Goal: Transaction & Acquisition: Purchase product/service

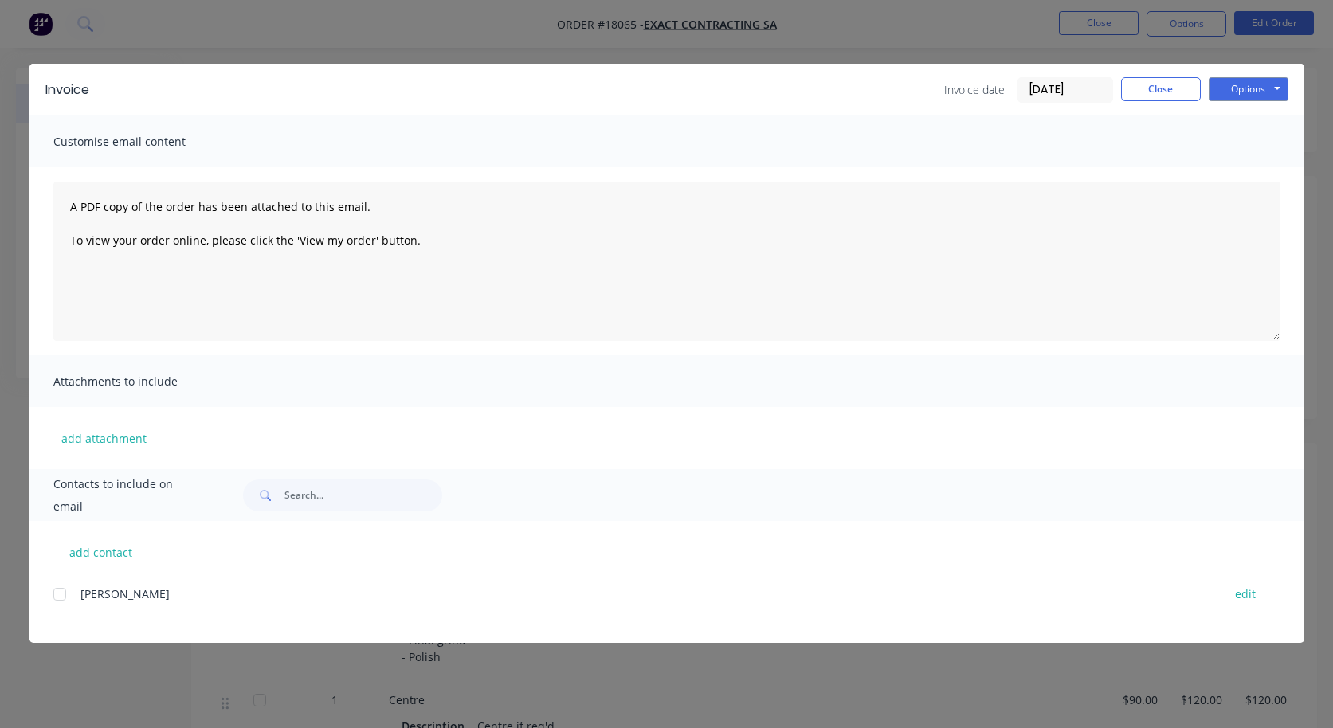
scroll to position [7, 0]
click at [1164, 88] on button "Close" at bounding box center [1161, 89] width 80 height 24
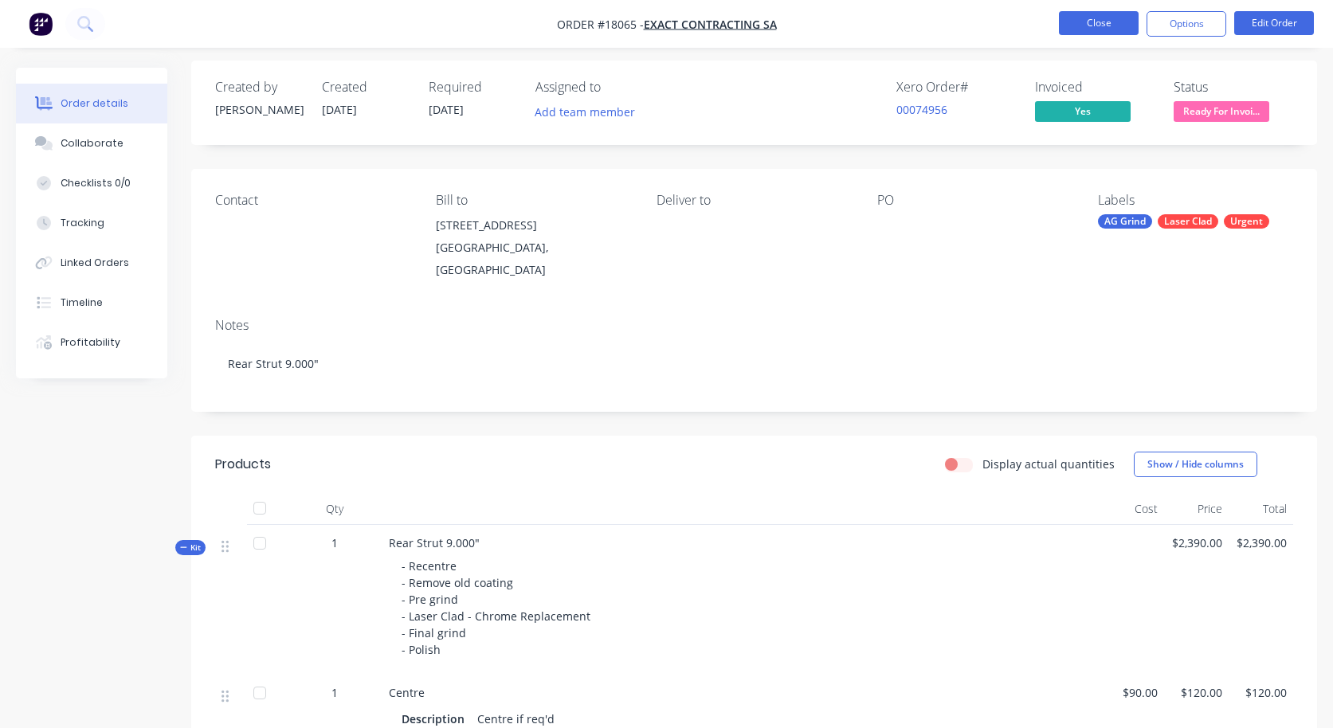
click at [1093, 18] on button "Close" at bounding box center [1099, 23] width 80 height 24
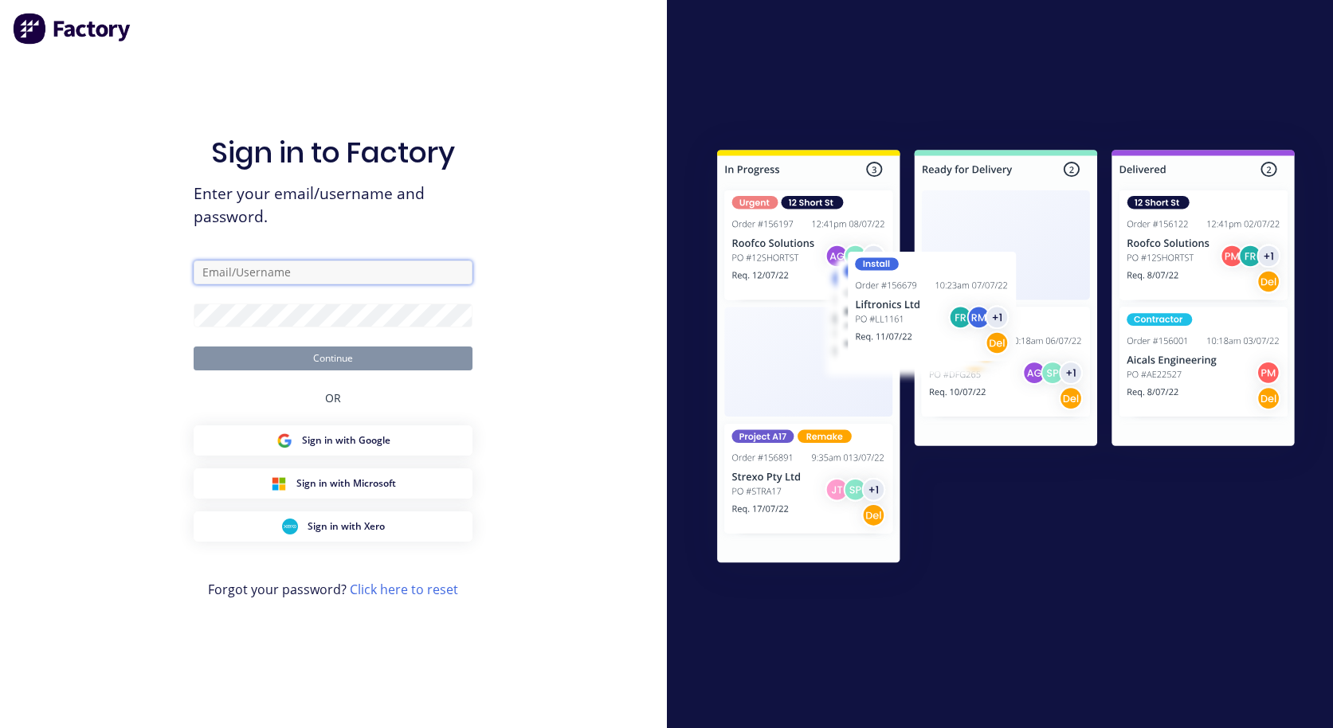
type input "david@toolchromecompany.com.au"
click at [333, 358] on button "Continue" at bounding box center [333, 359] width 279 height 24
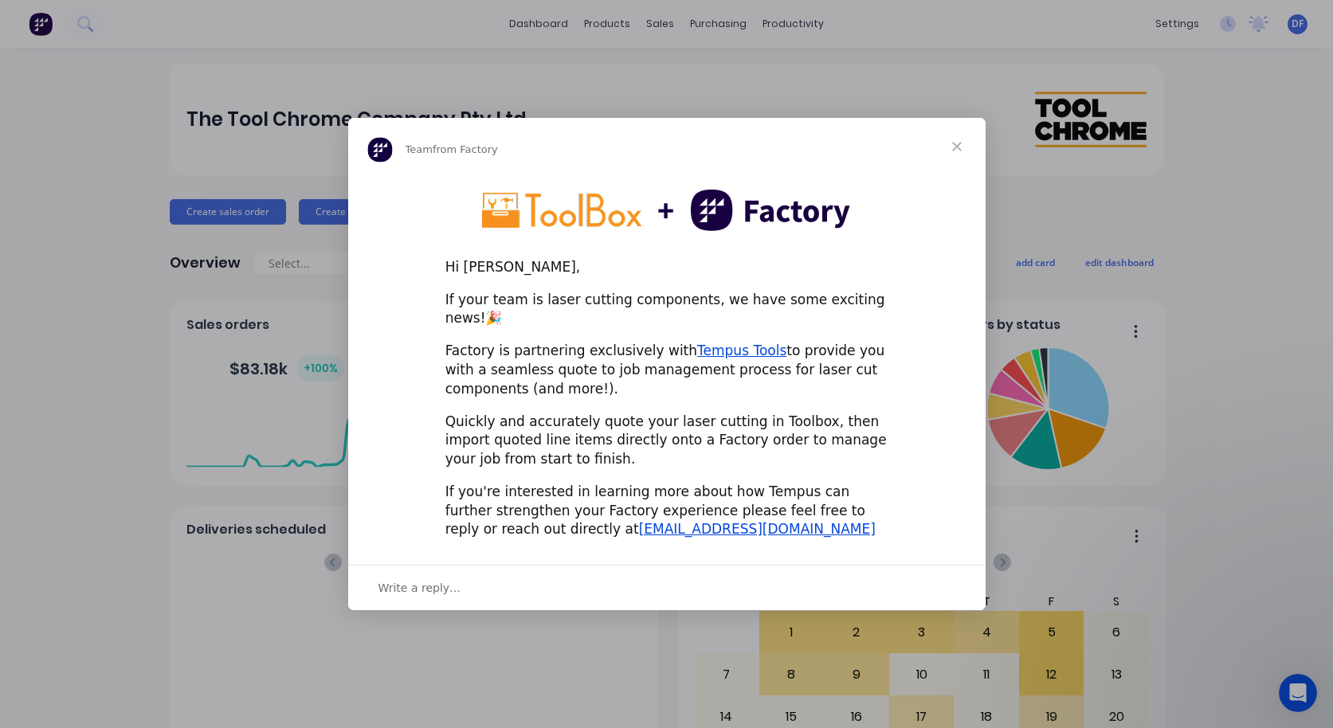
click at [956, 152] on span "Close" at bounding box center [956, 146] width 57 height 57
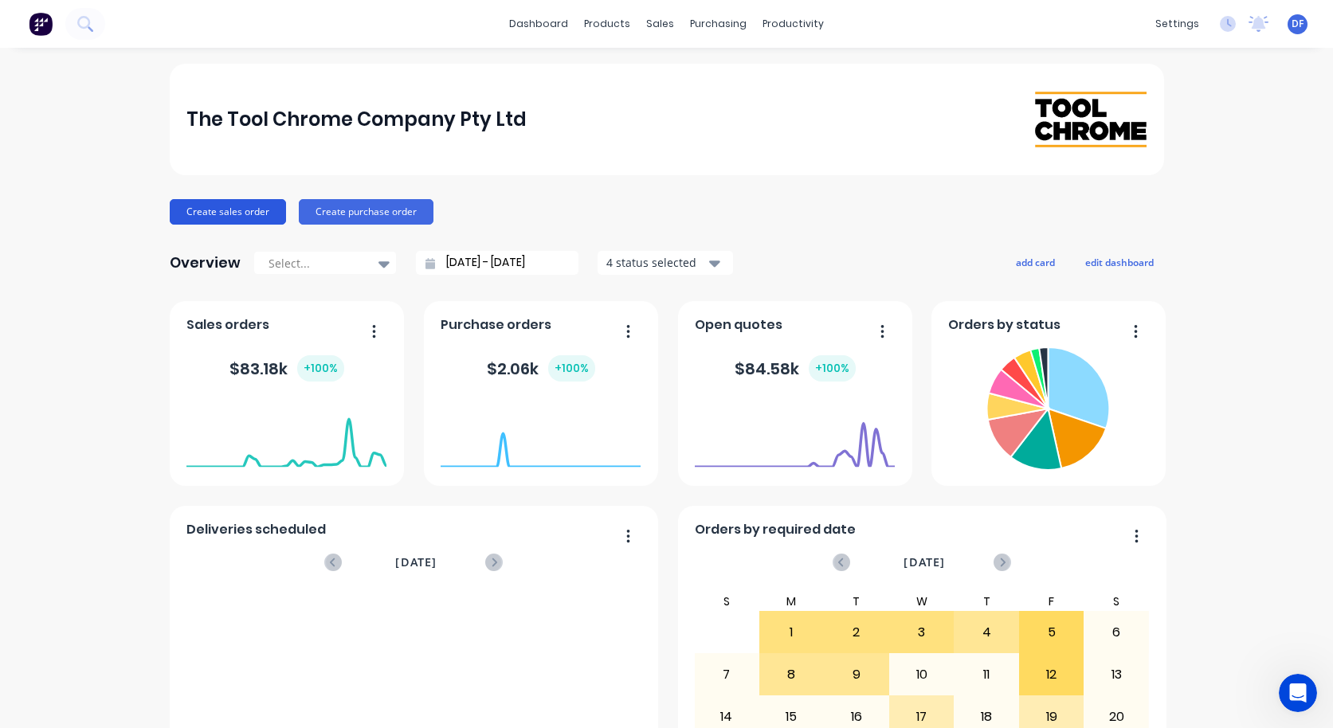
click at [235, 211] on button "Create sales order" at bounding box center [228, 212] width 116 height 26
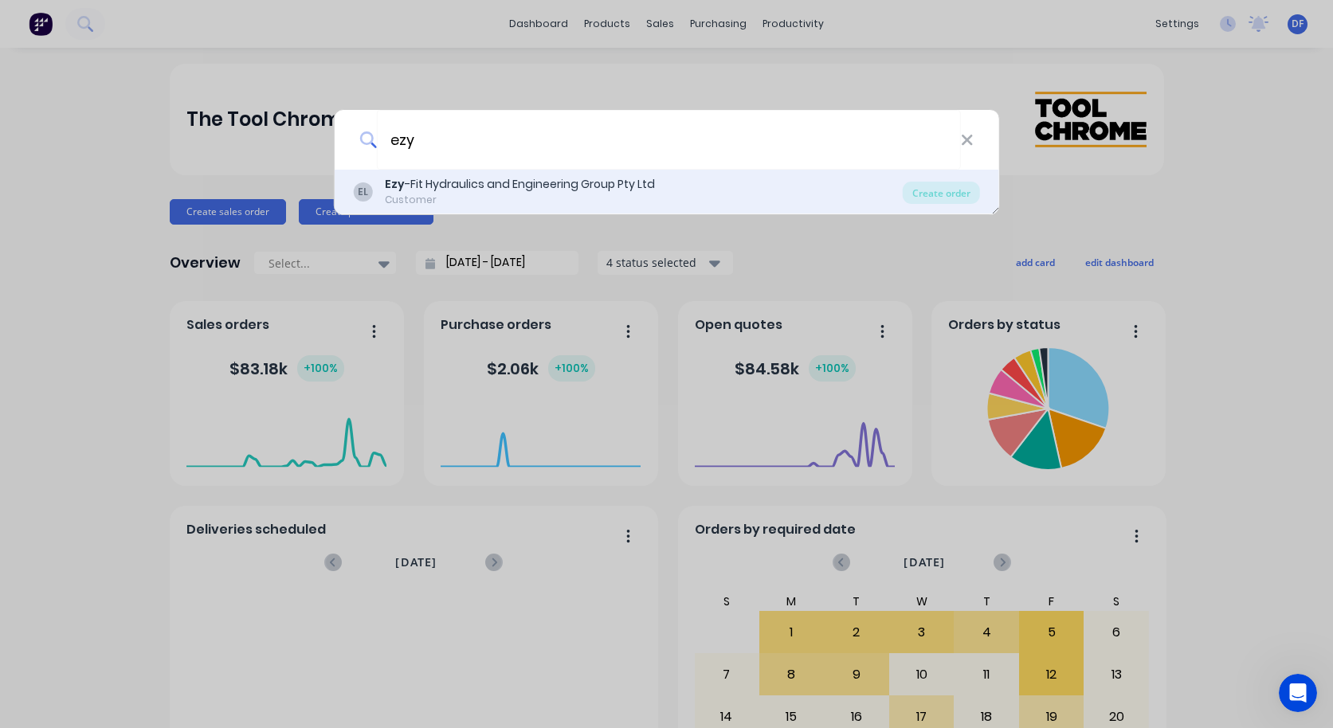
type input "ezy"
click at [604, 187] on div "Ezy -Fit Hydraulics and Engineering Group Pty Ltd" at bounding box center [520, 184] width 270 height 17
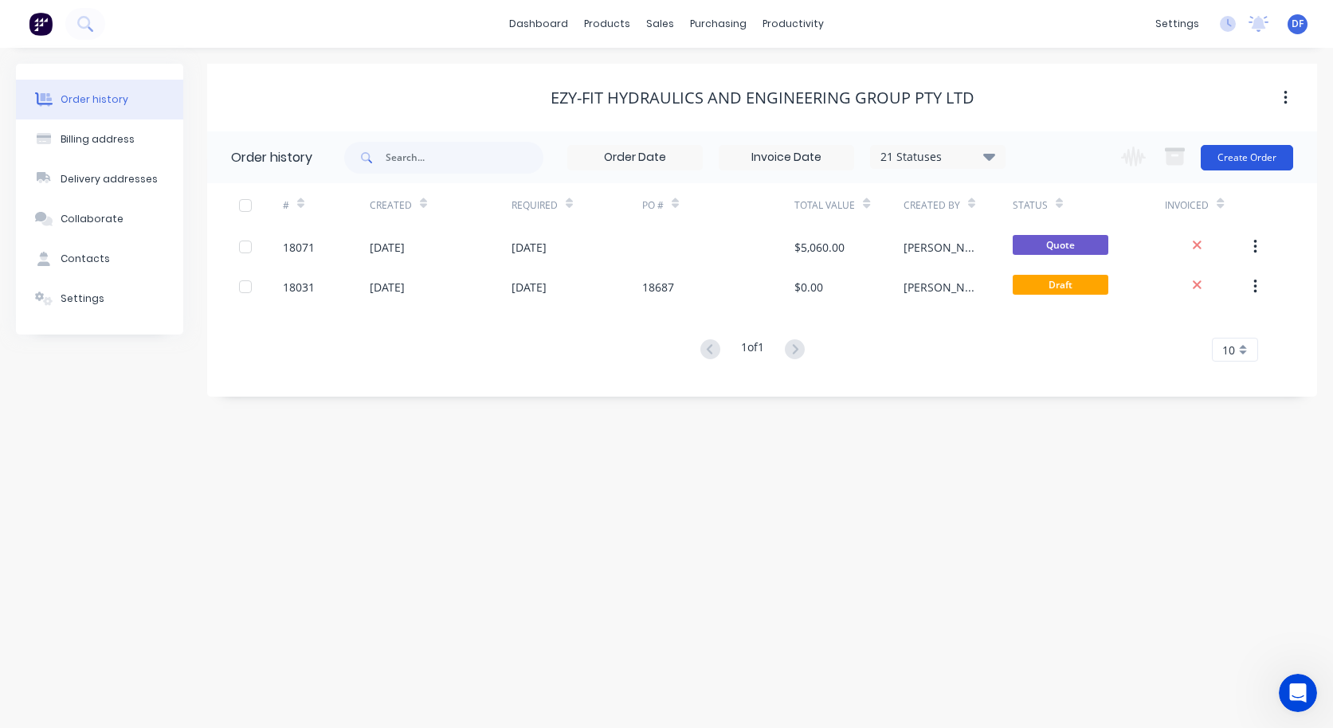
click at [1250, 151] on button "Create Order" at bounding box center [1247, 158] width 92 height 26
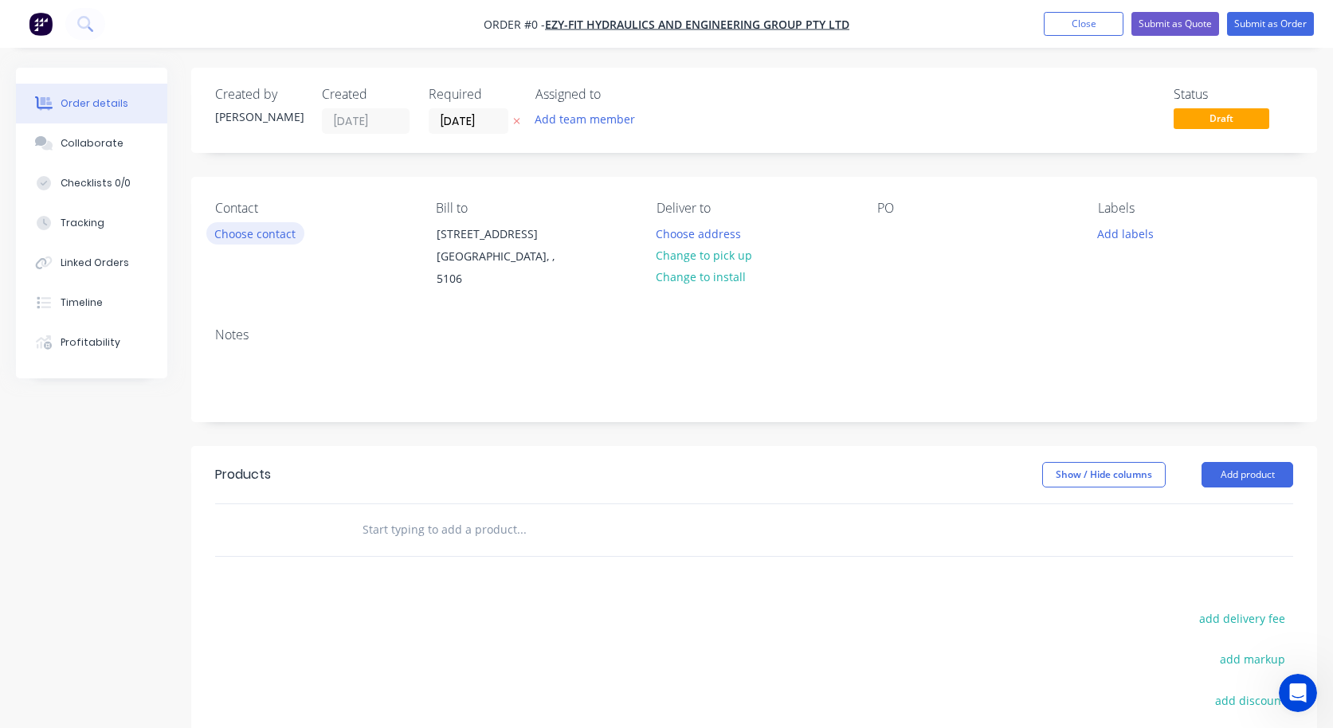
click at [269, 233] on button "Choose contact" at bounding box center [255, 233] width 98 height 22
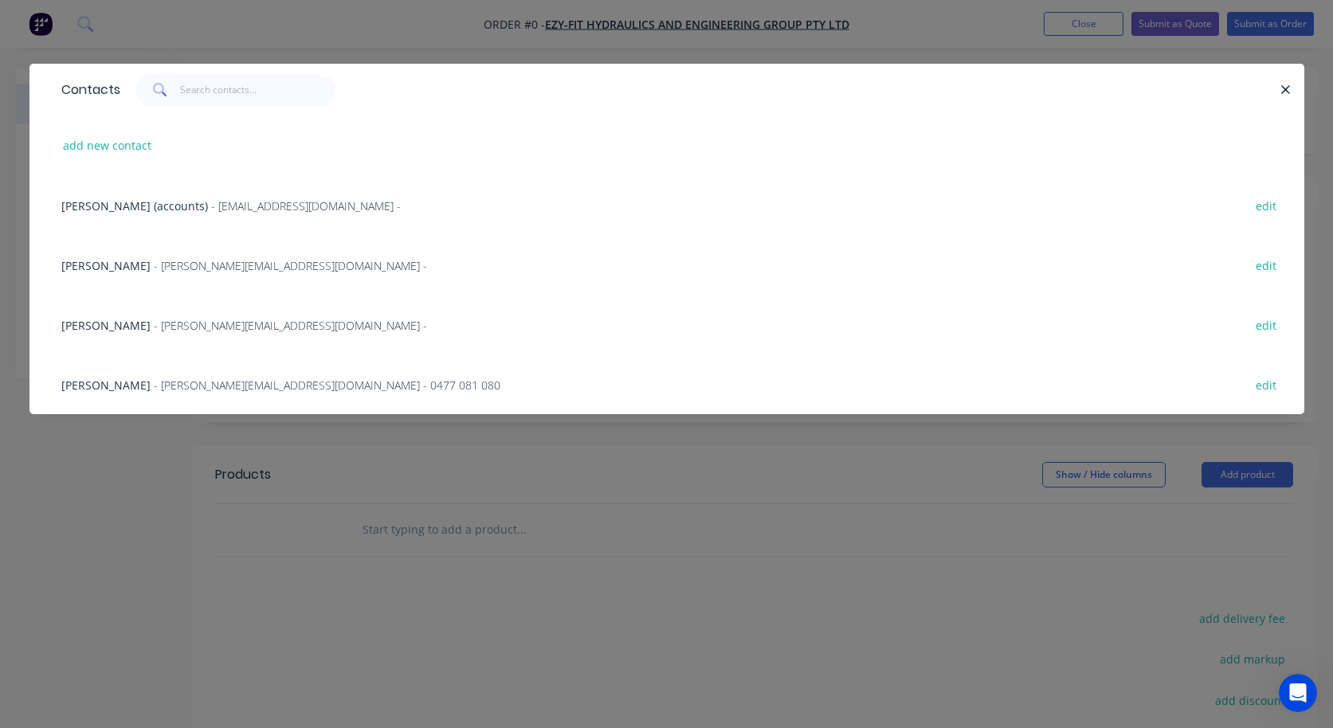
click at [154, 273] on span "- [PERSON_NAME][EMAIL_ADDRESS][DOMAIN_NAME] -" at bounding box center [290, 265] width 273 height 15
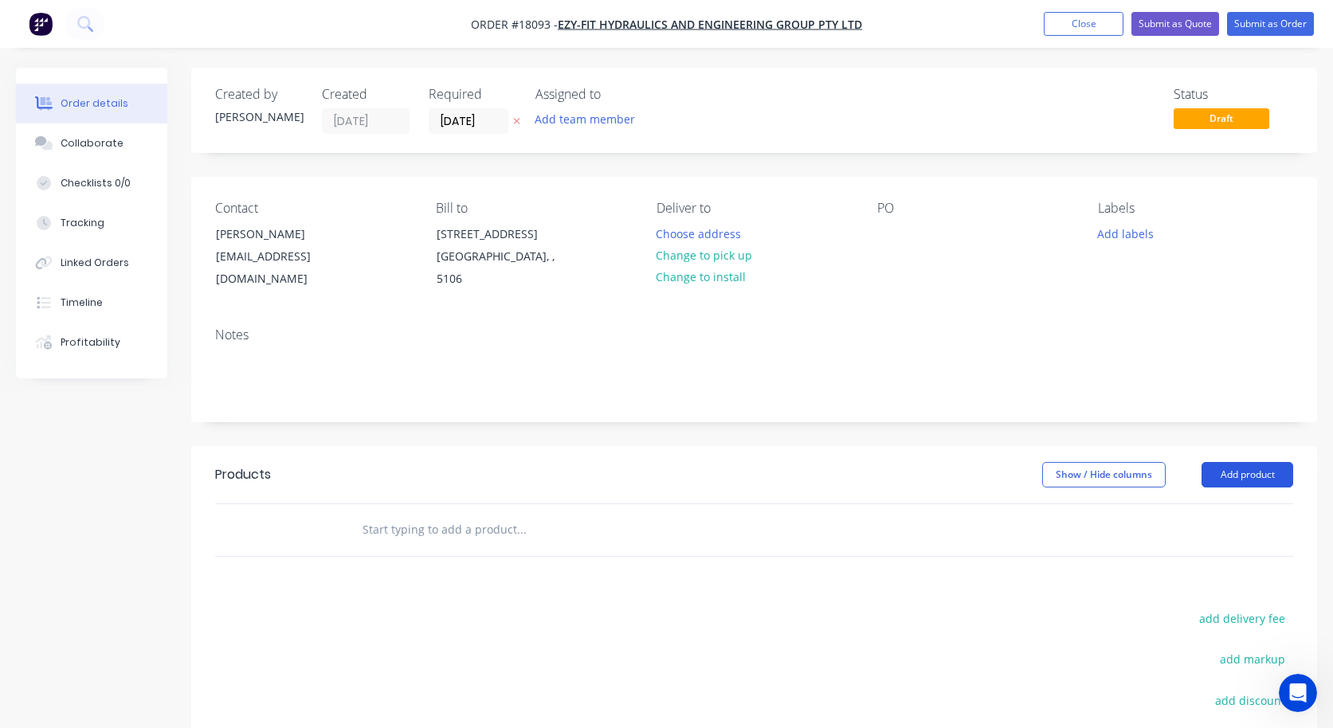
click at [1249, 462] on button "Add product" at bounding box center [1248, 475] width 92 height 26
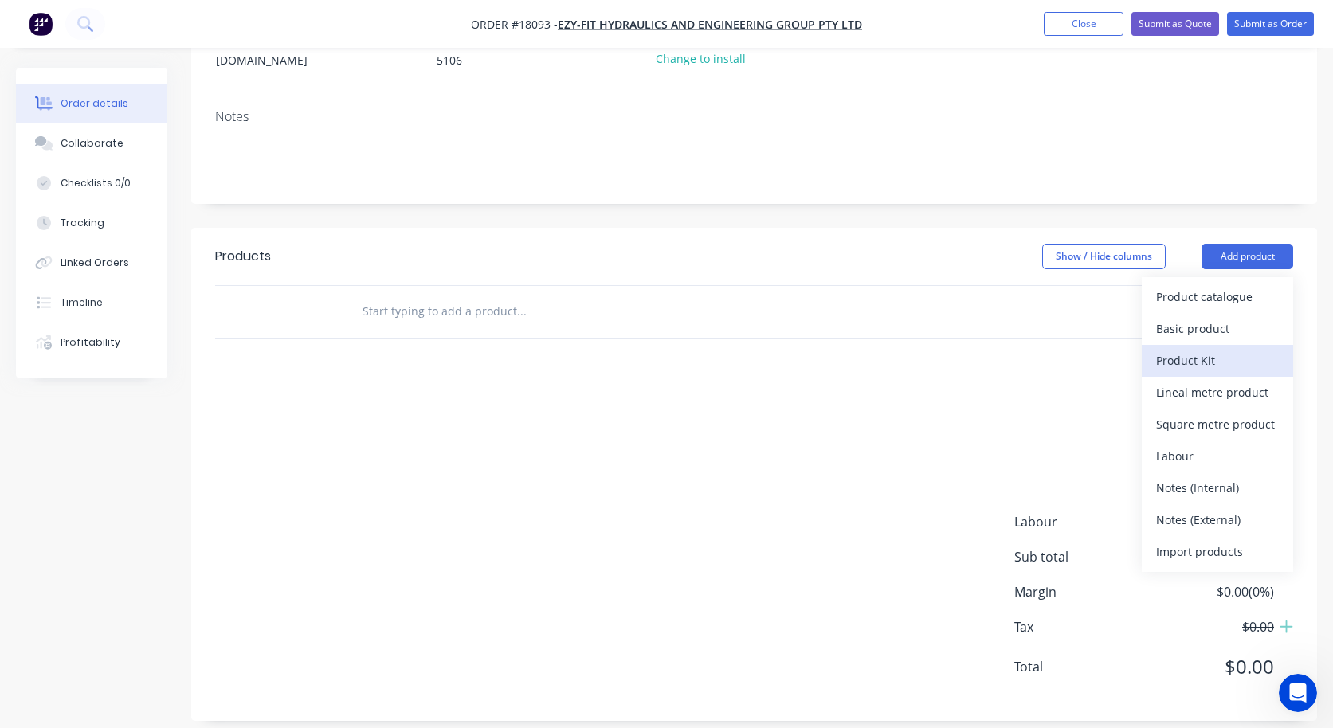
scroll to position [217, 0]
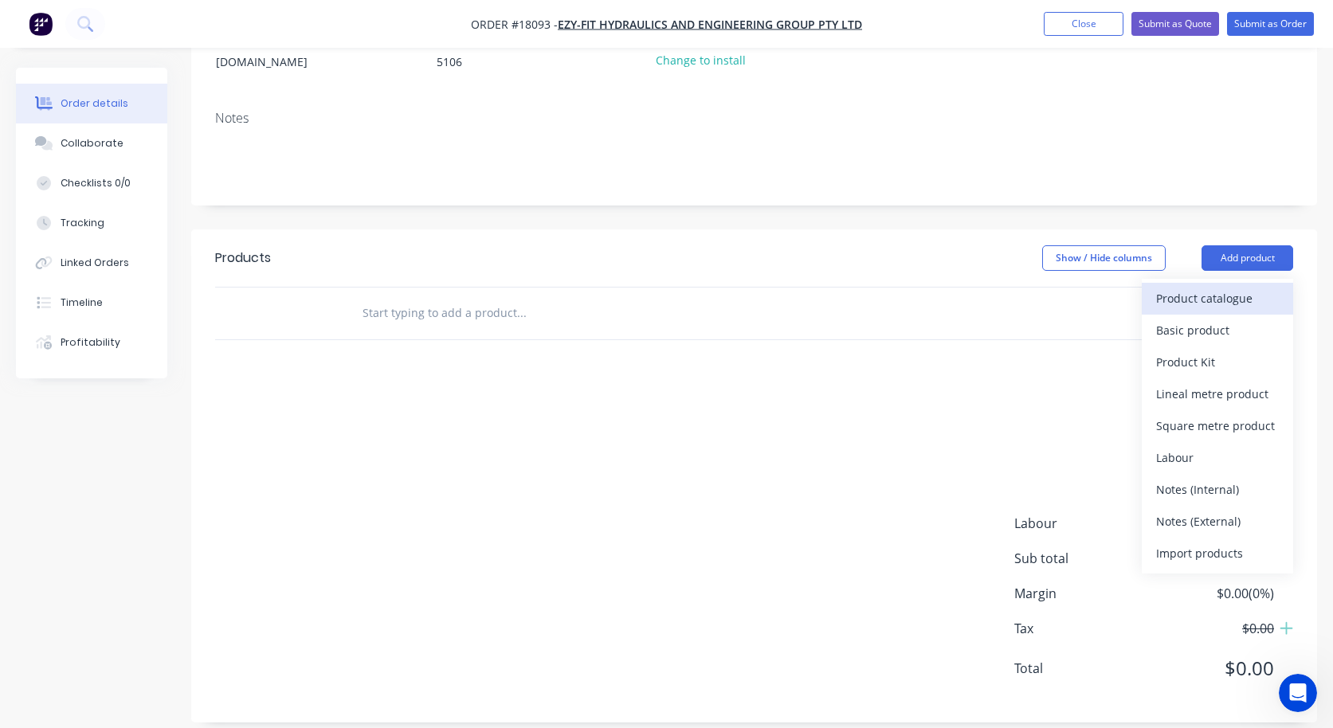
click at [1195, 287] on div "Product catalogue" at bounding box center [1217, 298] width 123 height 23
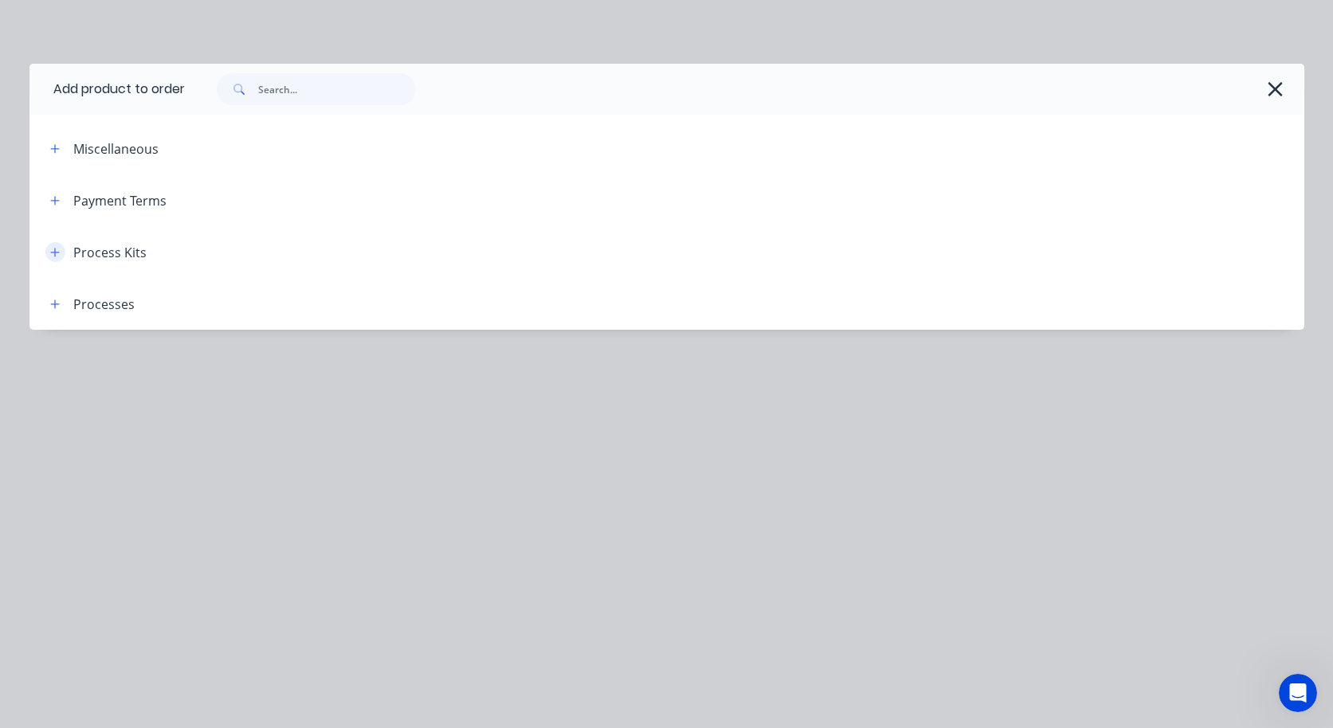
click at [52, 254] on icon "button" at bounding box center [55, 252] width 10 height 11
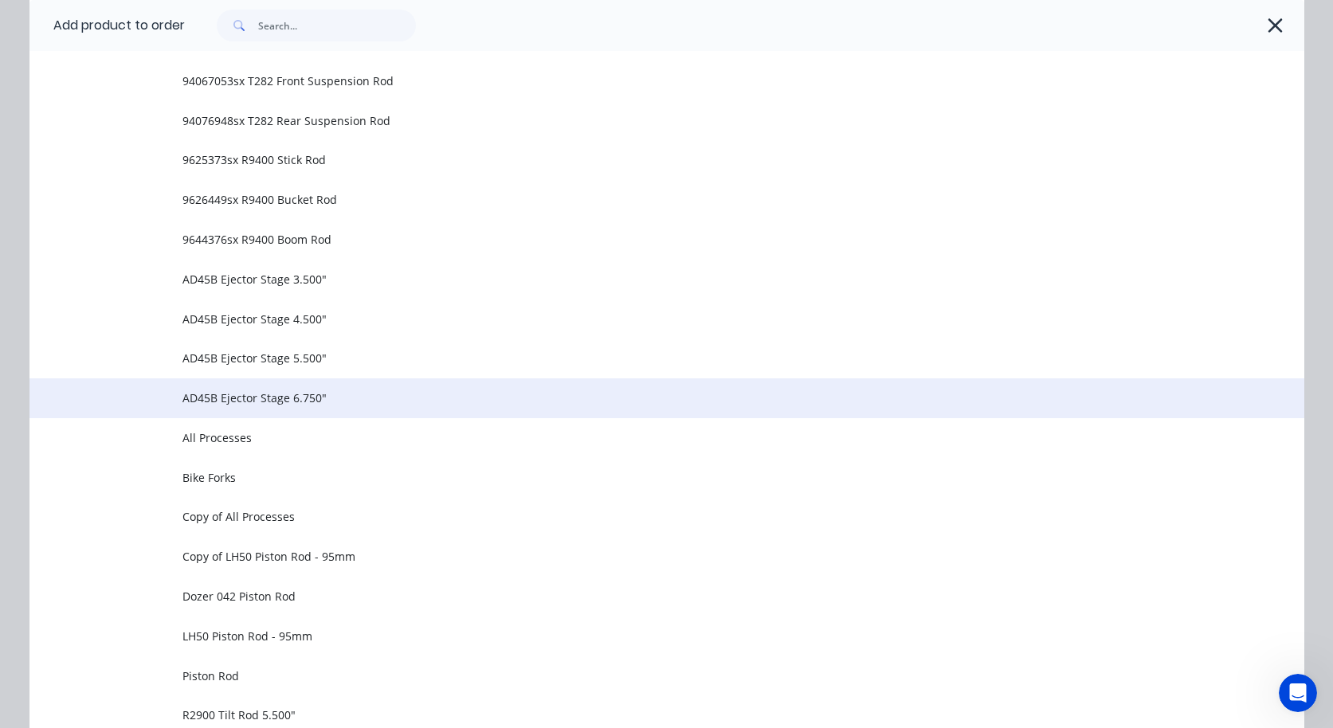
scroll to position [724, 0]
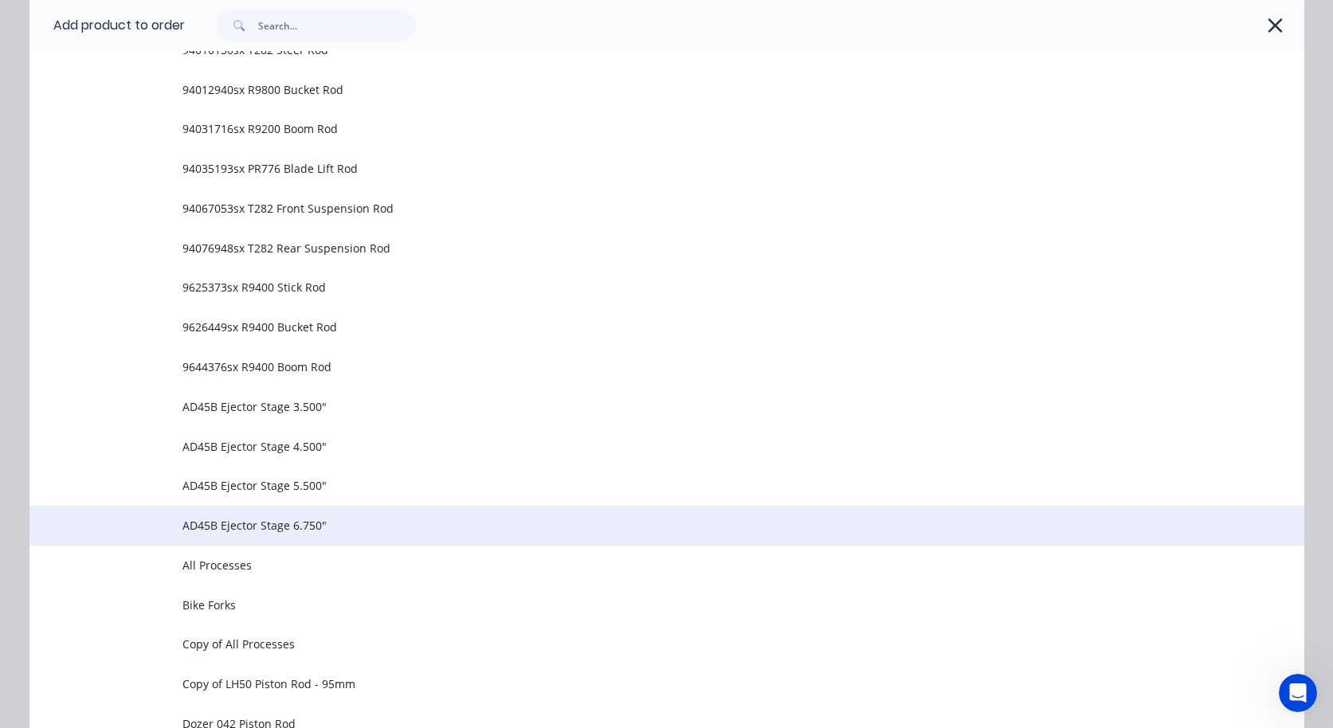
click at [295, 523] on span "AD45B Ejector Stage 6.750"" at bounding box center [631, 525] width 897 height 17
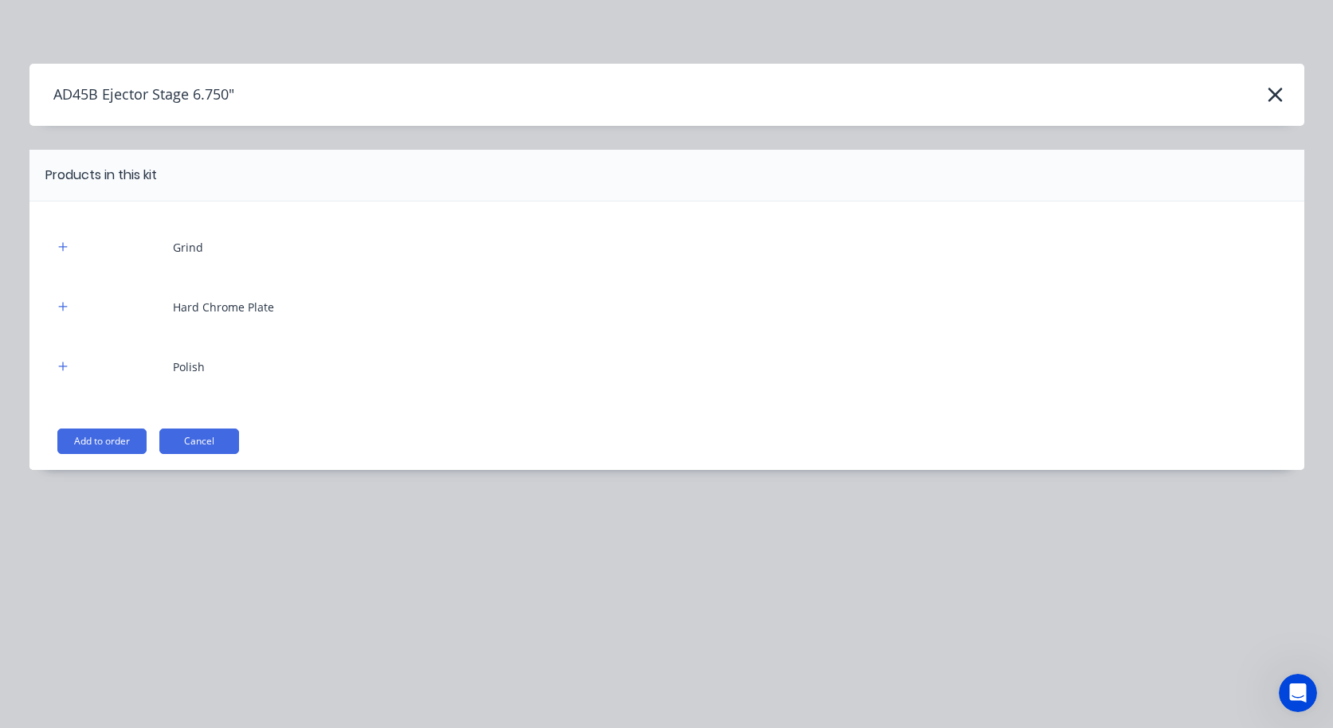
click at [153, 98] on h4 "AD45B Ejector Stage 6.750"" at bounding box center [131, 95] width 205 height 30
click at [225, 523] on div "AD45B Ejector Stage 6.750" Products in this kit Grind Hard Chrome Plate Polish …" at bounding box center [666, 364] width 1333 height 728
click at [190, 444] on button "Cancel" at bounding box center [199, 442] width 80 height 26
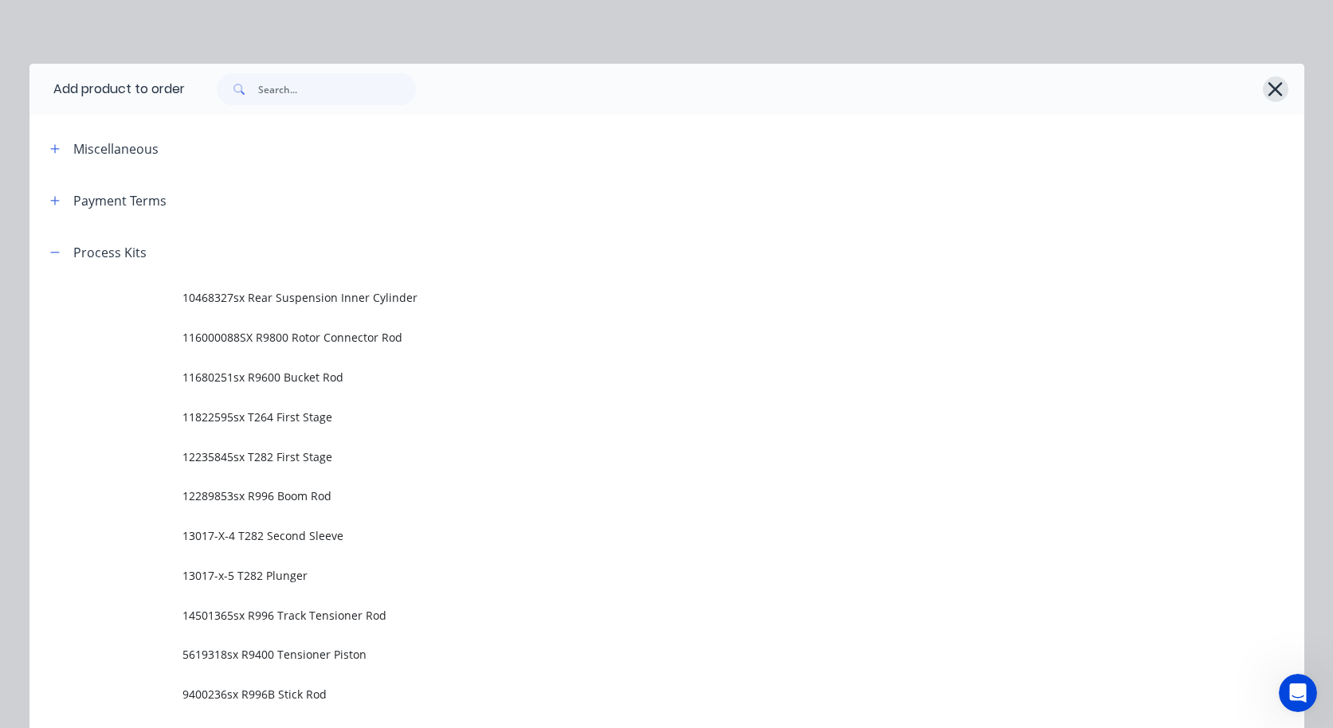
click at [1280, 96] on icon "button" at bounding box center [1275, 89] width 17 height 22
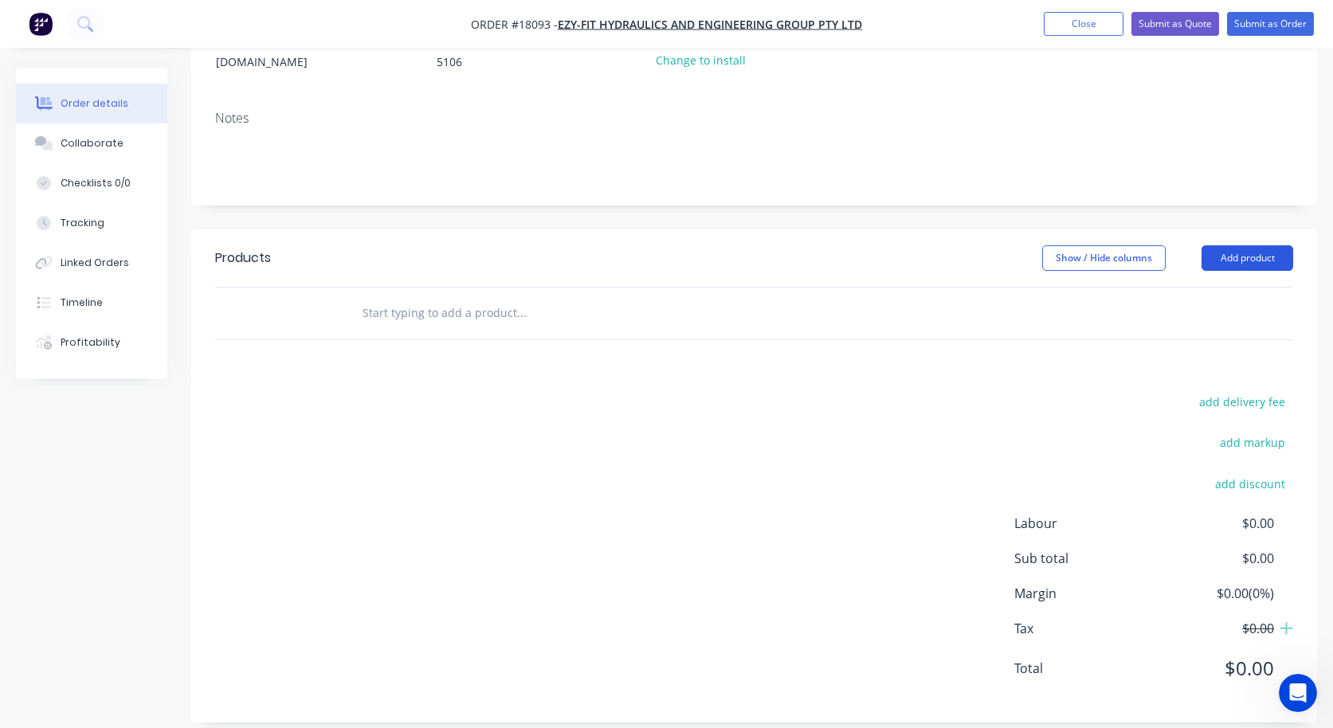
click at [1250, 245] on button "Add product" at bounding box center [1248, 258] width 92 height 26
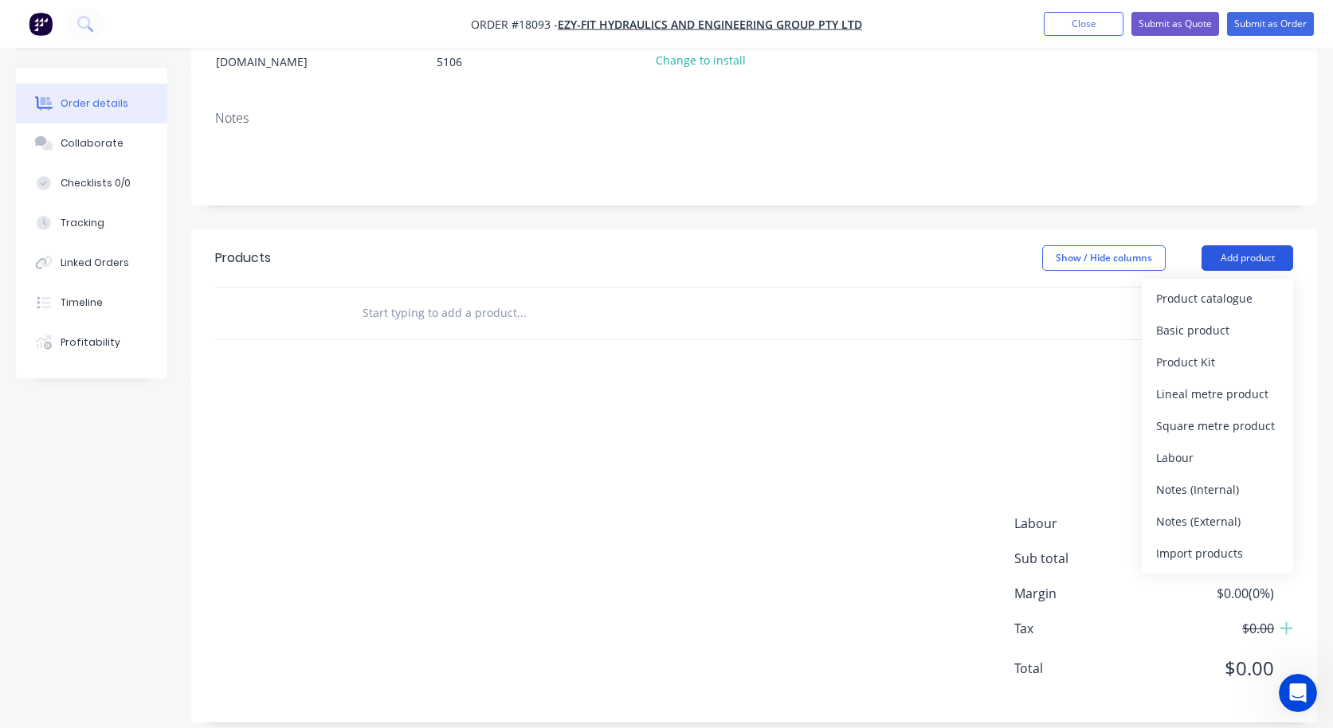
click at [1250, 245] on button "Add product" at bounding box center [1248, 258] width 92 height 26
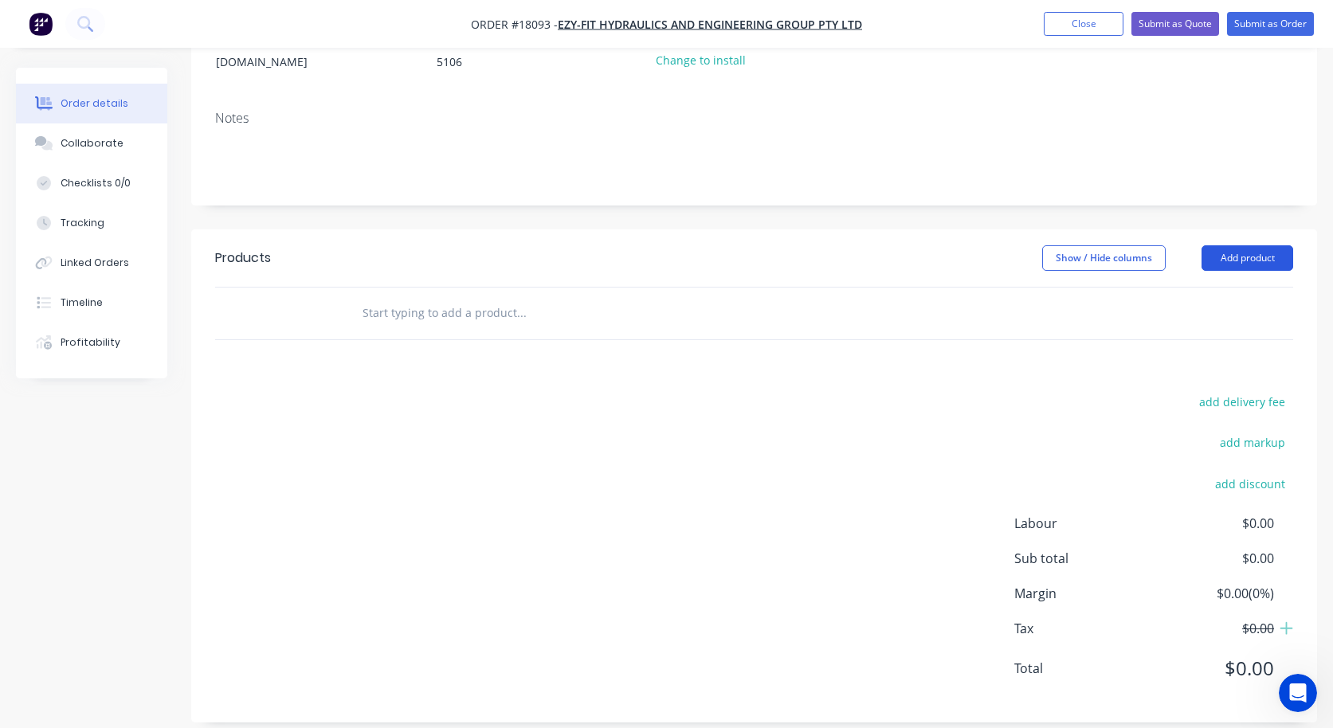
click at [1237, 245] on button "Add product" at bounding box center [1248, 258] width 92 height 26
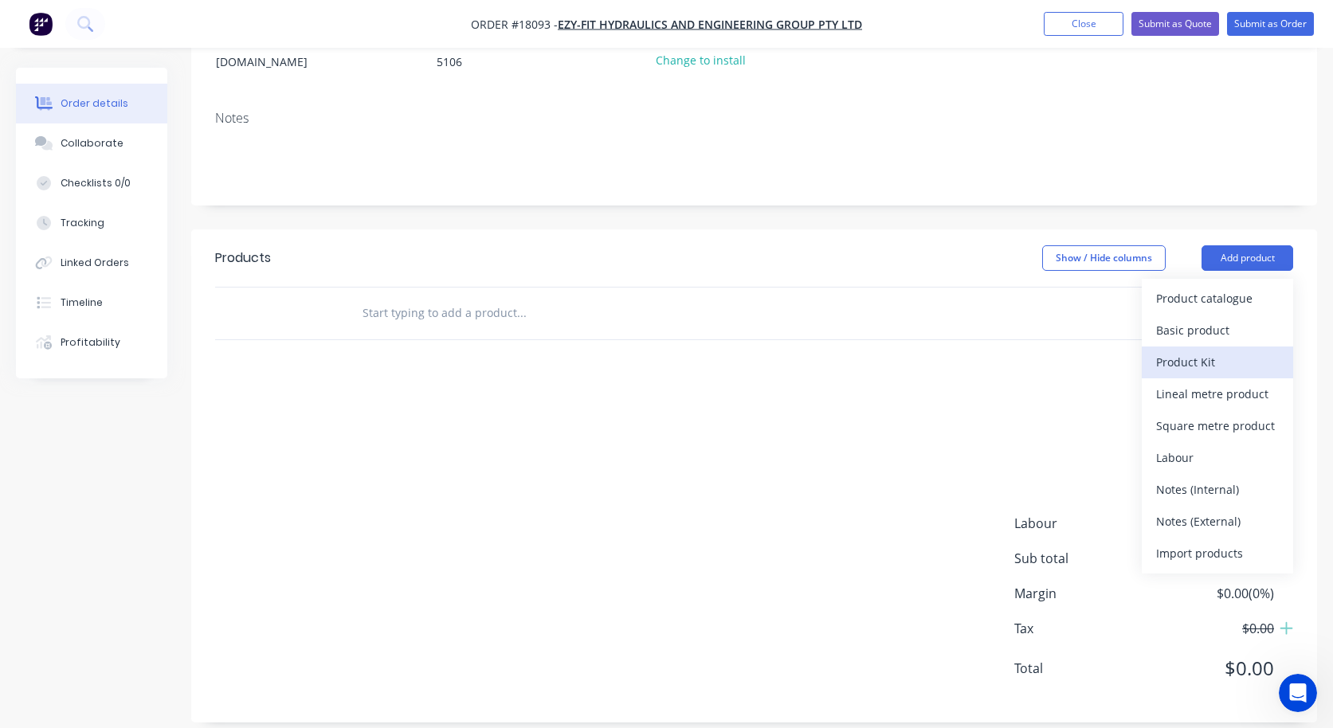
click at [1192, 351] on div "Product Kit" at bounding box center [1217, 362] width 123 height 23
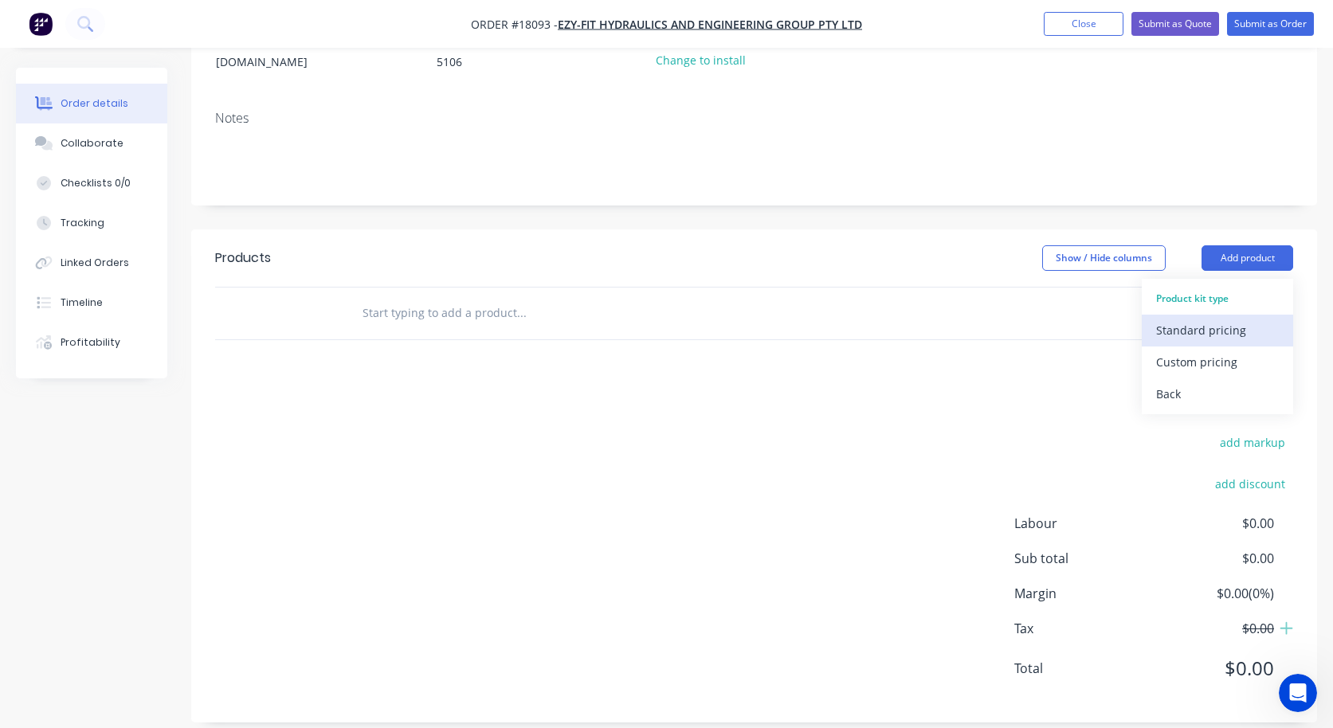
click at [1180, 319] on div "Standard pricing" at bounding box center [1217, 330] width 123 height 23
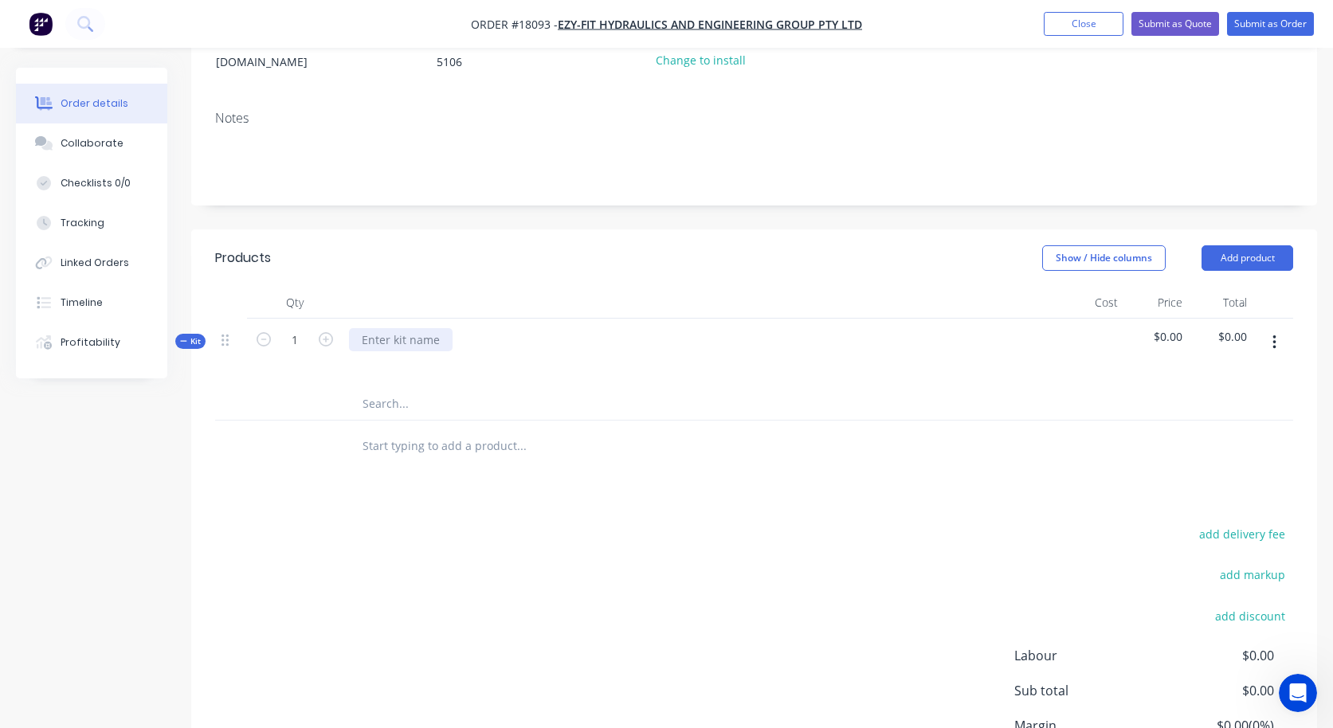
click at [374, 328] on div at bounding box center [401, 339] width 104 height 23
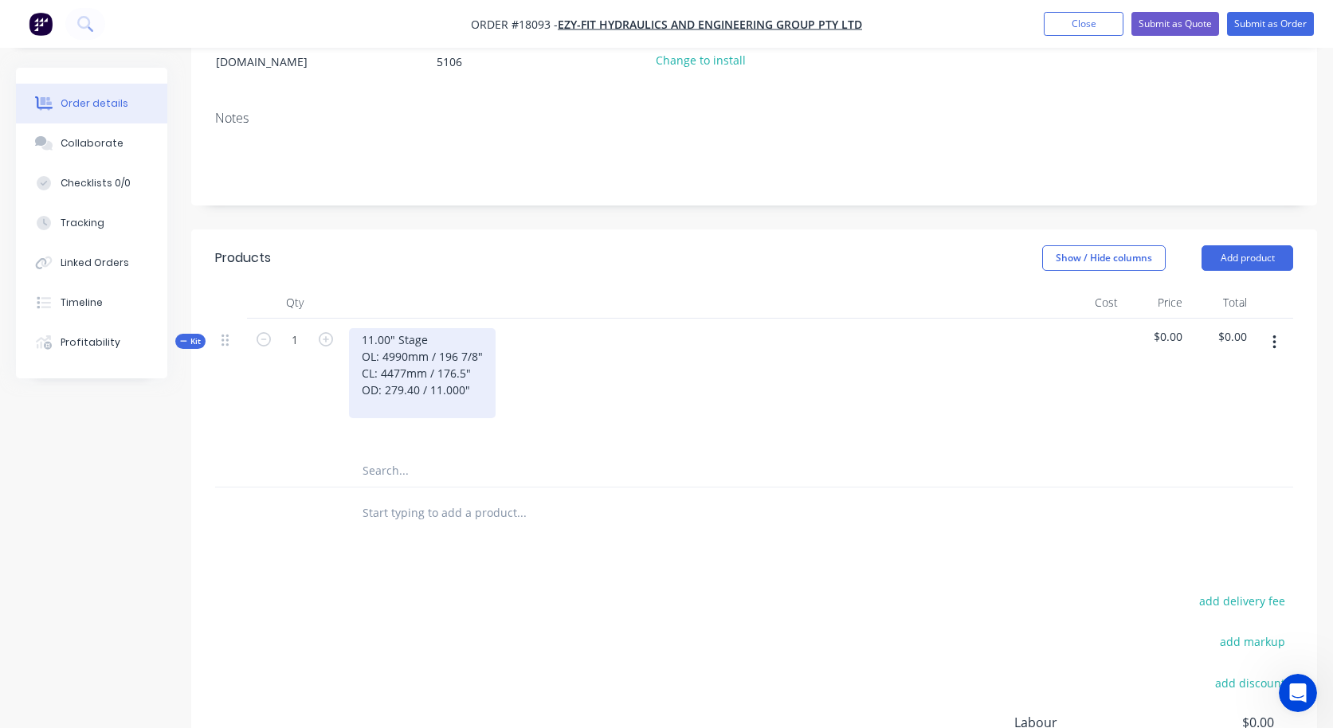
click at [465, 356] on div "11.00" Stage OL: 4990mm / 196 7/8" CL: 4477mm / 176.5" OD: 279.40 / 11.000"" at bounding box center [422, 373] width 147 height 90
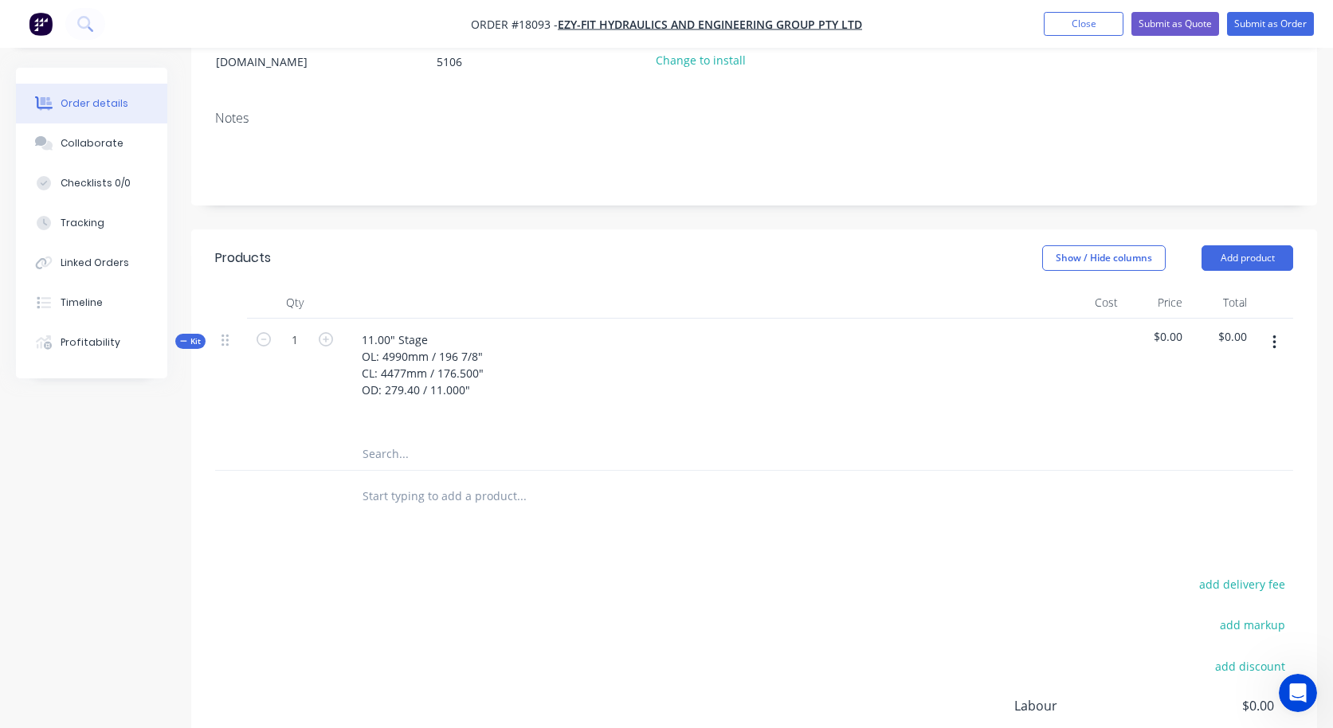
click at [519, 397] on div "11.00" Stage OL: 4990mm / 196 7/8" CL: 4477mm / 176.500" OD: 279.40 / 11.000"" at bounding box center [701, 379] width 717 height 120
click at [483, 368] on div "11.00" Stage OL: 4990mm / 196 7/8" CL: 4477mm / 176.500" OD: 279.40 / 11.000"" at bounding box center [424, 364] width 151 height 73
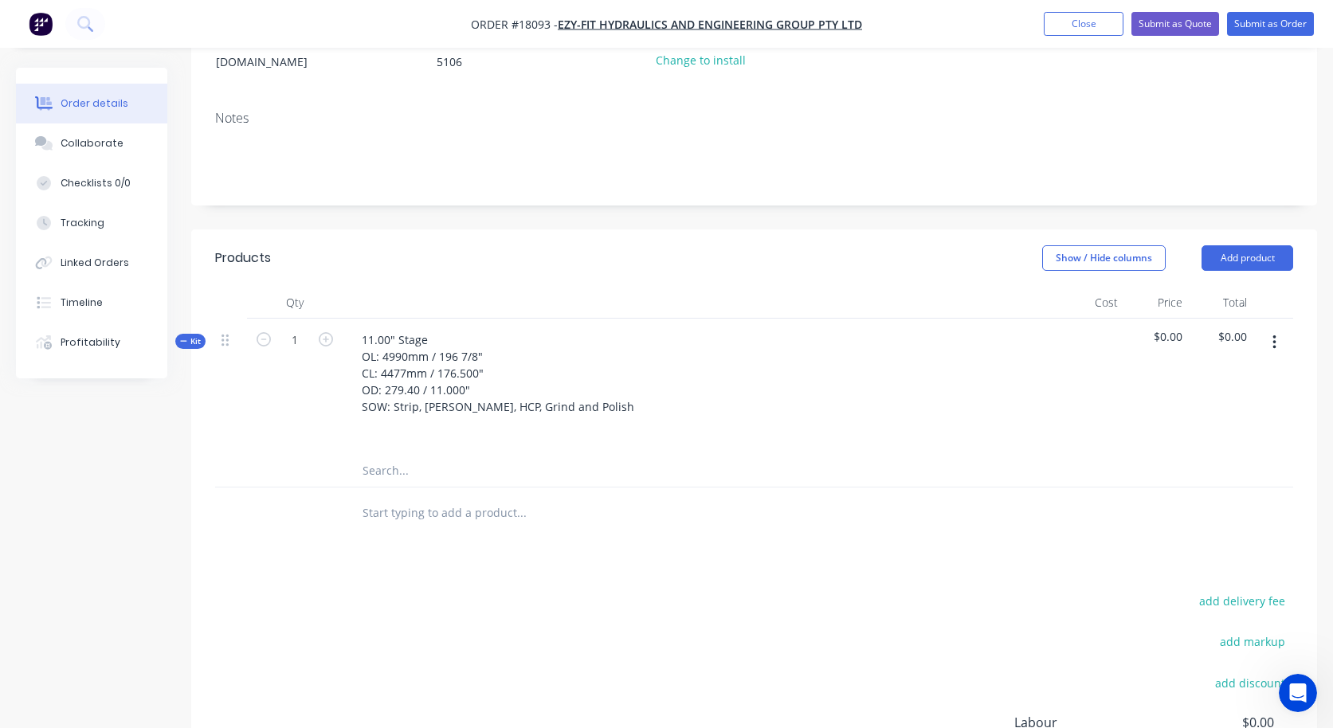
click at [526, 564] on div "Products Show / Hide columns Add product Qty Cost Price Total Kit 1 11.00" Stag…" at bounding box center [754, 576] width 1126 height 693
click at [387, 497] on input "text" at bounding box center [521, 513] width 319 height 32
click at [375, 455] on input "text" at bounding box center [521, 471] width 319 height 32
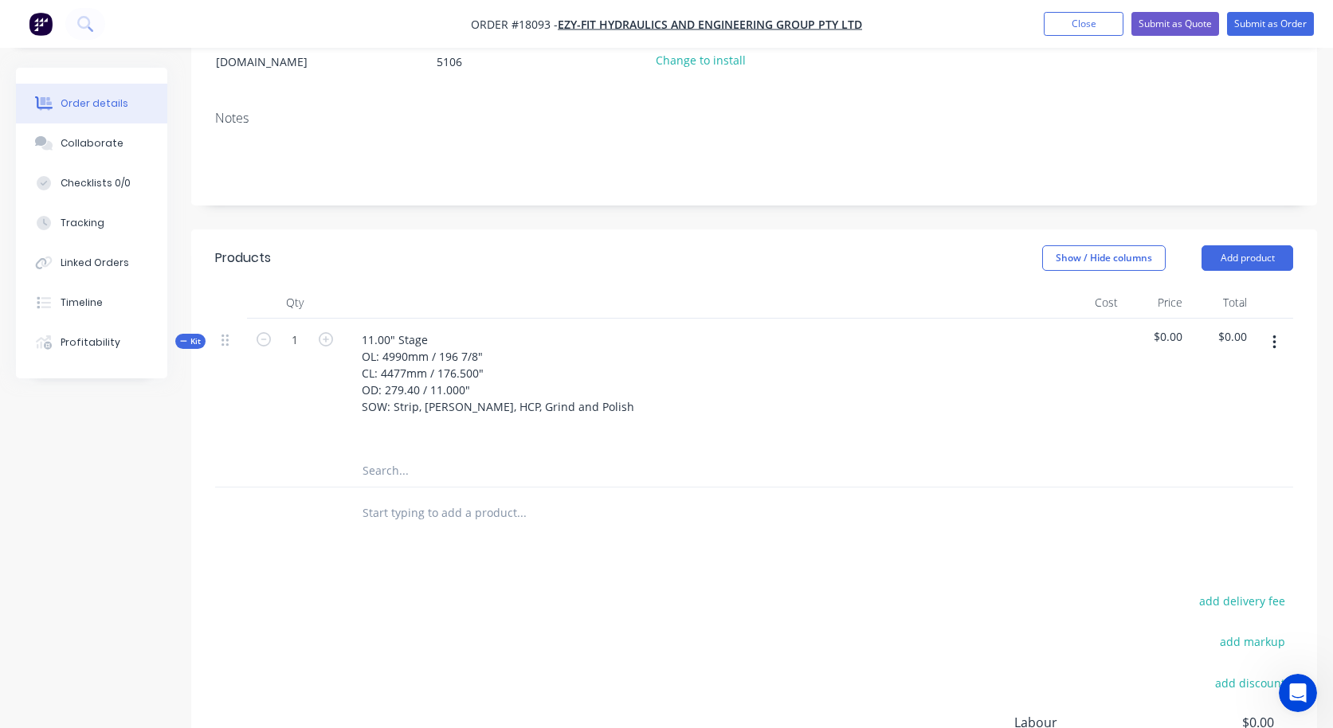
click at [378, 498] on input "text" at bounding box center [521, 513] width 319 height 32
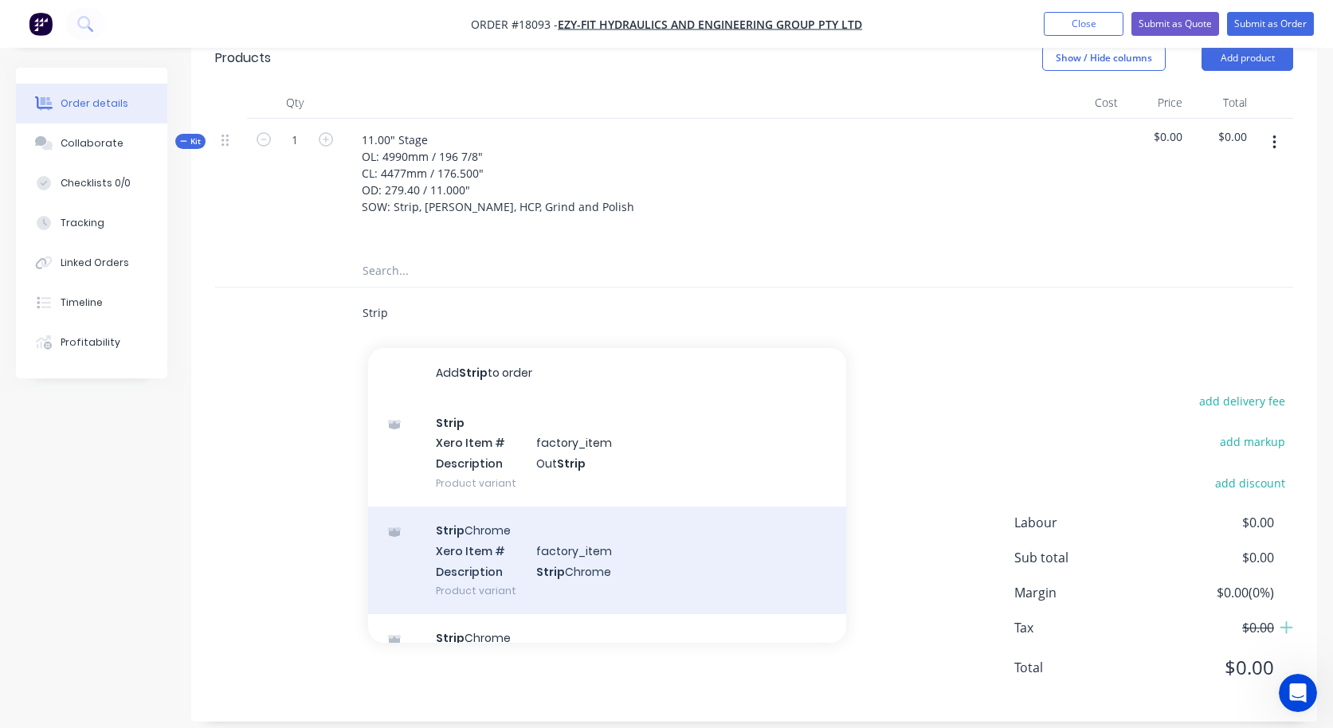
scroll to position [416, 0]
type input "Strip"
click at [485, 520] on div "Strip Chrome Xero Item # factory_item Description Strip Chrome Product variant" at bounding box center [607, 562] width 478 height 108
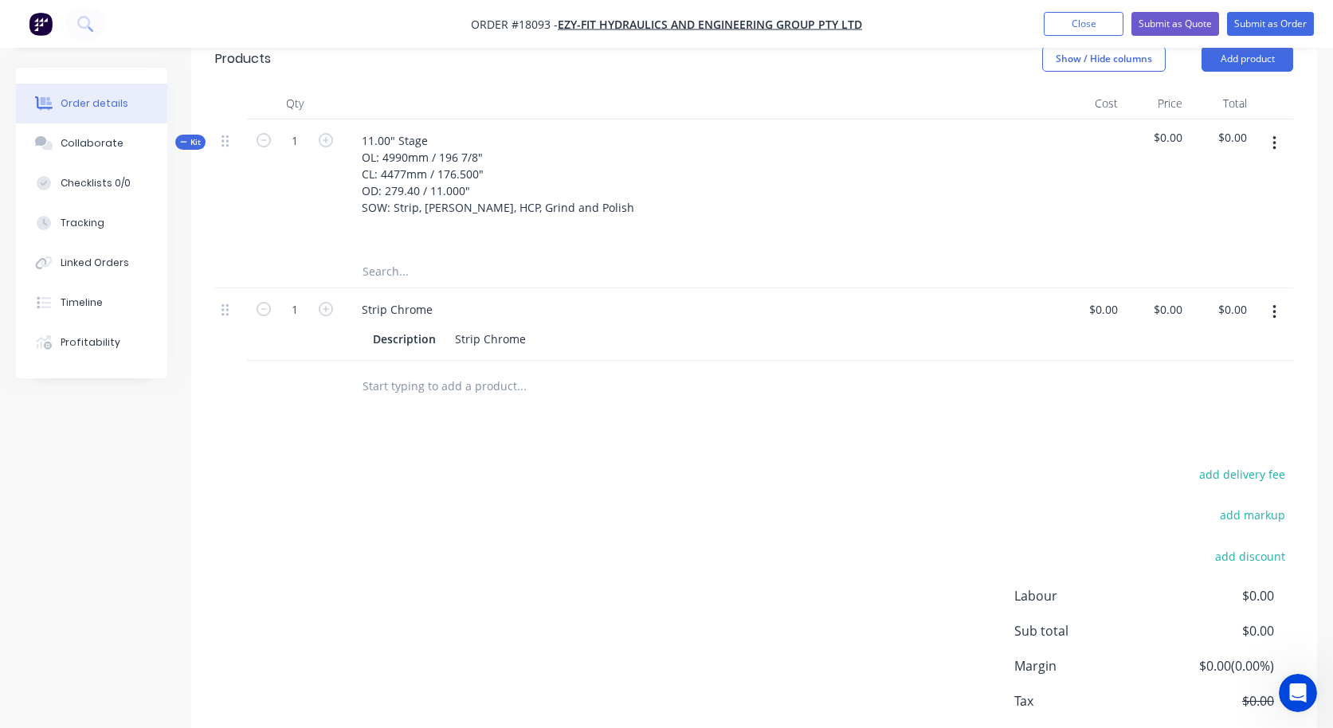
click at [395, 371] on input "text" at bounding box center [521, 387] width 319 height 32
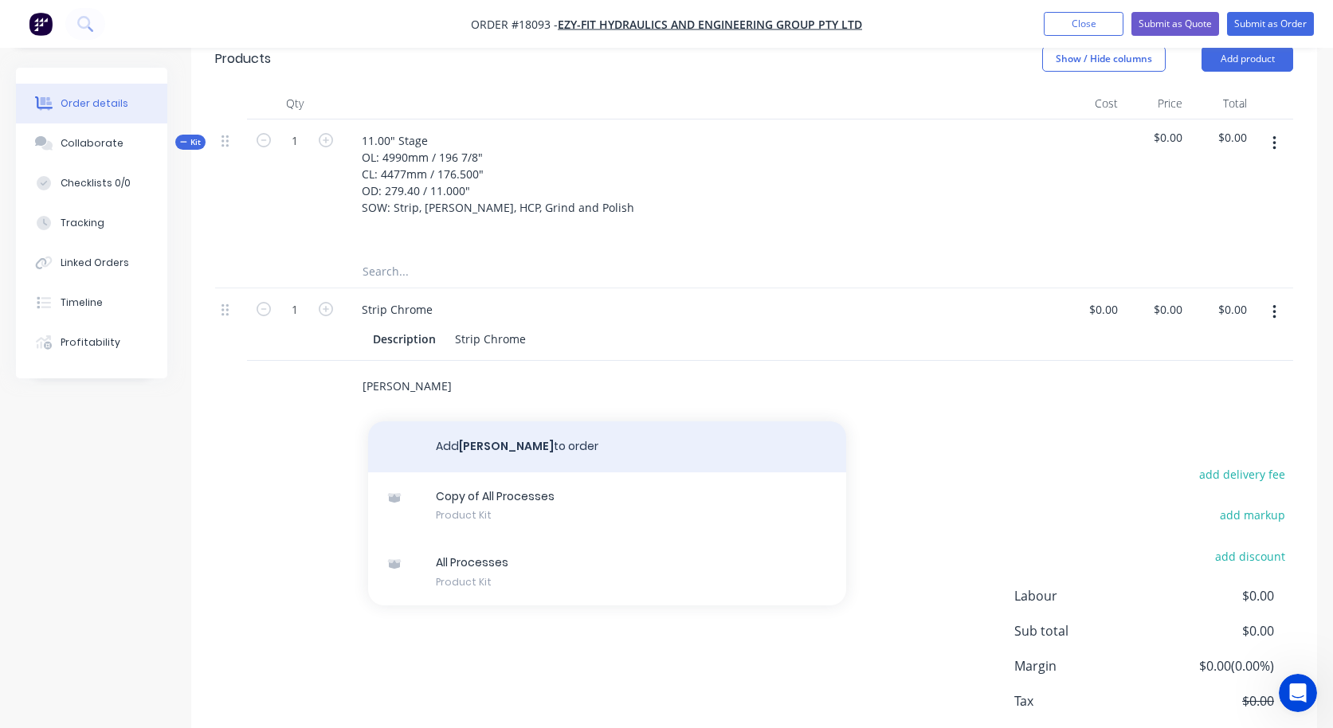
type input "[PERSON_NAME]"
click at [455, 431] on button "Add Linish to order" at bounding box center [607, 447] width 478 height 51
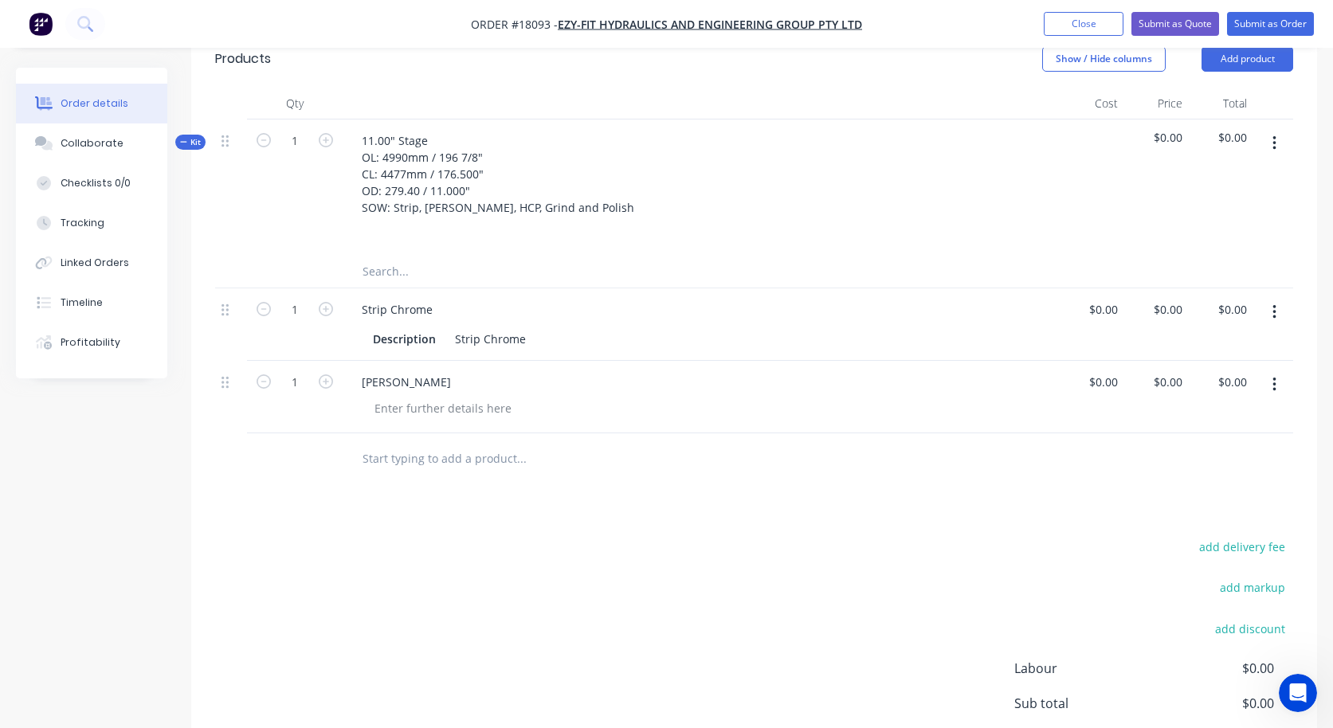
click at [381, 444] on input "text" at bounding box center [521, 459] width 319 height 32
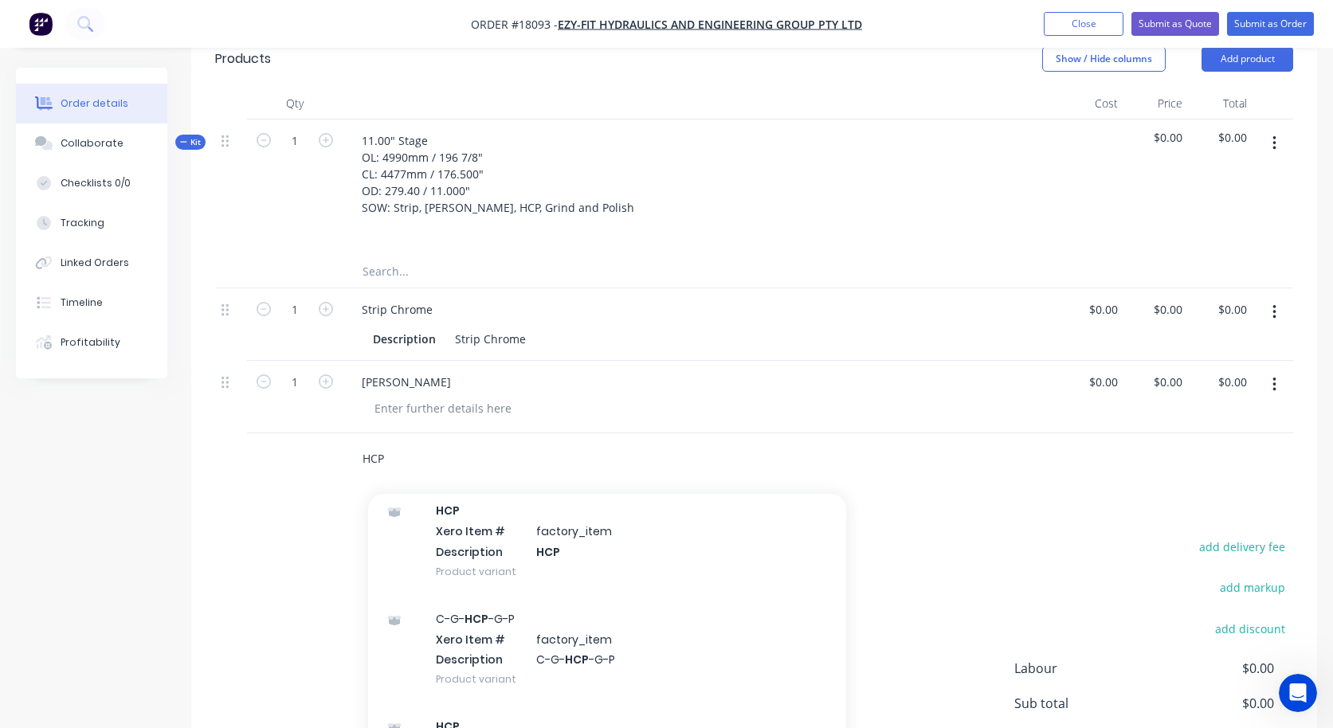
scroll to position [269, 0]
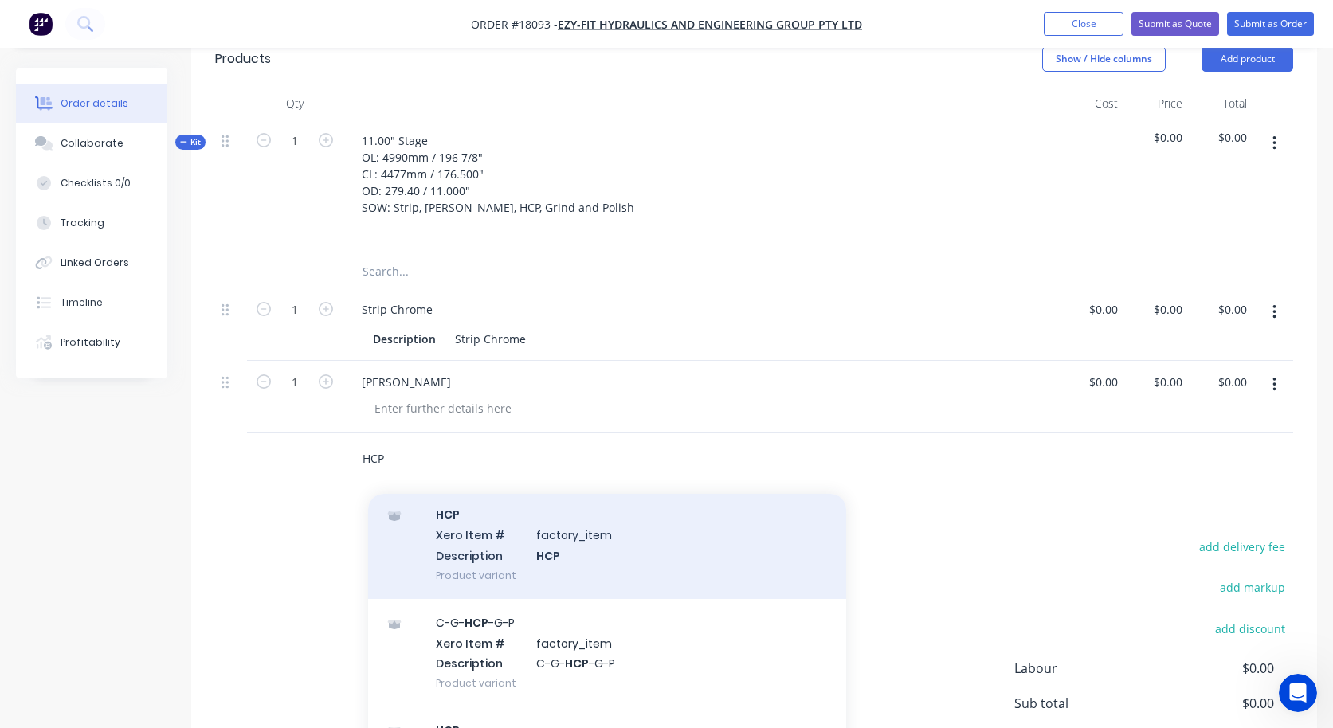
type input "HCP"
click at [453, 528] on div "HCP Xero Item # factory_item Description HCP Product variant" at bounding box center [607, 545] width 478 height 108
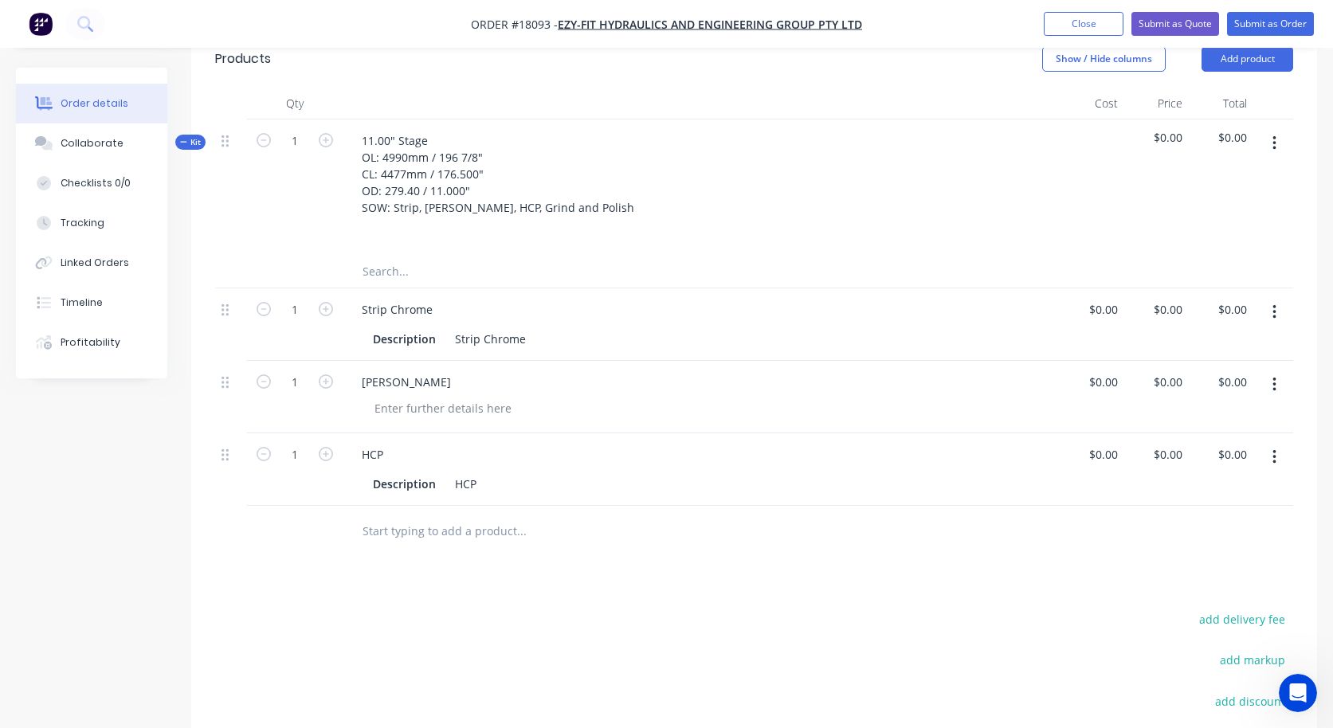
click at [375, 524] on input "text" at bounding box center [521, 532] width 319 height 32
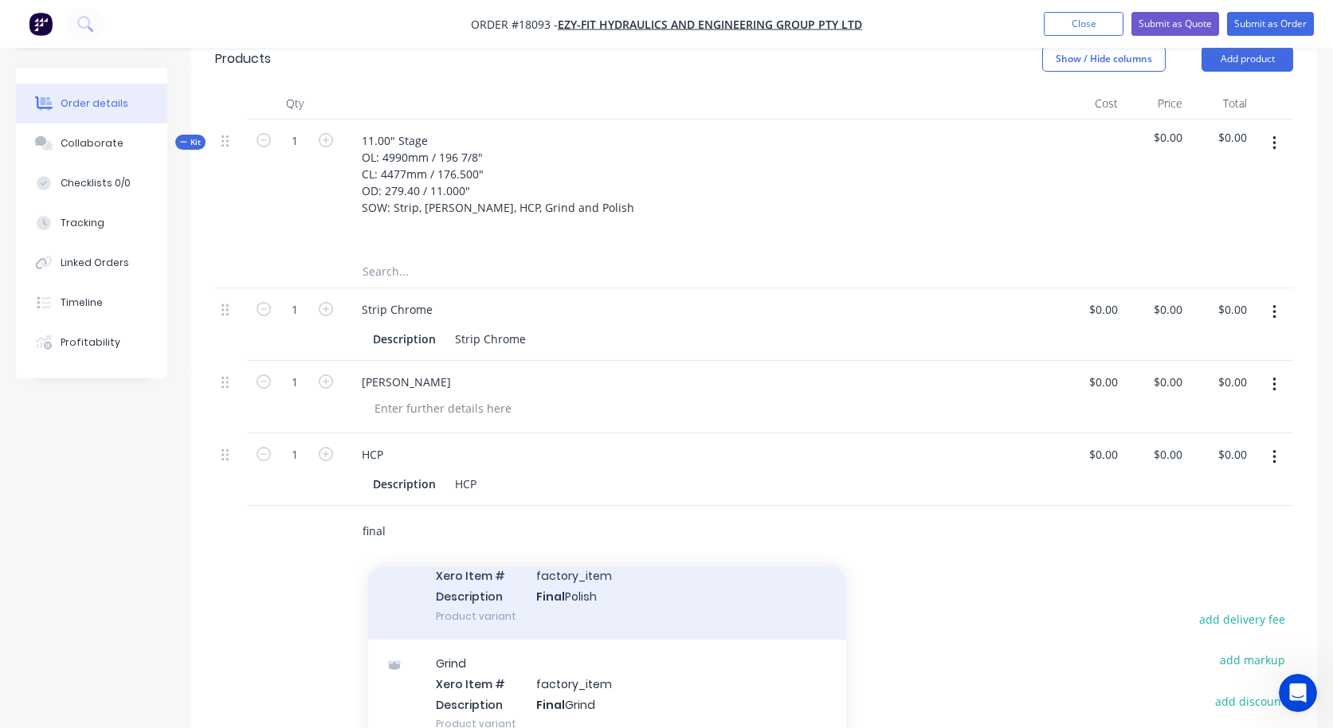
scroll to position [84, 0]
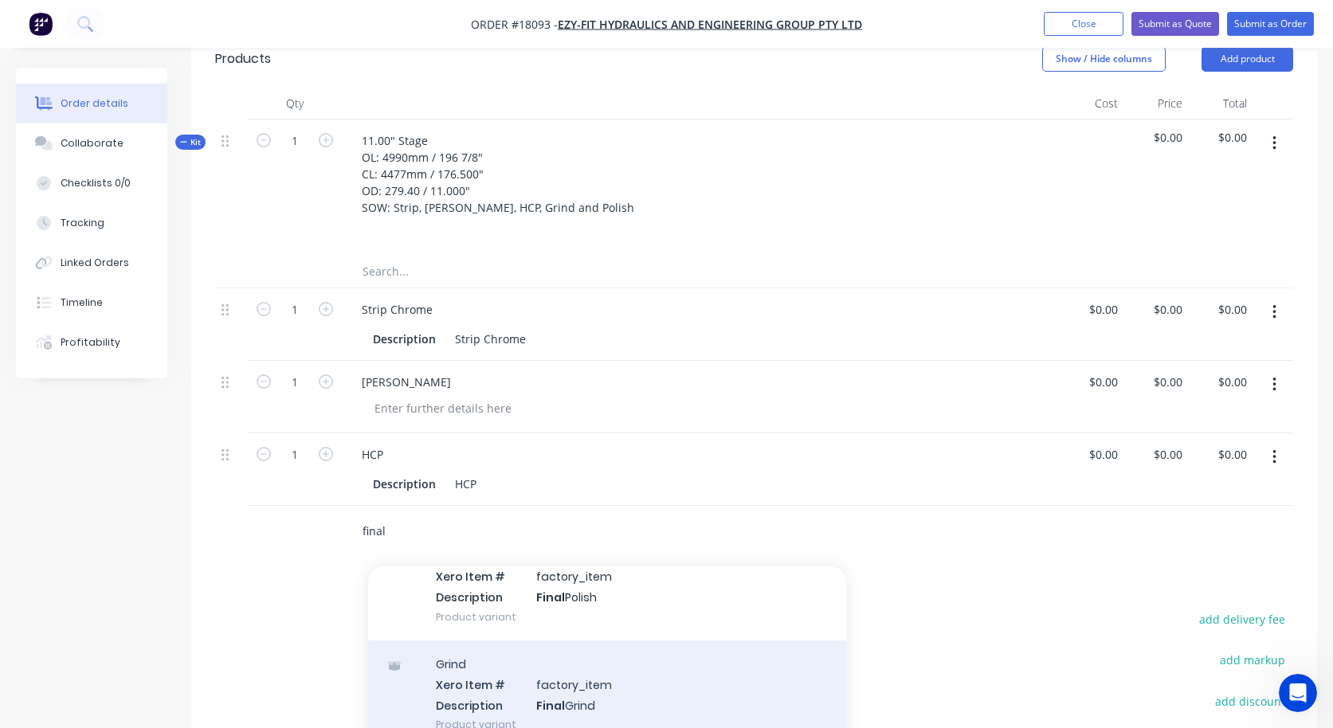
type input "final"
click at [464, 654] on div "Grind Xero Item # factory_item Description Final Grind Product variant" at bounding box center [607, 695] width 478 height 108
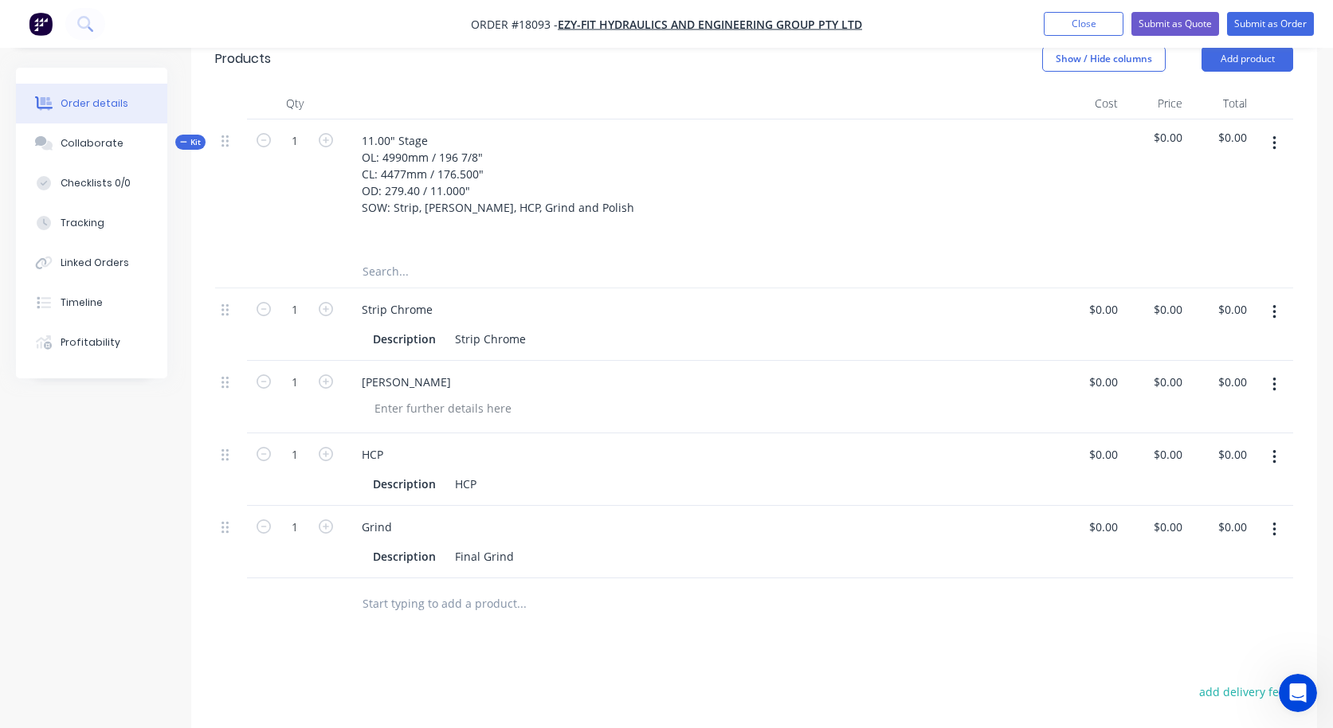
click at [416, 588] on input "text" at bounding box center [521, 604] width 319 height 32
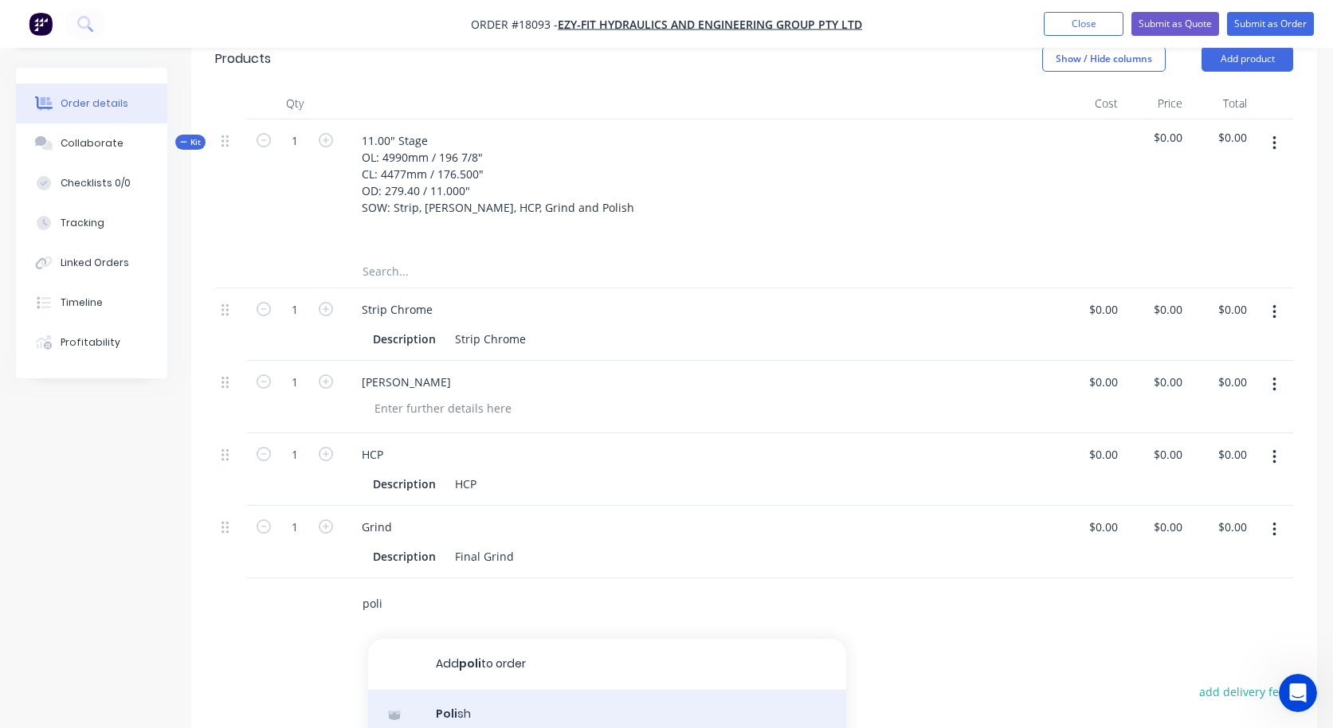
type input "poli"
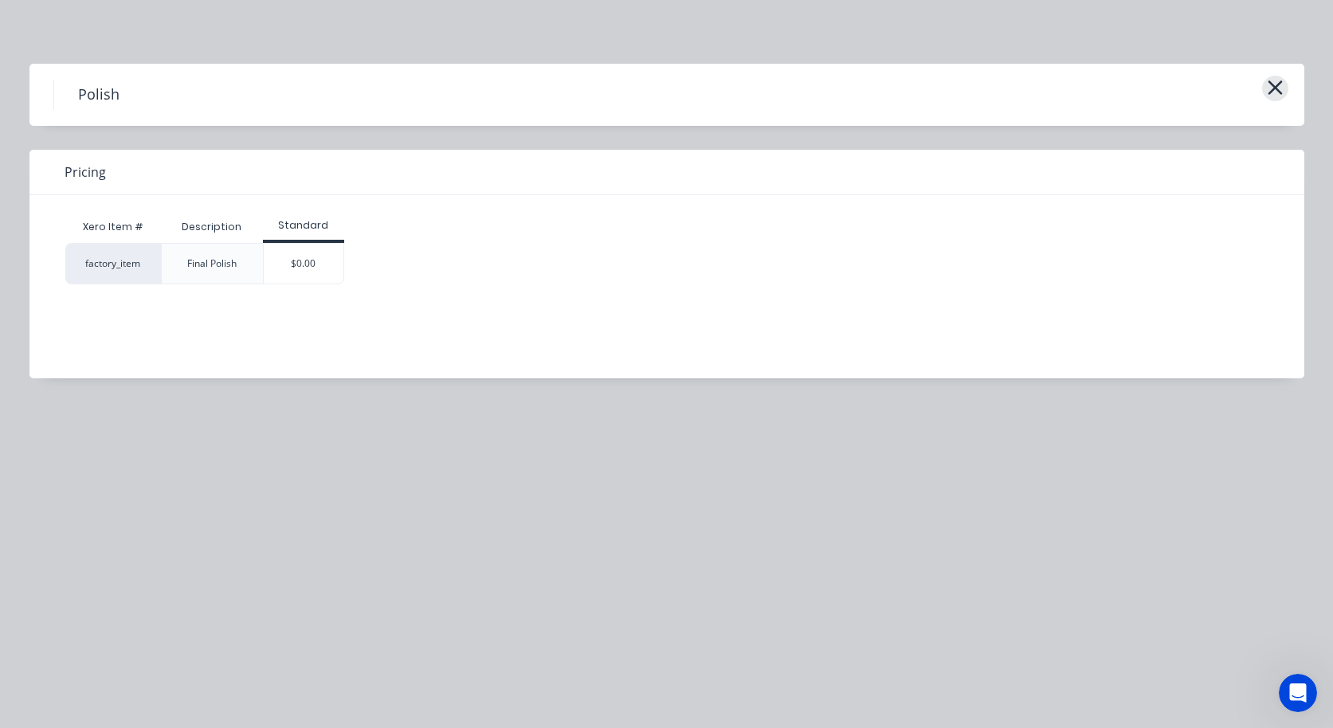
click at [1277, 79] on icon "button" at bounding box center [1275, 88] width 17 height 22
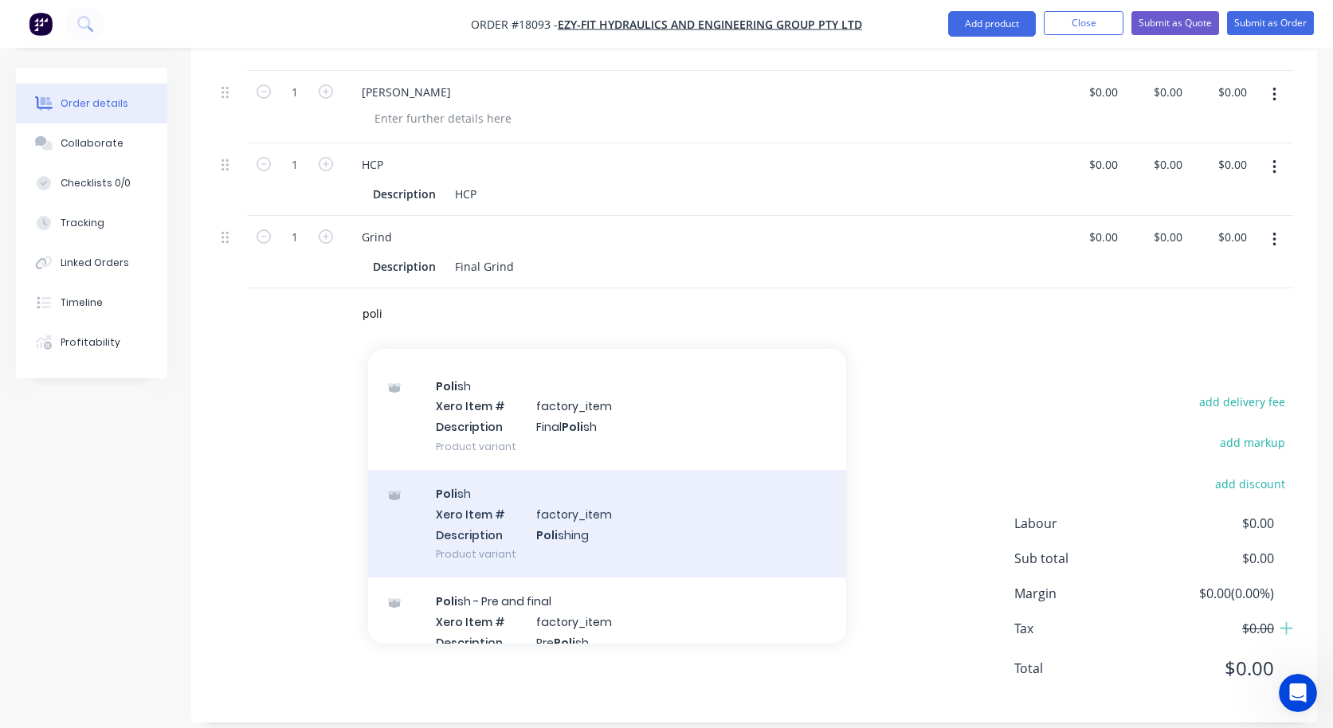
scroll to position [27, 0]
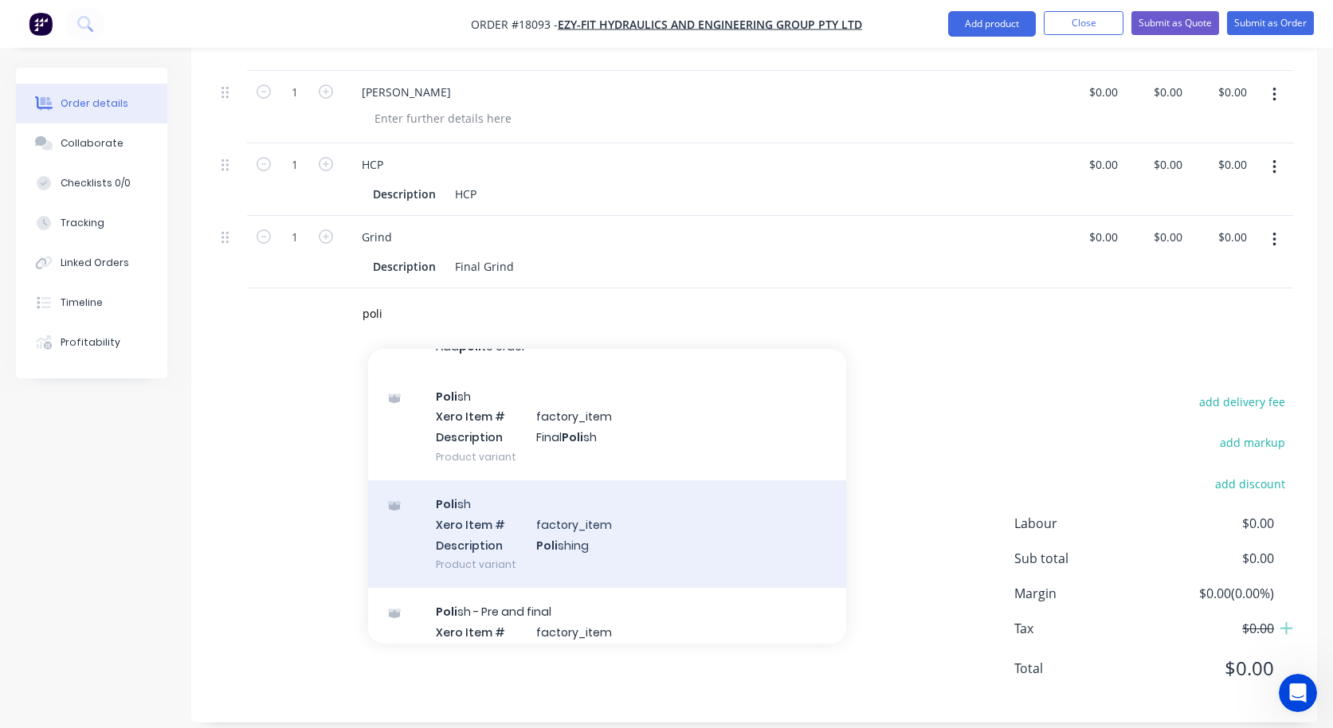
click at [480, 516] on div "Poli sh Xero Item # factory_item Description Poli shing Product variant" at bounding box center [607, 535] width 478 height 108
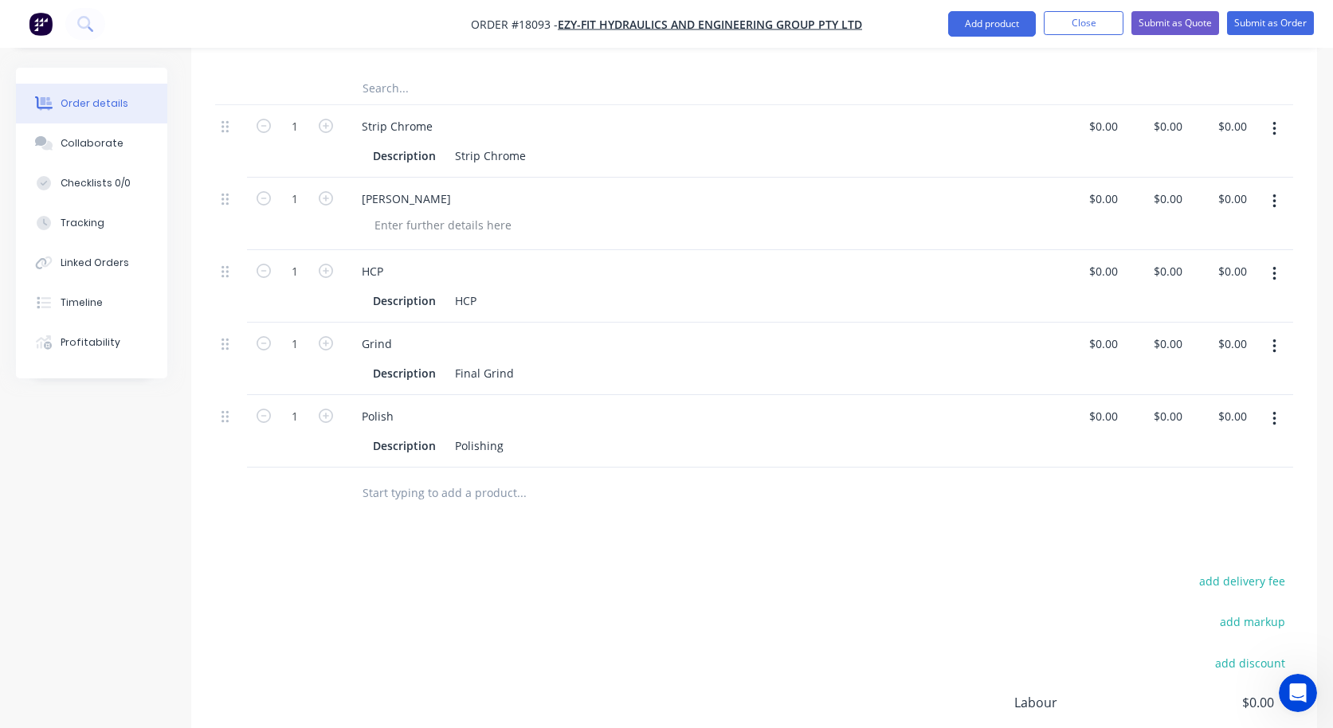
scroll to position [599, 0]
click at [518, 290] on div "Description HCP" at bounding box center [698, 301] width 663 height 23
click at [529, 435] on div "Description Polishing" at bounding box center [698, 446] width 663 height 23
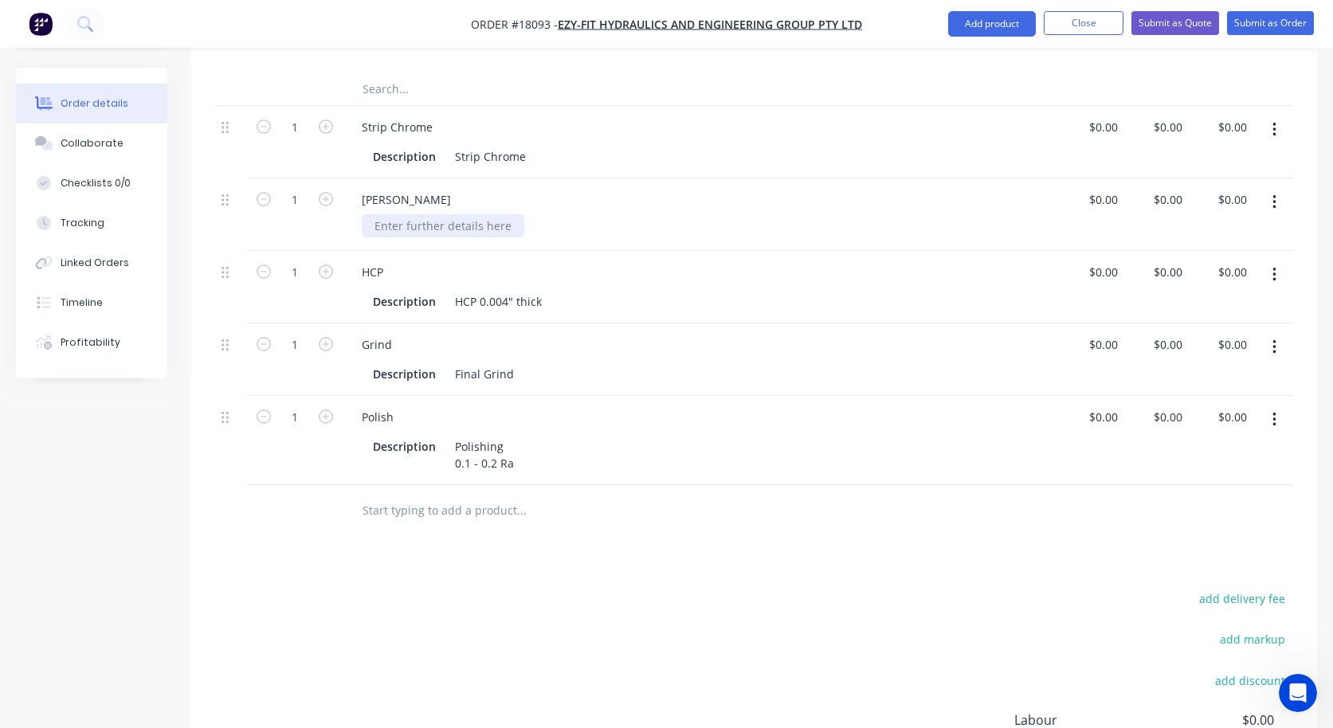
click at [407, 214] on div at bounding box center [443, 225] width 163 height 23
click at [627, 532] on div "Products Show / Hide columns Add product Qty Cost Price Total Kit 1 11.00" Stag…" at bounding box center [754, 384] width 1126 height 1072
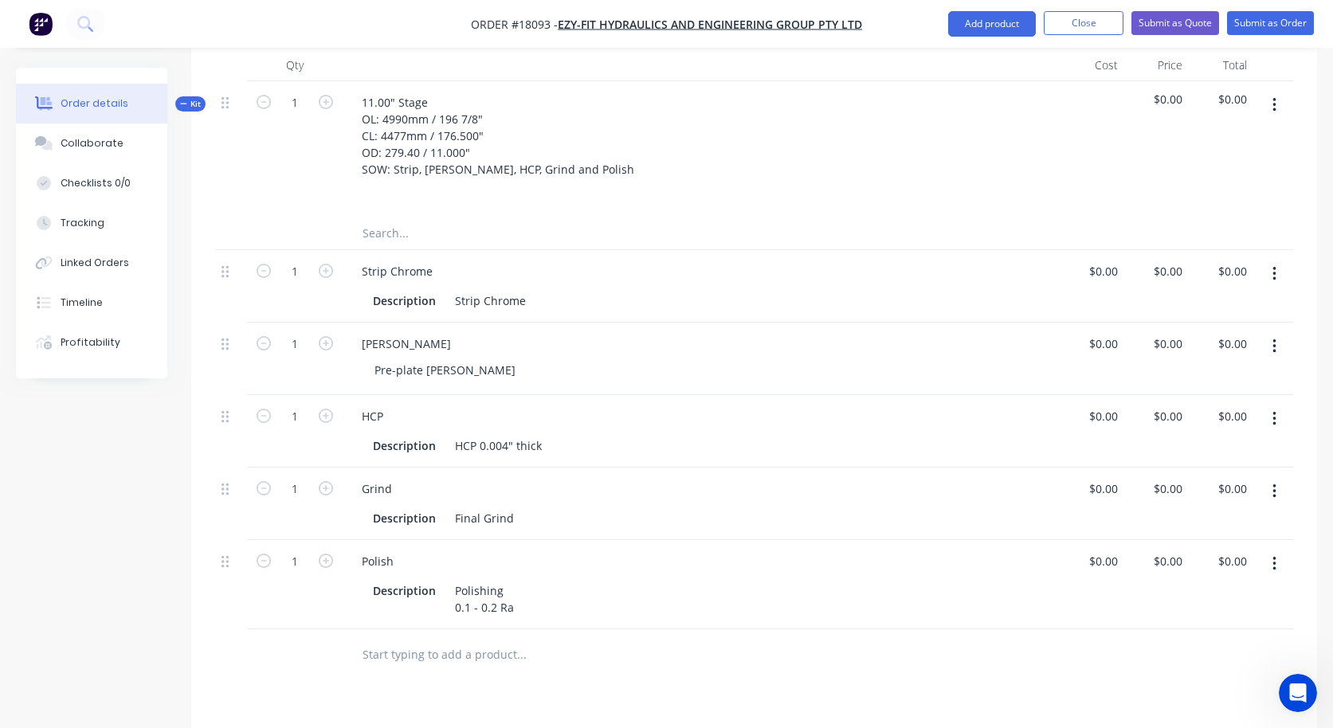
scroll to position [449, 0]
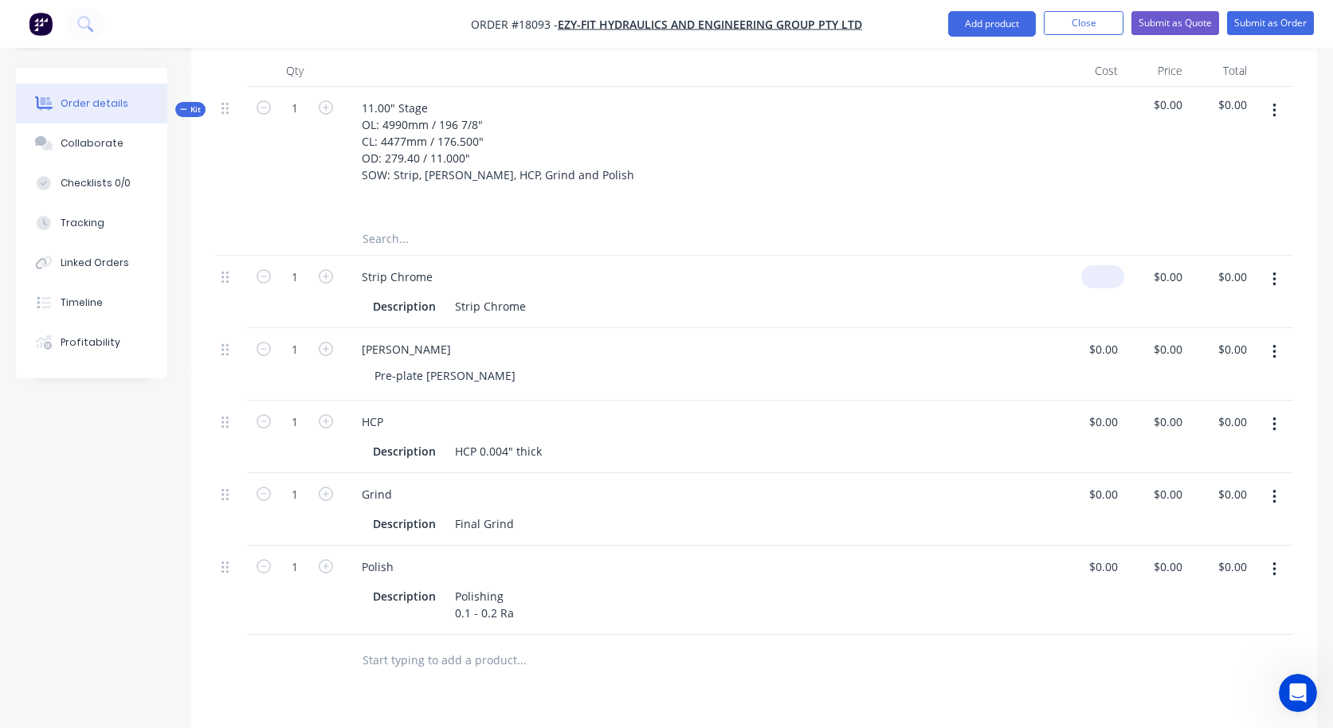
click at [1105, 265] on div "$0.00" at bounding box center [1102, 276] width 43 height 23
type input "4"
type input "$500.00"
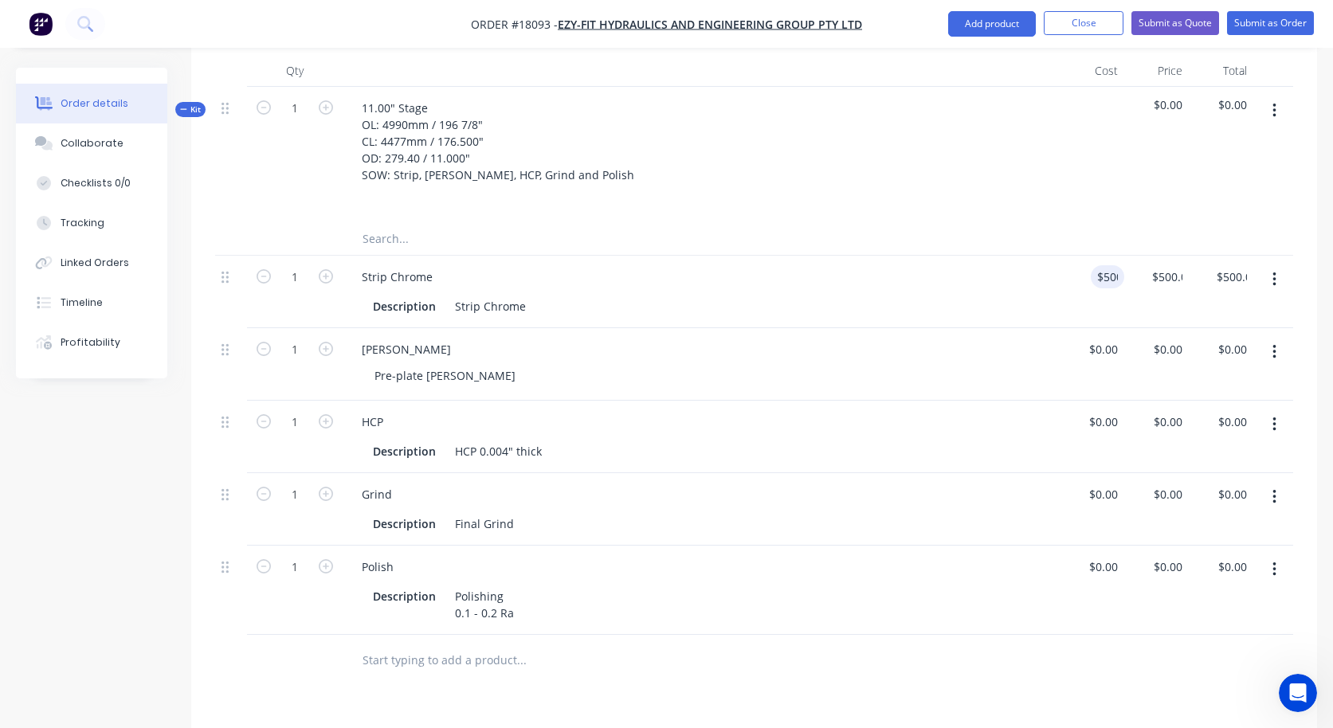
click at [993, 364] on div "Pre-plate [PERSON_NAME]" at bounding box center [708, 375] width 692 height 23
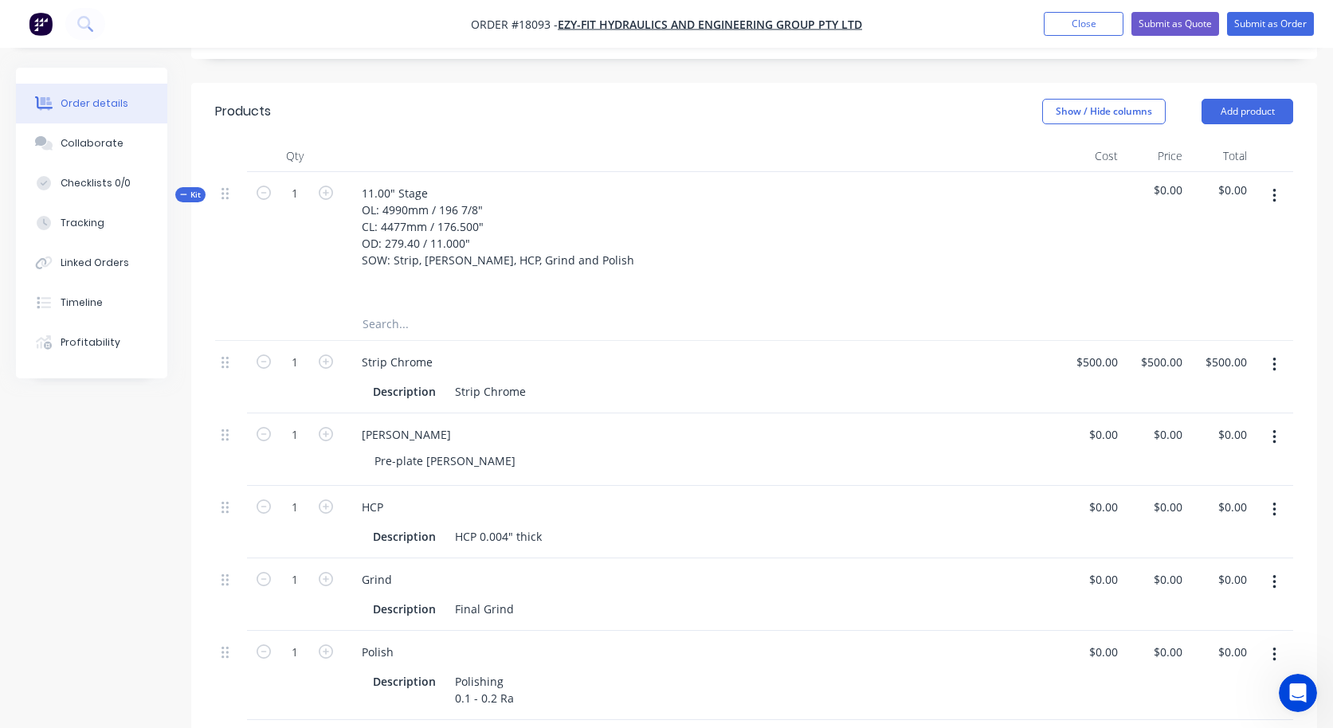
scroll to position [363, 0]
click at [1086, 344] on div "500 500" at bounding box center [1092, 377] width 65 height 73
click at [1086, 344] on div "$500.00 500" at bounding box center [1092, 377] width 65 height 73
click at [980, 459] on div "[PERSON_NAME] Pre-plate [PERSON_NAME]" at bounding box center [701, 450] width 717 height 73
click at [1099, 351] on input "500" at bounding box center [1110, 362] width 27 height 23
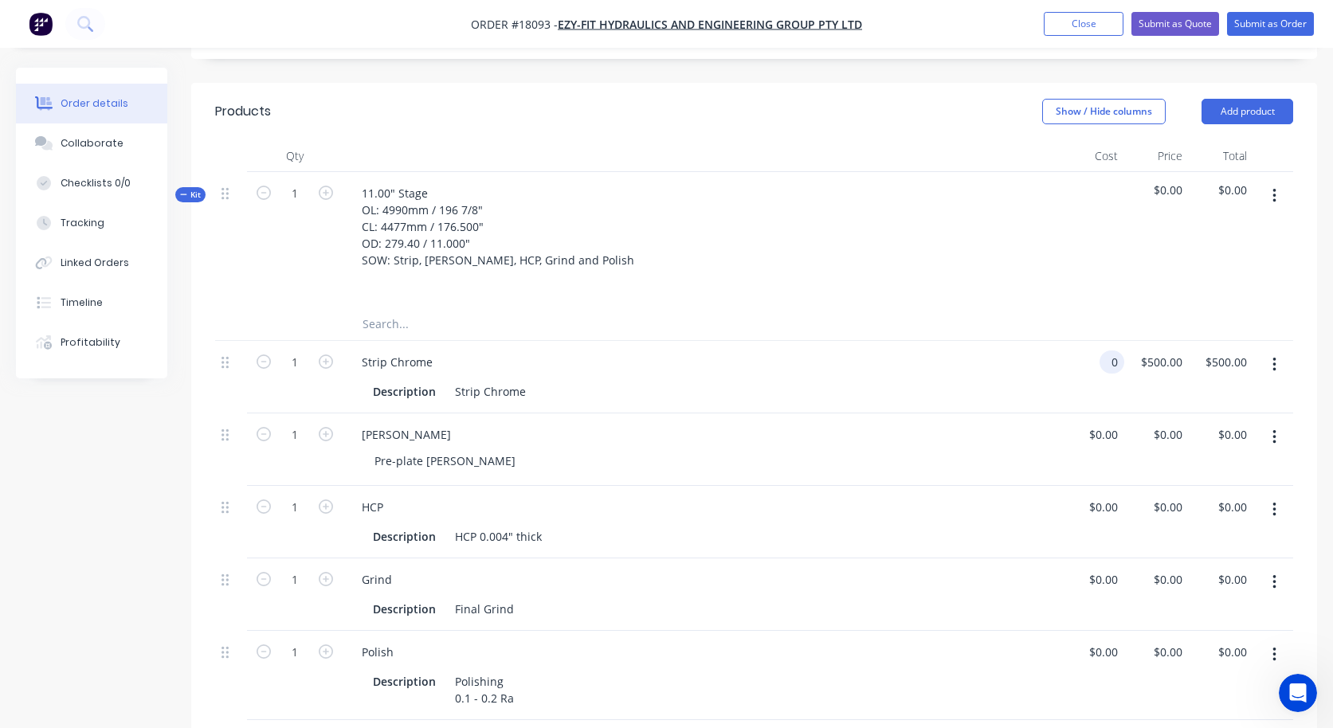
type input "$0.00"
click at [951, 449] on div "Pre-plate [PERSON_NAME]" at bounding box center [708, 460] width 692 height 23
click at [1177, 351] on input "0" at bounding box center [1170, 362] width 37 height 23
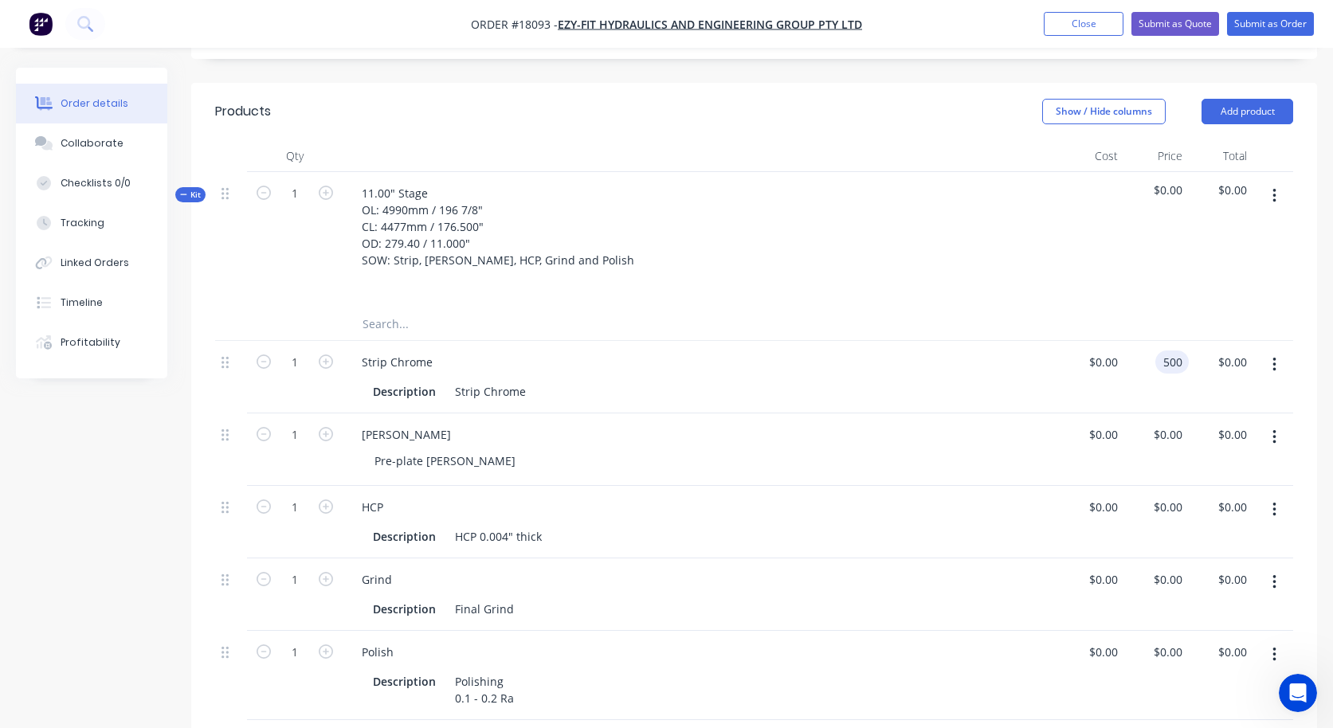
type input "$500.00"
click at [902, 466] on div "[PERSON_NAME] Pre-plate [PERSON_NAME]" at bounding box center [701, 450] width 717 height 73
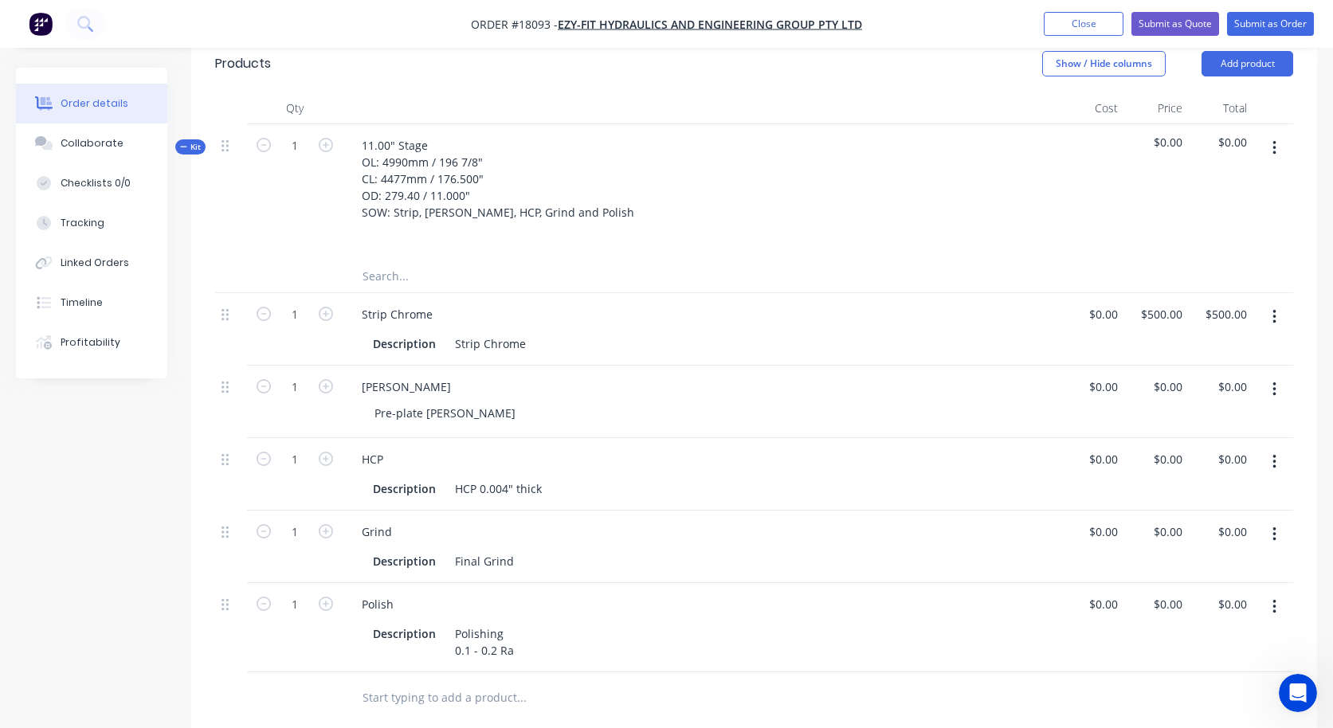
scroll to position [411, 0]
click at [1270, 520] on button "button" at bounding box center [1274, 534] width 37 height 29
click at [1203, 661] on div "Delete" at bounding box center [1217, 672] width 123 height 23
click at [1169, 448] on div "0 0" at bounding box center [1176, 459] width 25 height 23
type input "$5,490.00"
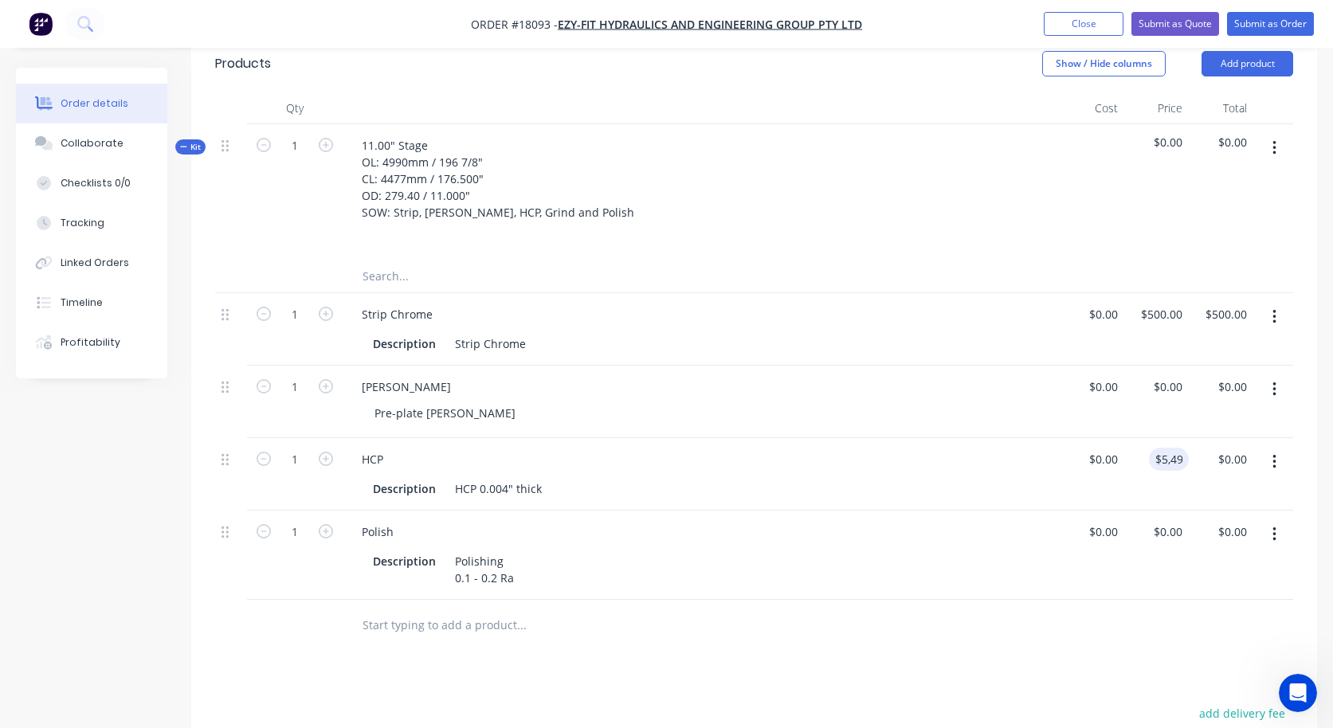
type input "$5,490.00"
click at [1108, 622] on div at bounding box center [754, 626] width 1078 height 52
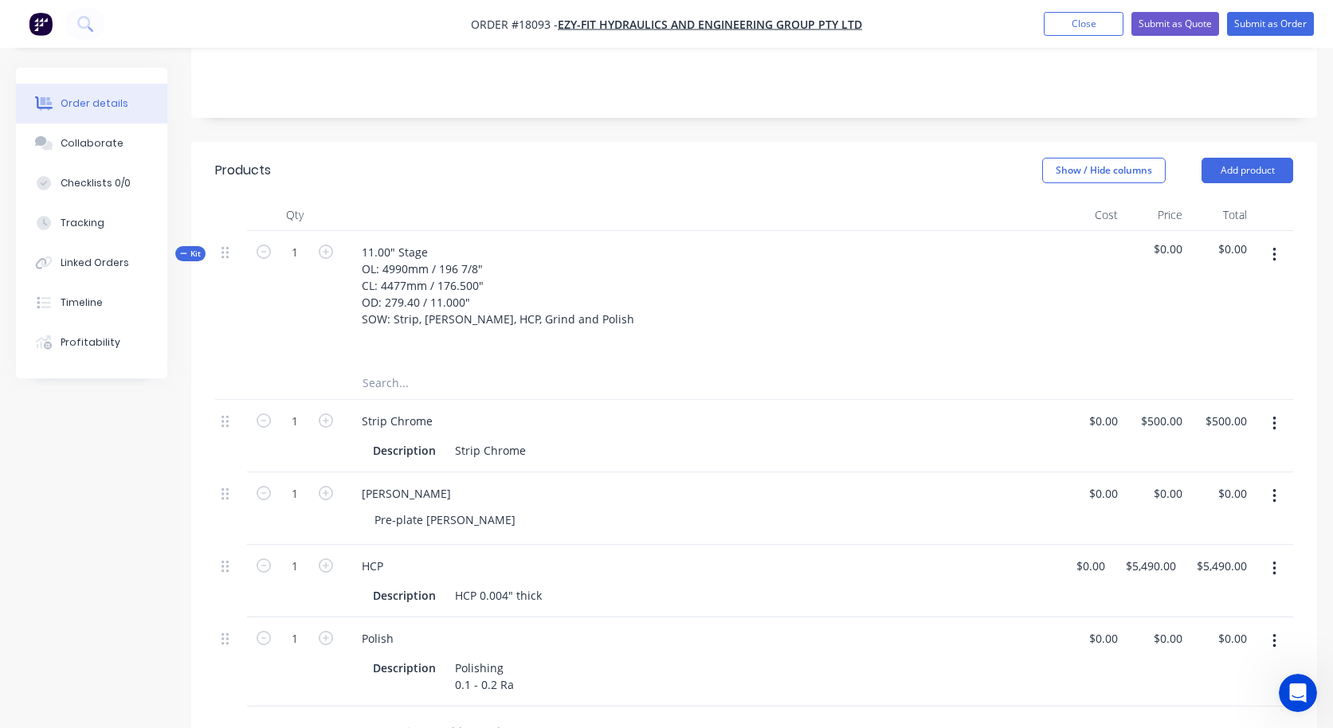
scroll to position [304, 0]
click at [1274, 246] on icon "button" at bounding box center [1275, 255] width 4 height 18
click at [1233, 385] on div "Duplicate" at bounding box center [1217, 392] width 123 height 23
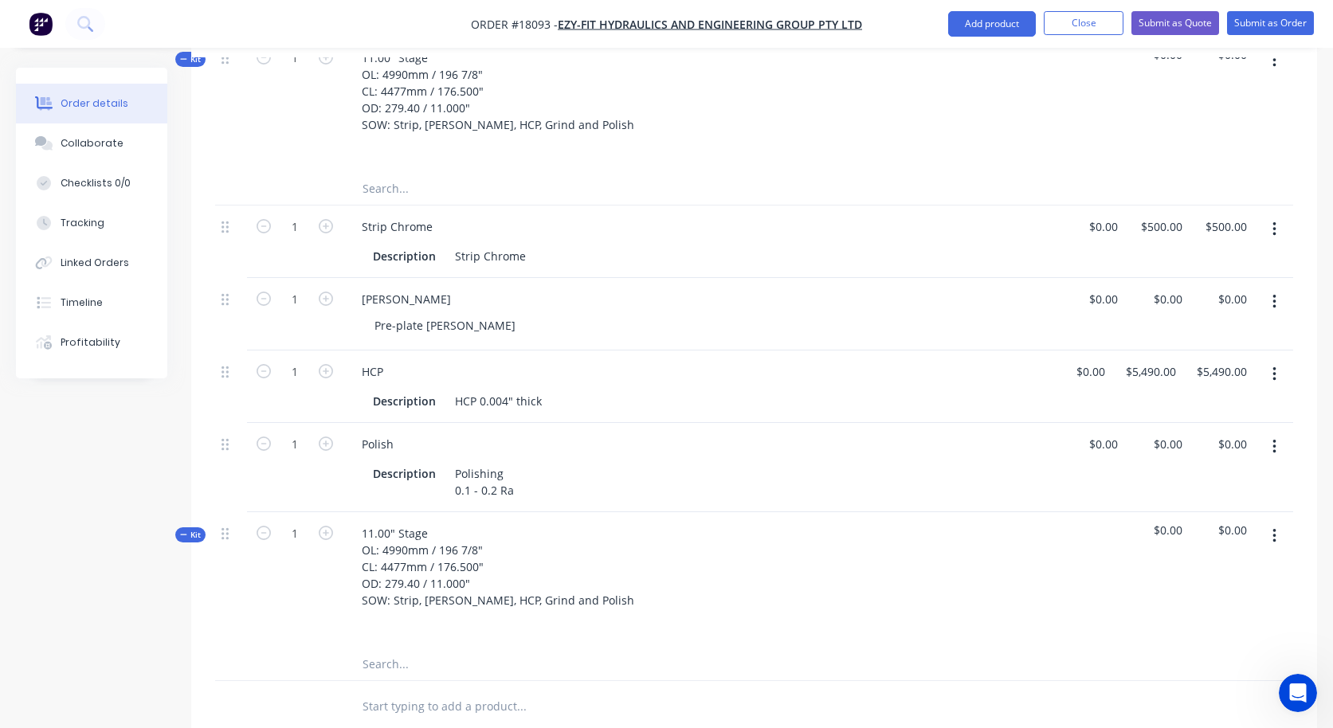
scroll to position [526, 0]
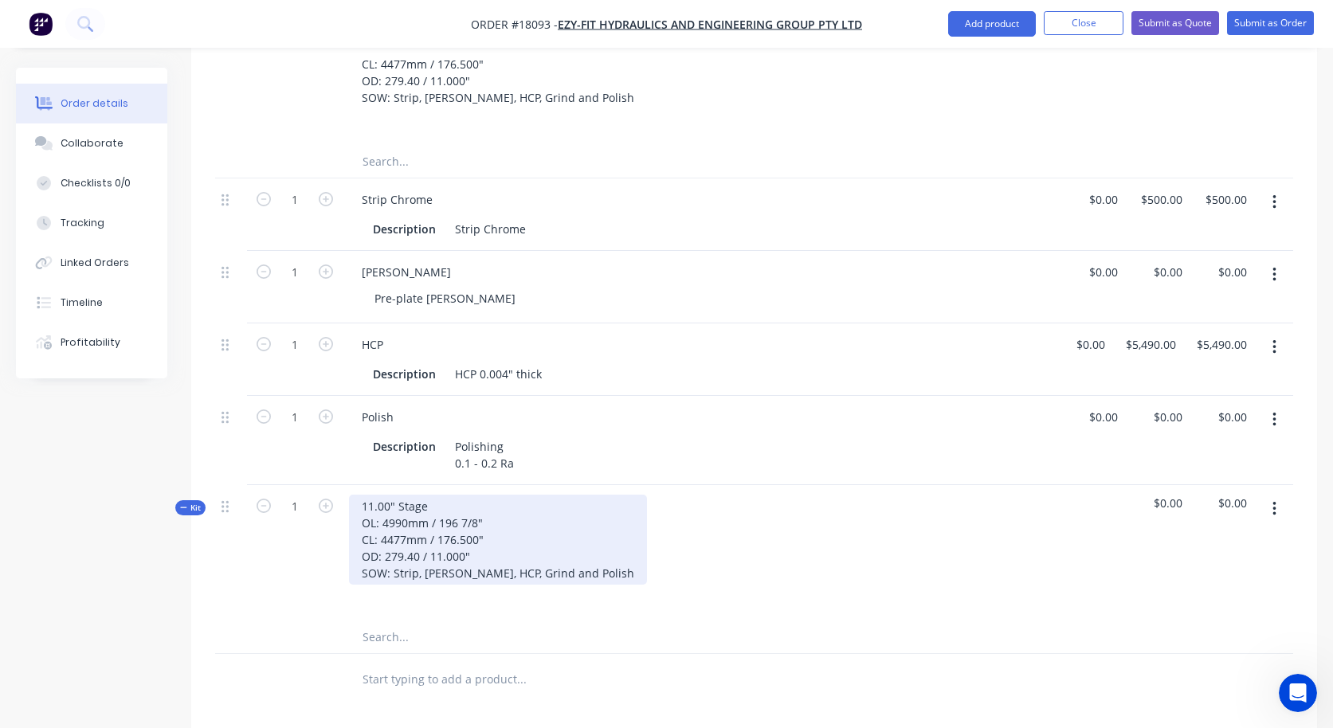
click at [385, 495] on div "11.00" Stage OL: 4990mm / 196 7/8" CL: 4477mm / 176.500" OD: 279.40 / 11.000" S…" at bounding box center [498, 540] width 298 height 90
click at [408, 504] on div "13.50" Stage OL: 4990mm / 196 7/8" CL: 4477mm / 176.500" OD: 279.40 / 11.000" S…" at bounding box center [498, 540] width 298 height 90
click at [407, 518] on div "13.50" Stage OL: 4946mm / 196 7/8" CL: 4477mm / 176.500" OD: 279.40 / 11.000" S…" at bounding box center [498, 540] width 298 height 90
click at [475, 504] on div "13.50" Stage OL: 4946mm / 196 7/8" CL: 4416mm / 176.500" OD: 279.40 / 11.000" S…" at bounding box center [498, 540] width 298 height 90
click at [476, 521] on div "13.50" Stage OL: 4946mm / 194.750" CL: 4416mm / 176.500" OD: 279.40 / 11.000" S…" at bounding box center [498, 540] width 298 height 90
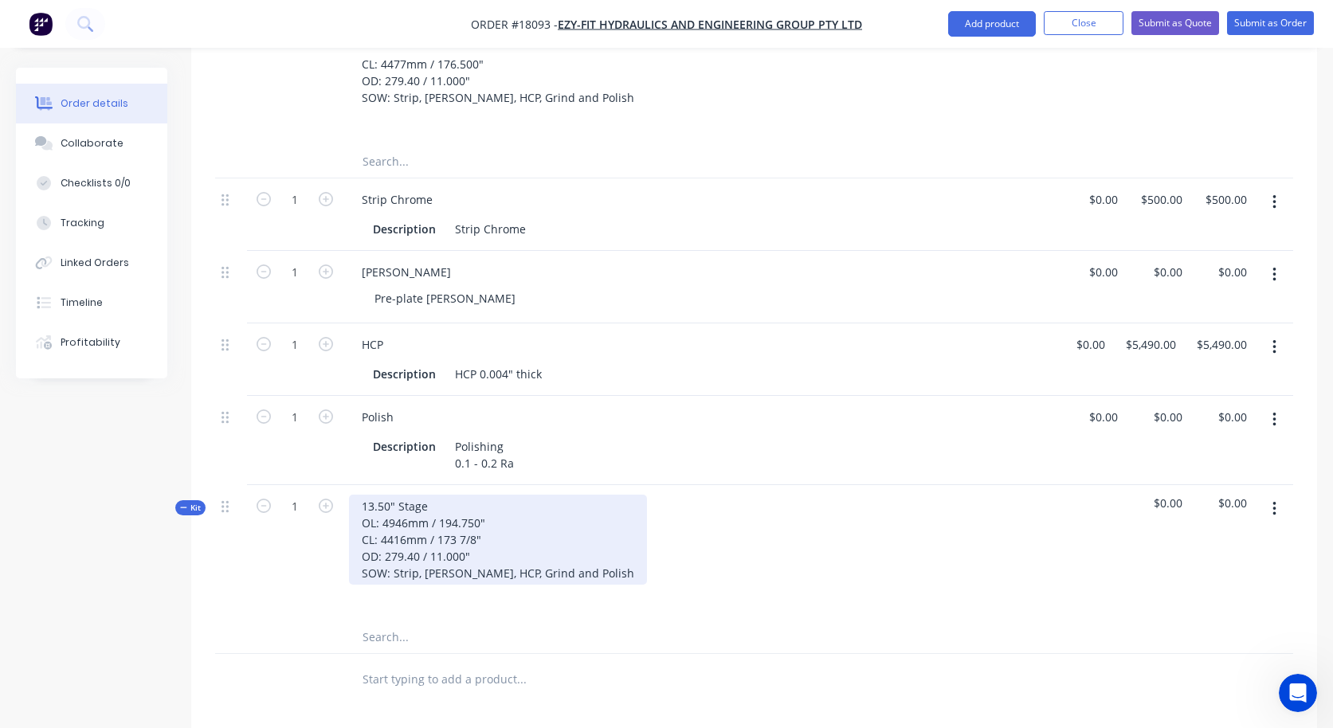
click at [453, 539] on div "13.50" Stage OL: 4946mm / 194.750" CL: 4416mm / 173 7/8" OD: 279.40 / 11.000" S…" at bounding box center [498, 540] width 298 height 90
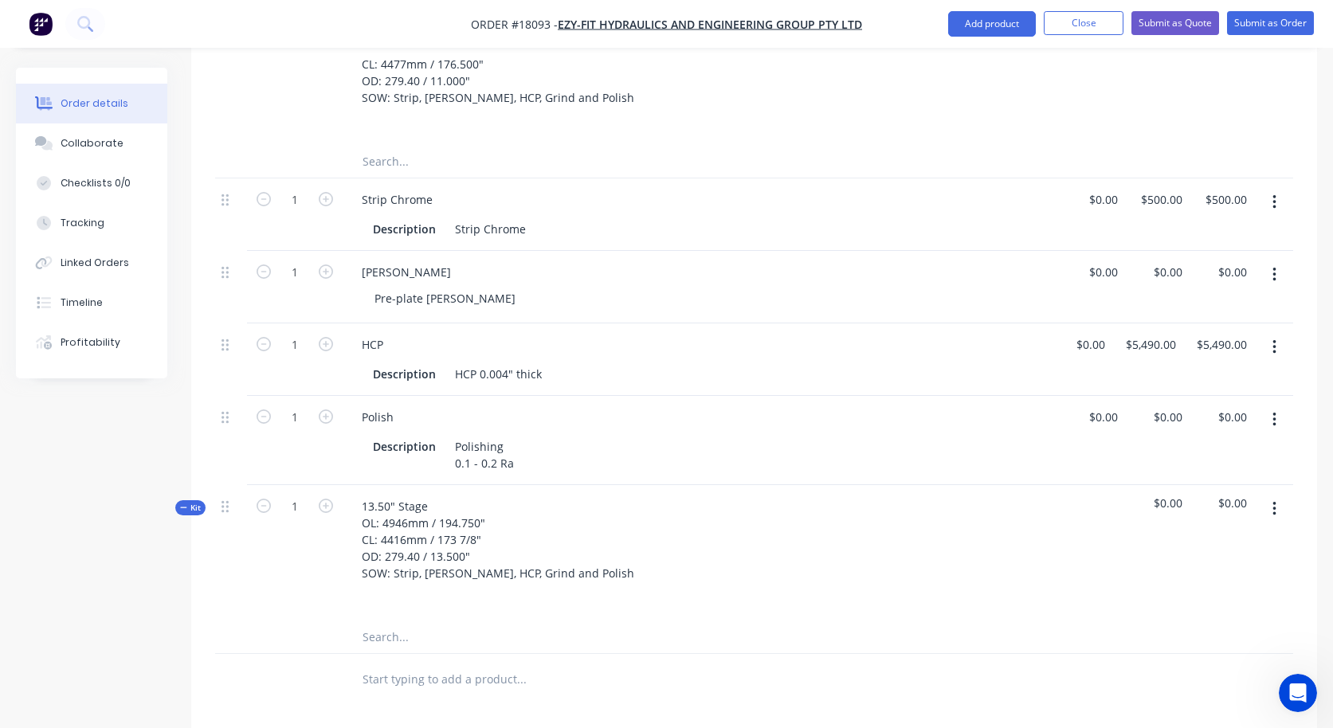
click at [614, 622] on input "text" at bounding box center [521, 638] width 319 height 32
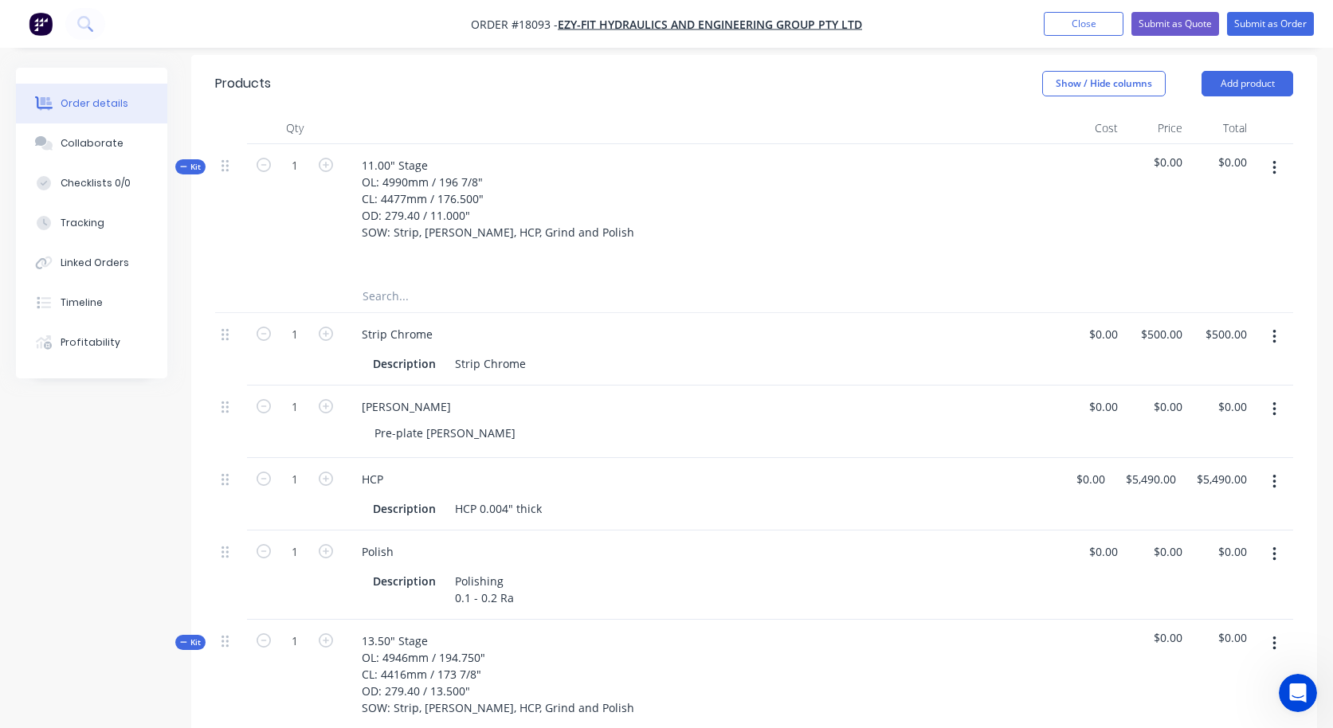
scroll to position [383, 0]
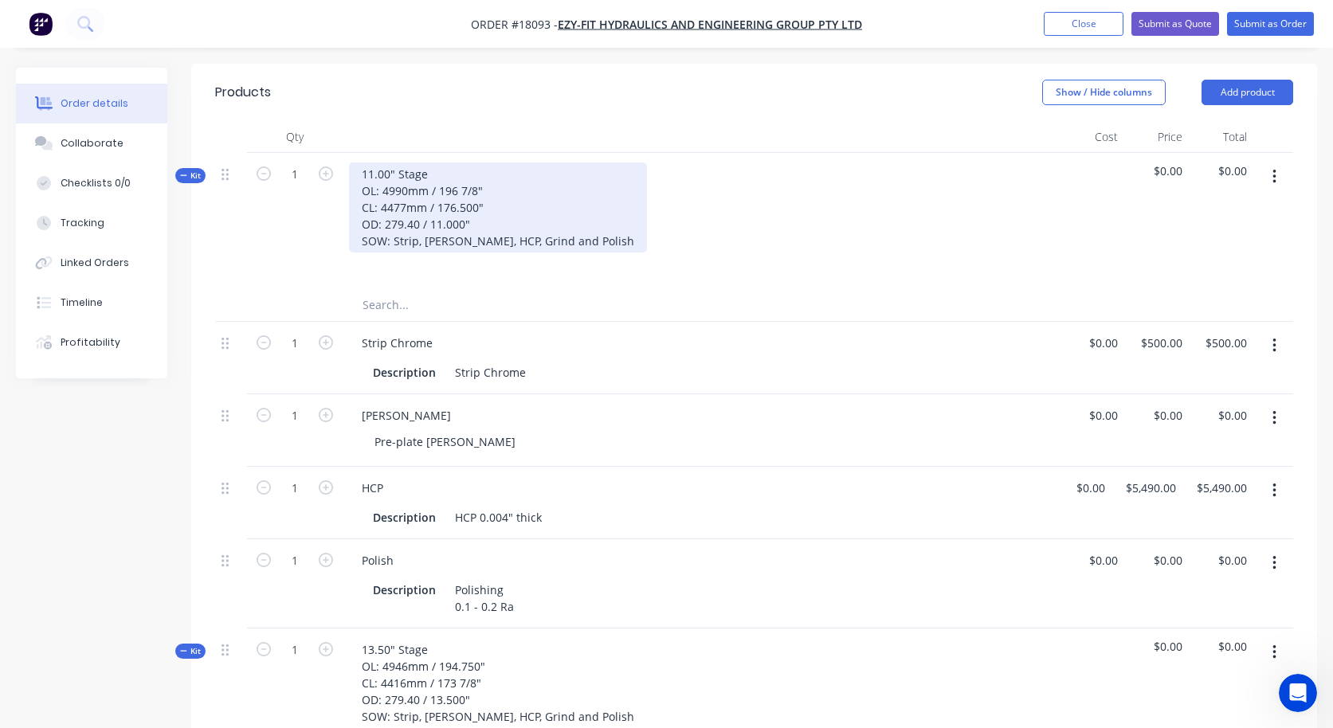
click at [460, 225] on div "11.00" Stage OL: 4990mm / 196 7/8" CL: 4477mm / 176.500" OD: 279.40 / 11.000" S…" at bounding box center [498, 208] width 298 height 90
click at [505, 222] on div "11.00" Stage OL: 4990mm / 196 7/8" CL: 4477mm / 176.500" OD: 279.40 / 11.000" S…" at bounding box center [501, 208] width 304 height 90
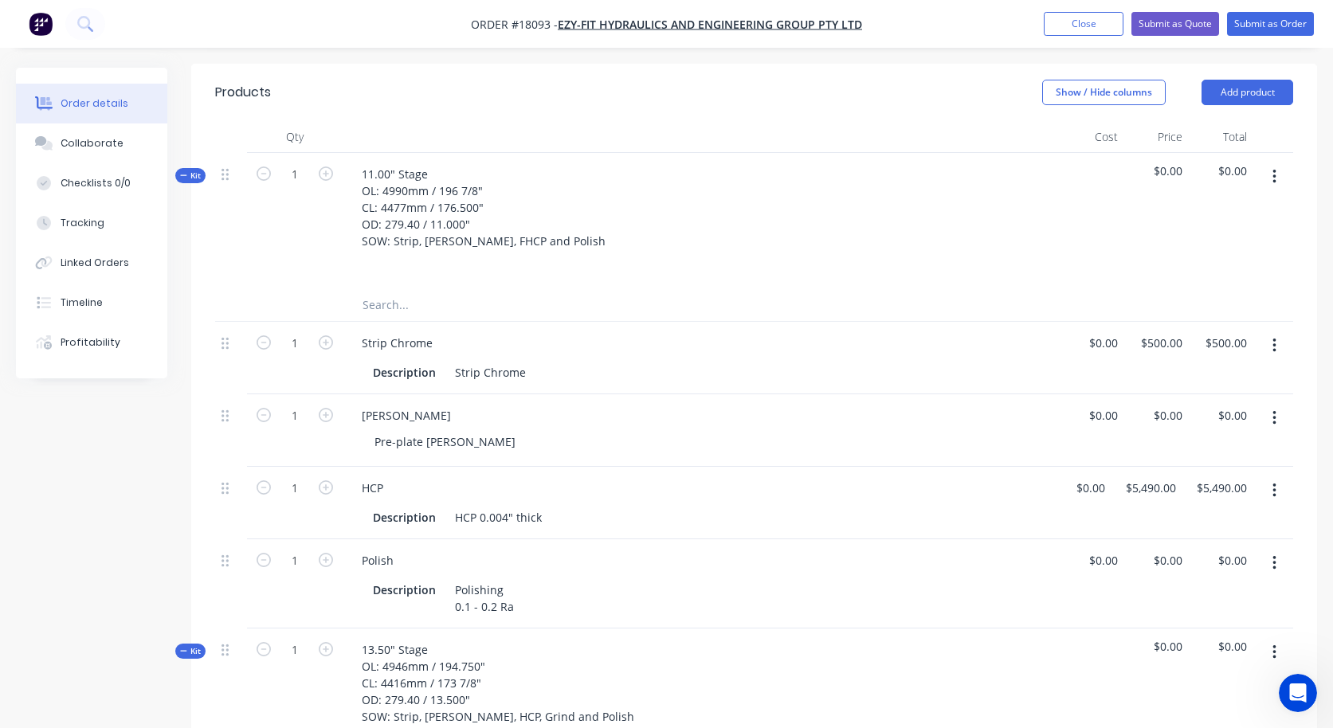
click at [626, 210] on div "11.00" Stage OL: 4990mm / 196 7/8" CL: 4477mm / 176.500" OD: 279.40 / 11.000" S…" at bounding box center [701, 221] width 717 height 136
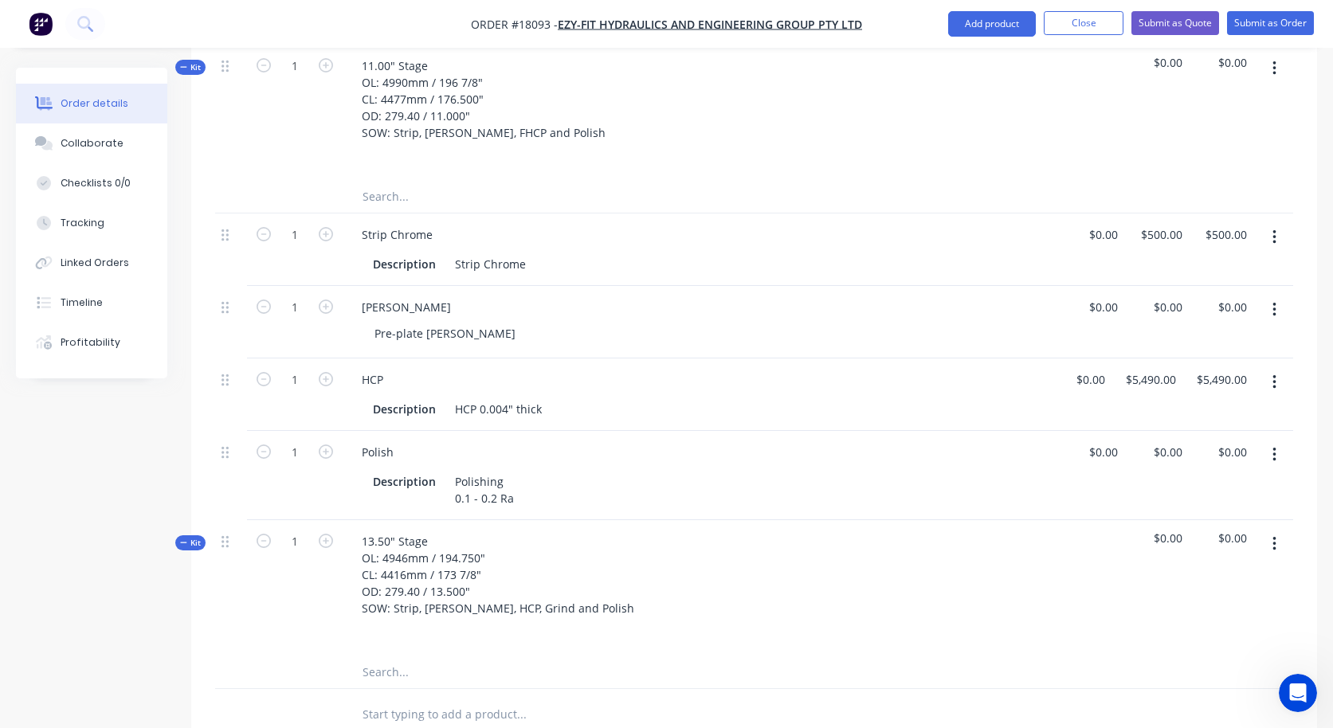
scroll to position [493, 0]
click at [388, 697] on input "text" at bounding box center [521, 713] width 319 height 32
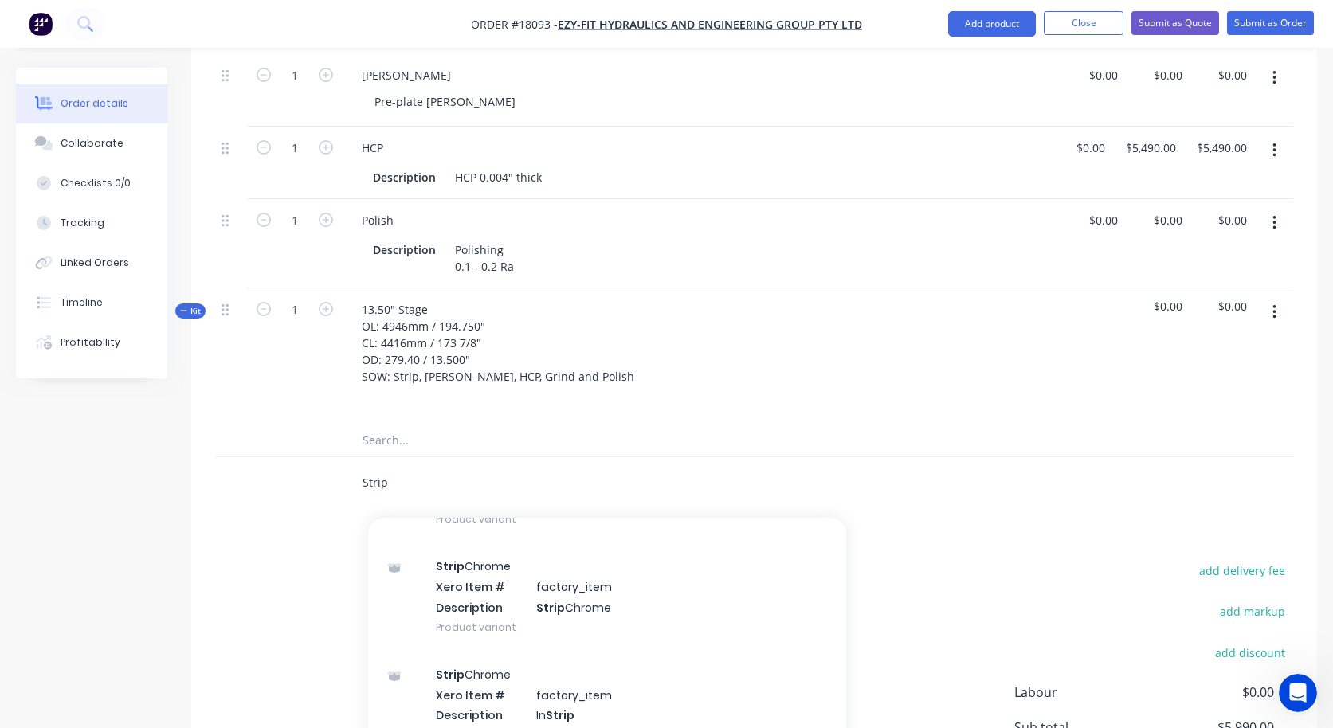
scroll to position [724, 0]
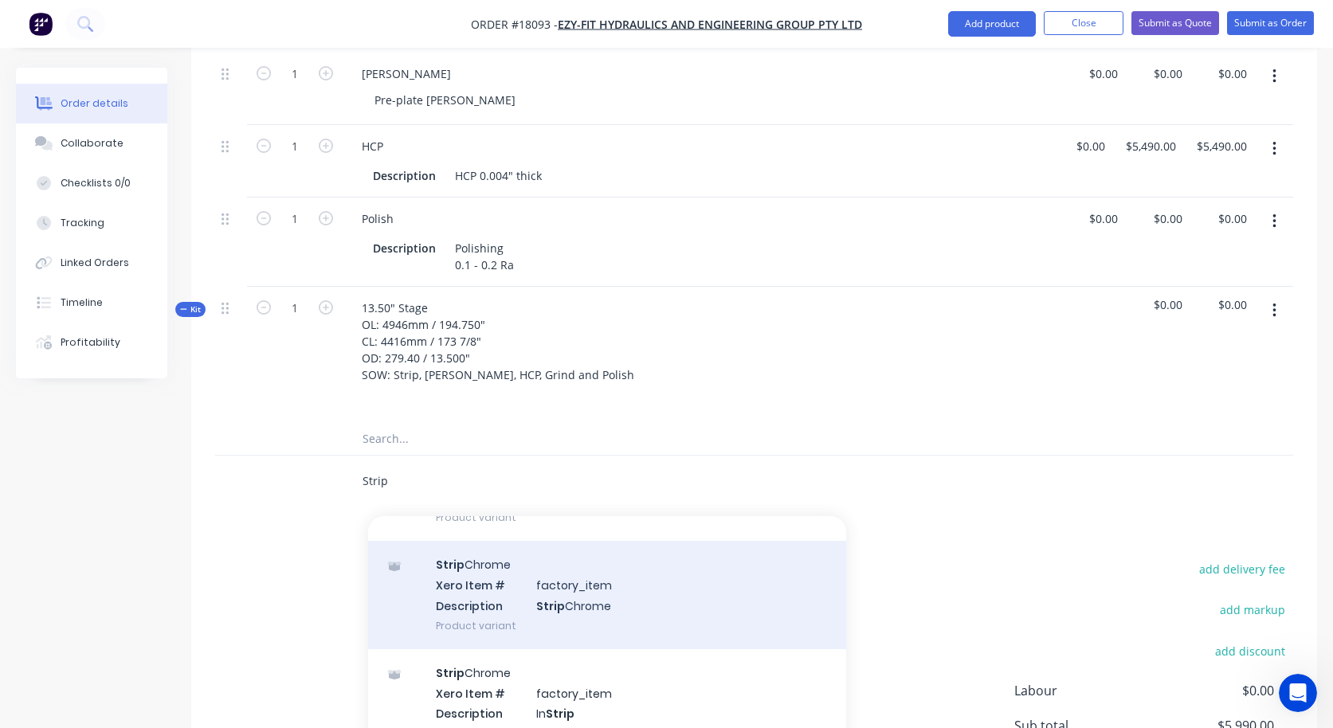
type input "Strip"
click at [471, 593] on div "Strip Chrome Xero Item # factory_item Description Strip Chrome Product variant" at bounding box center [607, 595] width 478 height 108
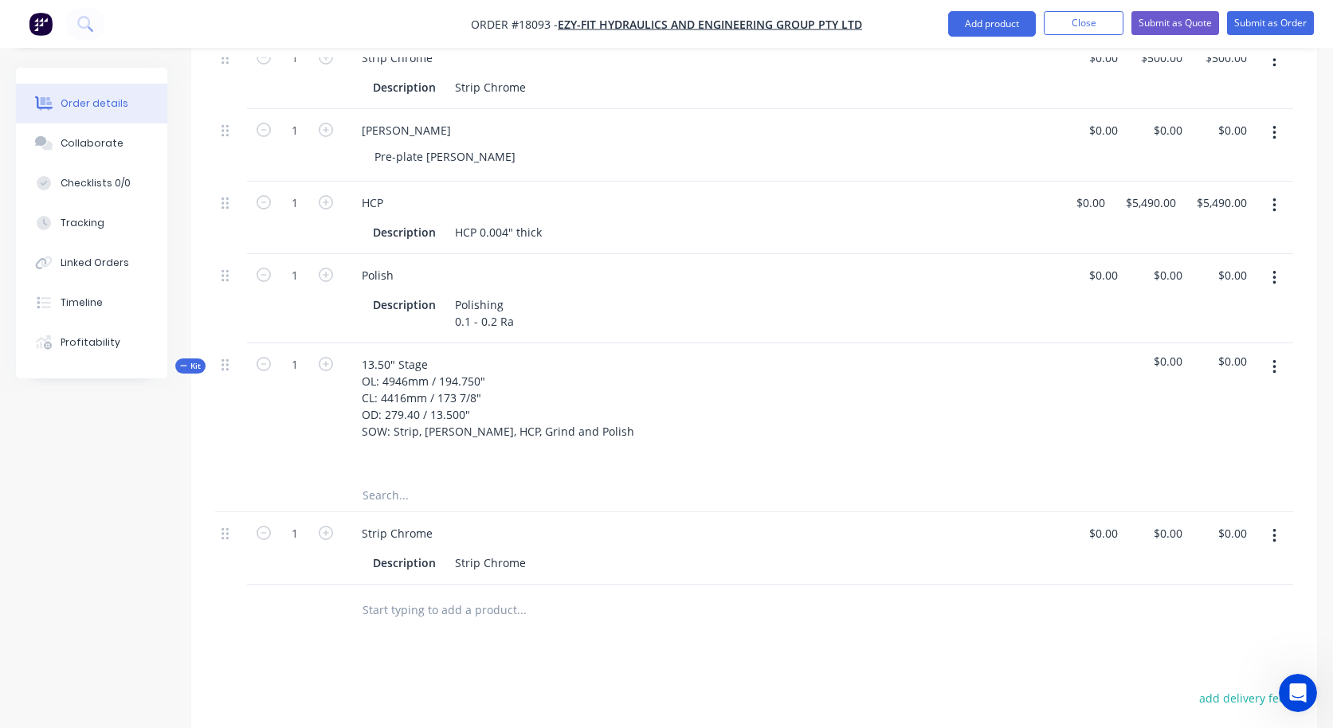
scroll to position [668, 0]
click at [451, 597] on input "text" at bounding box center [521, 611] width 319 height 32
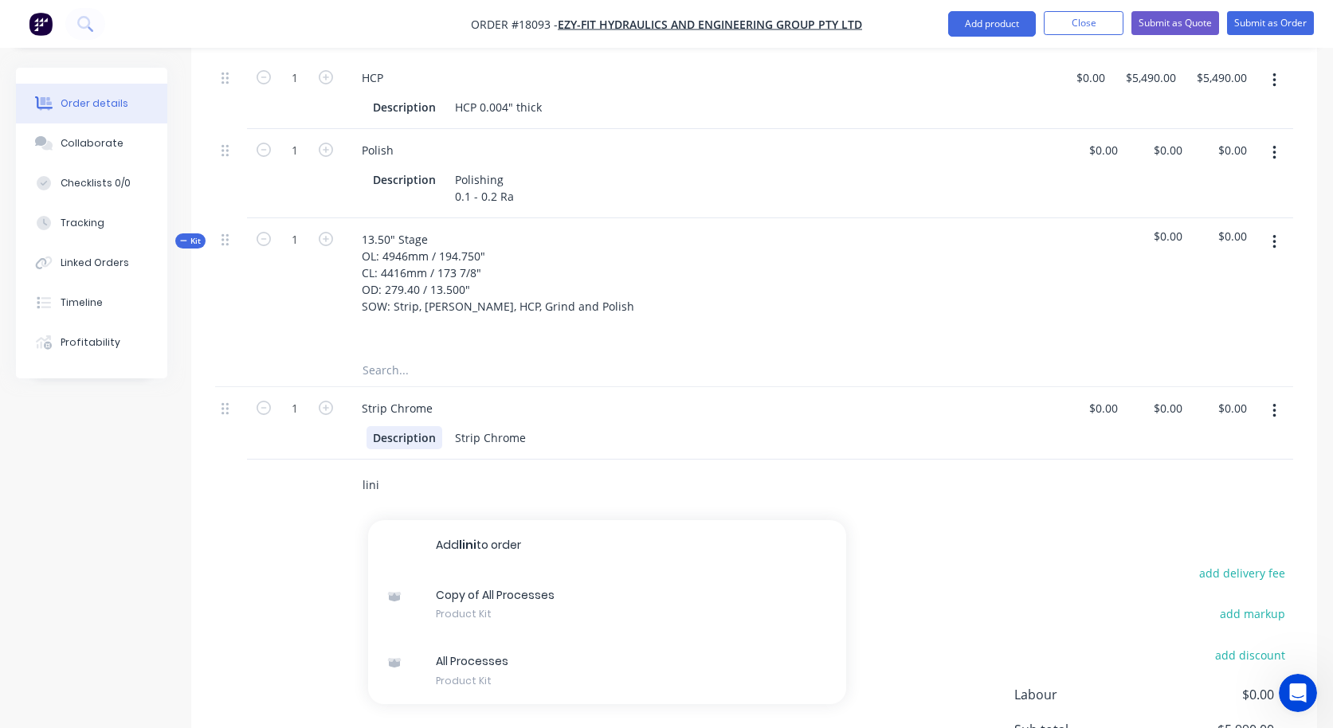
scroll to position [803, 0]
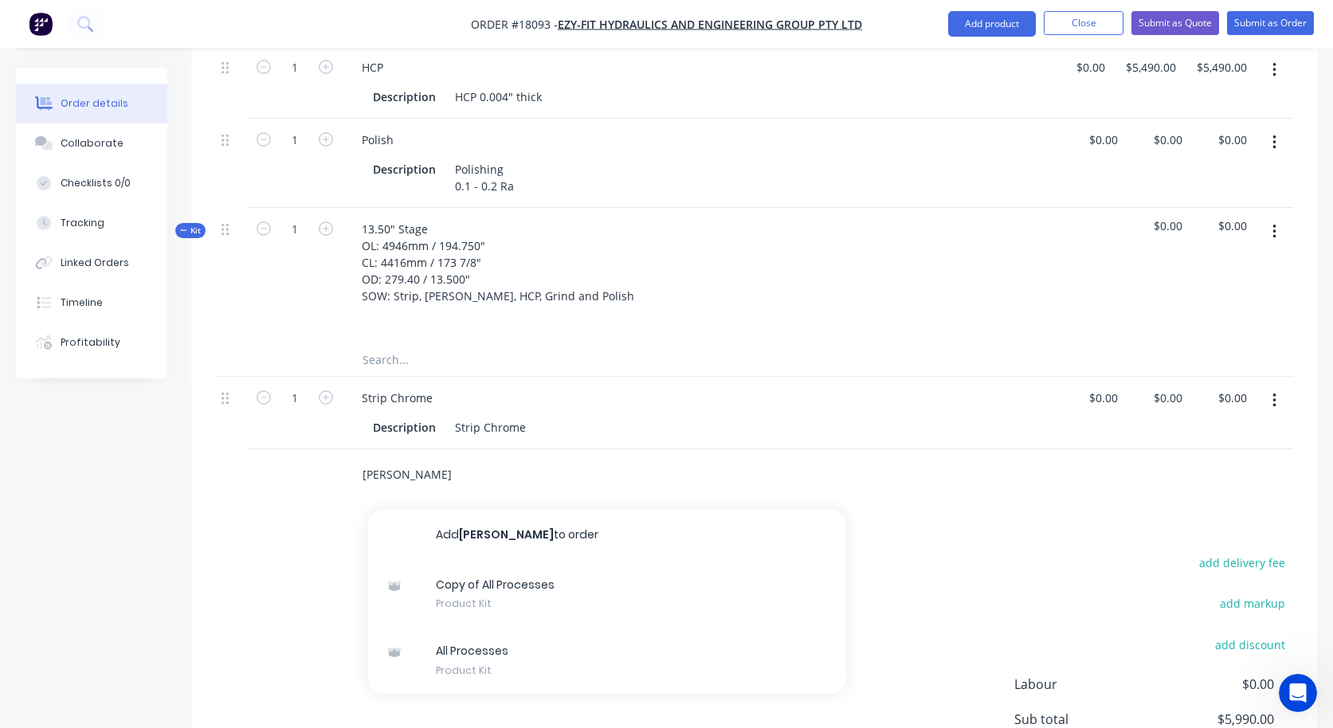
type input "[PERSON_NAME]"
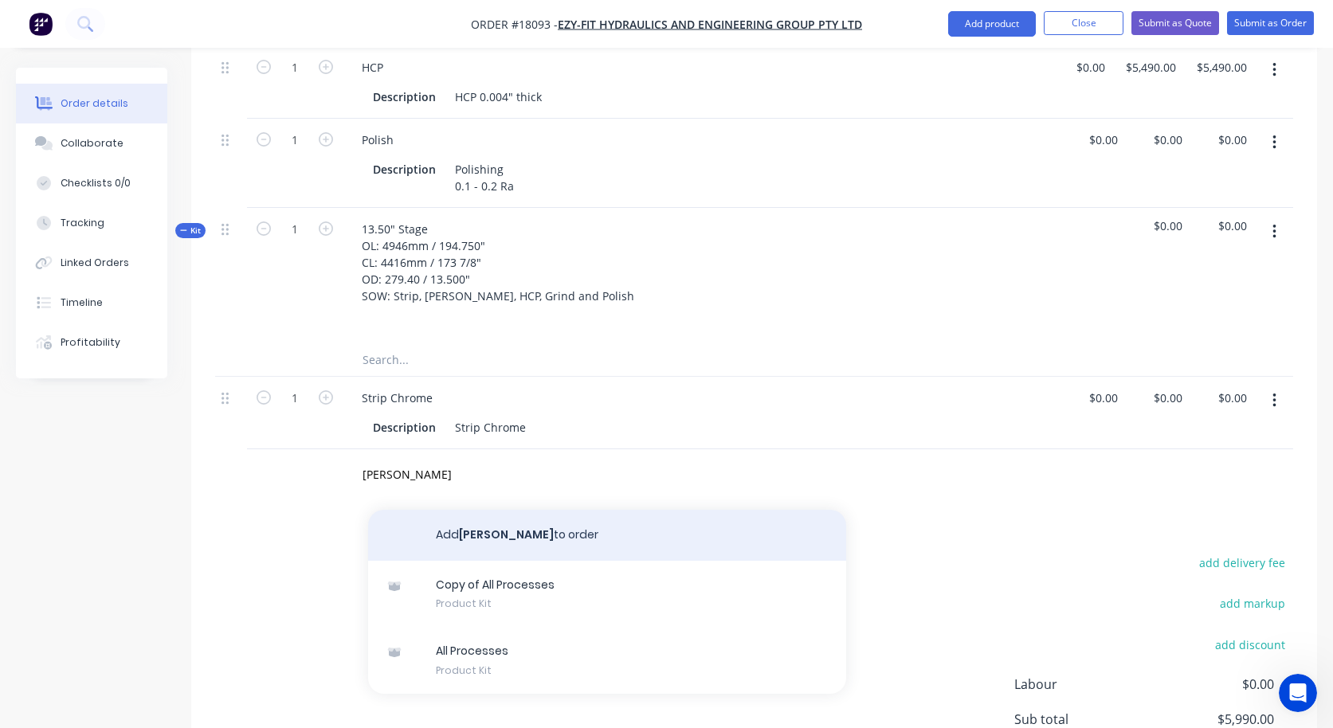
click at [489, 520] on button "Add linish to order" at bounding box center [607, 535] width 478 height 51
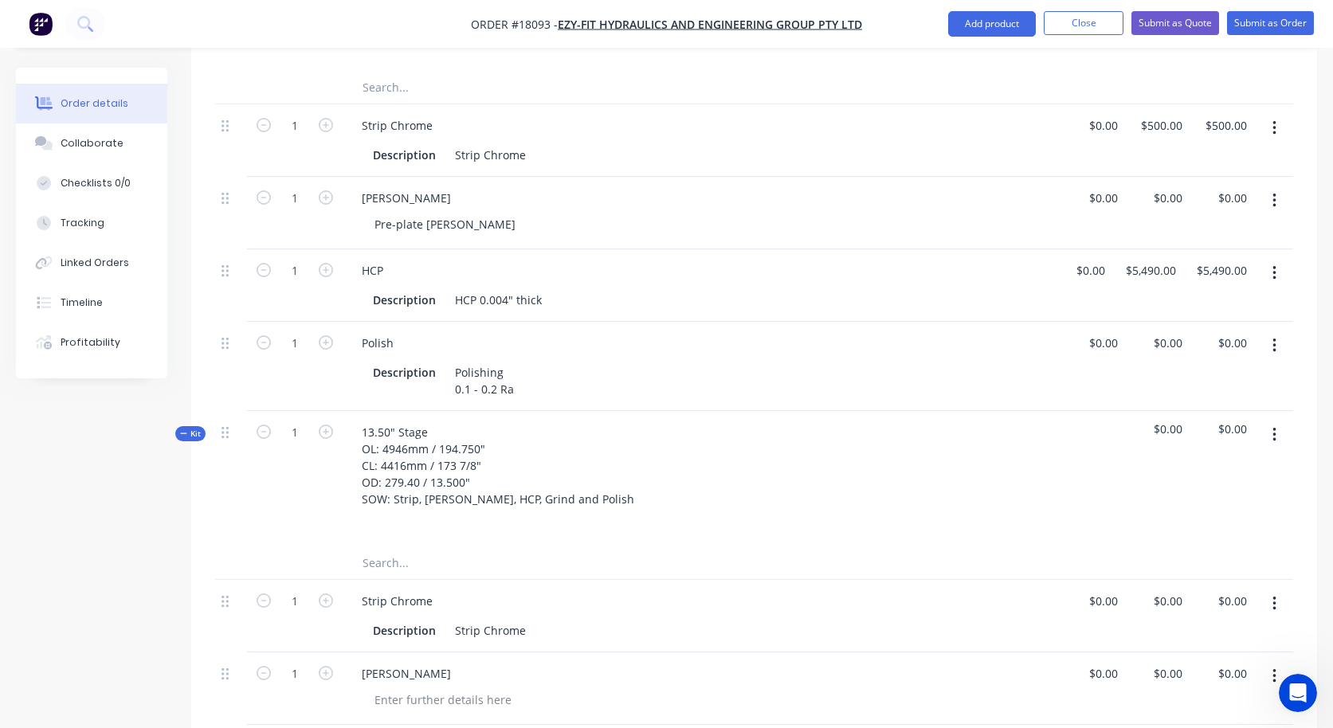
scroll to position [565, 0]
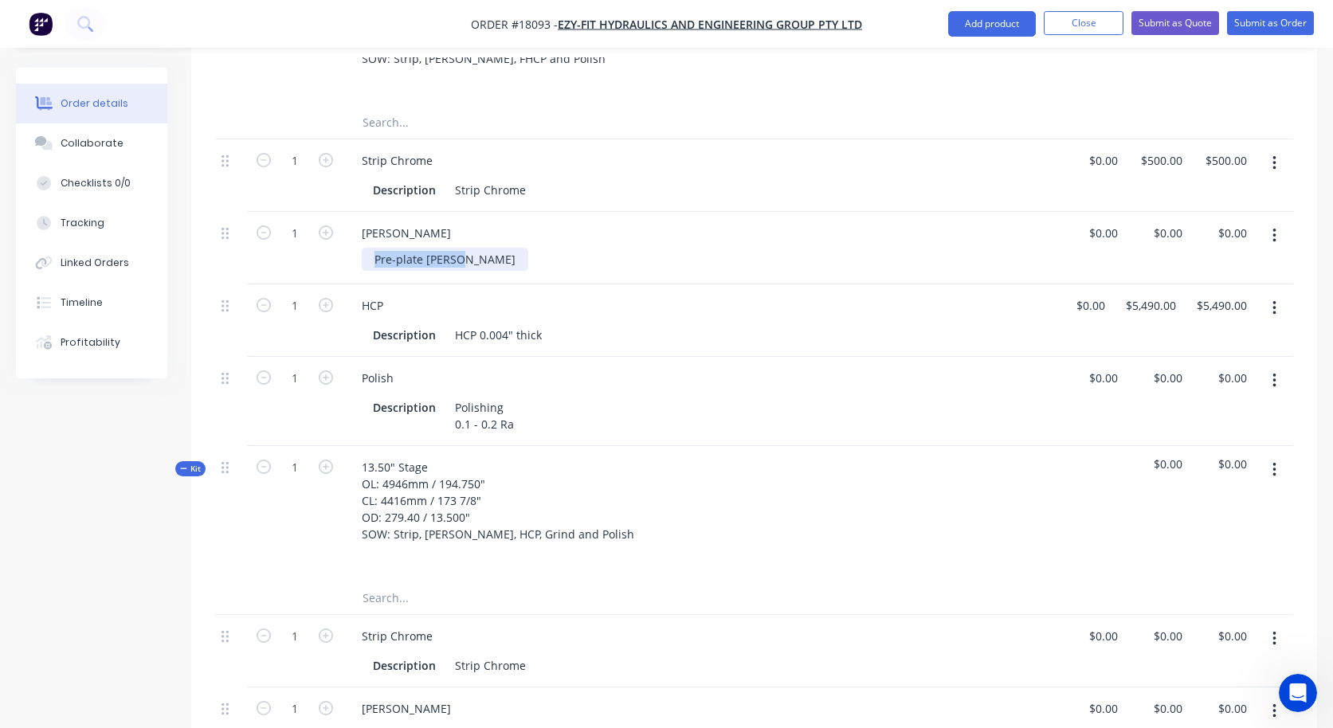
drag, startPoint x: 462, startPoint y: 244, endPoint x: 349, endPoint y: 245, distance: 113.2
click at [349, 245] on div "[PERSON_NAME] Pre-plate [PERSON_NAME]" at bounding box center [701, 248] width 717 height 73
copy div "Pre-plate [PERSON_NAME]"
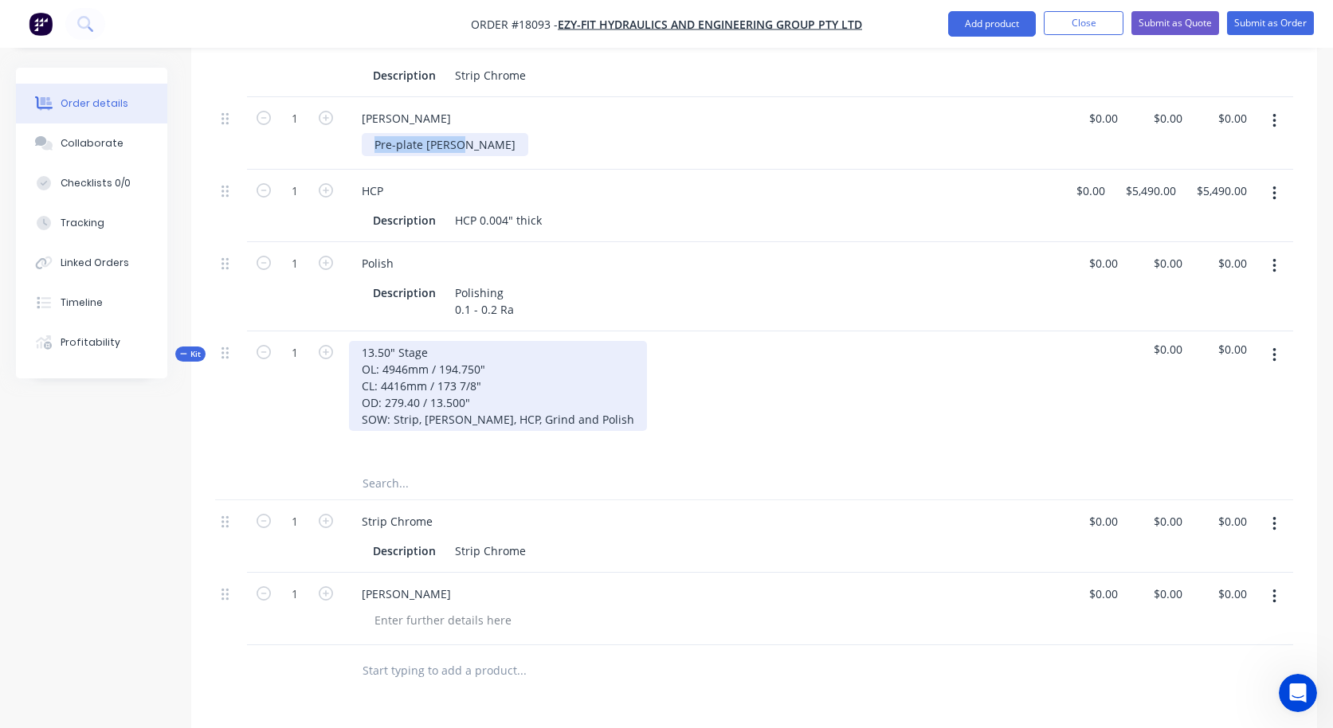
scroll to position [701, 0]
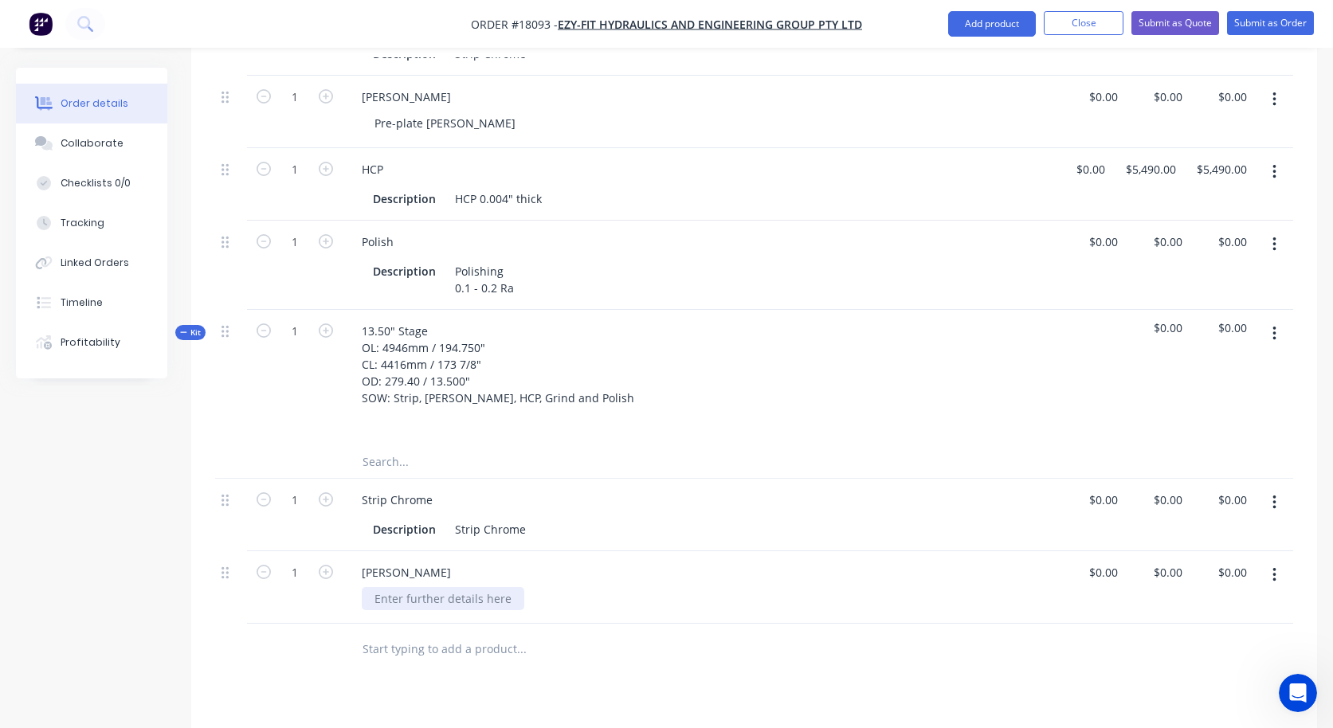
click at [374, 587] on div at bounding box center [443, 598] width 163 height 23
paste div
click at [366, 634] on input "text" at bounding box center [521, 650] width 319 height 32
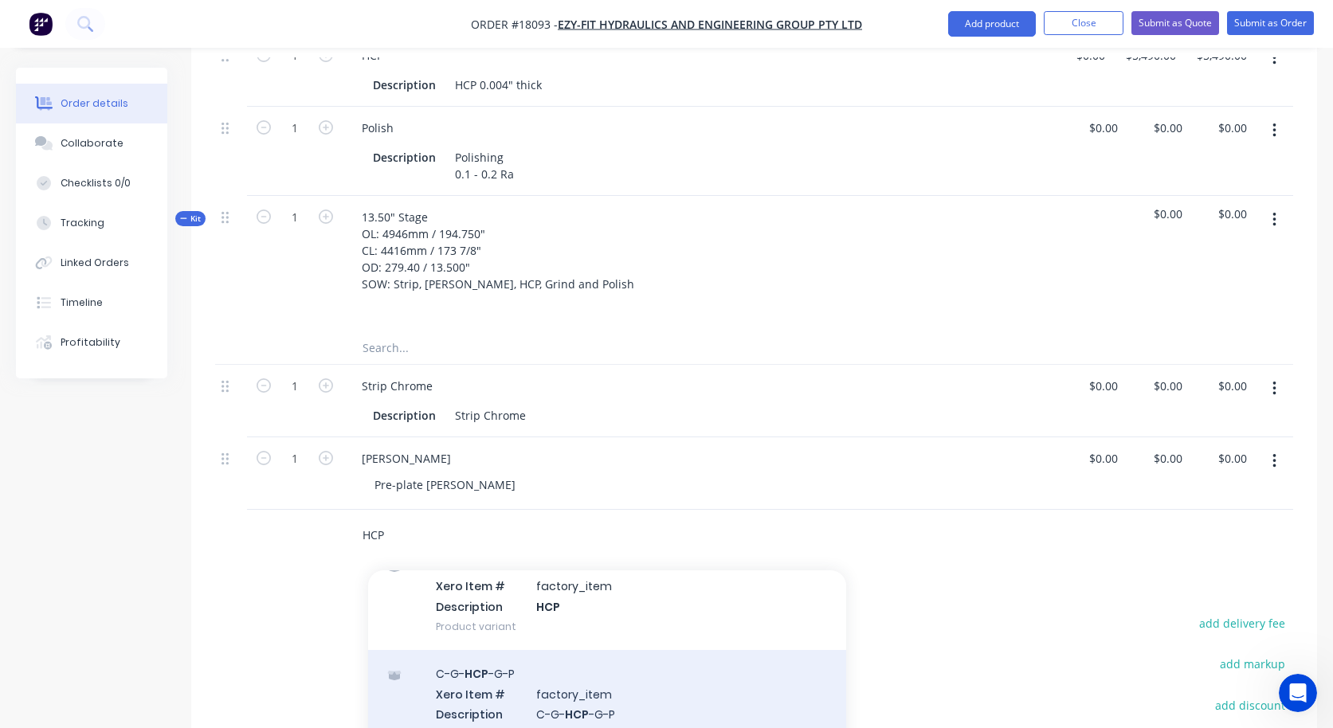
scroll to position [277, 0]
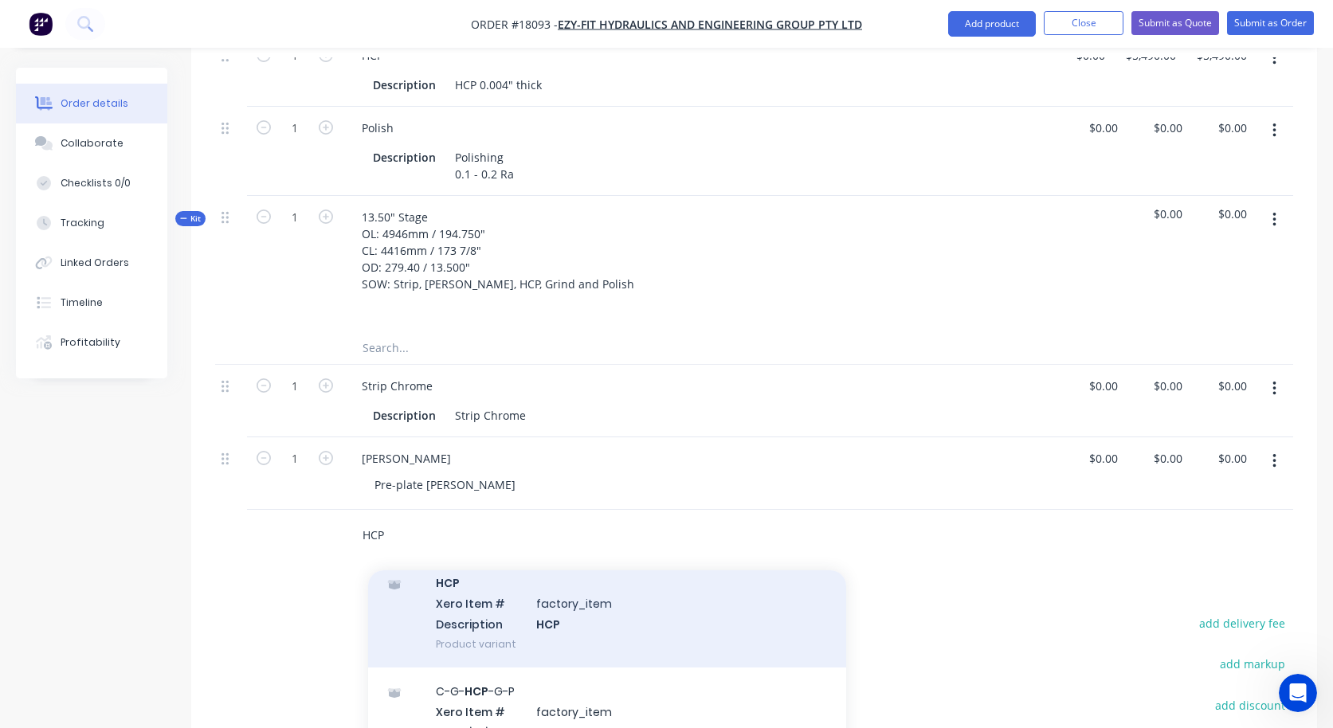
type input "HCP"
click at [486, 604] on div "HCP Xero Item # factory_item Description HCP Product variant" at bounding box center [607, 613] width 478 height 108
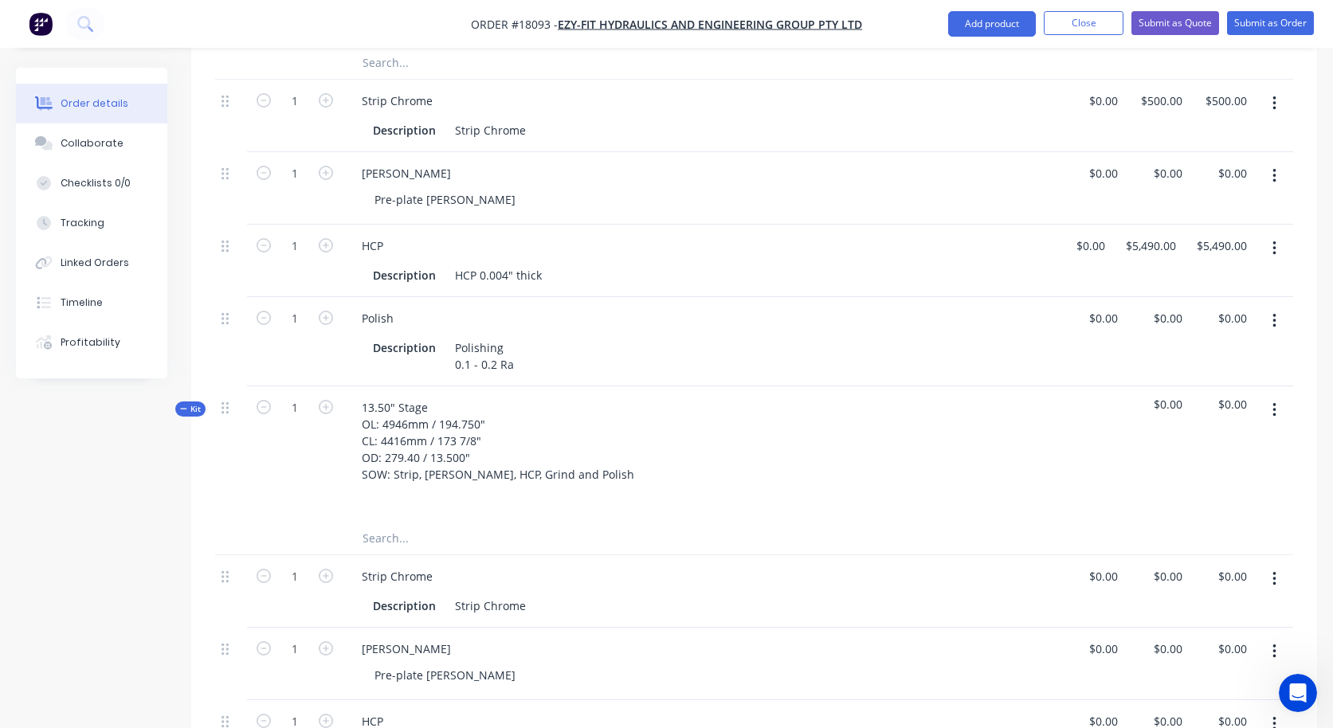
scroll to position [634, 0]
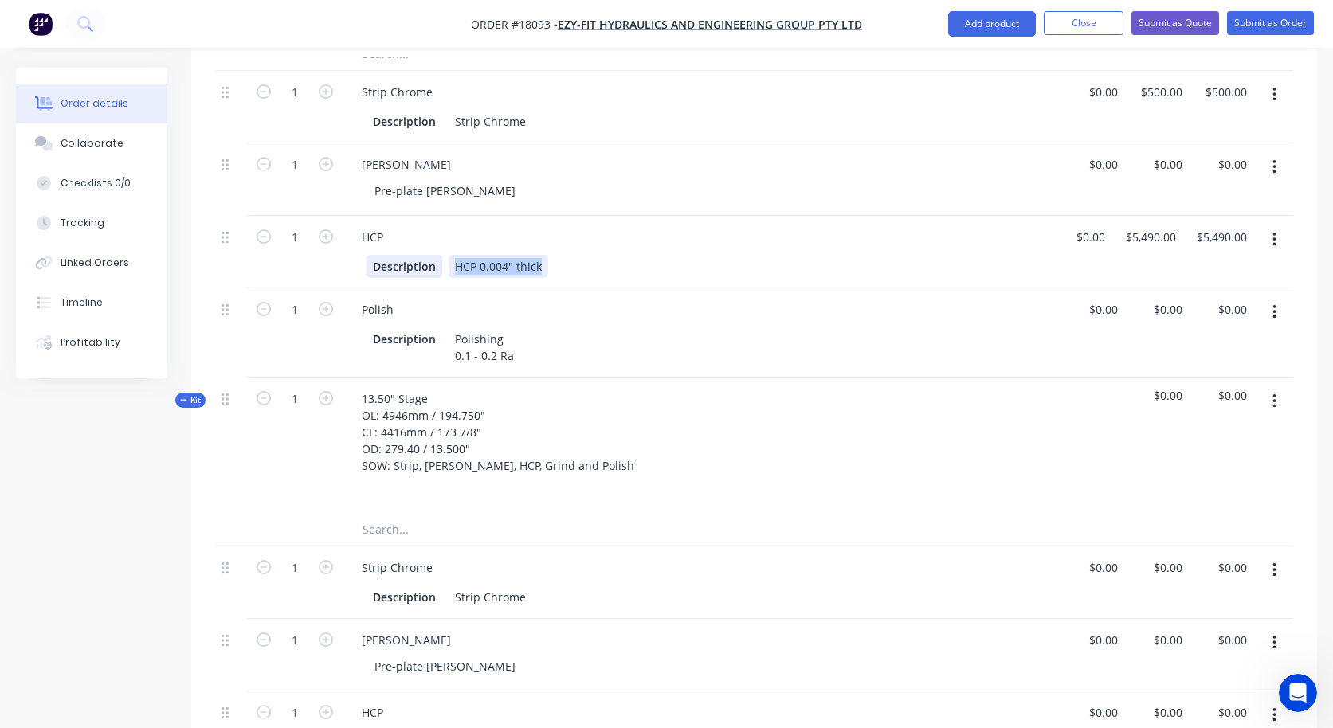
drag, startPoint x: 541, startPoint y: 251, endPoint x: 429, endPoint y: 246, distance: 112.5
click at [429, 255] on div "Description HCP 0.004" thick" at bounding box center [698, 266] width 663 height 23
copy div "HCP 0.004" thick"
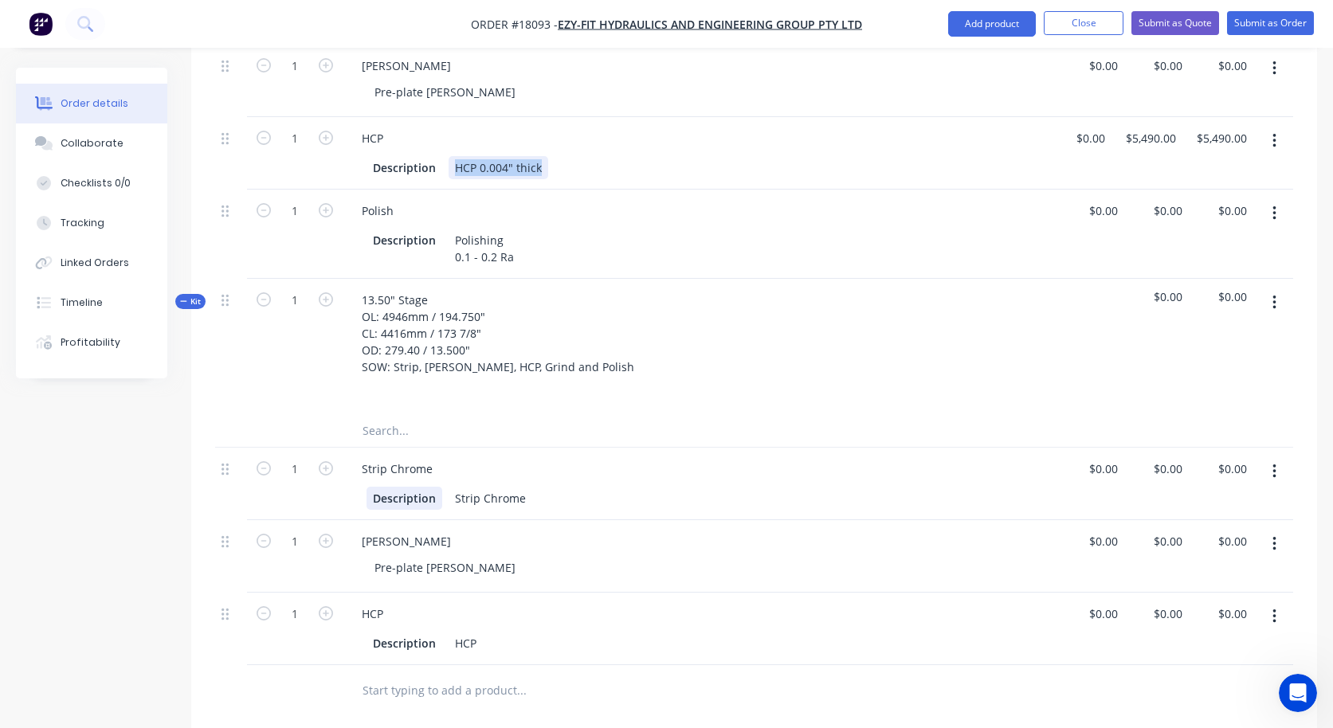
scroll to position [795, 0]
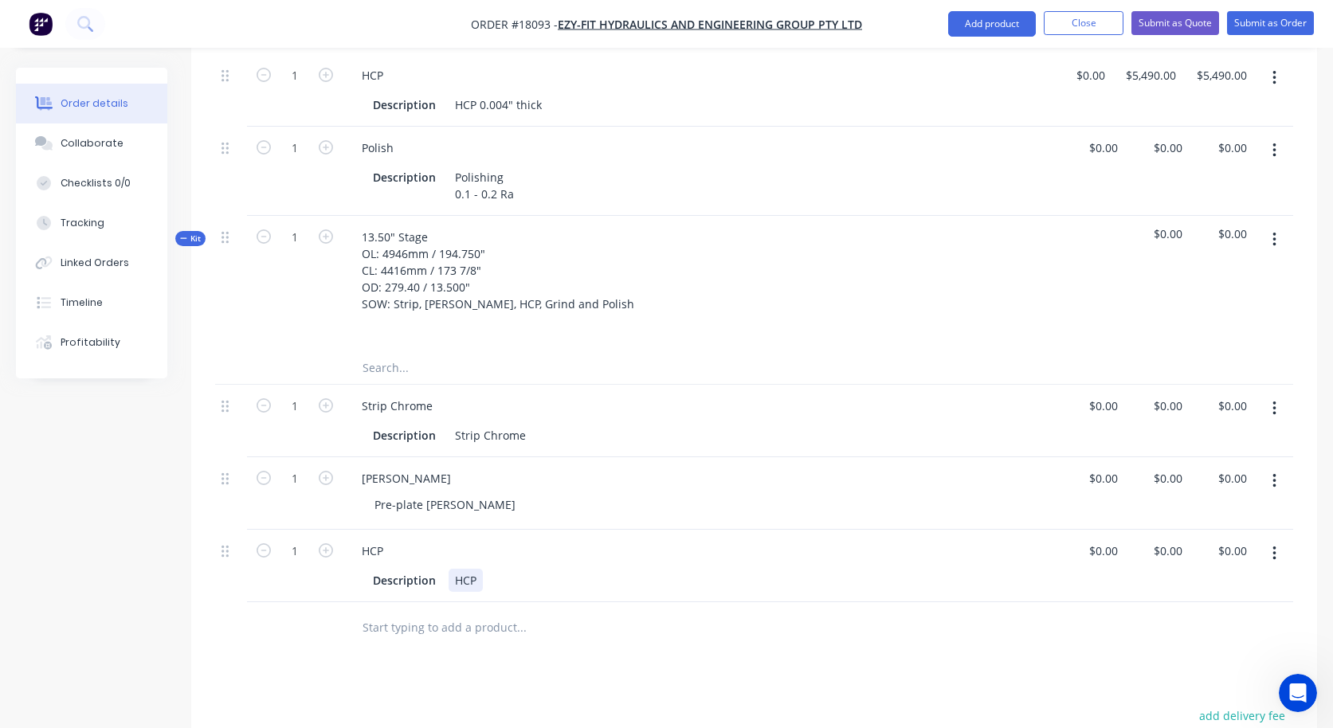
click at [463, 569] on div "HCP" at bounding box center [466, 580] width 34 height 23
paste div
click at [375, 614] on input "text" at bounding box center [521, 628] width 319 height 32
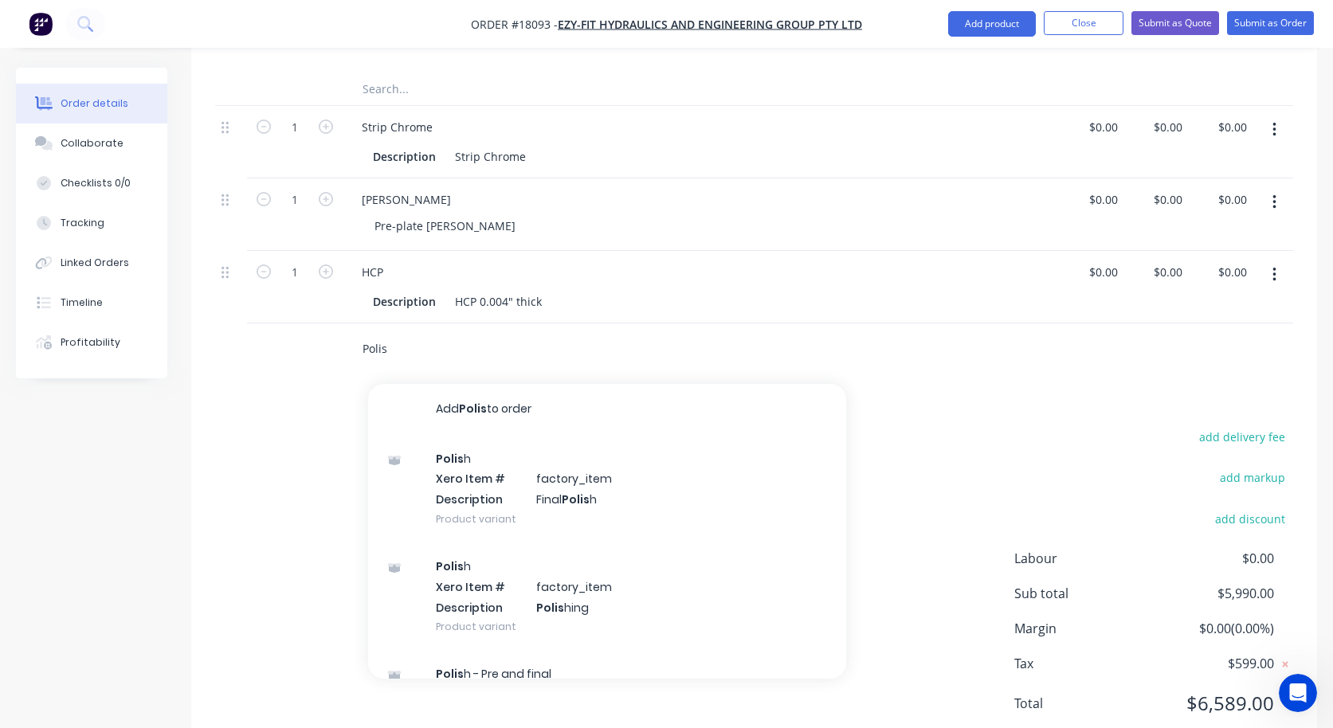
scroll to position [1108, 0]
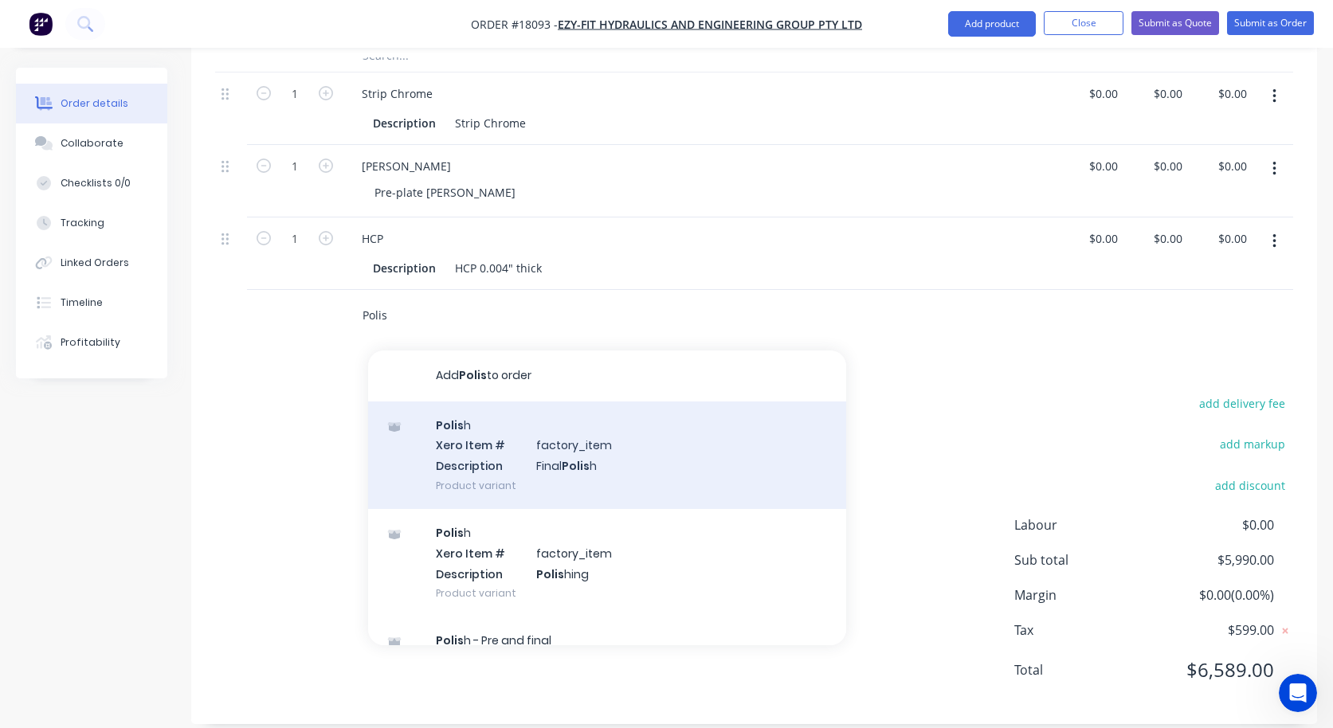
type input "Polis"
click at [456, 423] on div "Polis h Xero Item # factory_item Description Final Polis h Product variant" at bounding box center [607, 456] width 478 height 108
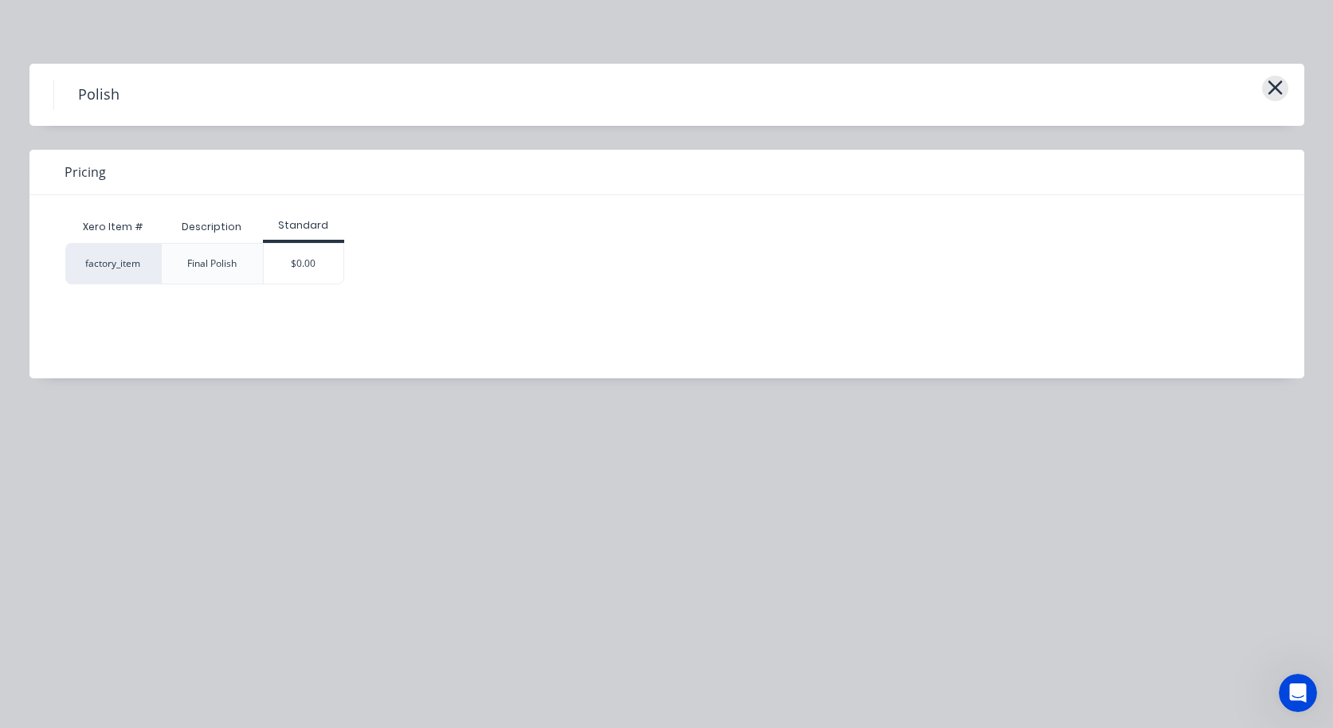
click at [1272, 92] on icon "button" at bounding box center [1275, 87] width 14 height 14
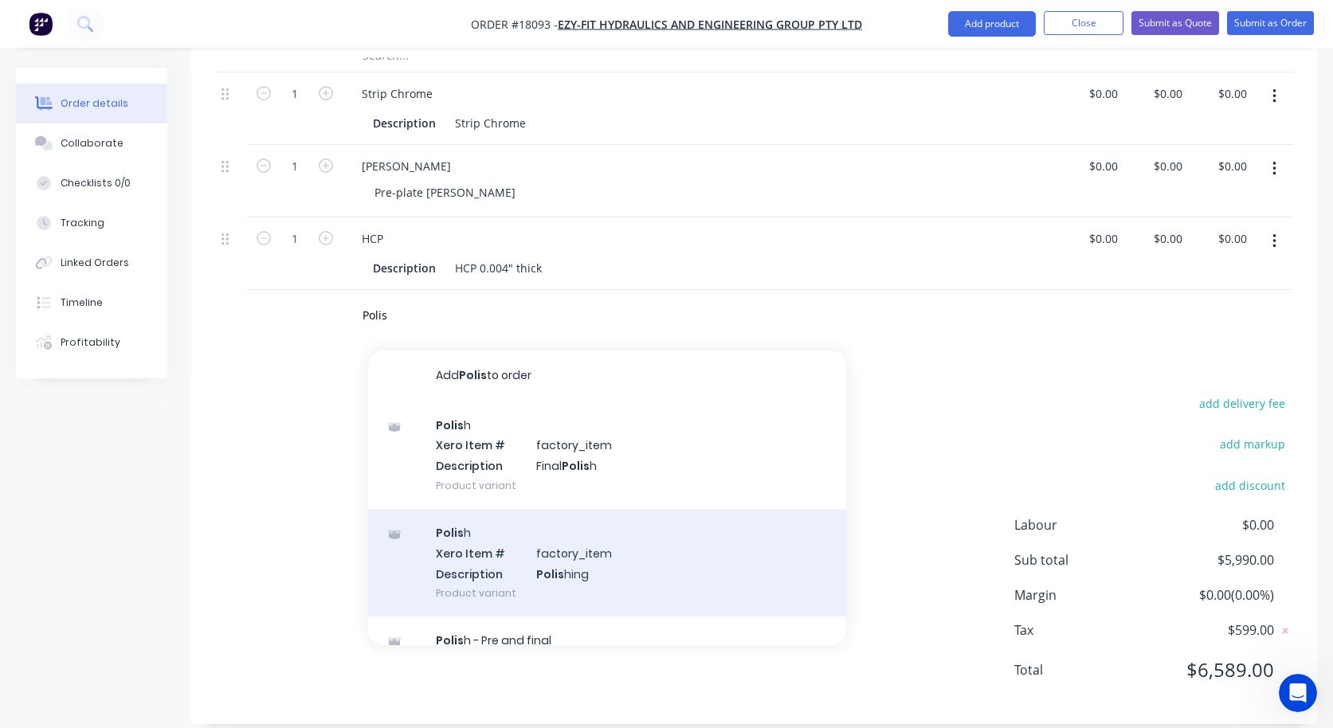
click at [469, 551] on div "Polis h Xero Item # factory_item Description Polis hing Product variant" at bounding box center [607, 563] width 478 height 108
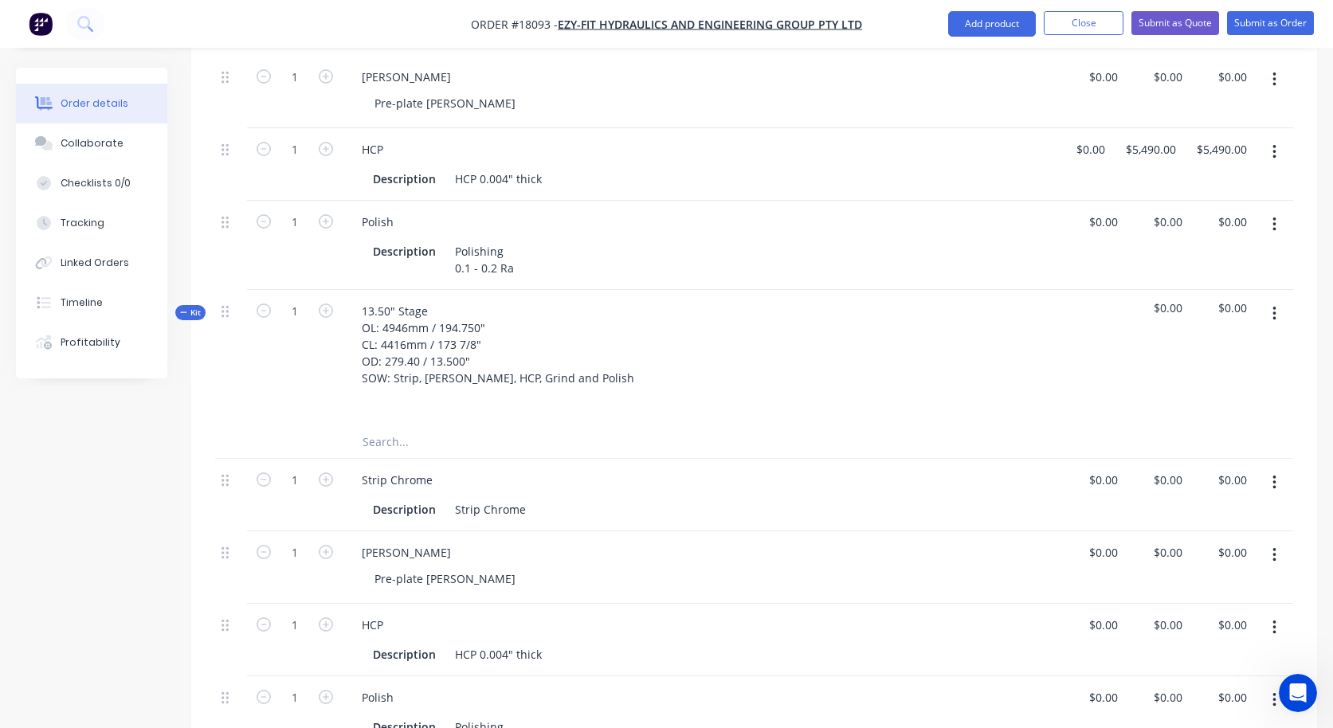
scroll to position [724, 0]
click at [1164, 465] on div "0 $0.00" at bounding box center [1167, 476] width 43 height 23
type input "$500.00"
click at [977, 356] on div "13.50" Stage OL: 4946mm / 194.750" CL: 4416mm / 173 7/8" OD: 279.40 / 13.500" S…" at bounding box center [701, 355] width 717 height 136
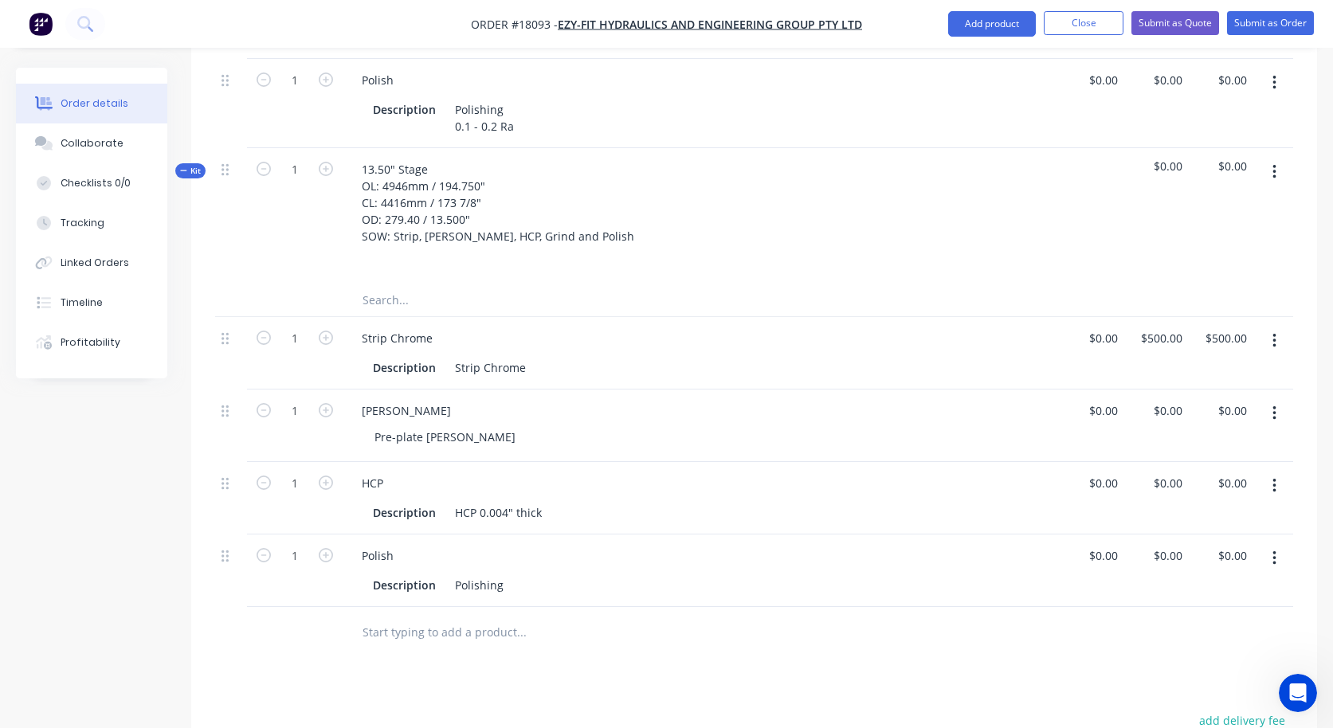
scroll to position [861, 0]
click at [1156, 468] on div "0 $0.00" at bounding box center [1157, 501] width 65 height 73
type input "$6,640.00"
click at [775, 642] on div at bounding box center [630, 636] width 574 height 52
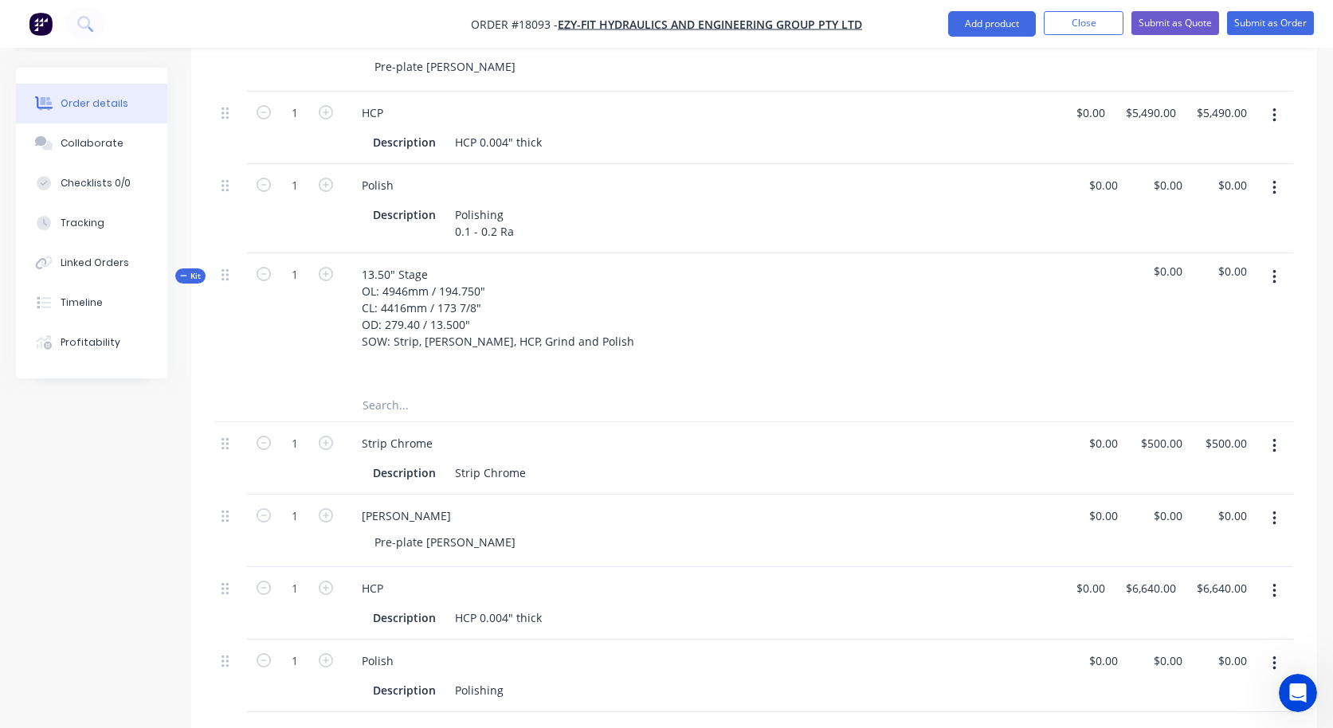
scroll to position [758, 0]
click at [1278, 263] on button "button" at bounding box center [1274, 277] width 37 height 29
click at [994, 355] on div at bounding box center [701, 364] width 705 height 23
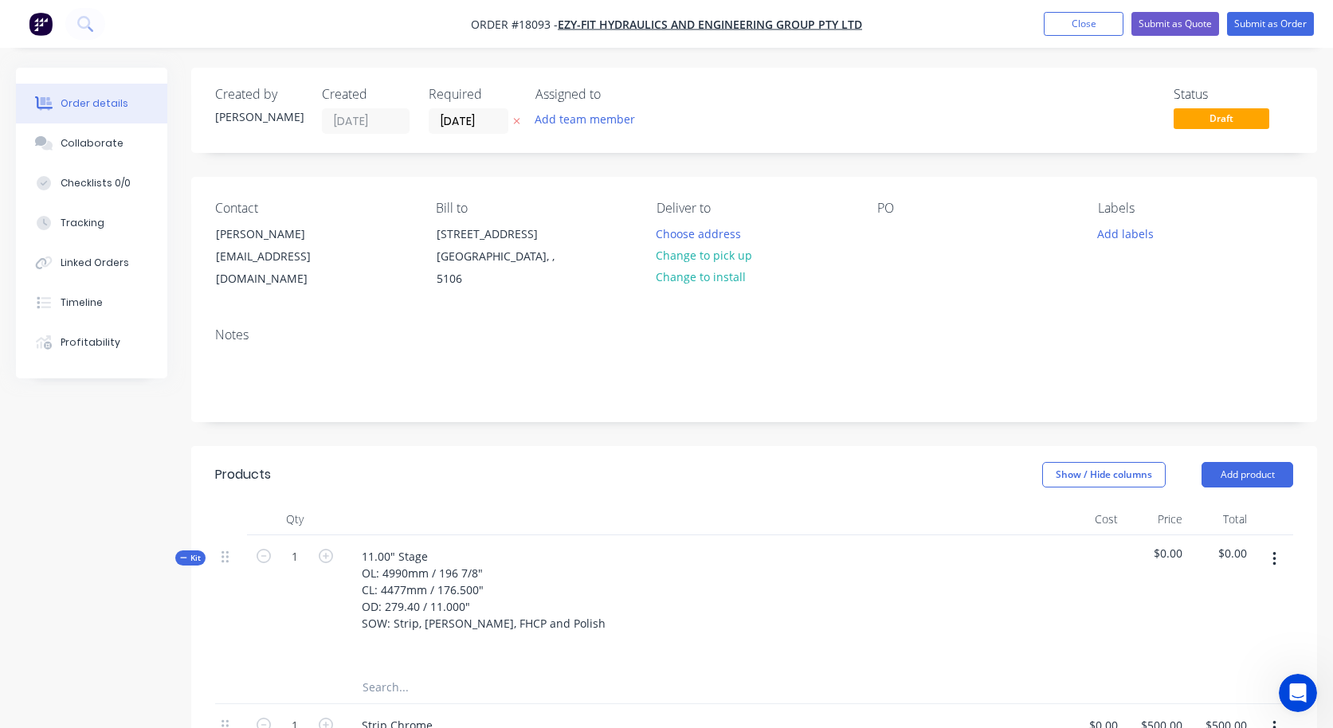
scroll to position [0, 0]
click at [1068, 19] on button "Close" at bounding box center [1084, 24] width 80 height 24
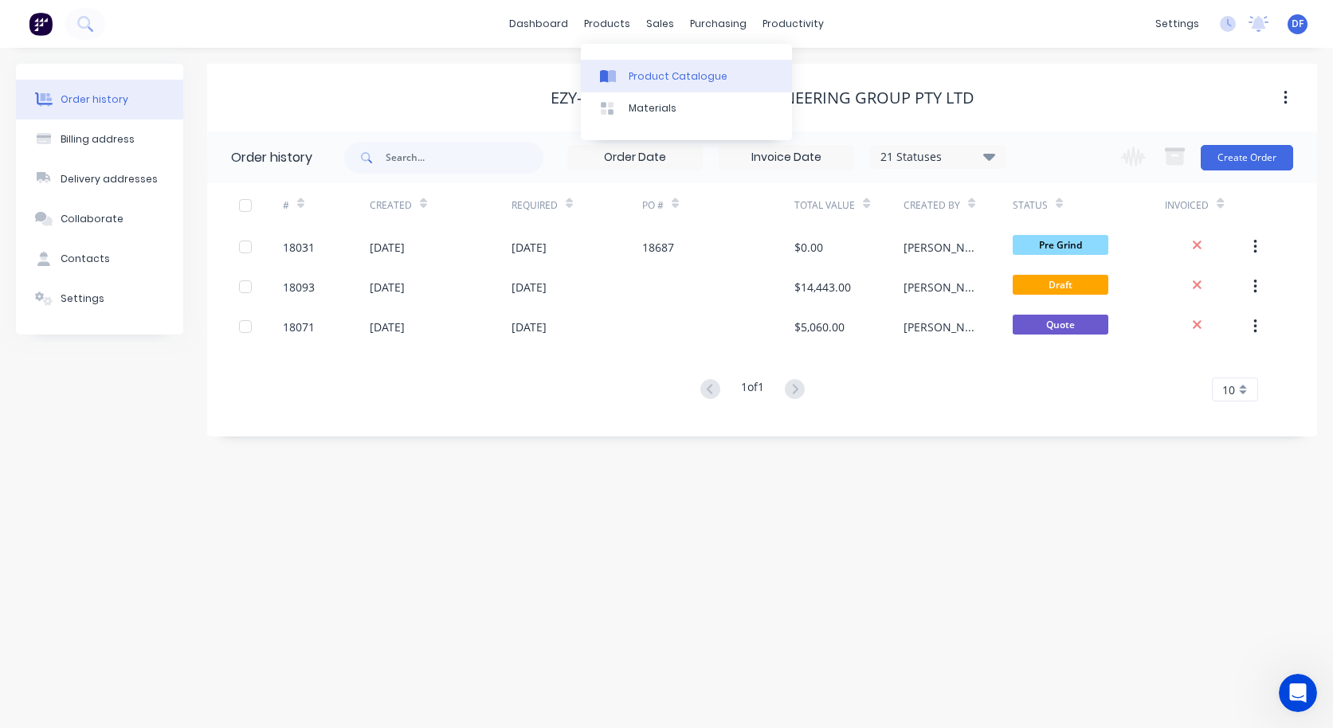
click at [641, 80] on div "Product Catalogue" at bounding box center [678, 76] width 99 height 14
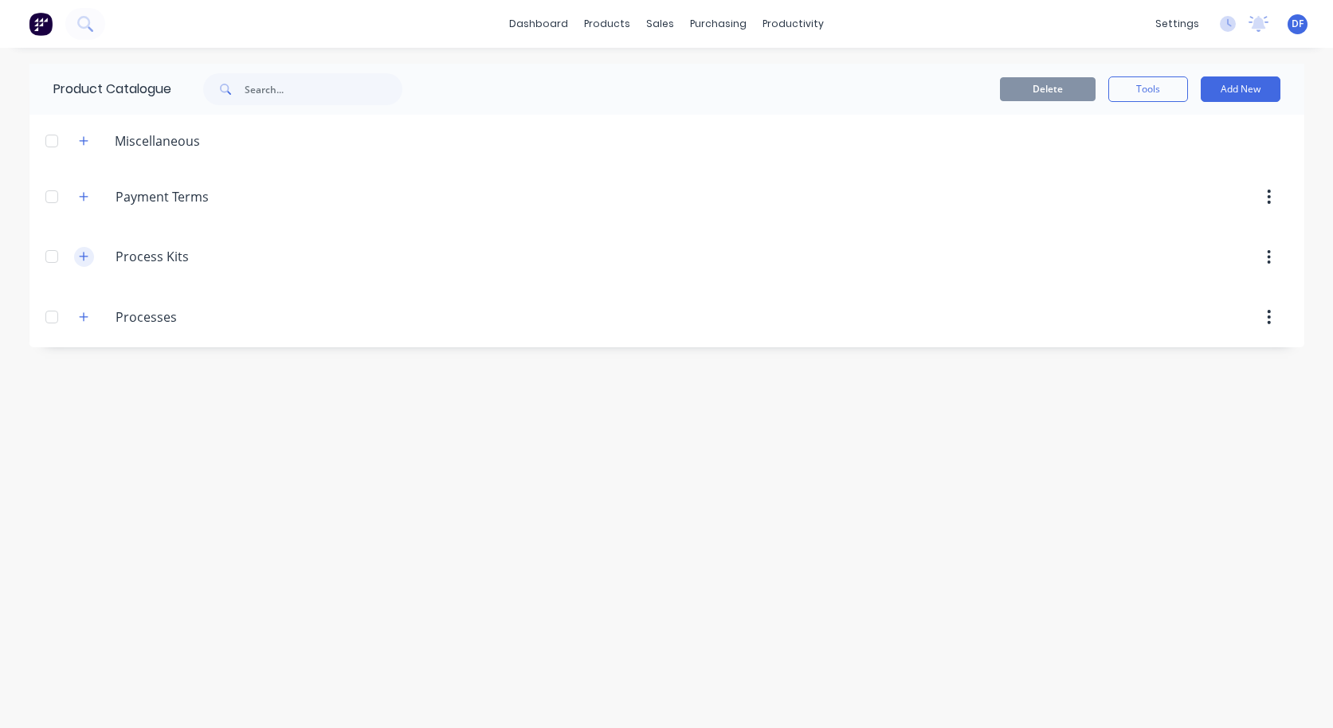
click at [84, 253] on icon "button" at bounding box center [83, 257] width 9 height 9
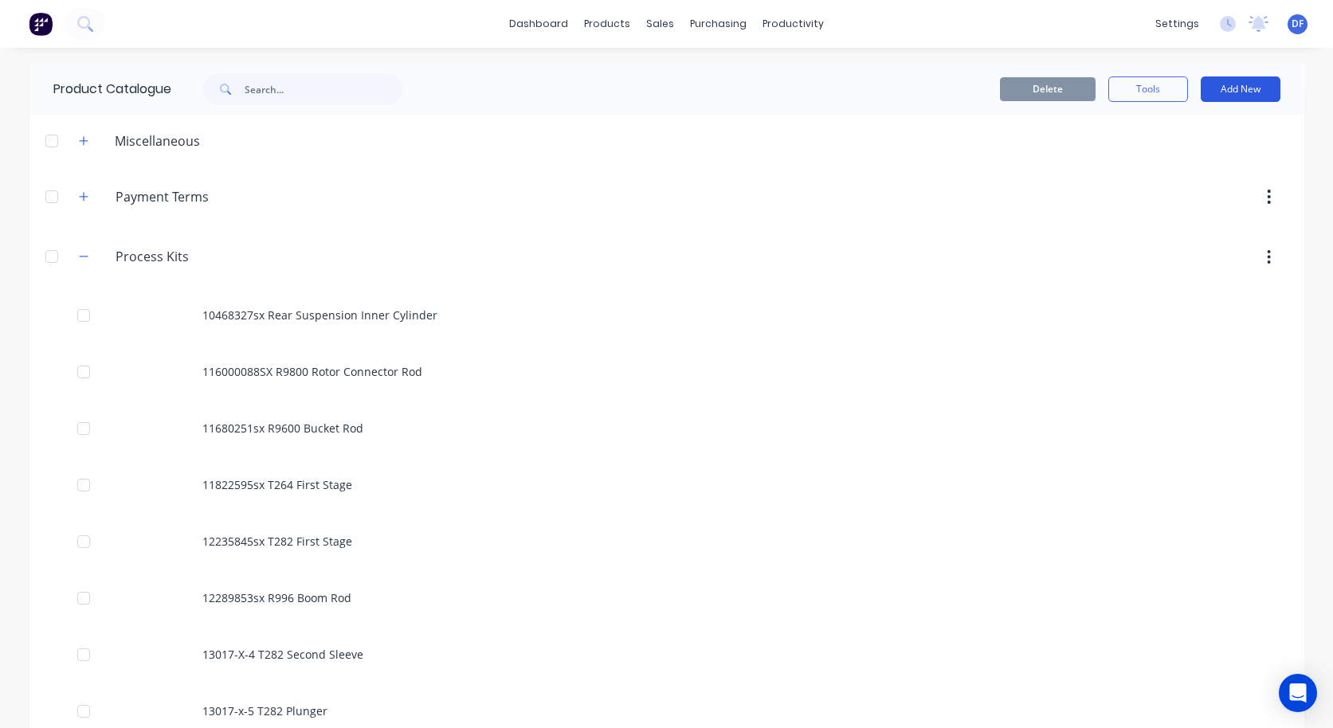
click at [1239, 91] on button "Add New" at bounding box center [1241, 90] width 80 height 26
click at [1195, 195] on div "Product Kit" at bounding box center [1205, 194] width 123 height 23
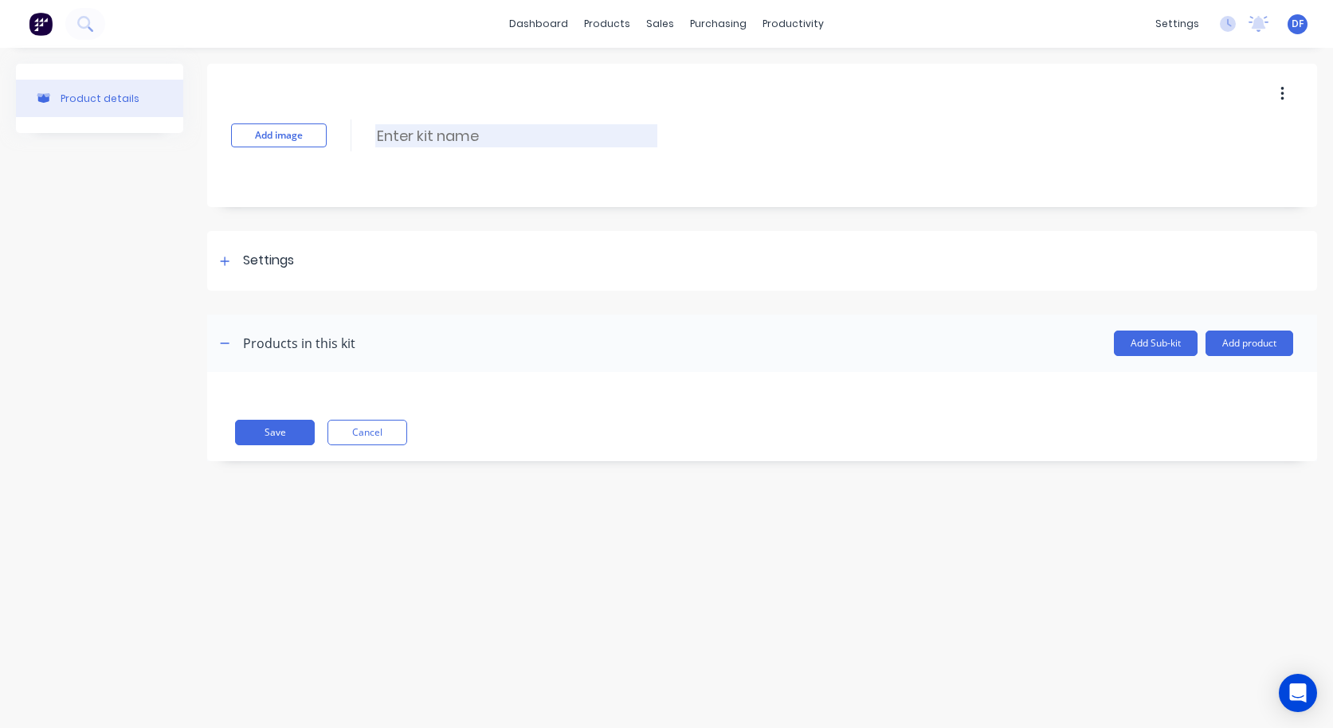
click at [426, 133] on input at bounding box center [516, 135] width 282 height 23
type input "S"
type input "Stage 11.00""
click at [702, 159] on div "Add image Stage 11.00" Stage 11.00" Enter kit name" at bounding box center [762, 135] width 1110 height 143
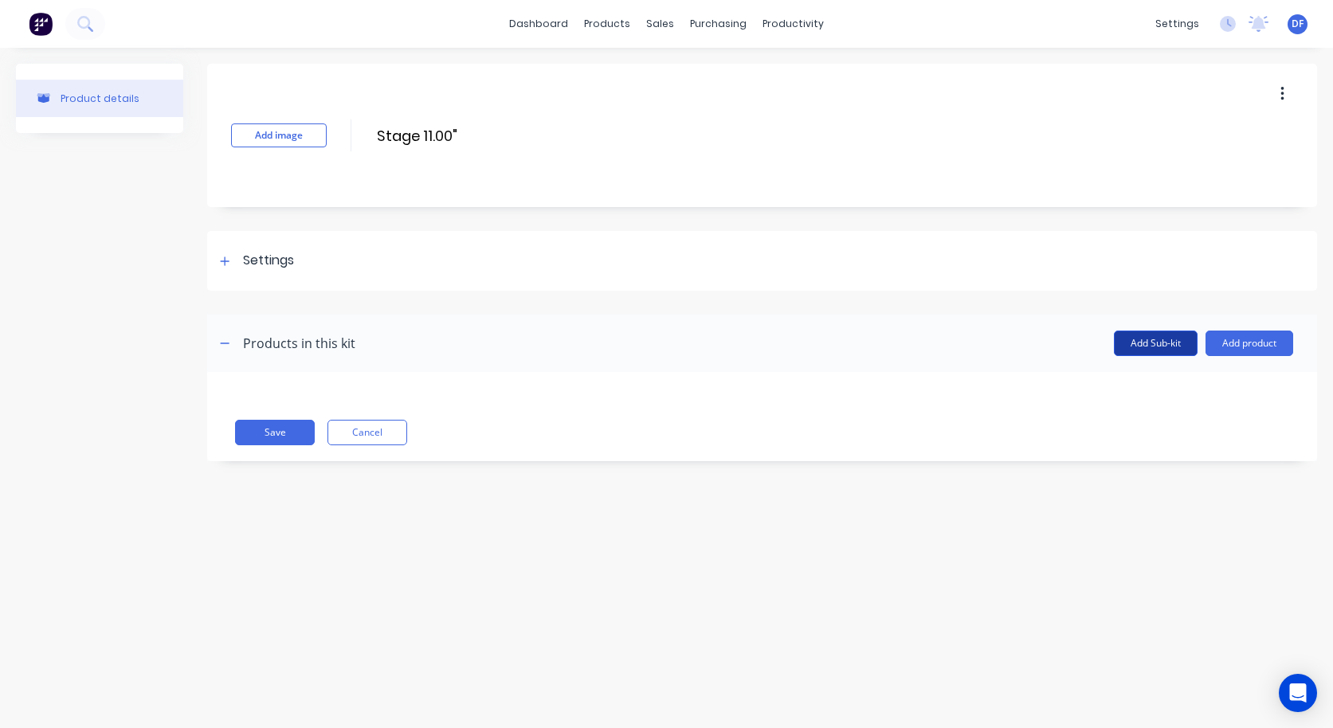
click at [1146, 347] on button "Add Sub-kit" at bounding box center [1156, 344] width 84 height 26
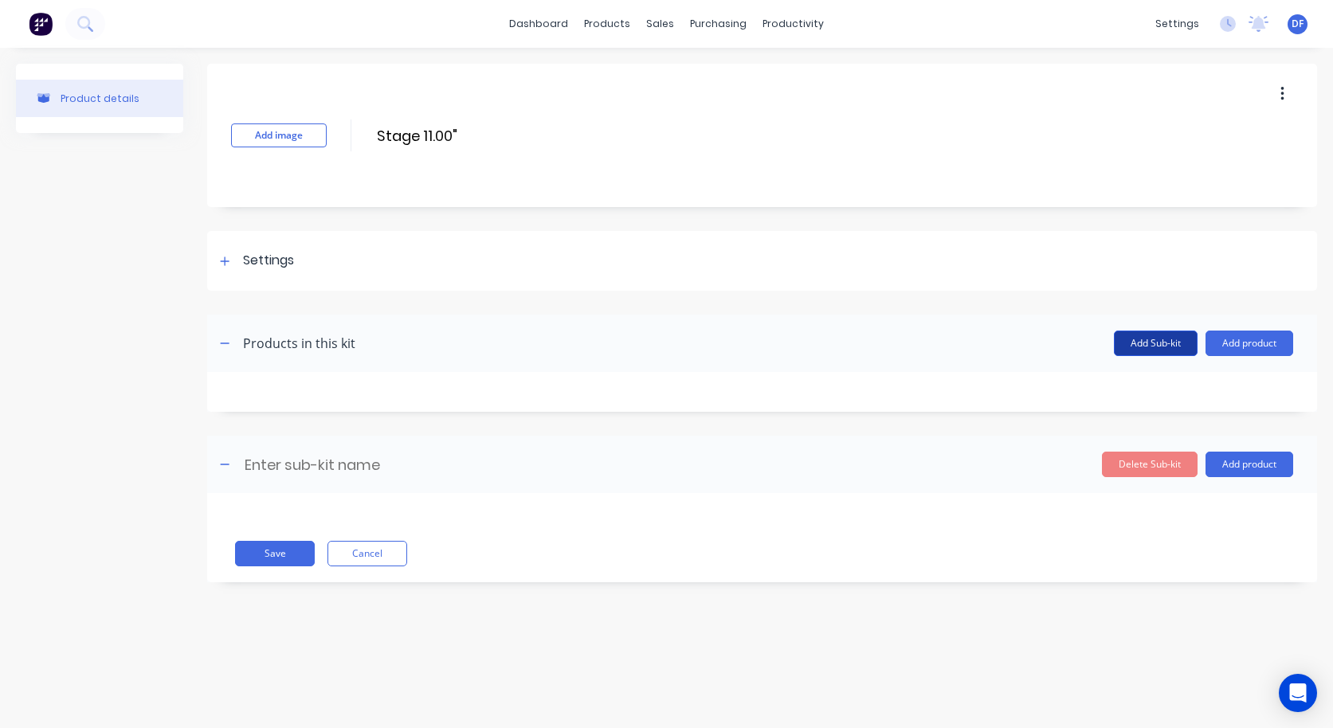
click at [1146, 347] on button "Add Sub-kit" at bounding box center [1156, 344] width 84 height 26
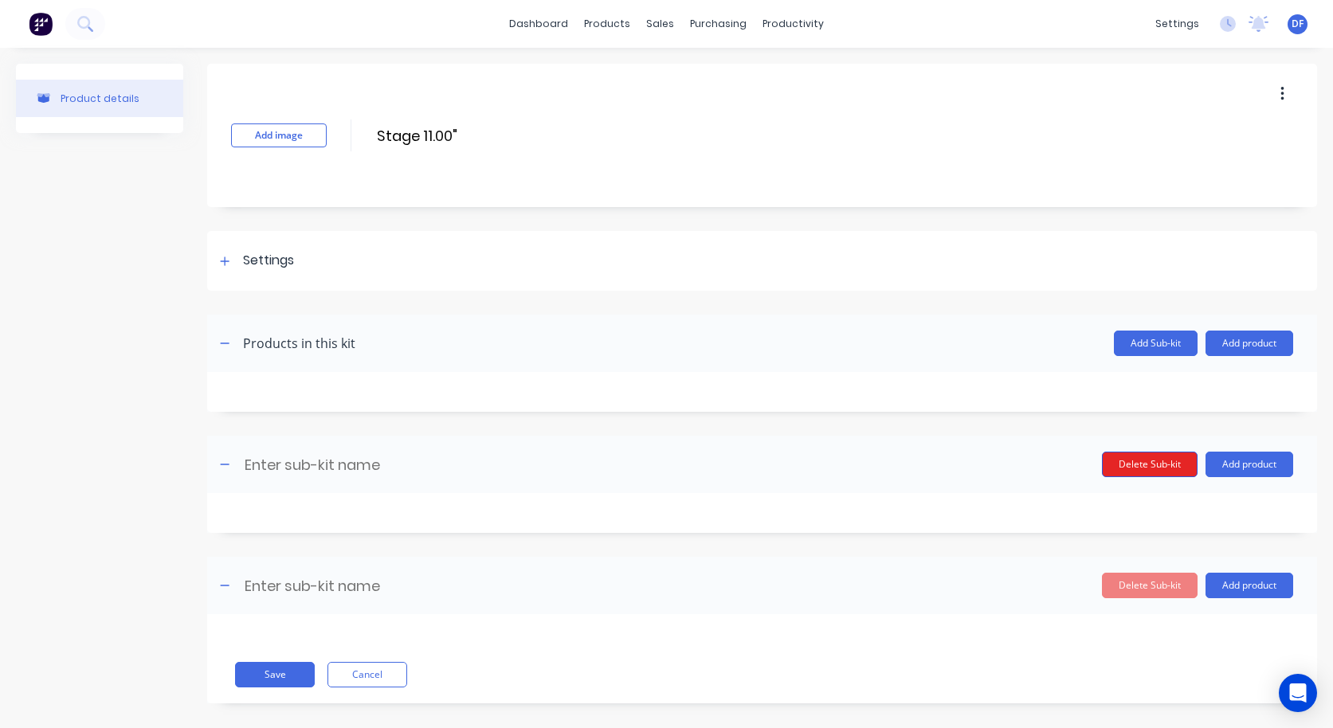
click at [1147, 466] on button "Delete Sub-kit" at bounding box center [1150, 465] width 96 height 26
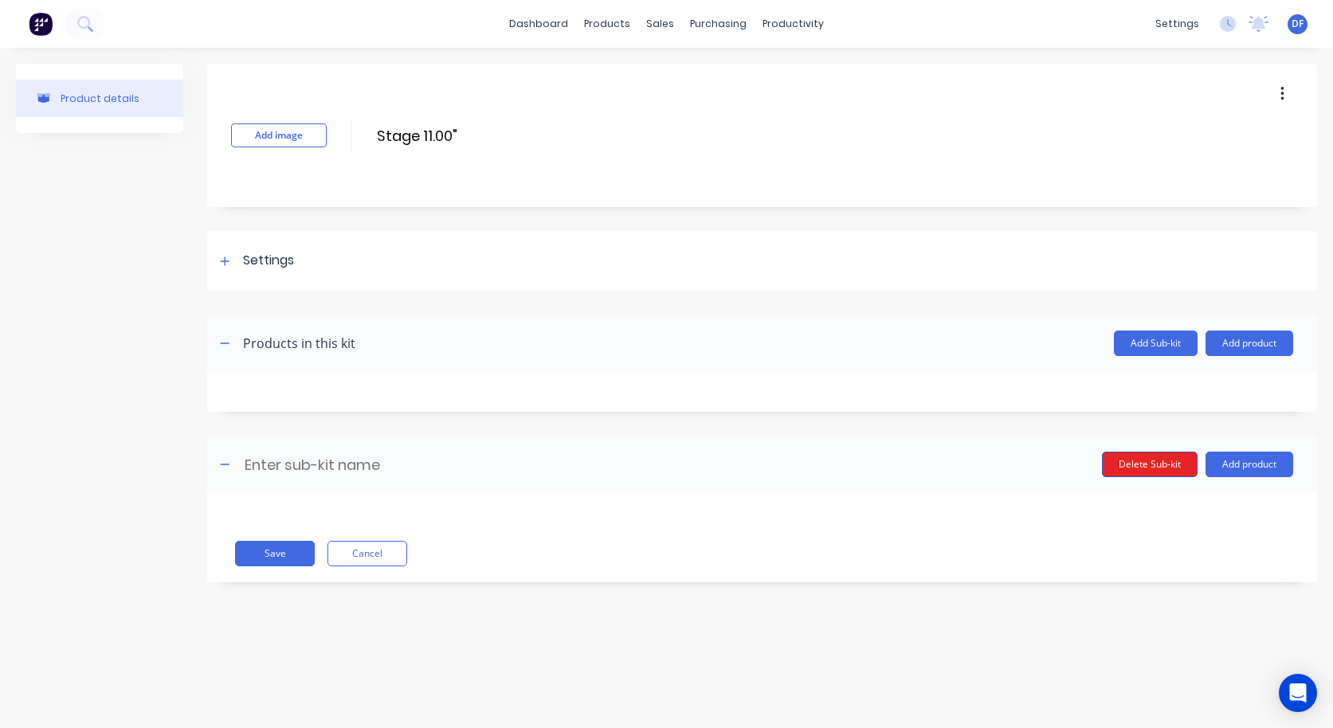
click at [1139, 461] on button "Delete Sub-kit" at bounding box center [1150, 465] width 96 height 26
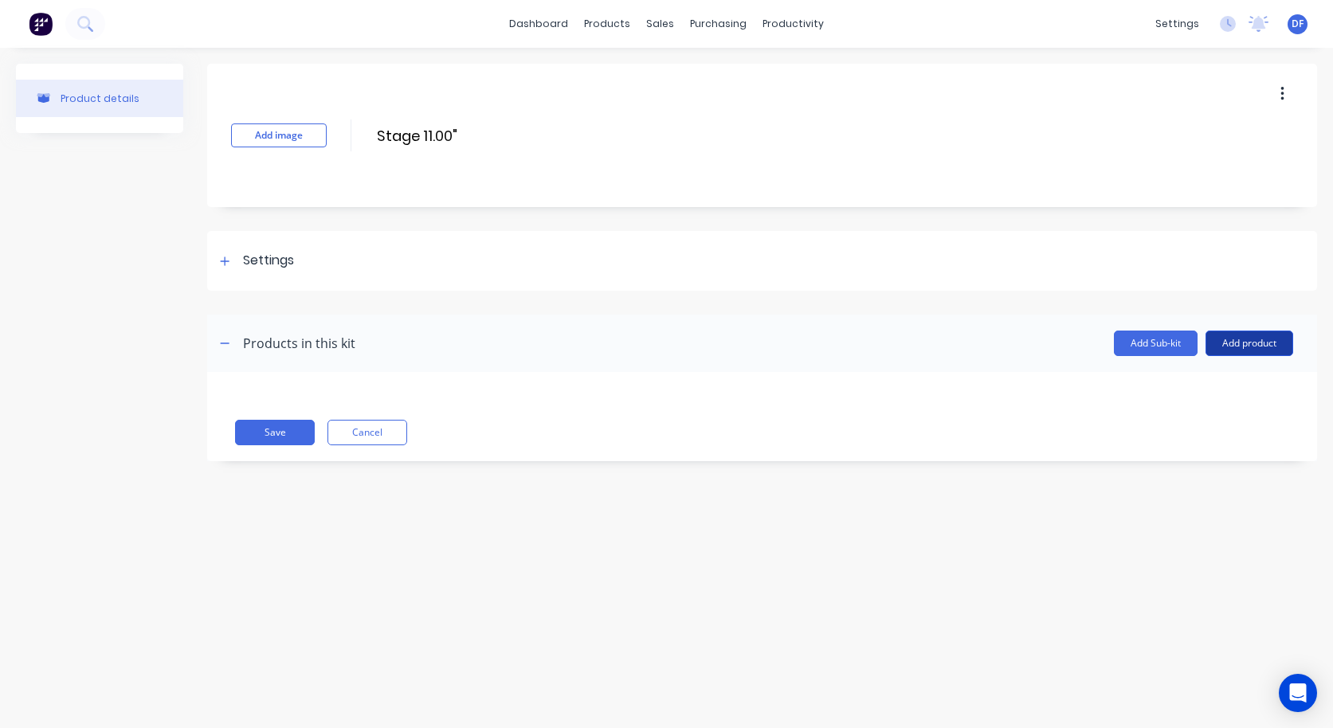
click at [1272, 342] on button "Add product" at bounding box center [1250, 344] width 88 height 26
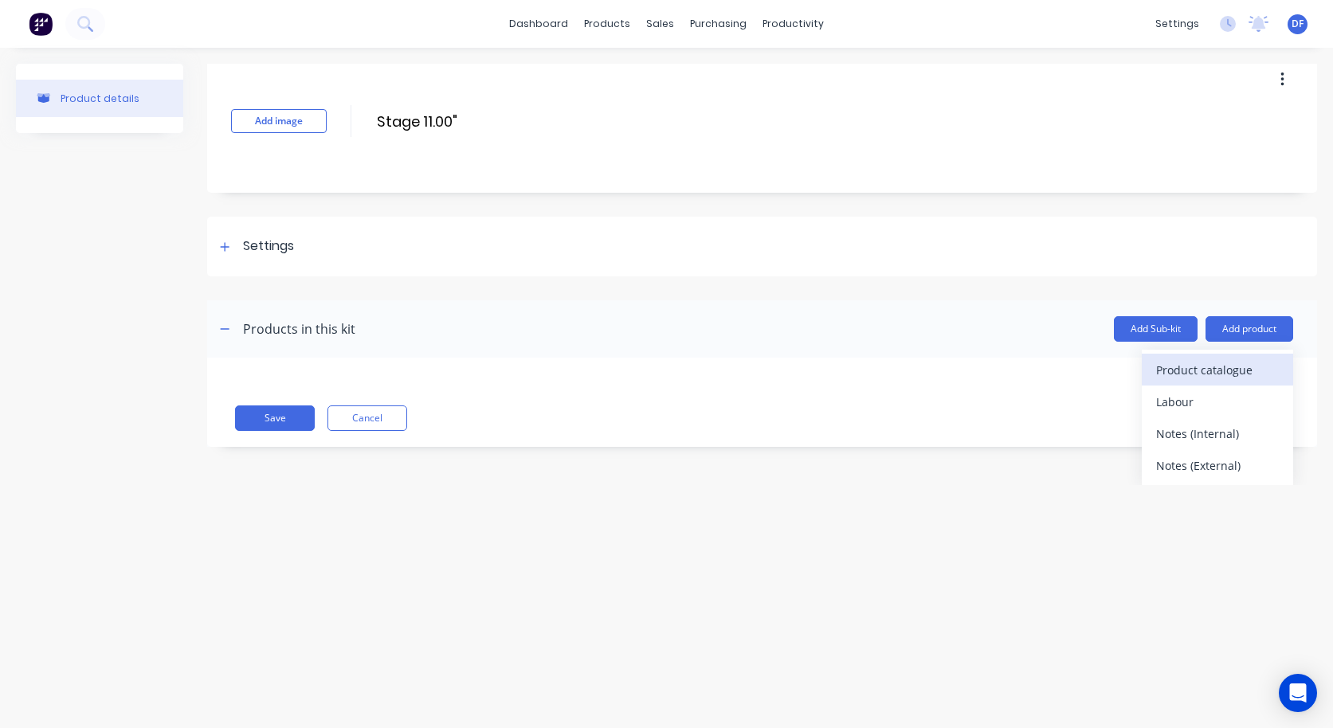
scroll to position [14, 0]
click at [1176, 365] on div "Product catalogue" at bounding box center [1217, 370] width 123 height 23
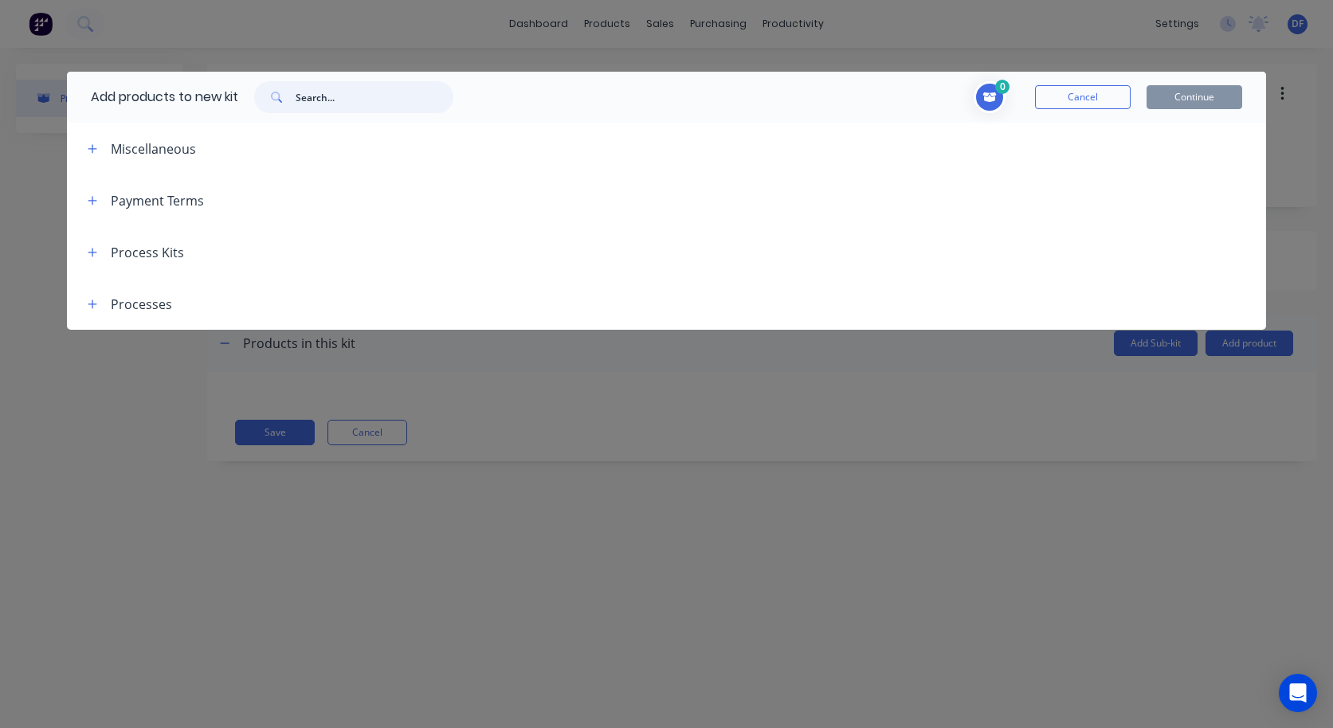
click at [322, 89] on input "text" at bounding box center [375, 97] width 158 height 32
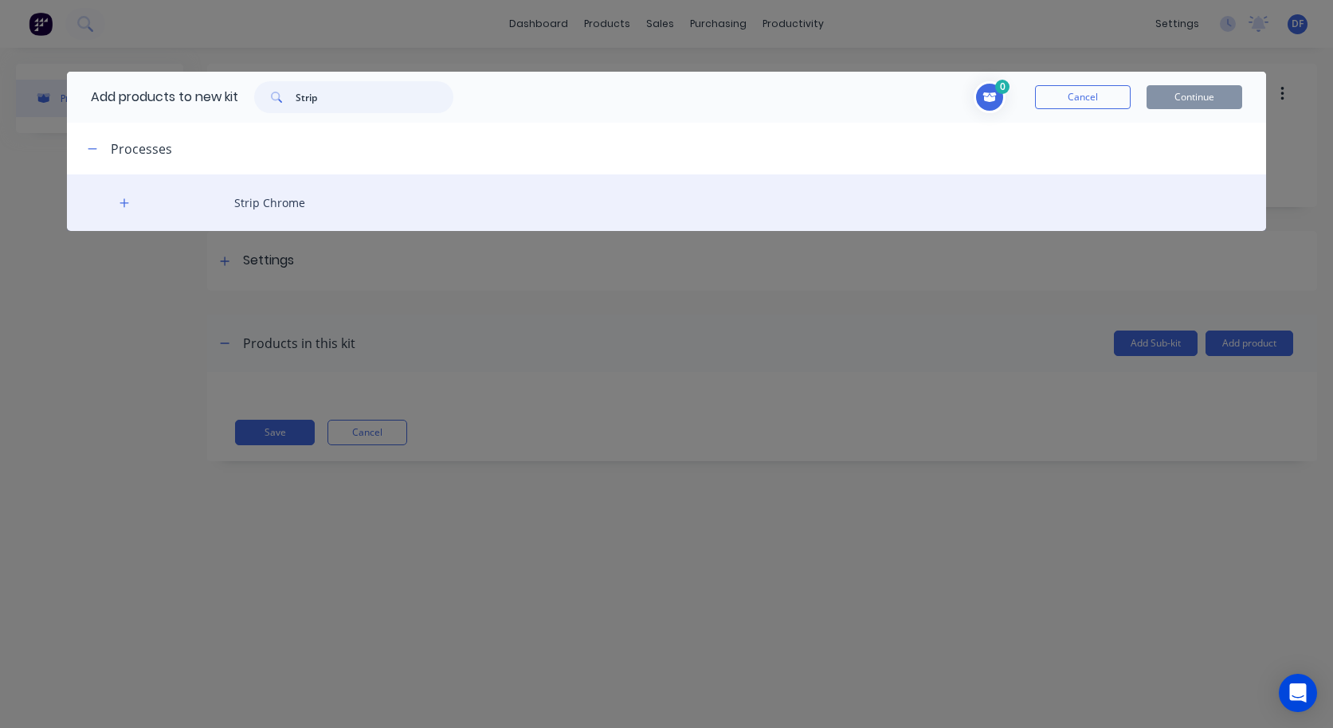
type input "Strip"
click at [261, 208] on div "Strip Chrome" at bounding box center [667, 203] width 1200 height 57
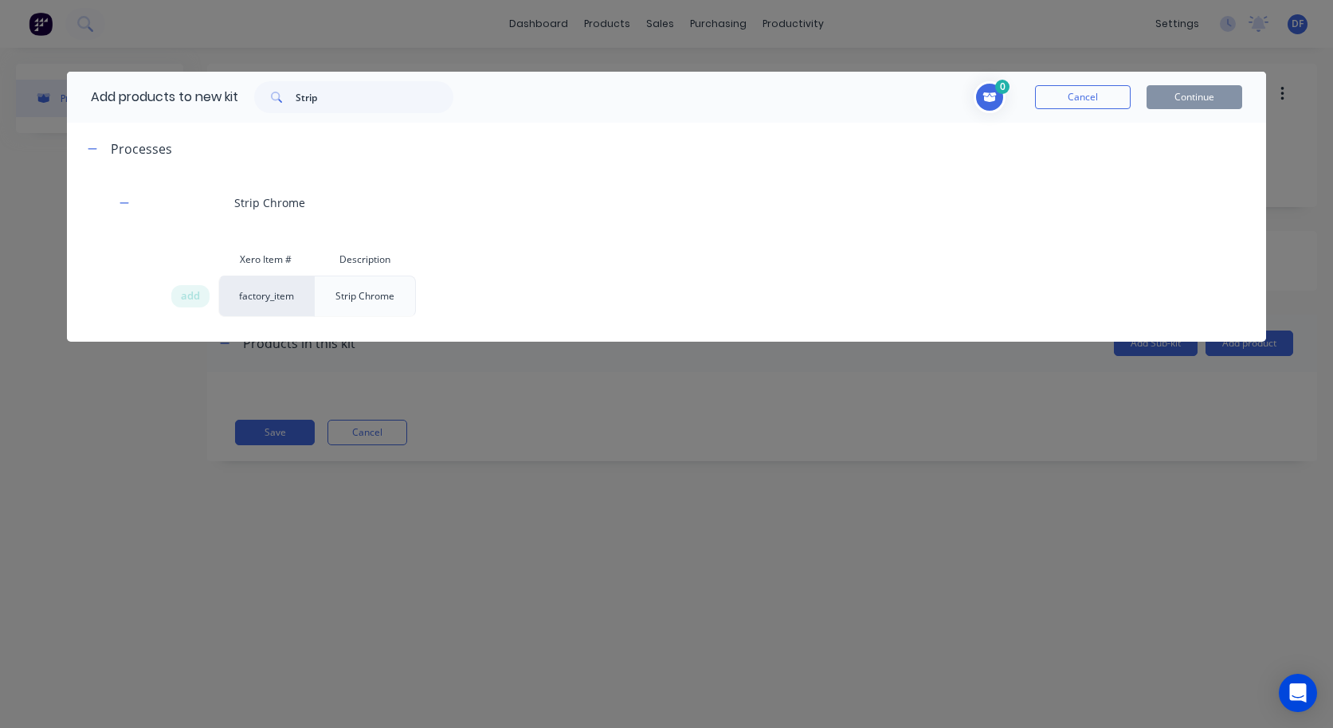
click at [319, 284] on div "Strip Chrome" at bounding box center [365, 296] width 102 height 41
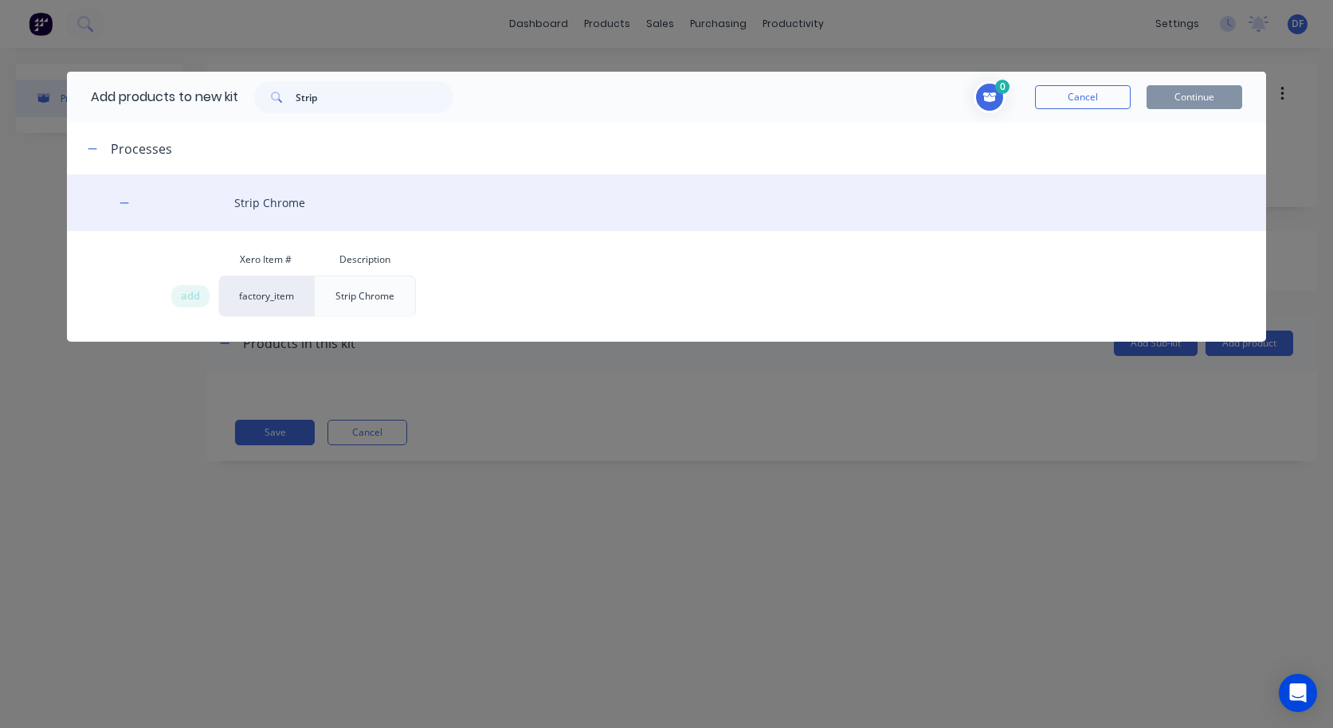
click at [288, 214] on div "Strip Chrome" at bounding box center [667, 203] width 1200 height 57
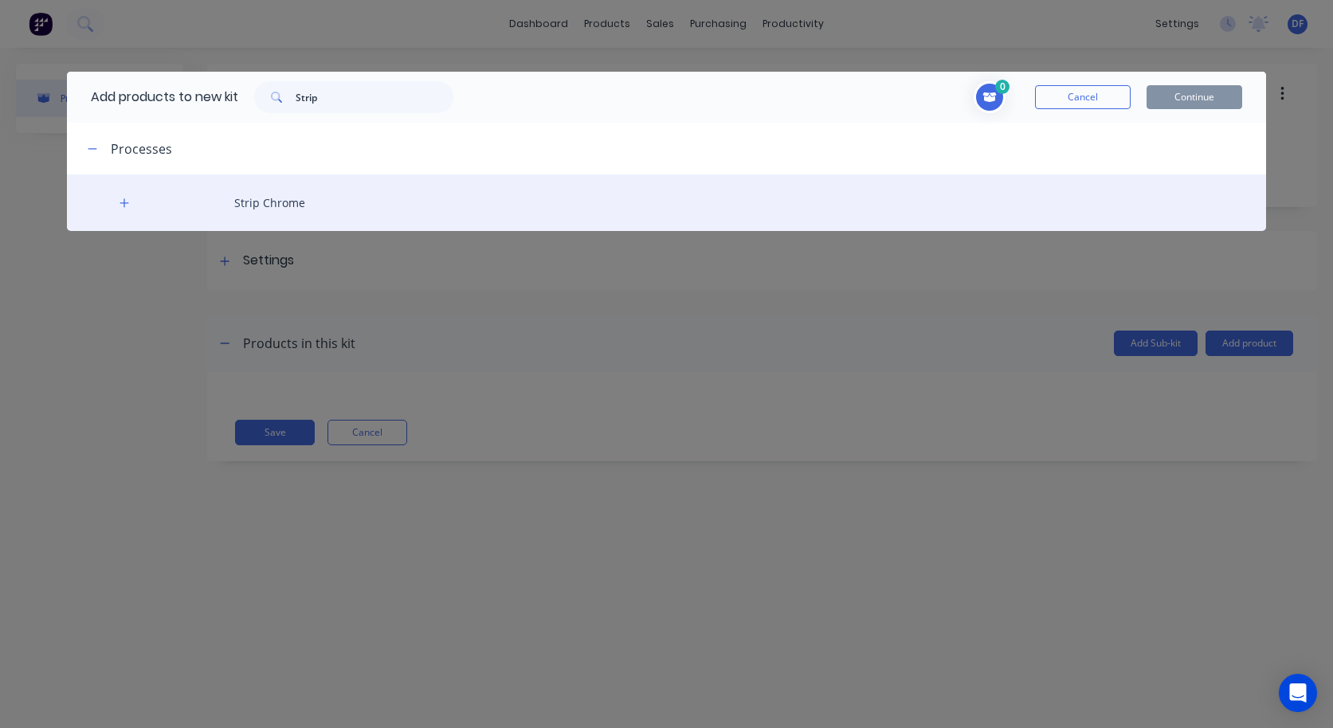
click at [288, 214] on div "Strip Chrome" at bounding box center [667, 203] width 1200 height 57
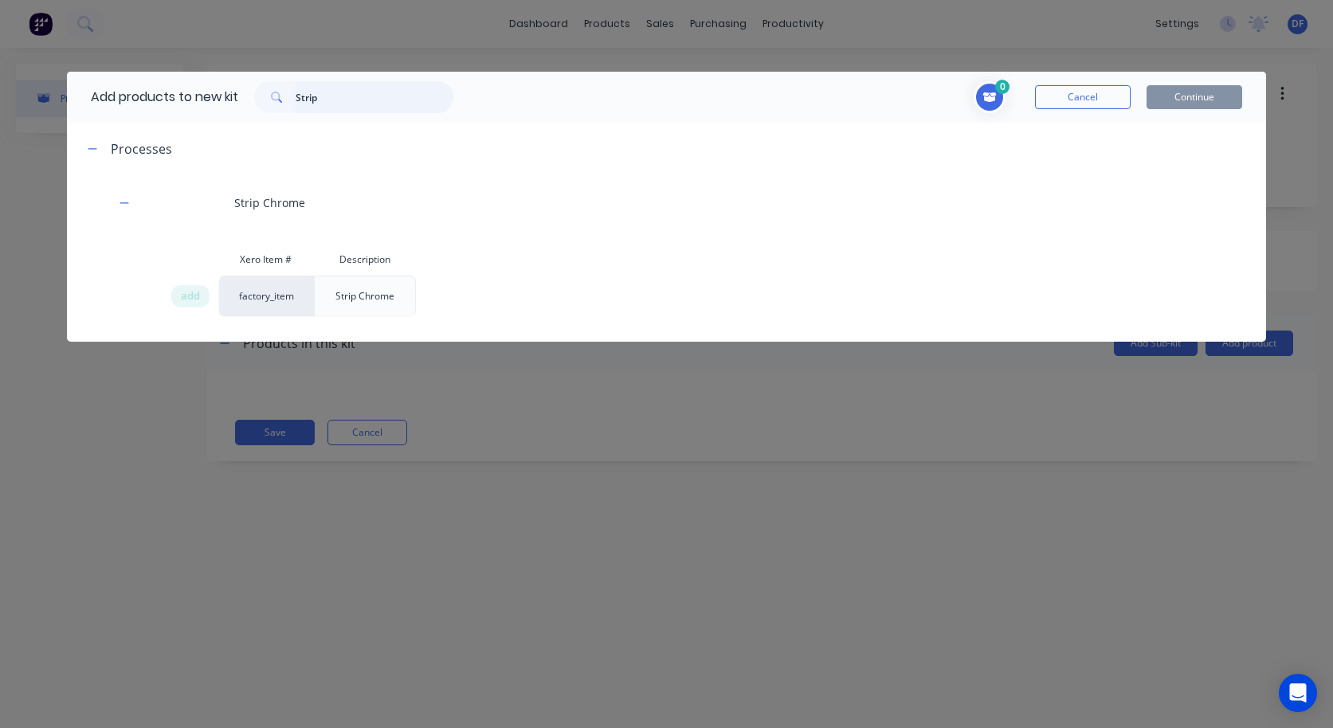
click at [329, 94] on input "Strip" at bounding box center [375, 97] width 158 height 32
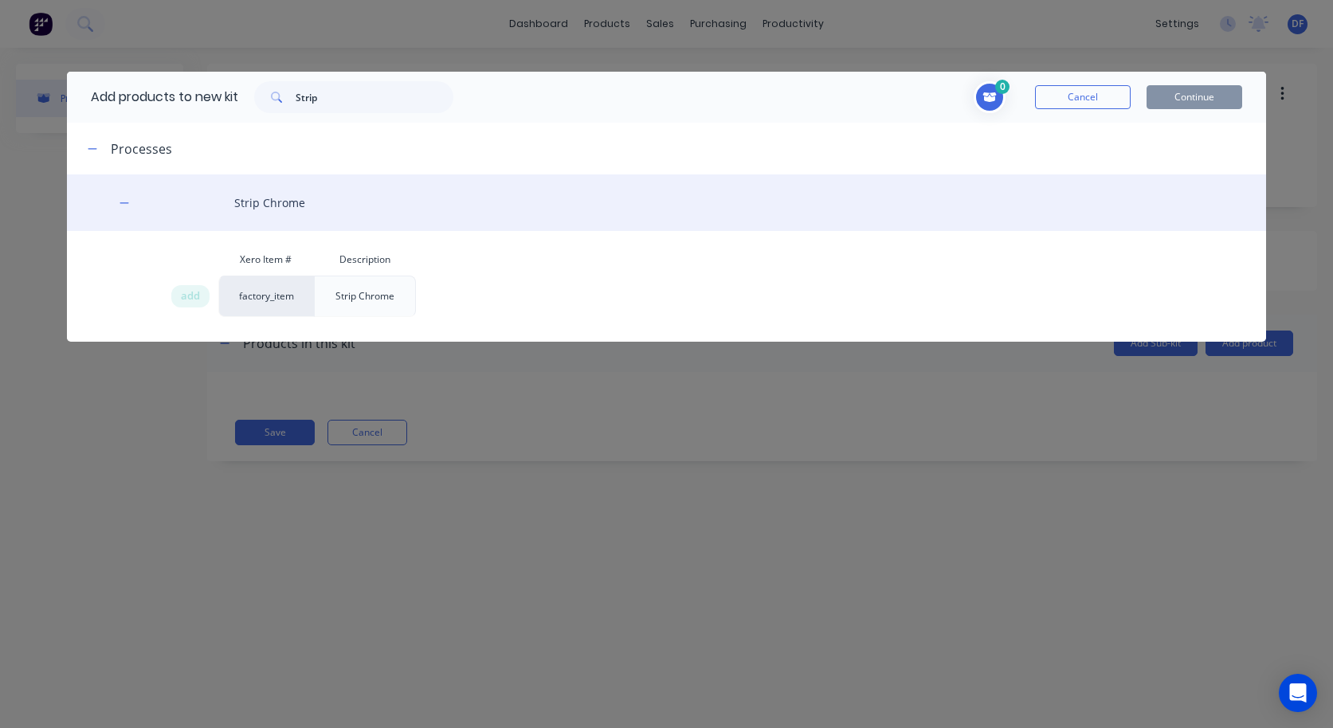
click at [249, 206] on div "Strip Chrome" at bounding box center [667, 203] width 1200 height 57
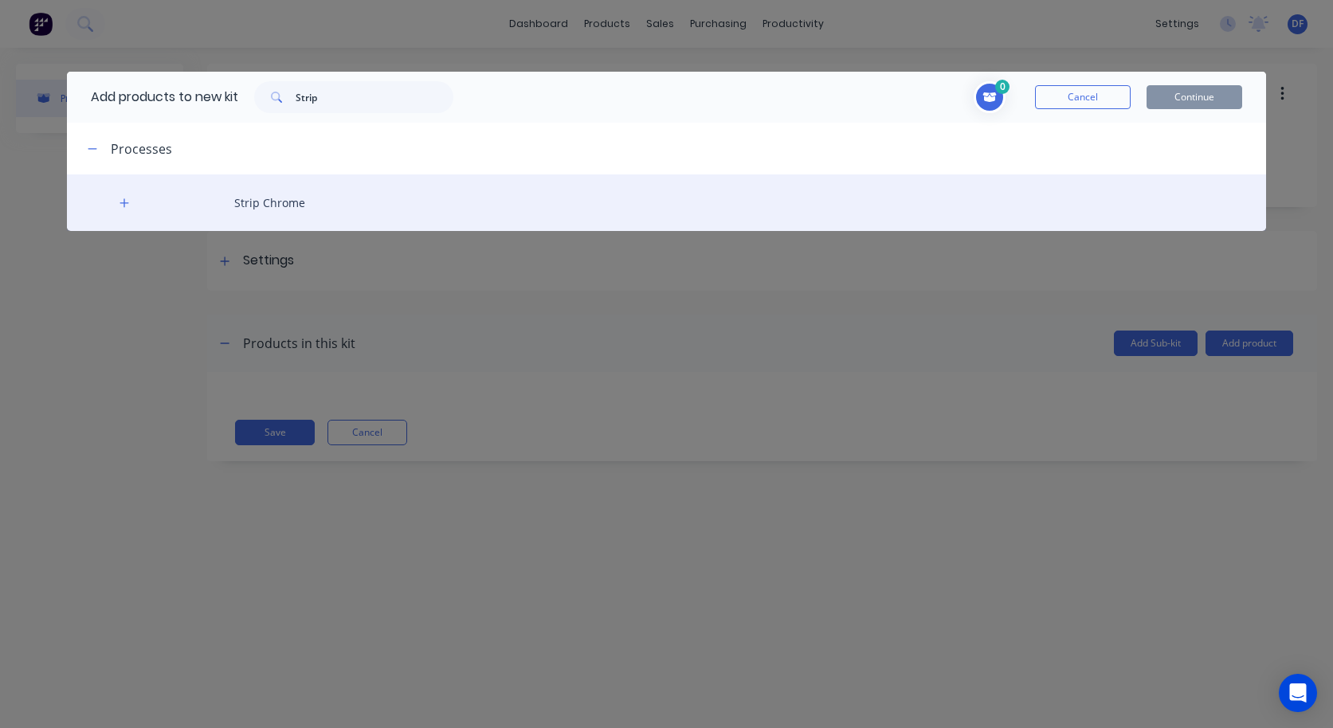
click at [249, 206] on div "Strip Chrome" at bounding box center [667, 203] width 1200 height 57
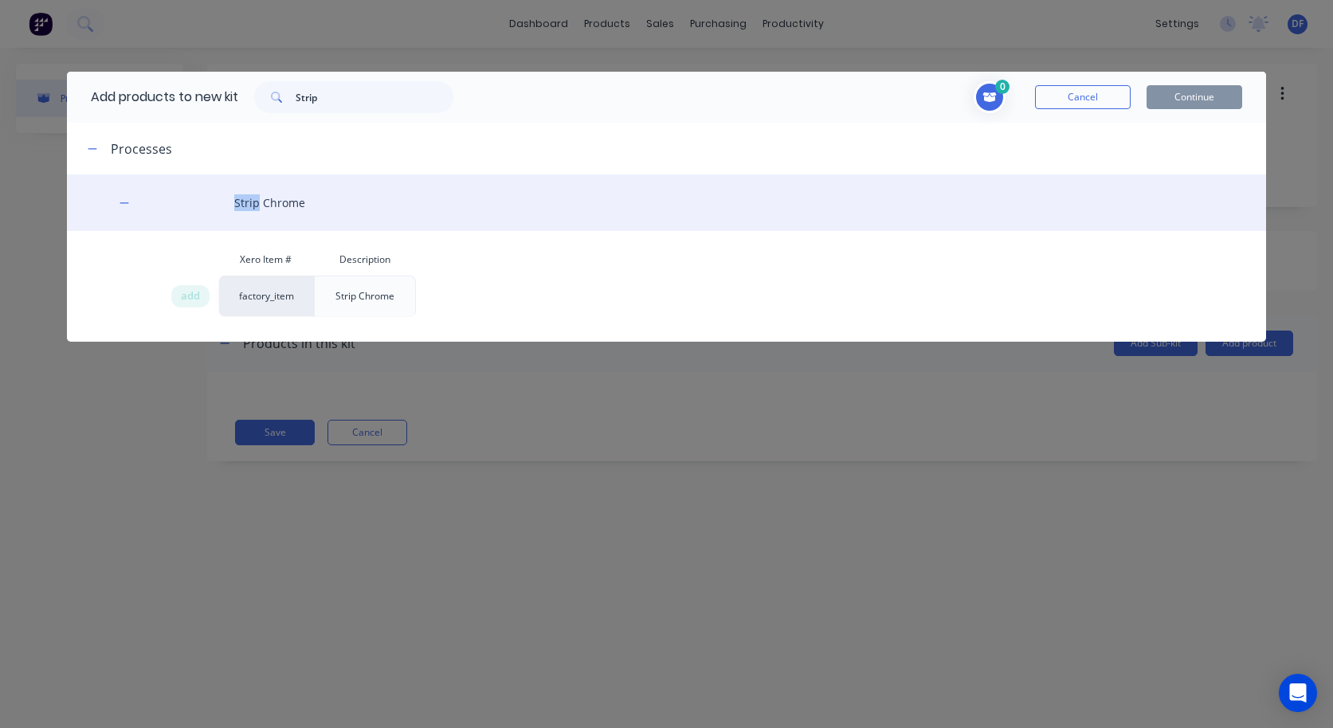
click at [249, 206] on div "Strip Chrome" at bounding box center [667, 203] width 1200 height 57
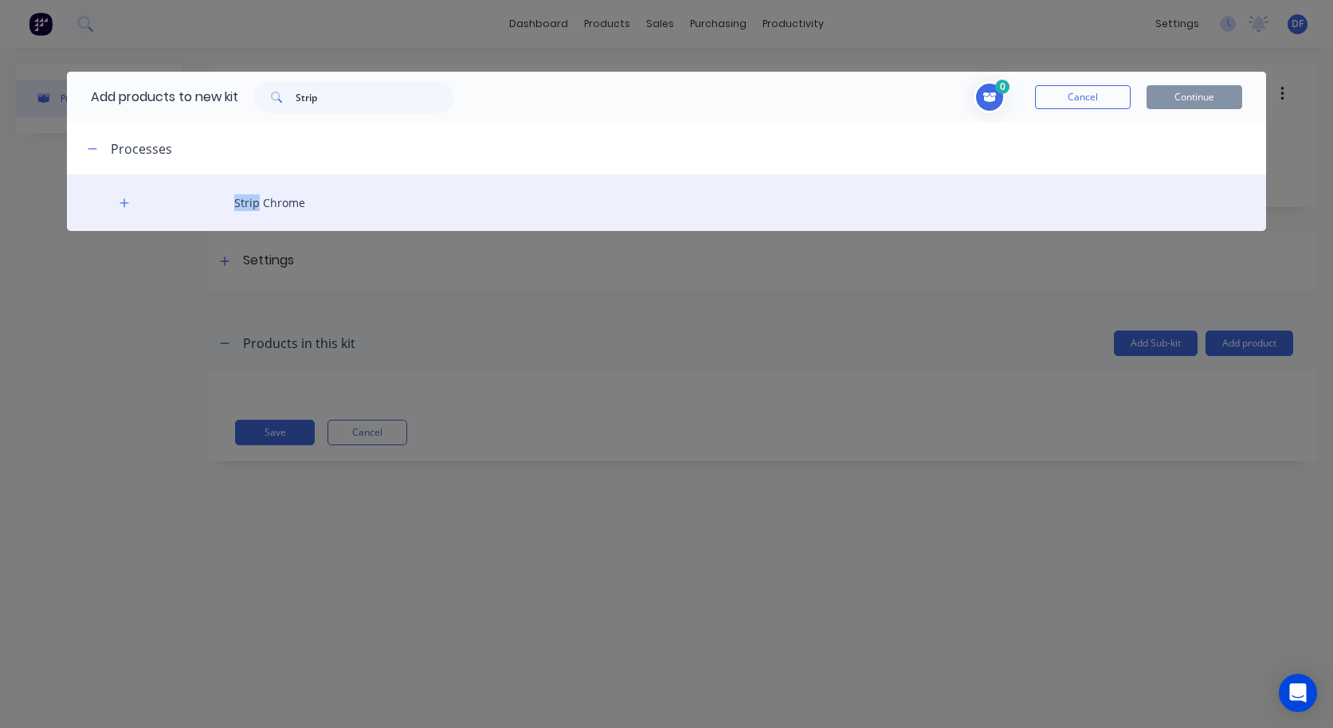
click at [249, 206] on div "Strip Chrome" at bounding box center [667, 203] width 1200 height 57
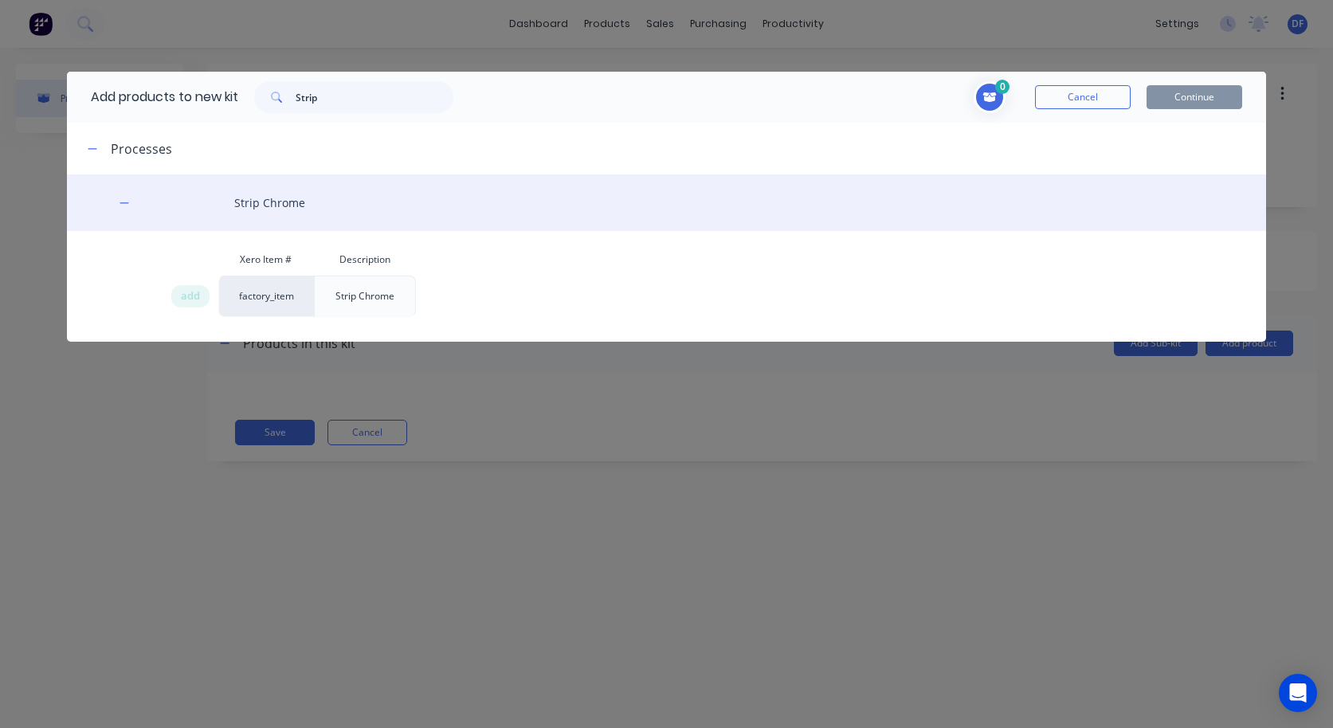
click at [219, 214] on div "Strip Chrome" at bounding box center [667, 203] width 1200 height 57
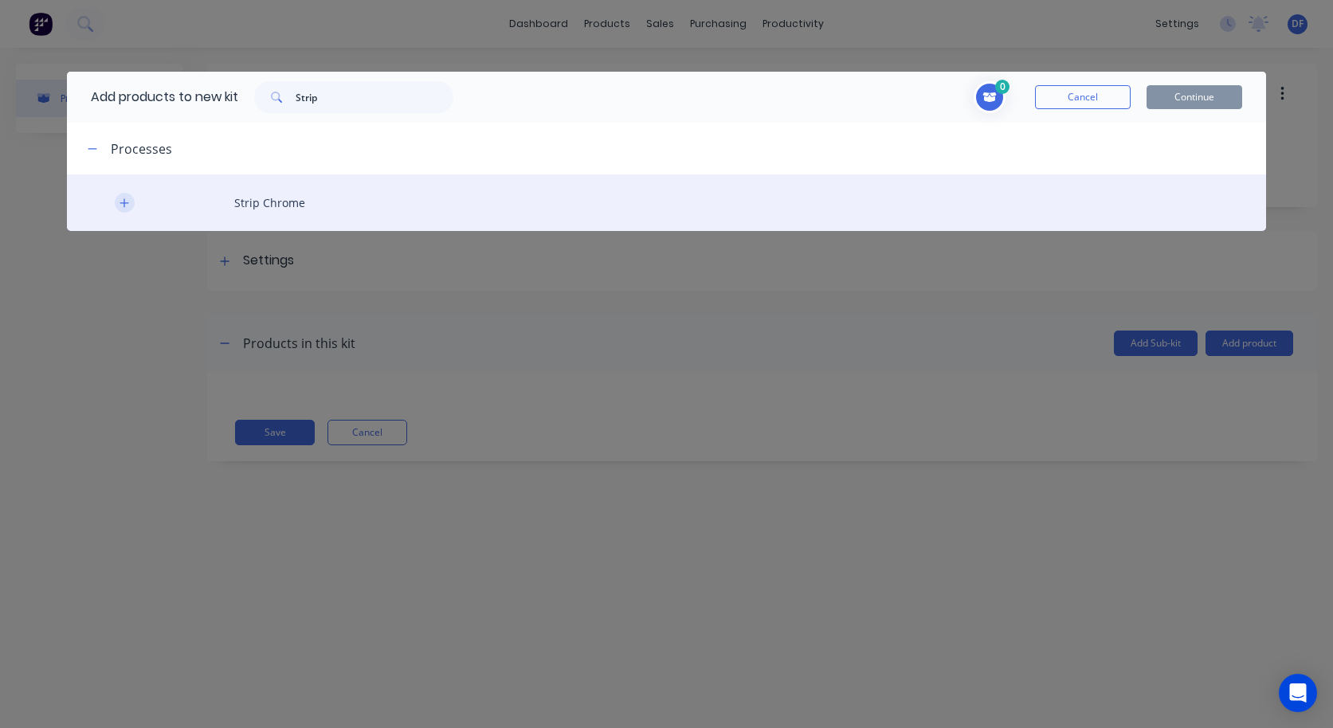
click at [119, 208] on button "button" at bounding box center [125, 203] width 20 height 20
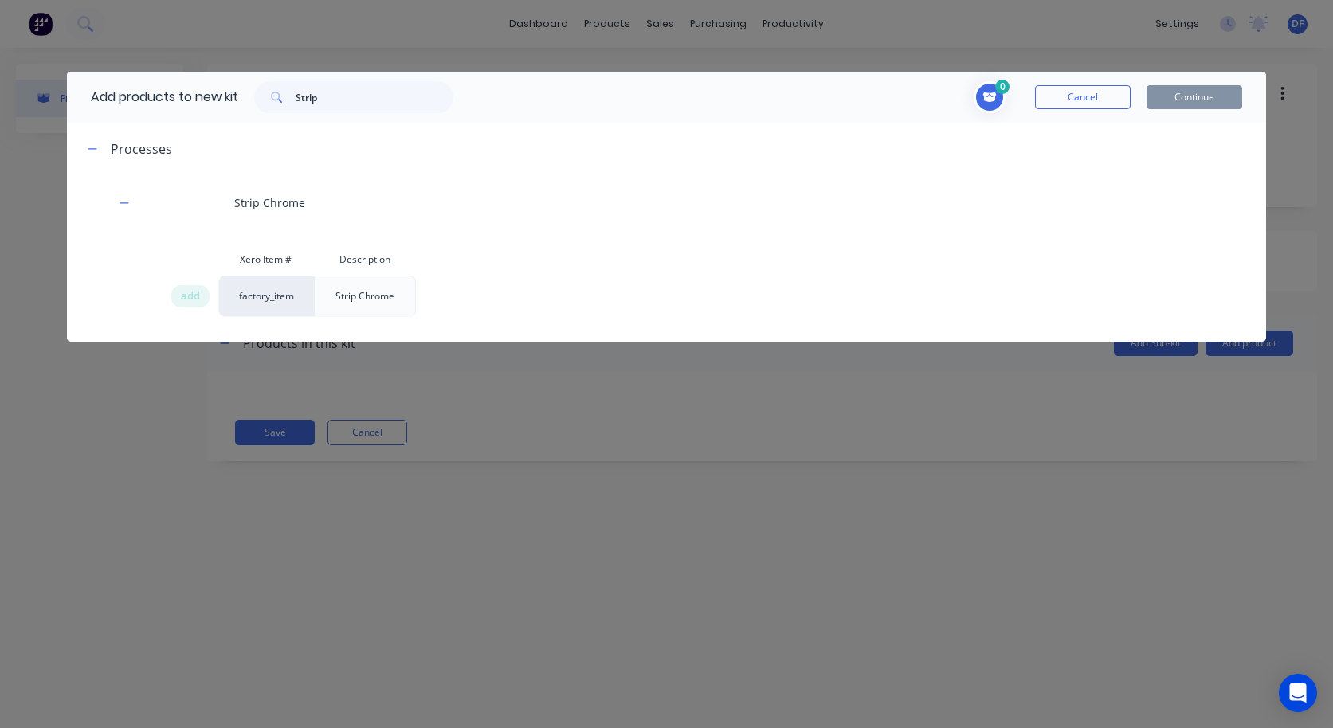
click at [250, 293] on div "factory_item" at bounding box center [266, 296] width 96 height 41
click at [175, 304] on div "add" at bounding box center [190, 296] width 38 height 22
click at [190, 298] on span "add" at bounding box center [190, 297] width 19 height 16
click at [191, 292] on span "add" at bounding box center [190, 297] width 19 height 16
click at [232, 299] on div "factory_item" at bounding box center [266, 296] width 96 height 41
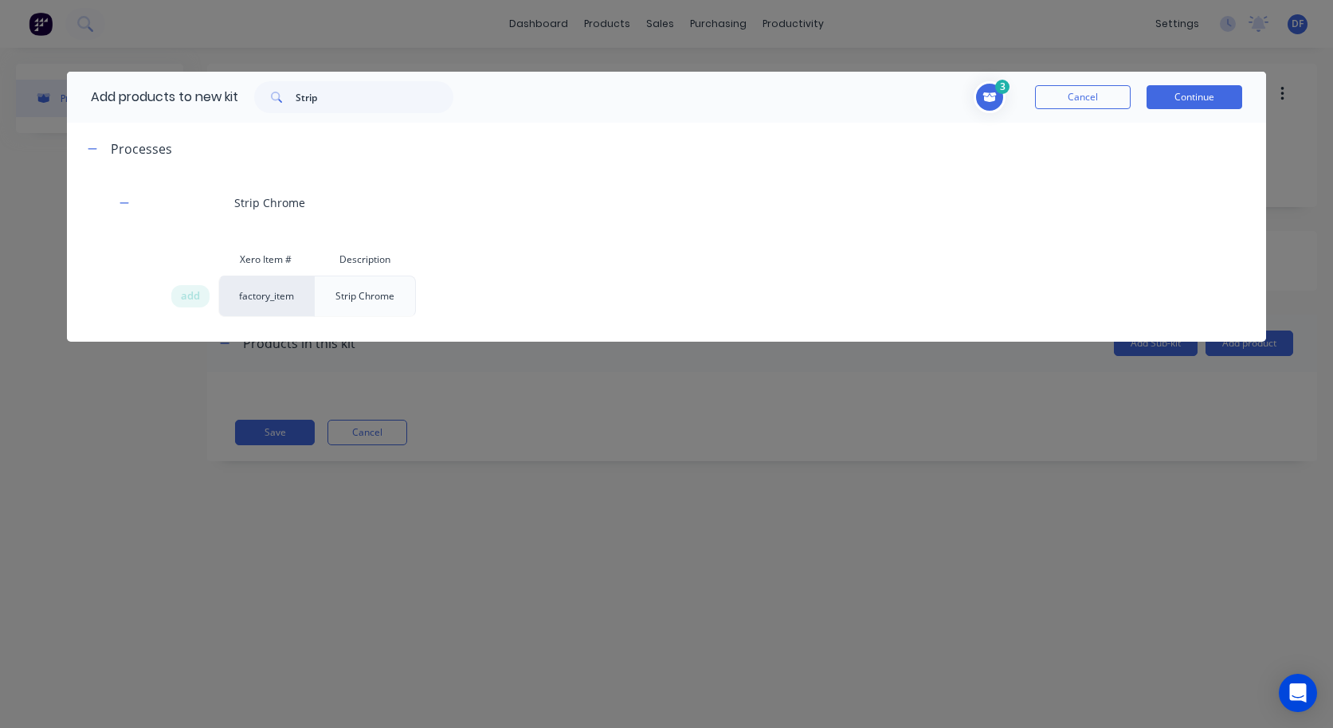
click at [355, 296] on div "Strip Chrome" at bounding box center [365, 297] width 84 height 40
click at [179, 297] on div "add" at bounding box center [190, 296] width 38 height 22
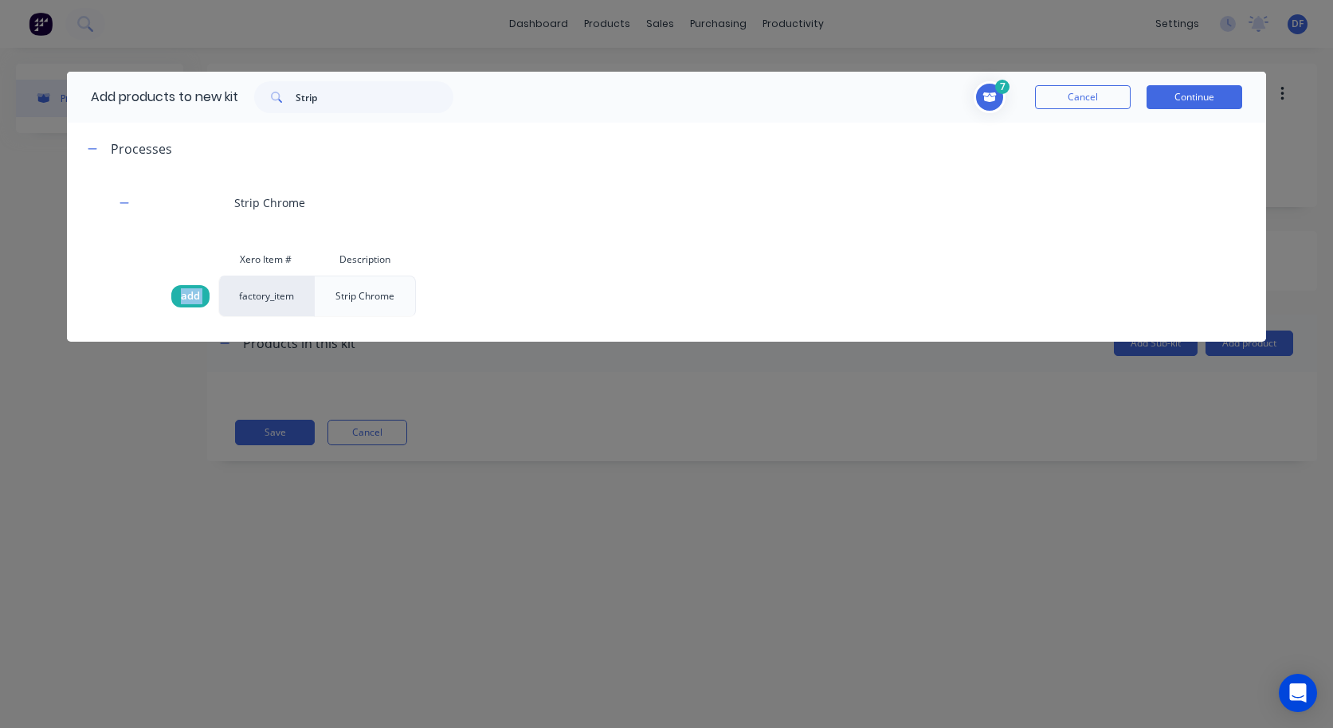
click at [179, 297] on div "add" at bounding box center [190, 296] width 38 height 22
click at [1187, 92] on button "Continue" at bounding box center [1195, 97] width 96 height 24
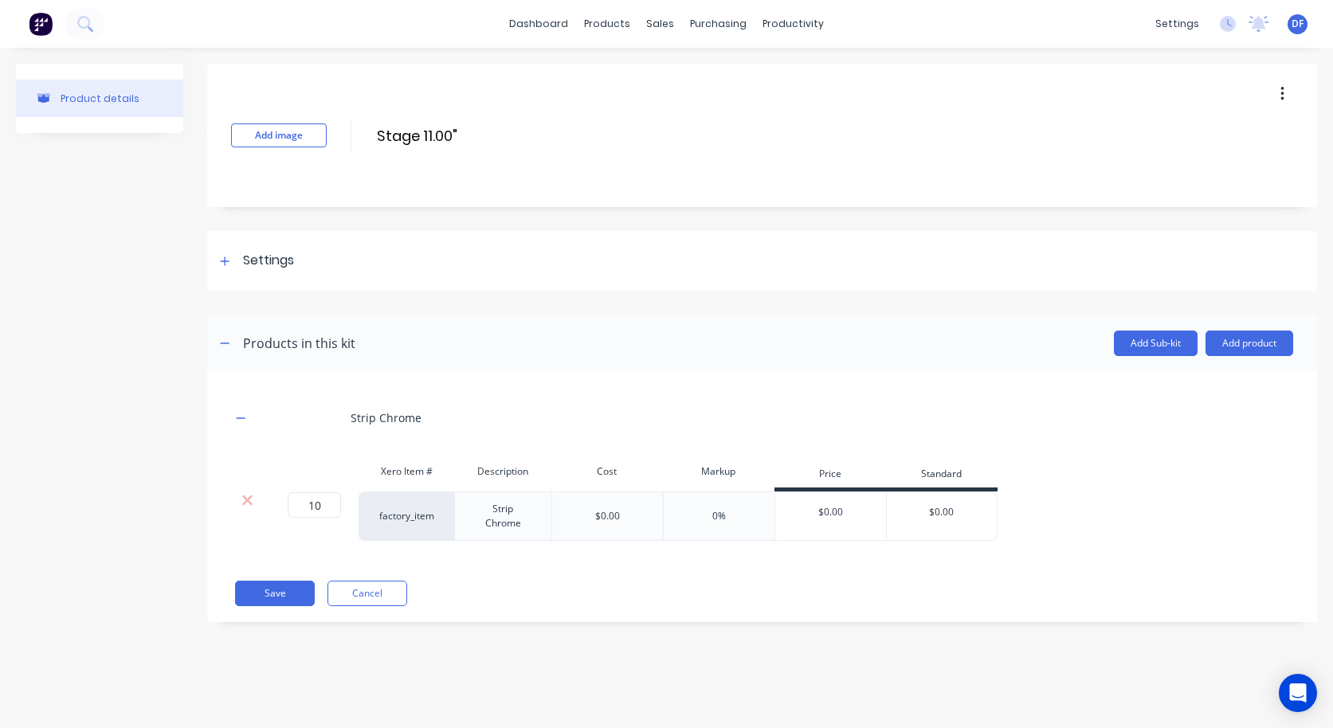
click at [249, 508] on div at bounding box center [247, 516] width 32 height 49
click at [248, 500] on icon at bounding box center [247, 501] width 10 height 10
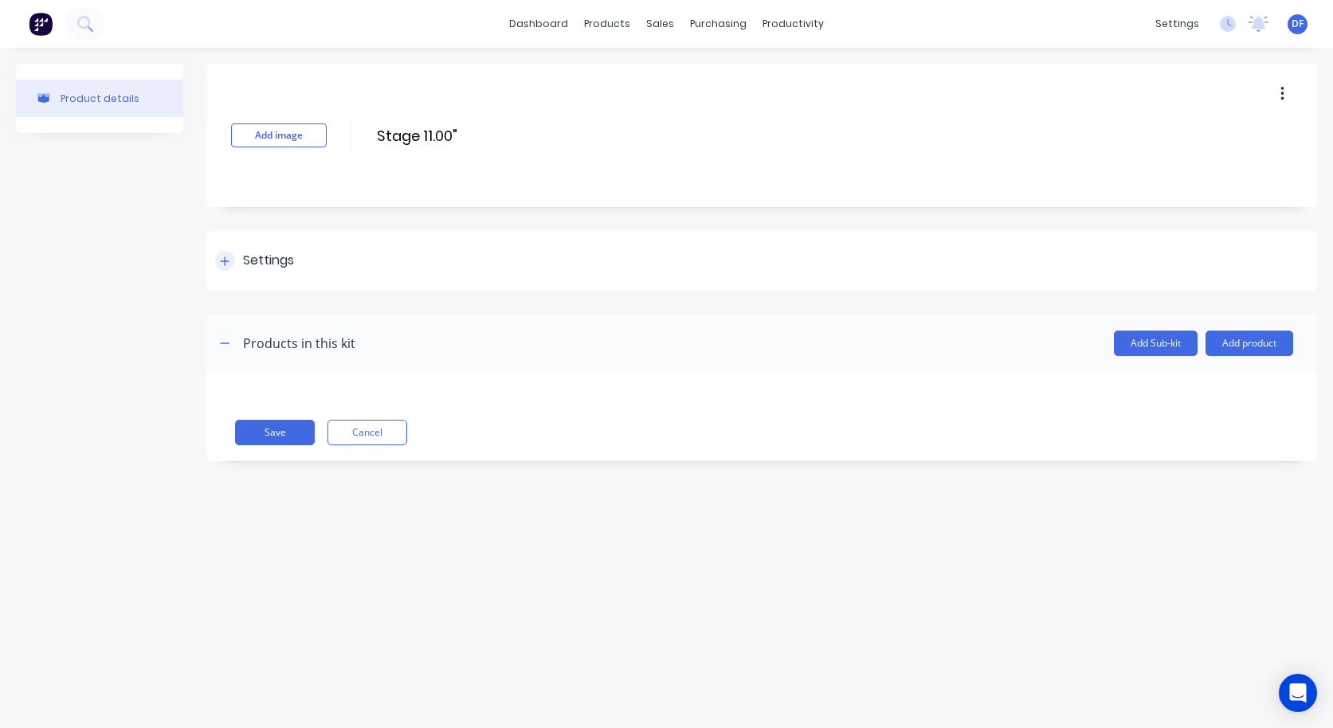
click at [228, 261] on icon at bounding box center [225, 261] width 10 height 11
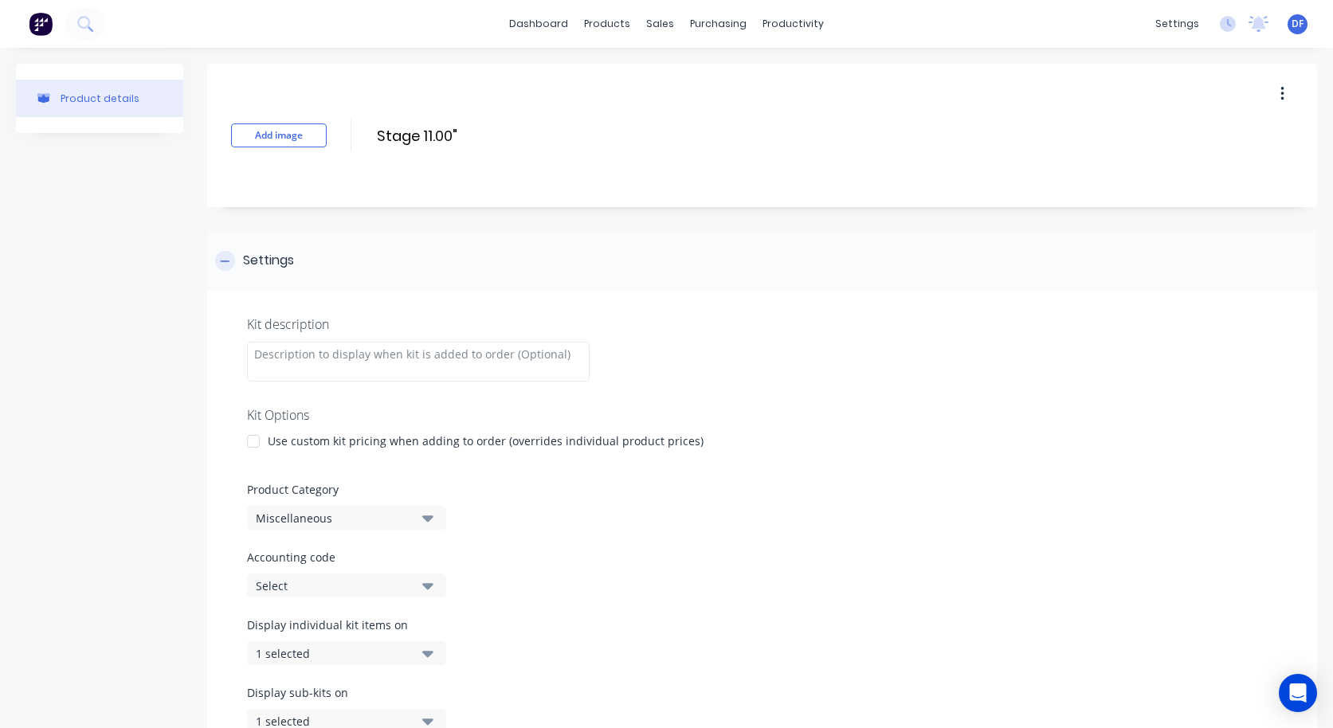
click at [224, 259] on icon at bounding box center [225, 261] width 10 height 11
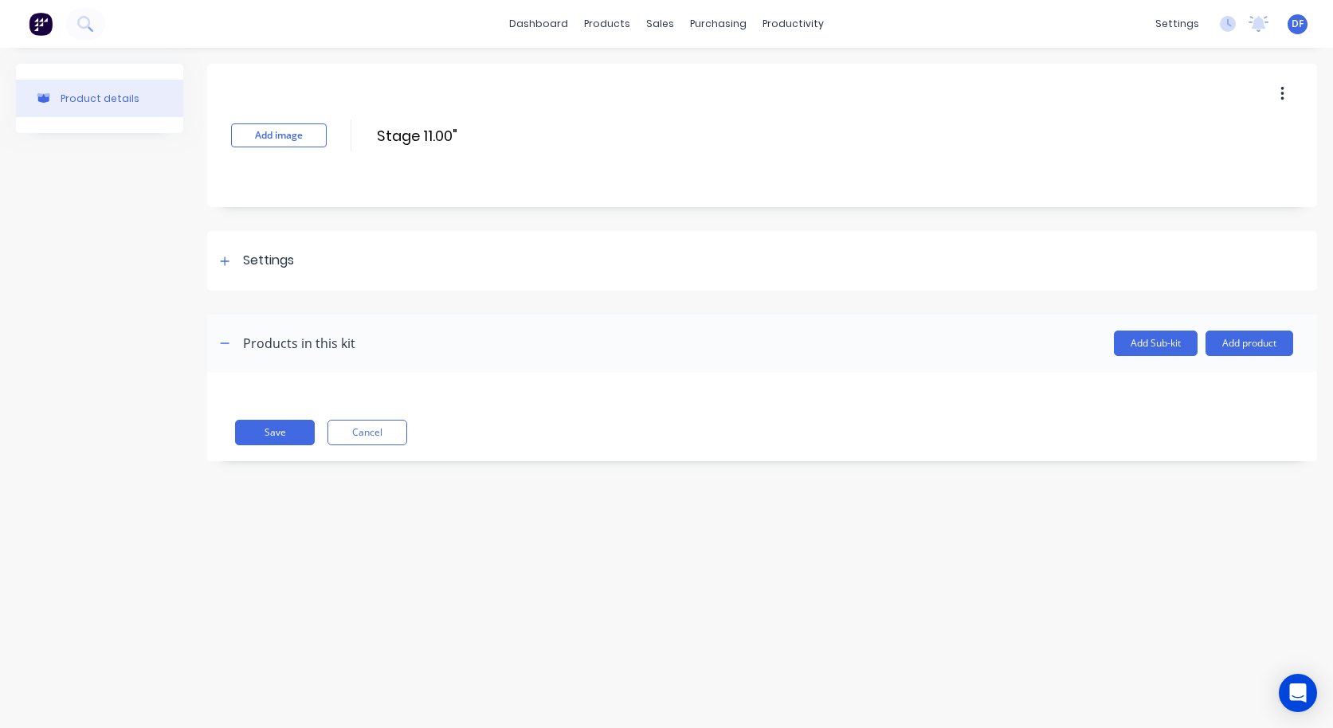
click at [257, 340] on div "Products in this kit" at bounding box center [299, 343] width 112 height 19
click at [227, 348] on icon "button" at bounding box center [225, 343] width 10 height 11
click at [1272, 347] on button "Add product" at bounding box center [1250, 344] width 88 height 26
click at [1188, 386] on div "Product catalogue" at bounding box center [1217, 384] width 123 height 23
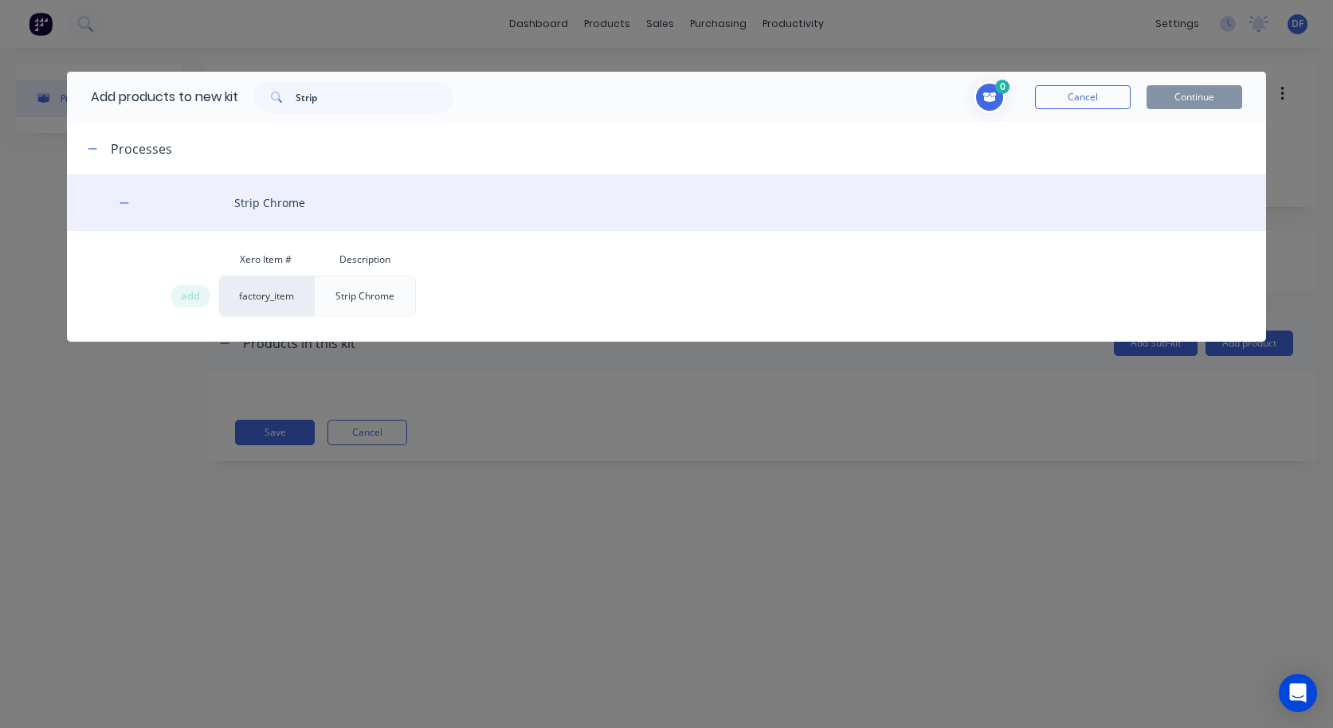
click at [256, 207] on div "Strip Chrome" at bounding box center [667, 203] width 1200 height 57
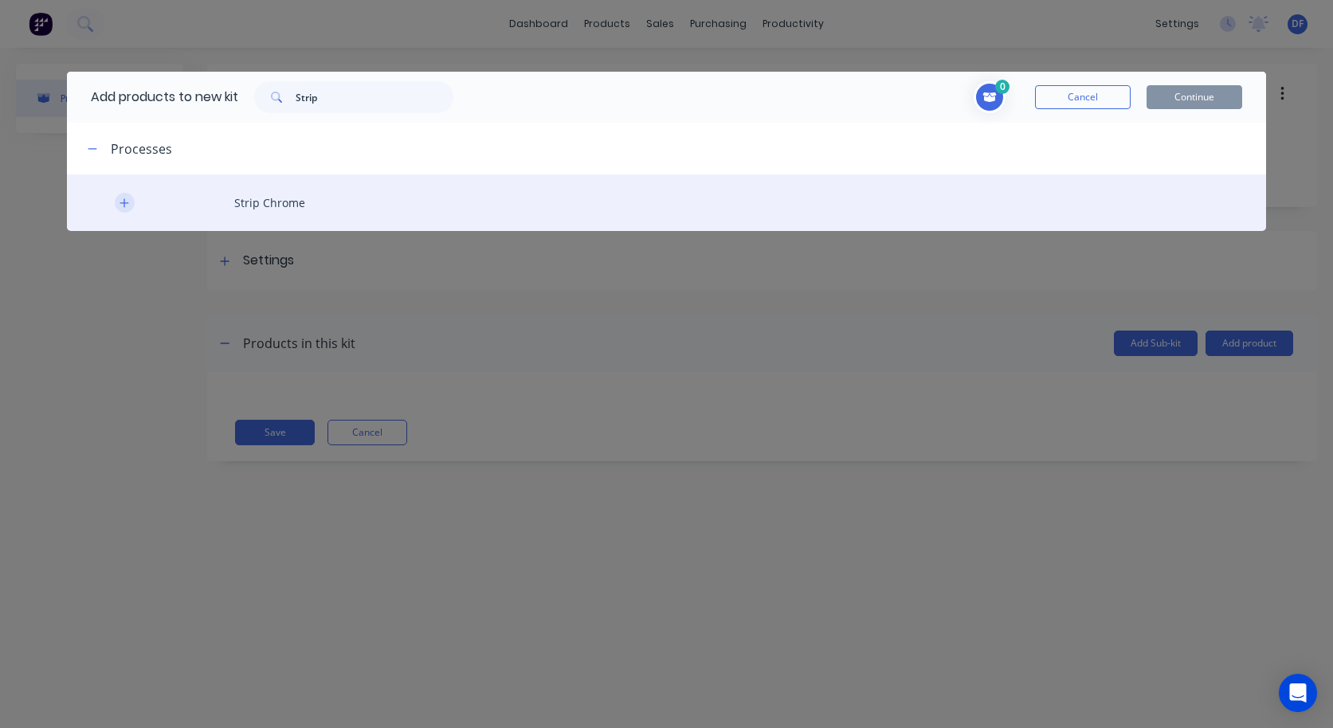
click at [133, 199] on button "button" at bounding box center [125, 203] width 20 height 20
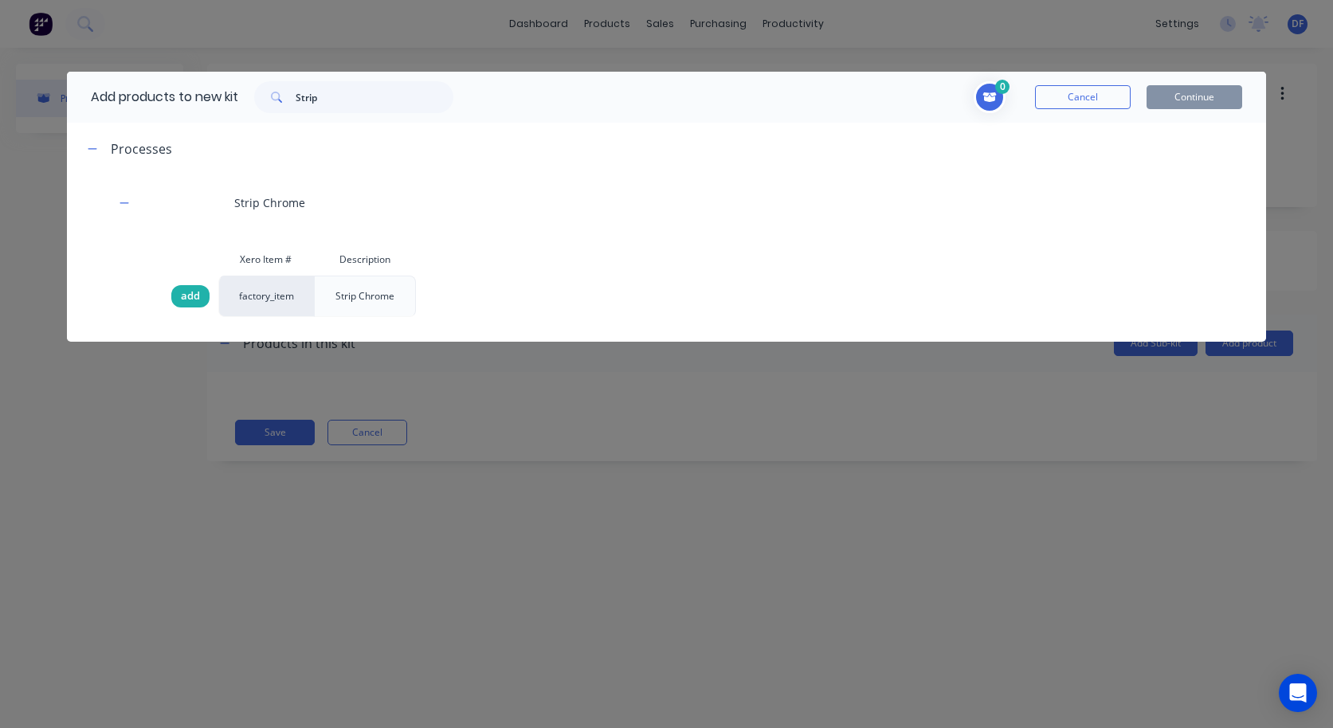
click at [194, 295] on span "add" at bounding box center [190, 297] width 19 height 16
click at [1217, 95] on button "Continue" at bounding box center [1195, 97] width 96 height 24
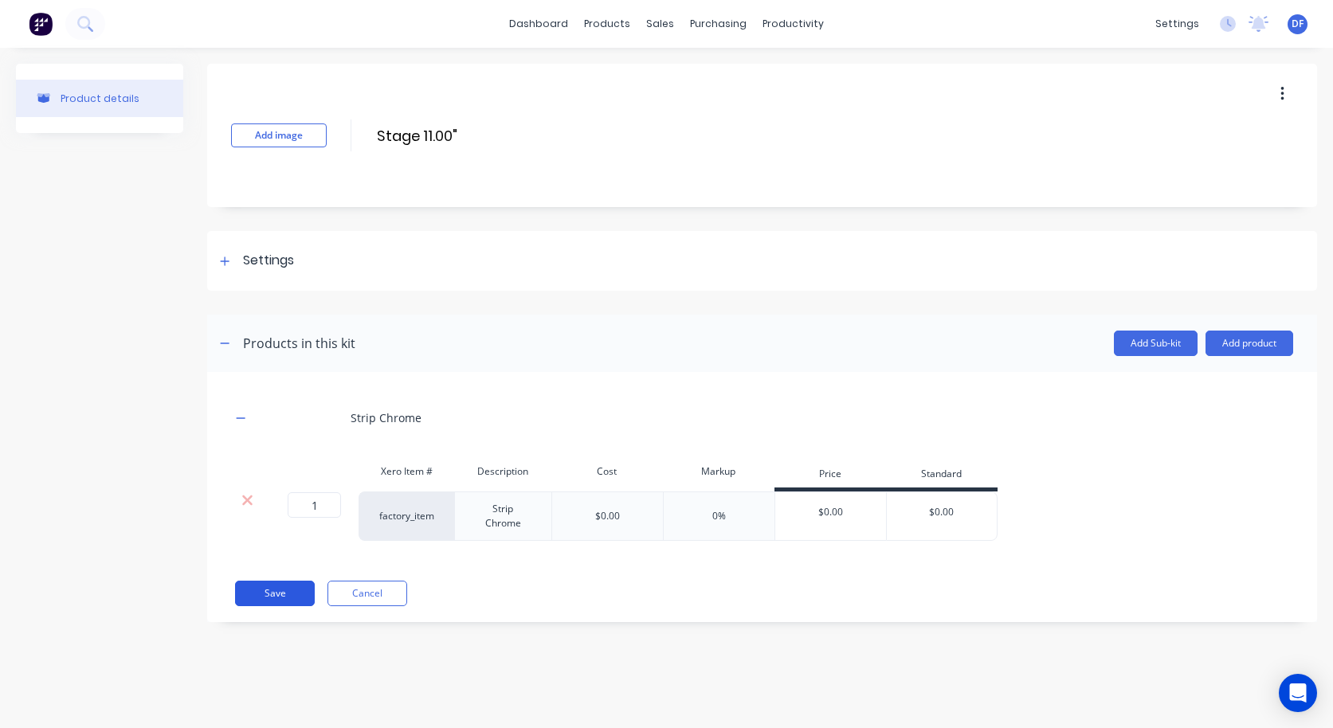
click at [273, 595] on button "Save" at bounding box center [275, 594] width 80 height 26
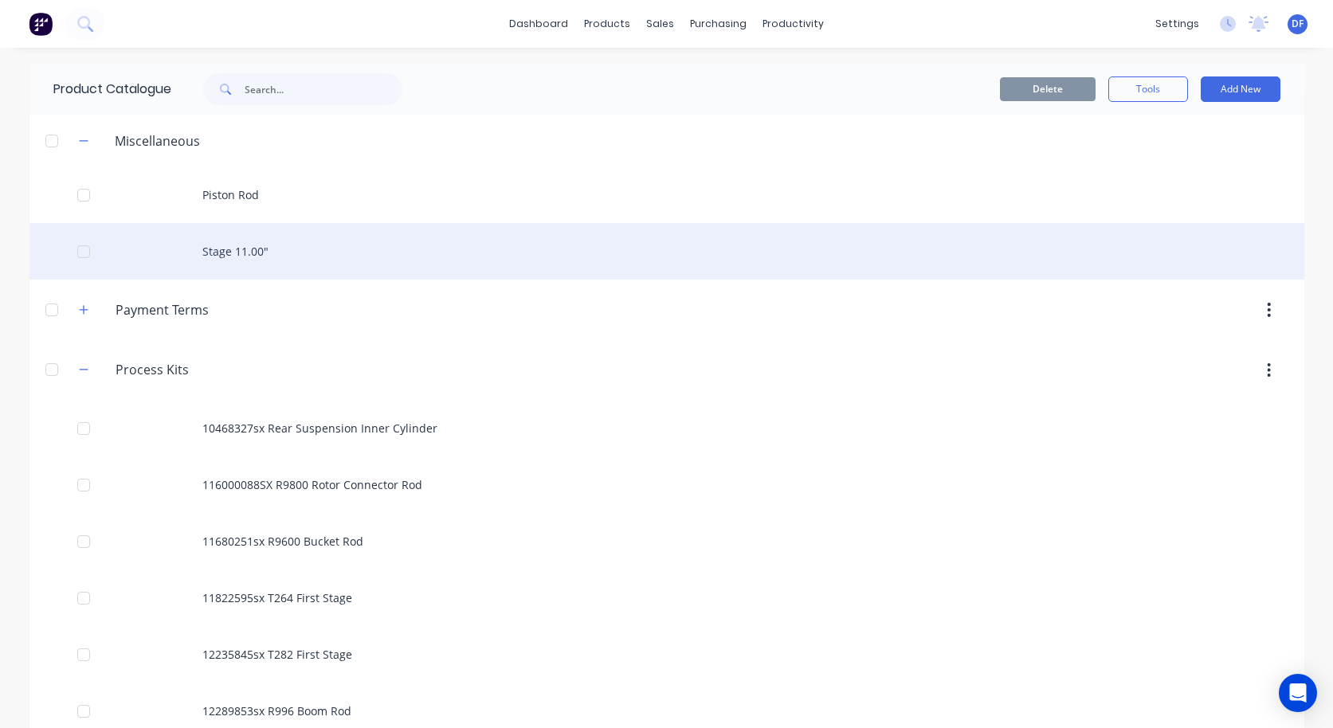
click at [233, 245] on div "Stage 11.00"" at bounding box center [666, 251] width 1275 height 57
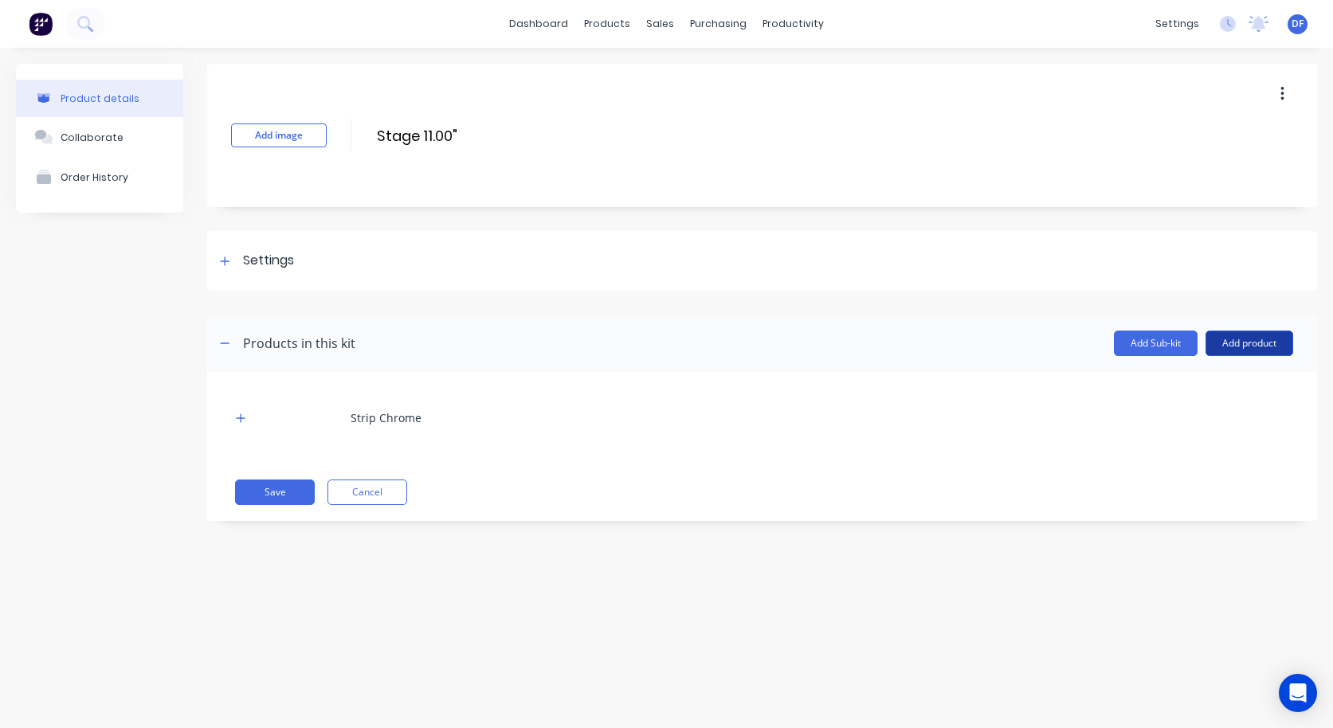
click at [1262, 346] on button "Add product" at bounding box center [1250, 344] width 88 height 26
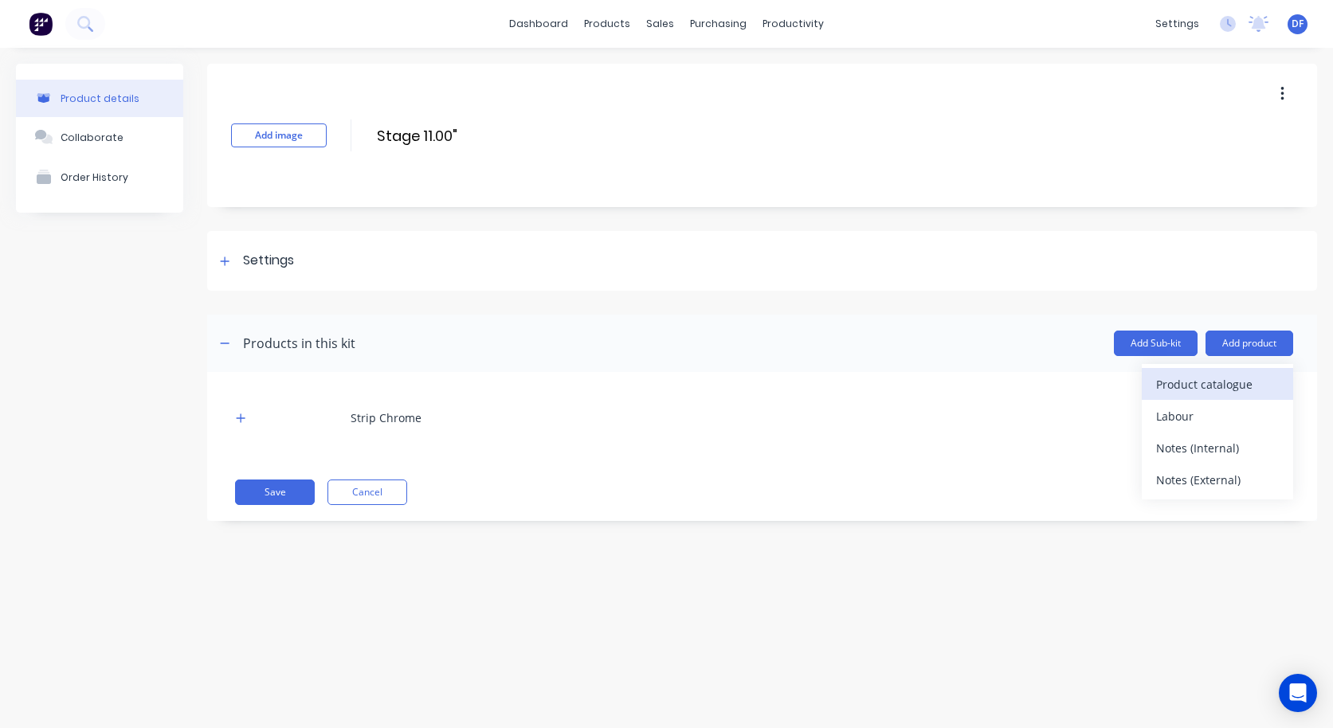
click at [1228, 383] on div "Product catalogue" at bounding box center [1217, 384] width 123 height 23
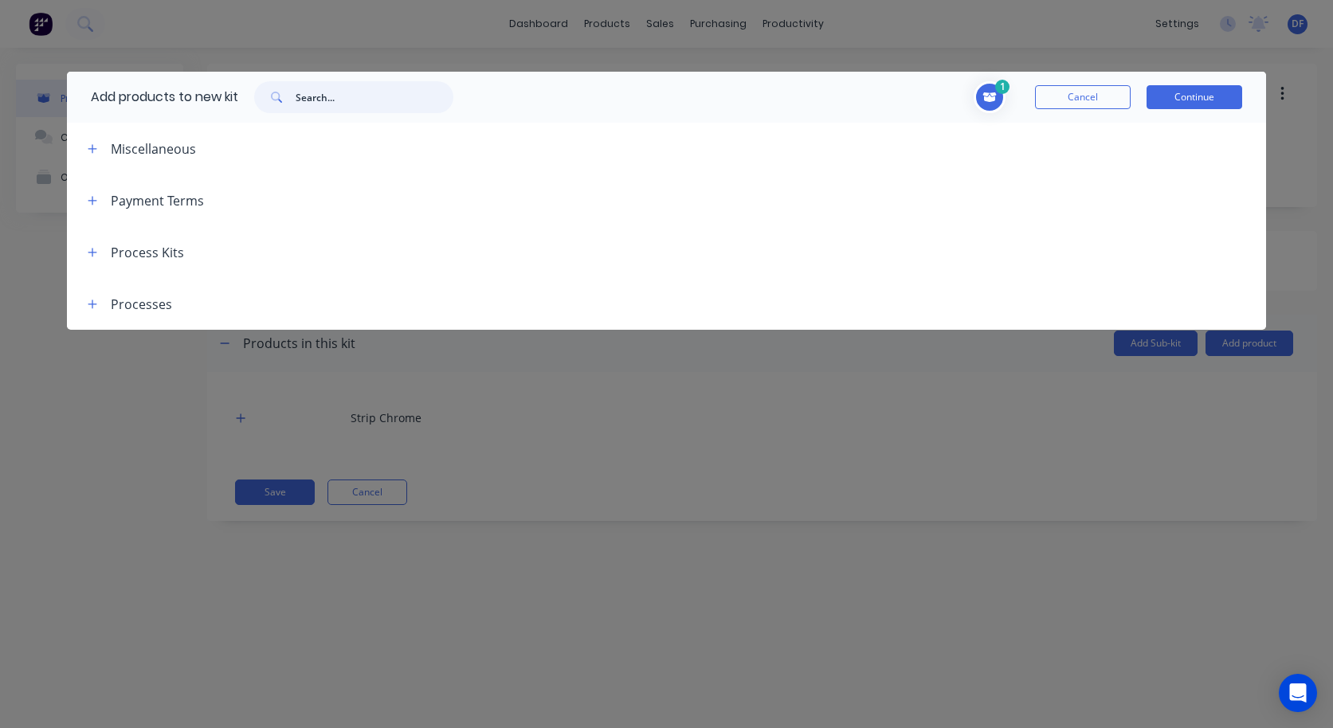
click at [341, 99] on input "text" at bounding box center [375, 97] width 158 height 32
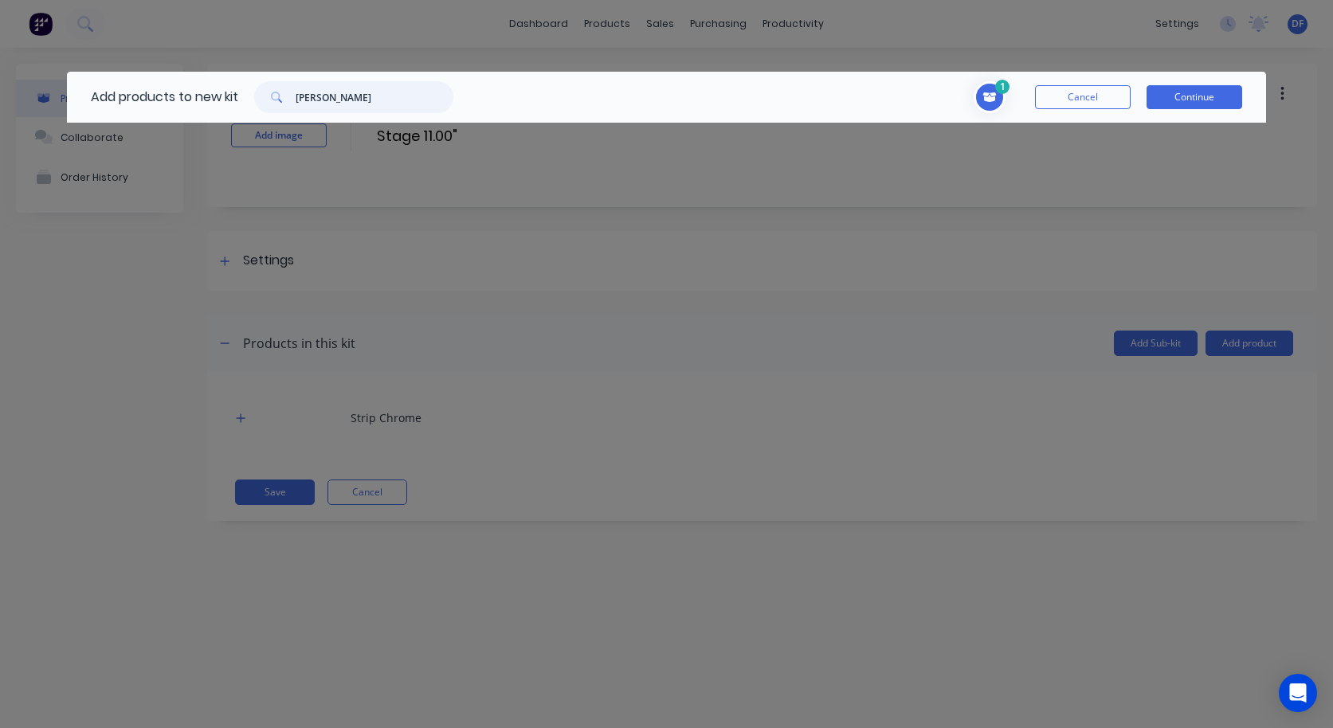
type input "[PERSON_NAME]"
click at [308, 92] on input "[PERSON_NAME]" at bounding box center [375, 97] width 158 height 32
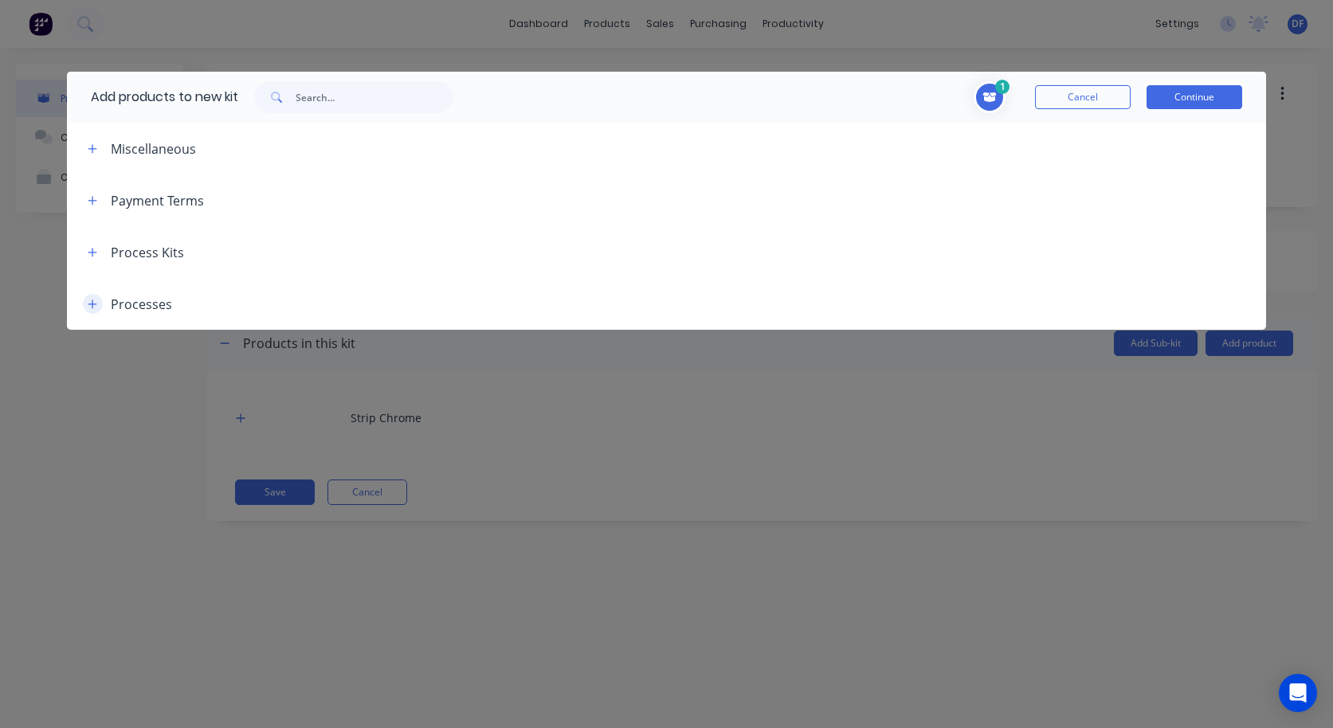
click at [91, 303] on icon "button" at bounding box center [93, 304] width 10 height 11
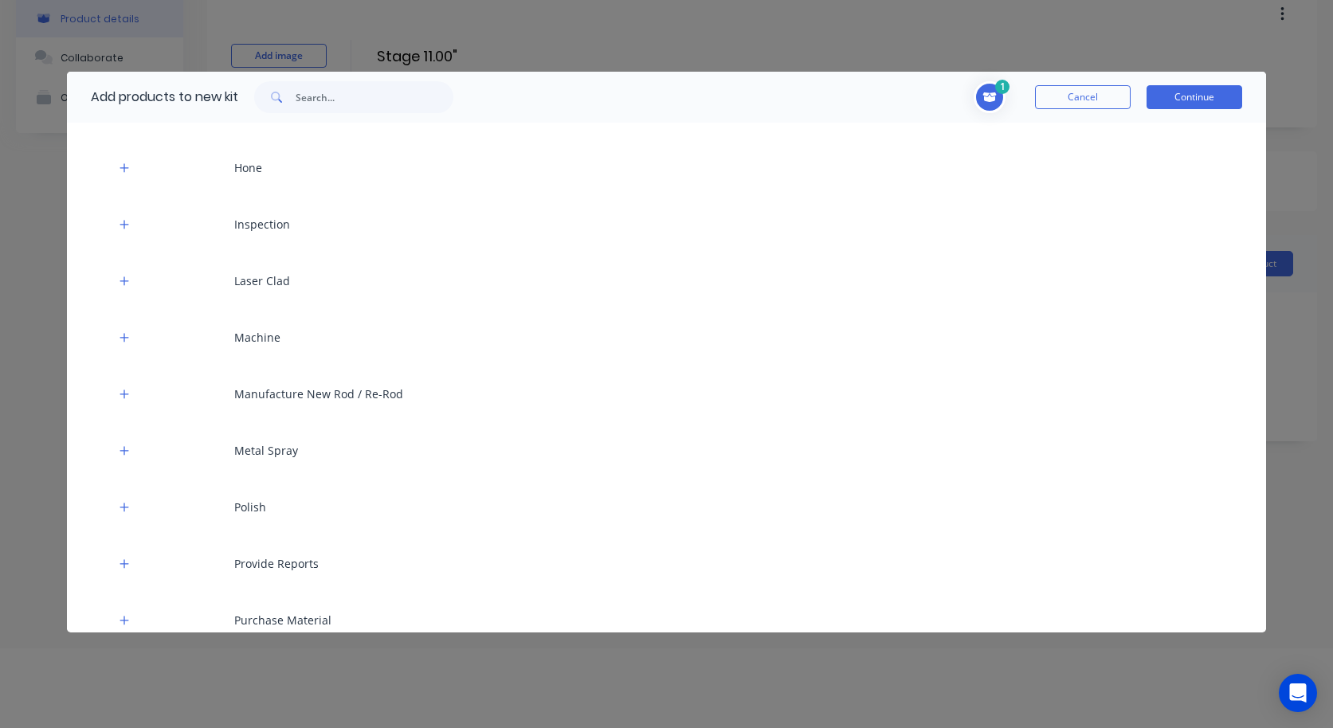
scroll to position [227, 0]
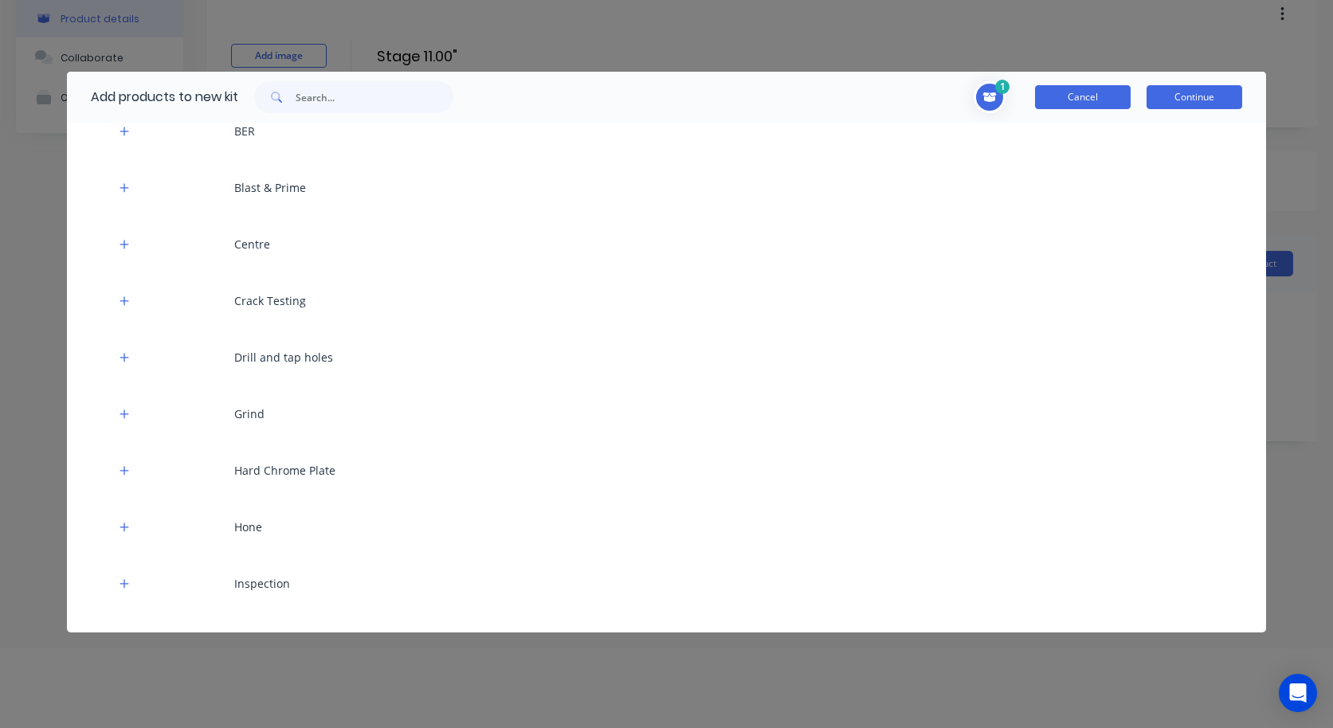
click at [1066, 107] on button "Cancel" at bounding box center [1083, 97] width 96 height 24
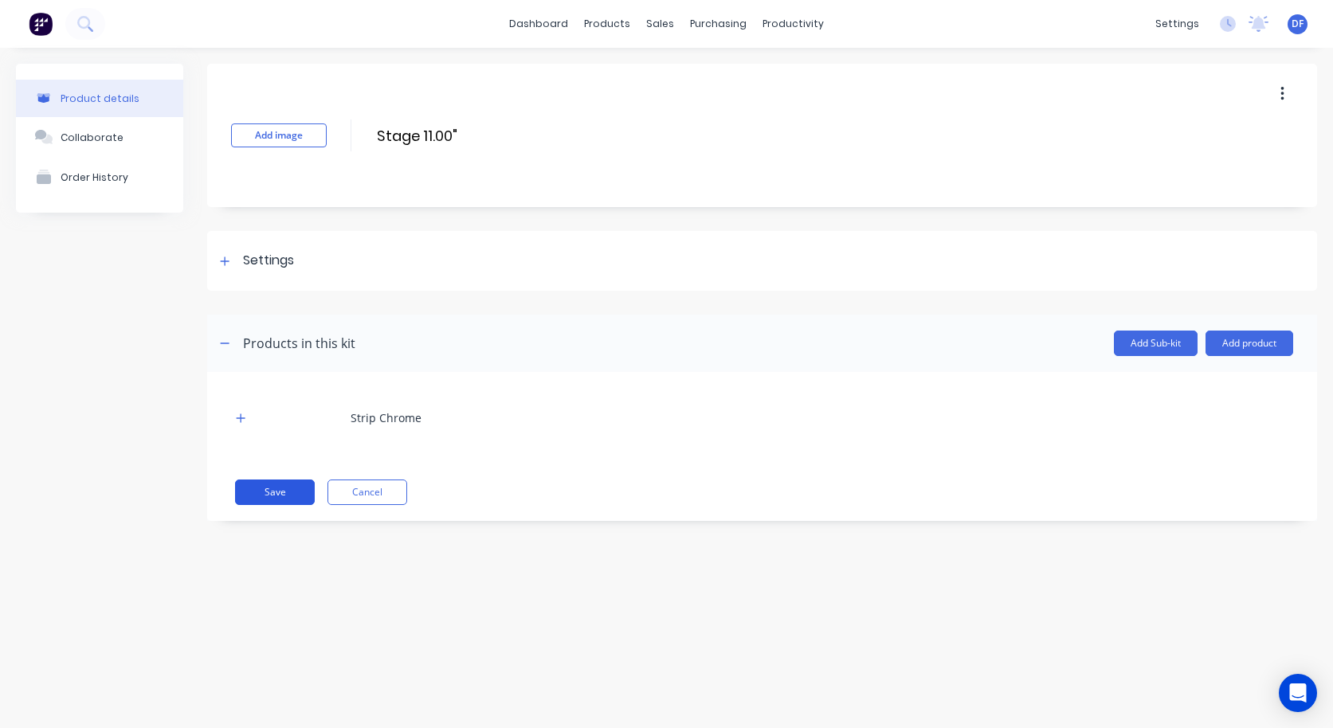
click at [288, 497] on button "Save" at bounding box center [275, 493] width 80 height 26
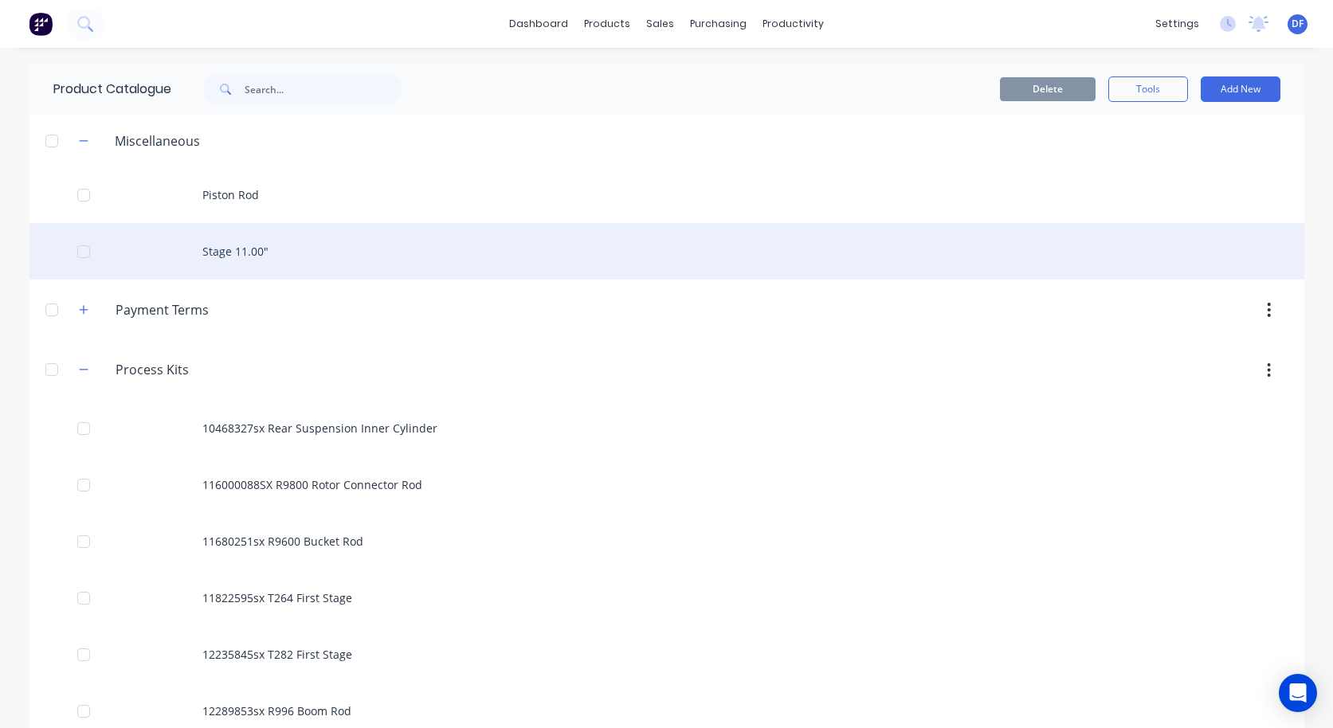
click at [240, 253] on div "Stage 11.00"" at bounding box center [666, 251] width 1275 height 57
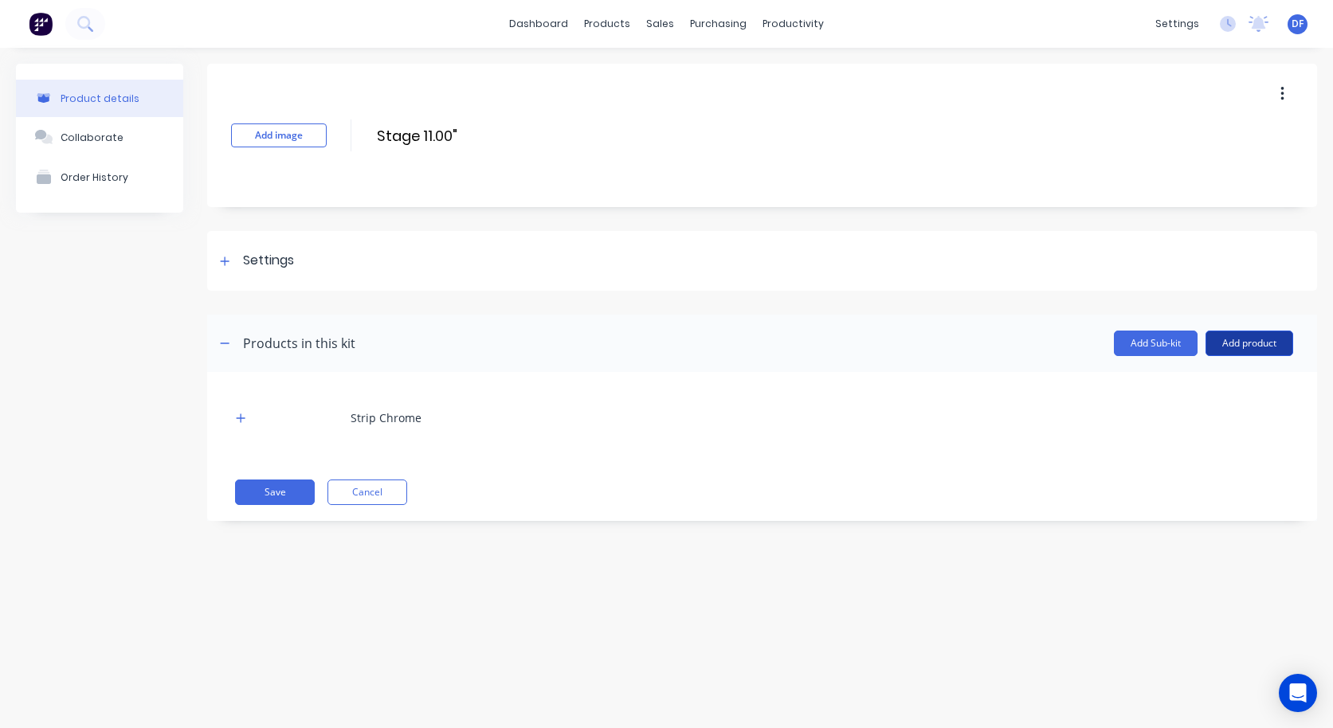
click at [1246, 342] on button "Add product" at bounding box center [1250, 344] width 88 height 26
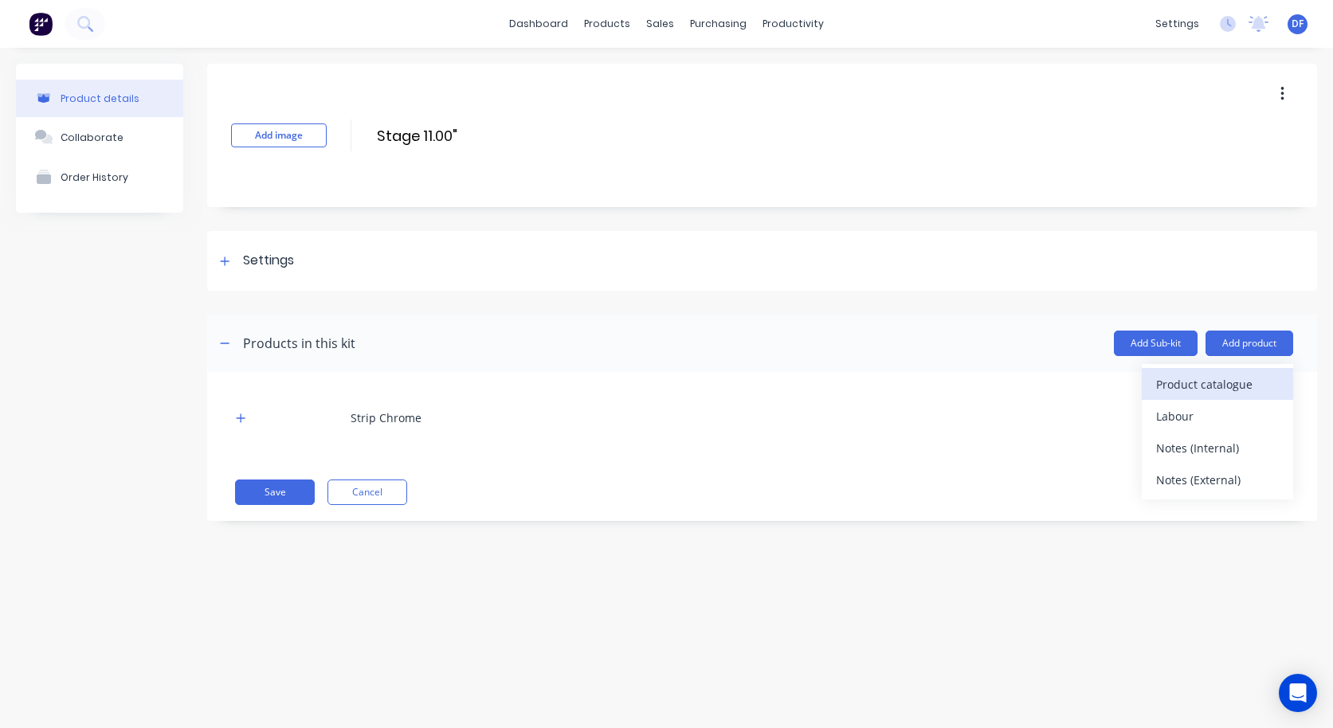
click at [1201, 385] on div "Product catalogue" at bounding box center [1217, 384] width 123 height 23
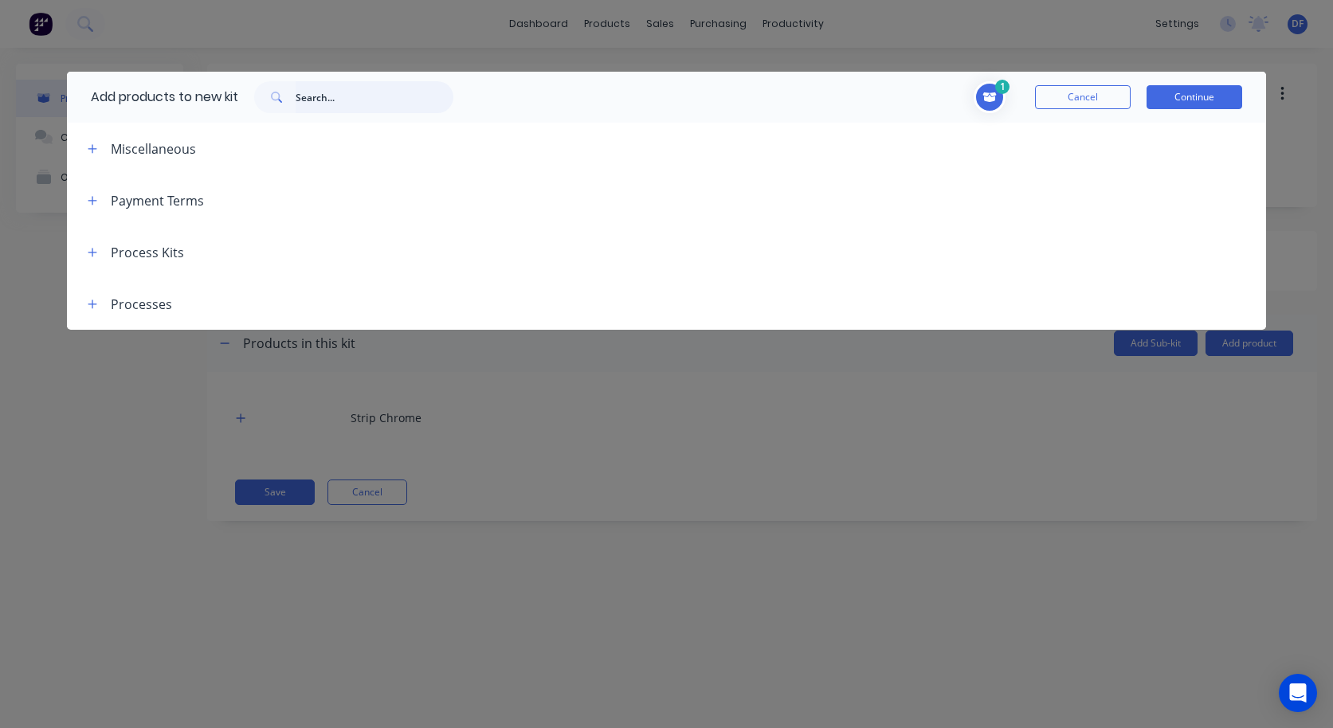
click at [345, 100] on input "text" at bounding box center [375, 97] width 158 height 32
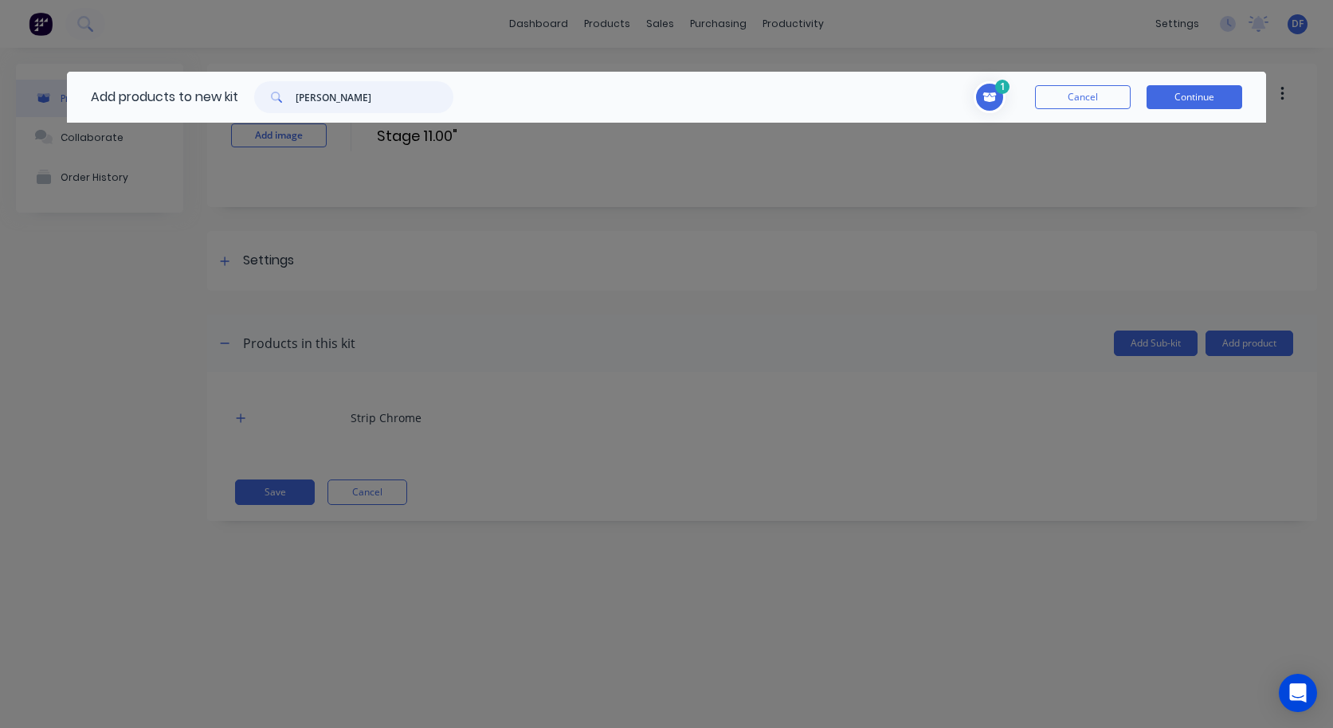
type input "[PERSON_NAME]"
click at [1185, 93] on button "Continue" at bounding box center [1195, 97] width 96 height 24
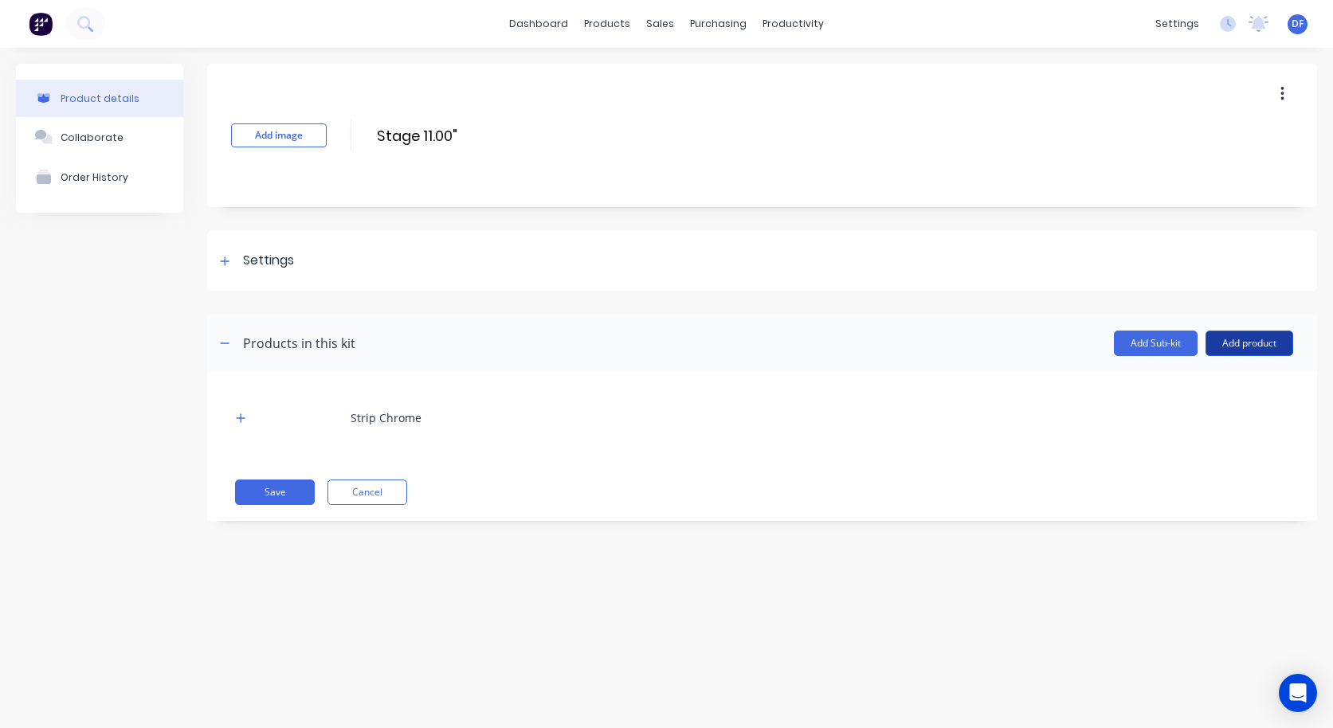
click at [1238, 347] on button "Add product" at bounding box center [1250, 344] width 88 height 26
click at [1161, 342] on button "Add Sub-kit" at bounding box center [1156, 344] width 84 height 26
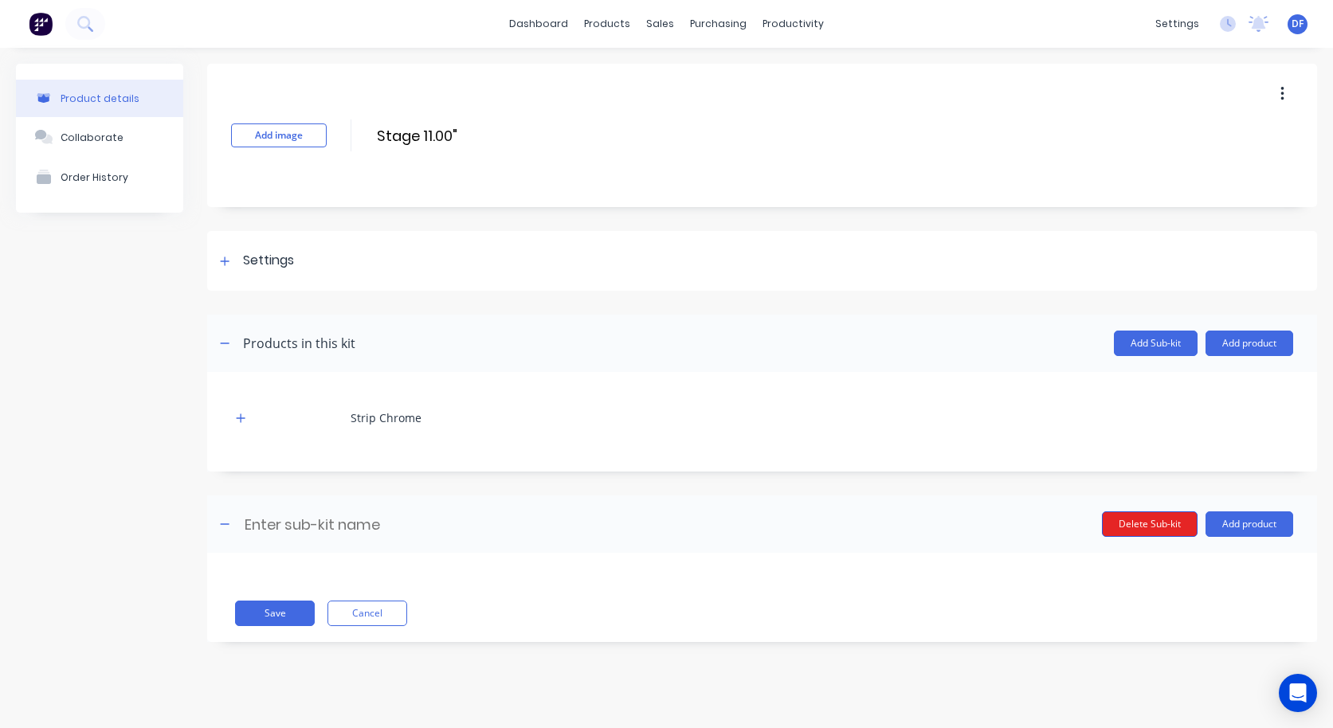
click at [1126, 517] on button "Delete Sub-kit" at bounding box center [1150, 525] width 96 height 26
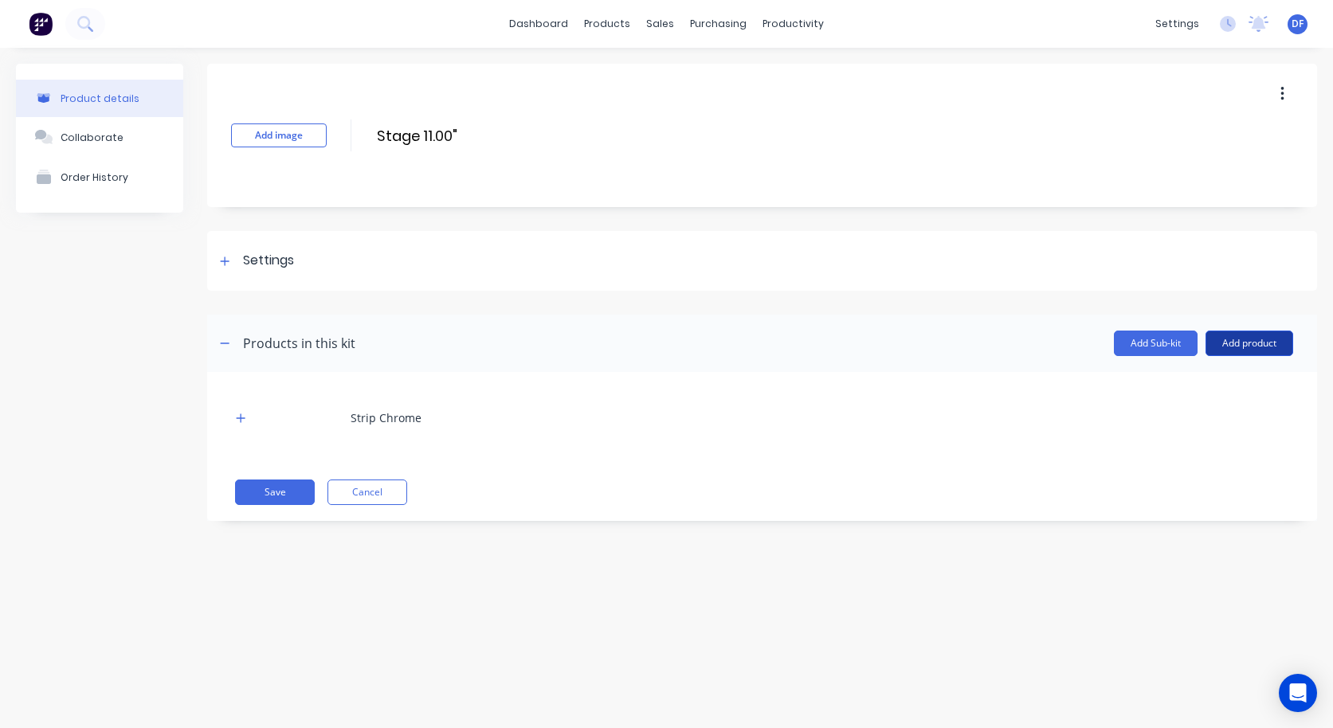
click at [1262, 340] on button "Add product" at bounding box center [1250, 344] width 88 height 26
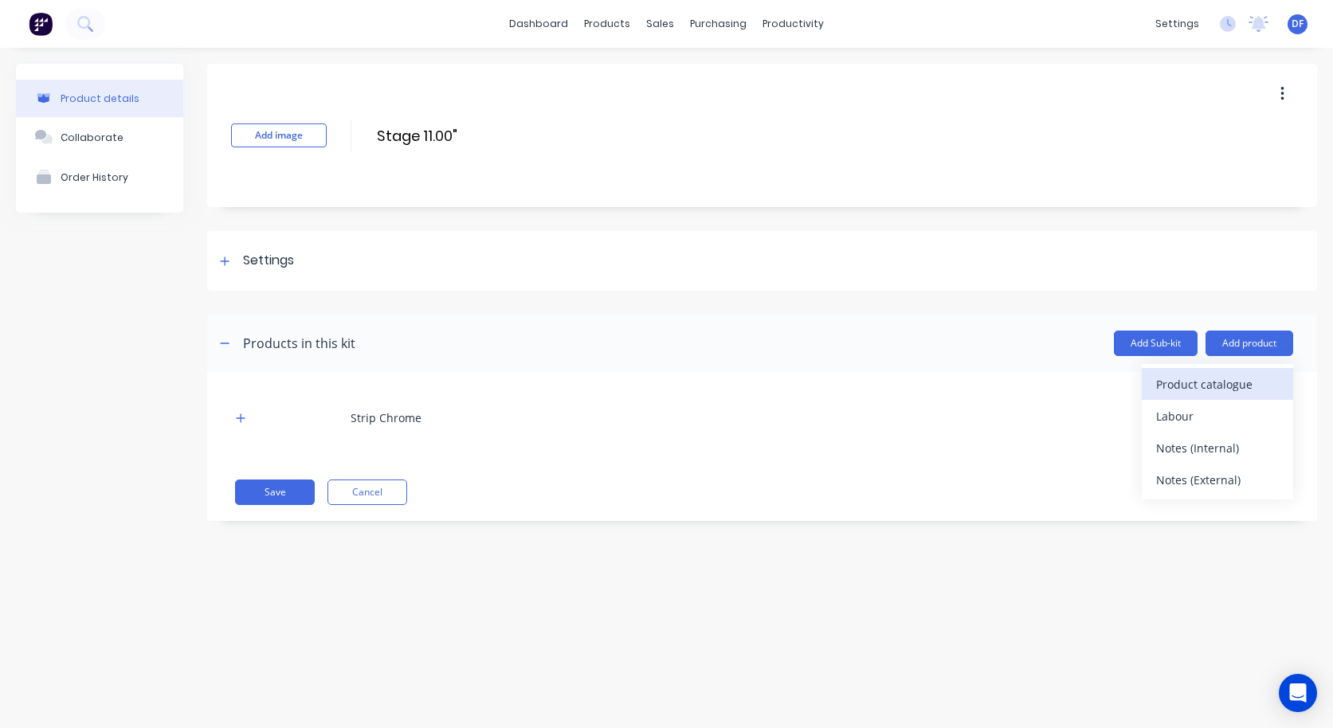
click at [1192, 385] on div "Product catalogue" at bounding box center [1217, 384] width 123 height 23
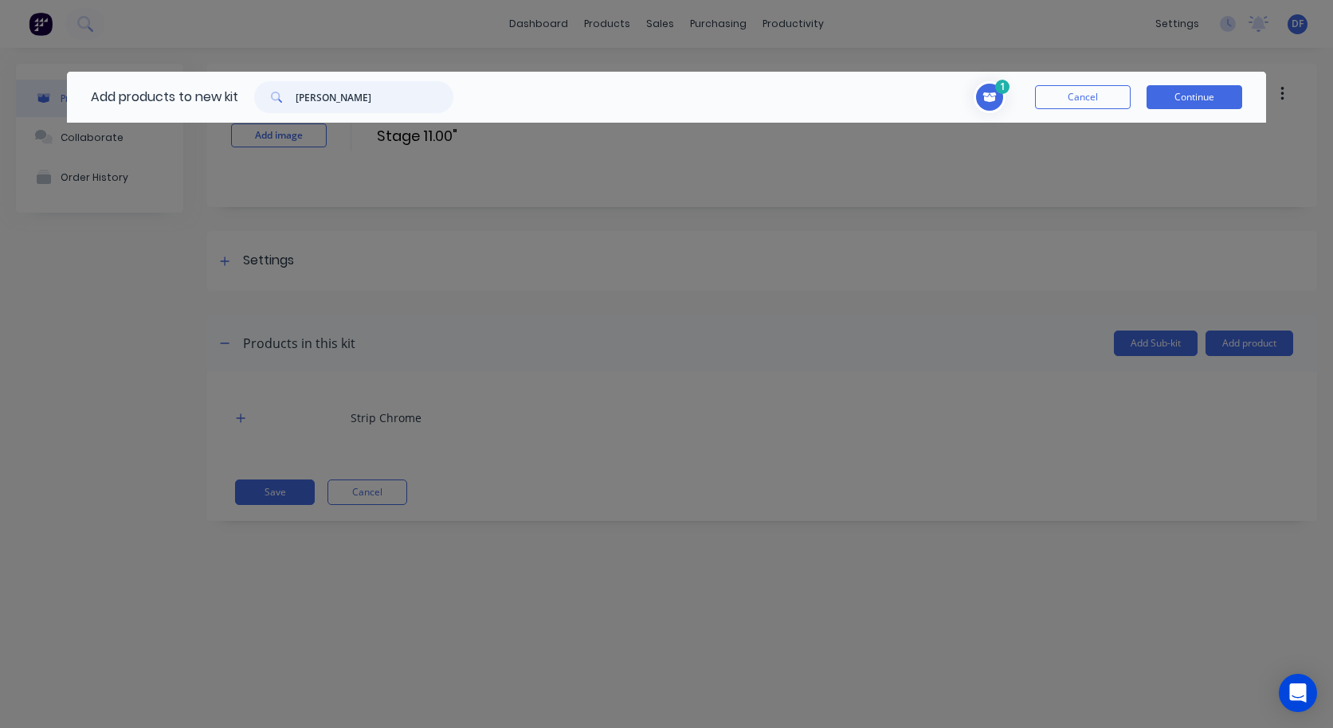
click at [341, 100] on input "[PERSON_NAME]" at bounding box center [375, 97] width 158 height 32
type input "H"
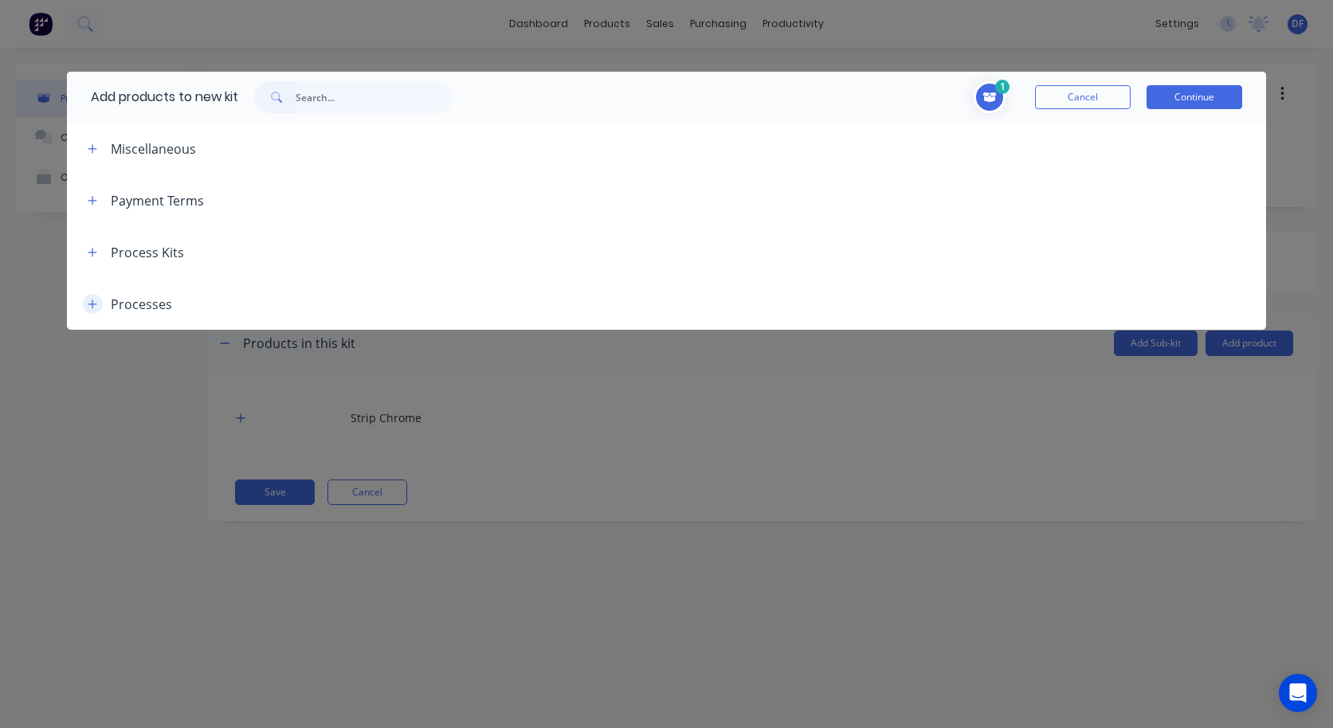
click at [92, 305] on icon "button" at bounding box center [92, 304] width 9 height 9
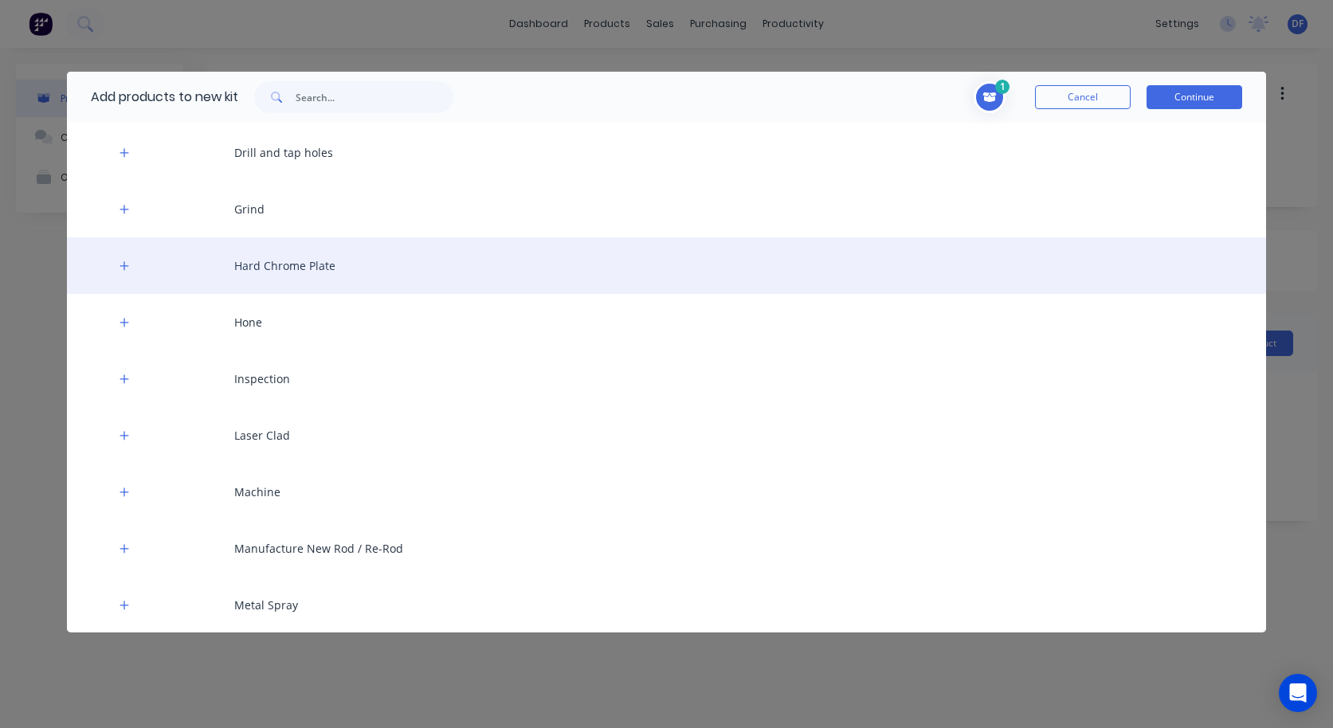
scroll to position [434, 0]
click at [277, 269] on div "Hard Chrome Plate" at bounding box center [667, 264] width 1200 height 57
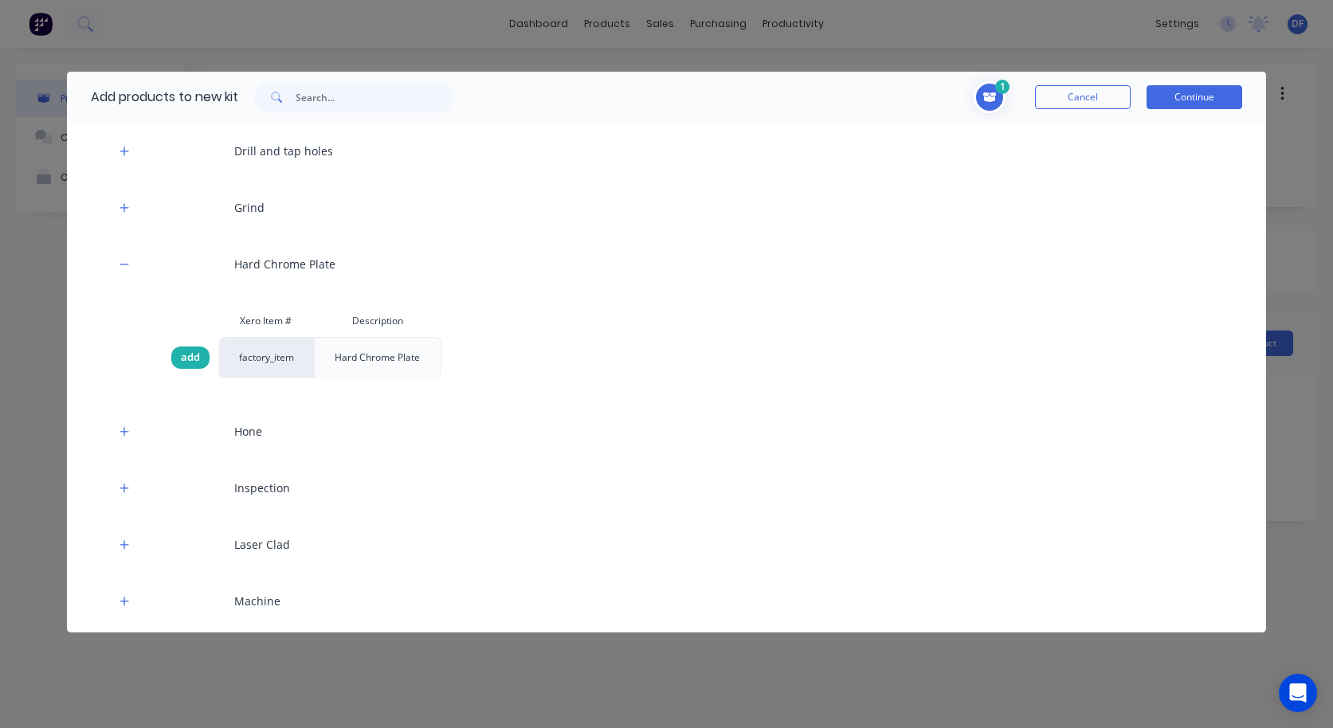
click at [178, 361] on div "add" at bounding box center [190, 358] width 38 height 22
click at [1197, 96] on button "Continue" at bounding box center [1195, 97] width 96 height 24
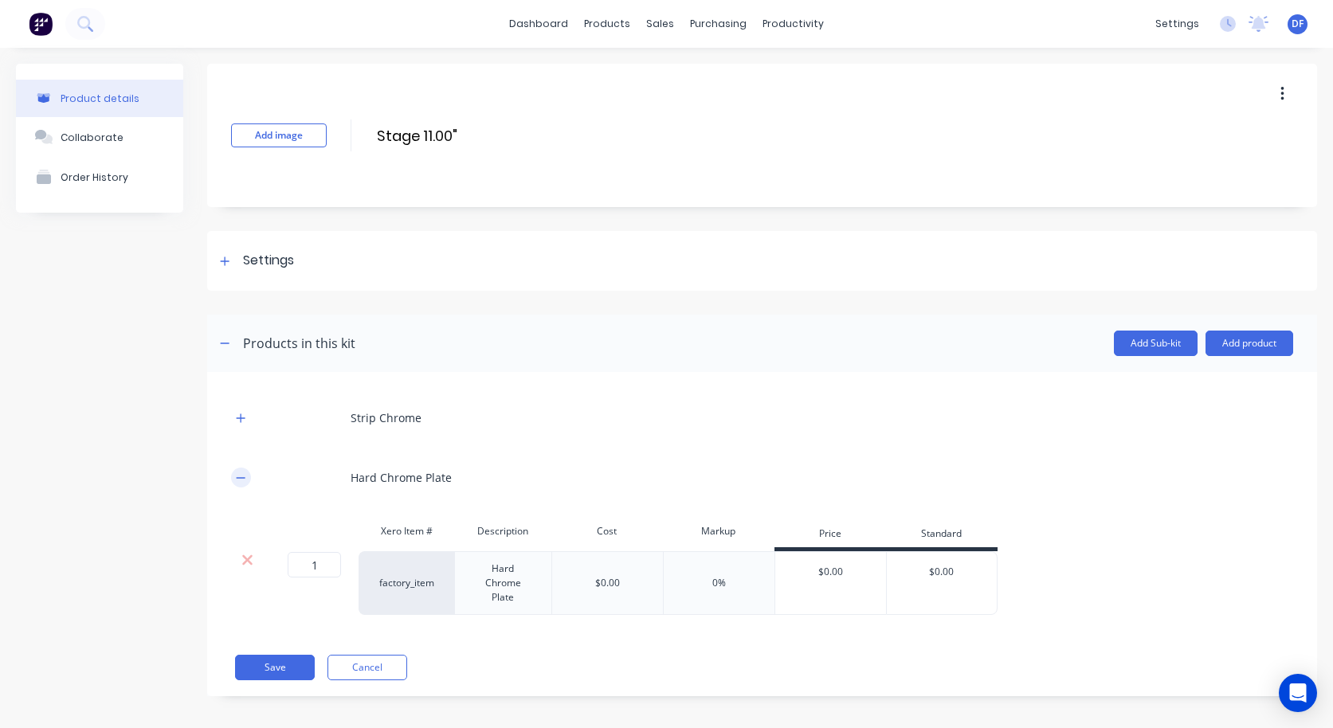
click at [237, 477] on icon "button" at bounding box center [241, 477] width 9 height 1
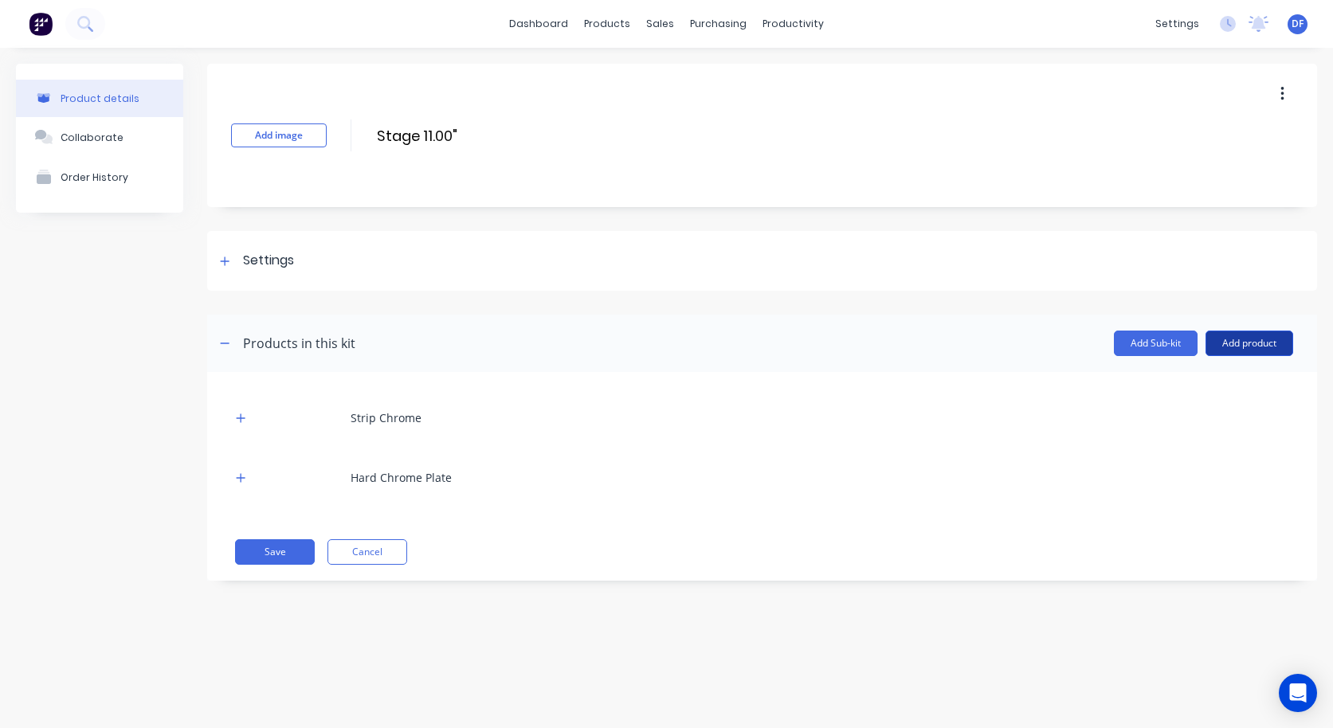
click at [1238, 345] on button "Add product" at bounding box center [1250, 344] width 88 height 26
click at [1055, 410] on div "Strip Chrome" at bounding box center [762, 418] width 1062 height 44
click at [1261, 350] on button "Add product" at bounding box center [1250, 344] width 88 height 26
click at [792, 494] on div "Hard Chrome Plate" at bounding box center [762, 478] width 1062 height 44
click at [1230, 351] on button "Add product" at bounding box center [1250, 344] width 88 height 26
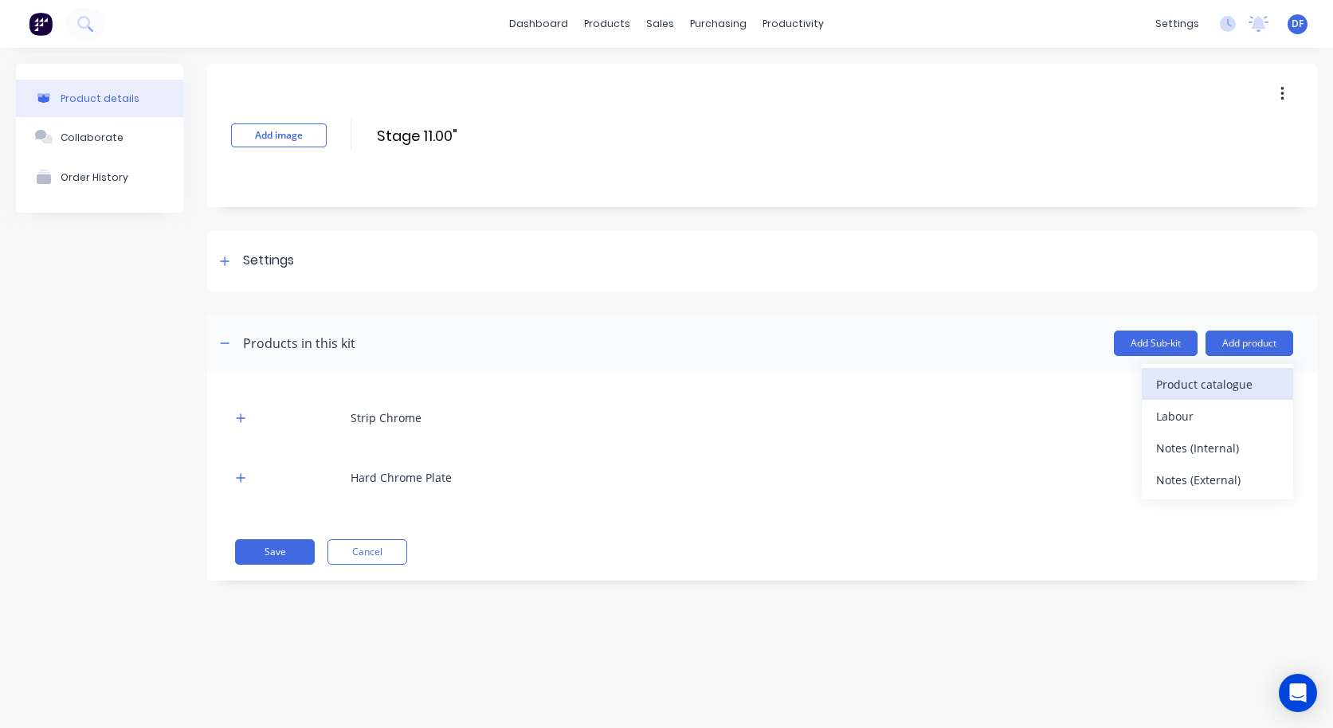
click at [1199, 391] on div "Product catalogue" at bounding box center [1217, 384] width 123 height 23
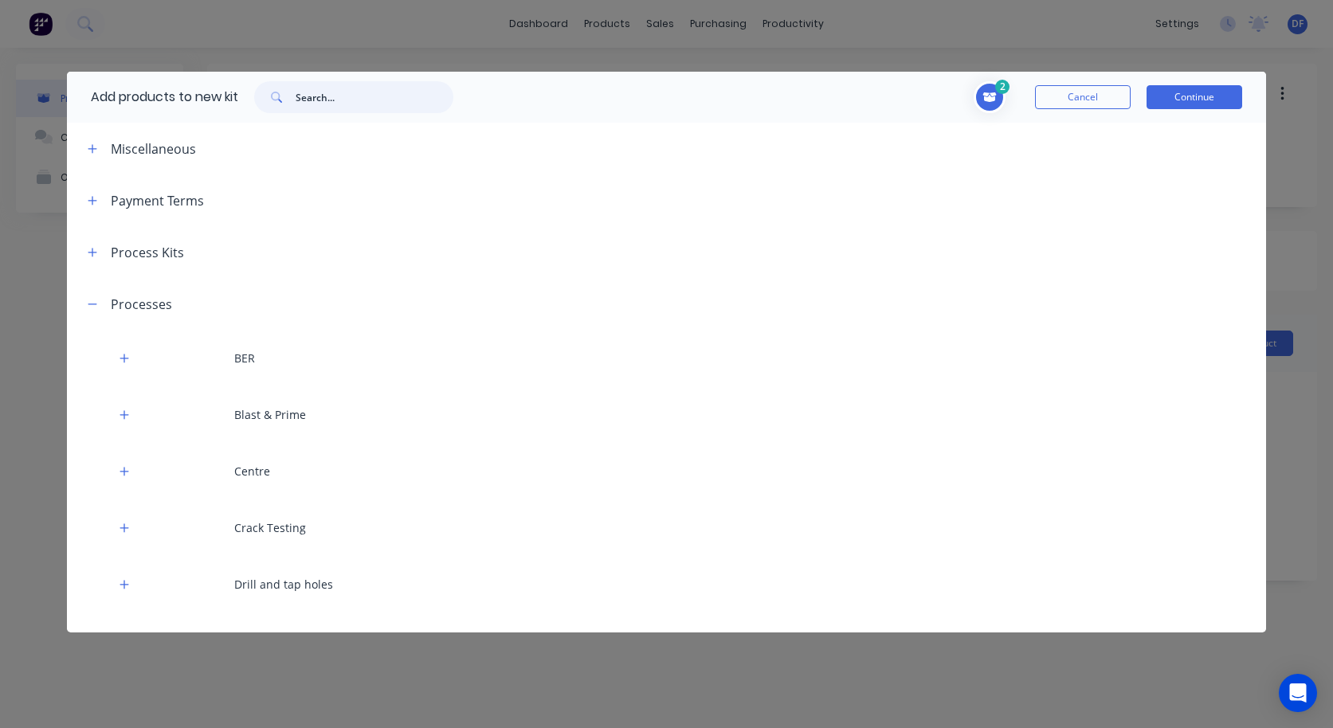
click at [363, 104] on input "text" at bounding box center [375, 97] width 158 height 32
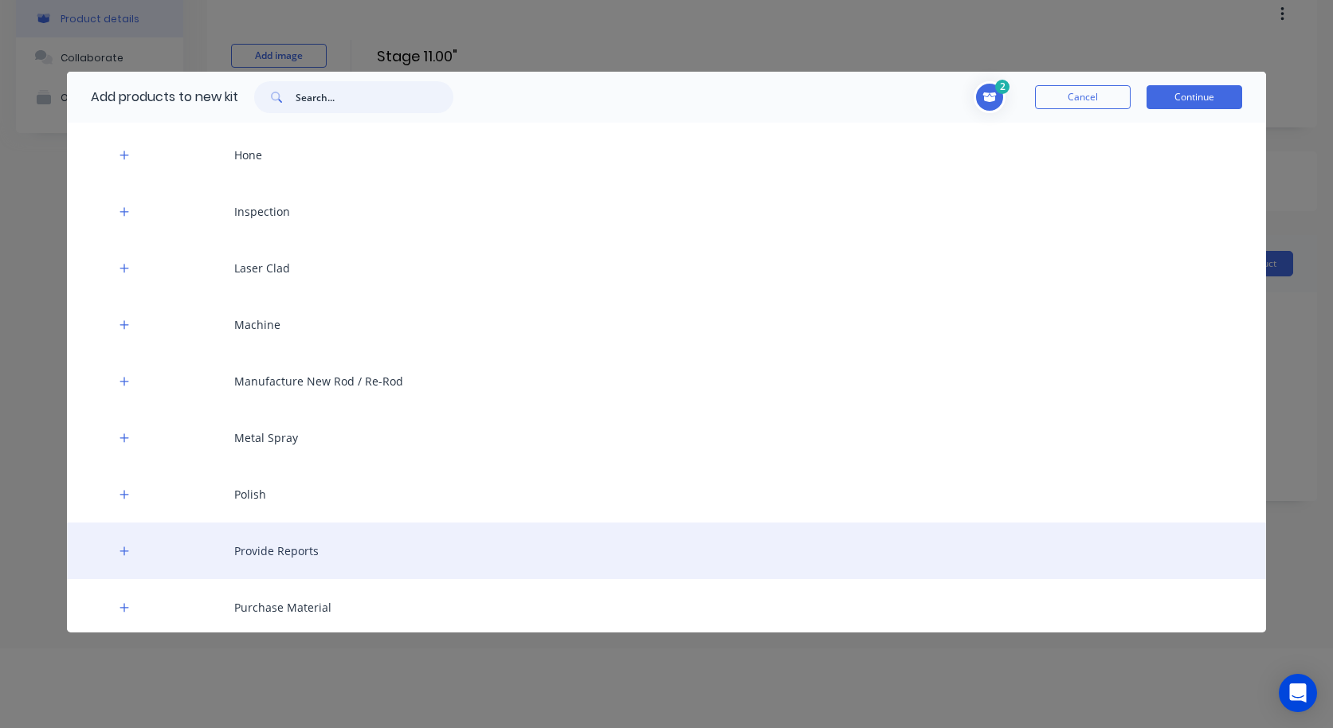
scroll to position [599, 0]
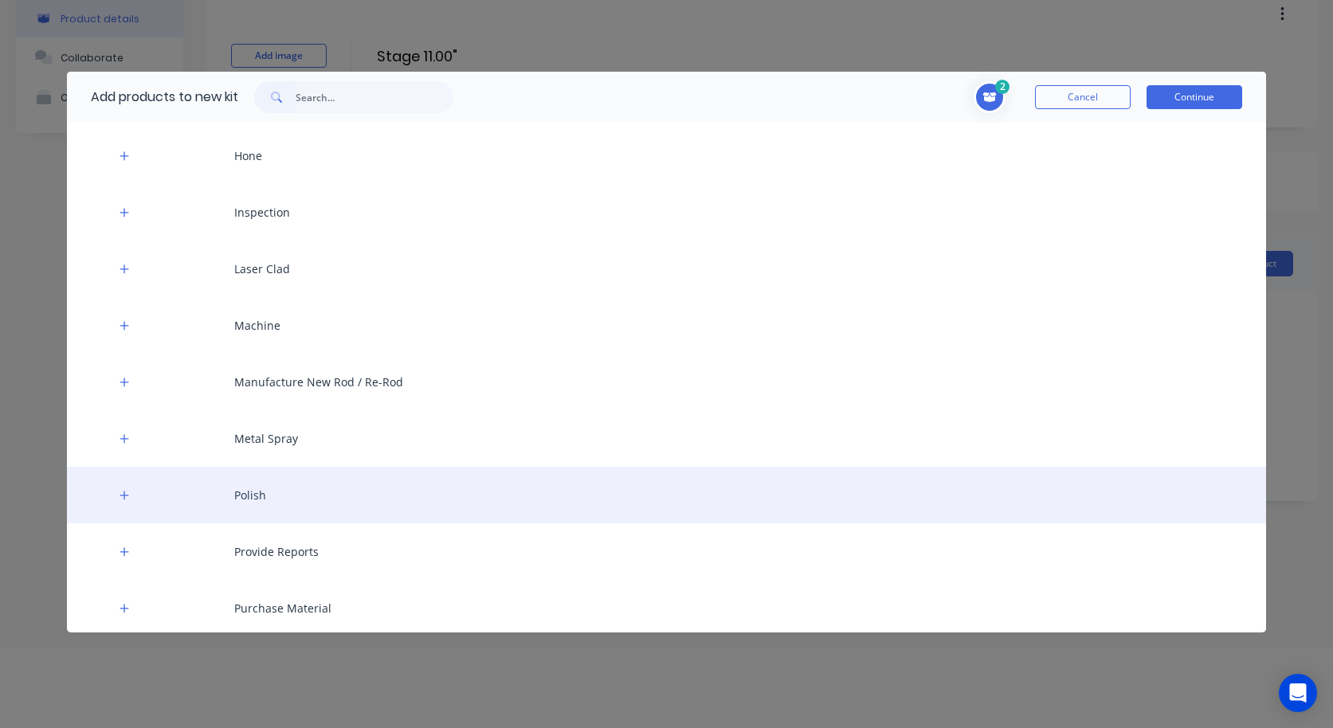
click at [230, 504] on div "Polish" at bounding box center [667, 495] width 1200 height 57
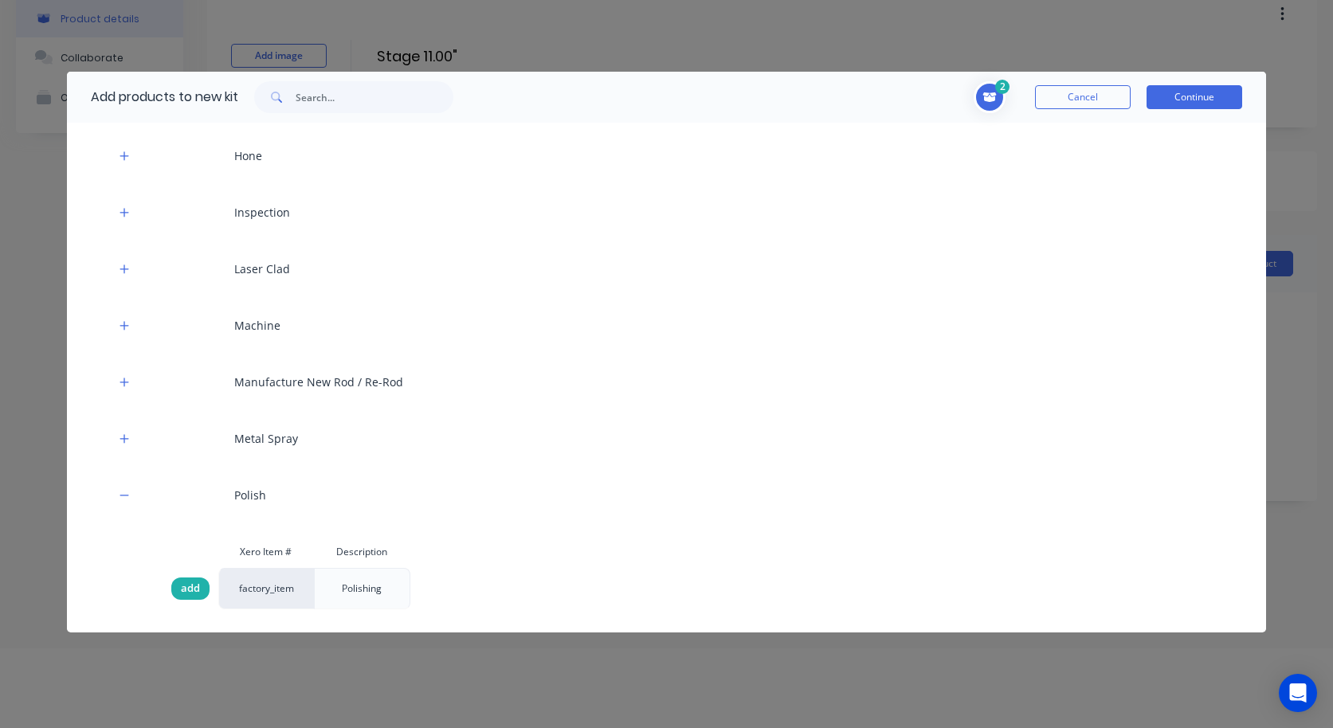
click at [190, 595] on span "add" at bounding box center [190, 589] width 19 height 16
click at [1203, 94] on button "Continue" at bounding box center [1195, 97] width 96 height 24
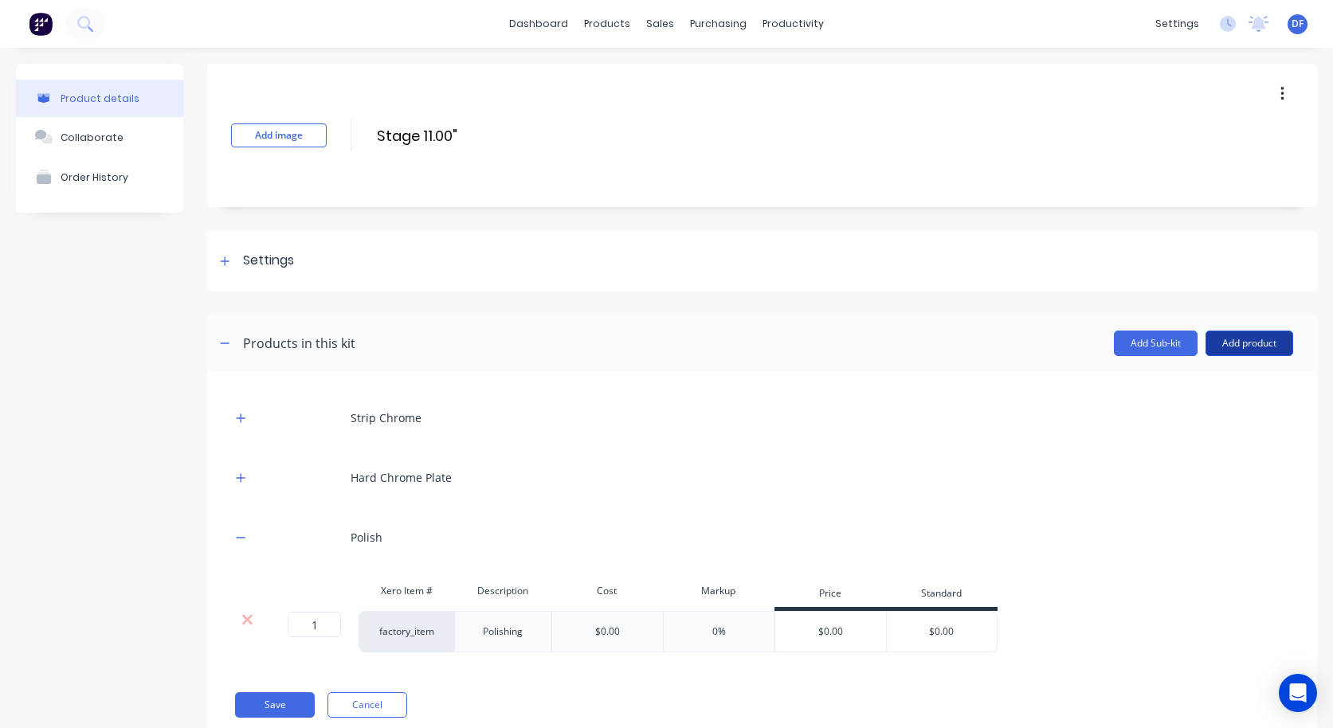
click at [1233, 343] on button "Add product" at bounding box center [1250, 344] width 88 height 26
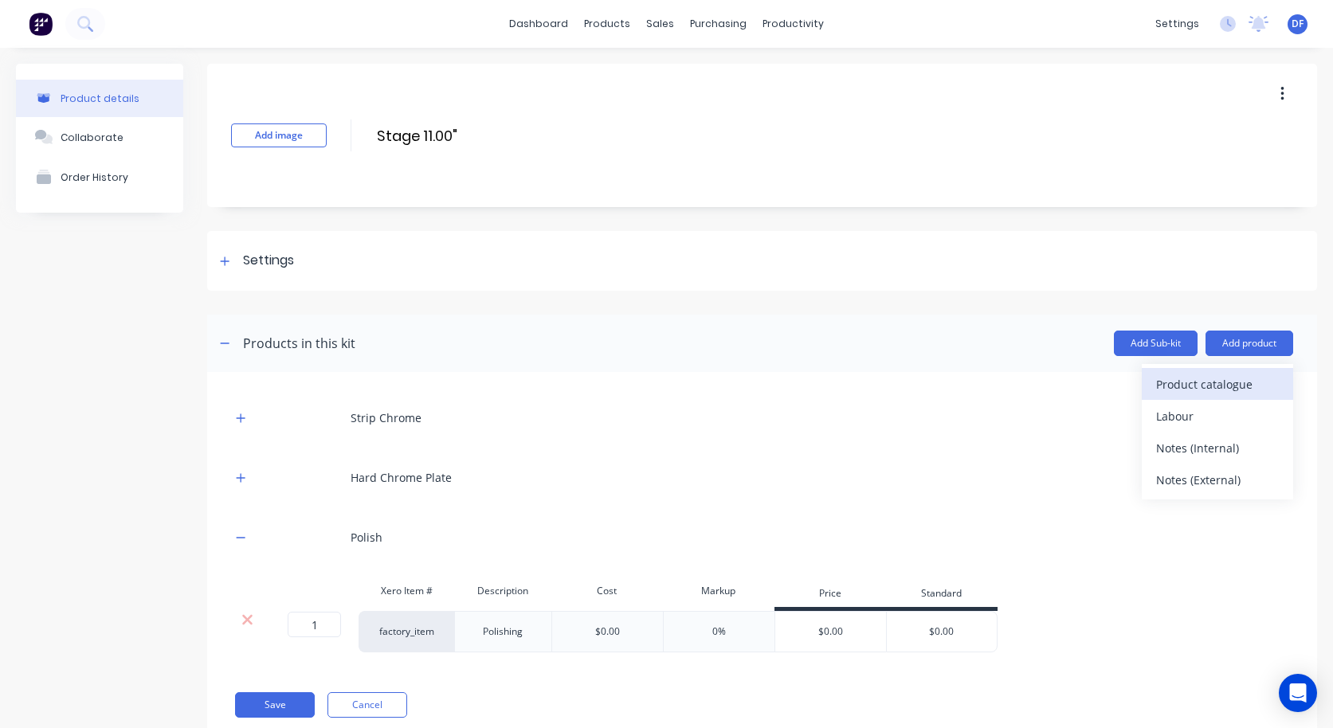
click at [1206, 383] on div "Product catalogue" at bounding box center [1217, 384] width 123 height 23
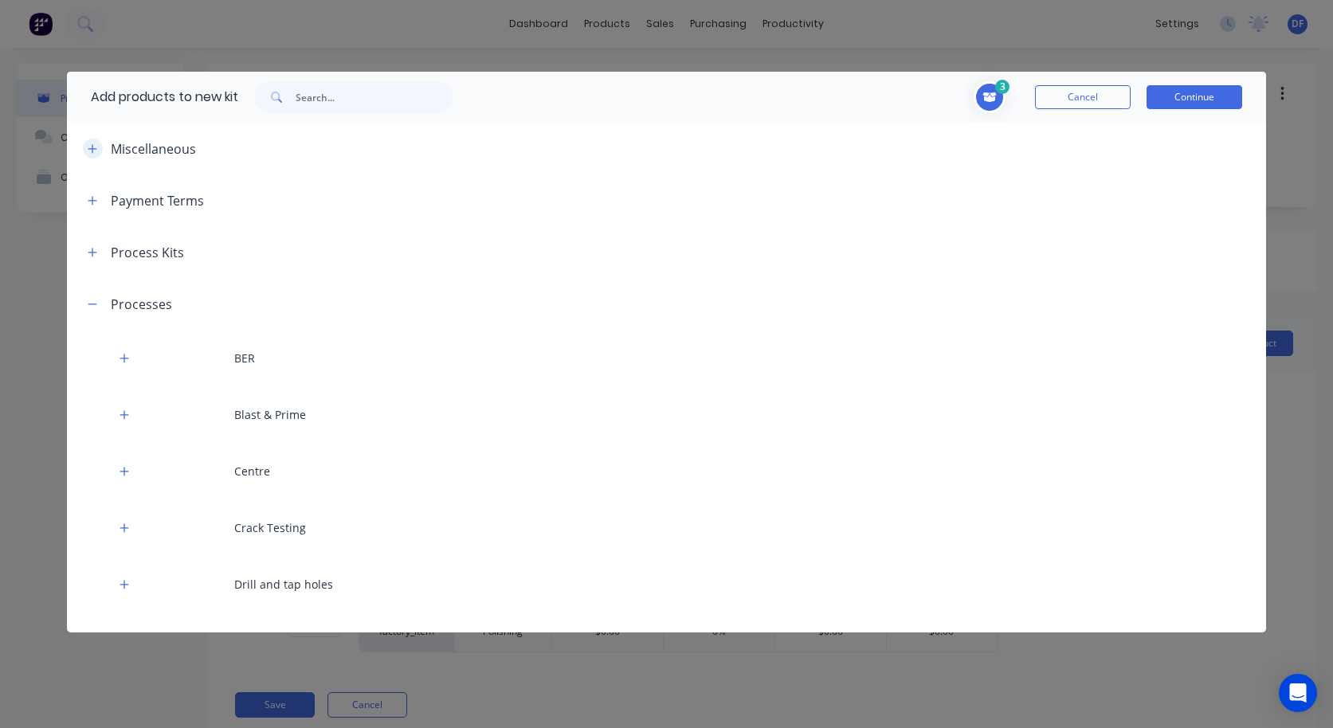
click at [89, 148] on icon "button" at bounding box center [92, 148] width 9 height 9
click at [92, 152] on icon "button" at bounding box center [93, 148] width 10 height 11
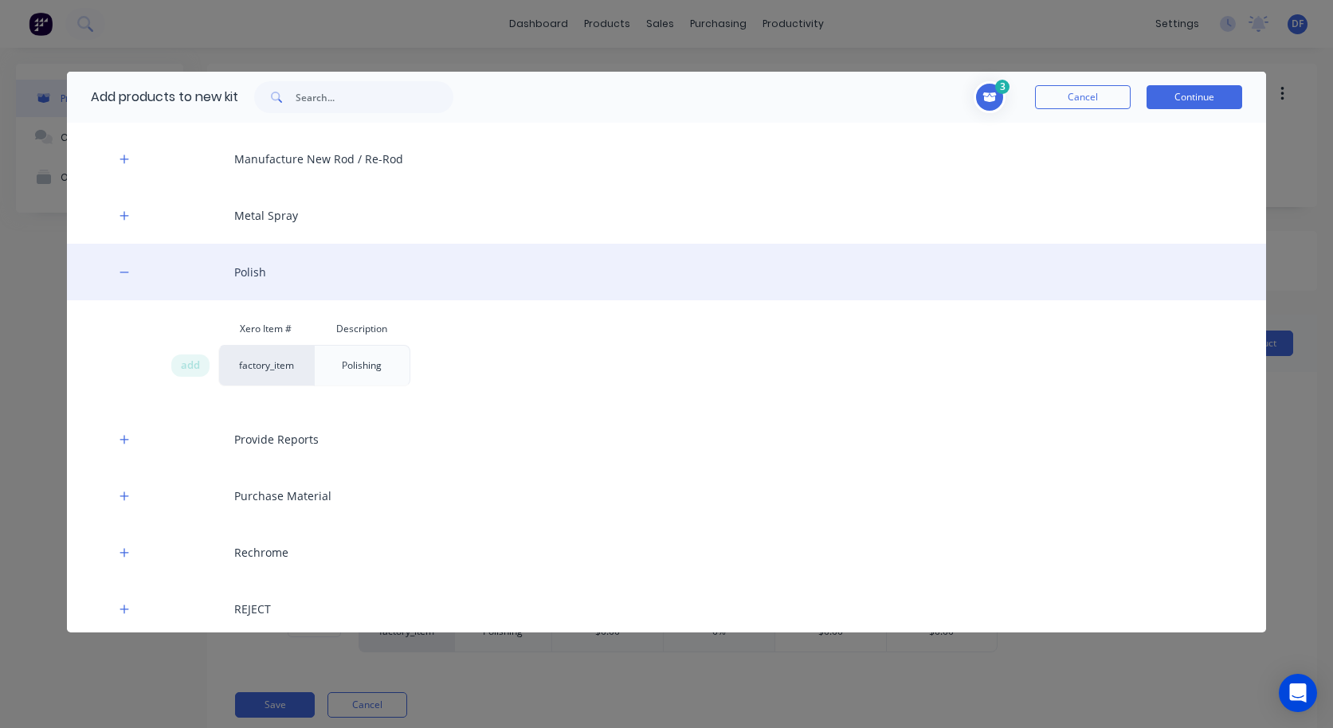
scroll to position [847, 0]
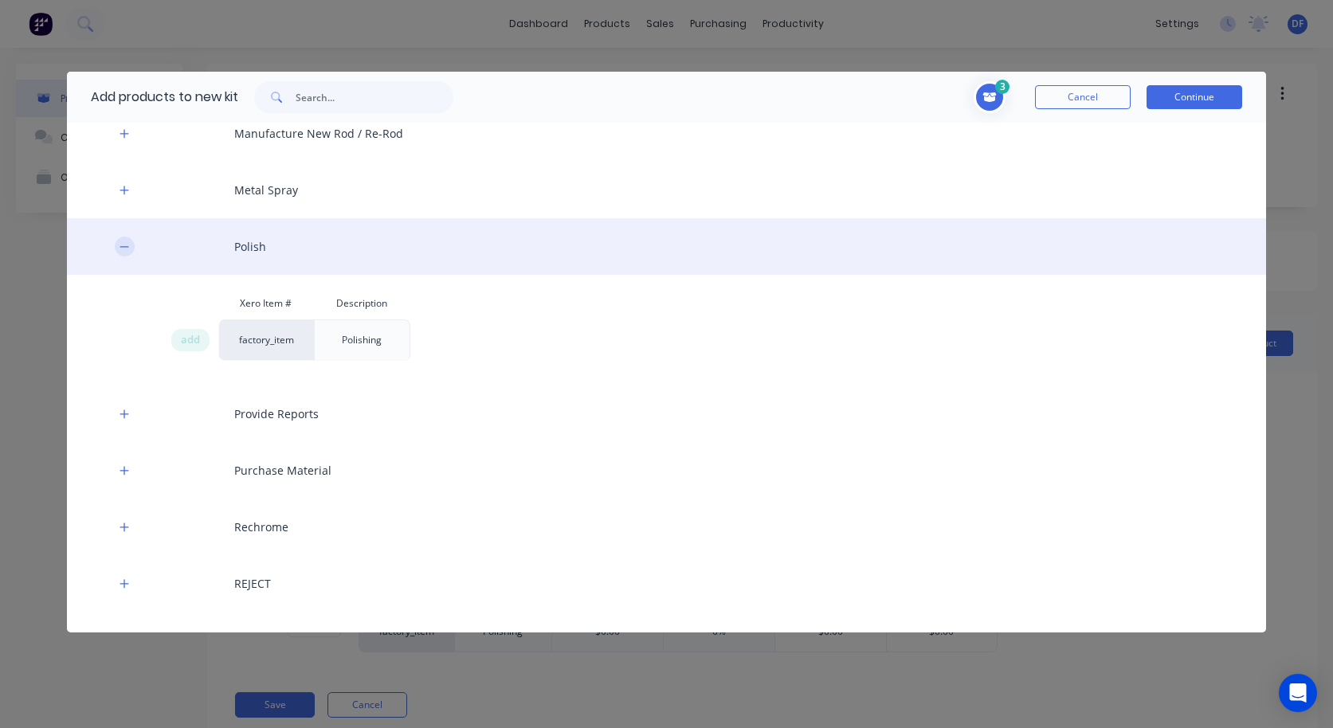
click at [128, 243] on icon "button" at bounding box center [125, 246] width 10 height 11
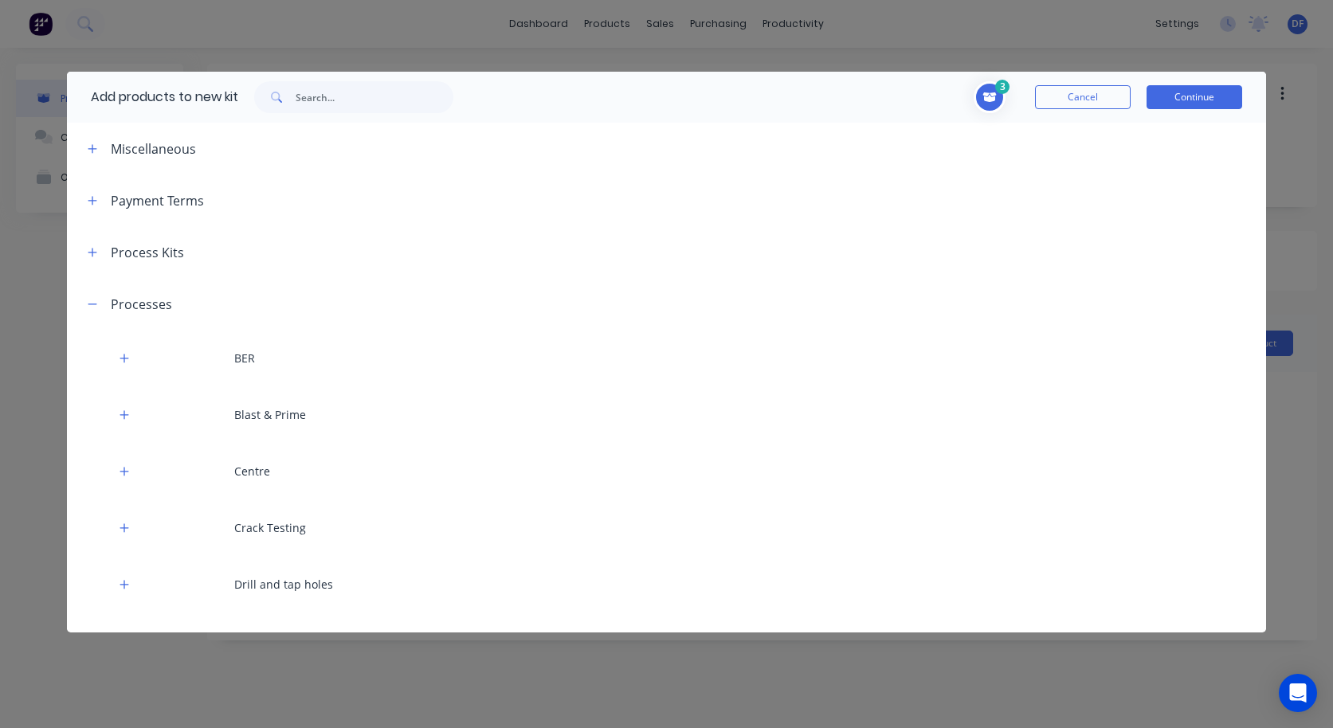
scroll to position [0, 0]
click at [1089, 104] on button "Cancel" at bounding box center [1083, 97] width 96 height 24
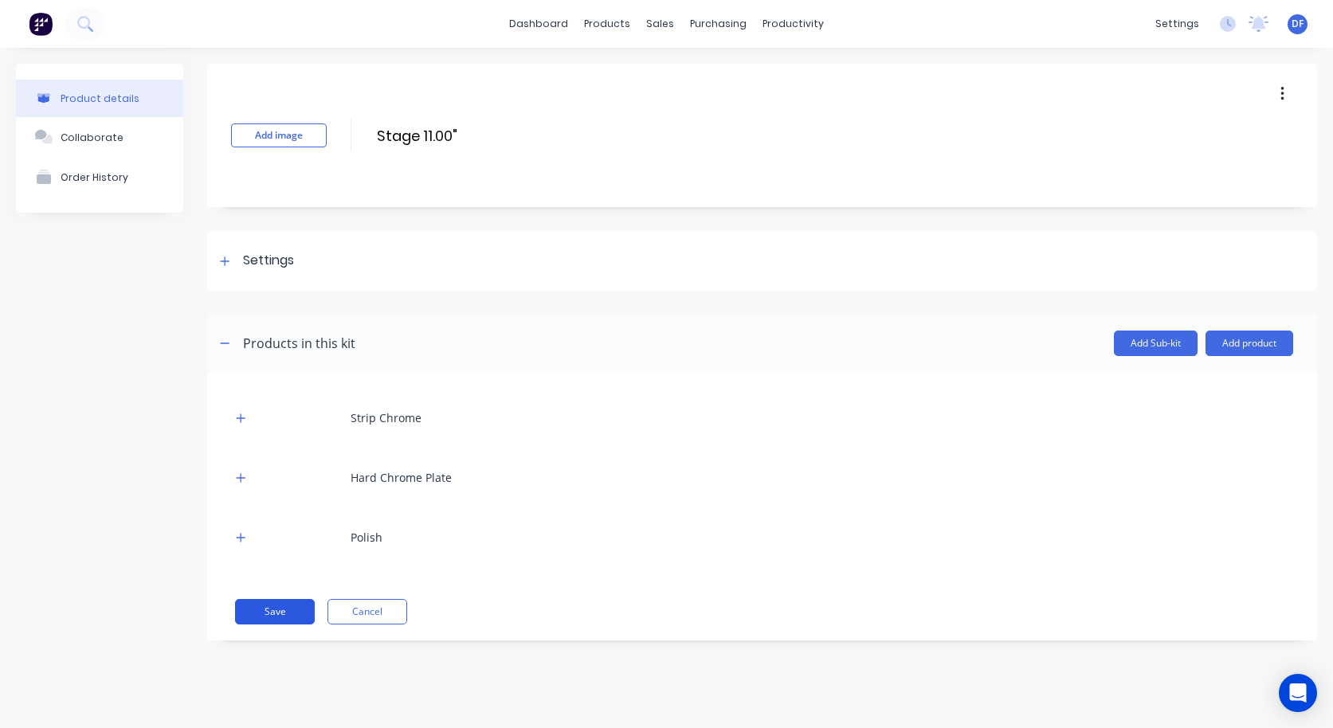
click at [257, 618] on button "Save" at bounding box center [275, 612] width 80 height 26
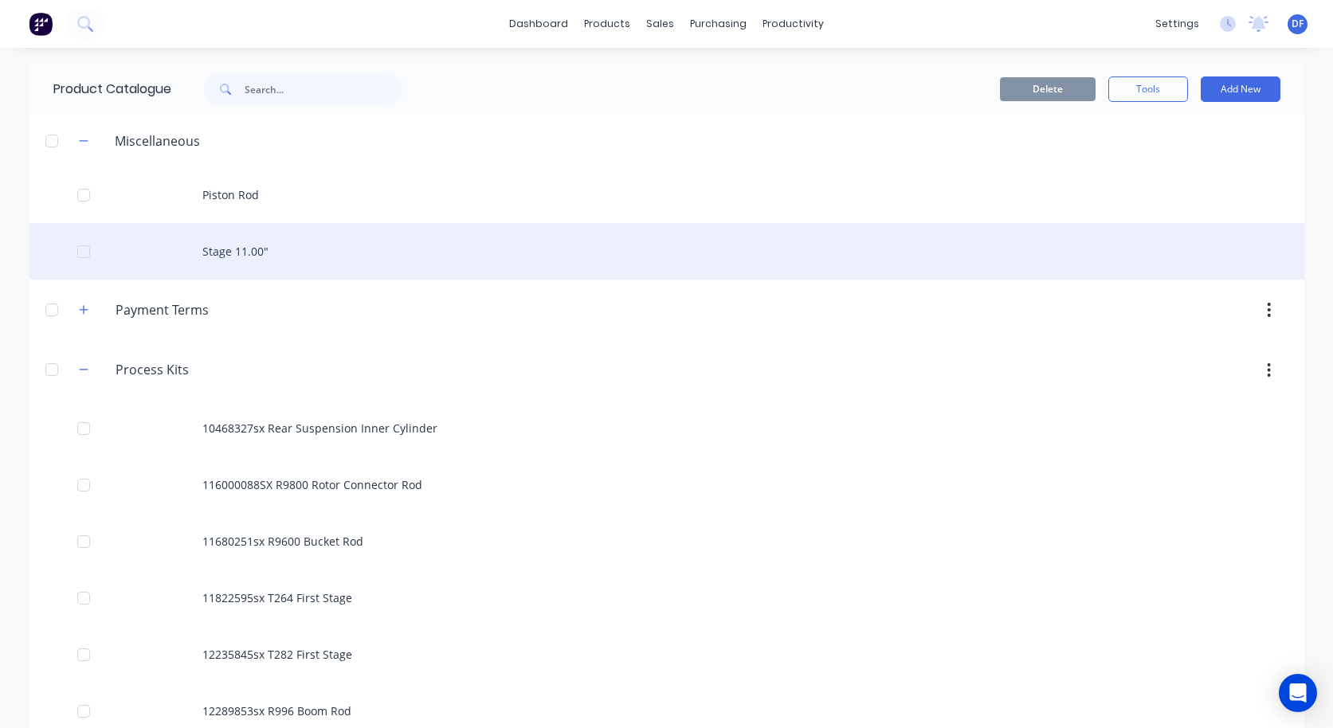
click at [229, 241] on div "Stage 11.00"" at bounding box center [666, 251] width 1275 height 57
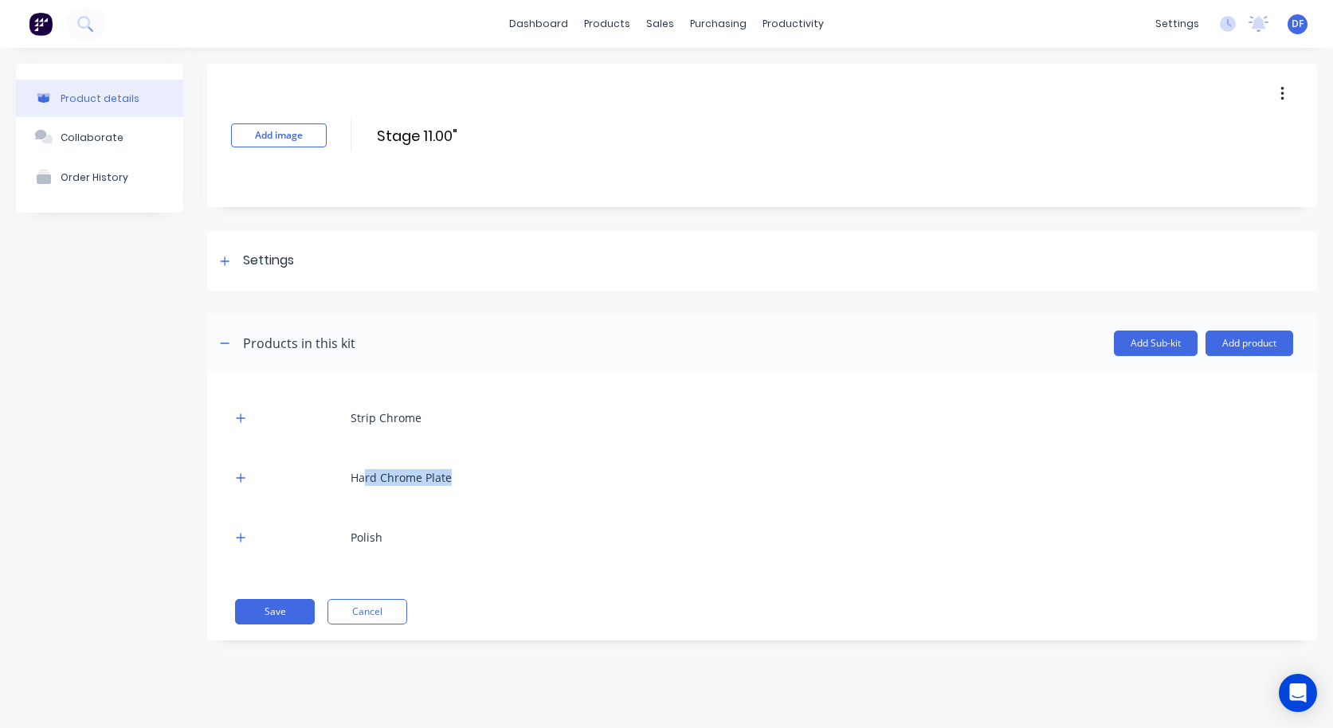
drag, startPoint x: 363, startPoint y: 477, endPoint x: 358, endPoint y: 488, distance: 11.4
click at [358, 488] on div "Hard Chrome Plate" at bounding box center [762, 478] width 1062 height 44
click at [454, 502] on div "Strip Chrome Hard Chrome Plate Polish" at bounding box center [762, 477] width 1062 height 163
click at [253, 482] on div "Hard Chrome Plate" at bounding box center [762, 478] width 1062 height 44
click at [239, 479] on icon "button" at bounding box center [241, 478] width 10 height 11
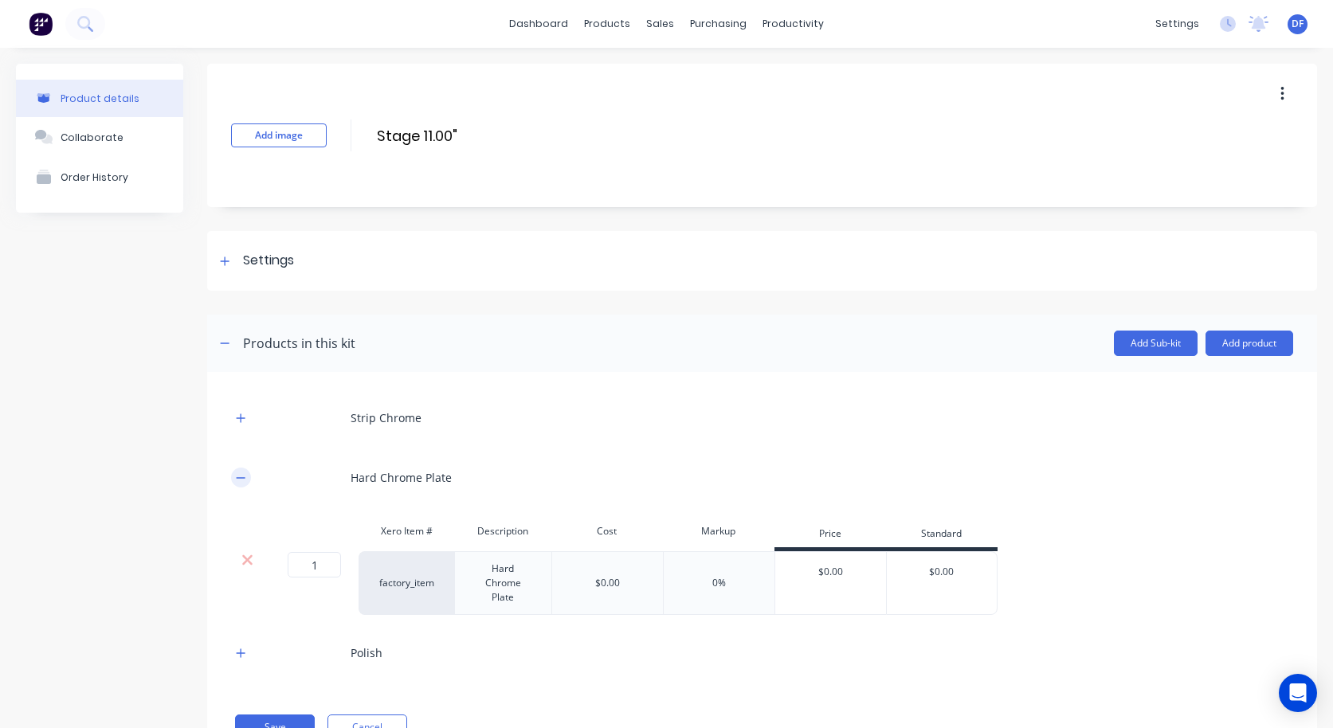
click at [240, 474] on icon "button" at bounding box center [241, 478] width 10 height 11
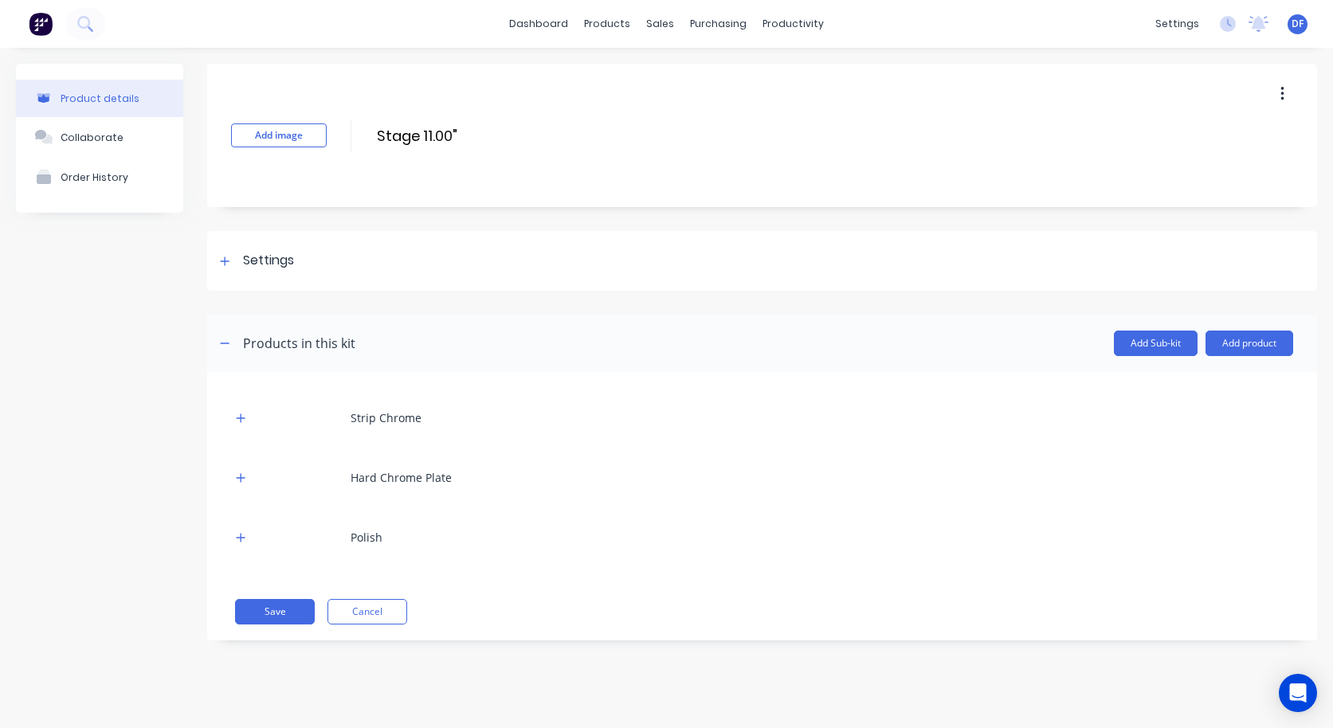
click at [1241, 328] on header "Products in this kit Add Sub-kit Add product" at bounding box center [762, 343] width 1110 height 57
click at [1237, 349] on button "Add product" at bounding box center [1250, 344] width 88 height 26
click at [1194, 392] on div "Product catalogue" at bounding box center [1217, 384] width 123 height 23
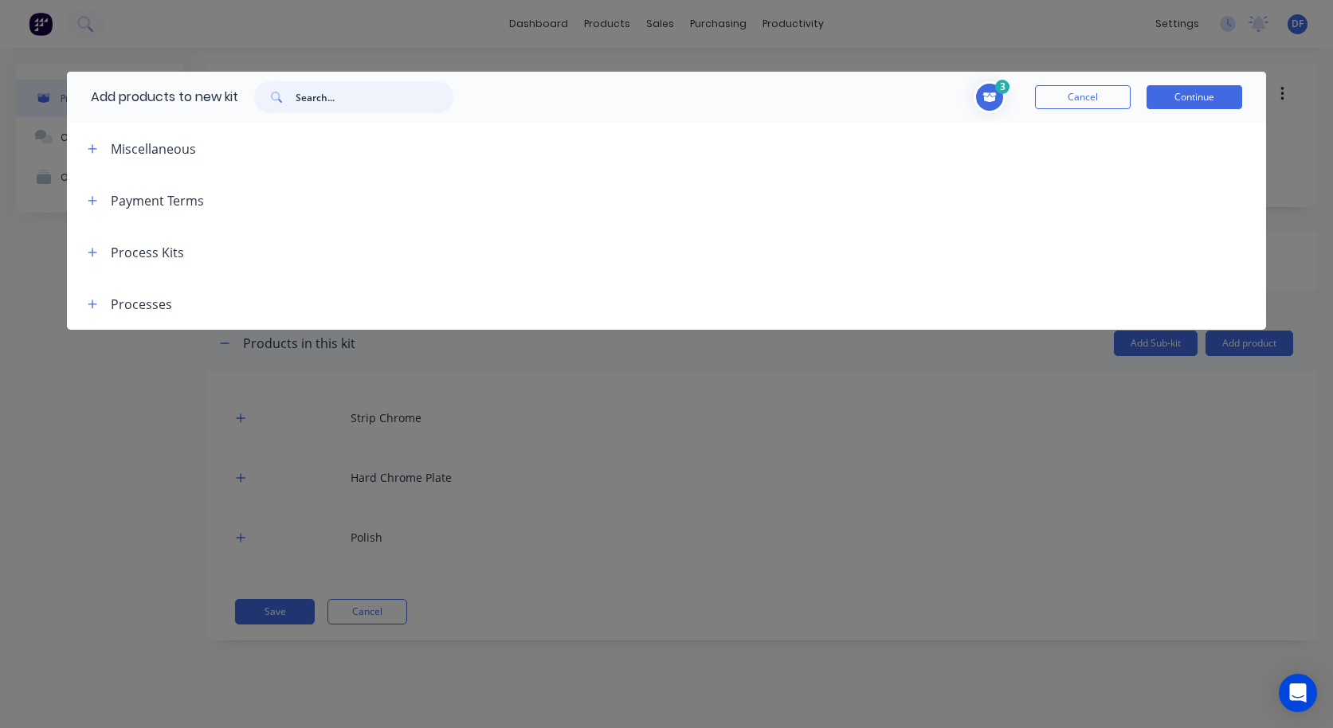
click at [324, 84] on input "text" at bounding box center [375, 97] width 158 height 32
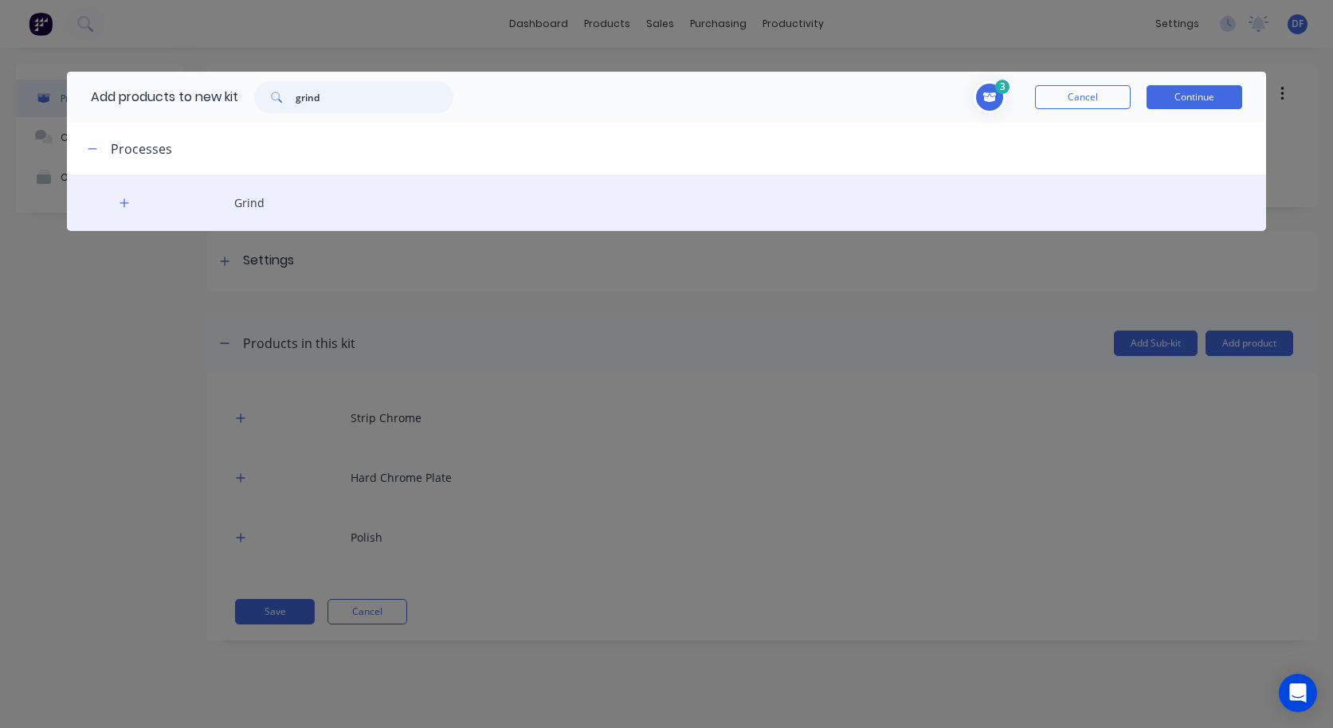
type input "grind"
click at [254, 203] on div "Grind" at bounding box center [667, 203] width 1200 height 57
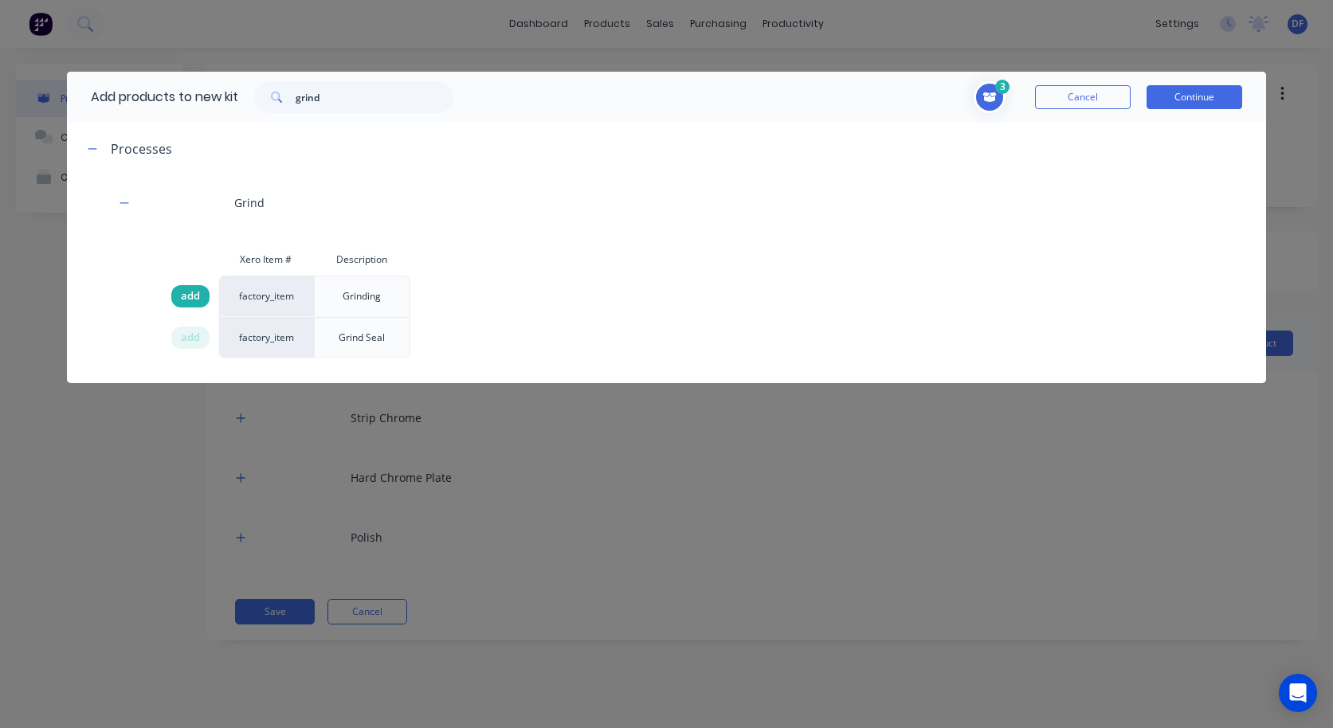
click at [190, 298] on span "add" at bounding box center [190, 297] width 19 height 16
click at [1210, 106] on button "Continue" at bounding box center [1195, 97] width 96 height 24
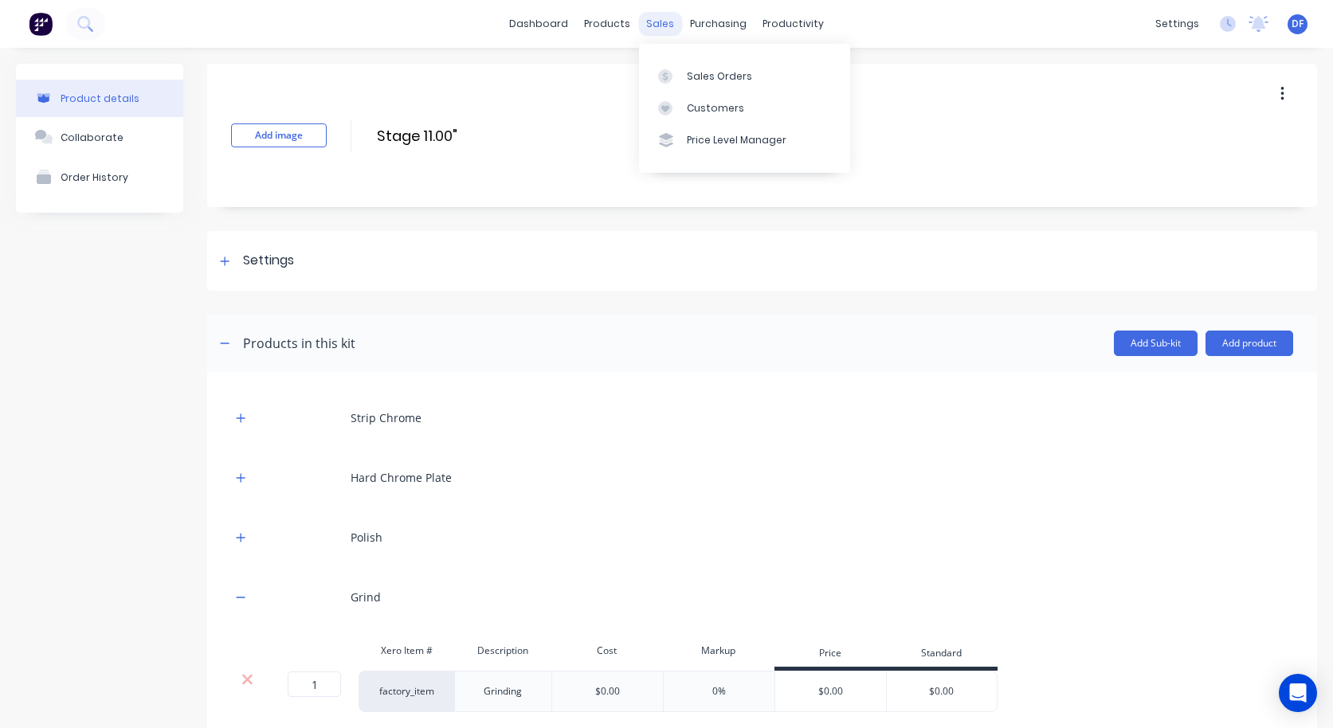
click at [654, 18] on div "sales" at bounding box center [660, 24] width 44 height 24
click at [1187, 123] on div "Add image Stage 11.00" Stage 11.00" Enter kit name" at bounding box center [762, 135] width 1110 height 143
click at [682, 72] on link "Sales Orders" at bounding box center [744, 76] width 211 height 32
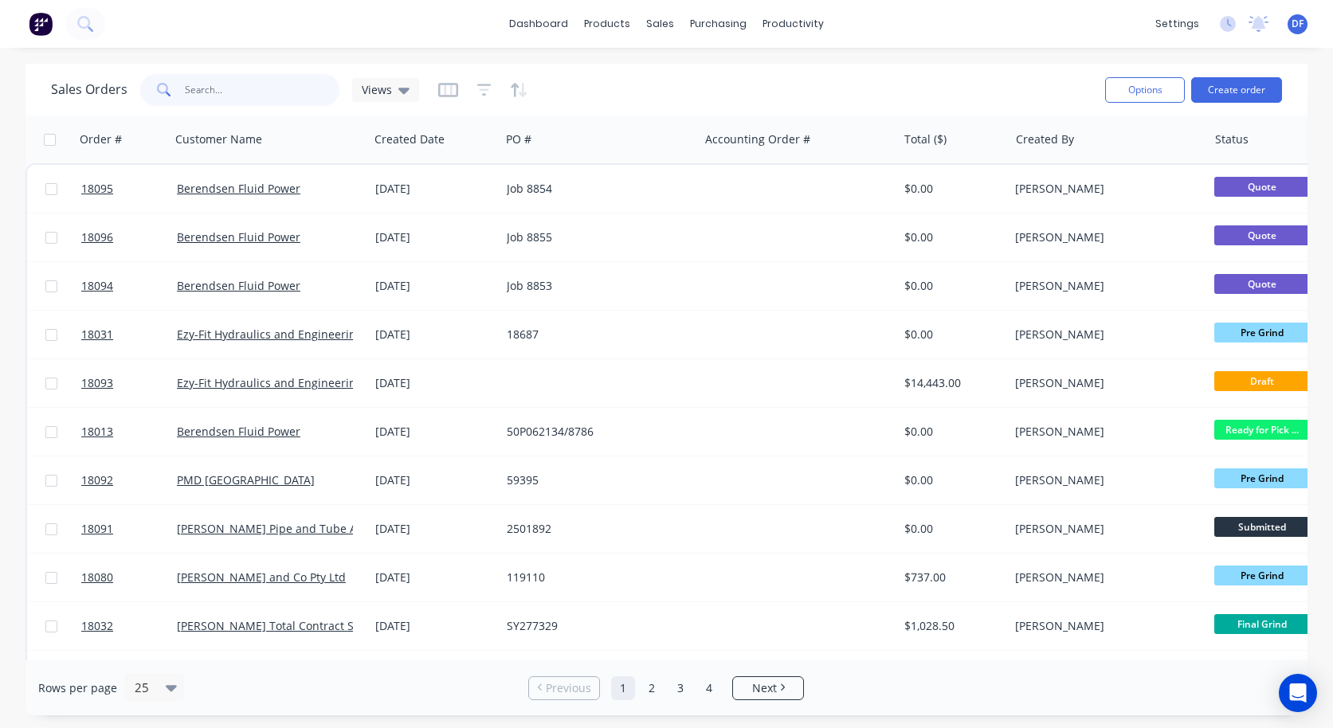
click at [264, 84] on input "text" at bounding box center [262, 90] width 155 height 32
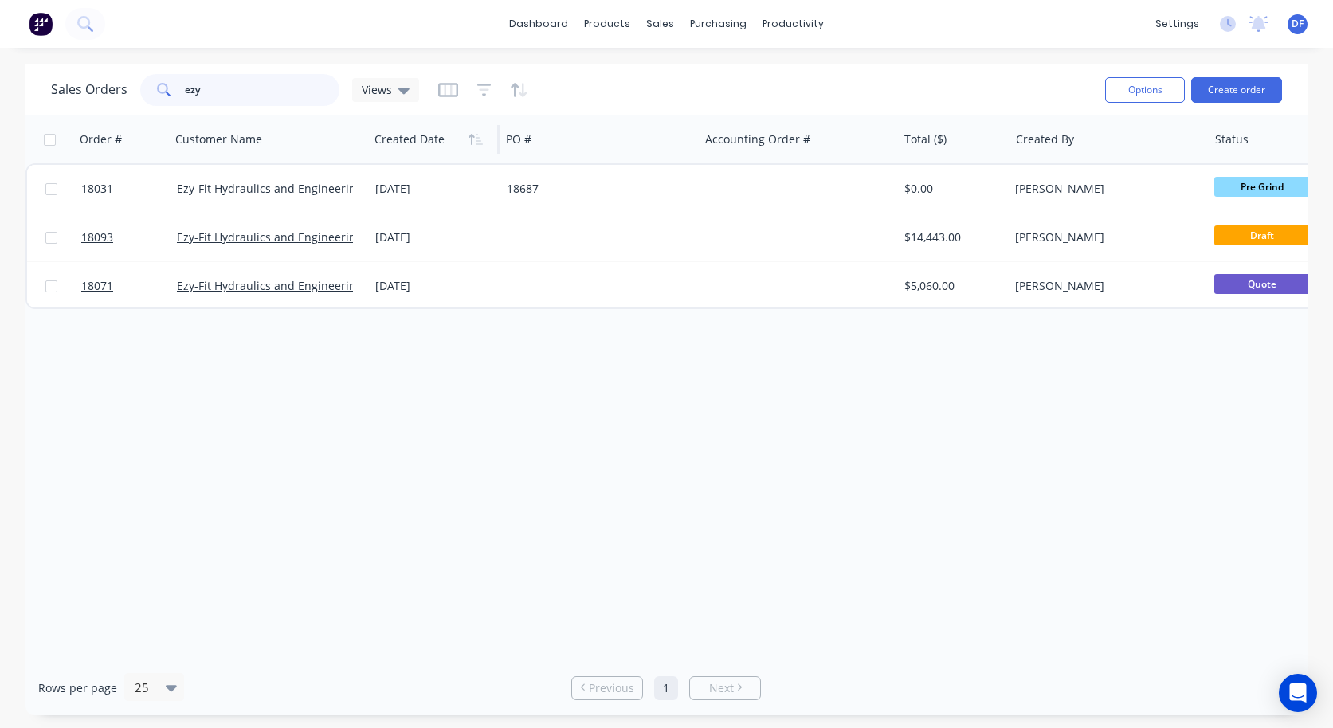
type input "ezy"
click at [418, 134] on div at bounding box center [431, 140] width 113 height 32
click at [398, 151] on div at bounding box center [431, 140] width 113 height 32
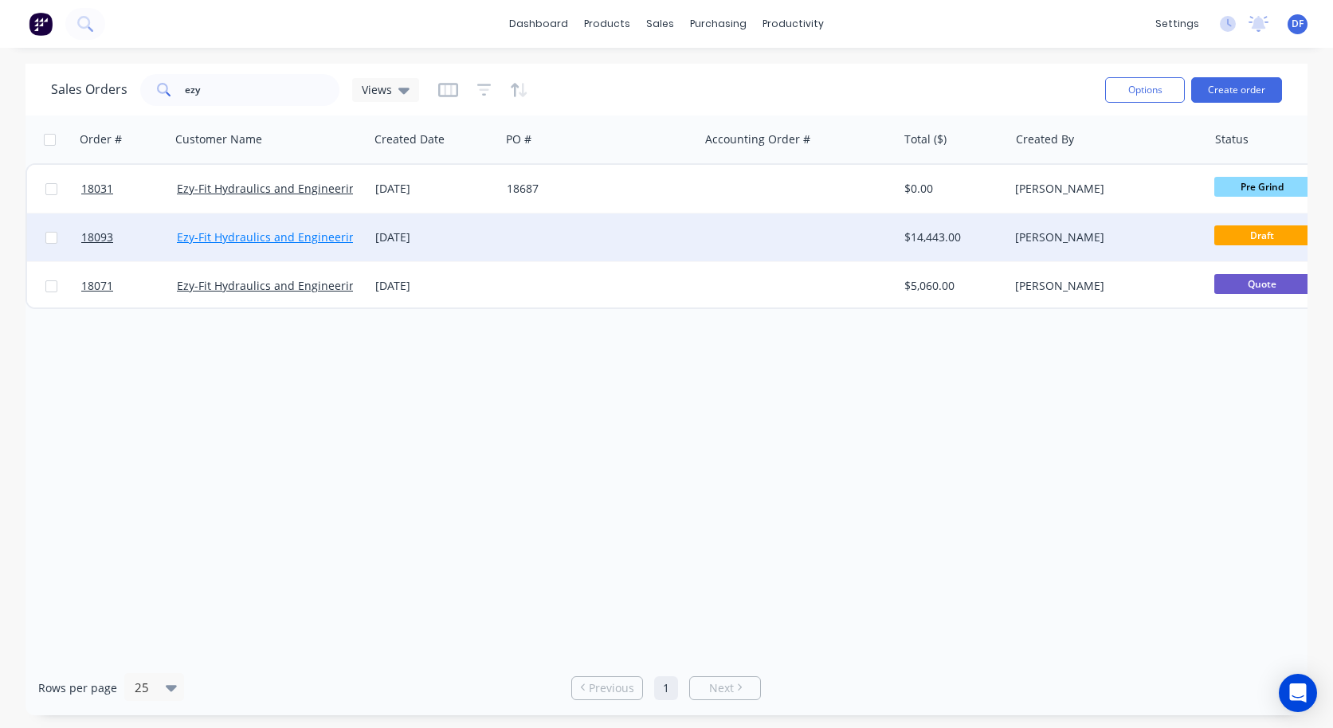
click at [319, 240] on link "Ezy-Fit Hydraulics and Engineering Group Pty Ltd" at bounding box center [307, 237] width 261 height 15
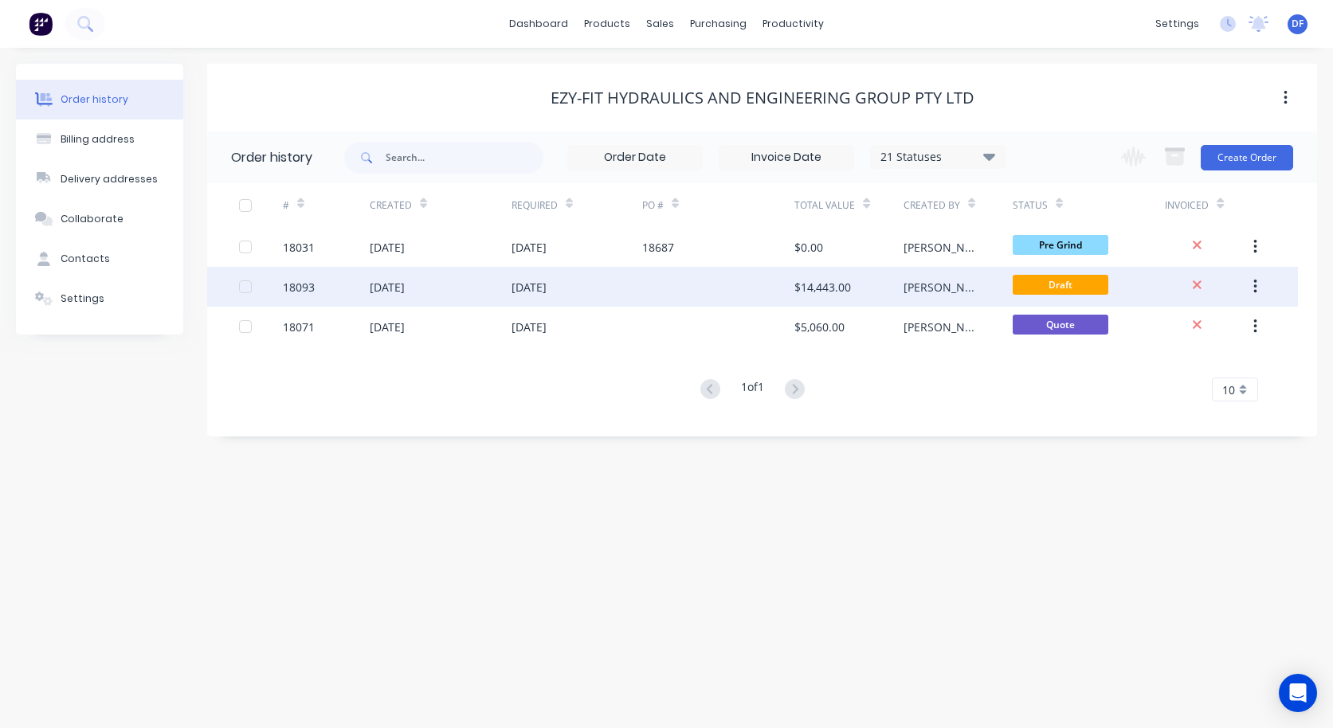
click at [404, 282] on div "[DATE]" at bounding box center [387, 287] width 35 height 17
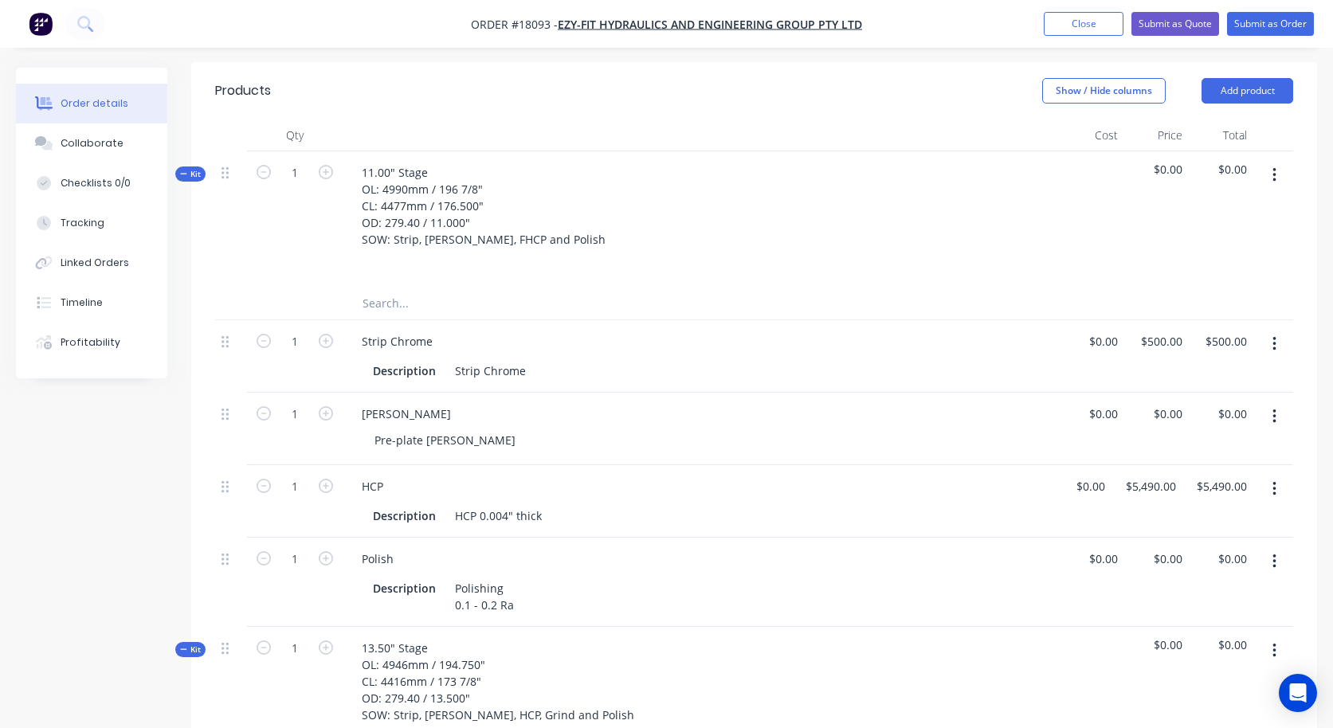
scroll to position [377, 0]
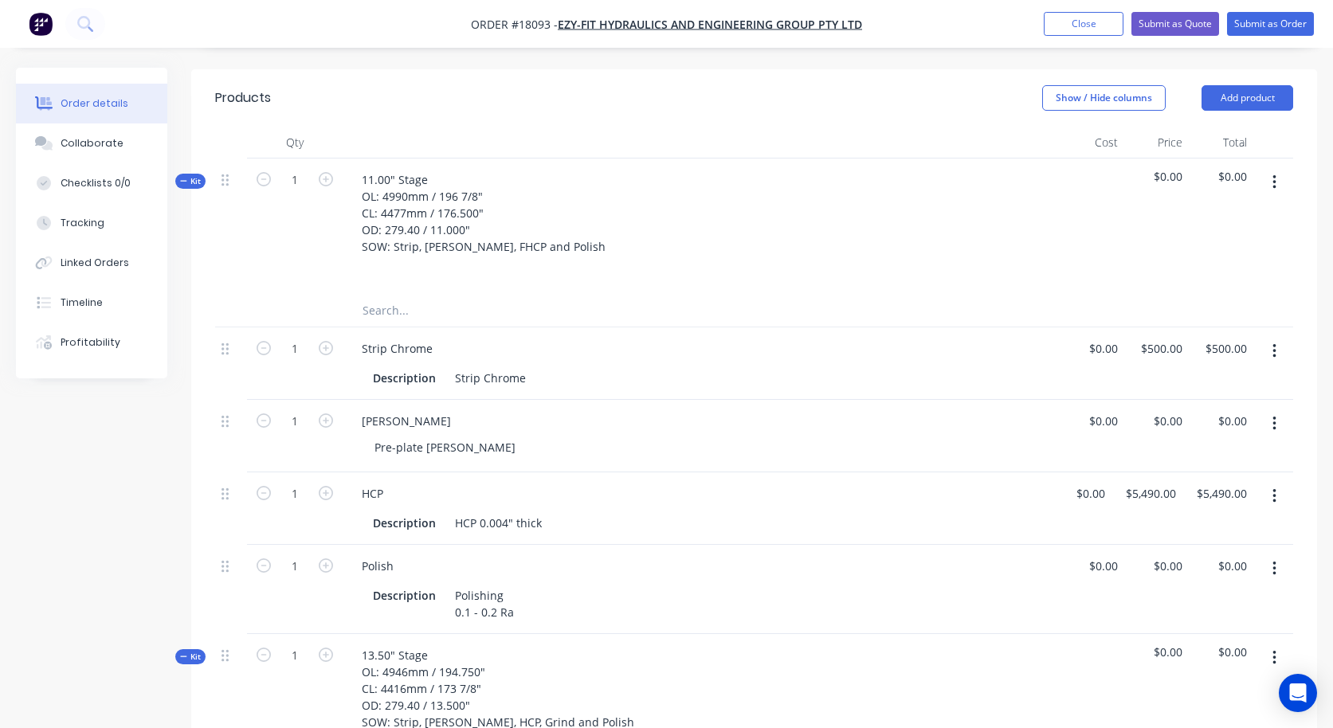
click at [1273, 174] on icon "button" at bounding box center [1275, 183] width 4 height 18
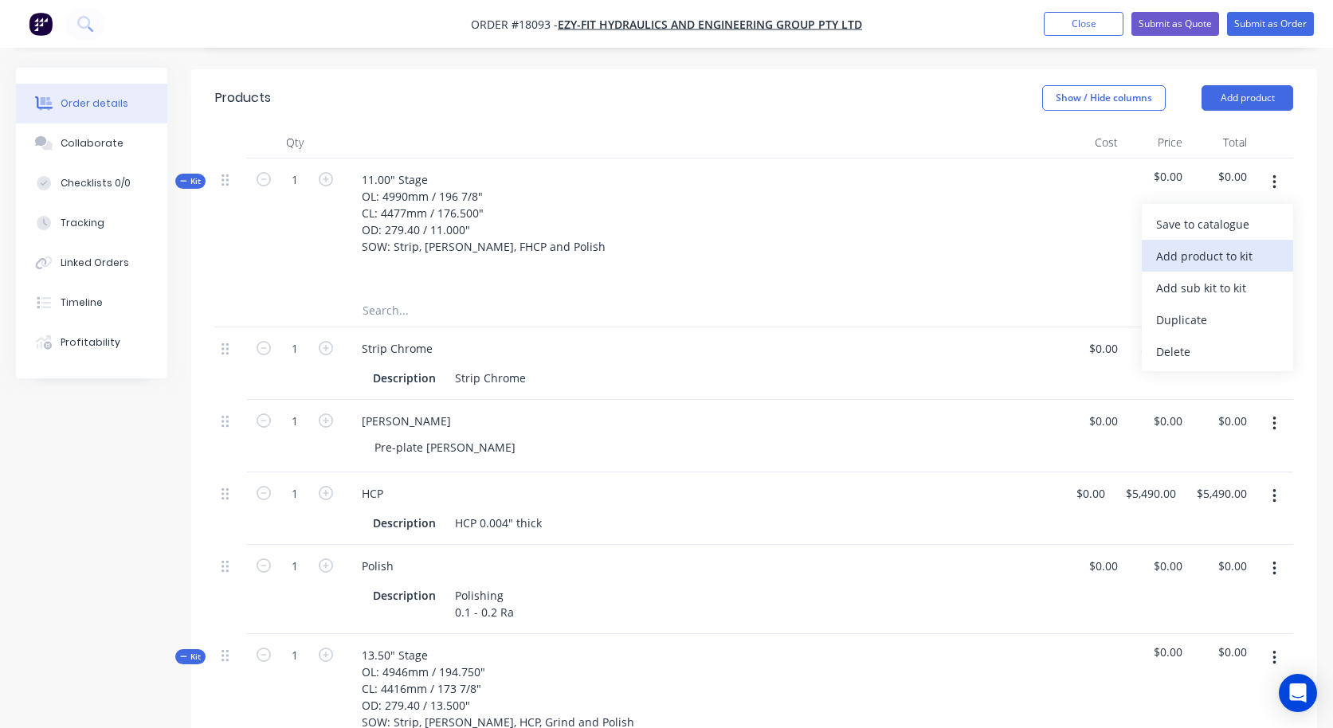
click at [1187, 245] on div "Add product to kit" at bounding box center [1217, 256] width 123 height 23
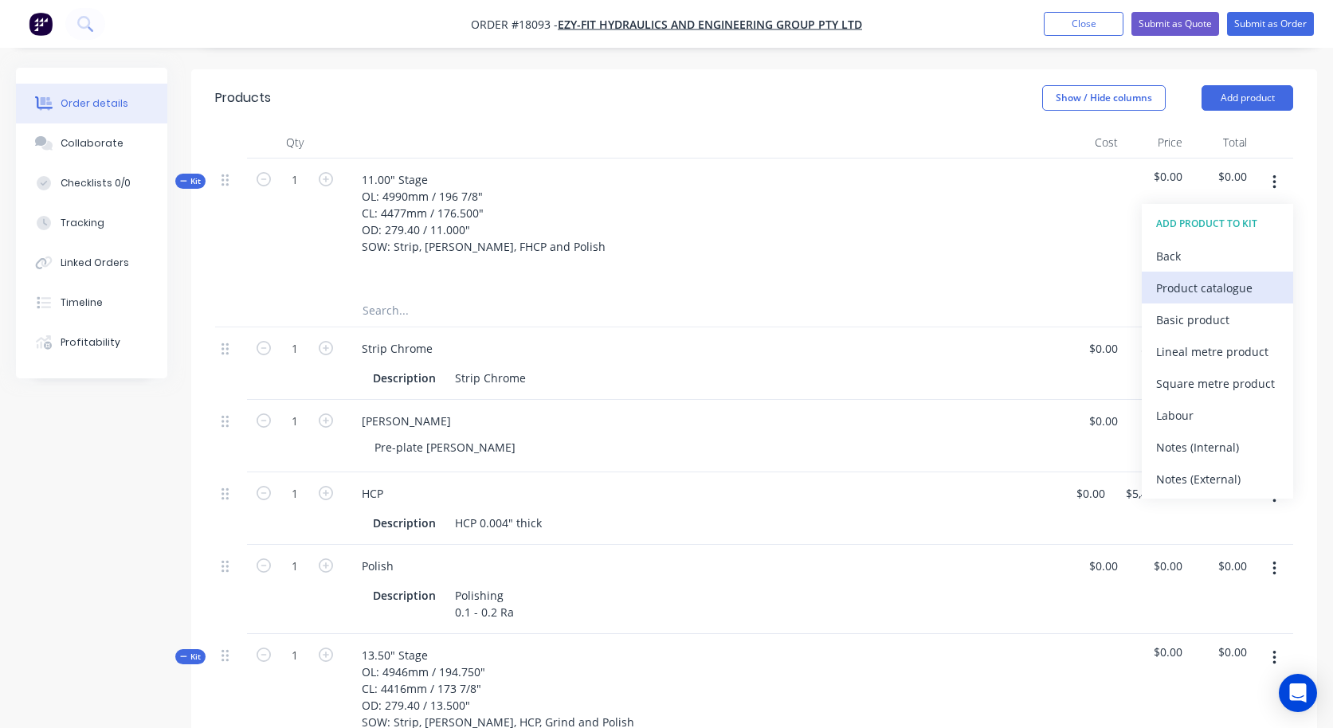
click at [1180, 277] on div "Product catalogue" at bounding box center [1217, 288] width 123 height 23
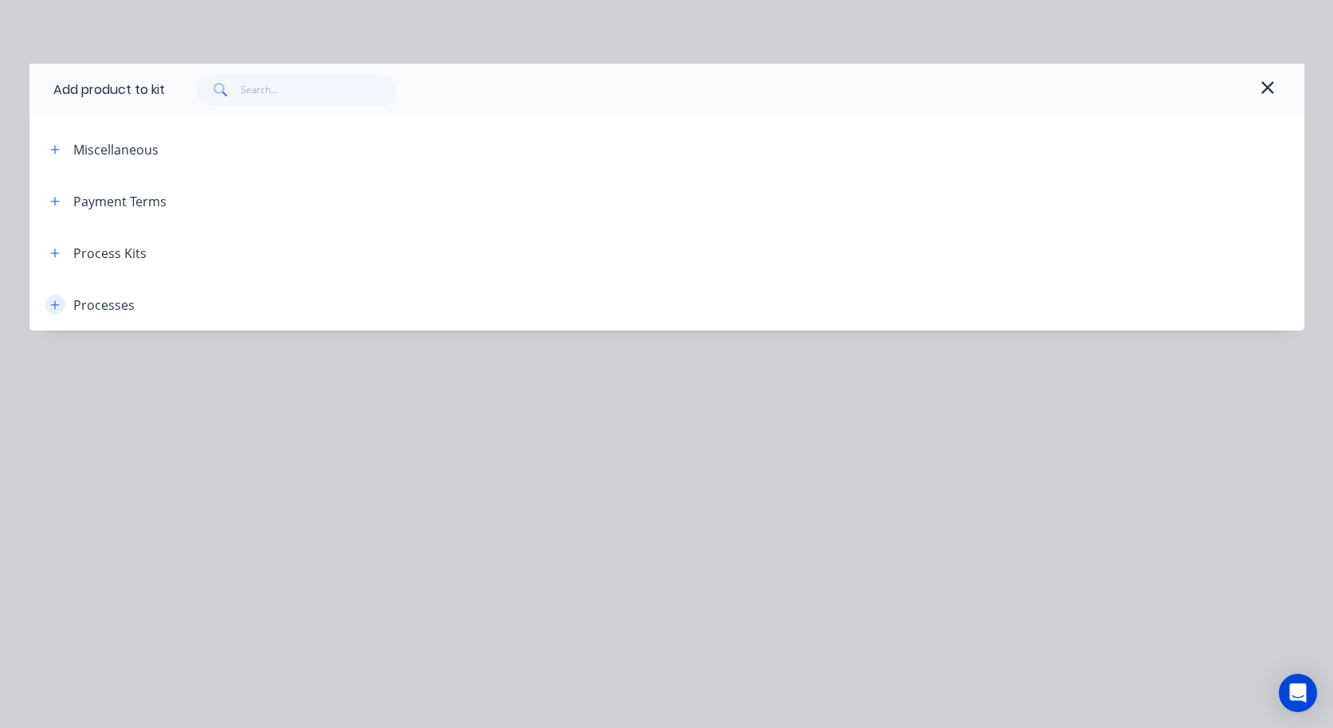
click at [60, 309] on icon "button" at bounding box center [55, 305] width 10 height 11
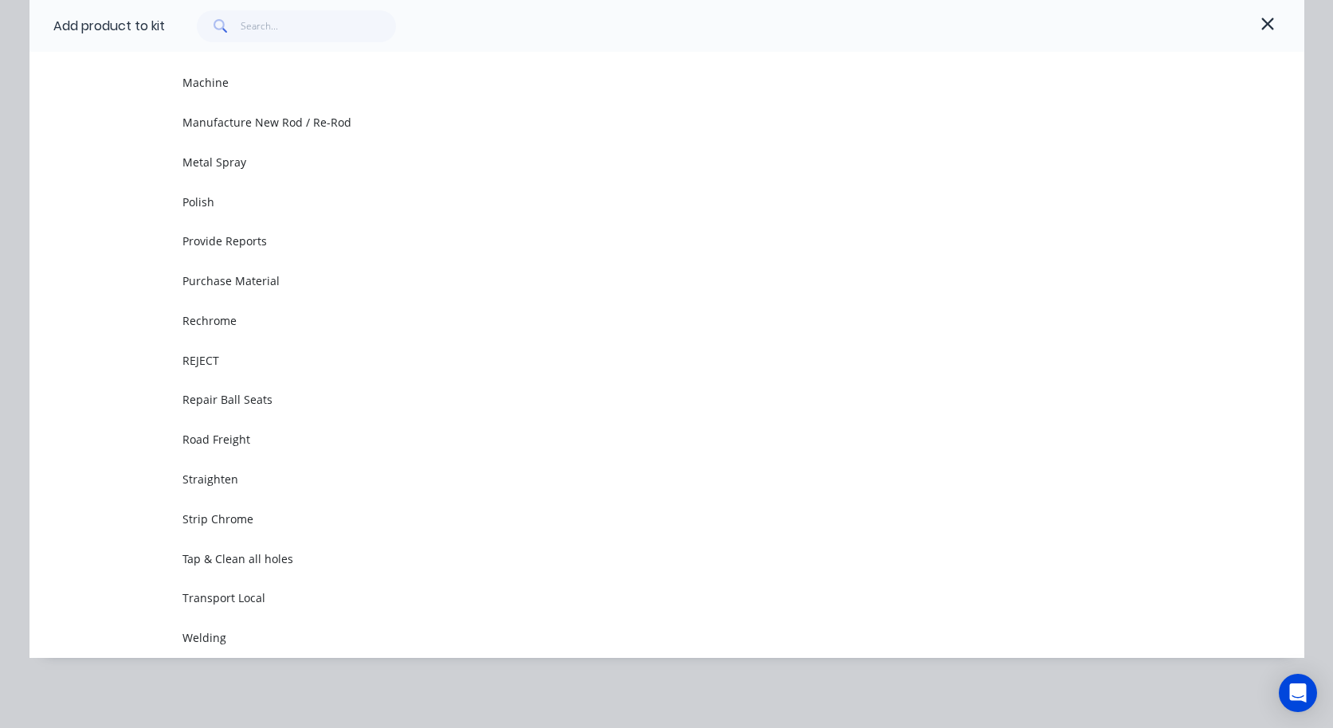
scroll to position [665, 0]
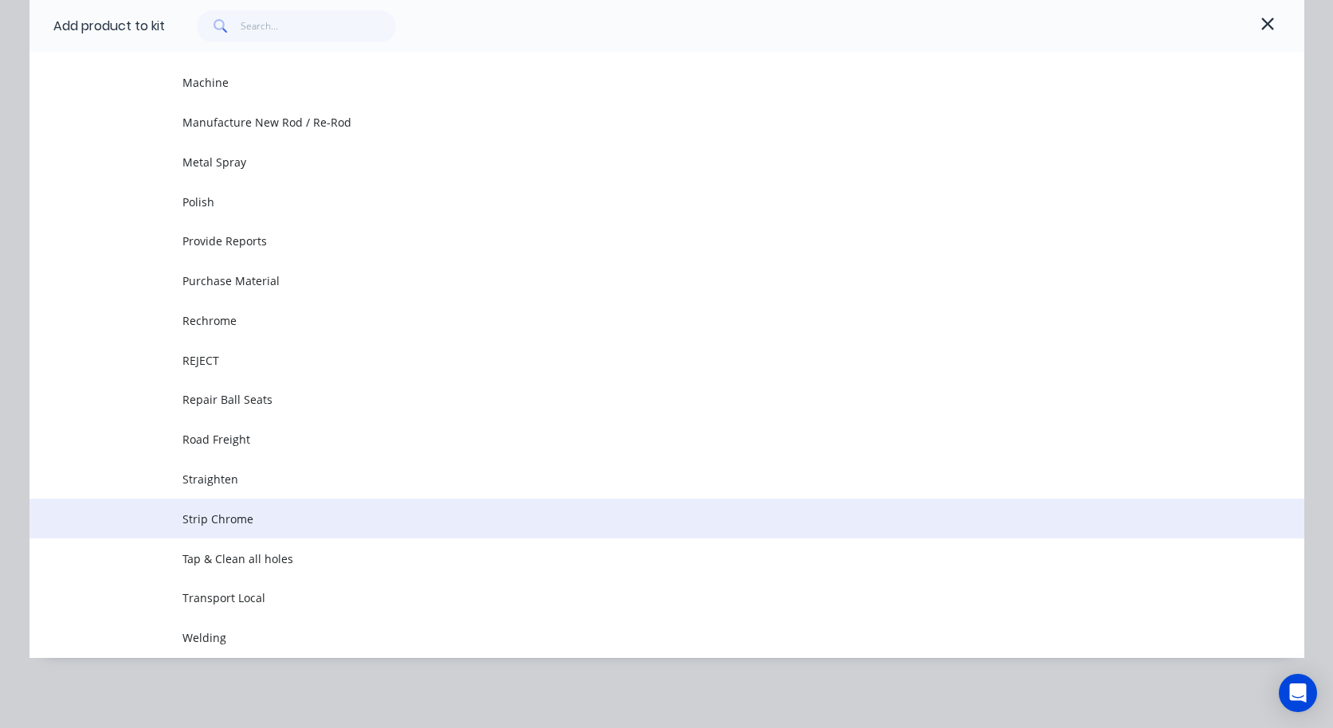
click at [234, 519] on span "Strip Chrome" at bounding box center [631, 519] width 897 height 17
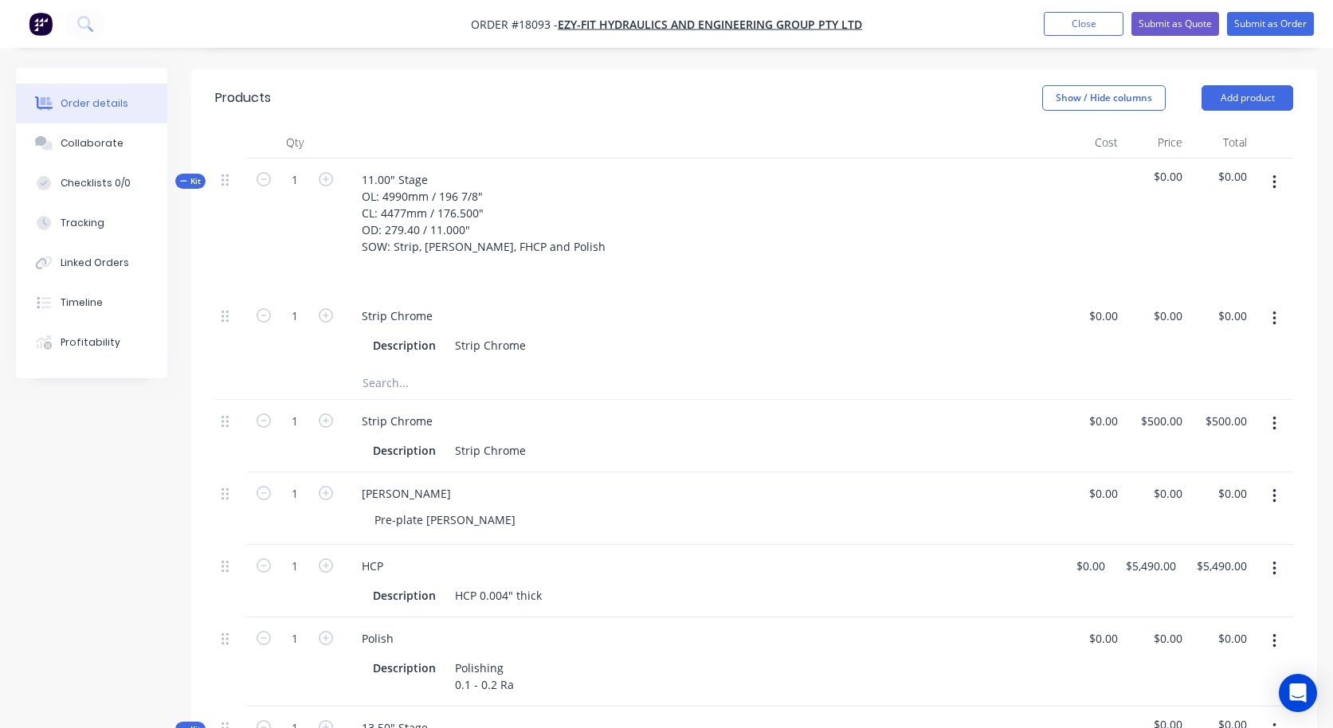
click at [1271, 168] on button "button" at bounding box center [1274, 182] width 37 height 29
click at [1222, 245] on div "Add product to kit" at bounding box center [1217, 256] width 123 height 23
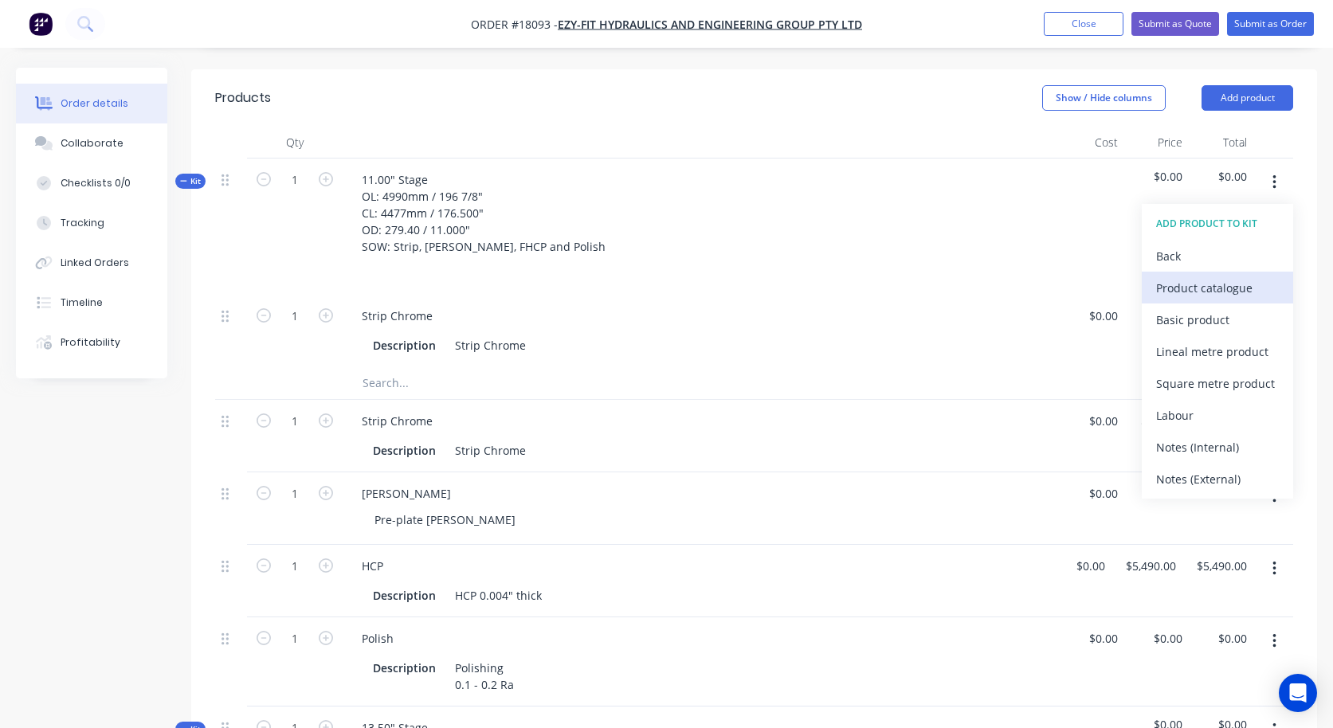
click at [1188, 277] on div "Product catalogue" at bounding box center [1217, 288] width 123 height 23
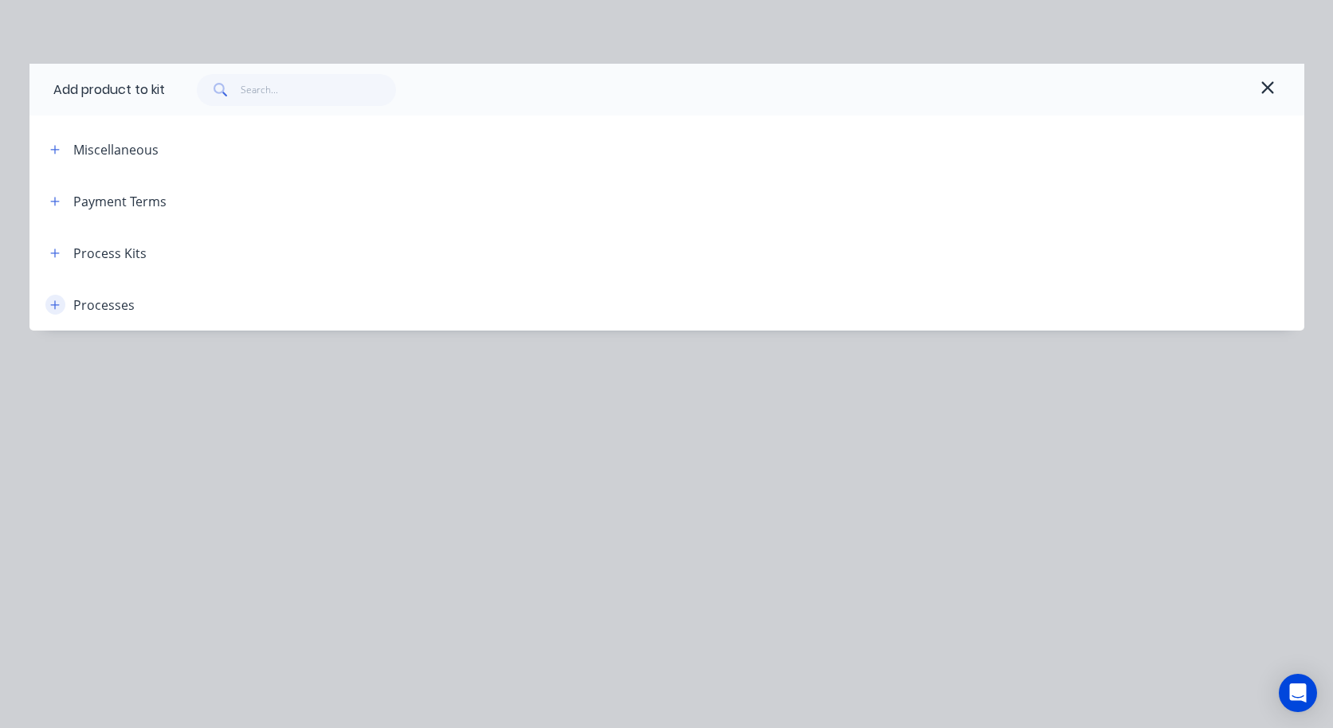
click at [58, 303] on icon "button" at bounding box center [55, 305] width 10 height 11
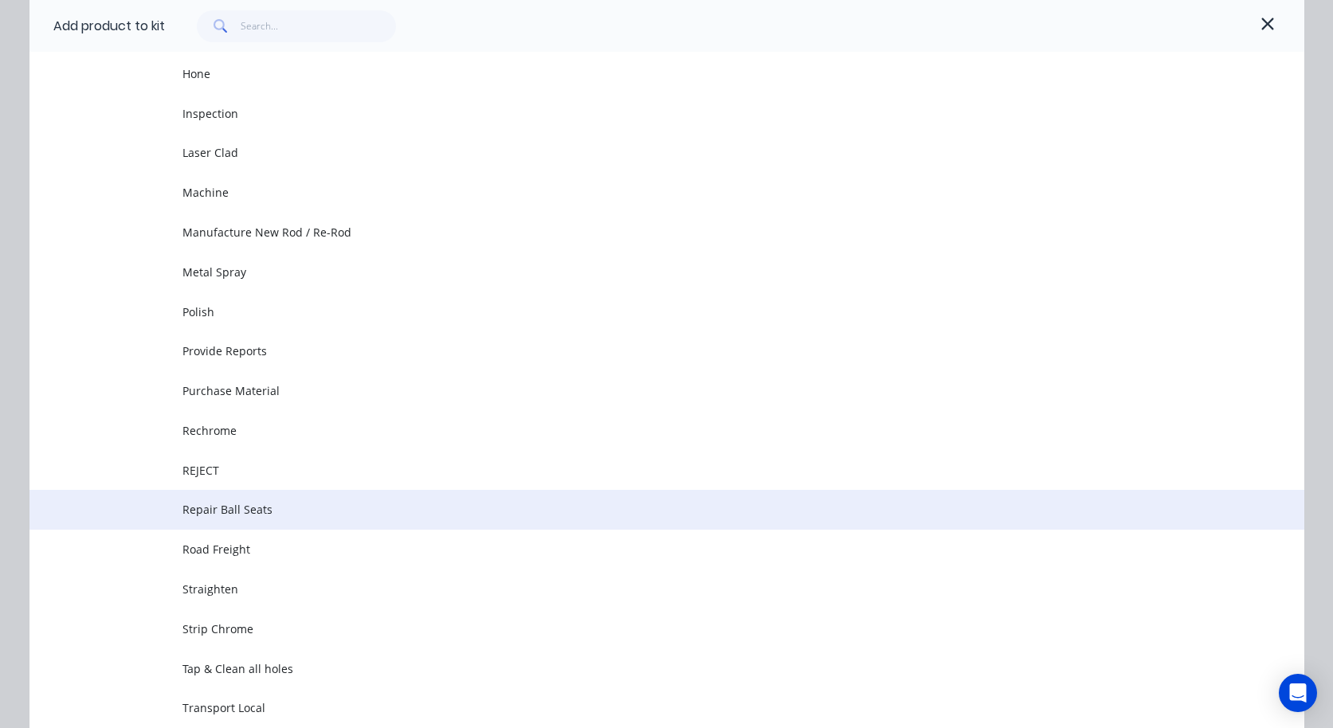
scroll to position [462, 0]
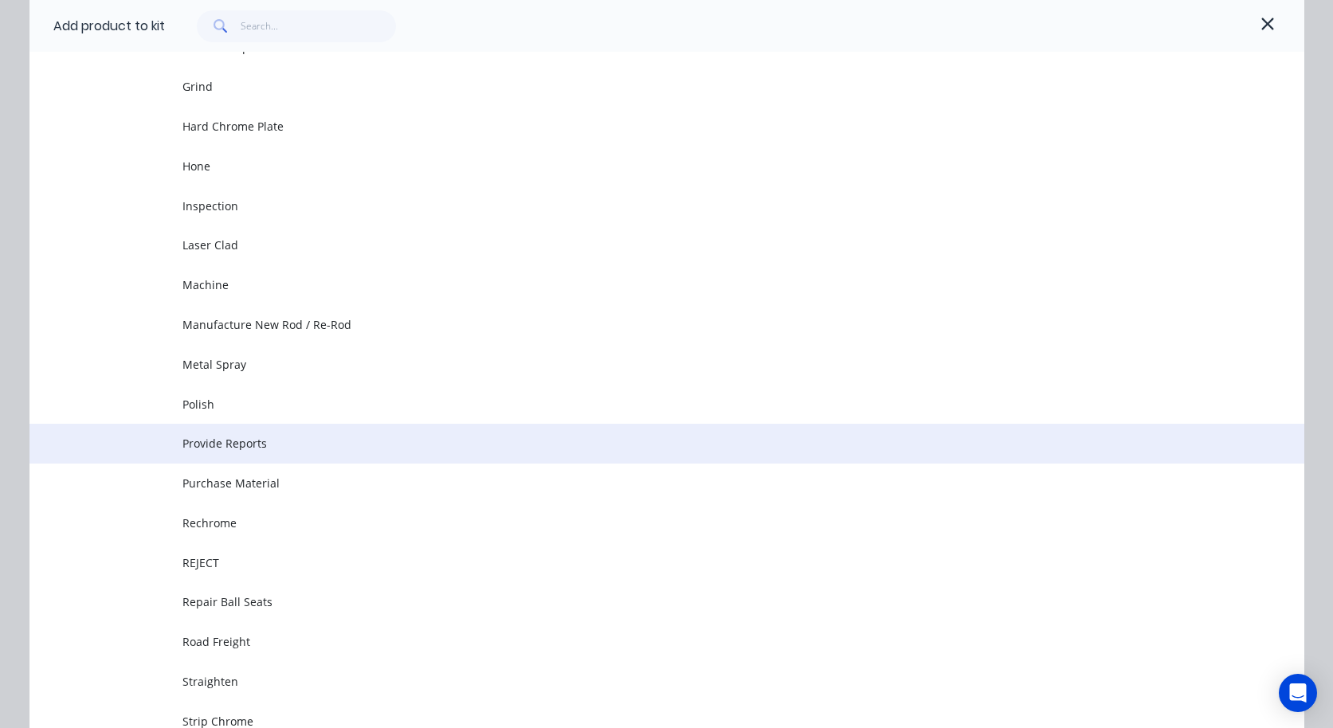
click at [195, 426] on td "Provide Reports" at bounding box center [744, 444] width 1122 height 40
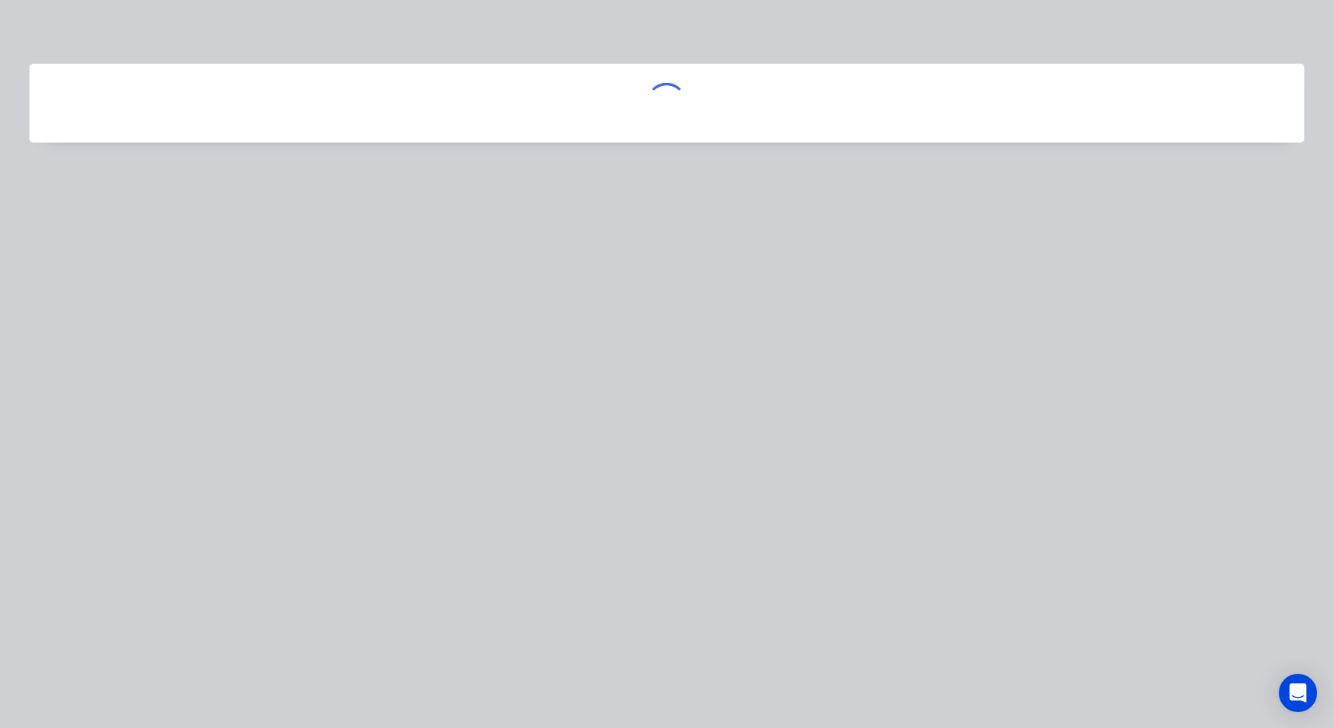
scroll to position [0, 0]
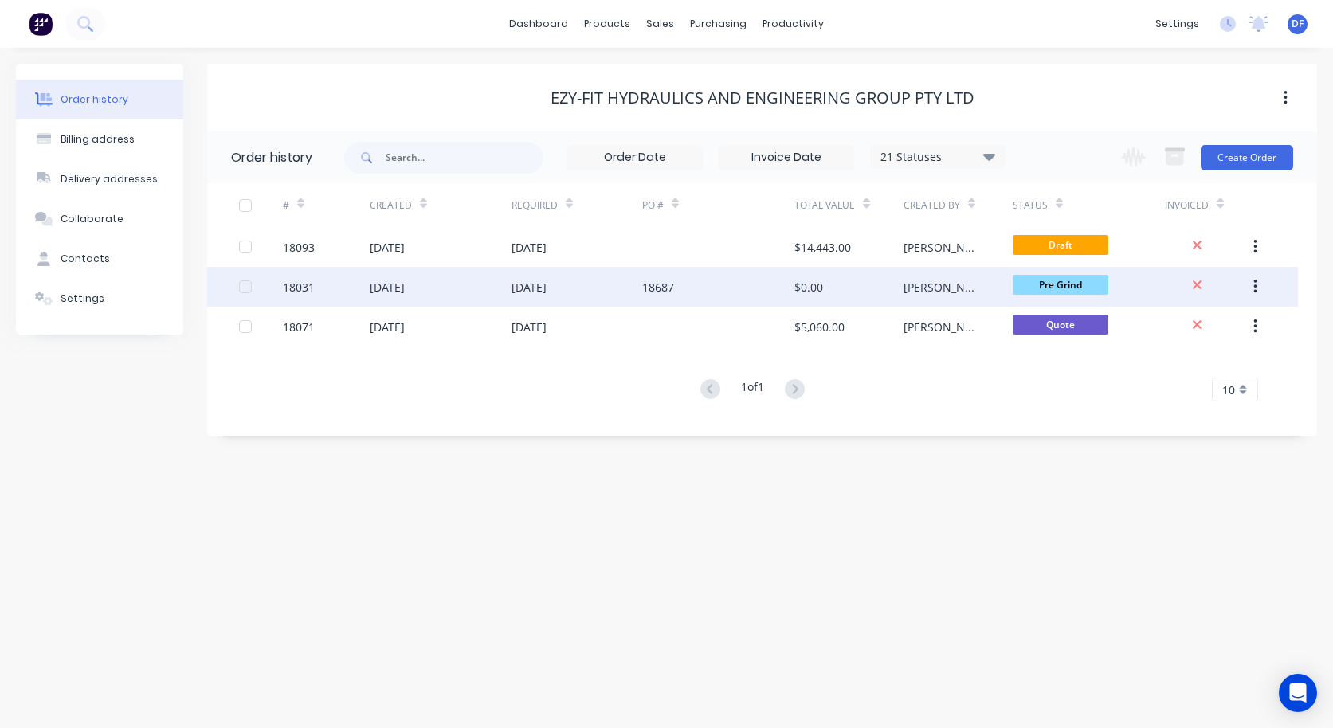
click at [544, 293] on div "[DATE]" at bounding box center [529, 287] width 35 height 17
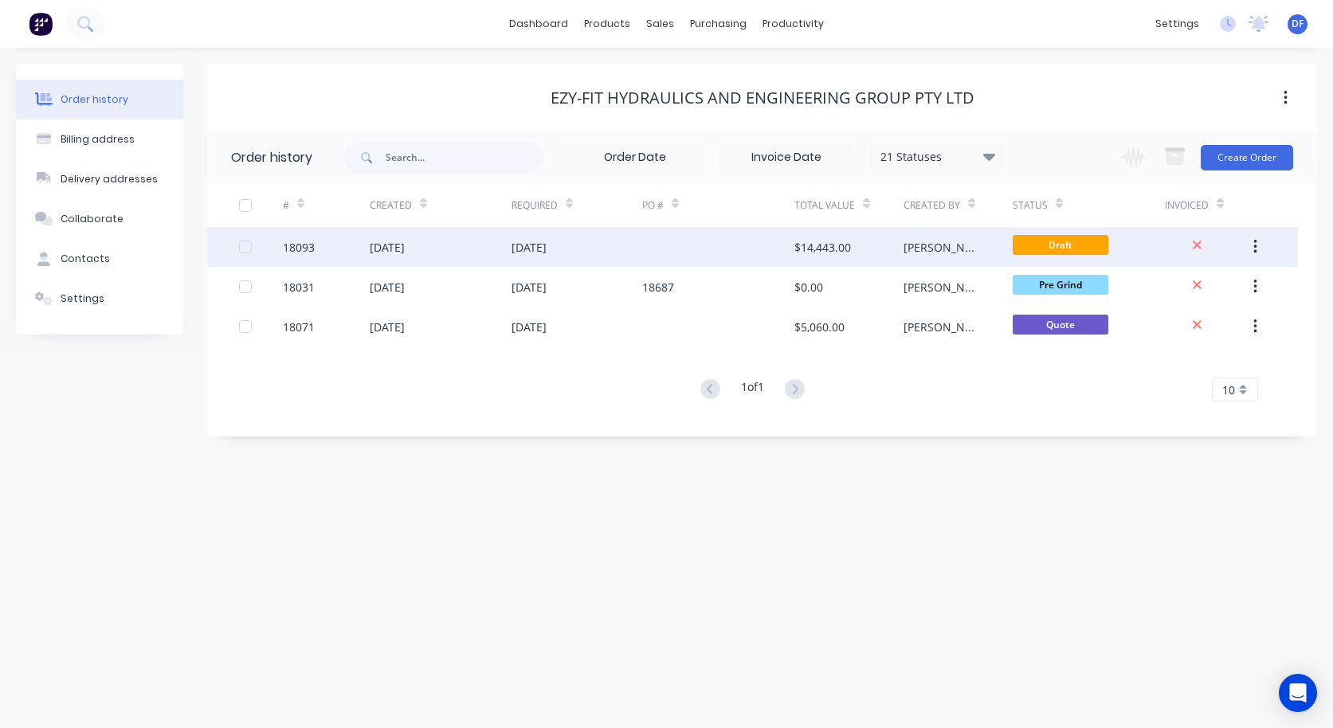
click at [547, 246] on div "[DATE]" at bounding box center [529, 247] width 35 height 17
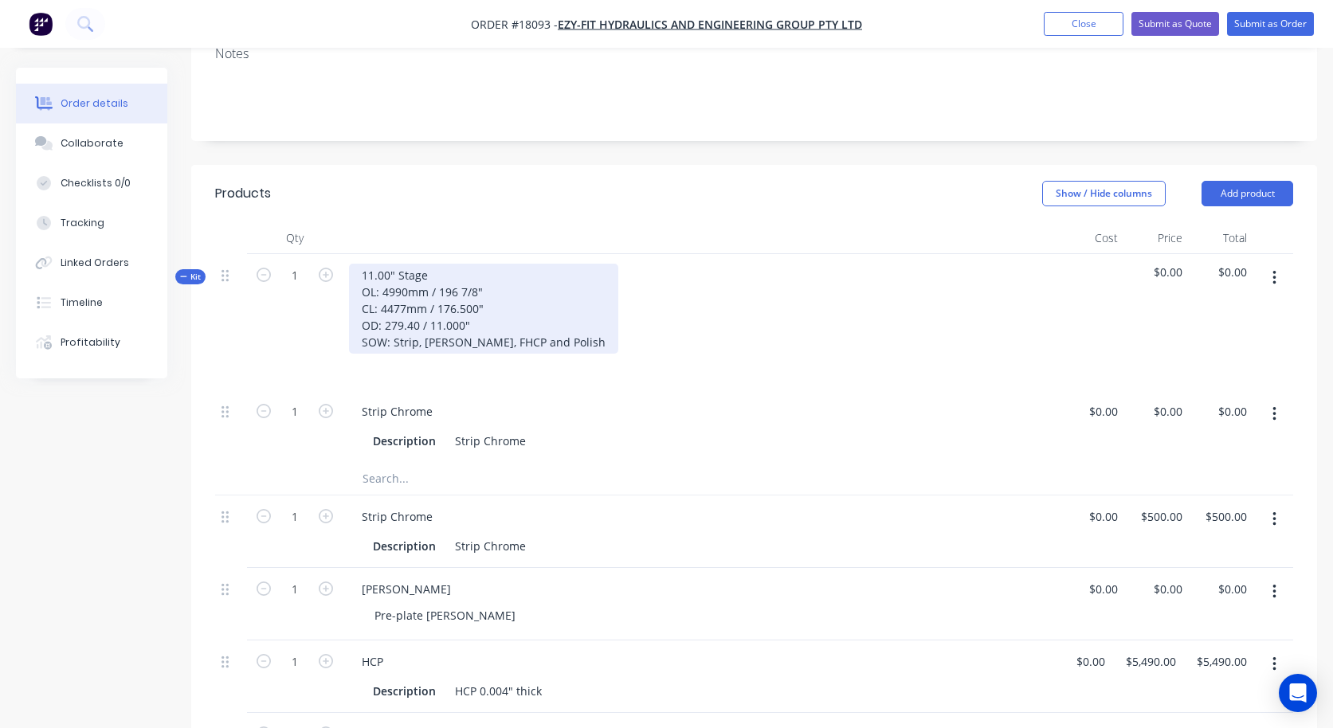
scroll to position [285, 0]
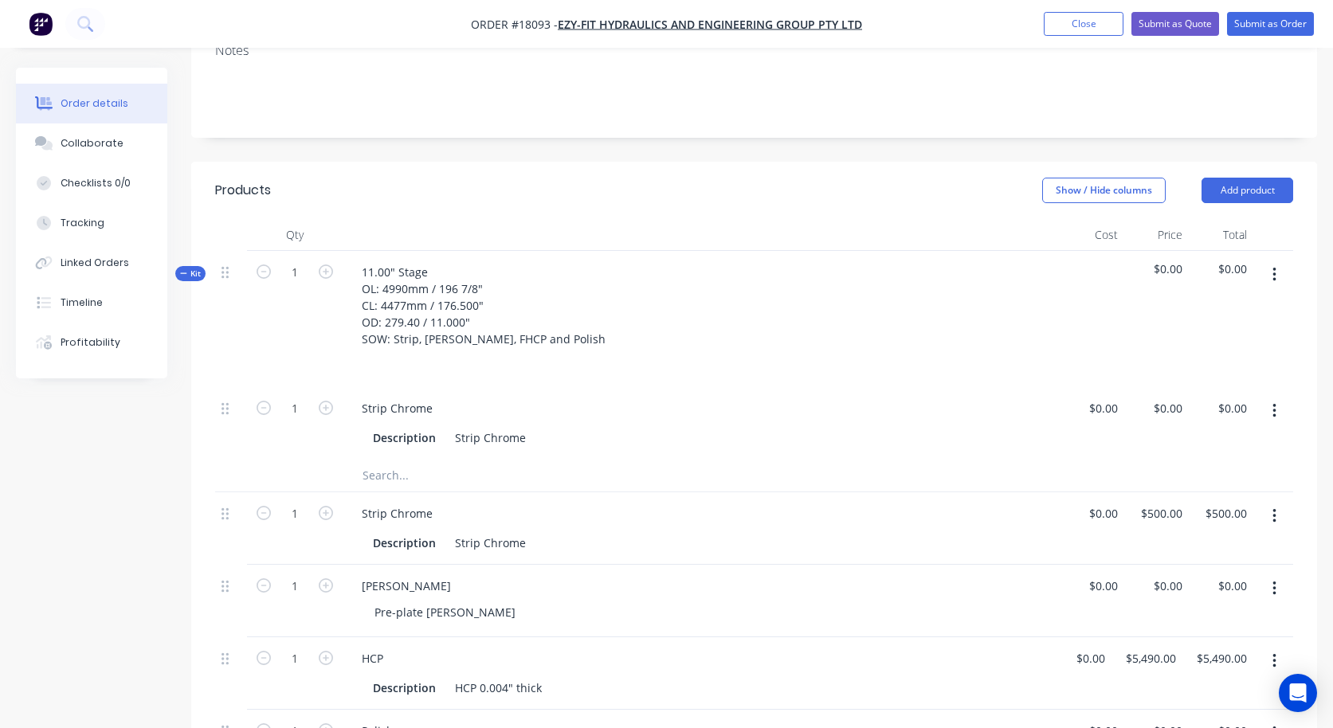
click at [1270, 261] on button "button" at bounding box center [1274, 275] width 37 height 29
click at [1215, 337] on div "Add product to kit" at bounding box center [1217, 348] width 123 height 23
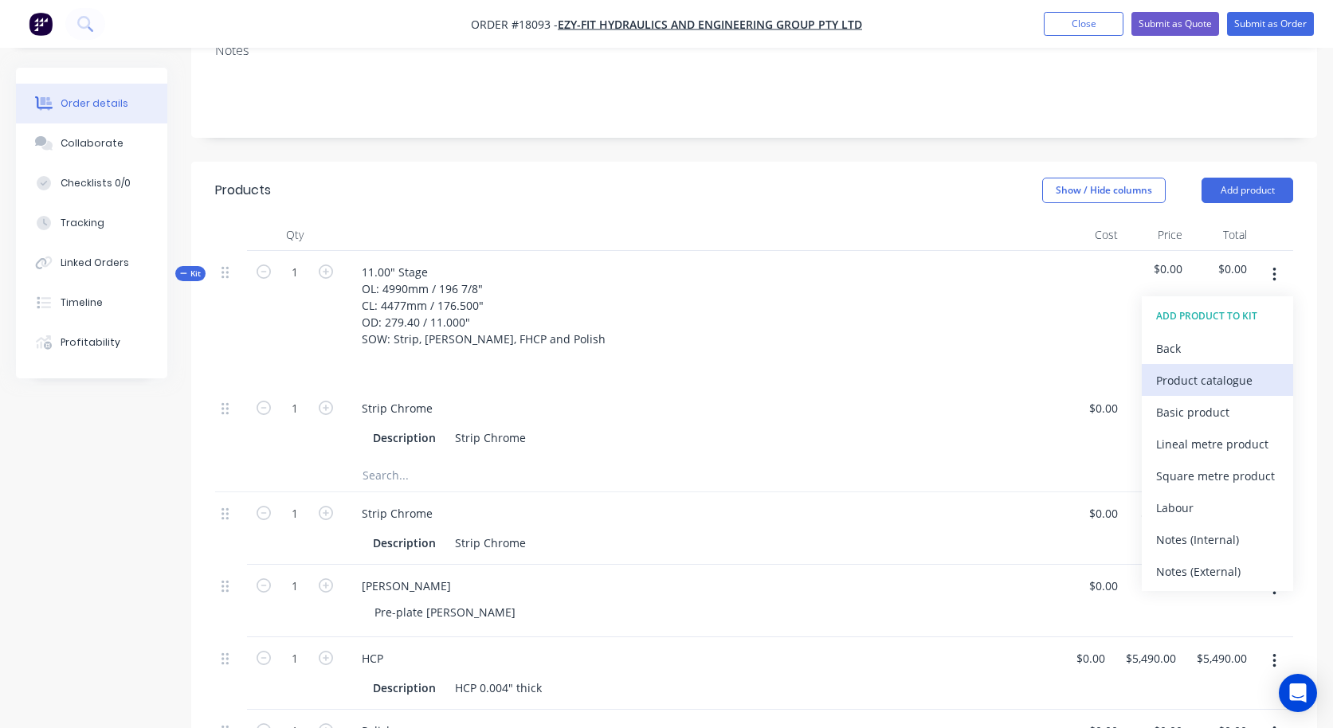
click at [1203, 369] on div "Product catalogue" at bounding box center [1217, 380] width 123 height 23
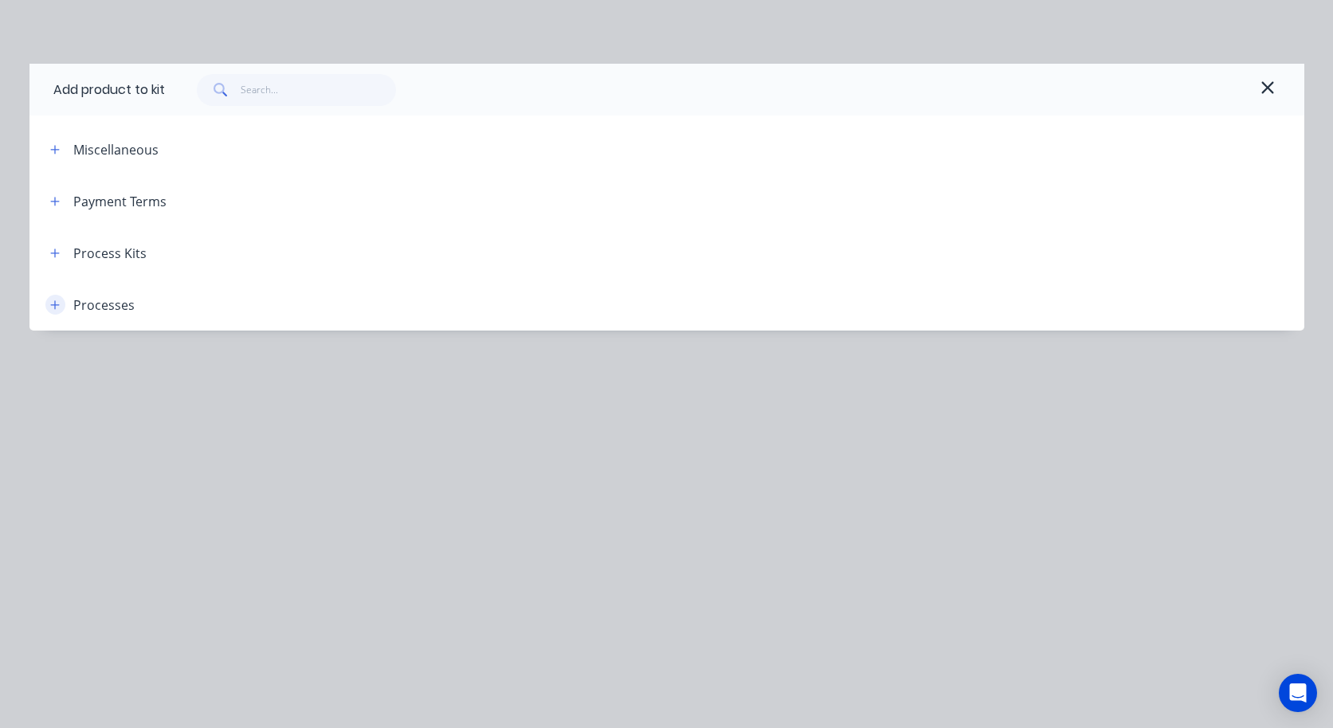
click at [50, 308] on icon "button" at bounding box center [55, 305] width 10 height 11
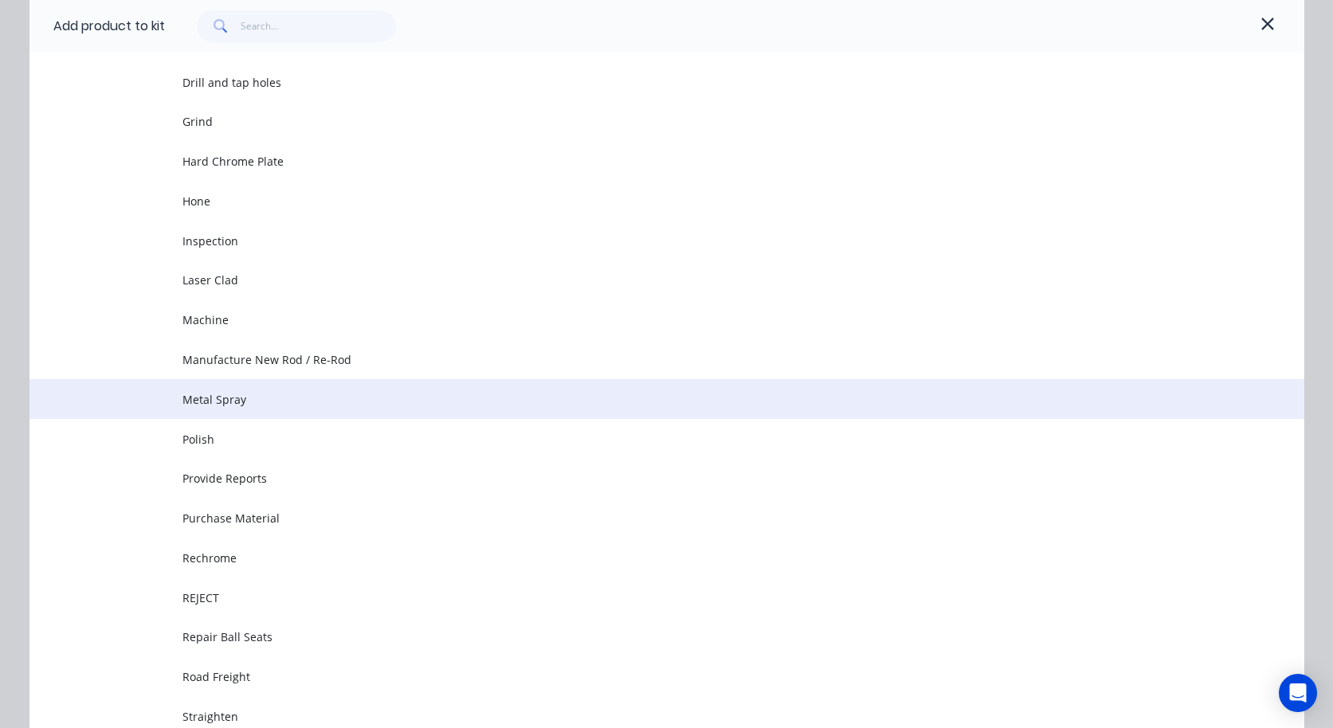
scroll to position [463, 0]
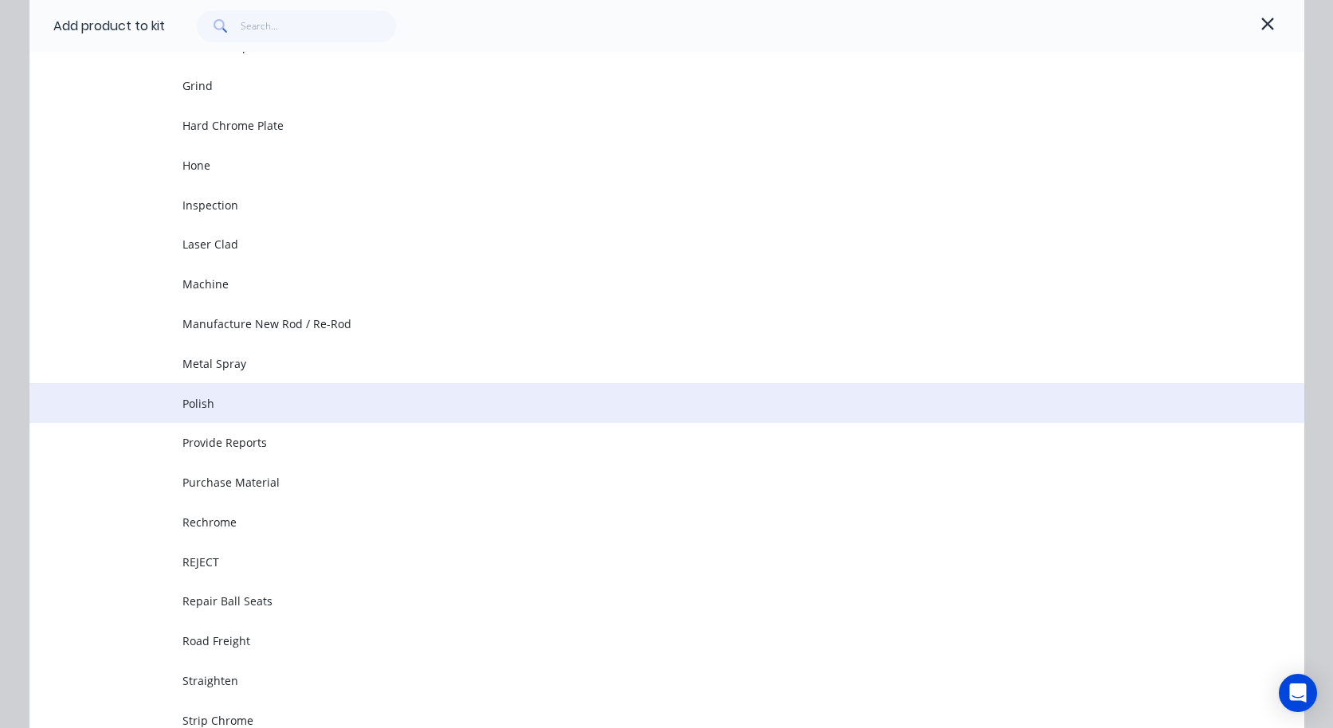
click at [195, 408] on span "Polish" at bounding box center [631, 403] width 897 height 17
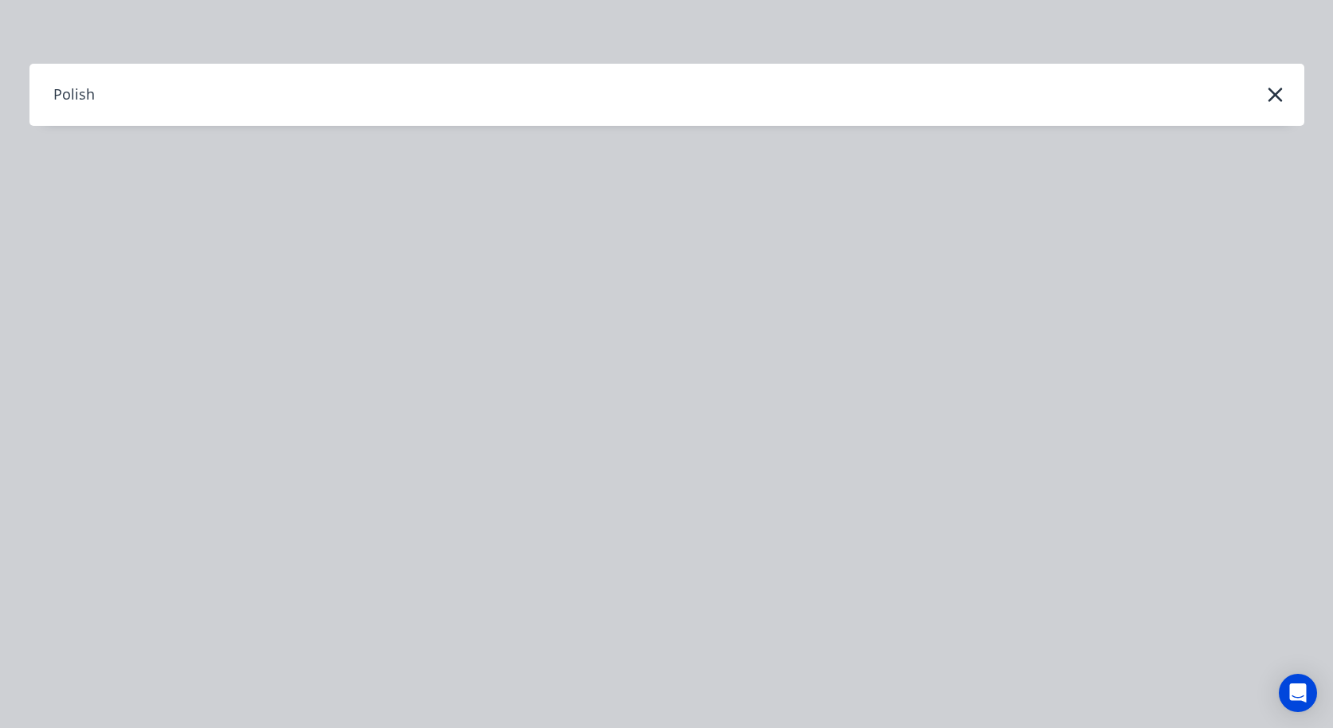
scroll to position [0, 0]
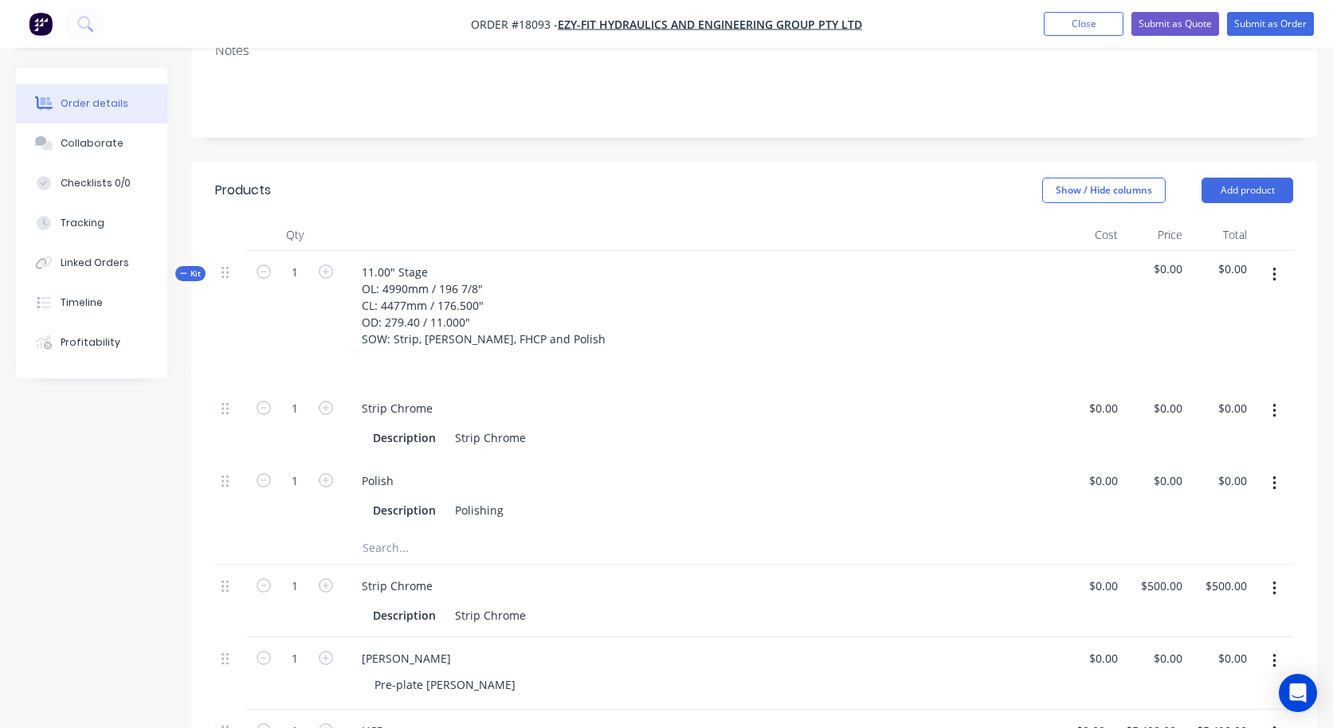
click at [1276, 268] on icon "button" at bounding box center [1274, 275] width 3 height 14
click at [1226, 337] on div "Add product to kit" at bounding box center [1217, 348] width 123 height 23
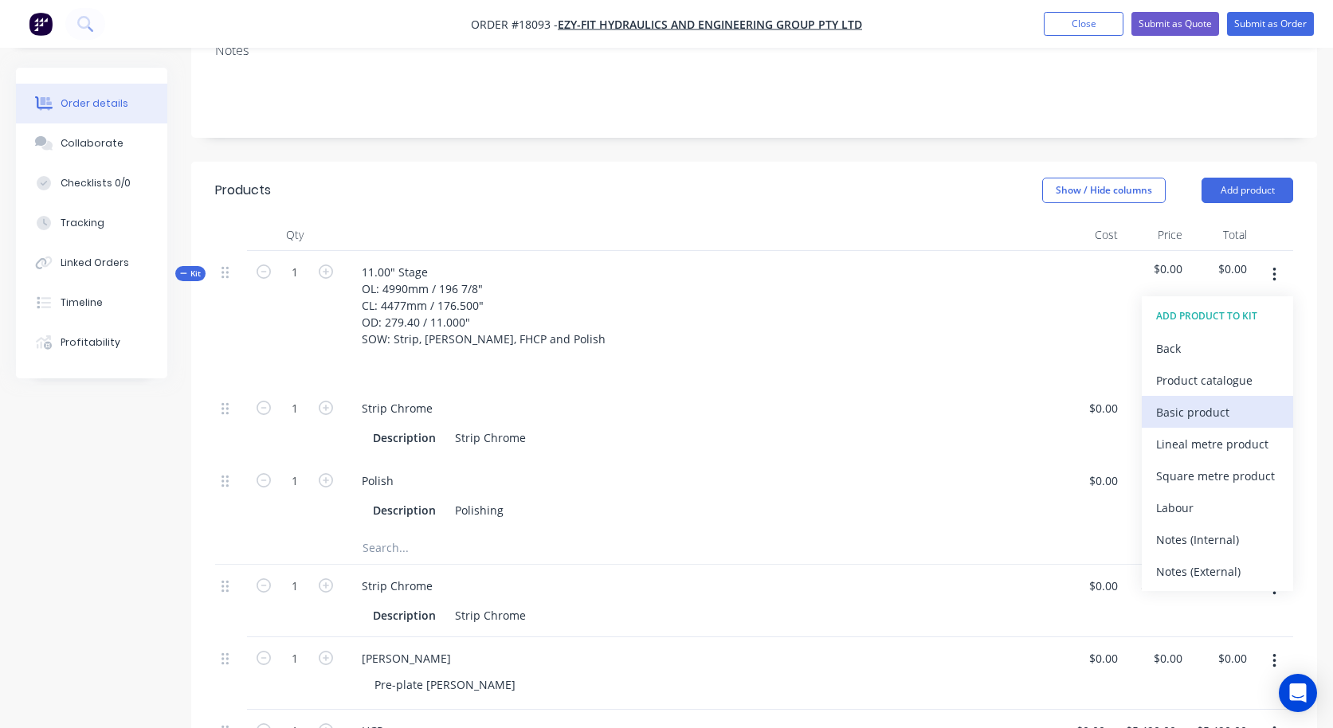
click at [1223, 401] on div "Basic product" at bounding box center [1217, 412] width 123 height 23
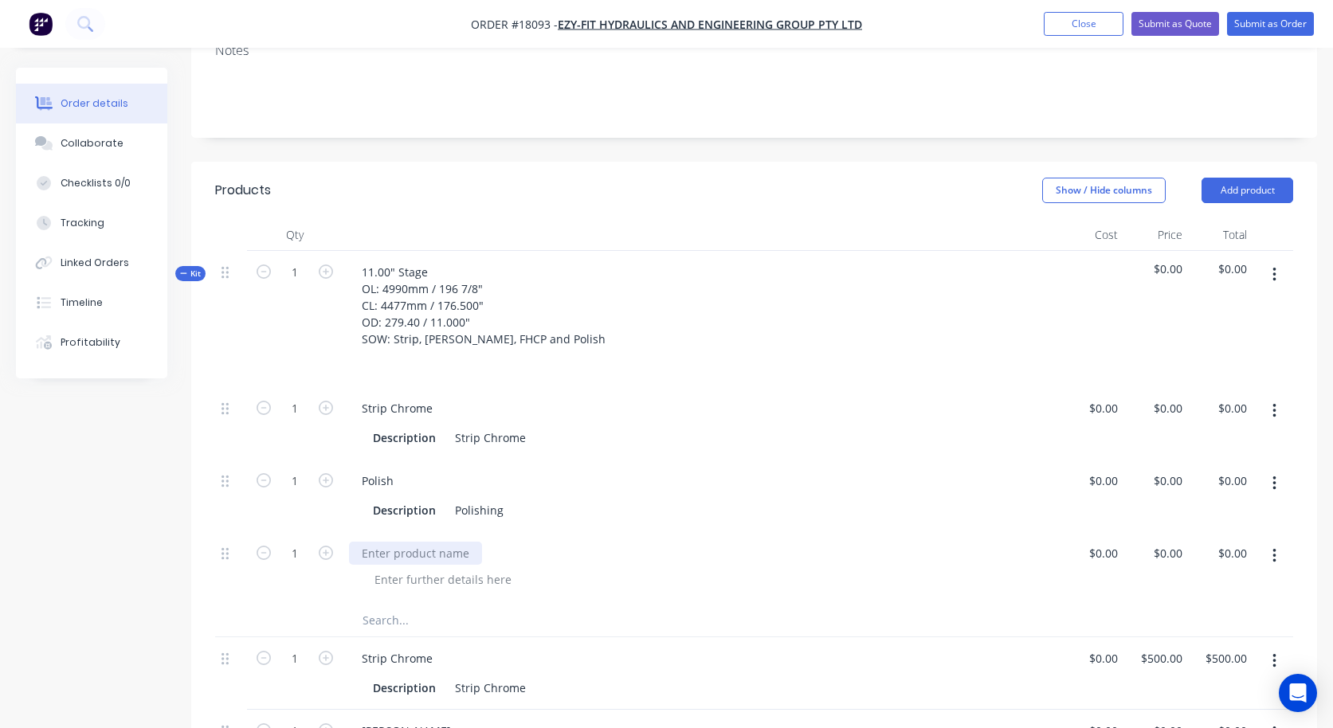
click at [365, 542] on div at bounding box center [415, 553] width 133 height 23
click at [416, 568] on div at bounding box center [443, 579] width 163 height 23
click at [661, 568] on div "Pre-plate [PERSON_NAME]" at bounding box center [708, 579] width 692 height 23
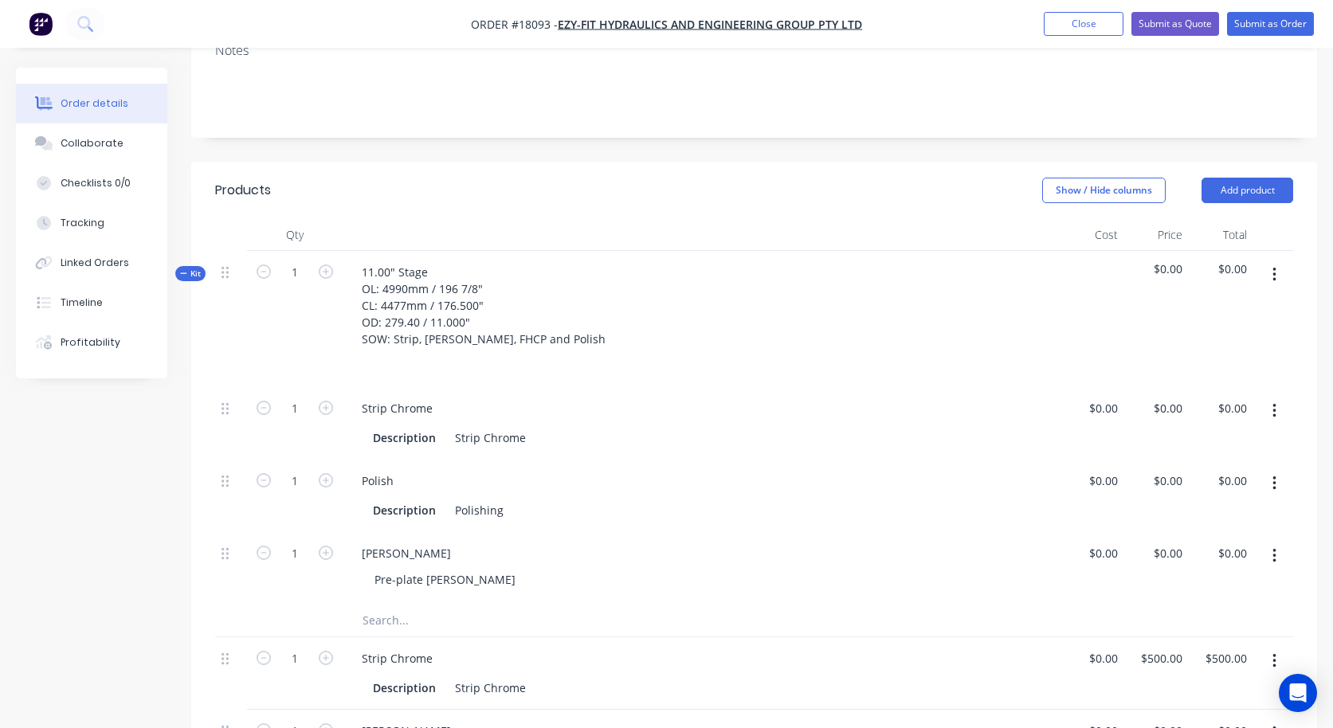
click at [1278, 261] on button "button" at bounding box center [1274, 275] width 37 height 29
click at [1228, 337] on div "Add product to kit" at bounding box center [1217, 348] width 123 height 23
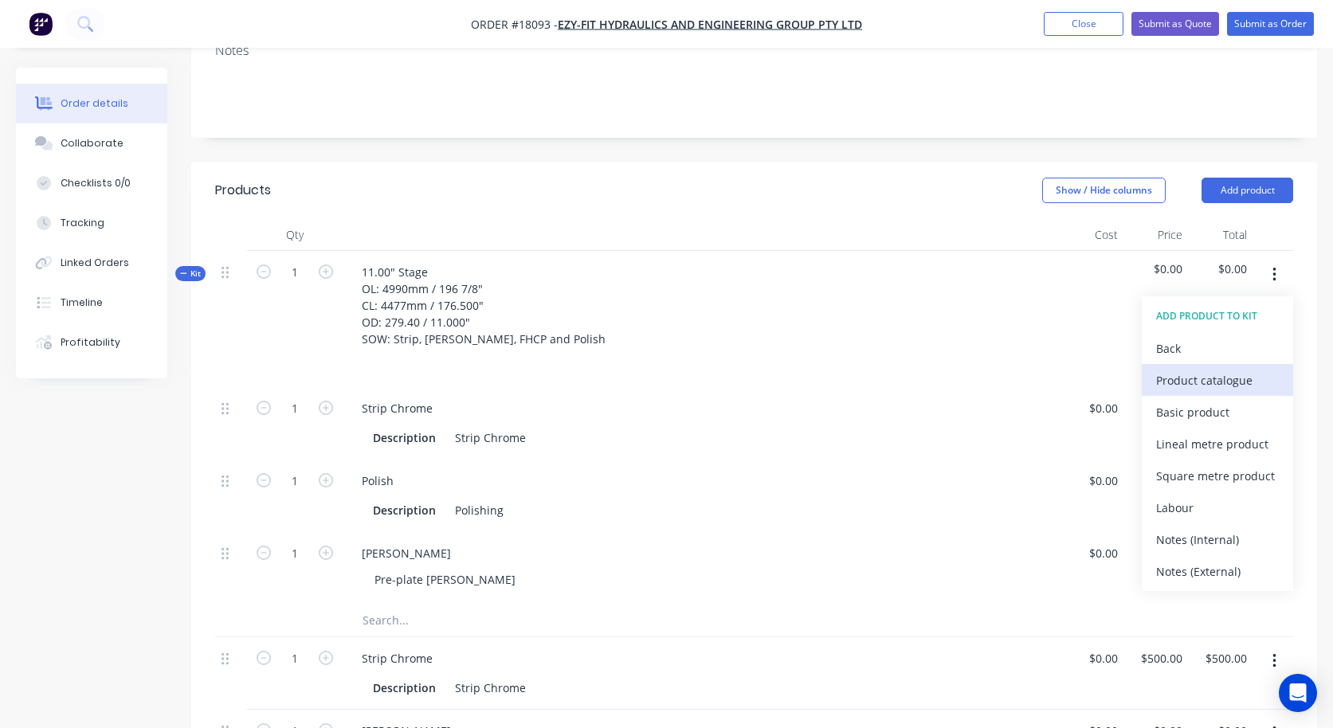
click at [1199, 369] on div "Product catalogue" at bounding box center [1217, 380] width 123 height 23
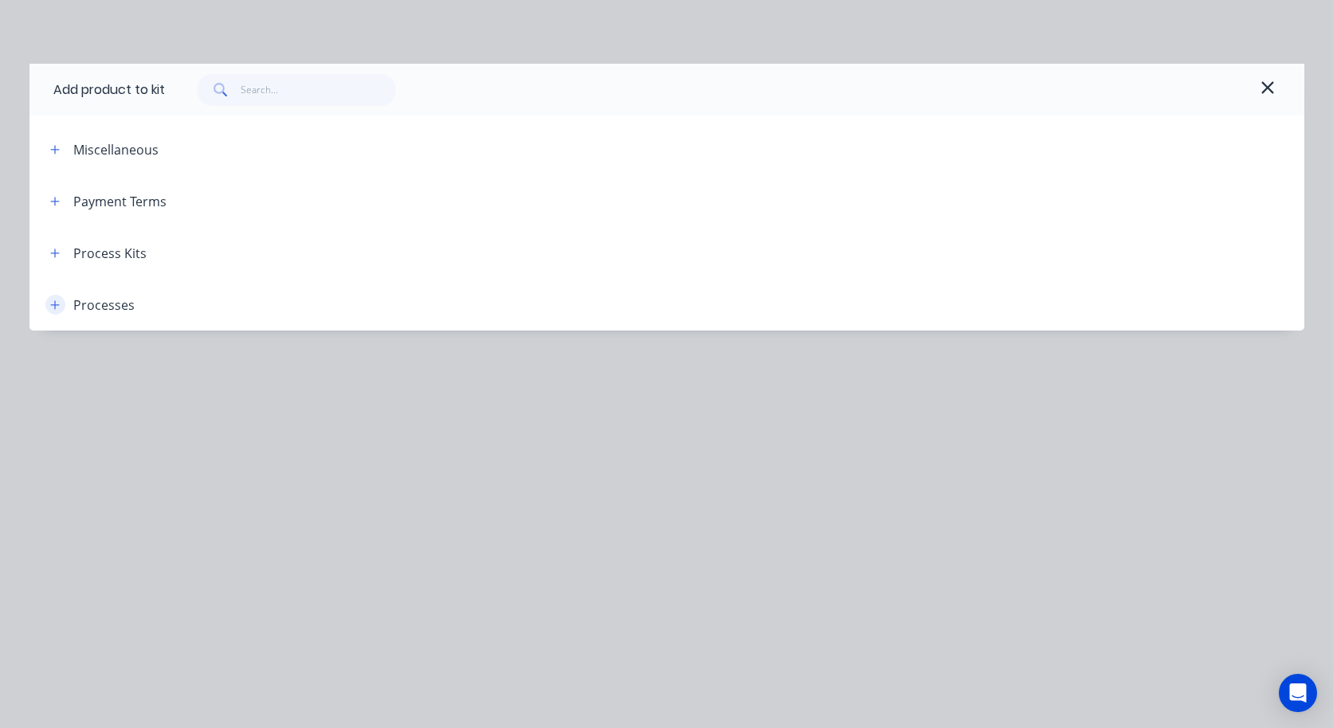
click at [57, 308] on icon "button" at bounding box center [55, 305] width 10 height 11
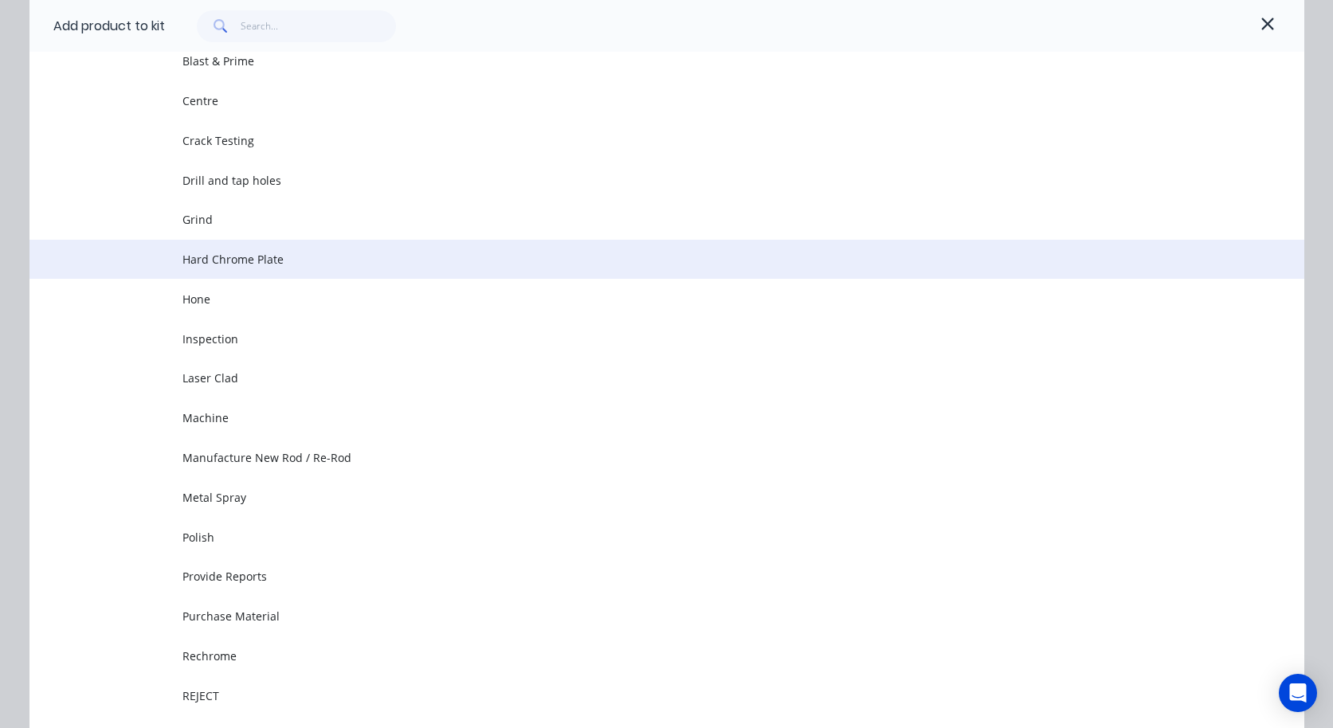
scroll to position [336, 0]
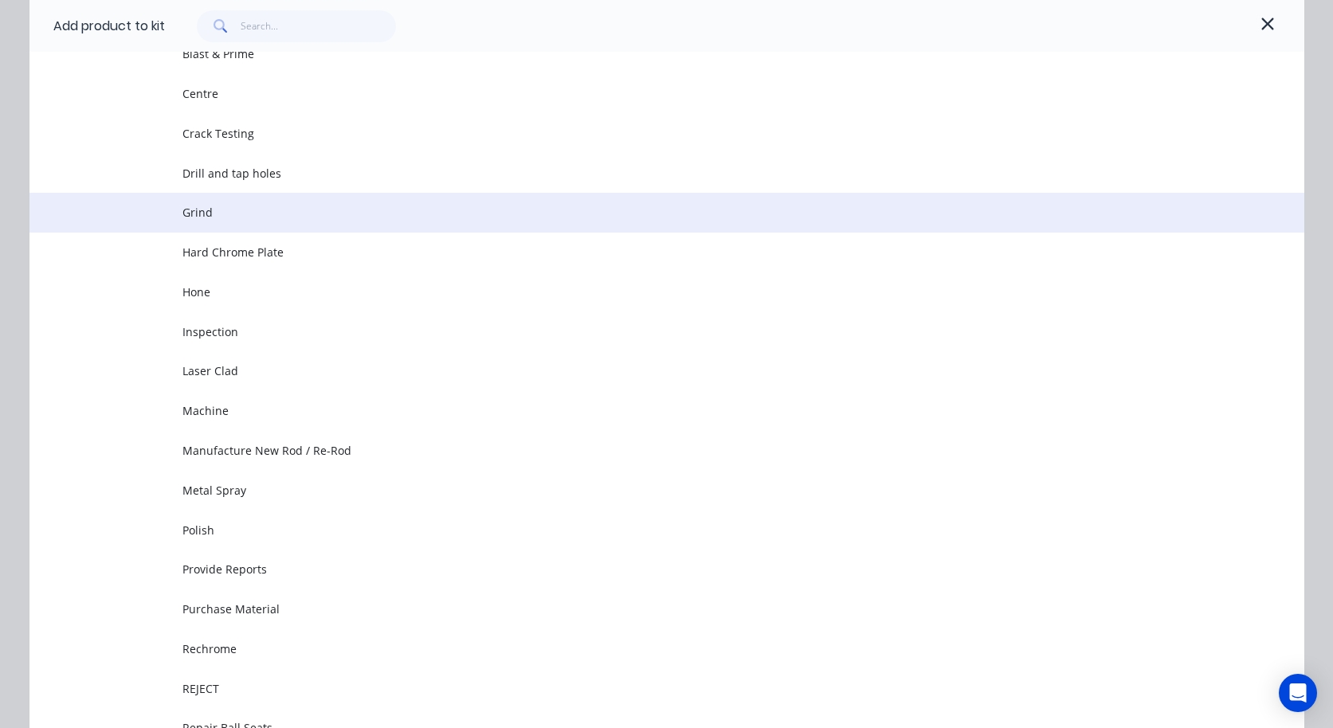
click at [201, 220] on span "Grind" at bounding box center [631, 212] width 897 height 17
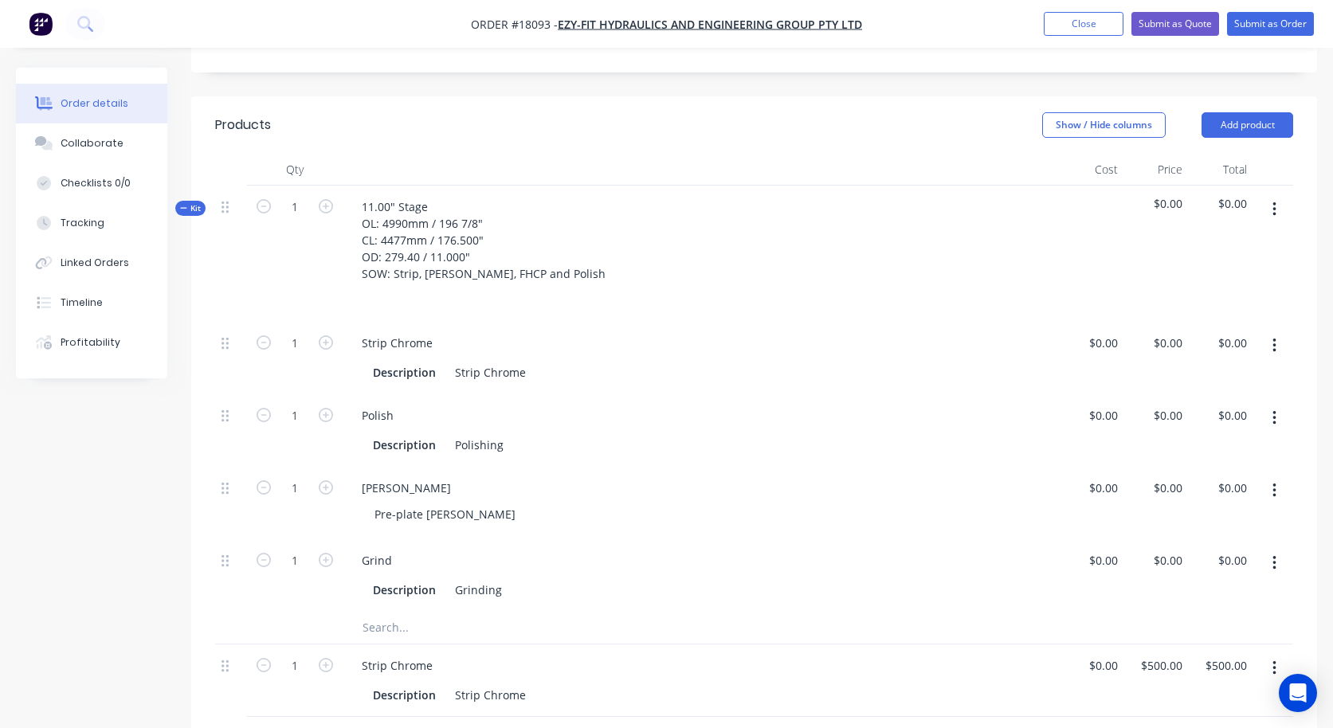
scroll to position [430, 0]
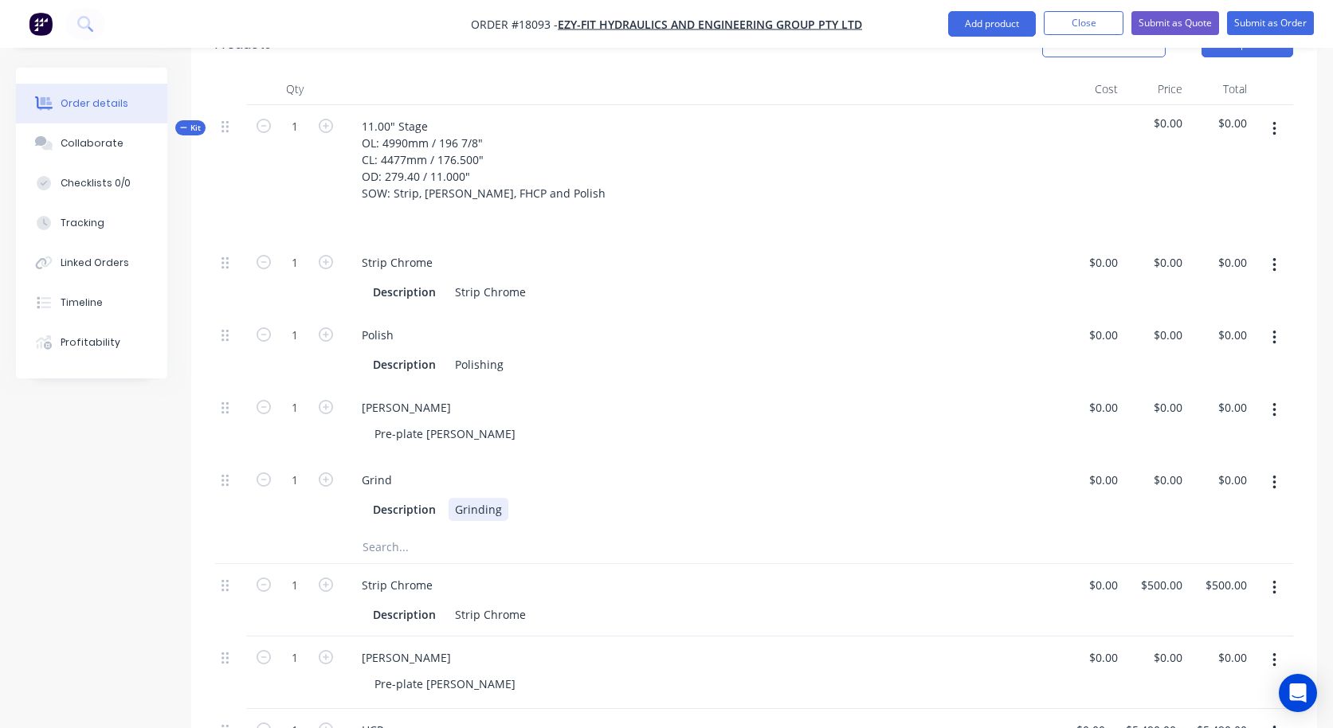
click at [453, 498] on div "Grinding" at bounding box center [479, 509] width 60 height 23
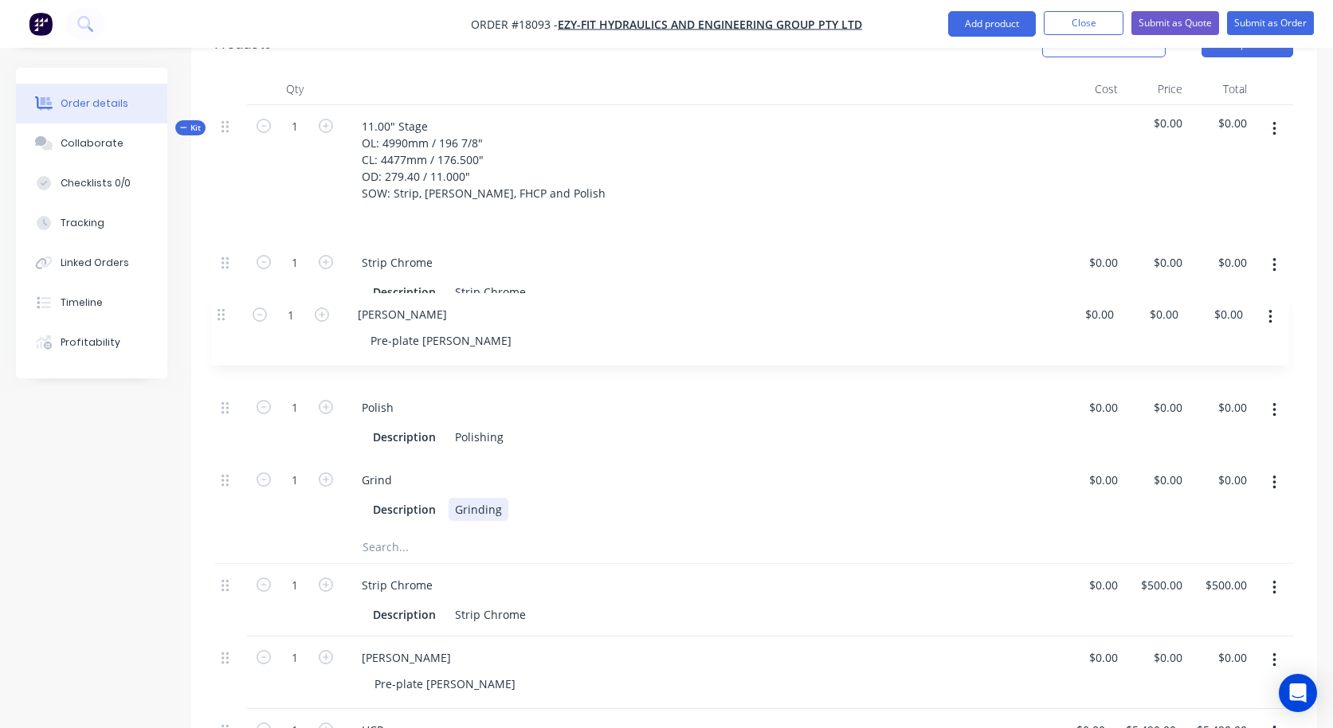
drag, startPoint x: 225, startPoint y: 392, endPoint x: 220, endPoint y: 311, distance: 81.4
click at [220, 311] on div "1 Strip Chrome Description Strip Chrome $0.00 $0.00 $0.00 $0.00 $0.00 $0.00 1 P…" at bounding box center [754, 386] width 1078 height 290
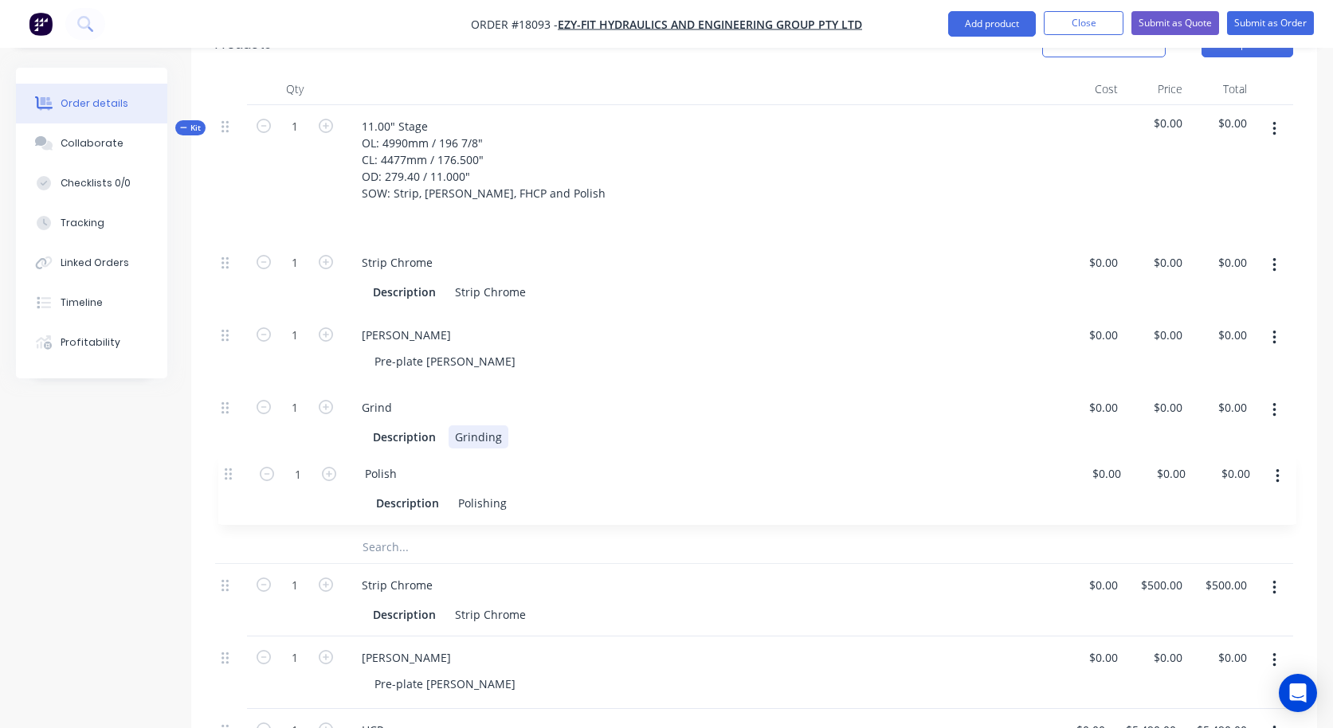
drag, startPoint x: 223, startPoint y: 386, endPoint x: 226, endPoint y: 474, distance: 88.5
click at [1278, 324] on button "button" at bounding box center [1274, 338] width 37 height 29
click at [996, 281] on div "Description Strip Chrome" at bounding box center [698, 292] width 663 height 23
click at [1275, 122] on icon "button" at bounding box center [1274, 129] width 3 height 14
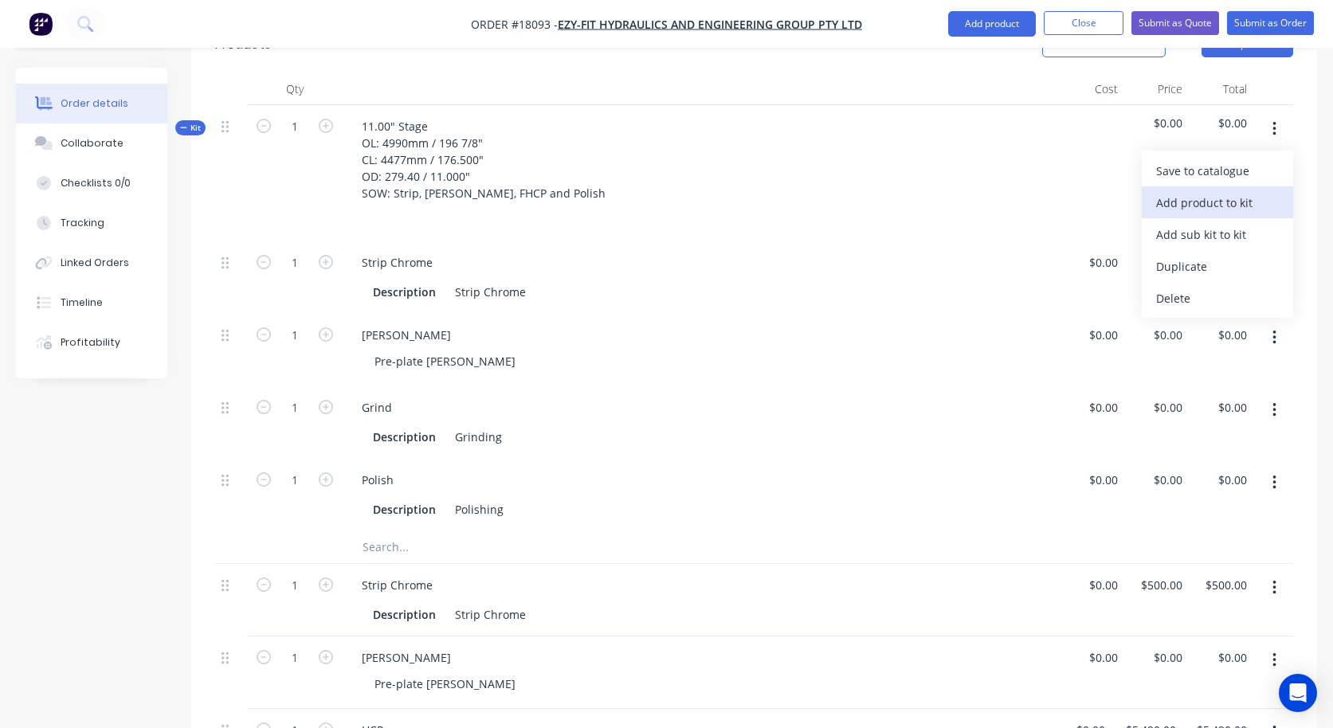
click at [1181, 191] on div "Add product to kit" at bounding box center [1217, 202] width 123 height 23
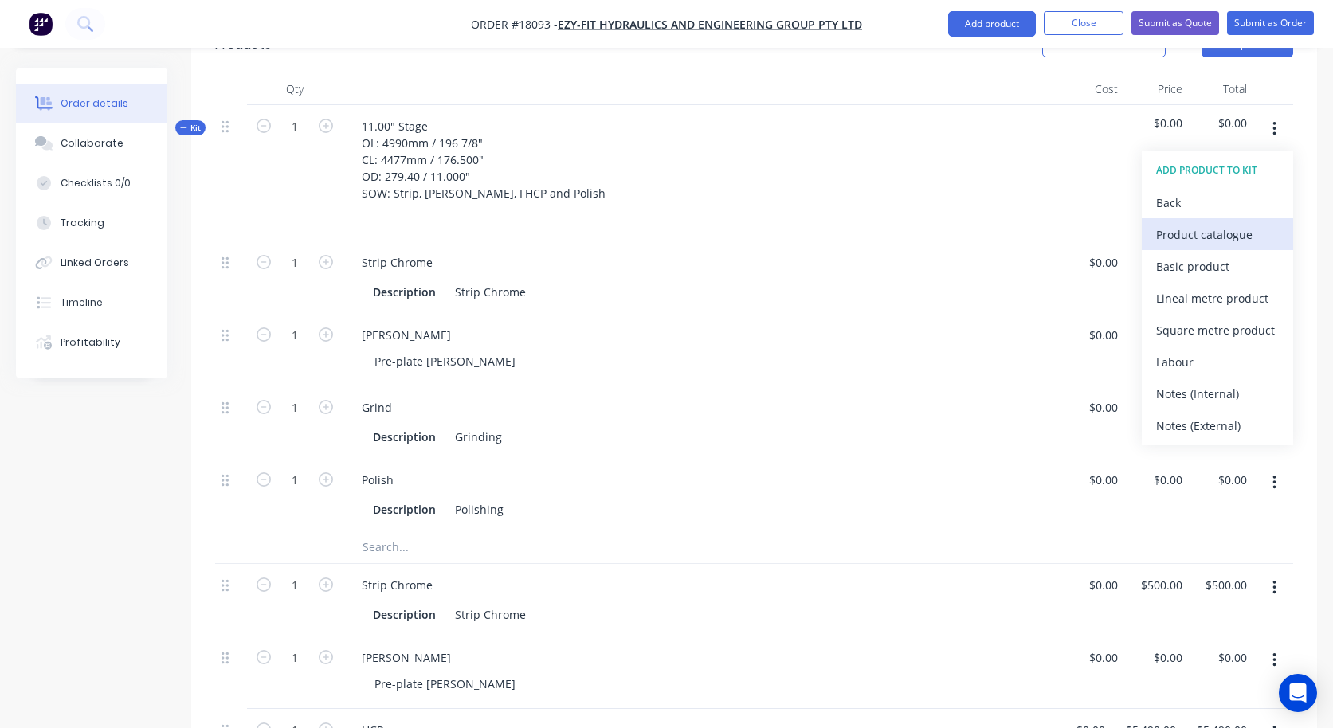
click at [1175, 223] on div "Product catalogue" at bounding box center [1217, 234] width 123 height 23
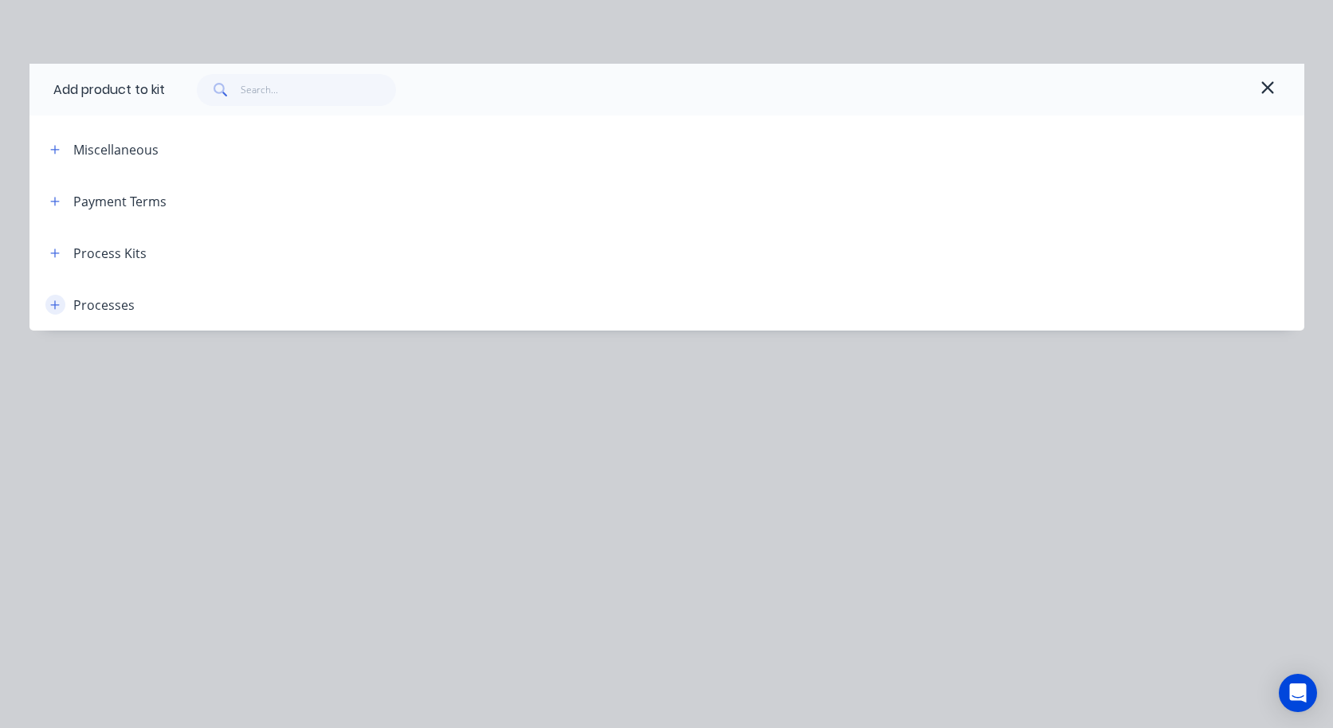
click at [55, 301] on icon "button" at bounding box center [54, 304] width 9 height 9
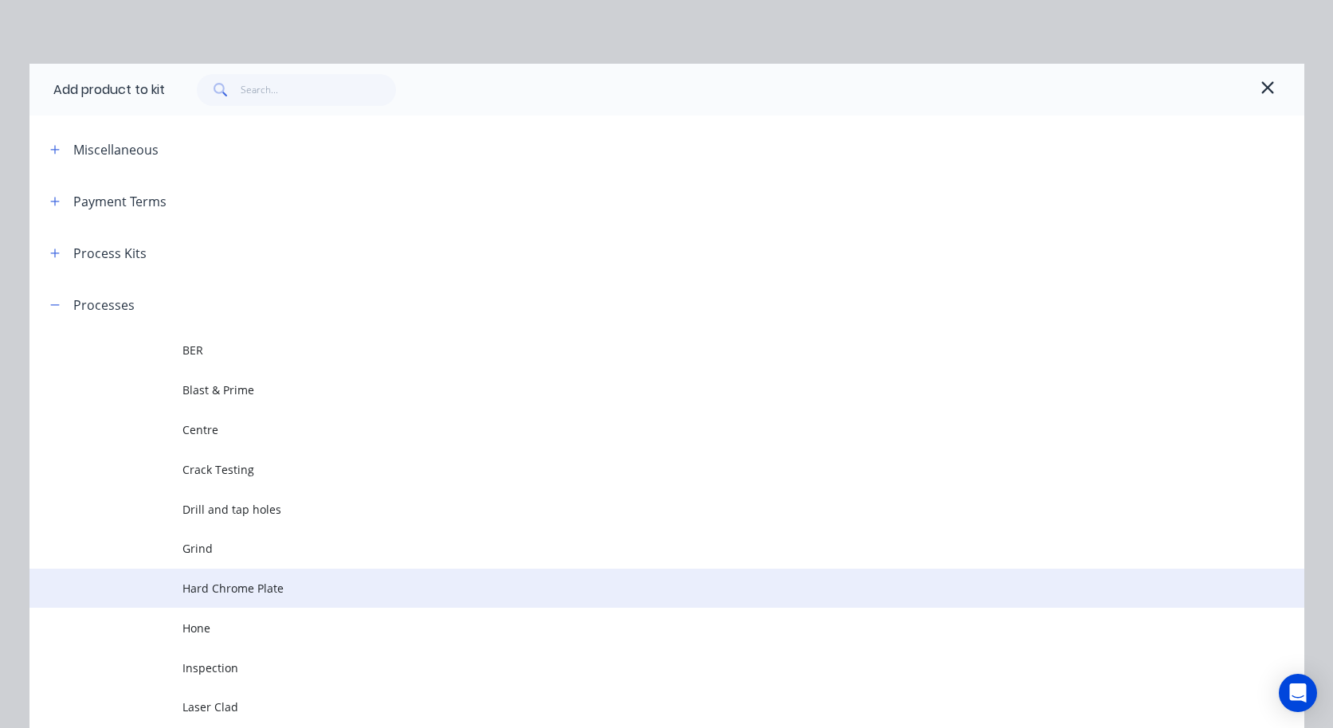
click at [240, 583] on span "Hard Chrome Plate" at bounding box center [631, 588] width 897 height 17
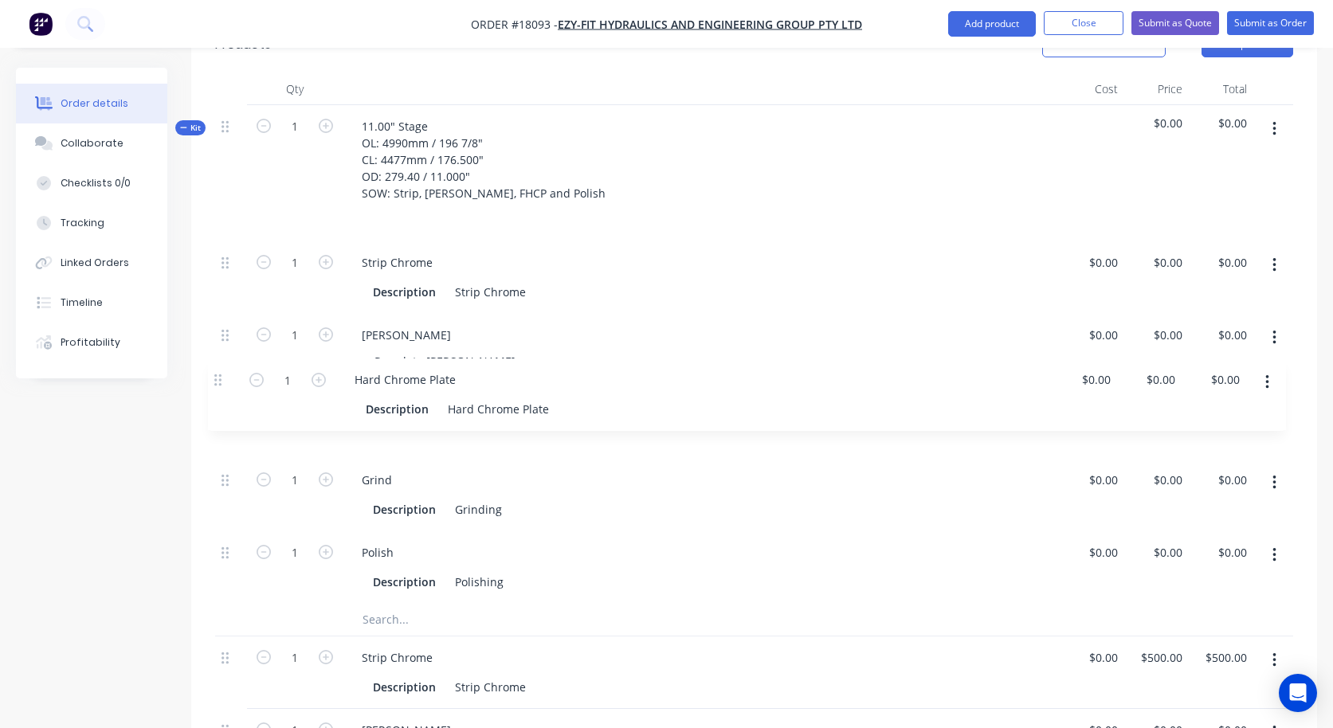
drag, startPoint x: 222, startPoint y: 537, endPoint x: 215, endPoint y: 377, distance: 160.4
click at [215, 377] on div "1 Strip Chrome Description Strip Chrome $0.00 $0.00 $0.00 $0.00 $0.00 $0.00 1 […" at bounding box center [754, 422] width 1078 height 363
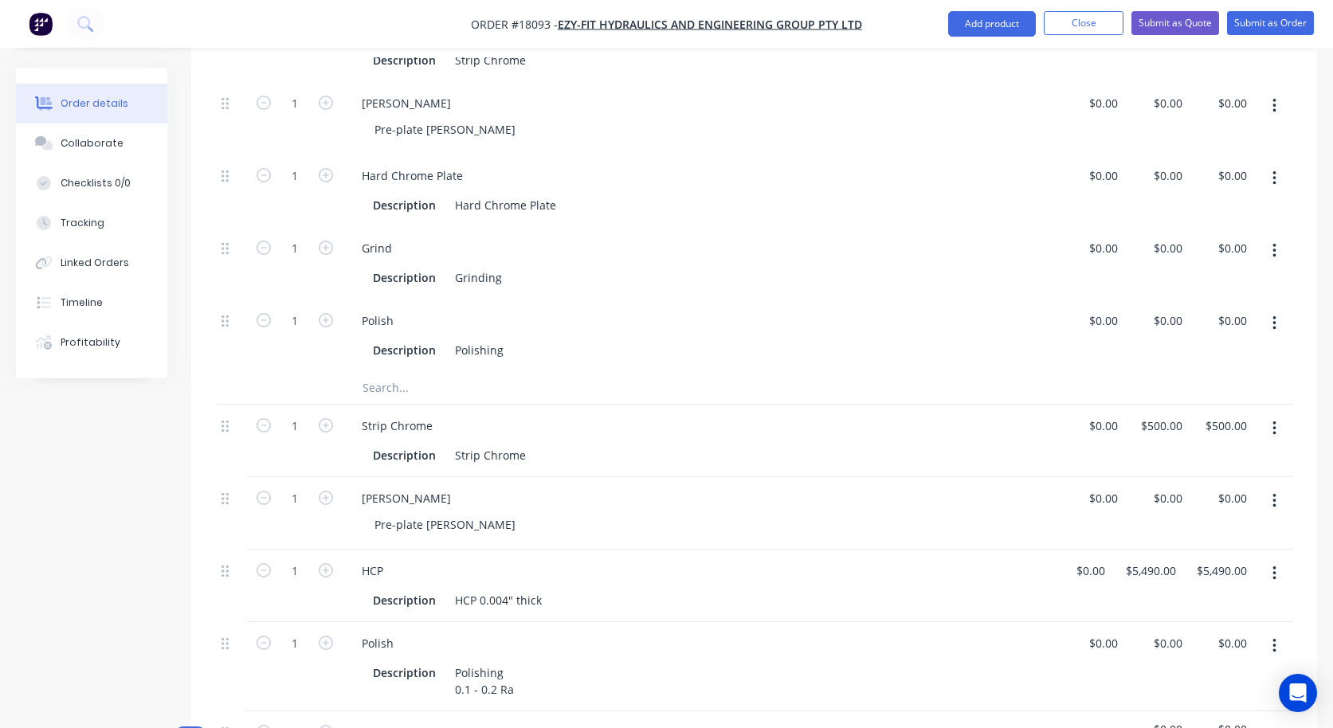
scroll to position [671, 0]
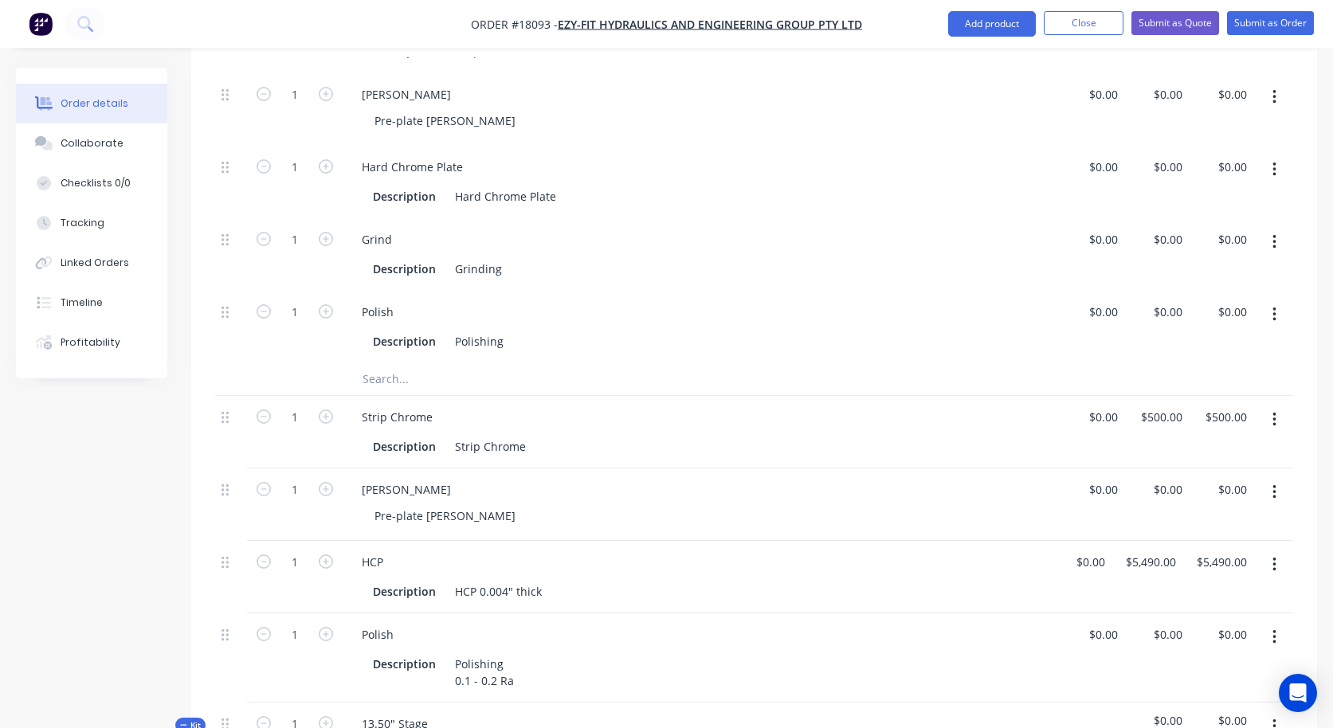
click at [1271, 406] on button "button" at bounding box center [1274, 420] width 37 height 29
click at [1187, 546] on div "Delete" at bounding box center [1217, 557] width 123 height 23
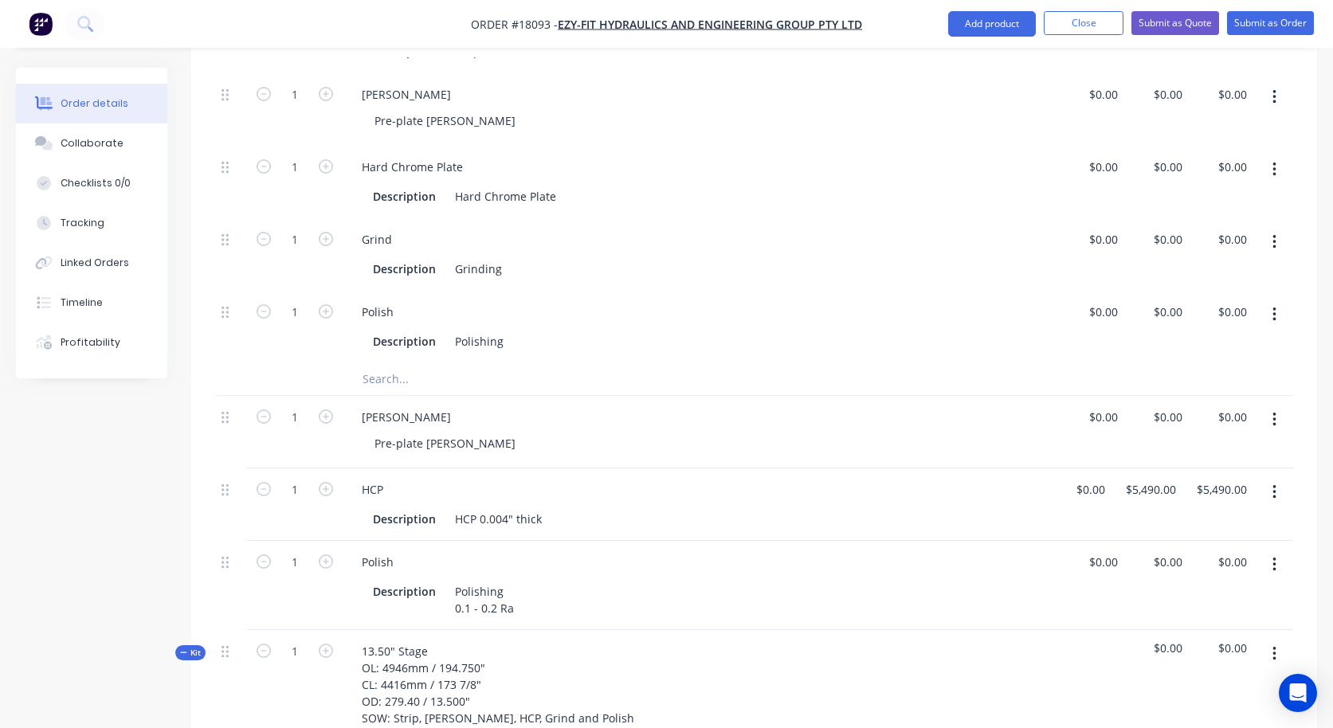
click at [1280, 478] on button "button" at bounding box center [1274, 492] width 37 height 29
click at [1195, 618] on div "Delete" at bounding box center [1217, 629] width 123 height 23
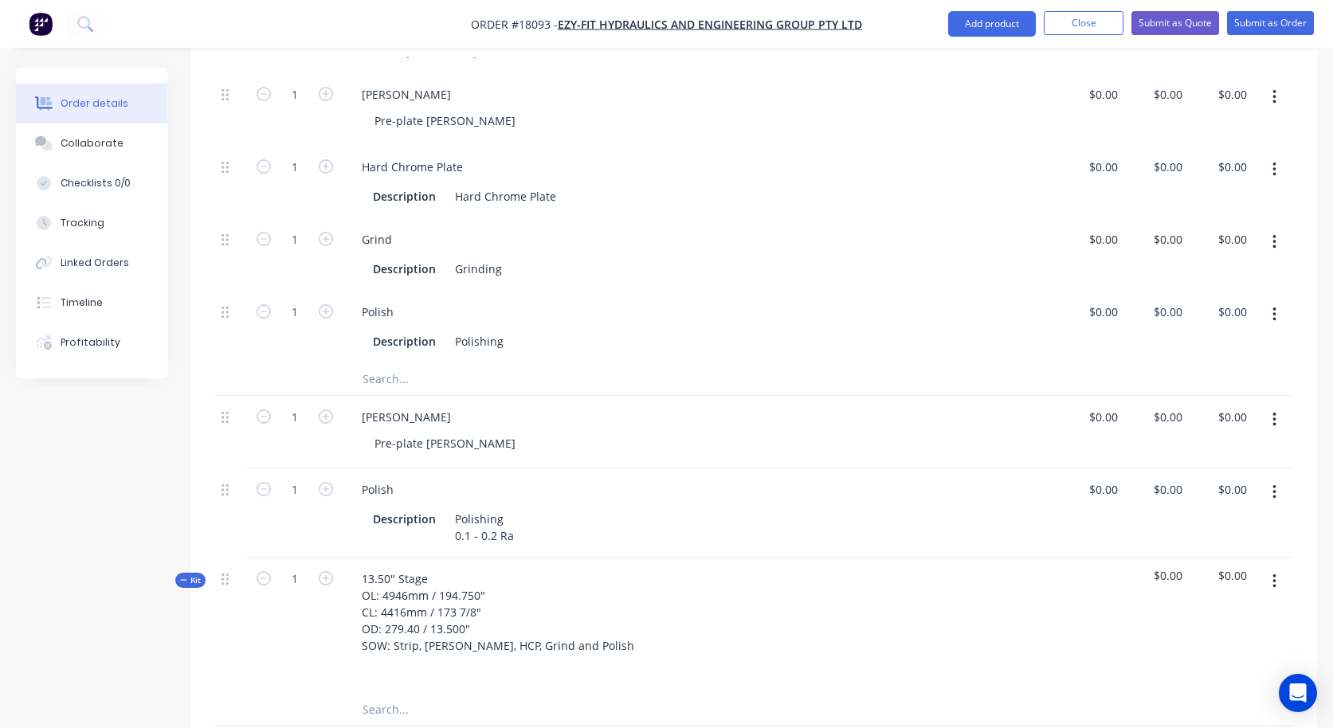
click at [1273, 484] on icon "button" at bounding box center [1275, 493] width 4 height 18
click at [1193, 618] on div "Delete" at bounding box center [1217, 629] width 123 height 23
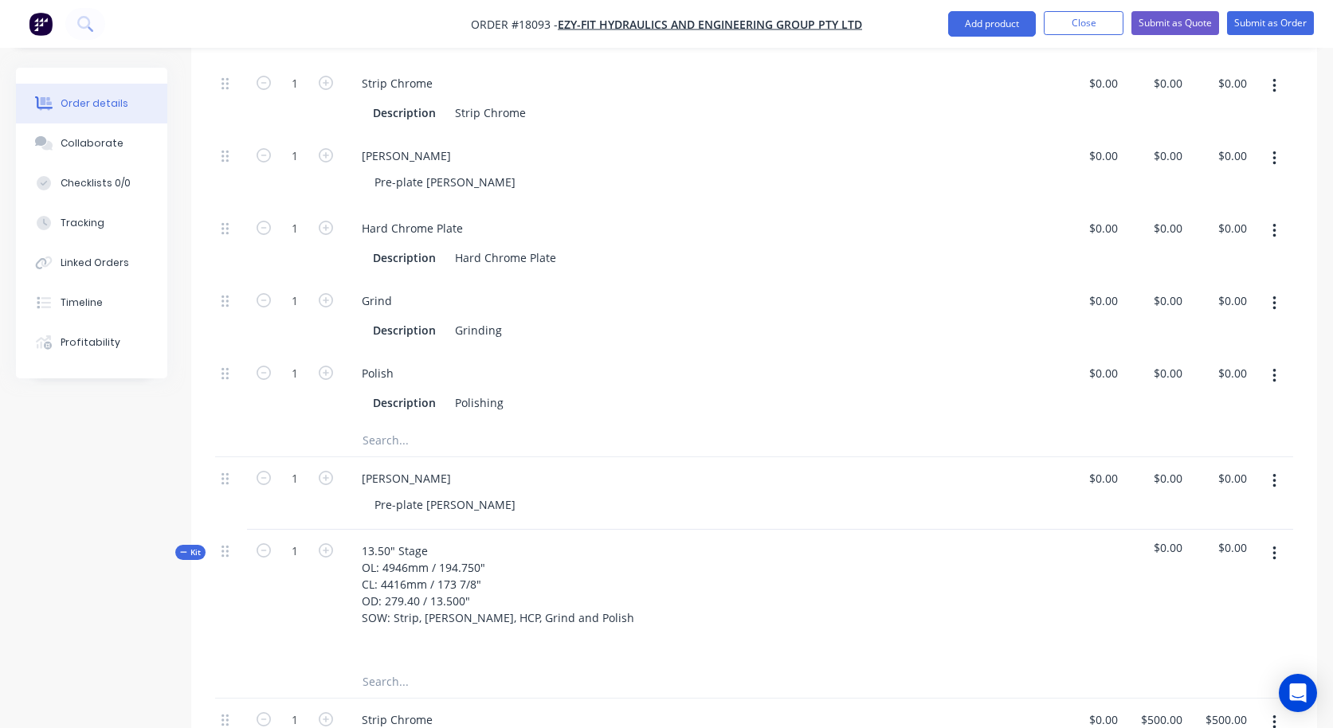
scroll to position [612, 0]
click at [1275, 472] on icon "button" at bounding box center [1274, 479] width 3 height 14
click at [1201, 605] on div "Delete" at bounding box center [1217, 616] width 123 height 23
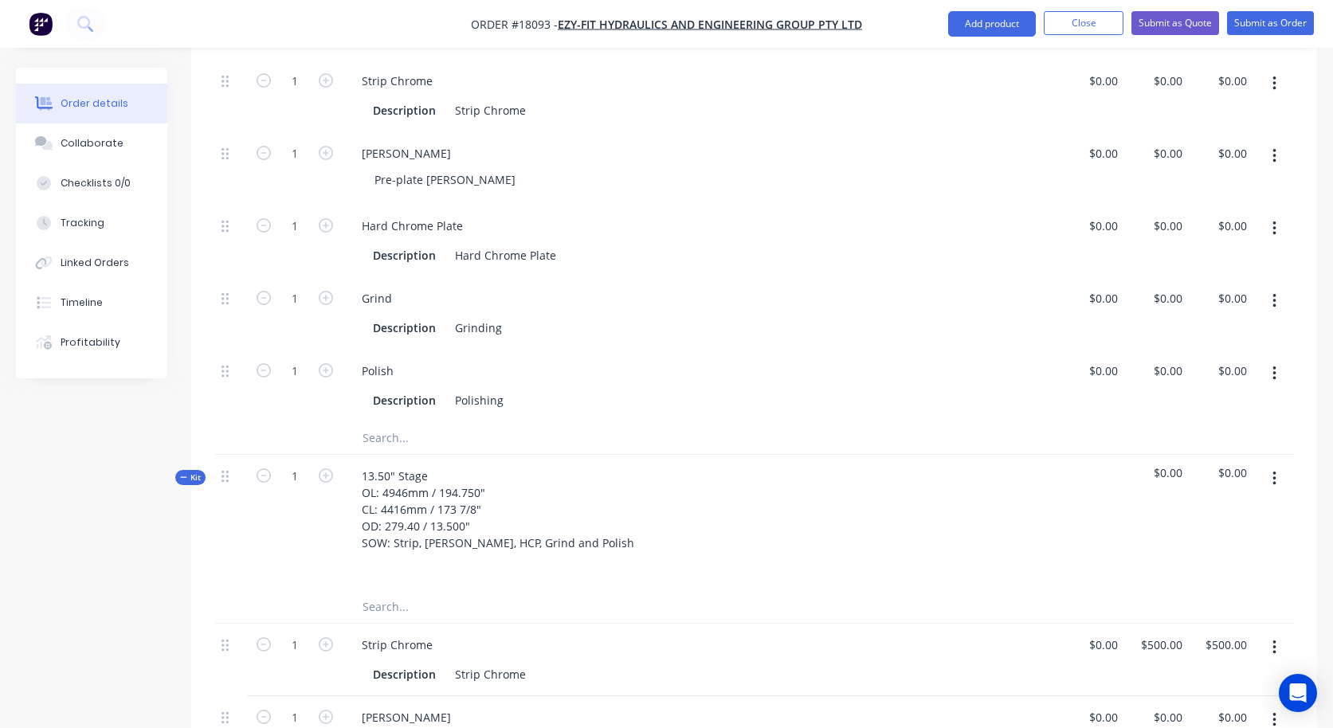
click at [189, 472] on span "Kit" at bounding box center [190, 478] width 21 height 12
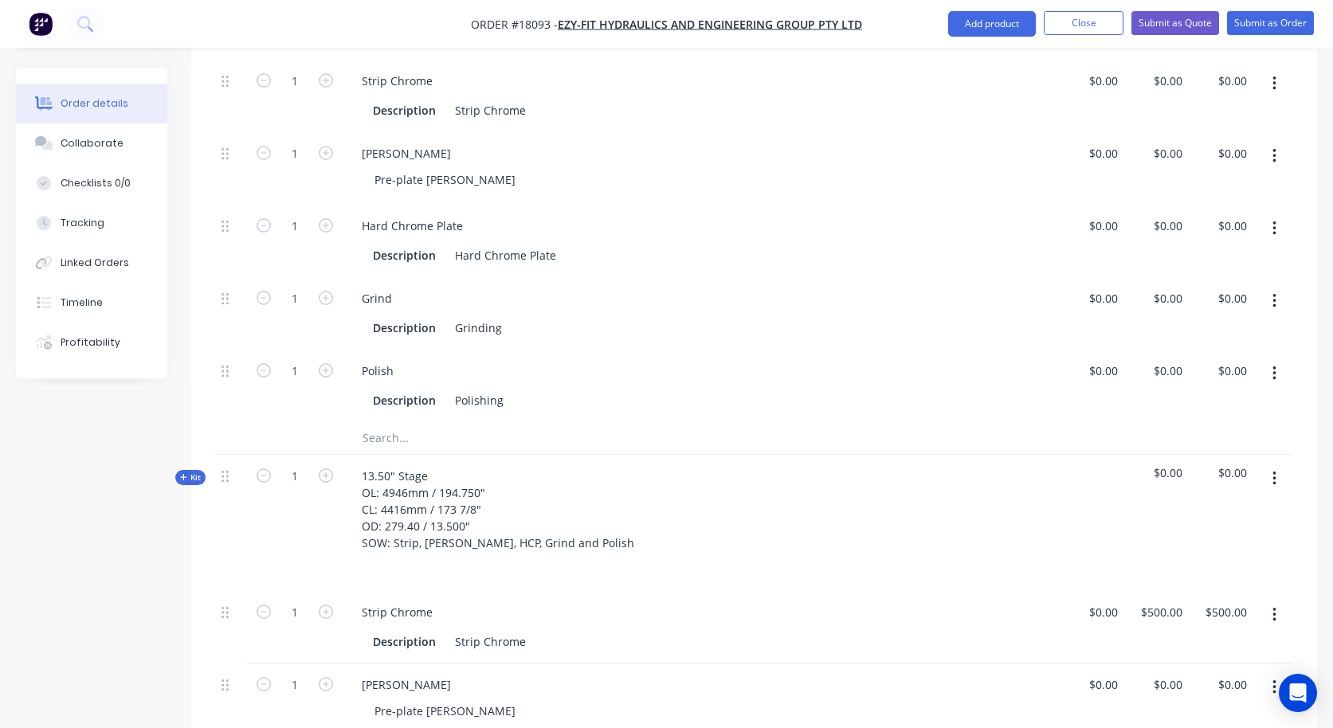
click at [196, 472] on span "Kit" at bounding box center [190, 478] width 21 height 12
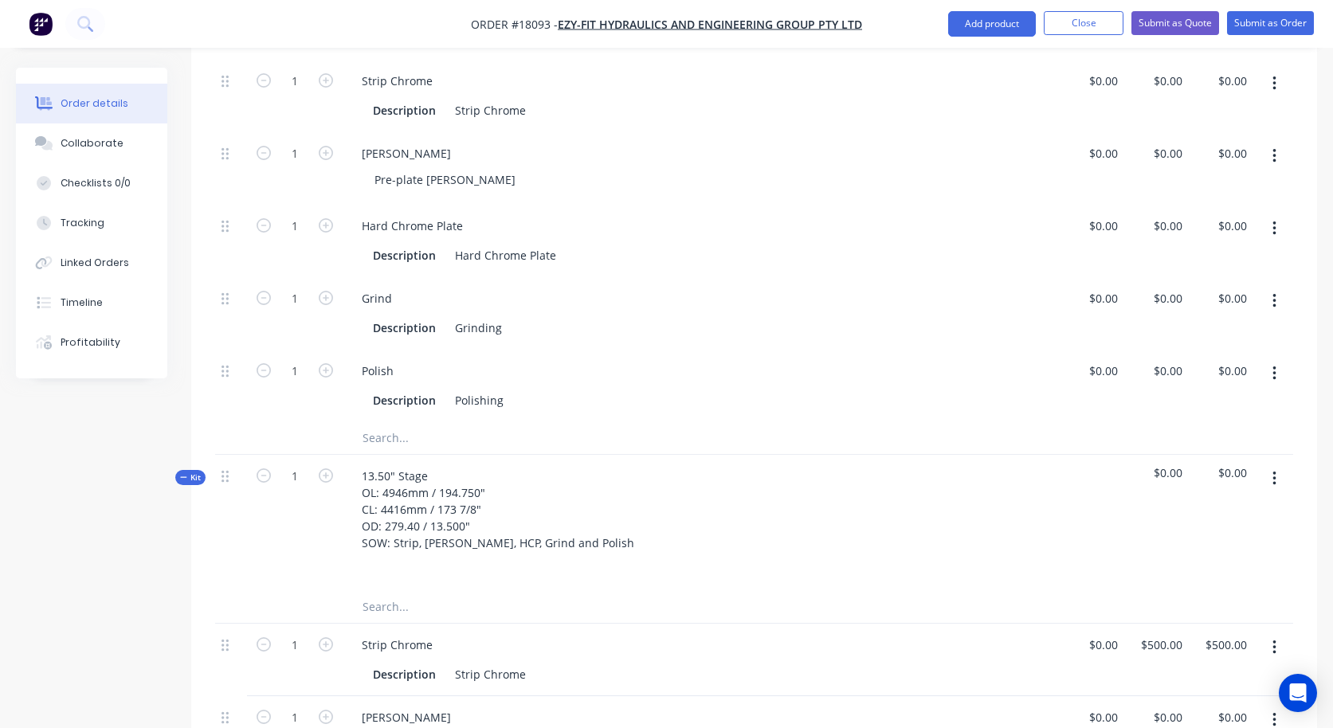
click at [196, 472] on span "Kit" at bounding box center [190, 478] width 21 height 12
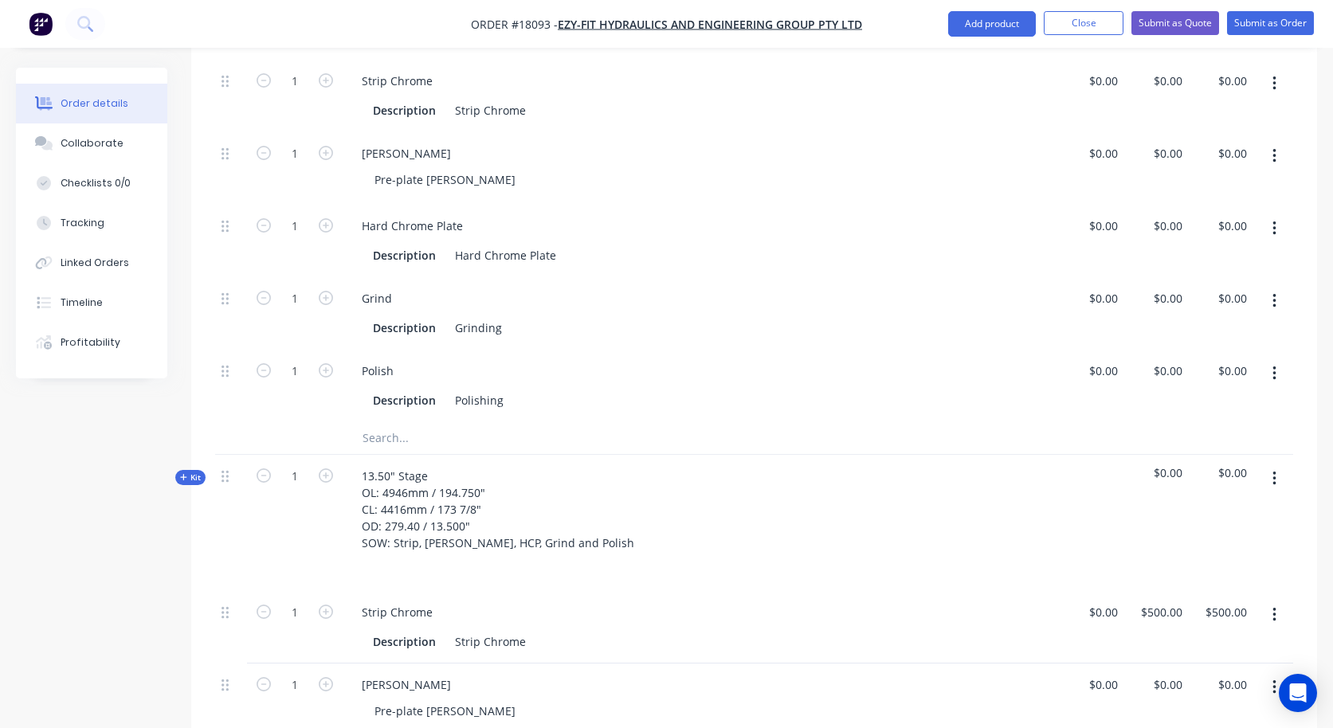
click at [1273, 606] on icon "button" at bounding box center [1275, 615] width 4 height 18
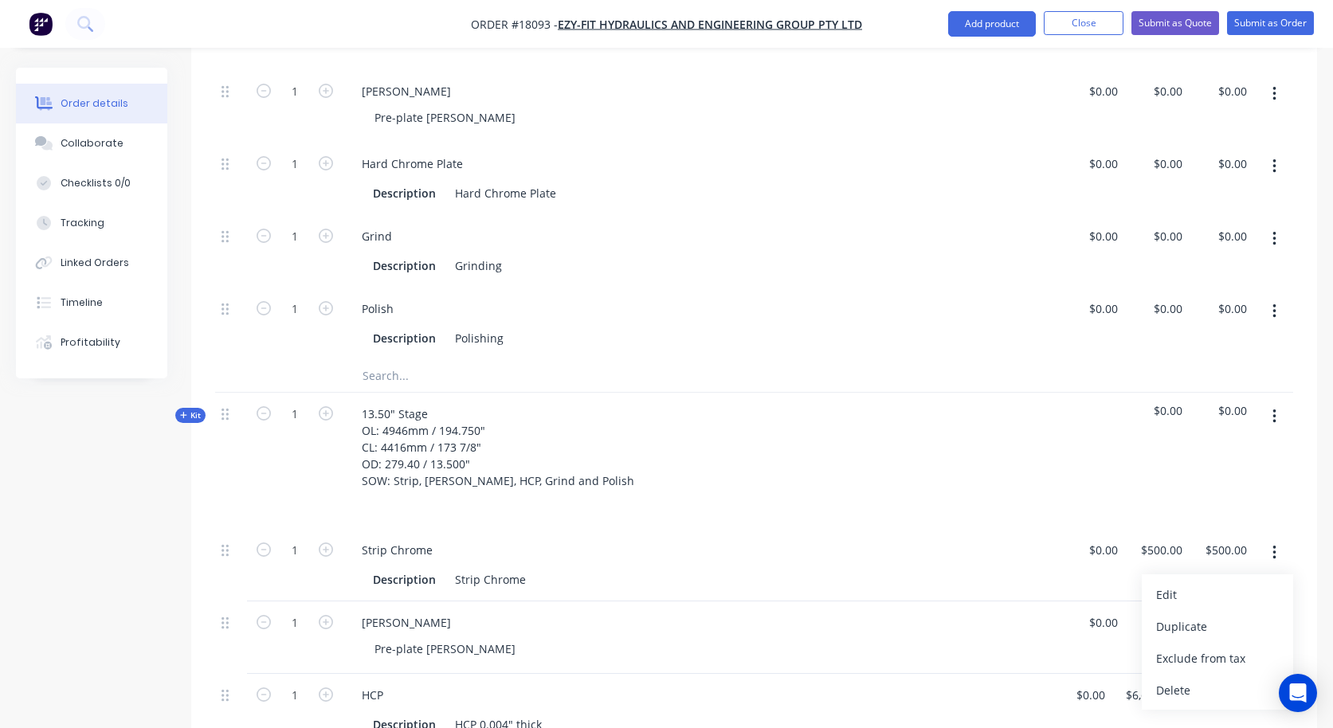
scroll to position [711, 0]
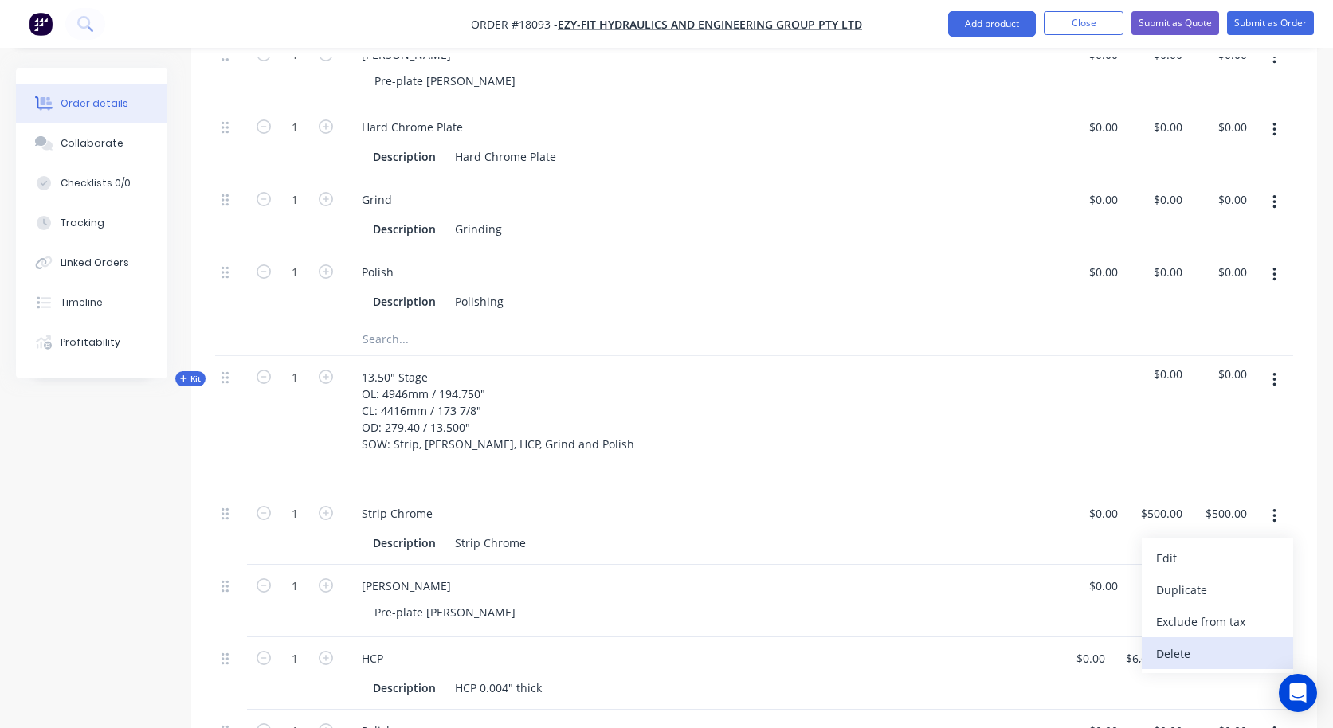
click at [1168, 643] on div "Delete" at bounding box center [1217, 653] width 123 height 23
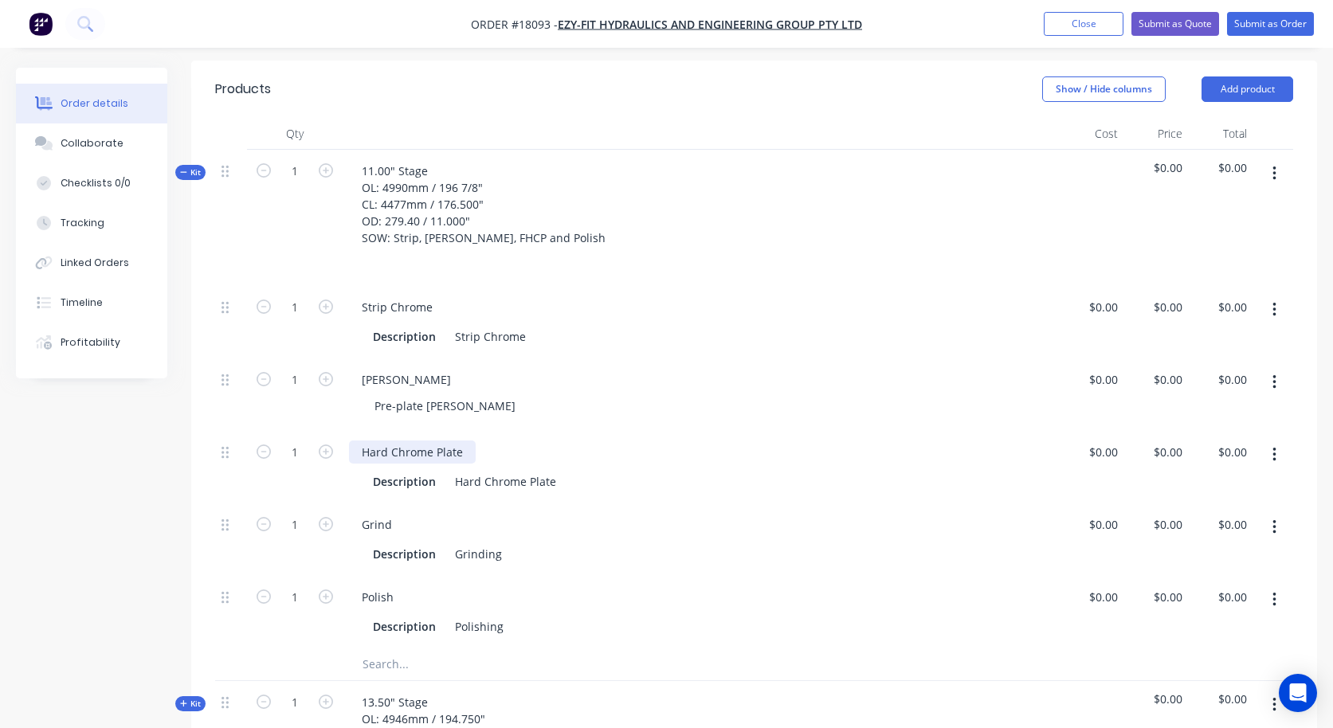
scroll to position [376, 0]
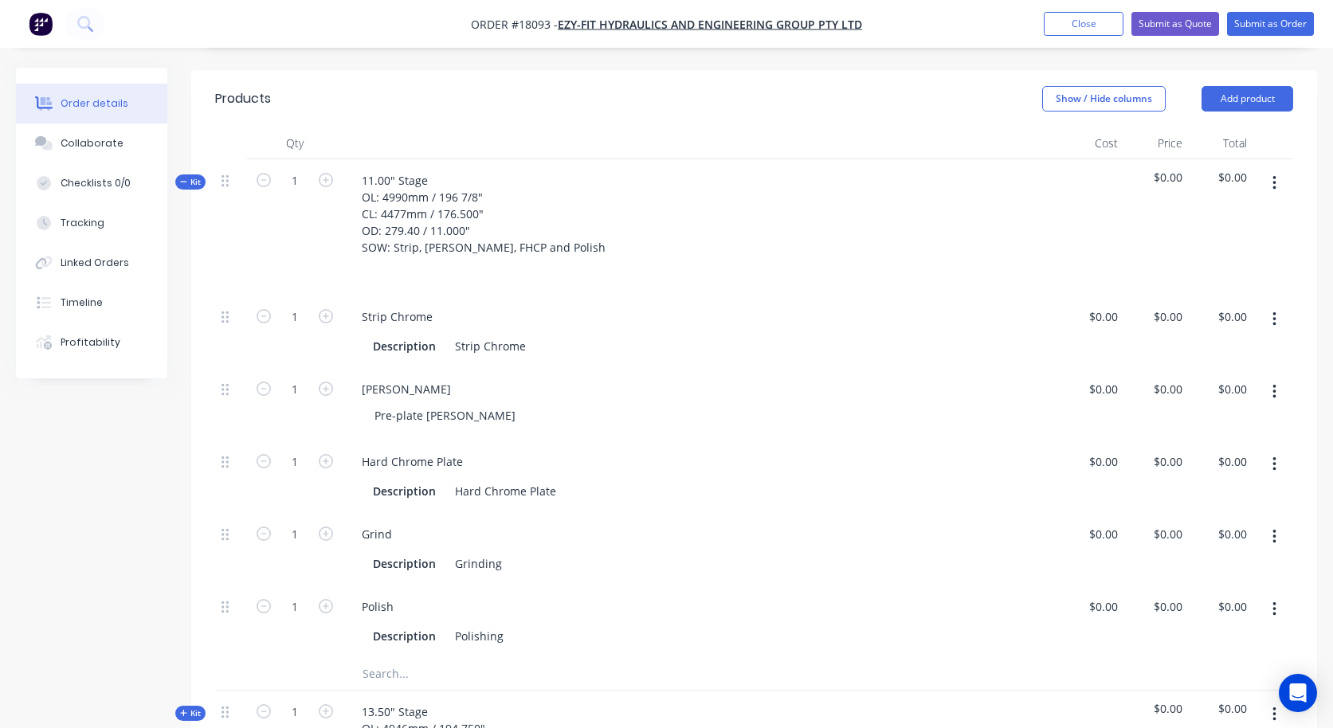
click at [1281, 169] on button "button" at bounding box center [1274, 183] width 37 height 29
click at [1194, 309] on div "Duplicate" at bounding box center [1217, 320] width 123 height 23
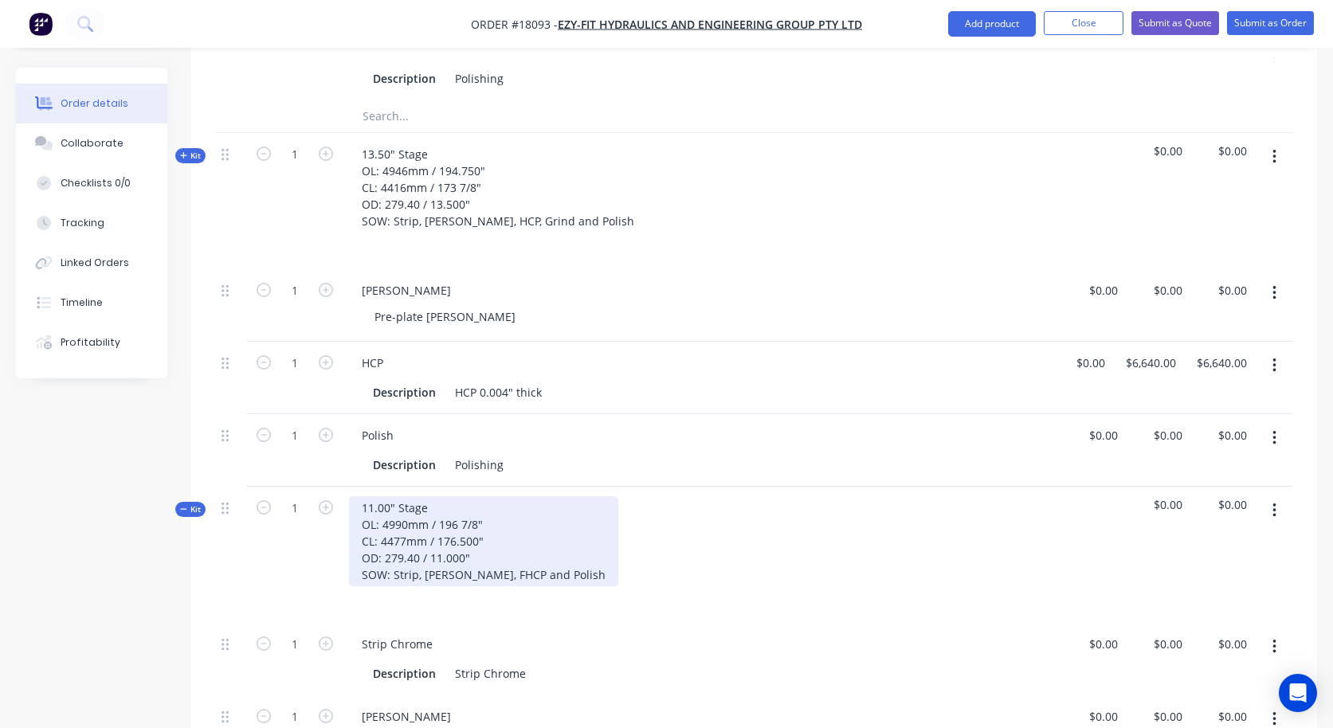
scroll to position [778, 0]
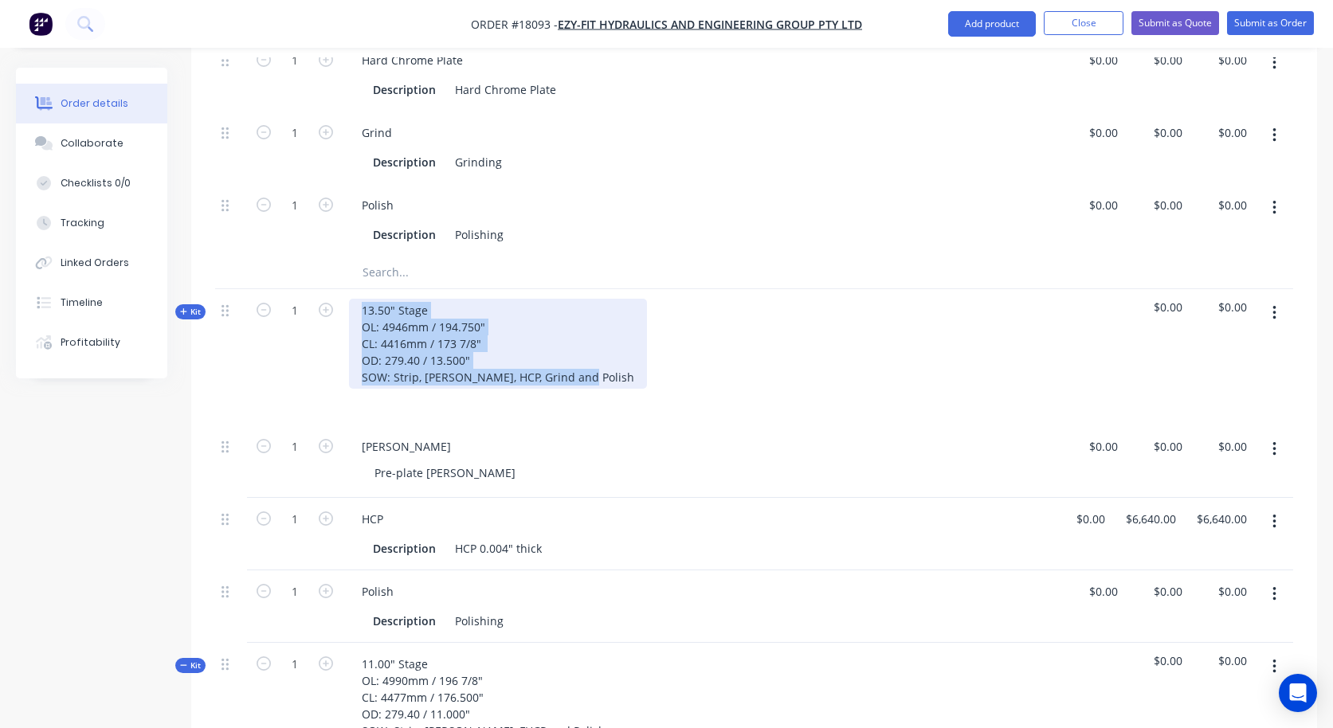
drag, startPoint x: 575, startPoint y: 356, endPoint x: 366, endPoint y: 275, distance: 224.8
click at [366, 289] on div "13.50" Stage OL: 4946mm / 194.750" CL: 4416mm / 173 7/8" OD: 279.40 / 13.500" S…" at bounding box center [701, 357] width 717 height 136
copy div "13.50" Stage OL: 4946mm / 194.750" CL: 4416mm / 173 7/8" OD: 279.40 / 13.500" S…"
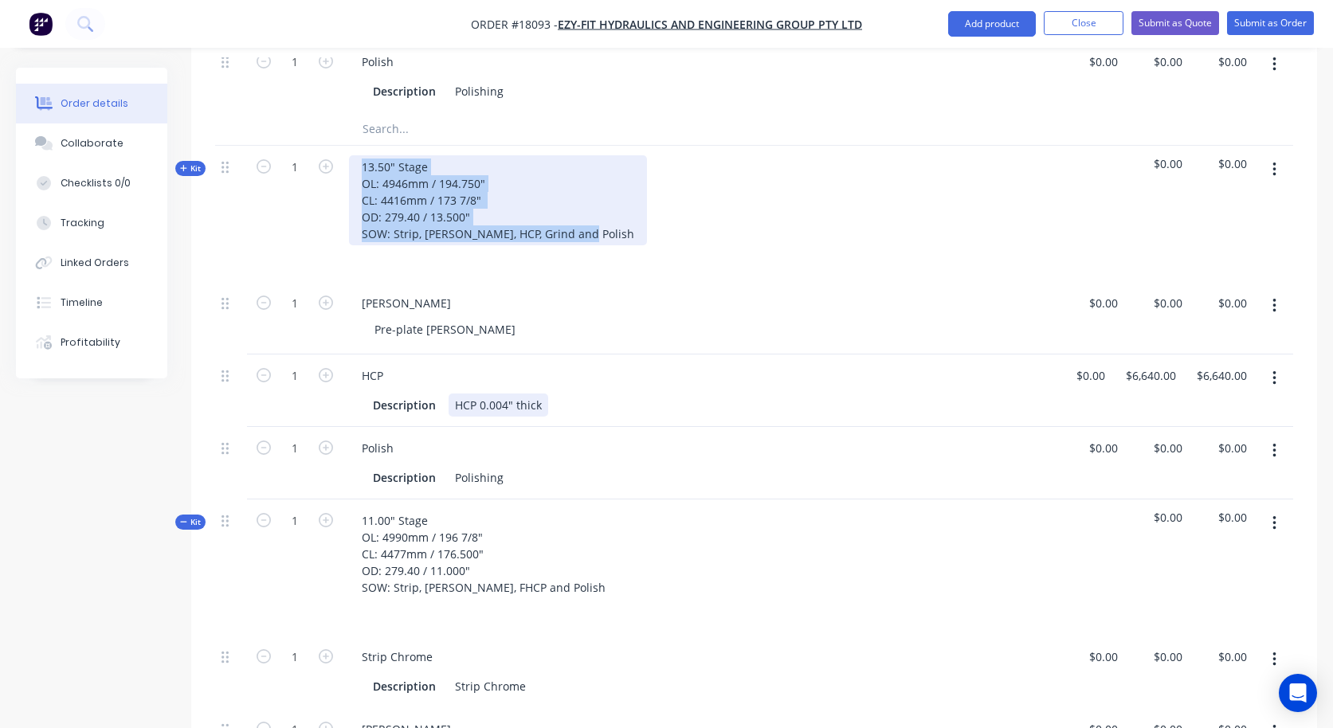
scroll to position [1038, 0]
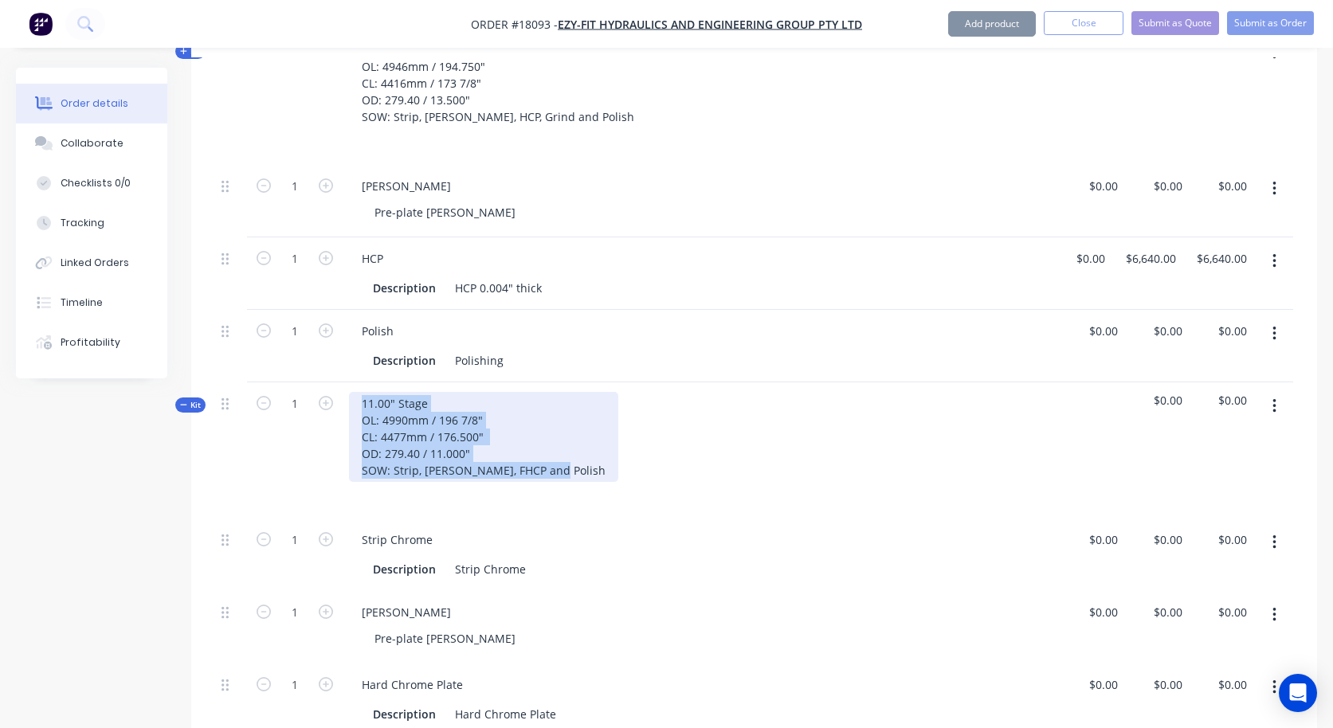
drag, startPoint x: 547, startPoint y: 456, endPoint x: 347, endPoint y: 382, distance: 212.6
click at [347, 383] on div "11.00" Stage OL: 4990mm / 196 7/8" CL: 4477mm / 176.500" OD: 279.40 / 11.000" S…" at bounding box center [701, 451] width 717 height 136
paste div
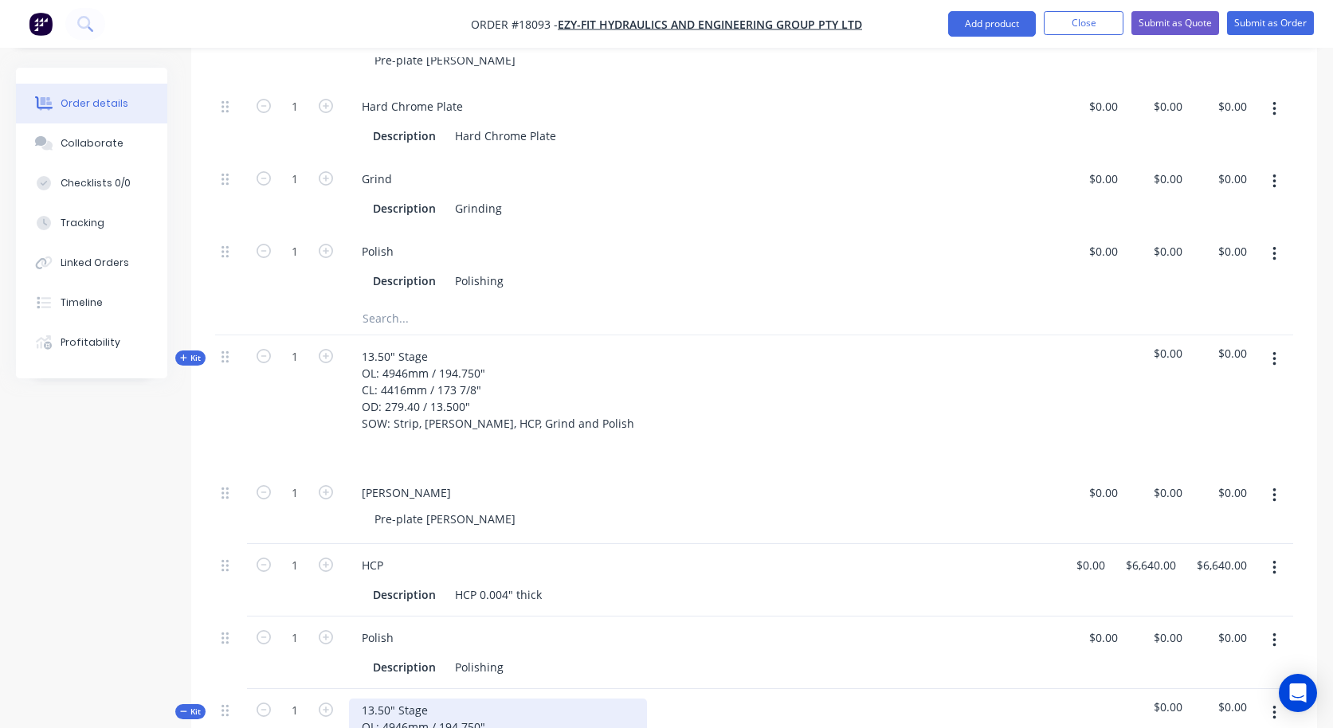
scroll to position [697, 0]
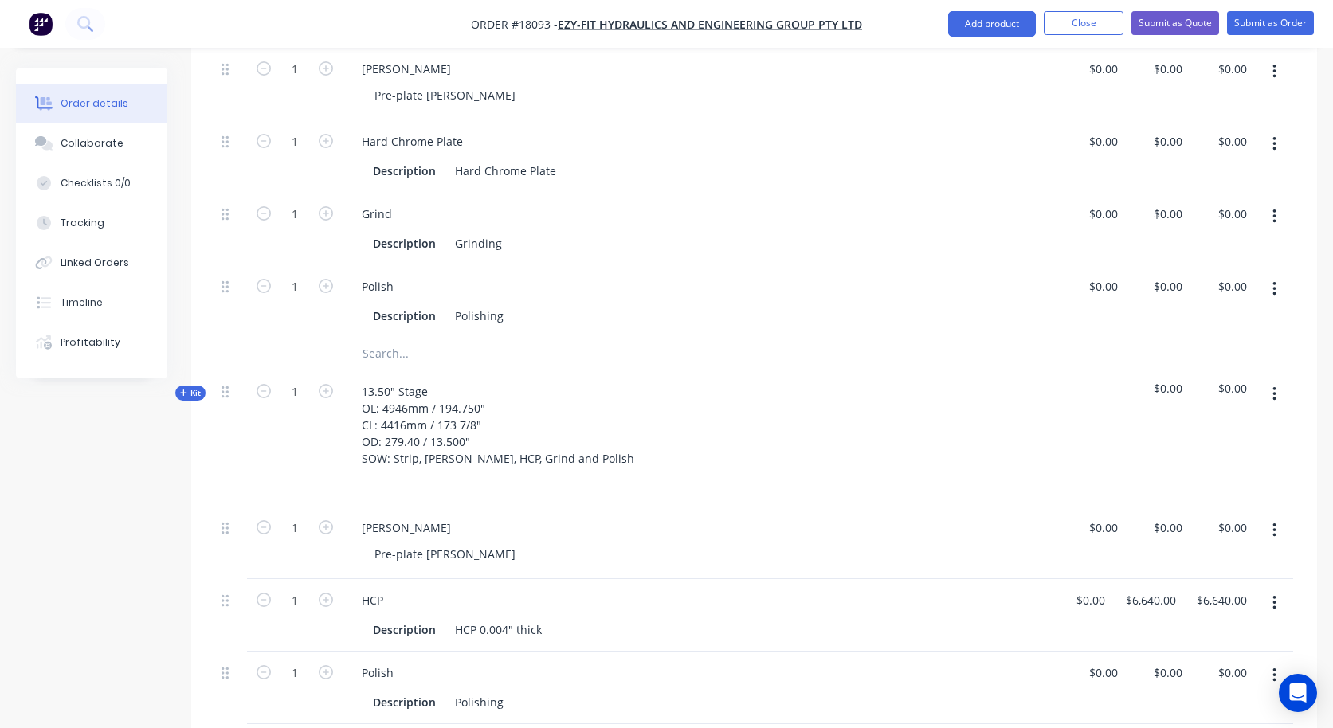
click at [1276, 386] on icon "button" at bounding box center [1275, 395] width 4 height 18
click at [1201, 552] on div "Delete" at bounding box center [1217, 563] width 123 height 23
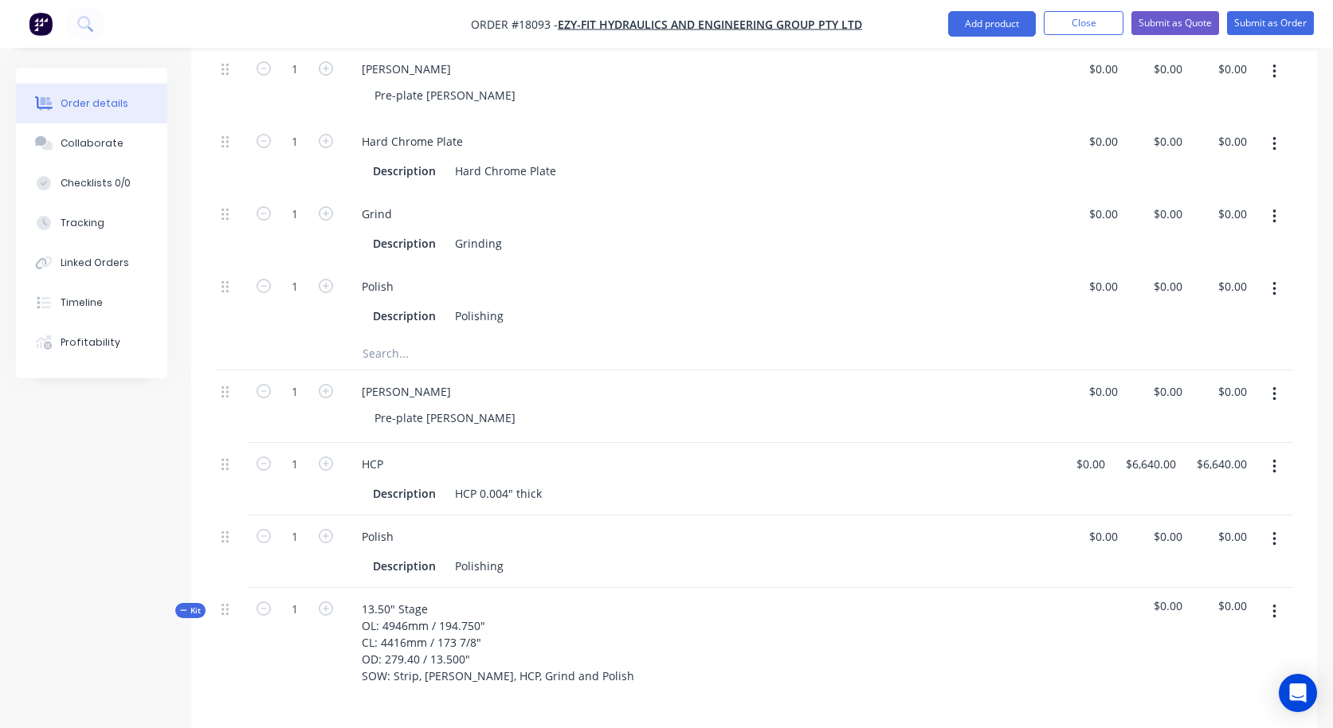
click at [1270, 380] on button "button" at bounding box center [1274, 394] width 37 height 29
click at [1185, 520] on div "Delete" at bounding box center [1217, 531] width 123 height 23
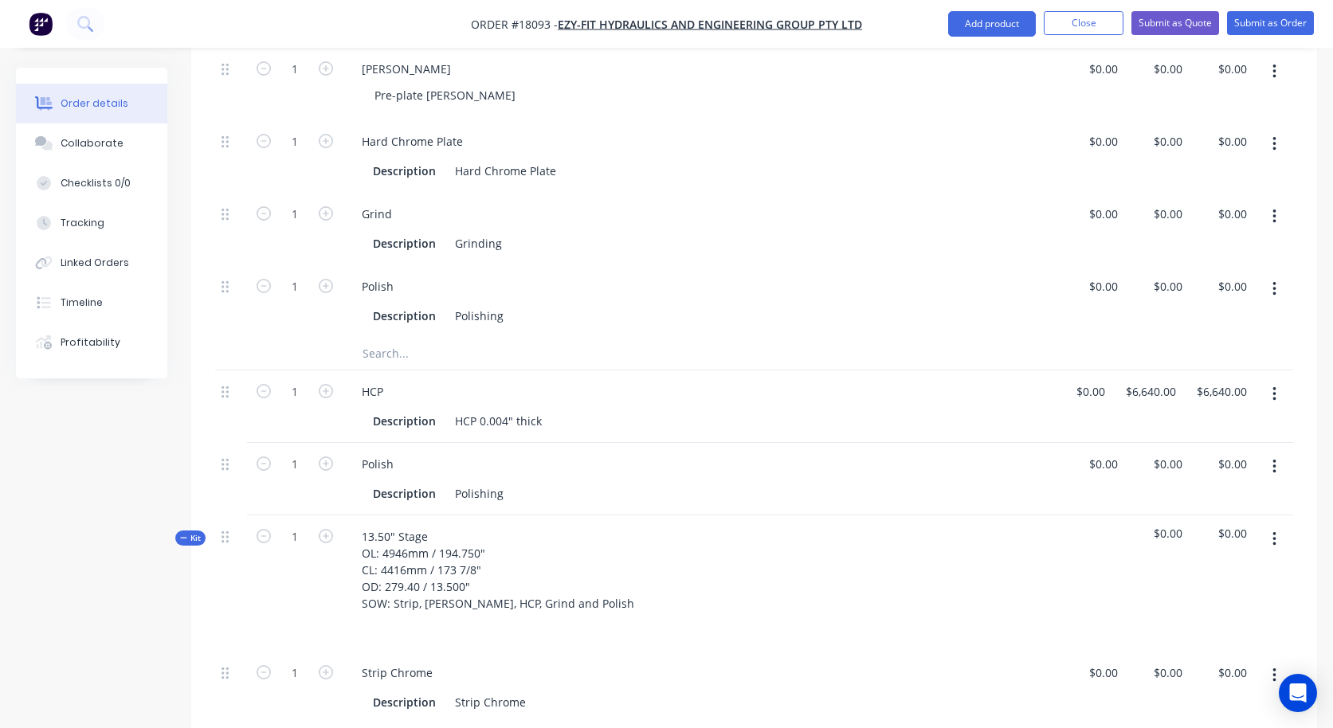
click at [1274, 386] on icon "button" at bounding box center [1275, 395] width 4 height 18
click at [1208, 520] on div "Delete" at bounding box center [1217, 531] width 123 height 23
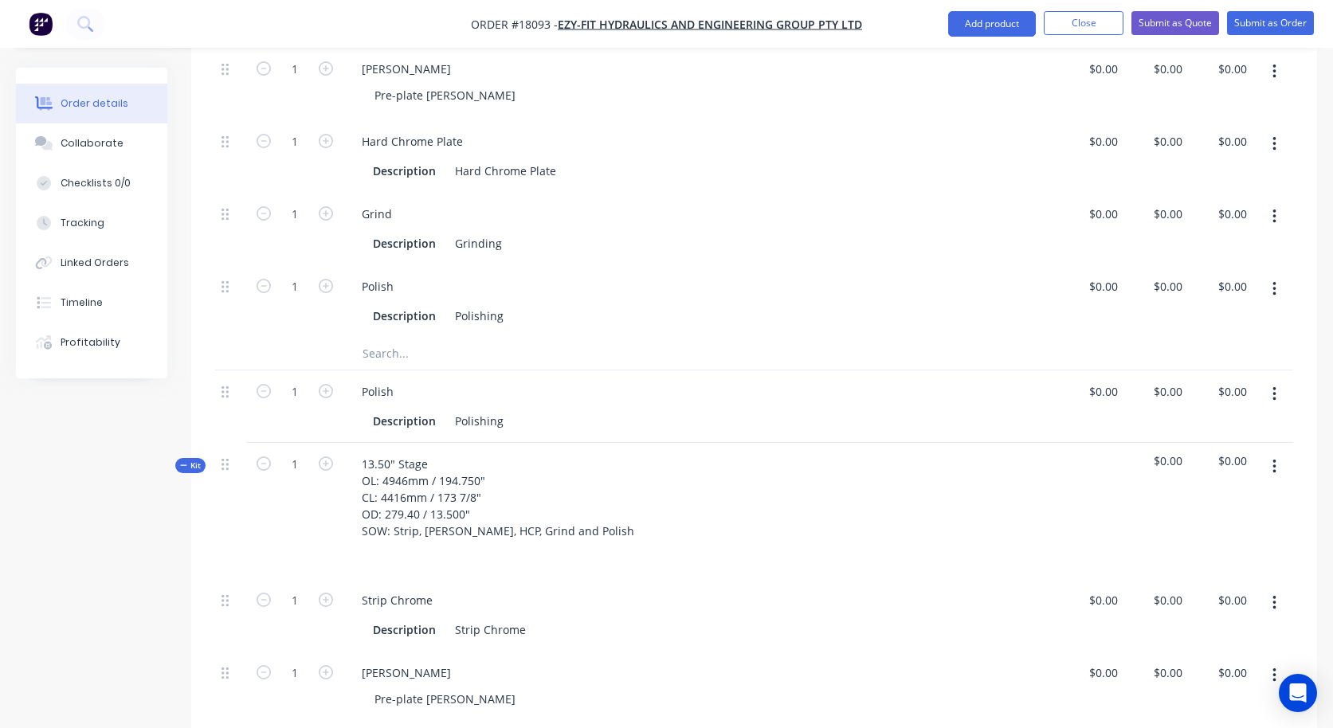
click at [1274, 387] on icon "button" at bounding box center [1274, 394] width 3 height 14
click at [1193, 520] on div "Delete" at bounding box center [1217, 531] width 123 height 23
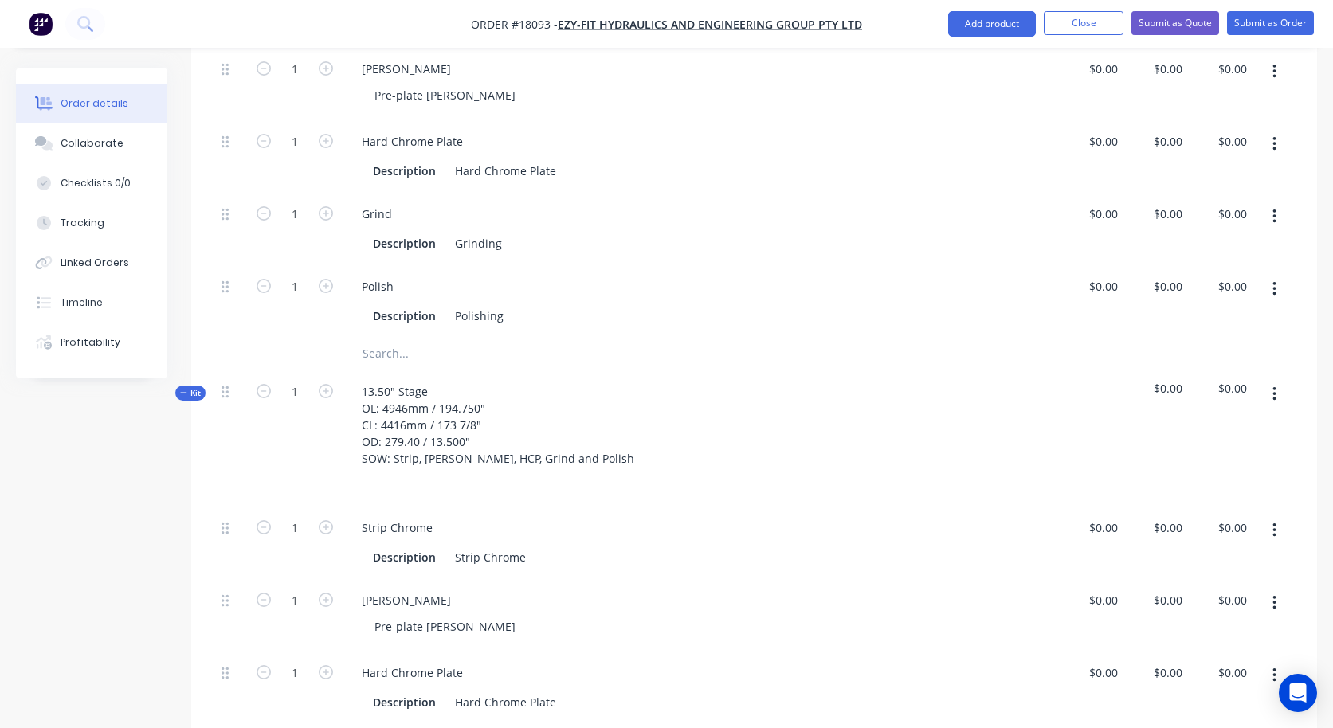
click at [427, 340] on input "text" at bounding box center [521, 354] width 319 height 32
click at [426, 340] on input "text" at bounding box center [521, 354] width 319 height 32
type input "crack"
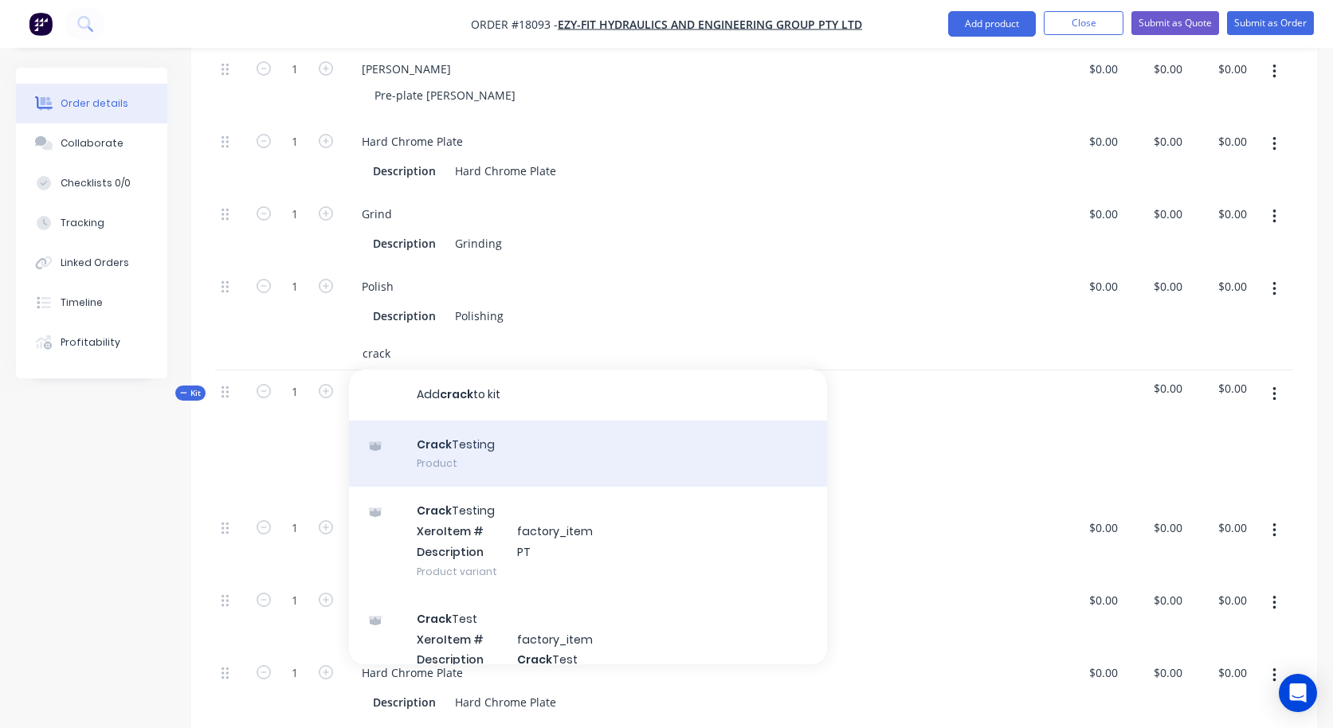
scroll to position [0, 0]
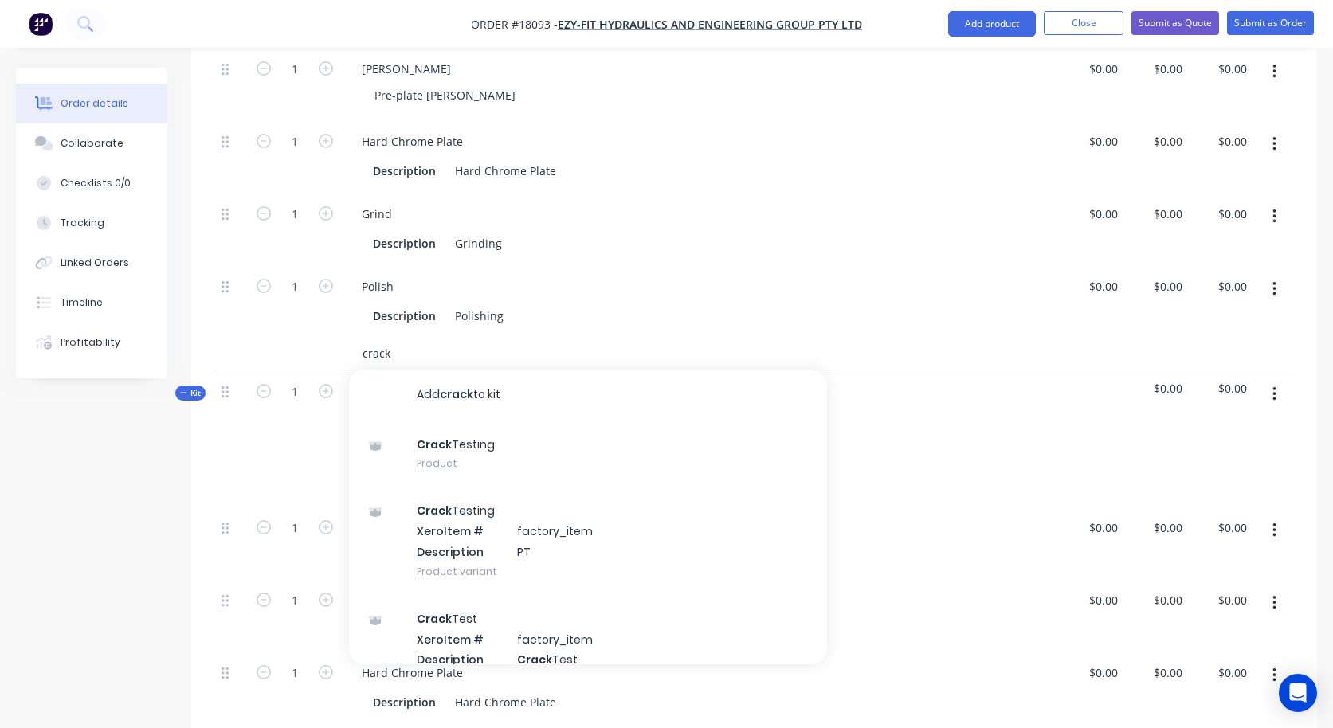
click at [370, 338] on input "crack" at bounding box center [521, 354] width 319 height 32
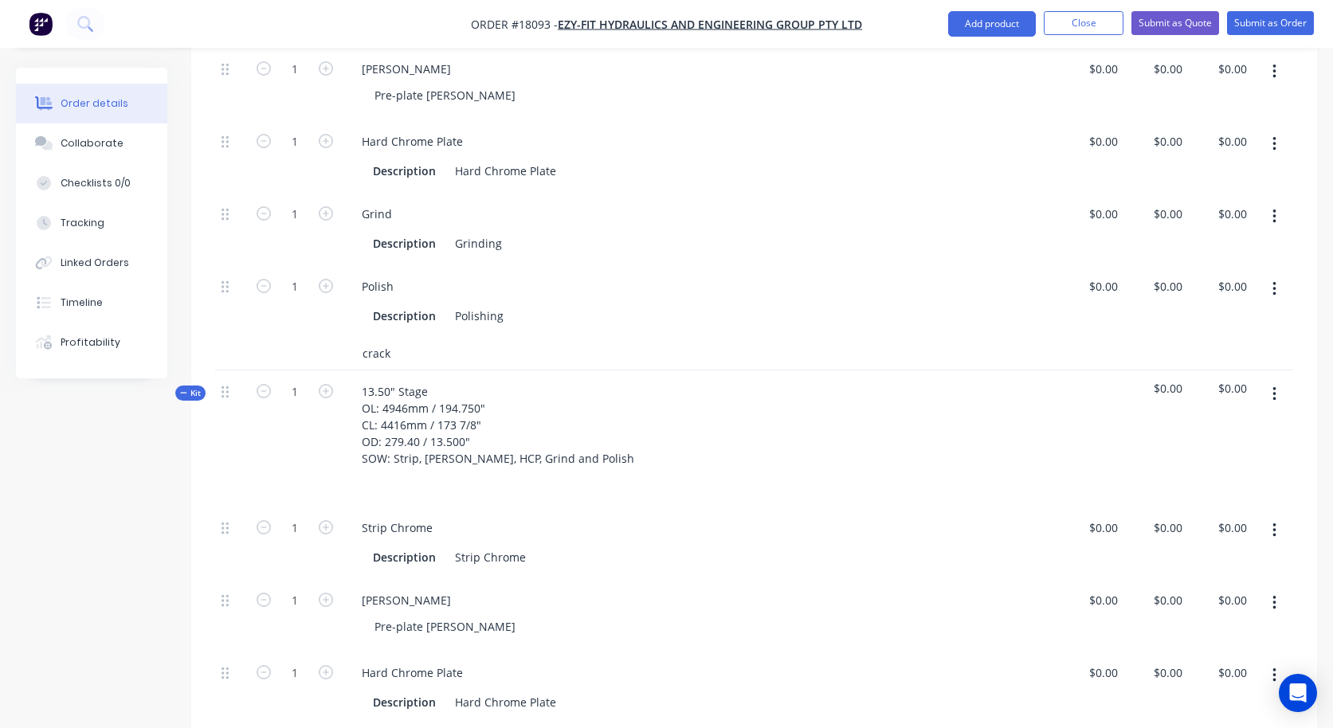
click at [370, 338] on input "crack" at bounding box center [521, 354] width 319 height 32
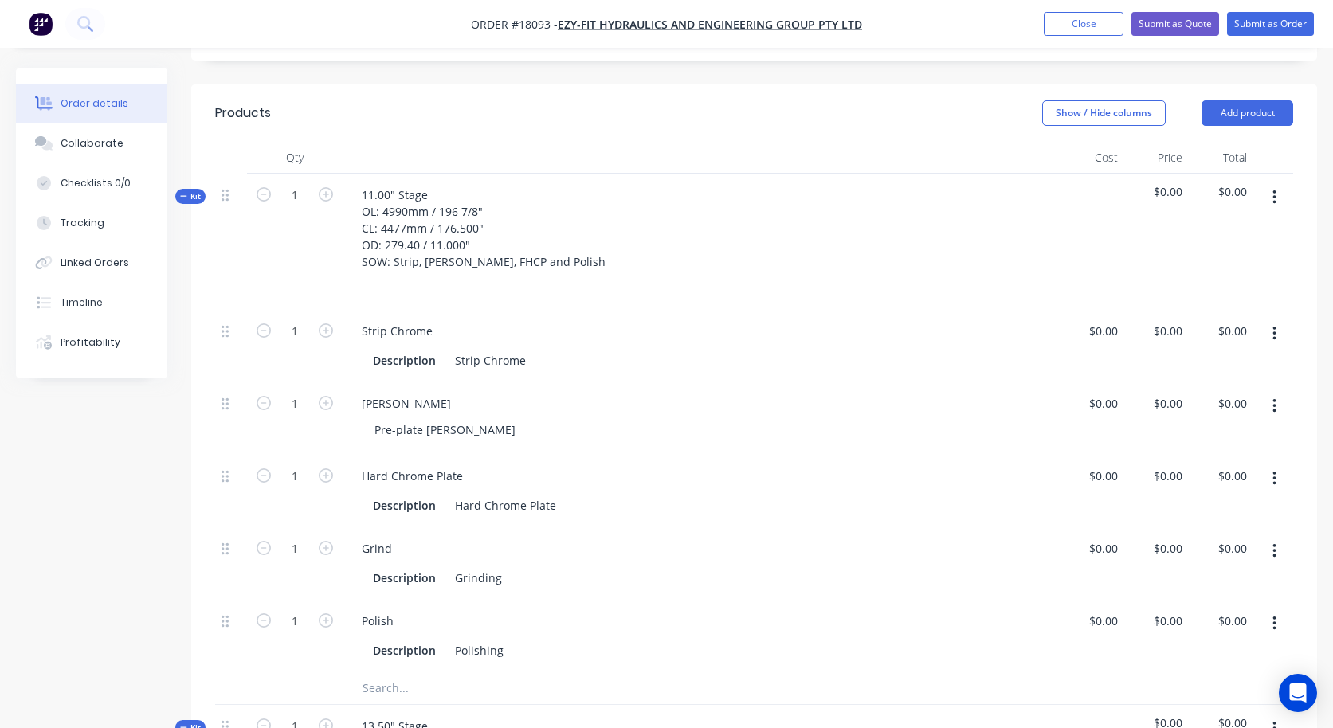
scroll to position [361, 0]
click at [553, 495] on div "Hard Chrome Plate" at bounding box center [506, 506] width 114 height 23
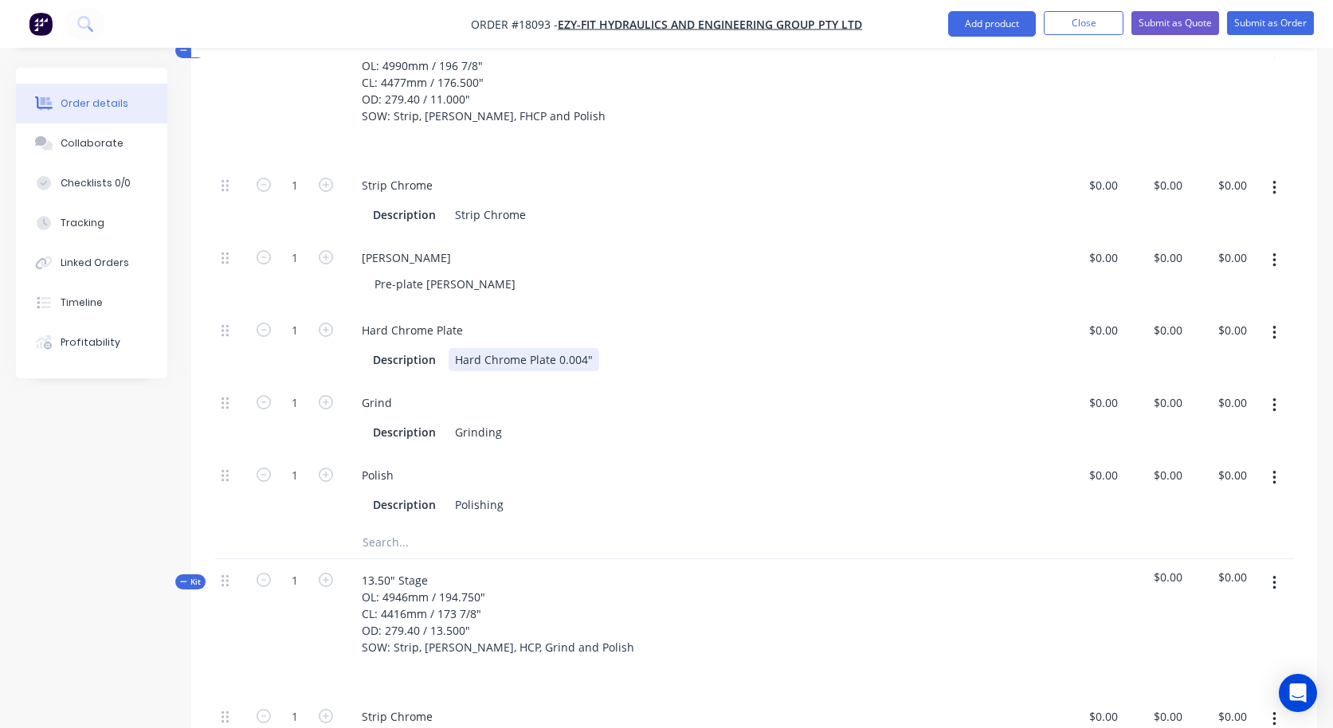
scroll to position [577, 0]
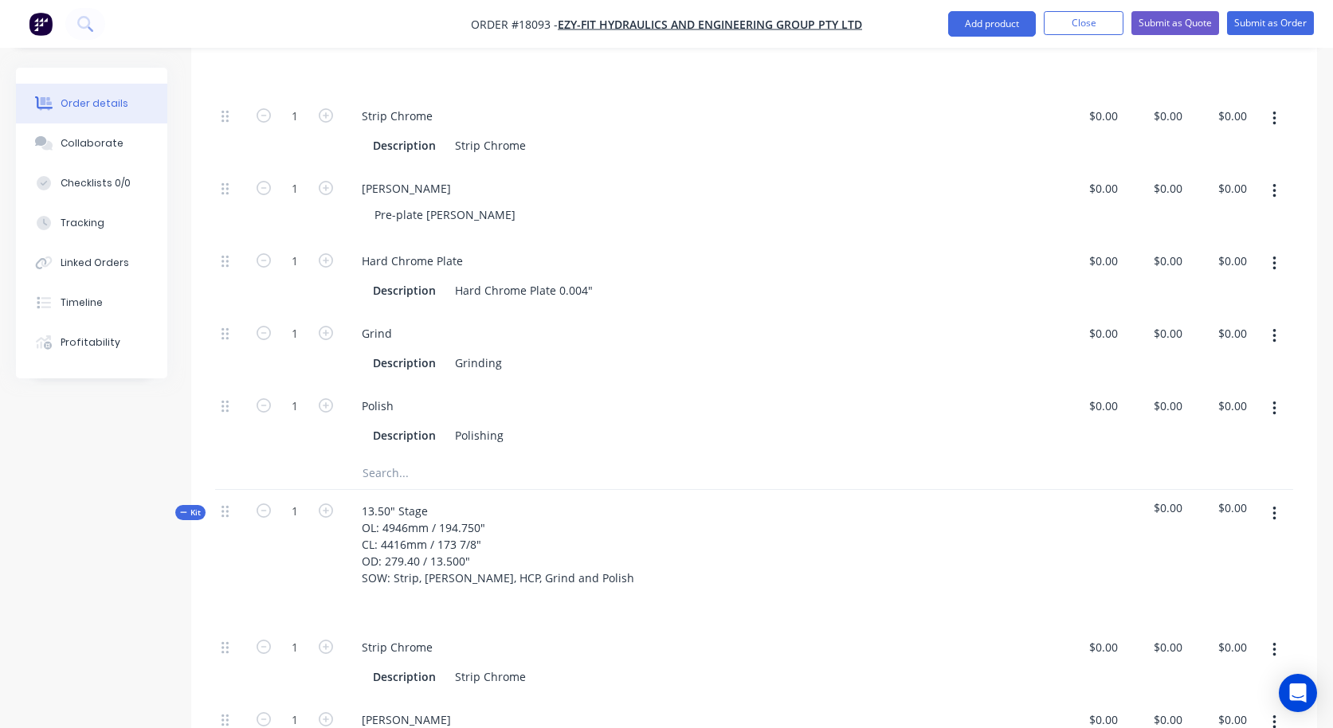
click at [581, 457] on input "text" at bounding box center [521, 473] width 319 height 32
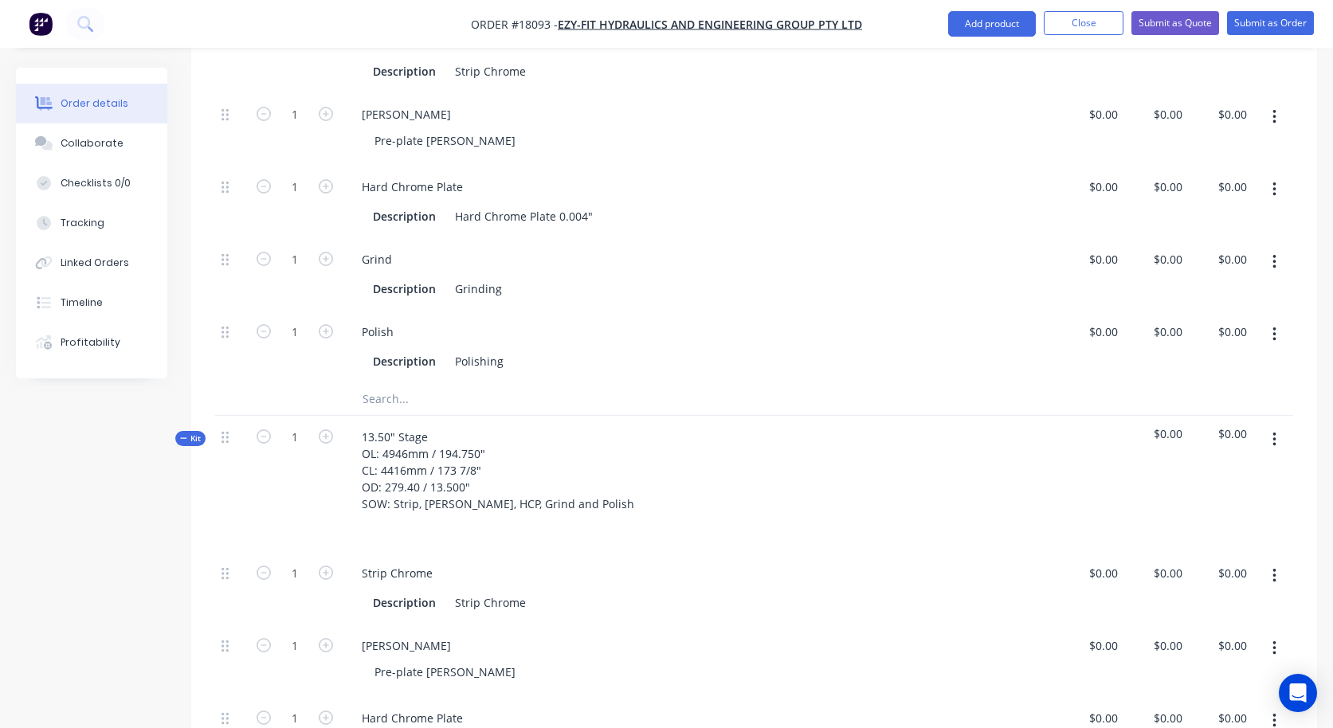
scroll to position [468, 0]
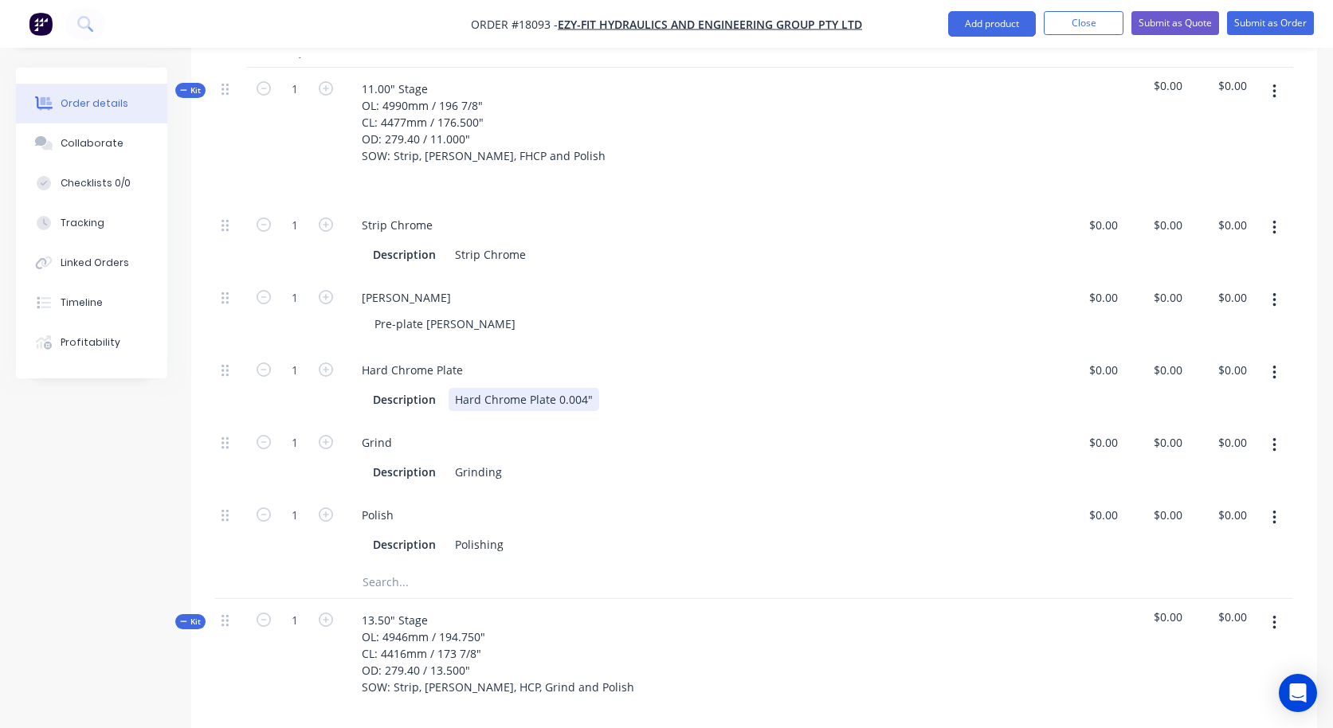
click at [575, 388] on div "Hard Chrome Plate 0.004"" at bounding box center [524, 399] width 151 height 23
copy div "Hard Chrome Plate 0.004""
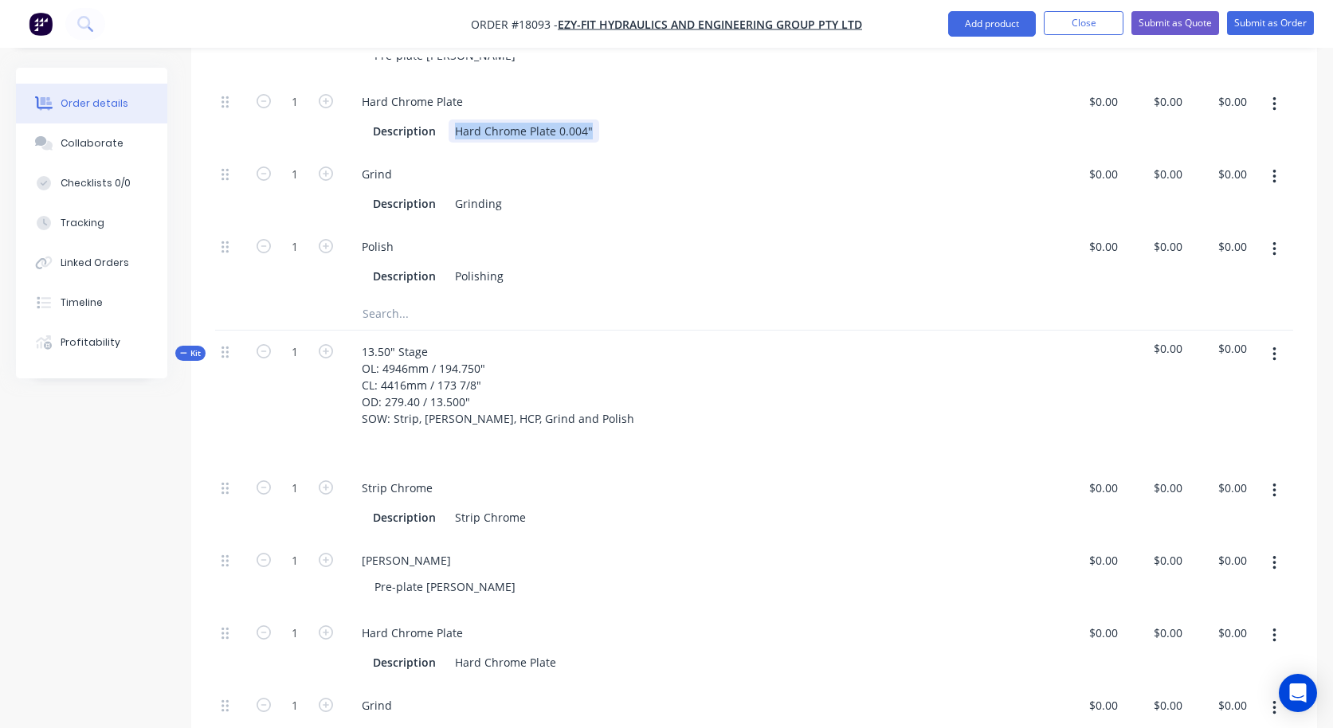
scroll to position [853, 0]
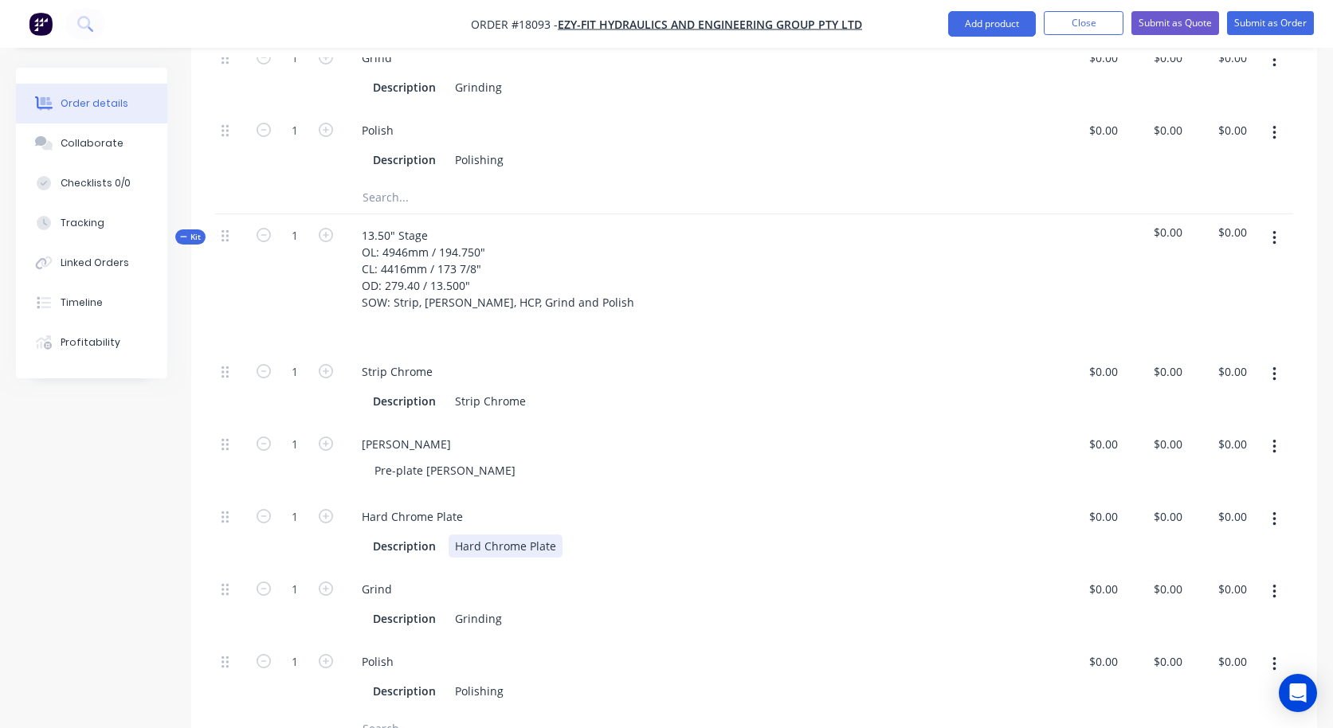
click at [509, 535] on div "Hard Chrome Plate" at bounding box center [506, 546] width 114 height 23
paste div
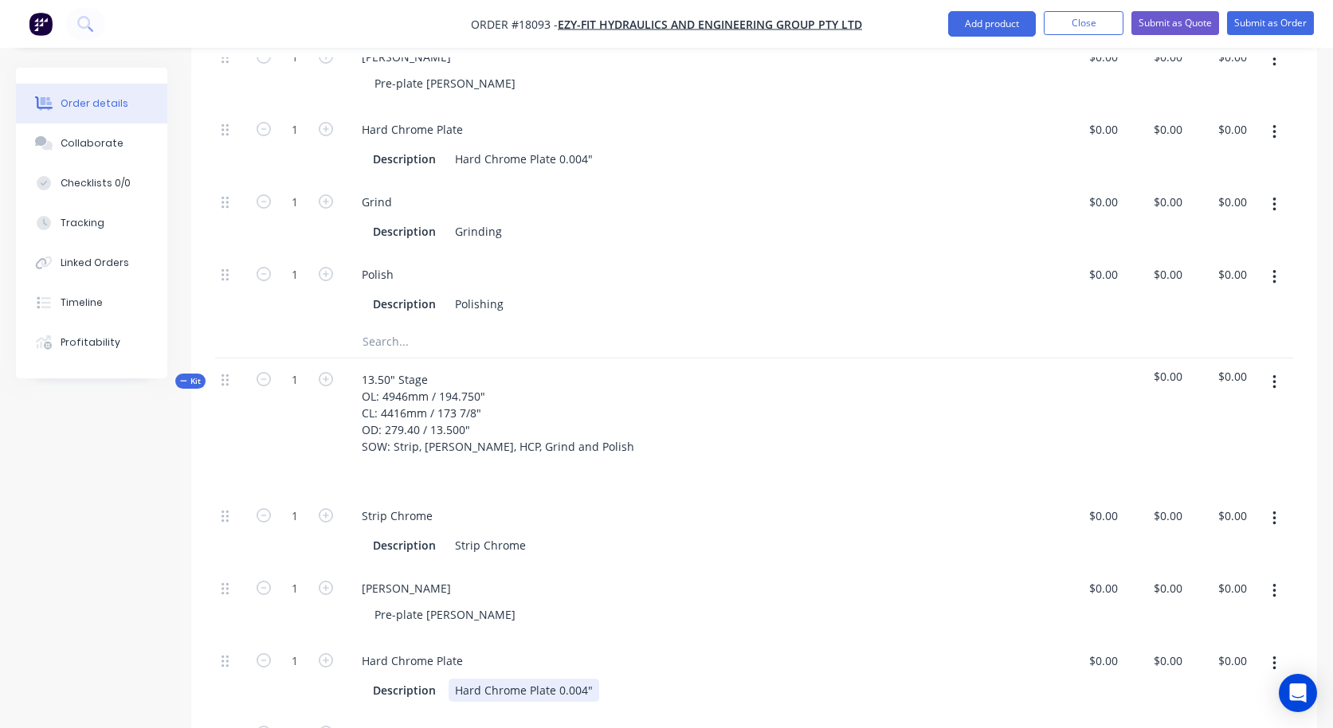
scroll to position [712, 0]
click at [1273, 371] on icon "button" at bounding box center [1275, 380] width 4 height 18
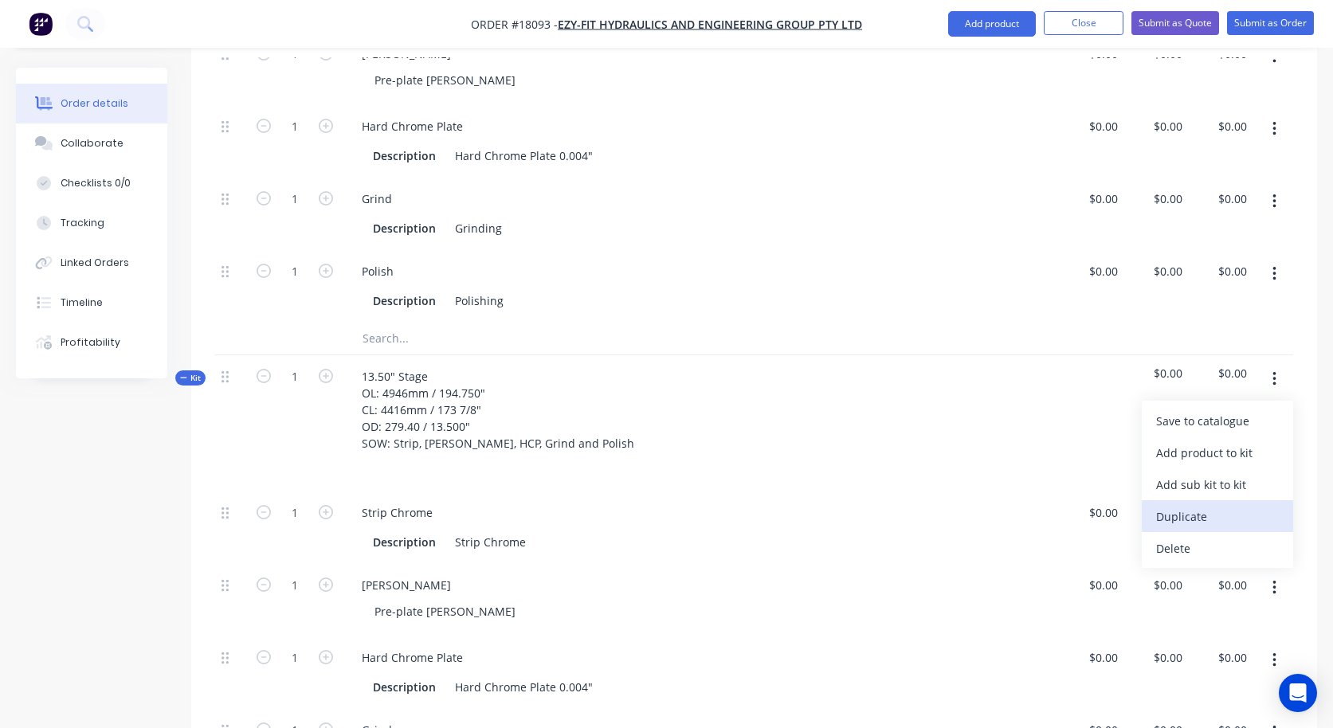
click at [1182, 505] on div "Duplicate" at bounding box center [1217, 516] width 123 height 23
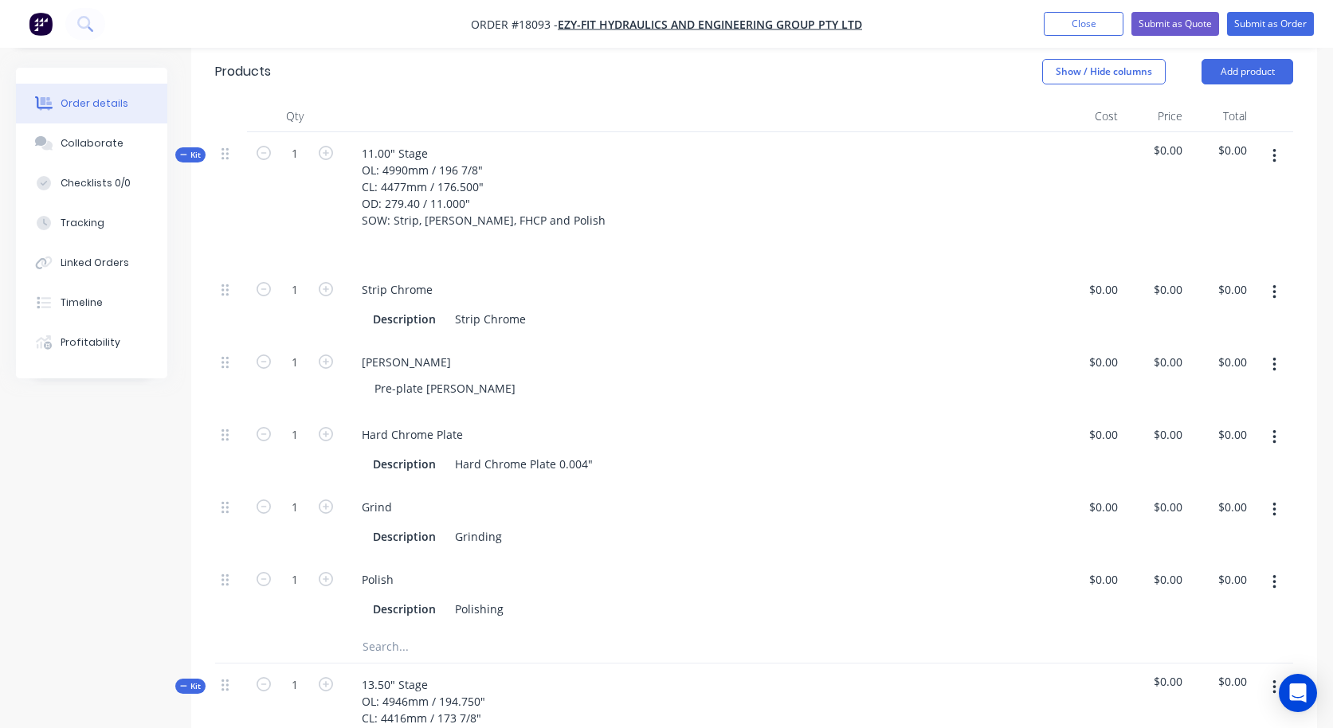
scroll to position [381, 0]
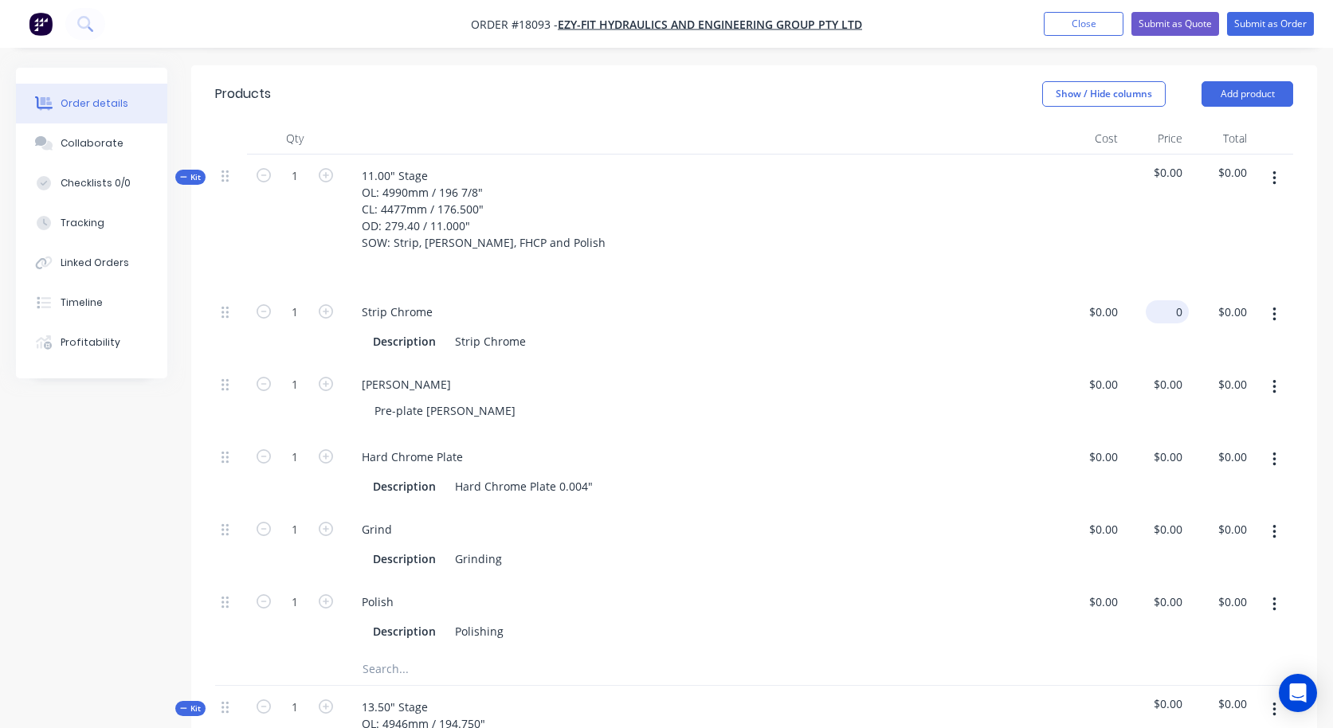
click at [1166, 300] on div "0 $0.00" at bounding box center [1167, 311] width 43 height 23
type input "$300.00"
click at [1002, 363] on div "[PERSON_NAME] Pre-plate [PERSON_NAME]" at bounding box center [701, 399] width 717 height 73
click at [1164, 443] on div "0 0" at bounding box center [1157, 472] width 65 height 73
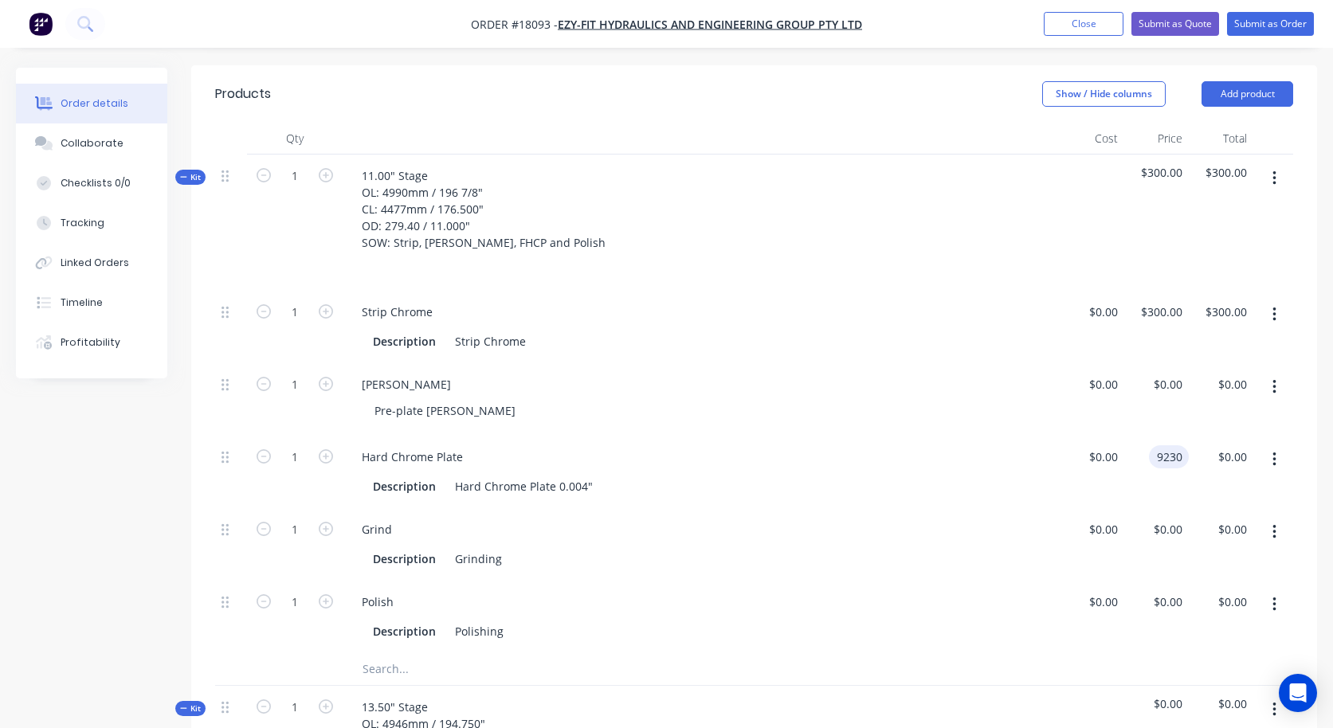
type input "$9,230.00"
click at [970, 508] on div "Grind Description Grinding" at bounding box center [701, 544] width 717 height 73
click at [511, 548] on div "Description Grinding" at bounding box center [698, 559] width 663 height 23
click at [977, 620] on div "Description Polishing" at bounding box center [698, 631] width 663 height 23
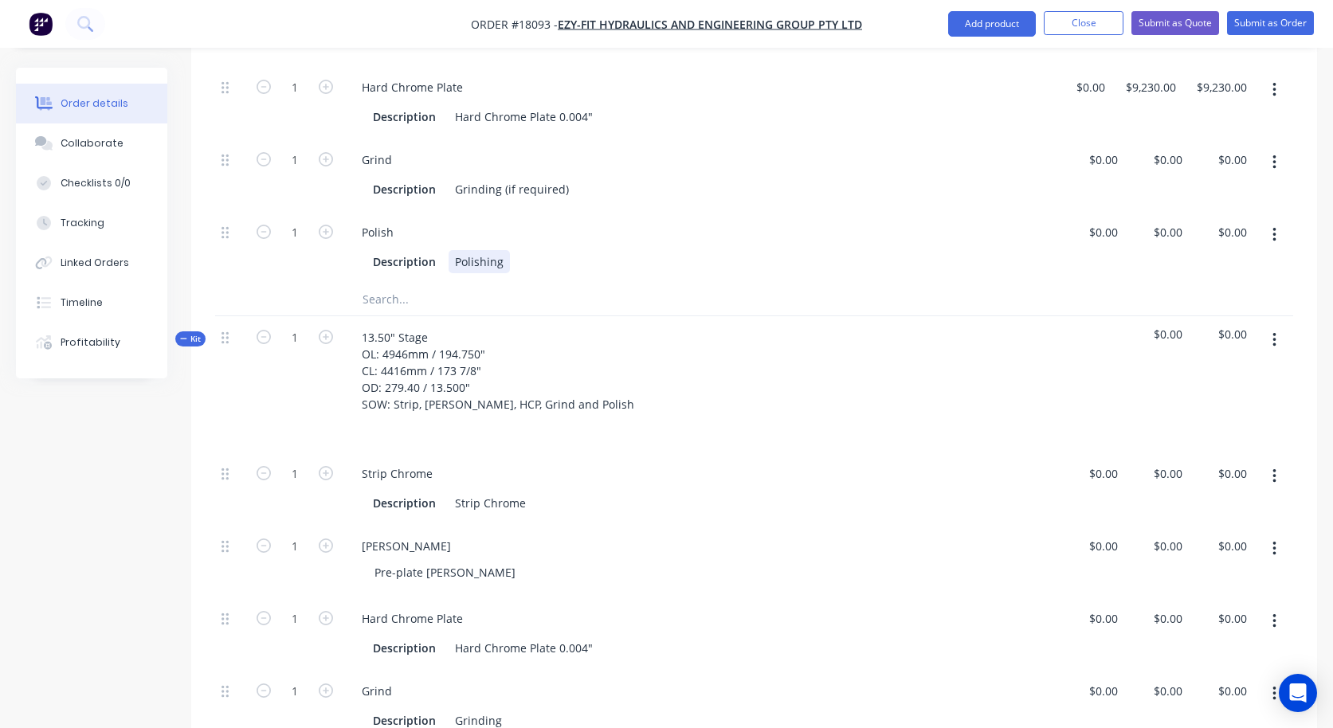
scroll to position [768, 0]
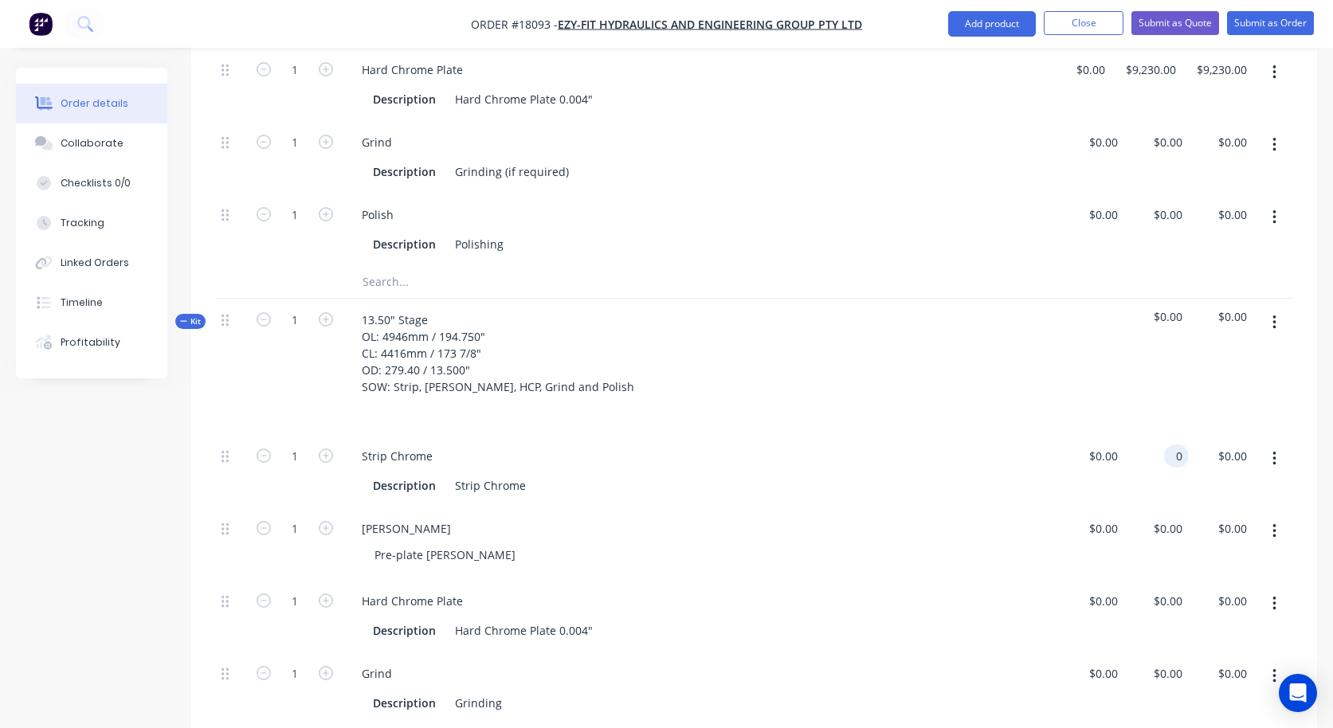
click at [1163, 435] on div "0 0" at bounding box center [1157, 471] width 65 height 73
type input "$300.00"
click at [889, 517] on div "[PERSON_NAME]" at bounding box center [701, 528] width 705 height 23
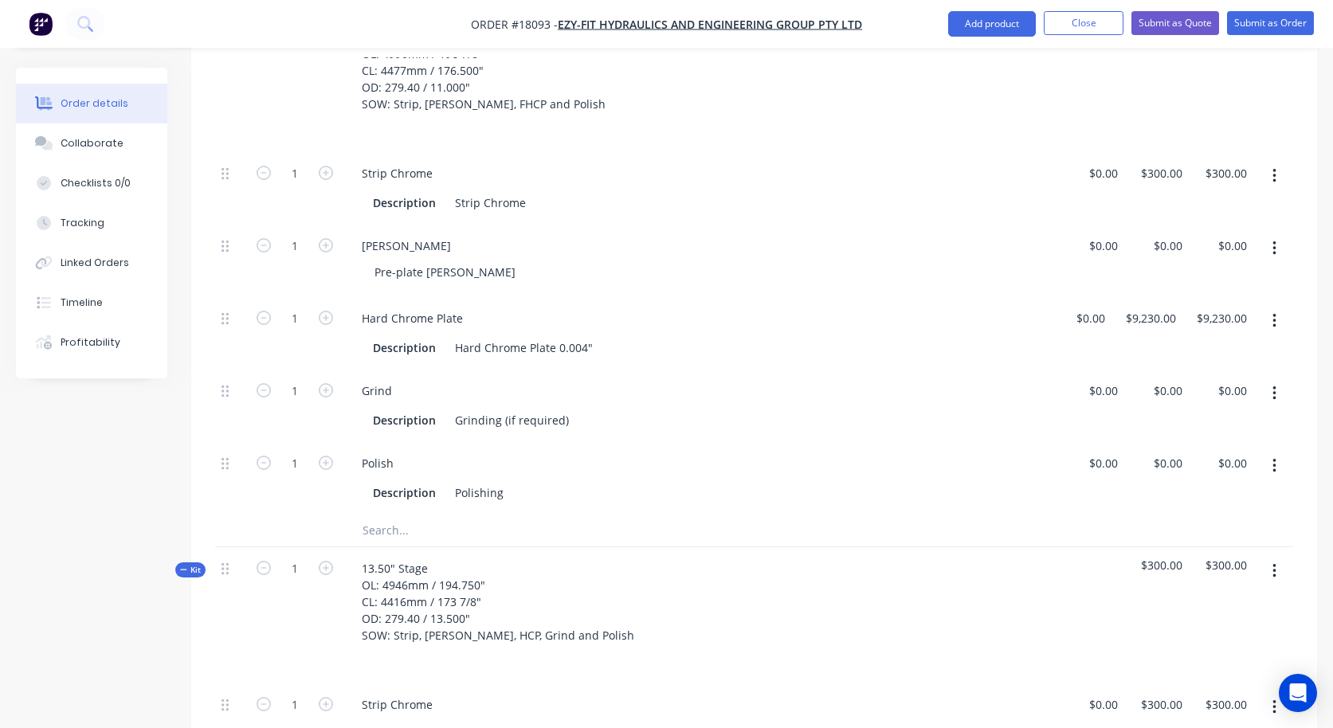
scroll to position [523, 0]
drag, startPoint x: 592, startPoint y: 324, endPoint x: 451, endPoint y: 324, distance: 141.1
click at [451, 333] on div "Hard Chrome Plate 0.004"" at bounding box center [524, 344] width 151 height 23
copy div "Hard Chrome Plate 0.004""
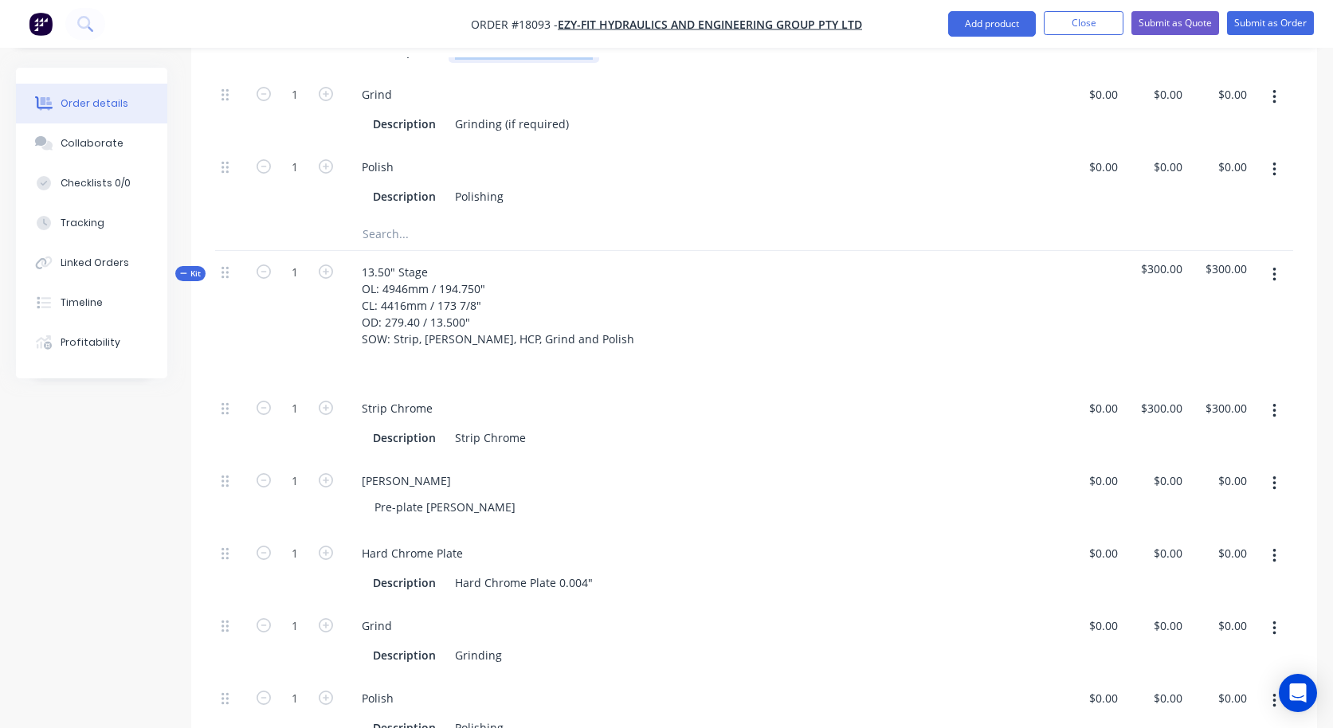
scroll to position [869, 0]
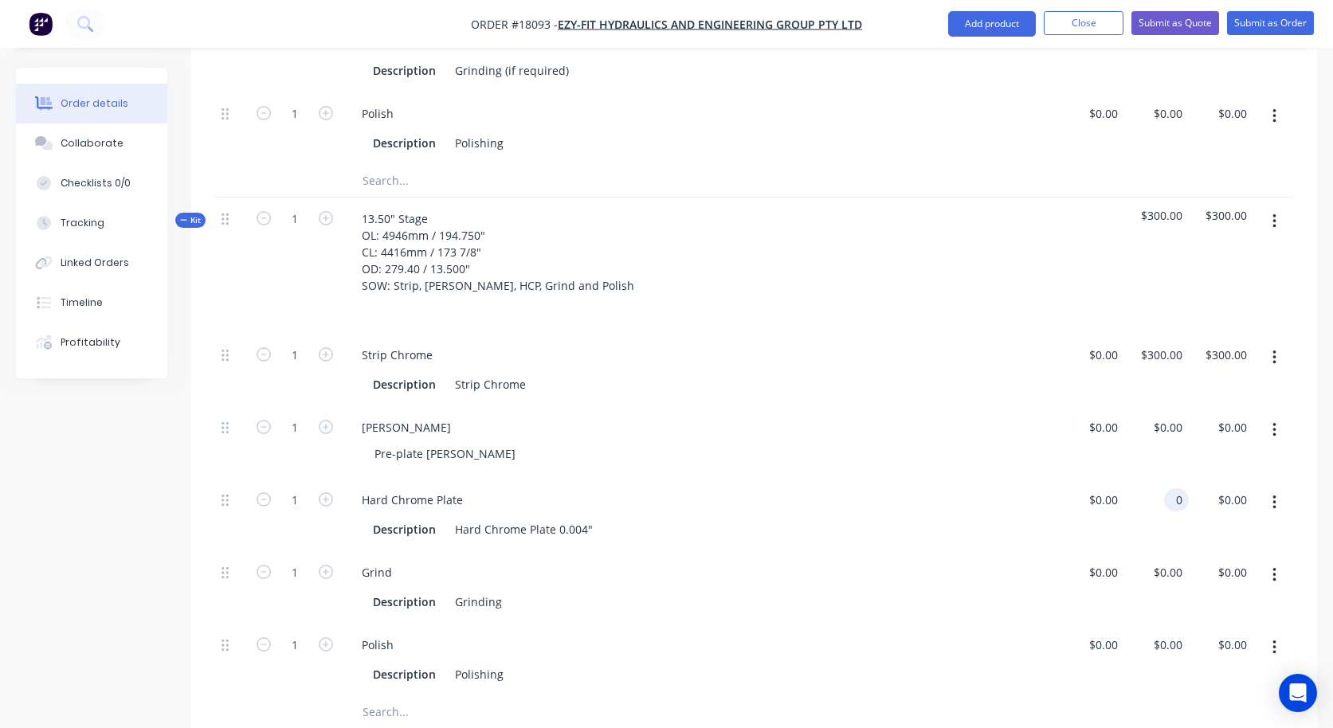
click at [1162, 481] on div "0 0" at bounding box center [1157, 515] width 65 height 73
type input "$11,191.00"
click at [1007, 551] on div "Grind Description Grinding" at bounding box center [701, 587] width 717 height 73
click at [496, 591] on div "Grinding" at bounding box center [479, 602] width 60 height 23
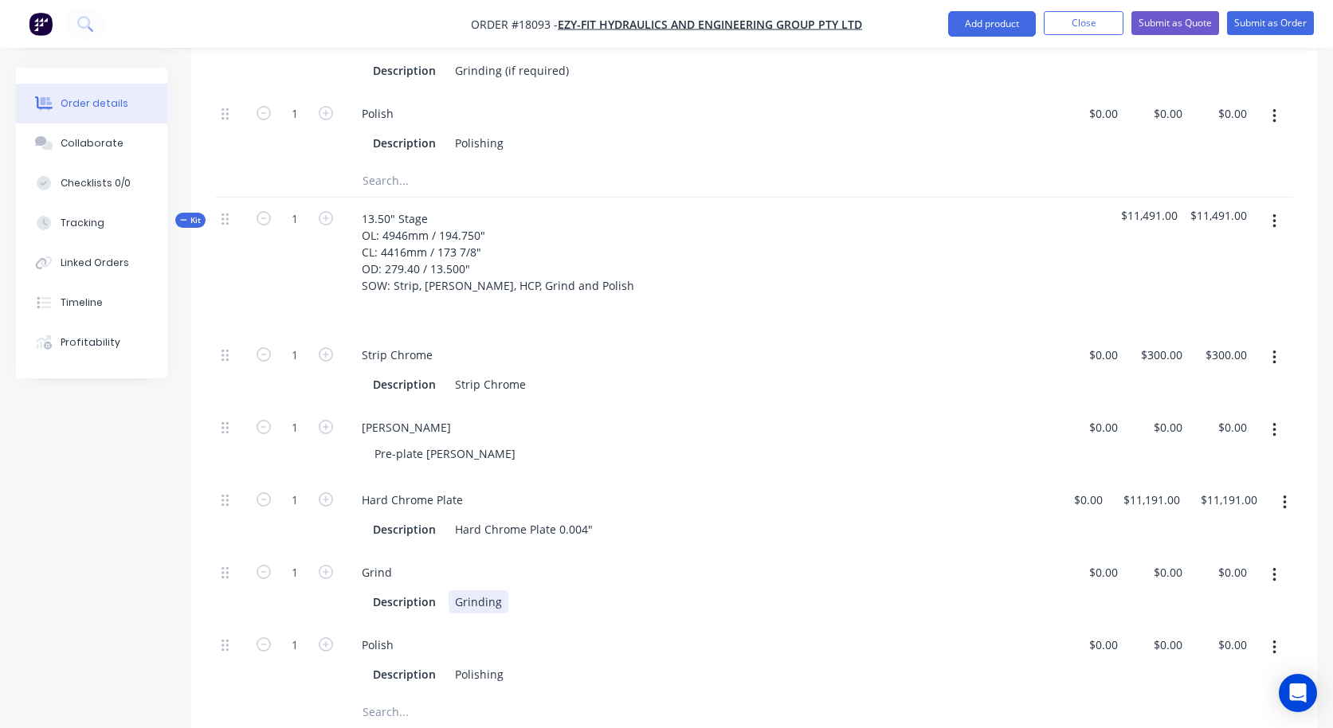
click at [453, 591] on div "Grinding" at bounding box center [479, 602] width 60 height 23
click at [526, 591] on div "Final Grinding" at bounding box center [493, 602] width 88 height 23
drag, startPoint x: 589, startPoint y: 585, endPoint x: 408, endPoint y: 578, distance: 181.1
click at [408, 591] on div "Description Final Grinding (if required)" at bounding box center [698, 602] width 663 height 23
copy div "Final Grinding (if required)"
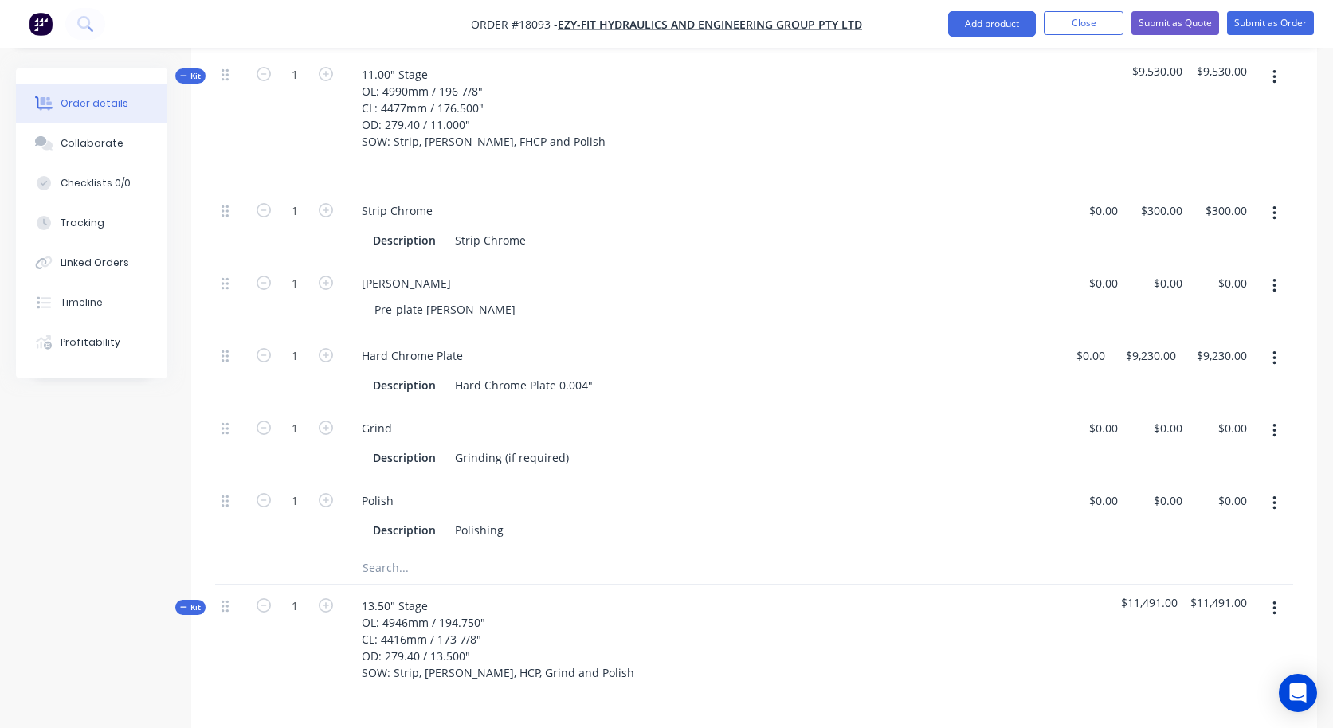
scroll to position [461, 0]
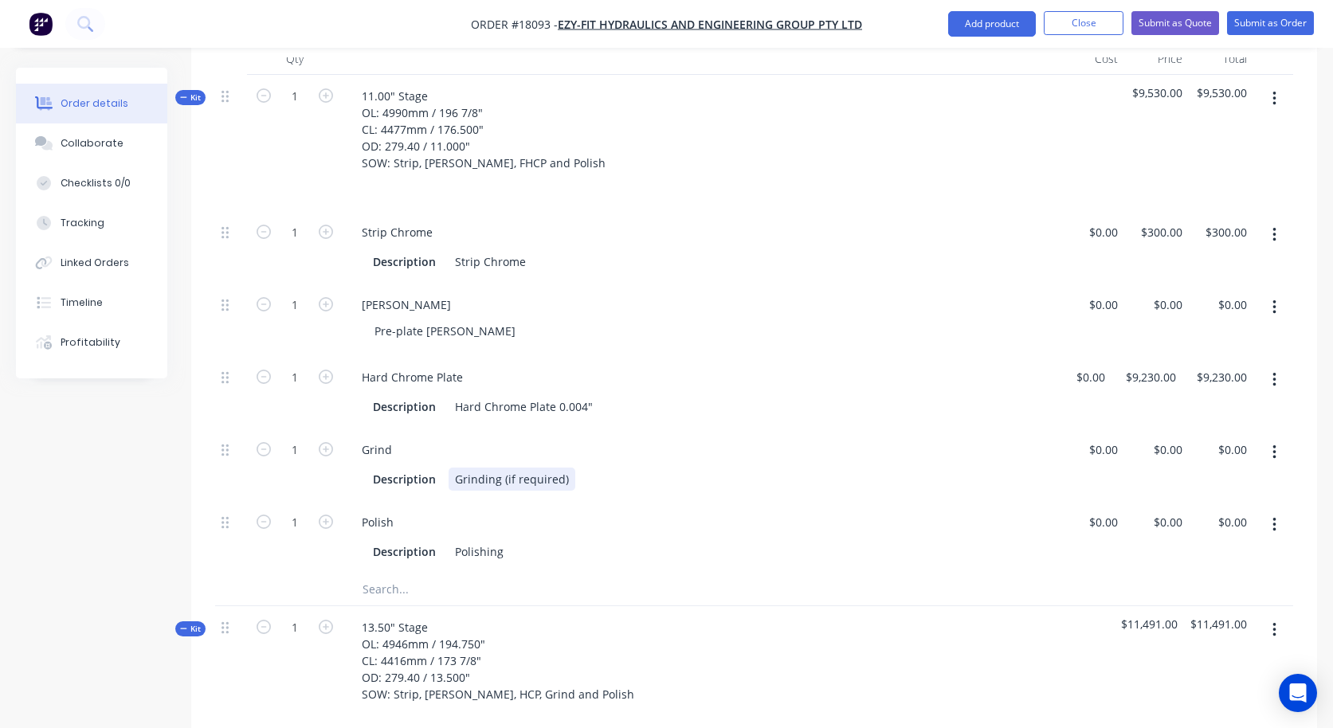
click at [469, 468] on div "Grinding (if required)" at bounding box center [512, 479] width 127 height 23
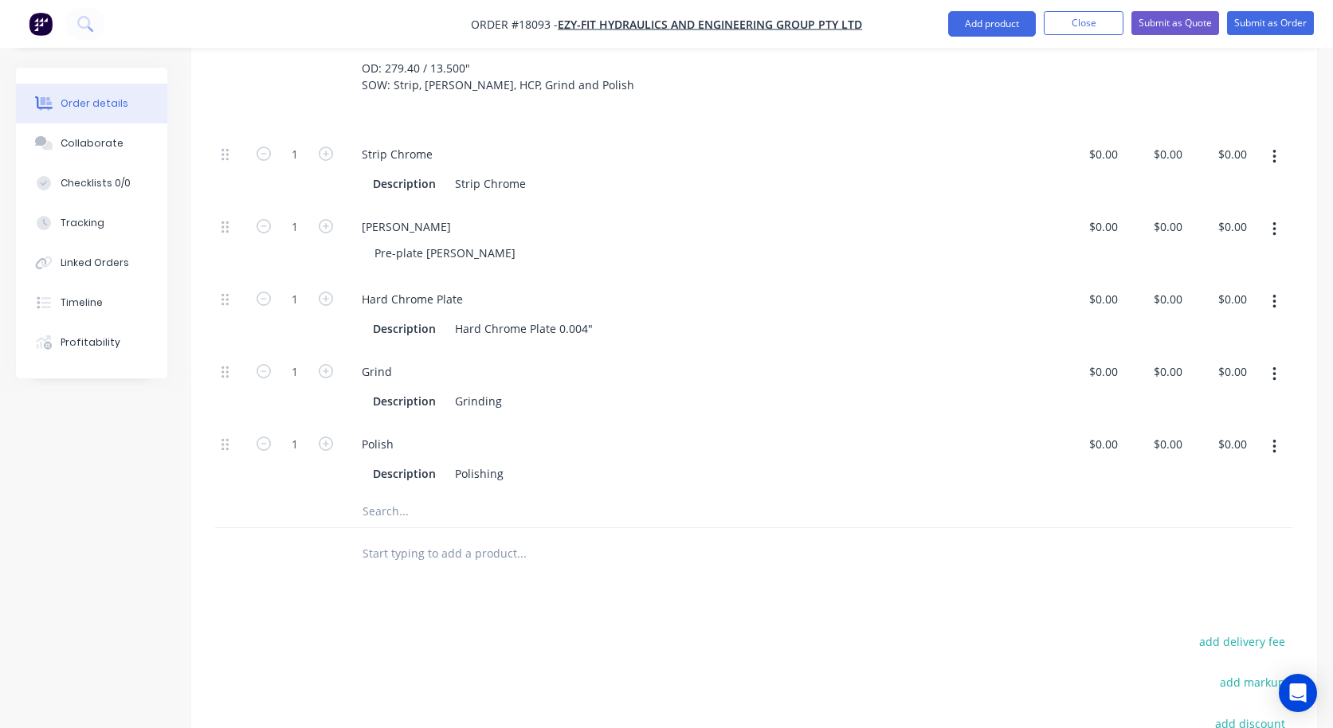
scroll to position [1364, 0]
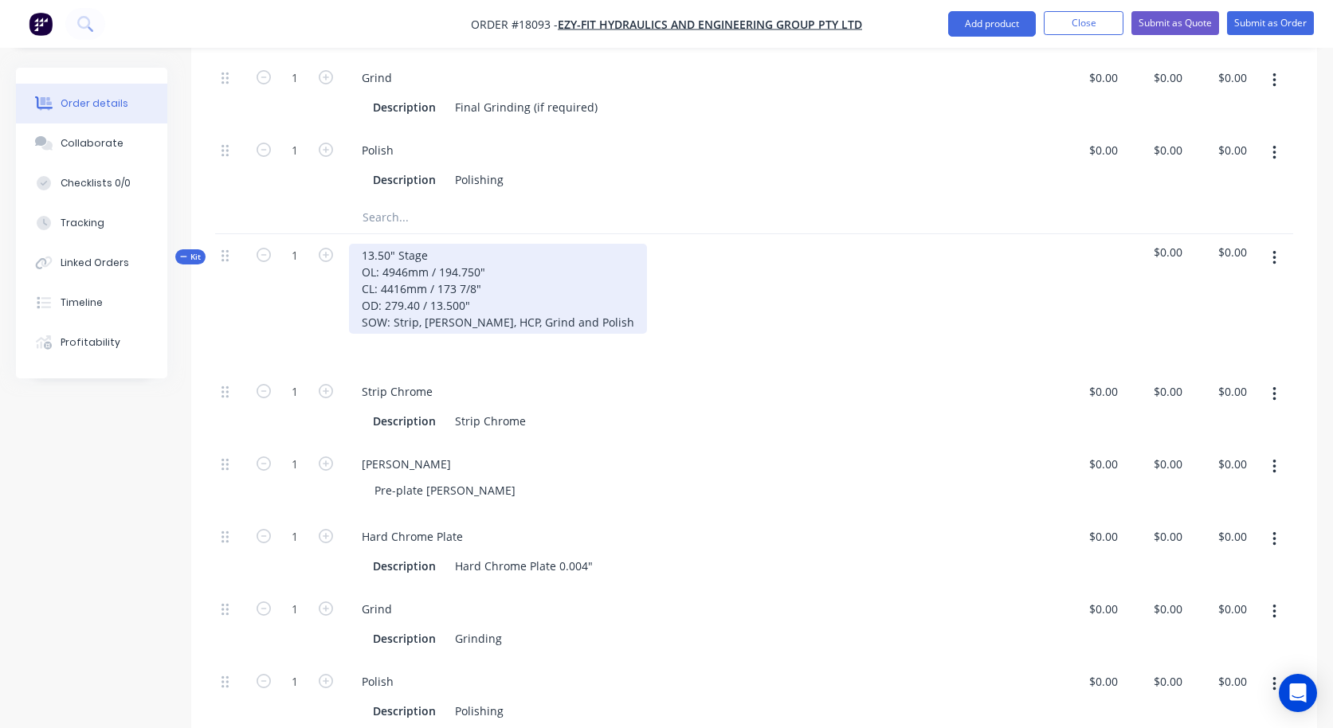
click at [389, 244] on div "13.50" Stage OL: 4946mm / 194.750" CL: 4416mm / 173 7/8" OD: 279.40 / 13.500" S…" at bounding box center [498, 289] width 298 height 90
click at [407, 253] on div "16.00" Stage OL: 4946mm / 194.750" CL: 4416mm / 173 7/8" OD: 279.40 / 13.500" S…" at bounding box center [498, 289] width 298 height 90
click at [457, 249] on div "16.00" Stage OL: 4895mm / 194.750" CL: 4416mm / 173 7/8" OD: 279.40 / 13.500" S…" at bounding box center [498, 289] width 298 height 90
click at [402, 274] on div "16.00" Stage OL: 4895mm / 192.750" CL: 4416mm / 173 7/8" OD: 279.40 / 13.500" S…" at bounding box center [498, 289] width 298 height 90
click at [406, 273] on div "16.00" Stage OL: 4895mm / 192.750" CL: 4416mm / 173 7/8" OD: 279.40 / 13.500" S…" at bounding box center [498, 289] width 298 height 90
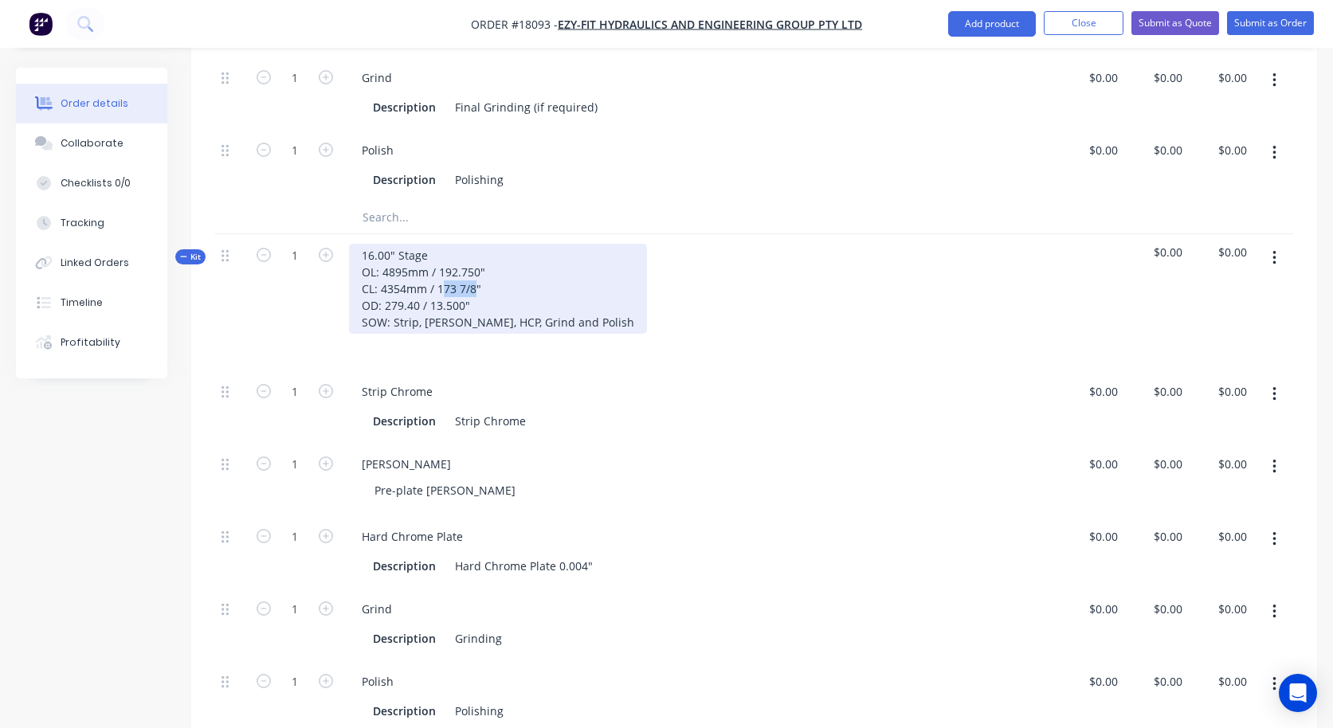
drag, startPoint x: 474, startPoint y: 271, endPoint x: 444, endPoint y: 269, distance: 30.3
click at [444, 269] on div "16.00" Stage OL: 4895mm / 192.750" CL: 4354mm / 173 7/8" OD: 279.40 / 13.500" S…" at bounding box center [498, 289] width 298 height 90
click at [413, 288] on div "16.00" Stage OL: 4895mm / 192.750" CL: 4354mm / 171.75" OD: 279.40 / 13.500" SO…" at bounding box center [498, 289] width 298 height 90
click at [418, 287] on div "16.00" Stage OL: 4895mm / 192.750" CL: 4354mm / 171.75" OD: 406.40 / 13.500" SO…" at bounding box center [498, 289] width 298 height 90
click at [471, 289] on div "16.00" Stage OL: 4895mm / 192.750" CL: 4354mm / 171.75" OD: 406.40mm / 13.500" …" at bounding box center [498, 289] width 298 height 90
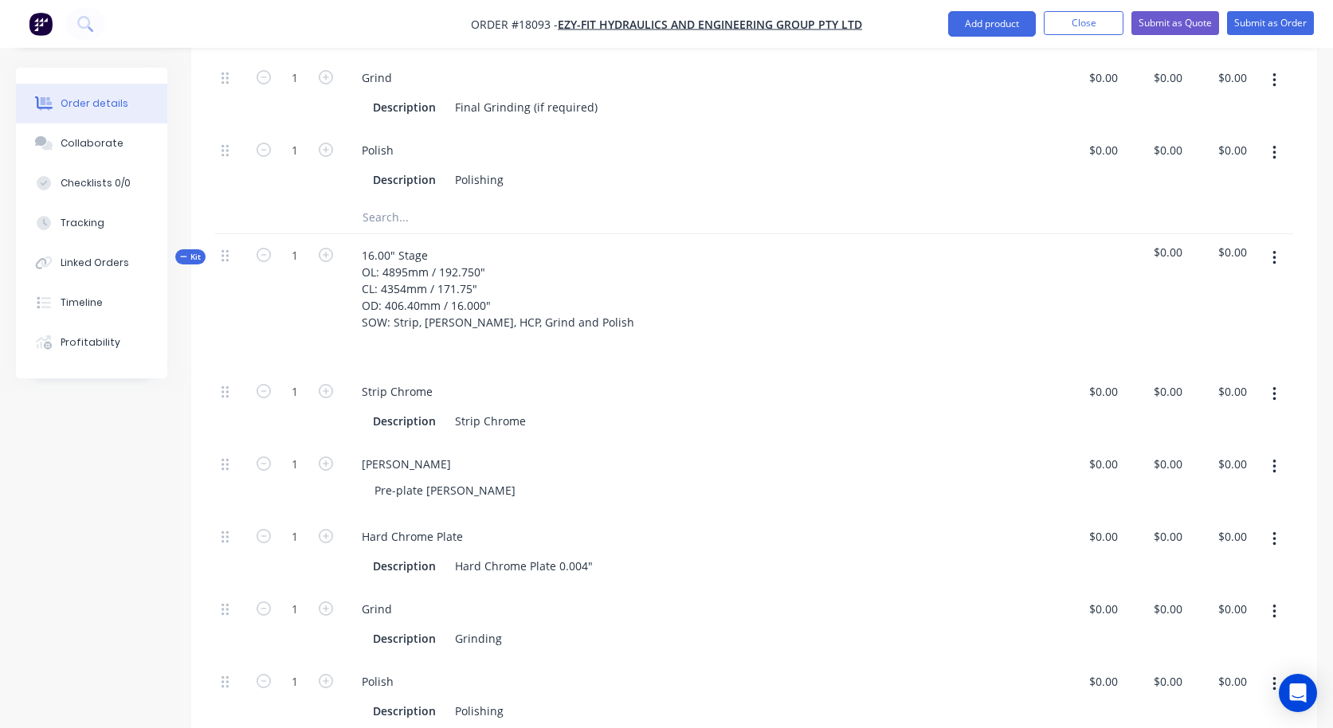
click at [636, 343] on div "16.00" Stage OL: 4895mm / 192.750" CL: 4354mm / 171.75" OD: 406.40mm / 16.000" …" at bounding box center [701, 302] width 717 height 136
click at [1158, 376] on div "0 $0.00" at bounding box center [1157, 407] width 65 height 73
type input "$300.00"
click at [903, 480] on div "Pre-plate [PERSON_NAME]" at bounding box center [708, 490] width 692 height 23
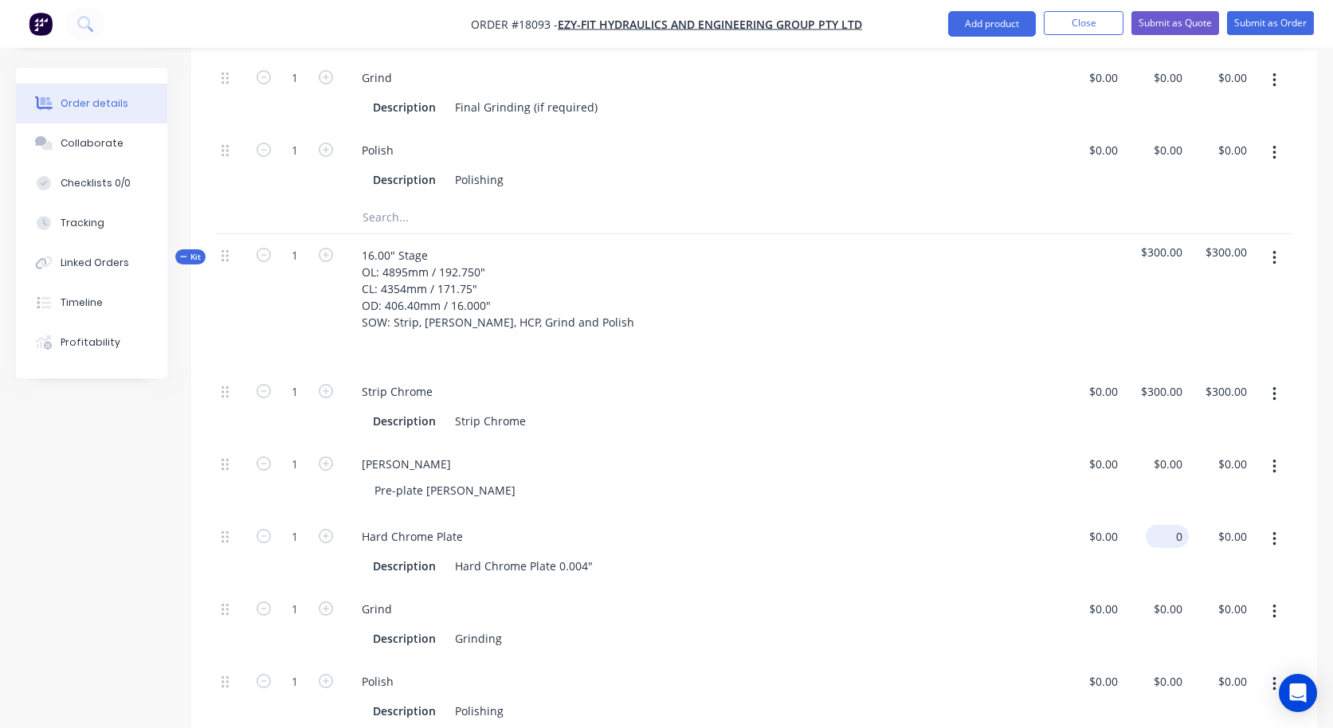
click at [1164, 525] on div "0 $0.00" at bounding box center [1167, 536] width 43 height 23
type input "$13,112.00"
click at [985, 555] on div "Description Hard Chrome Plate 0.004"" at bounding box center [698, 566] width 663 height 23
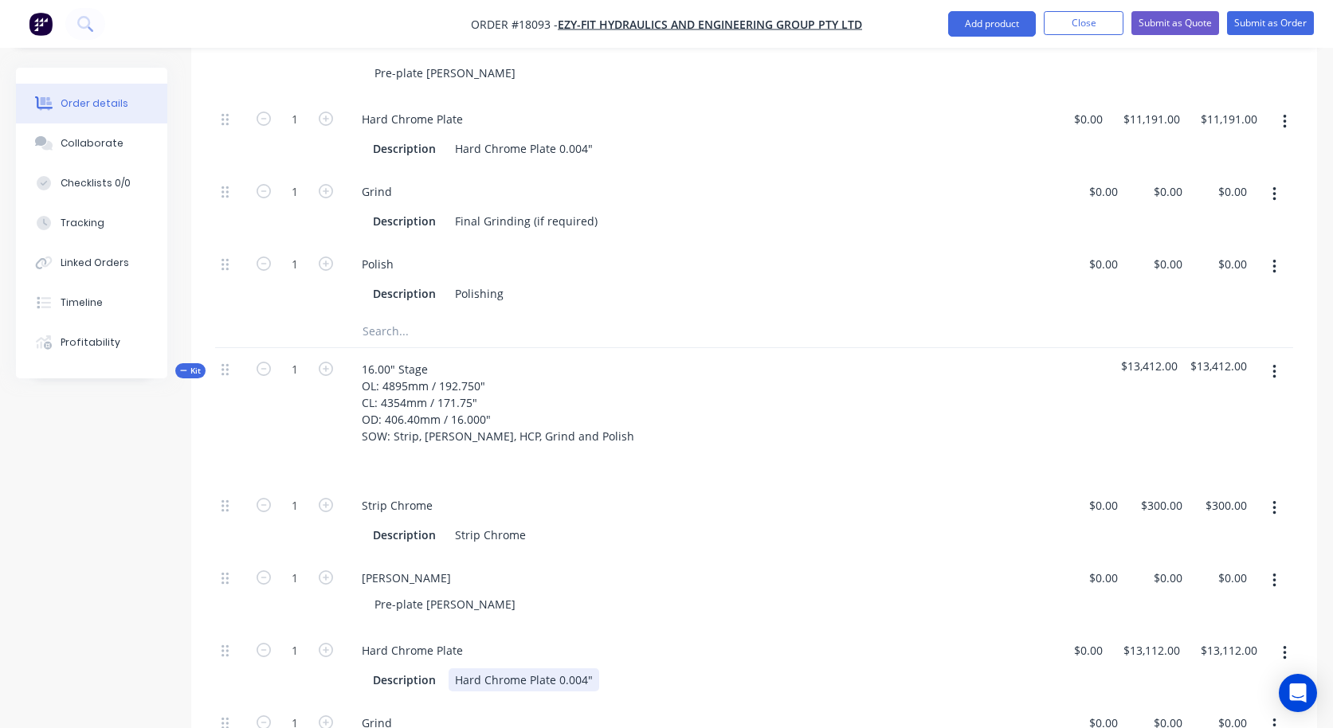
scroll to position [1058, 0]
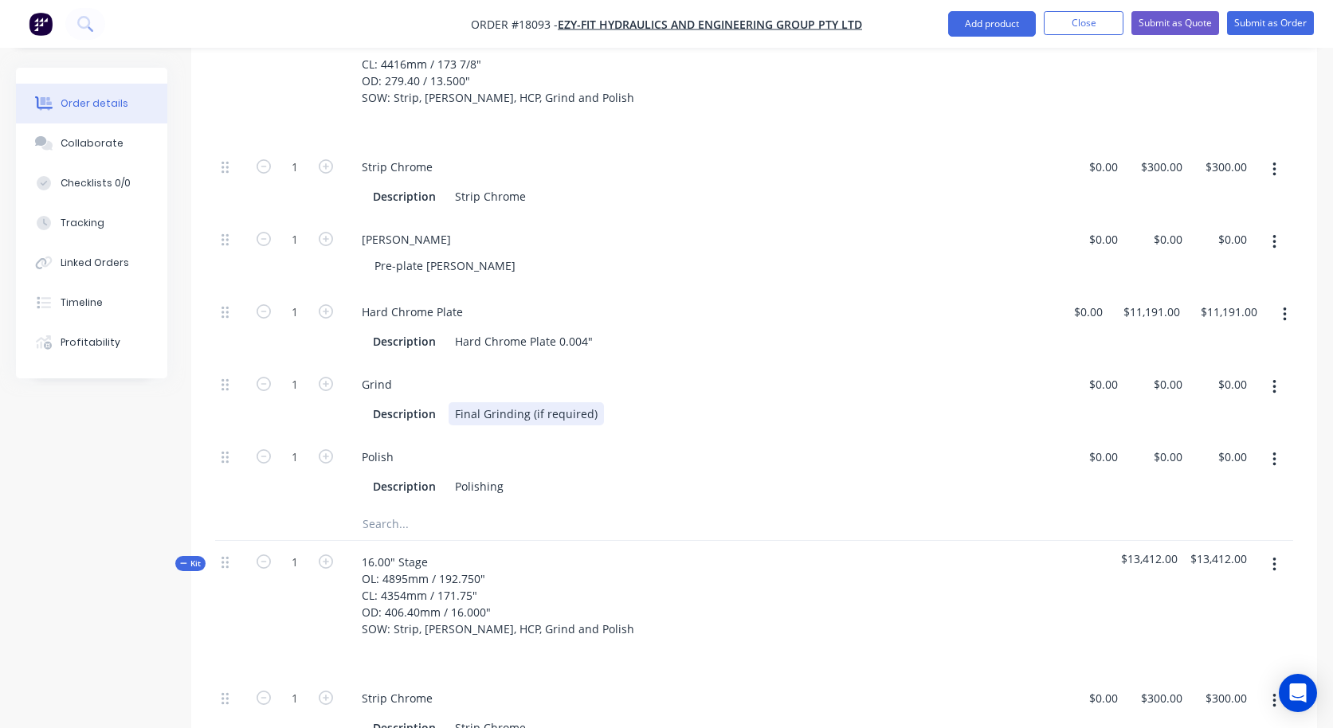
click at [465, 402] on div "Final Grinding (if required)" at bounding box center [526, 413] width 155 height 23
copy div "Final Grinding (if required)"
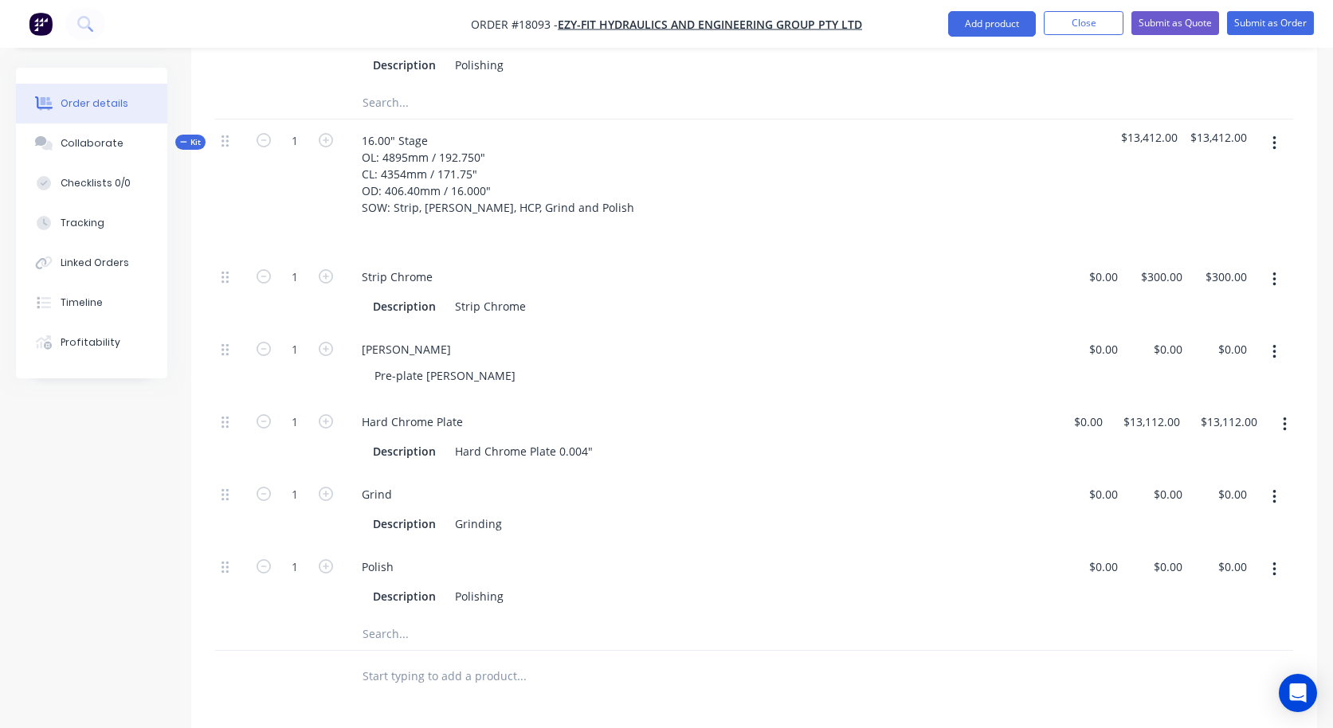
scroll to position [1497, 0]
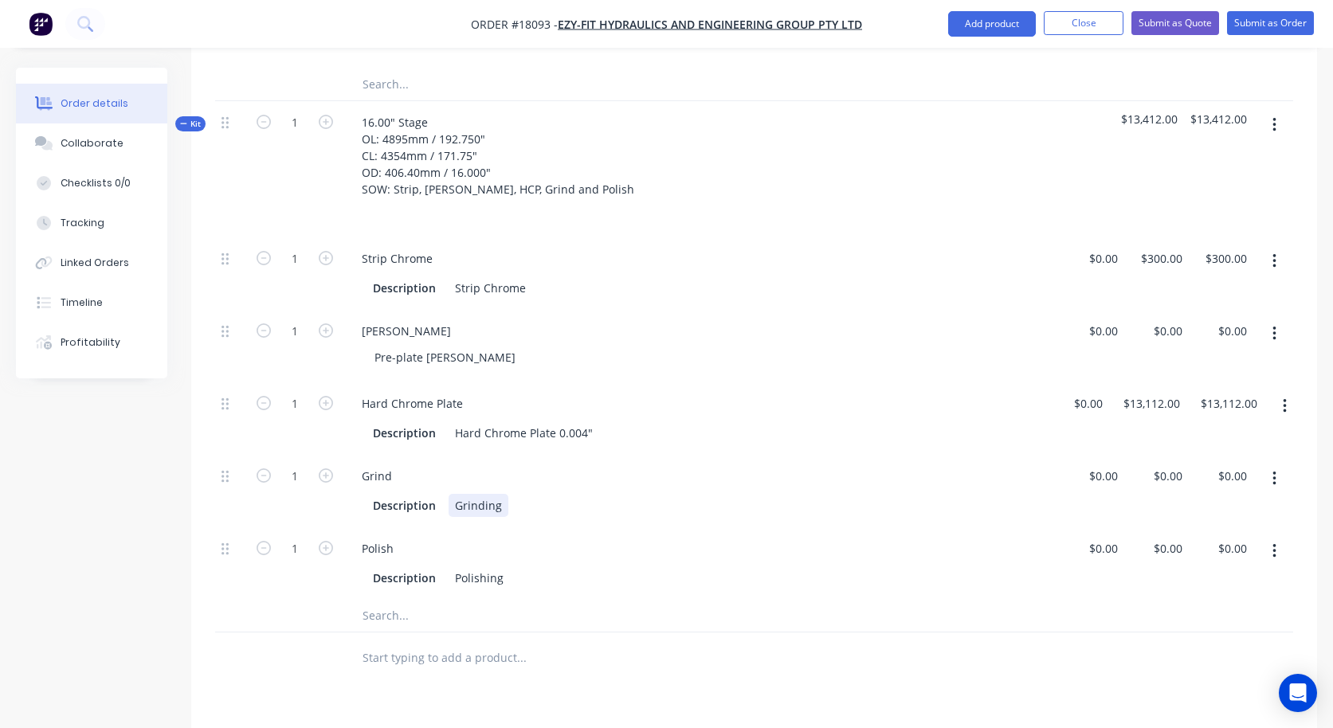
click at [468, 494] on div "Grinding" at bounding box center [479, 505] width 60 height 23
paste div
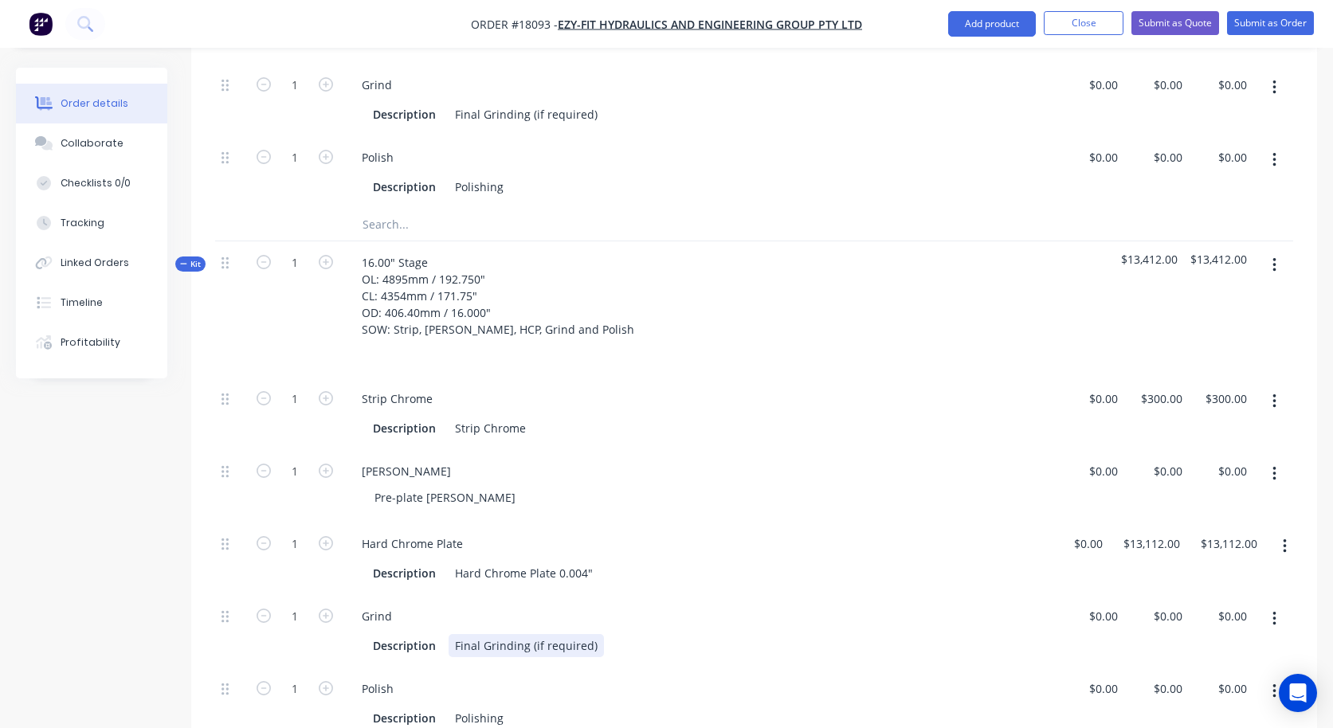
scroll to position [1355, 0]
click at [325, 257] on icon "button" at bounding box center [326, 264] width 14 height 14
type input "2"
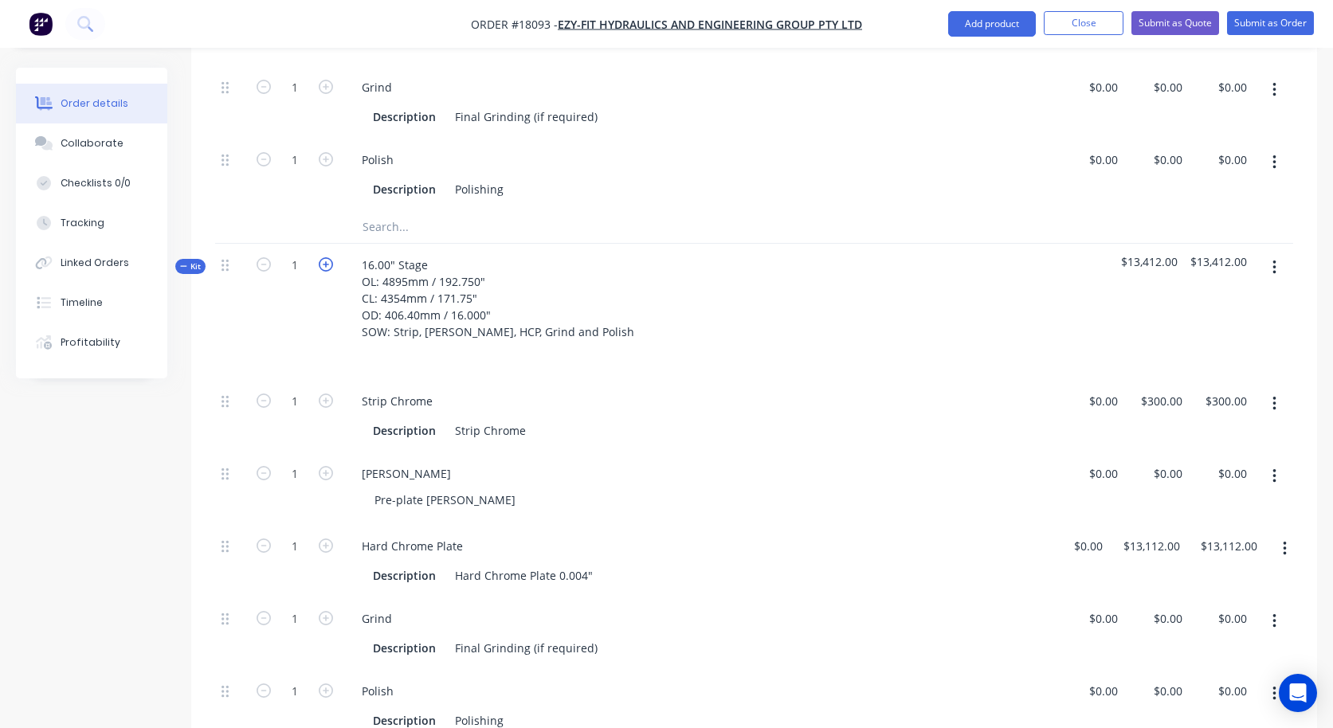
type input "2"
type input "$600.00"
type input "$26,224.00"
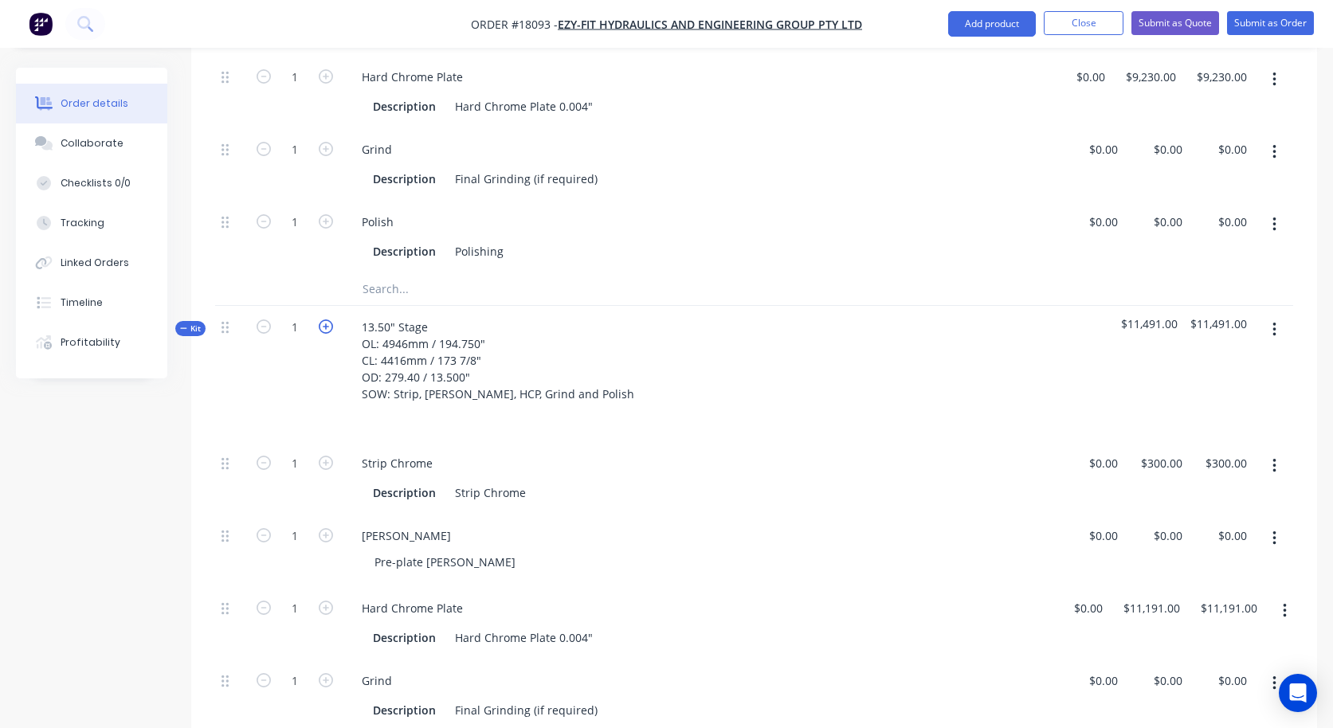
scroll to position [749, 0]
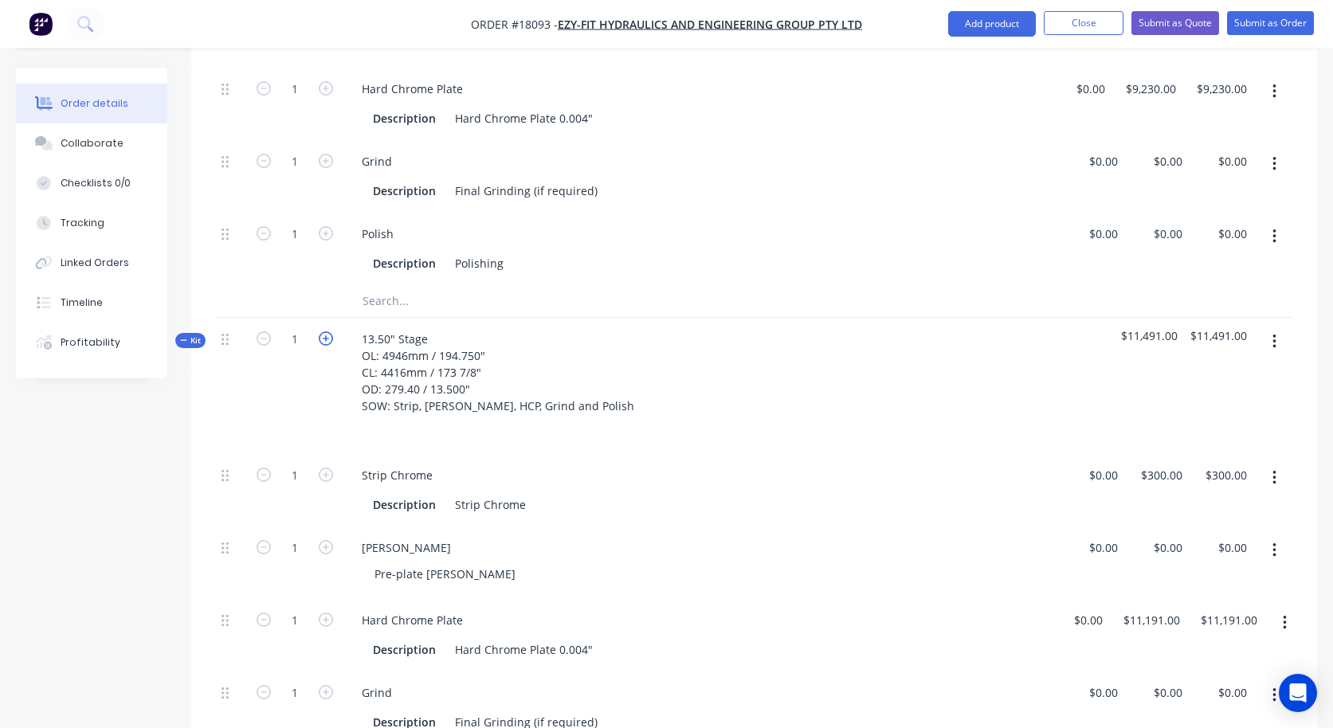
click at [324, 332] on icon "button" at bounding box center [326, 339] width 14 height 14
type input "2"
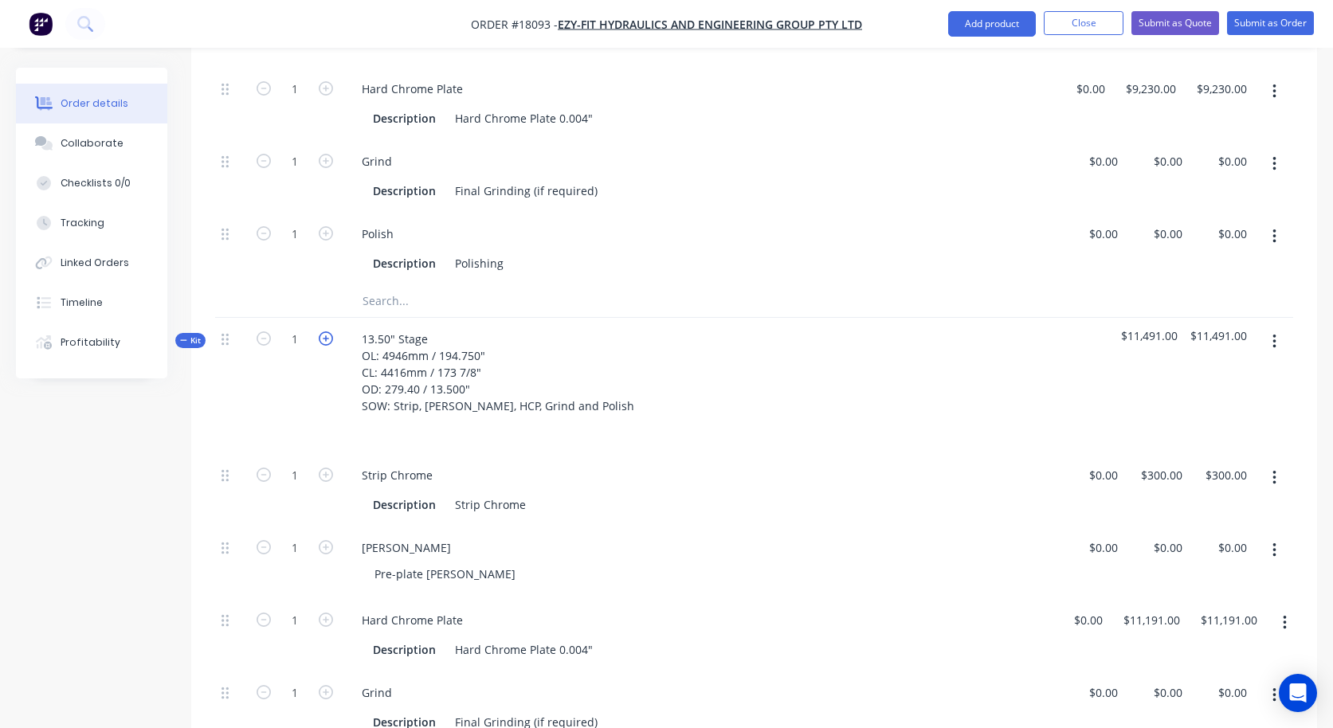
type input "2"
type input "$600.00"
type input "$22,382.00"
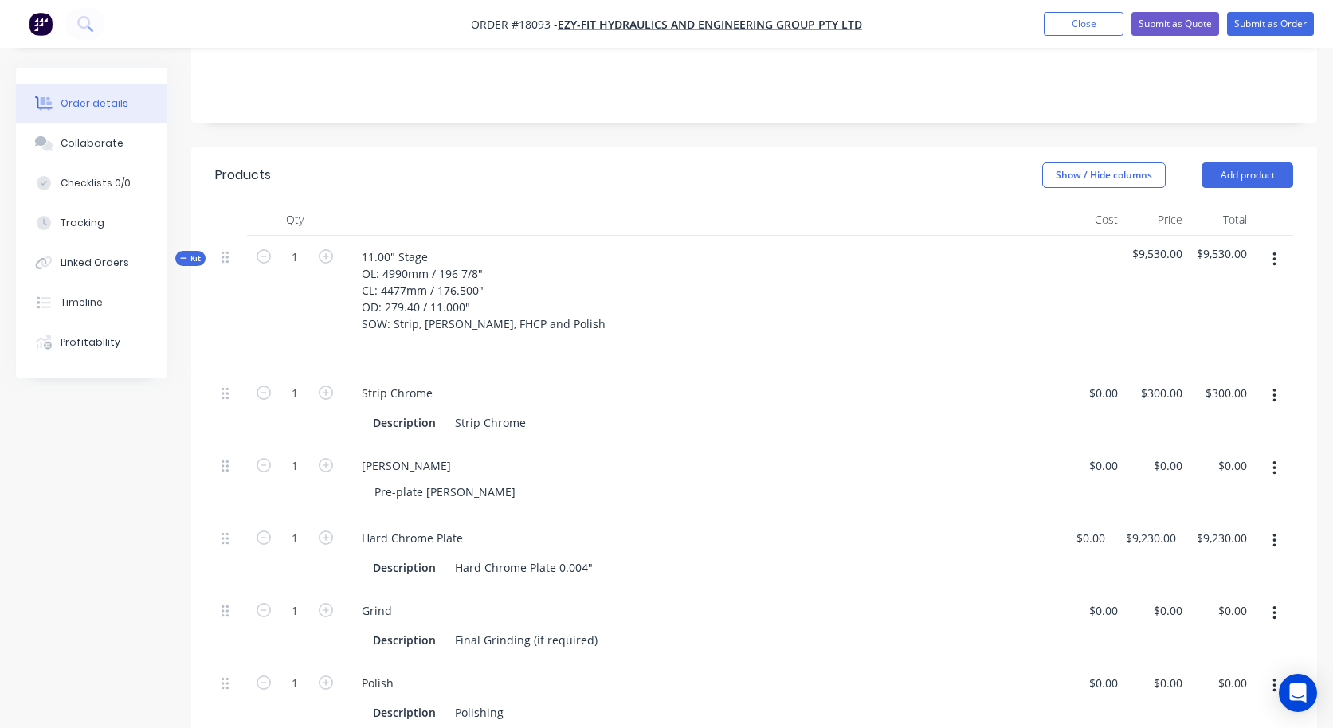
scroll to position [288, 0]
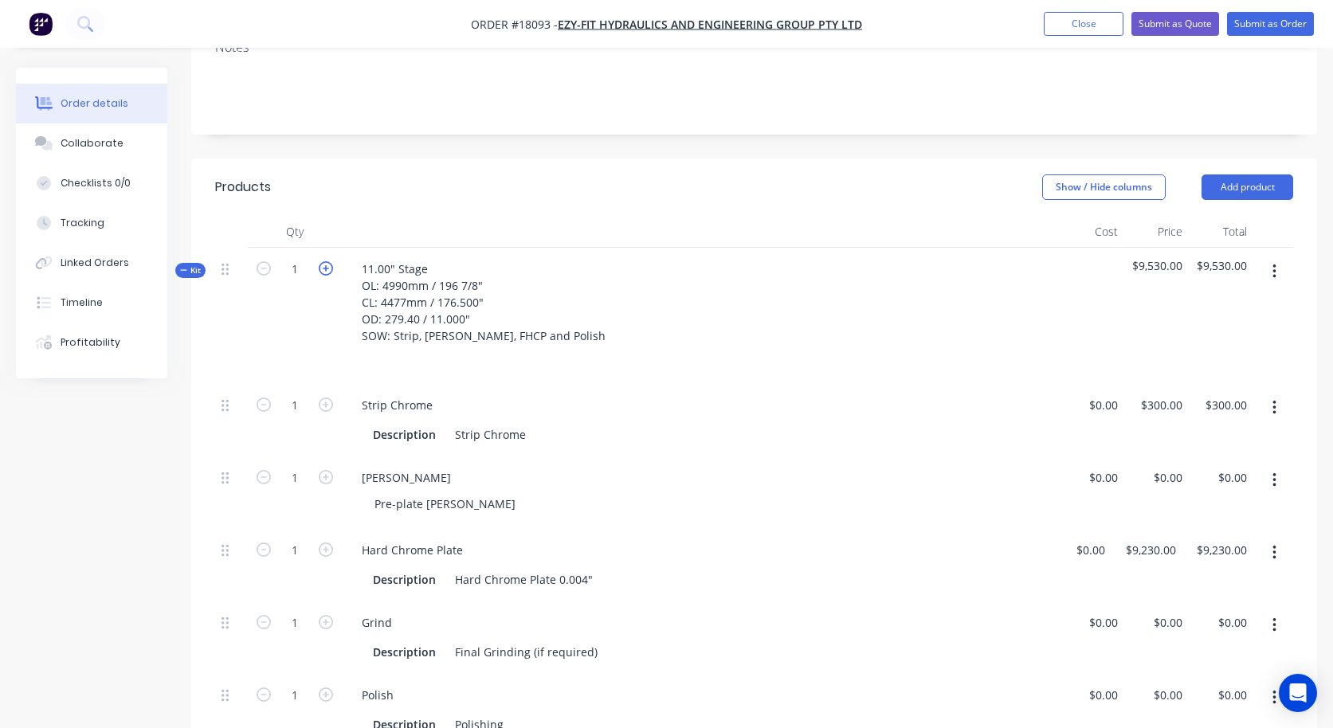
click at [323, 261] on icon "button" at bounding box center [326, 268] width 14 height 14
type input "2"
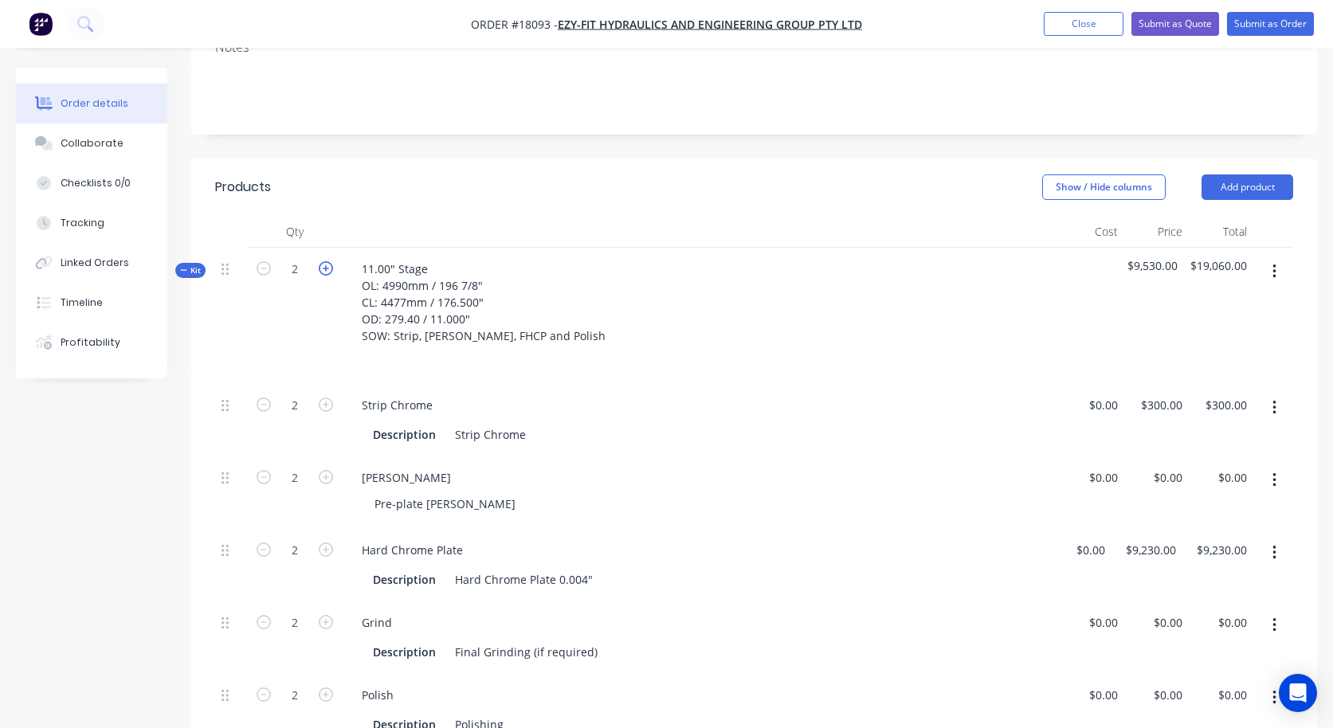
type input "2"
type input "$600.00"
type input "$18,460.00"
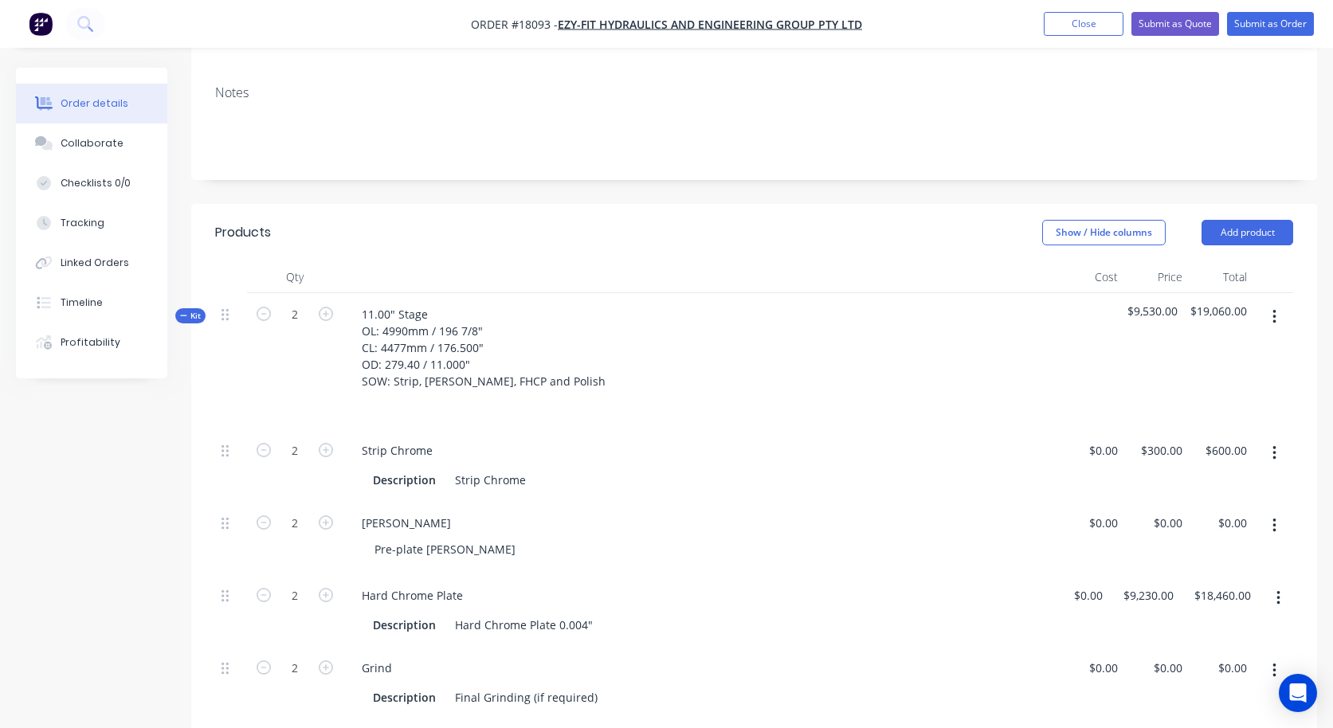
scroll to position [298, 0]
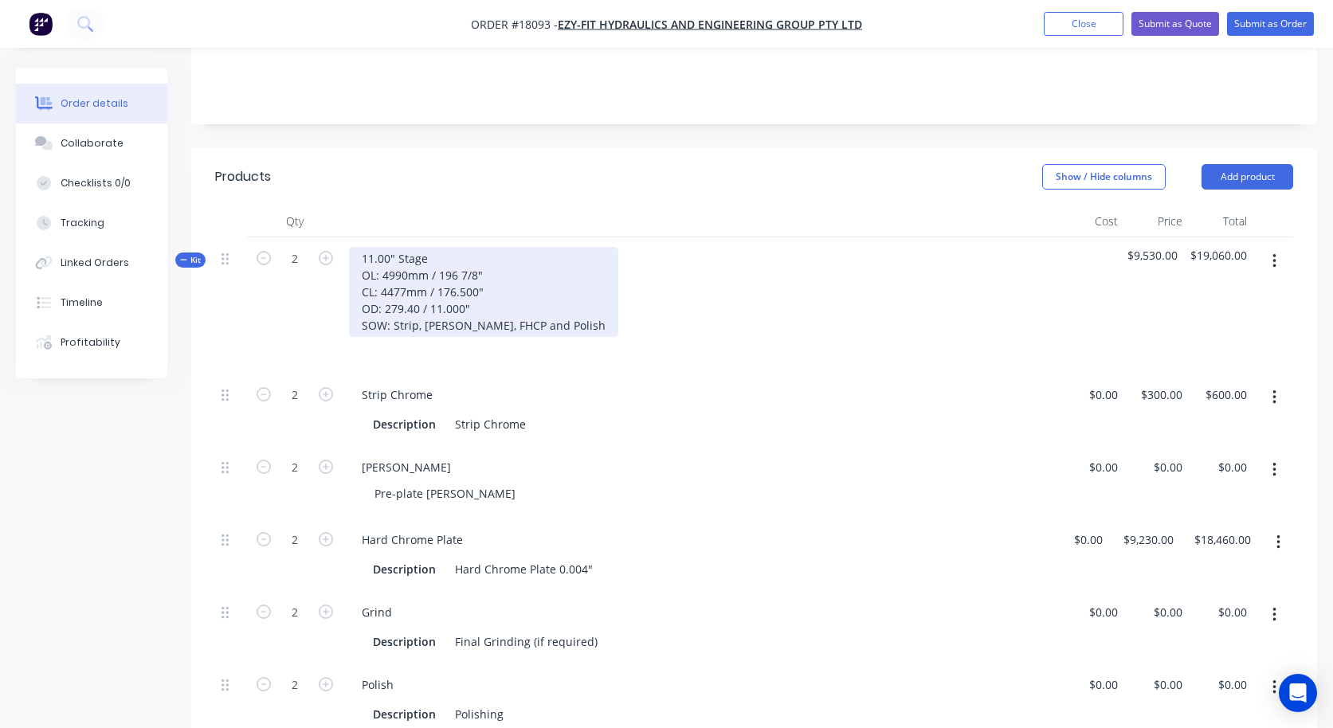
click at [396, 310] on div "11.00" Stage OL: 4990mm / 196 7/8" CL: 4477mm / 176.500" OD: 279.40 / 11.000" S…" at bounding box center [483, 292] width 269 height 90
drag, startPoint x: 394, startPoint y: 309, endPoint x: 560, endPoint y: 308, distance: 166.6
click at [560, 308] on div "11.00" Stage OL: 4990mm / 196 7/8" CL: 4477mm / 176.500" OD: 279.40 / 11.000" S…" at bounding box center [701, 305] width 717 height 136
paste div
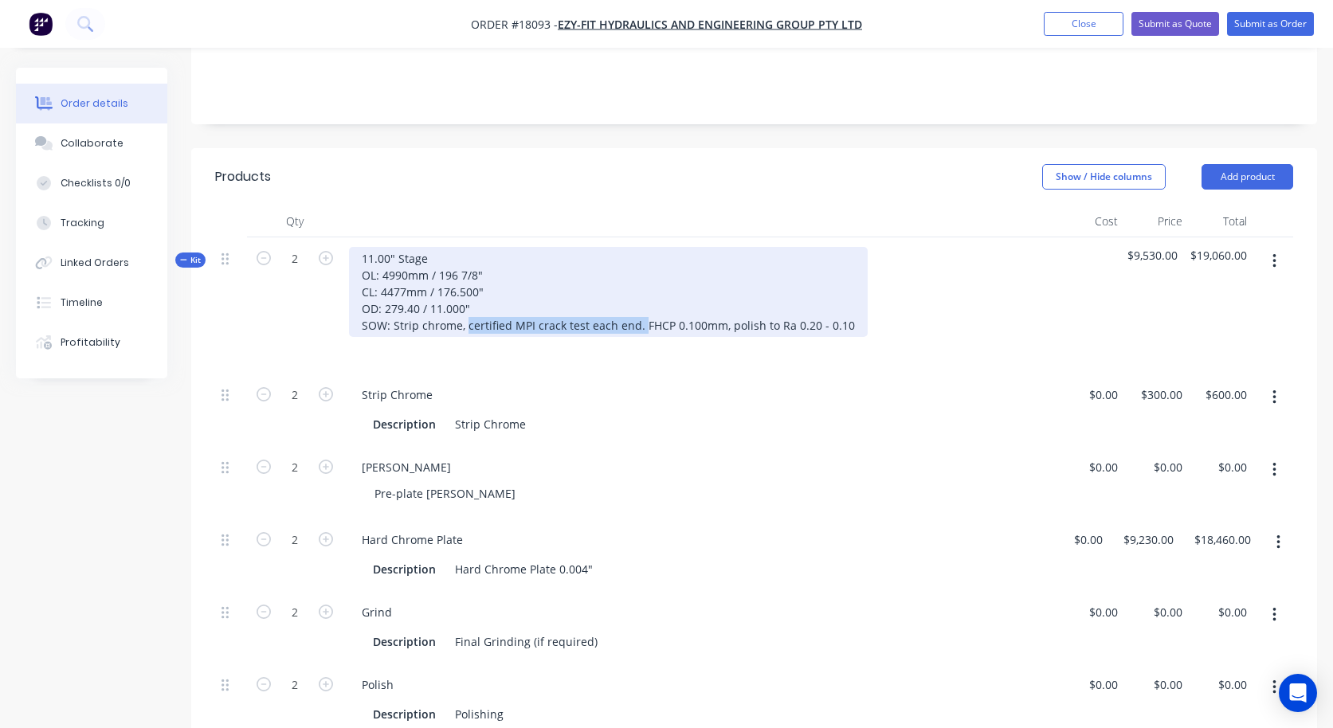
drag, startPoint x: 642, startPoint y: 308, endPoint x: 467, endPoint y: 311, distance: 174.6
click at [467, 311] on div "11.00" Stage OL: 4990mm / 196 7/8" CL: 4477mm / 176.500" OD: 279.40 / 11.000" S…" at bounding box center [608, 292] width 519 height 90
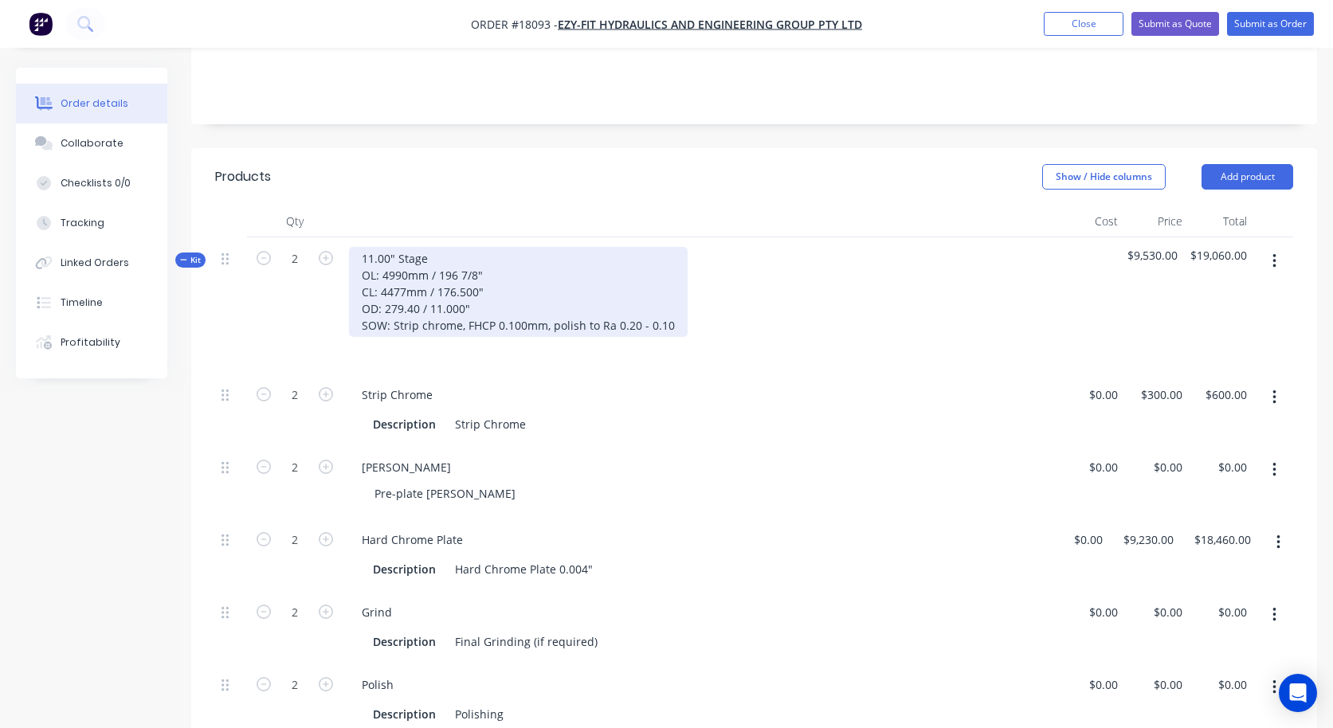
click at [397, 307] on div "11.00" Stage OL: 4990mm / 196 7/8" CL: 4477mm / 176.500" OD: 279.40 / 11.000" S…" at bounding box center [518, 292] width 339 height 90
copy div "SOW: Strip chrome, FHCP 0.100mm, polish to Ra 0.20 - 0.10"
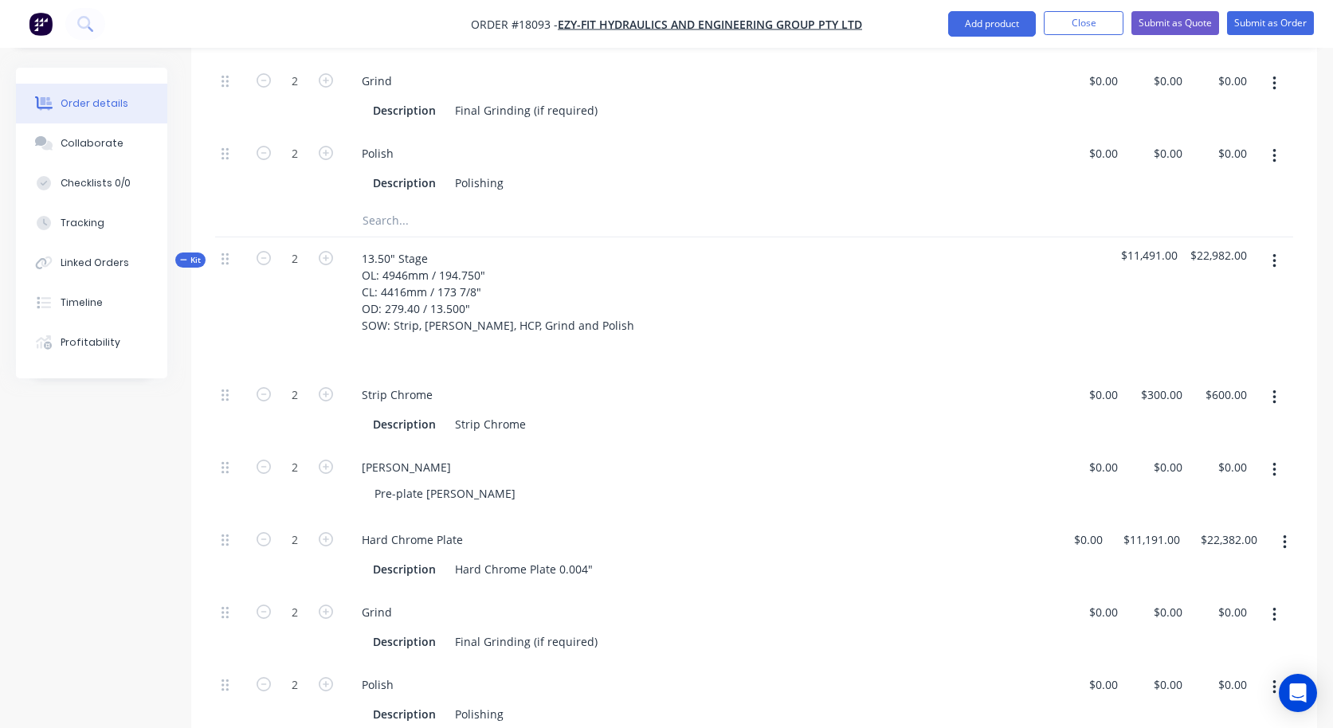
scroll to position [850, 0]
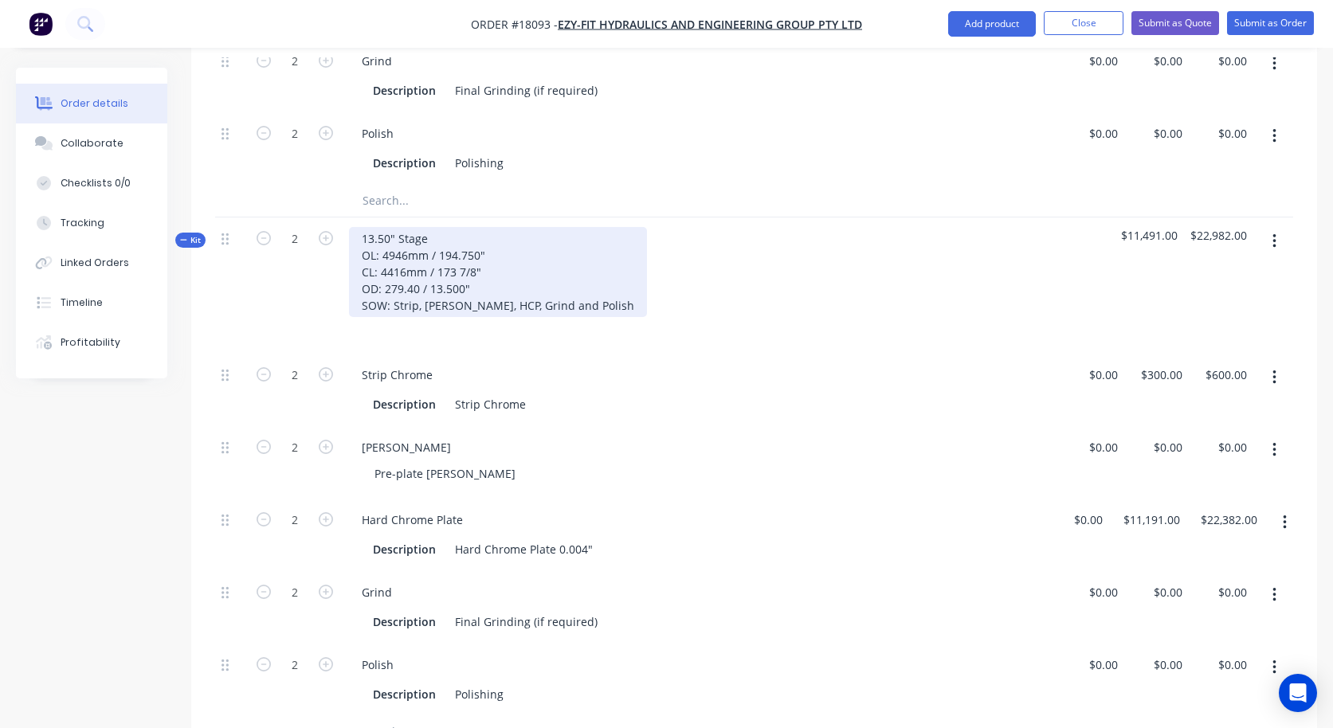
click at [360, 292] on div "13.50" Stage OL: 4946mm / 194.750" CL: 4416mm / 173 7/8" OD: 279.40 / 13.500" S…" at bounding box center [498, 272] width 298 height 90
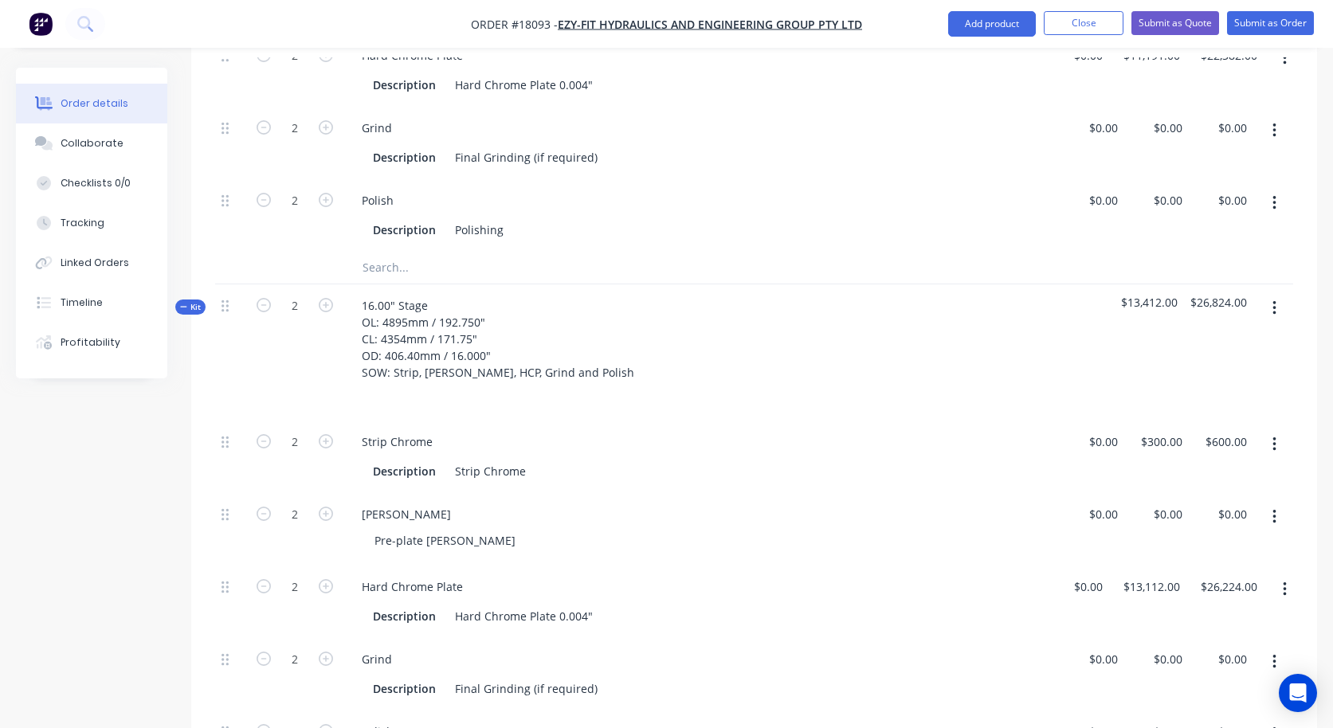
scroll to position [1315, 0]
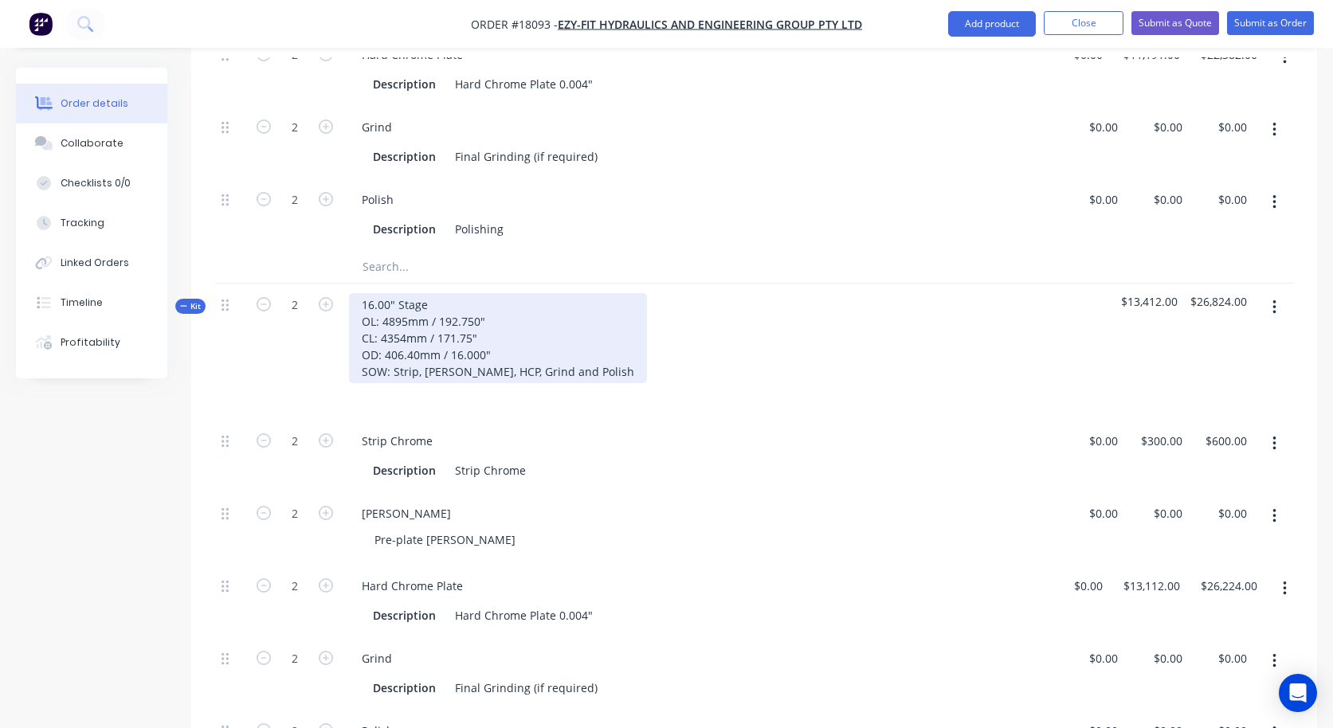
click at [361, 360] on div "16.00" Stage OL: 4895mm / 192.750" CL: 4354mm / 171.75" OD: 406.40mm / 16.000" …" at bounding box center [498, 338] width 298 height 90
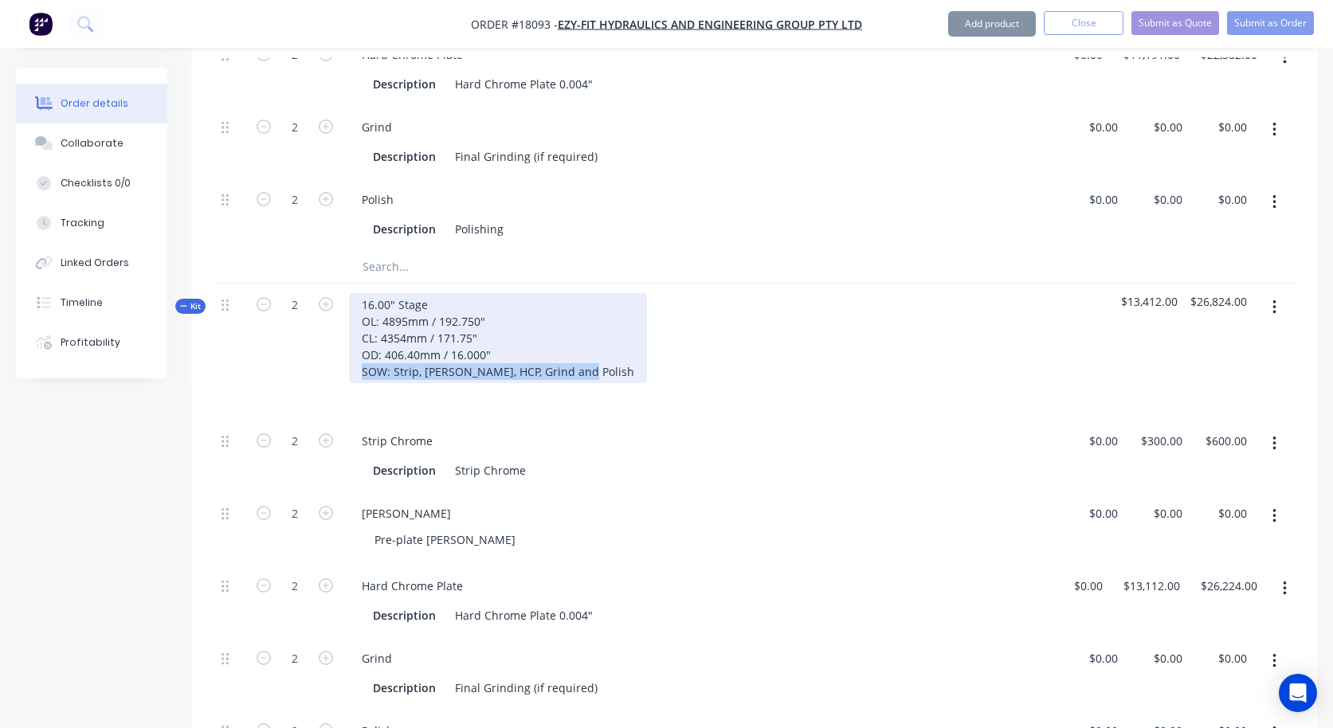
click at [361, 360] on div "16.00" Stage OL: 4895mm / 192.750" CL: 4354mm / 171.75" OD: 406.40mm / 16.000" …" at bounding box center [498, 338] width 298 height 90
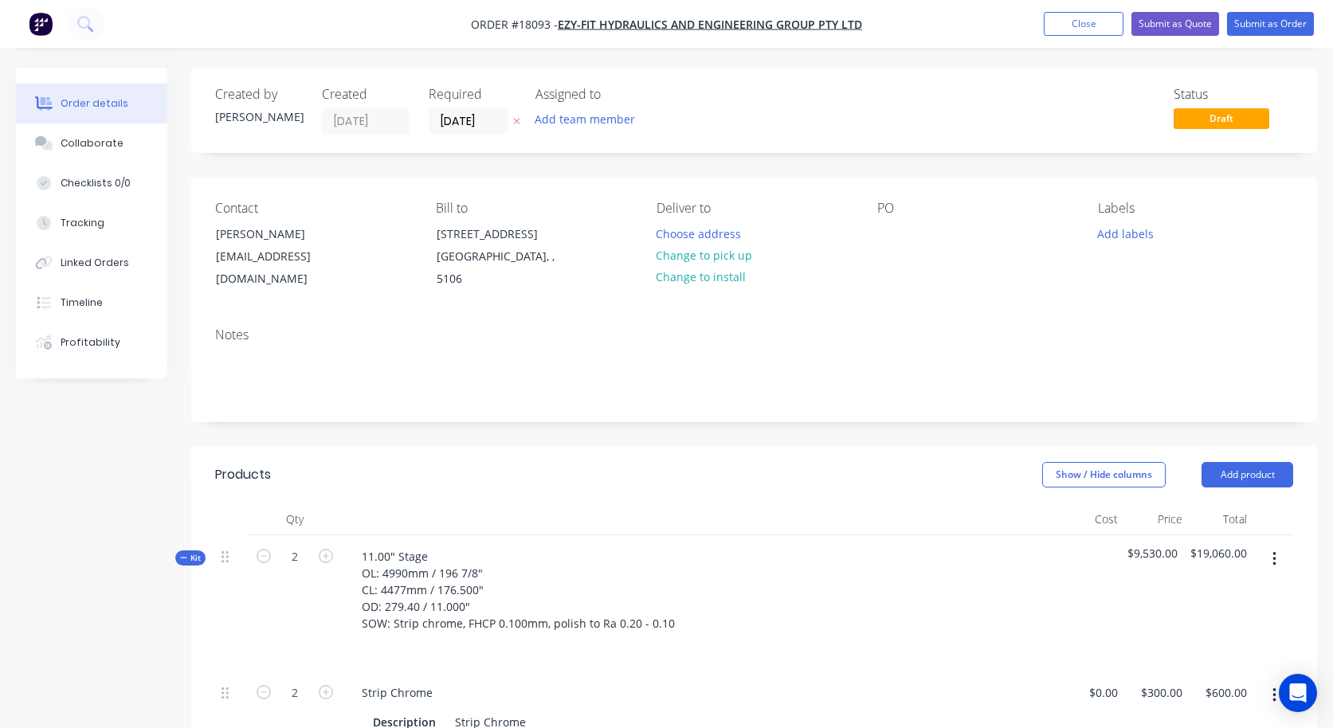
scroll to position [0, 0]
click at [241, 328] on div "Notes" at bounding box center [754, 335] width 1078 height 15
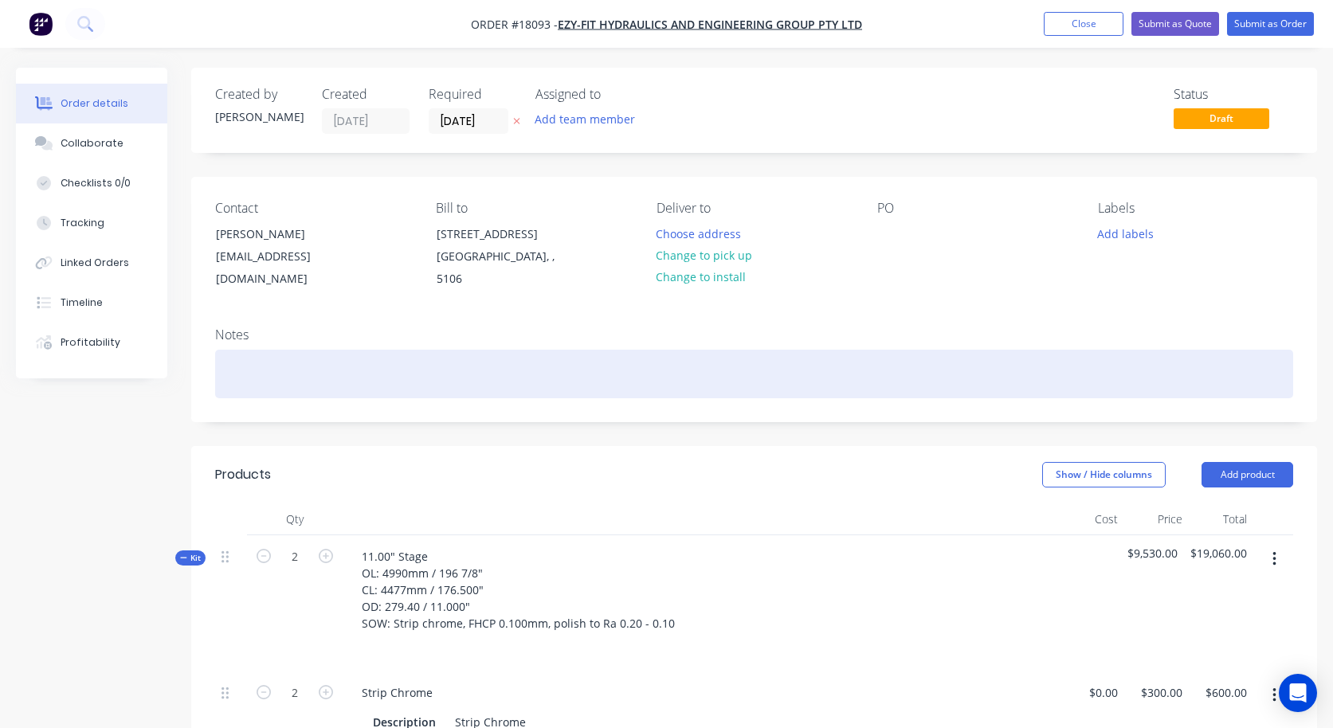
click at [258, 350] on div at bounding box center [754, 374] width 1078 height 49
paste div
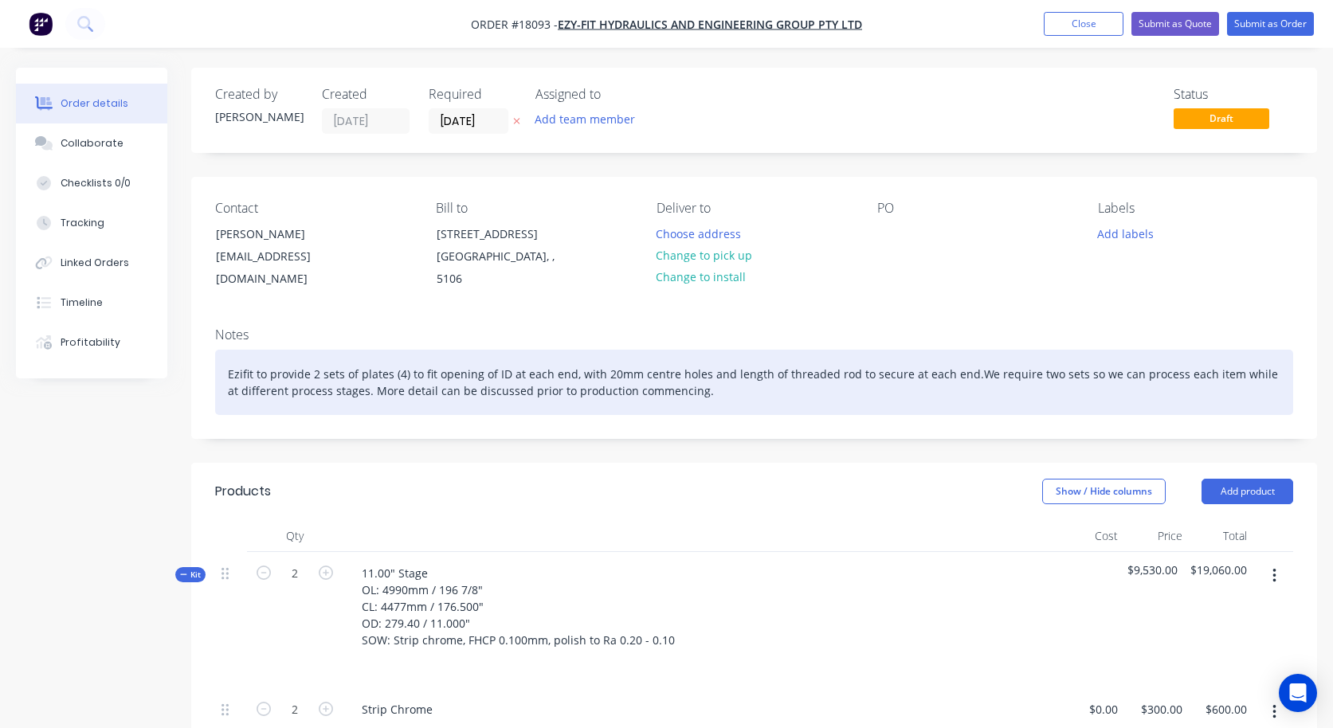
click at [960, 356] on div "Ezifit to provide 2 sets of plates (4) to fit opening of ID at each end, with 2…" at bounding box center [754, 382] width 1078 height 65
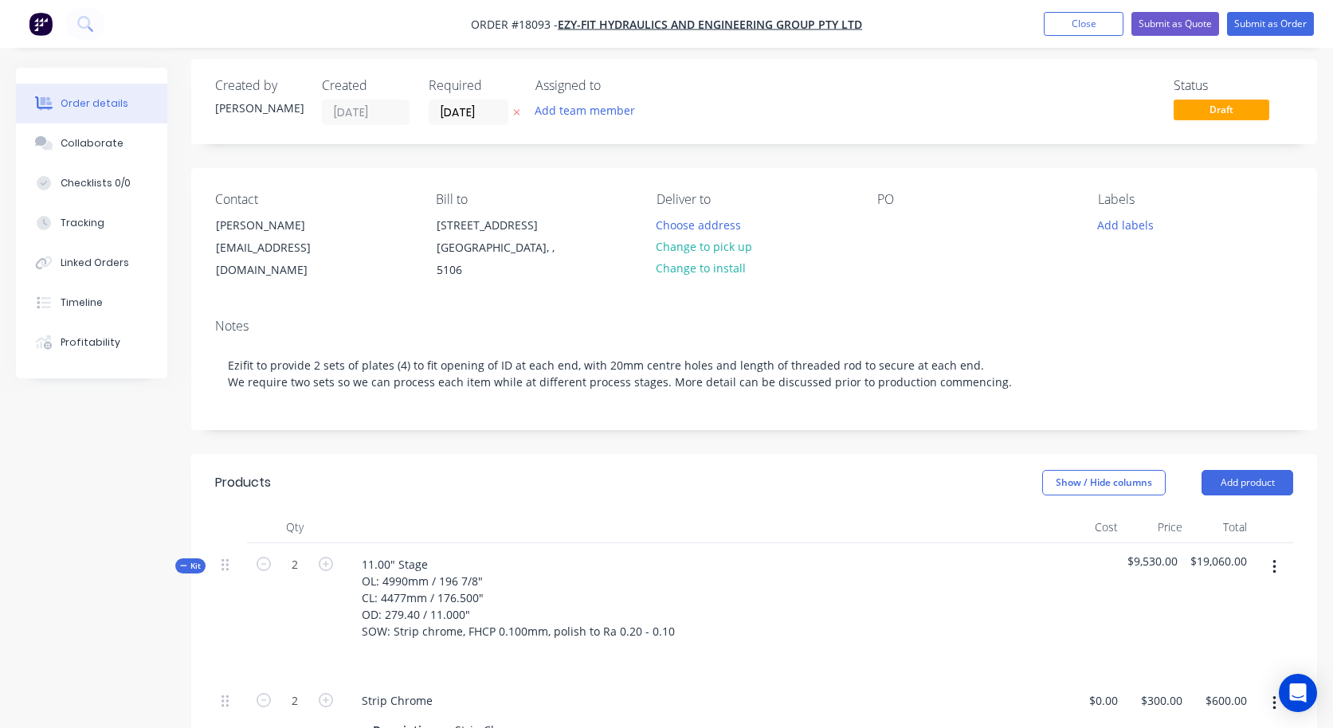
scroll to position [2, 0]
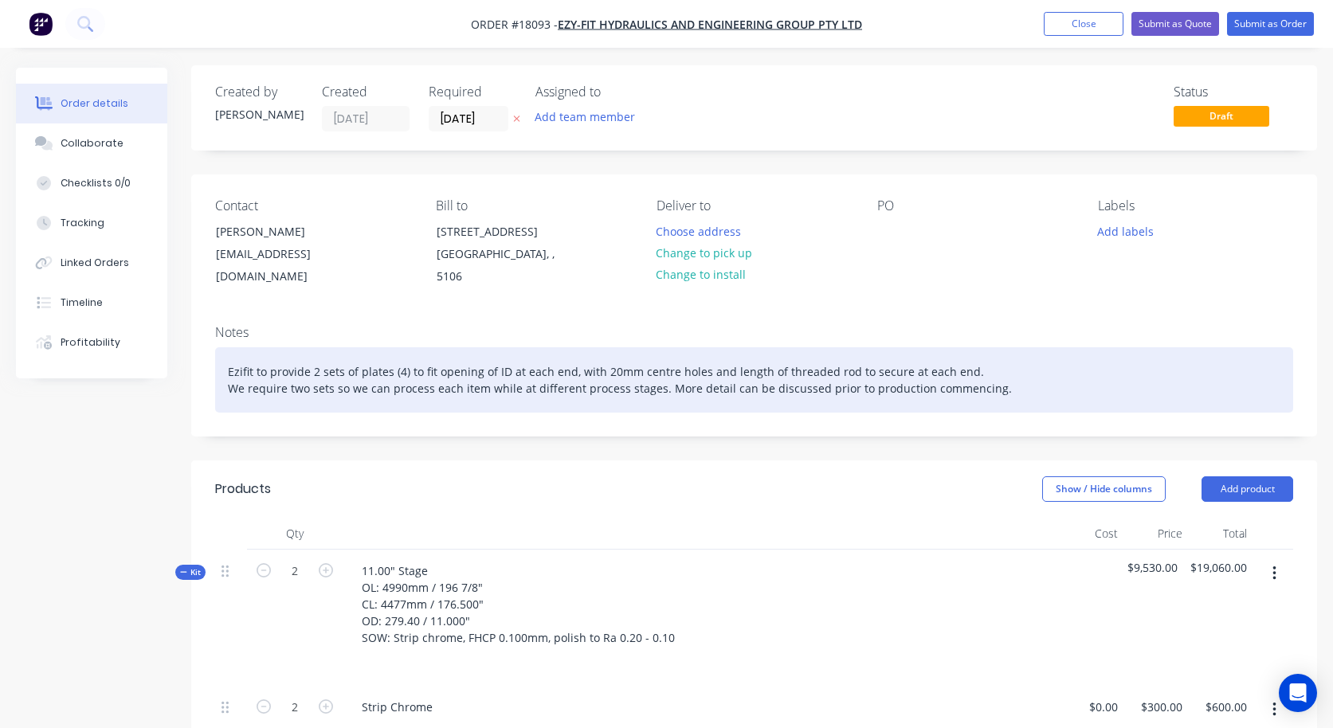
click at [1034, 367] on div "Ezifit to provide 2 sets of plates (4) to fit opening of ID at each end, with 2…" at bounding box center [754, 379] width 1078 height 65
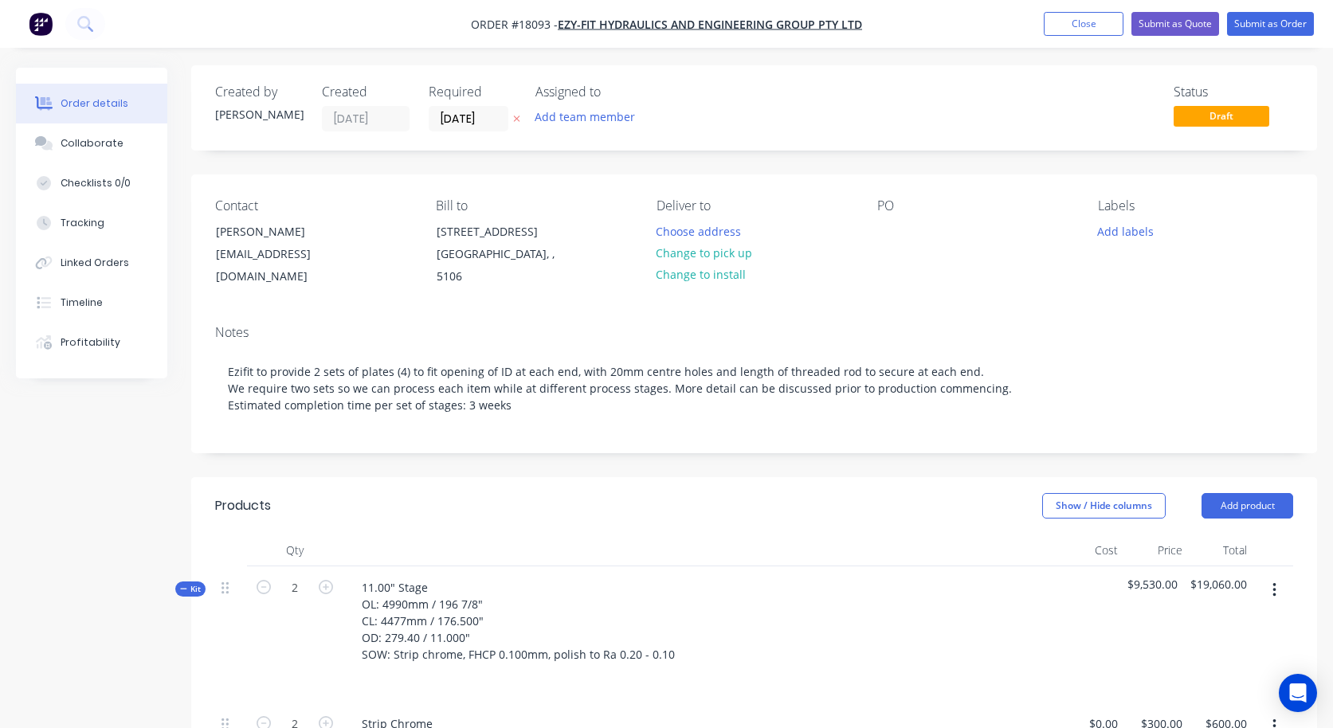
click at [897, 630] on div "11.00" Stage OL: 4990mm / 196 7/8" CL: 4477mm / 176.500" OD: 279.40 / 11.000" S…" at bounding box center [701, 635] width 717 height 136
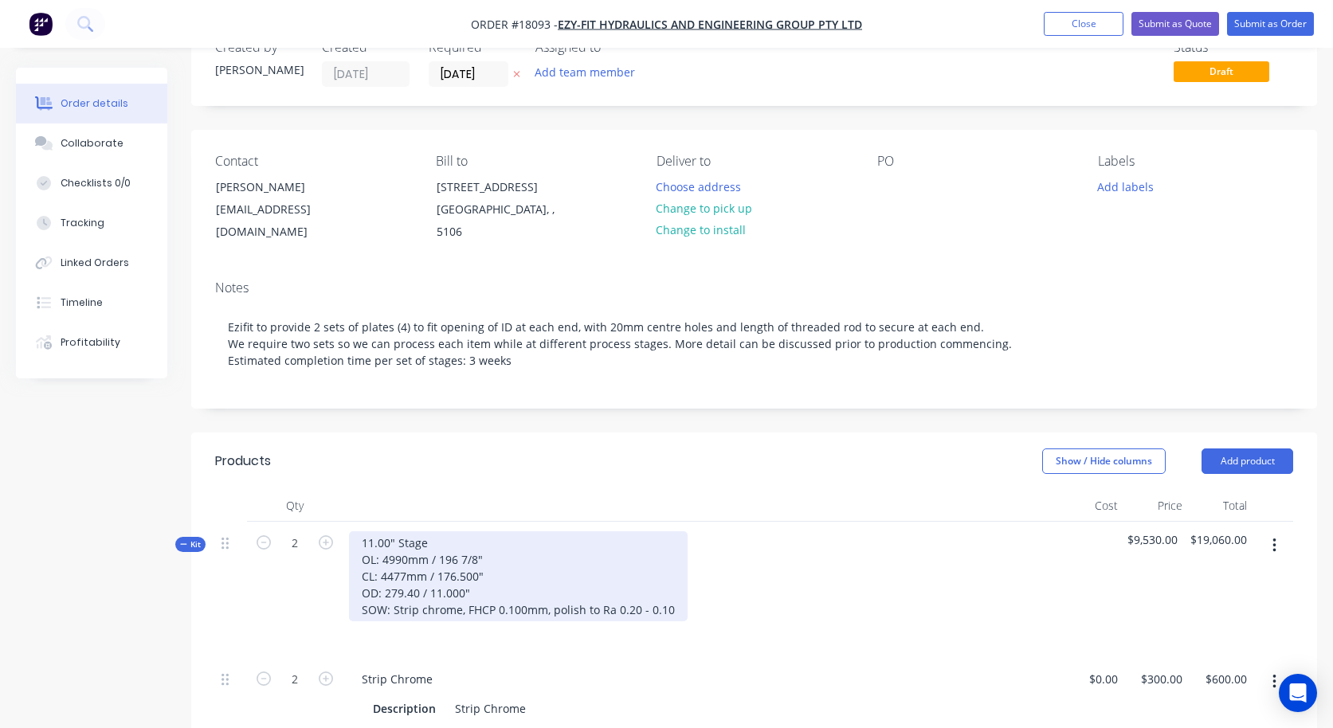
scroll to position [55, 0]
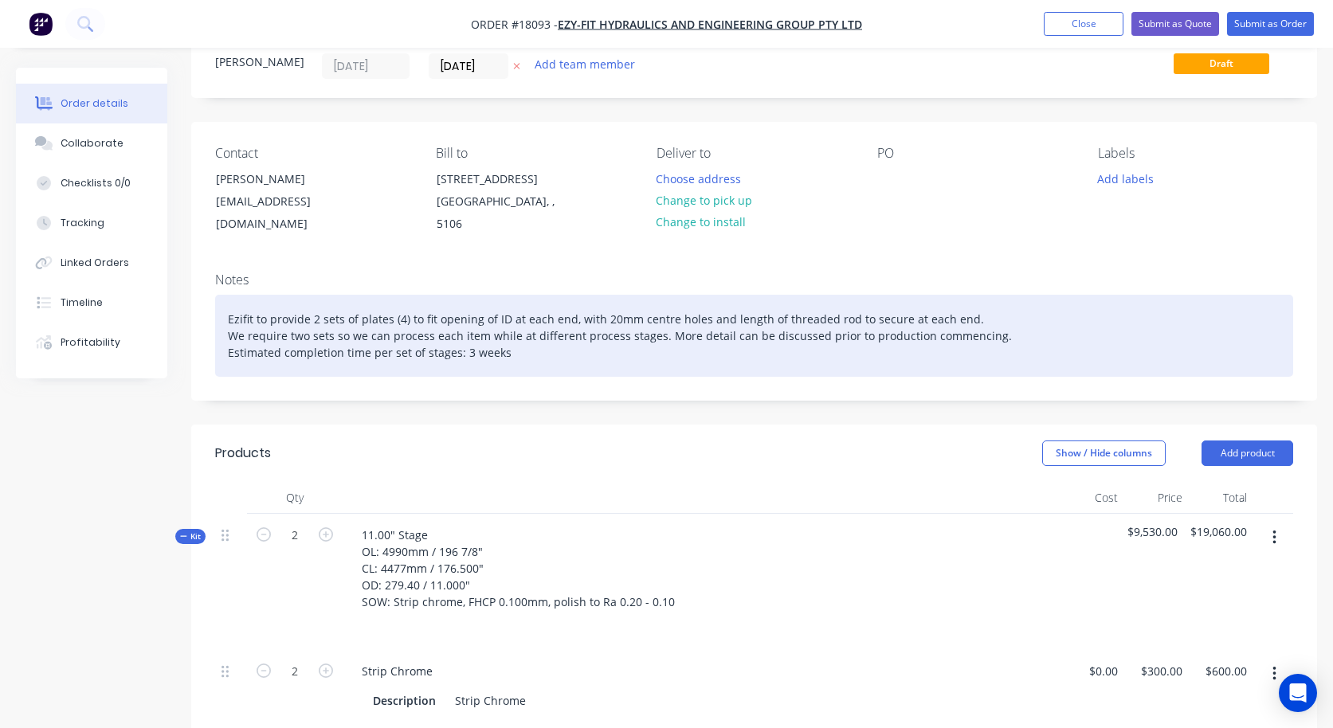
click at [515, 337] on div "Ezifit to provide 2 sets of plates (4) to fit opening of ID at each end, with 2…" at bounding box center [754, 336] width 1078 height 82
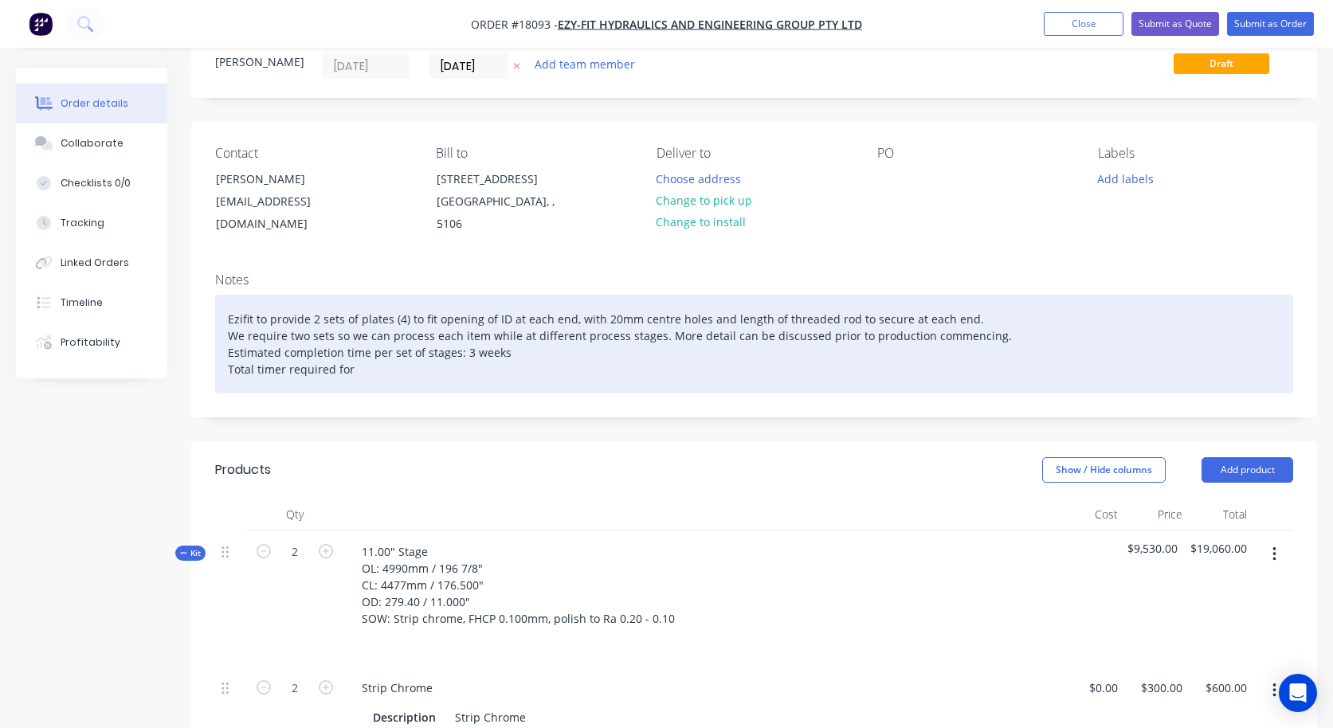
click at [283, 352] on div "Ezifit to provide 2 sets of plates (4) to fit opening of ID at each end, with 2…" at bounding box center [754, 344] width 1078 height 99
click at [368, 352] on div "Ezifit to provide 2 sets of plates (4) to fit opening of ID at each end, with 2…" at bounding box center [754, 344] width 1078 height 99
click at [532, 336] on div "Ezifit to provide 2 sets of plates (4) to fit opening of ID at each end, with 2…" at bounding box center [754, 344] width 1078 height 99
click at [226, 336] on div "Ezifit to provide 2 sets of plates (4) to fit opening of ID at each end, with 2…" at bounding box center [754, 344] width 1078 height 99
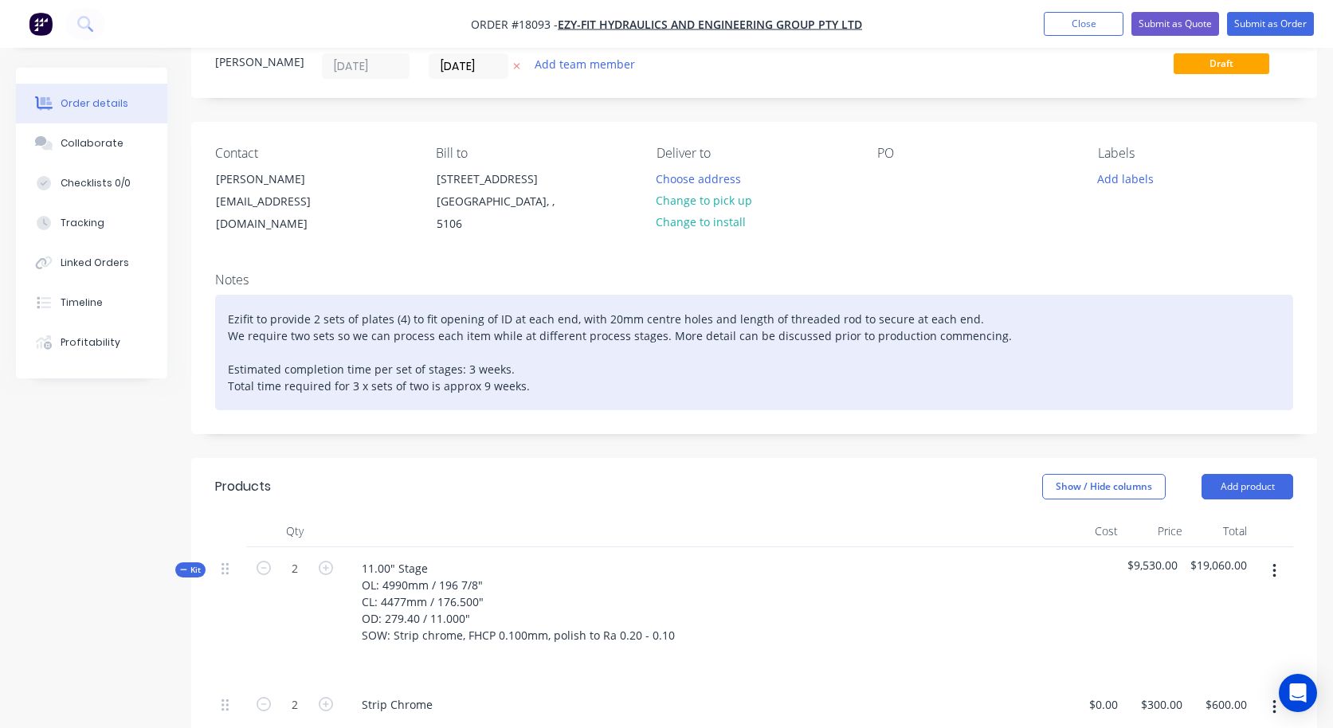
click at [224, 366] on div "Ezifit to provide 2 sets of plates (4) to fit opening of ID at each end, with 2…" at bounding box center [754, 353] width 1078 height 116
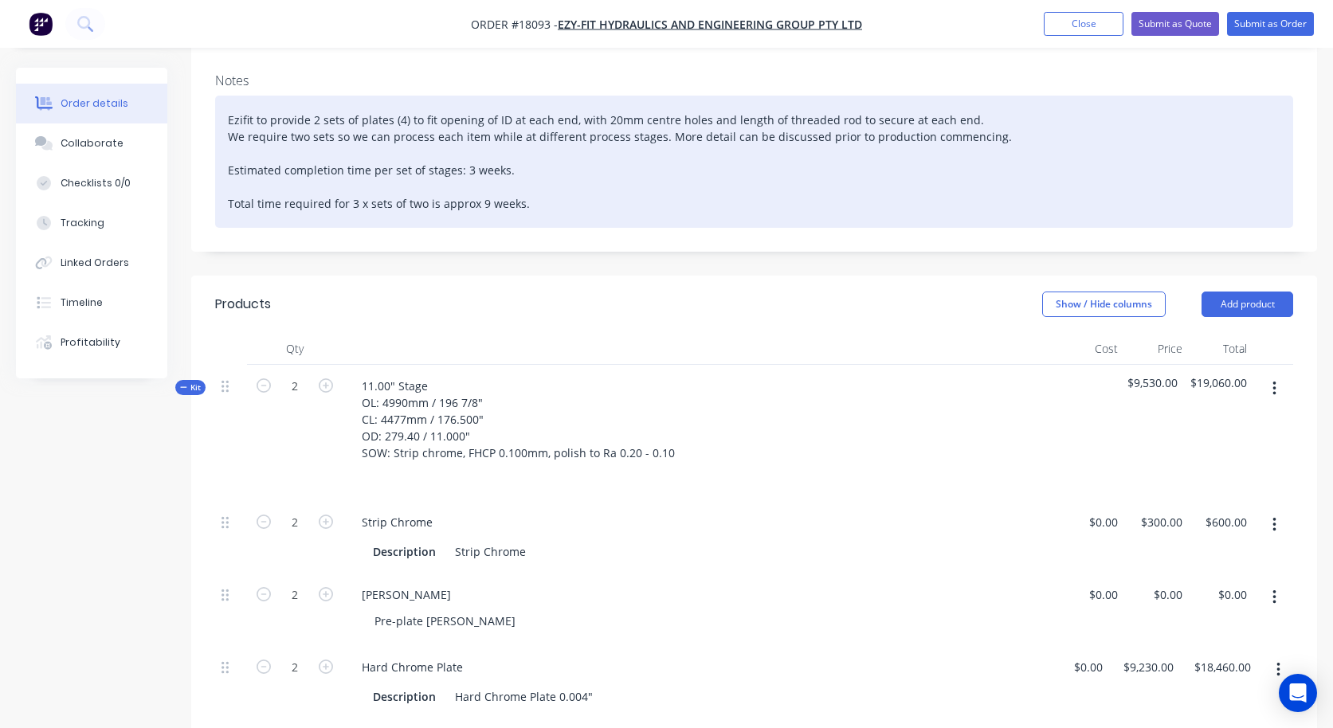
scroll to position [322, 0]
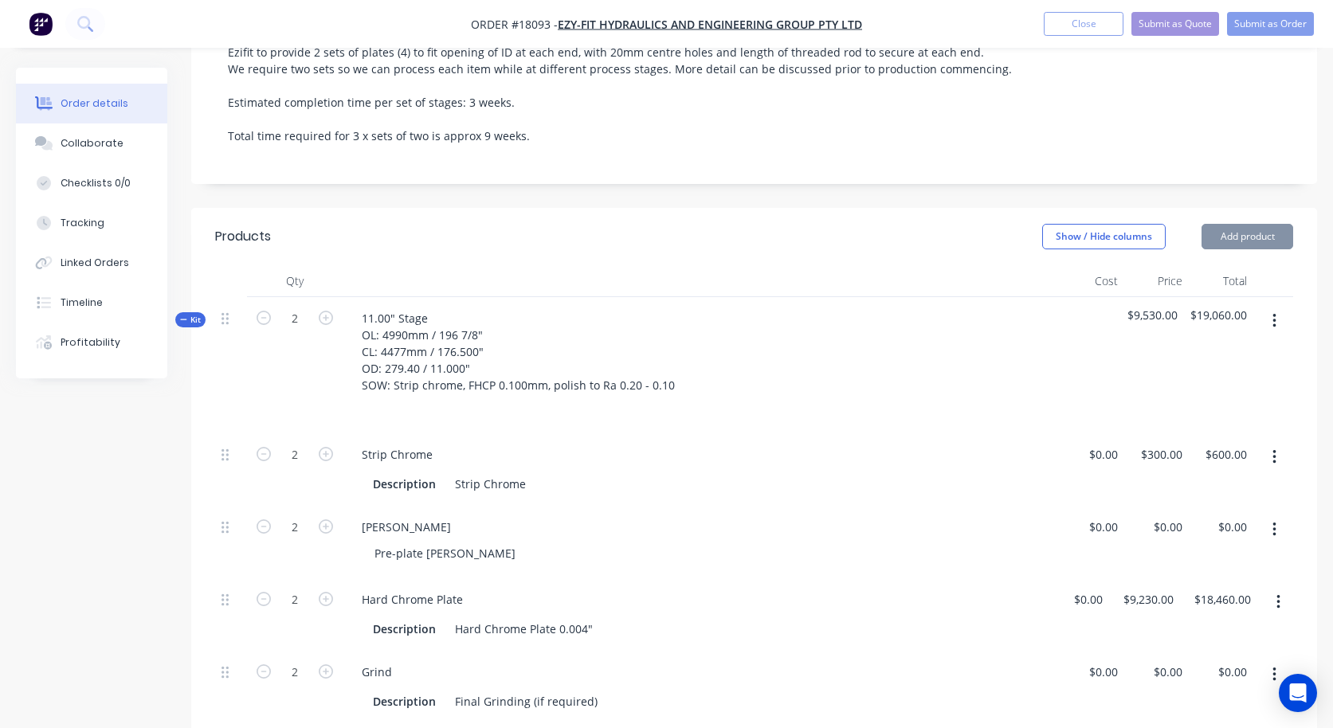
click at [705, 366] on div "11.00" Stage OL: 4990mm / 196 7/8" CL: 4477mm / 176.500" OD: 279.40 / 11.000" S…" at bounding box center [701, 365] width 717 height 136
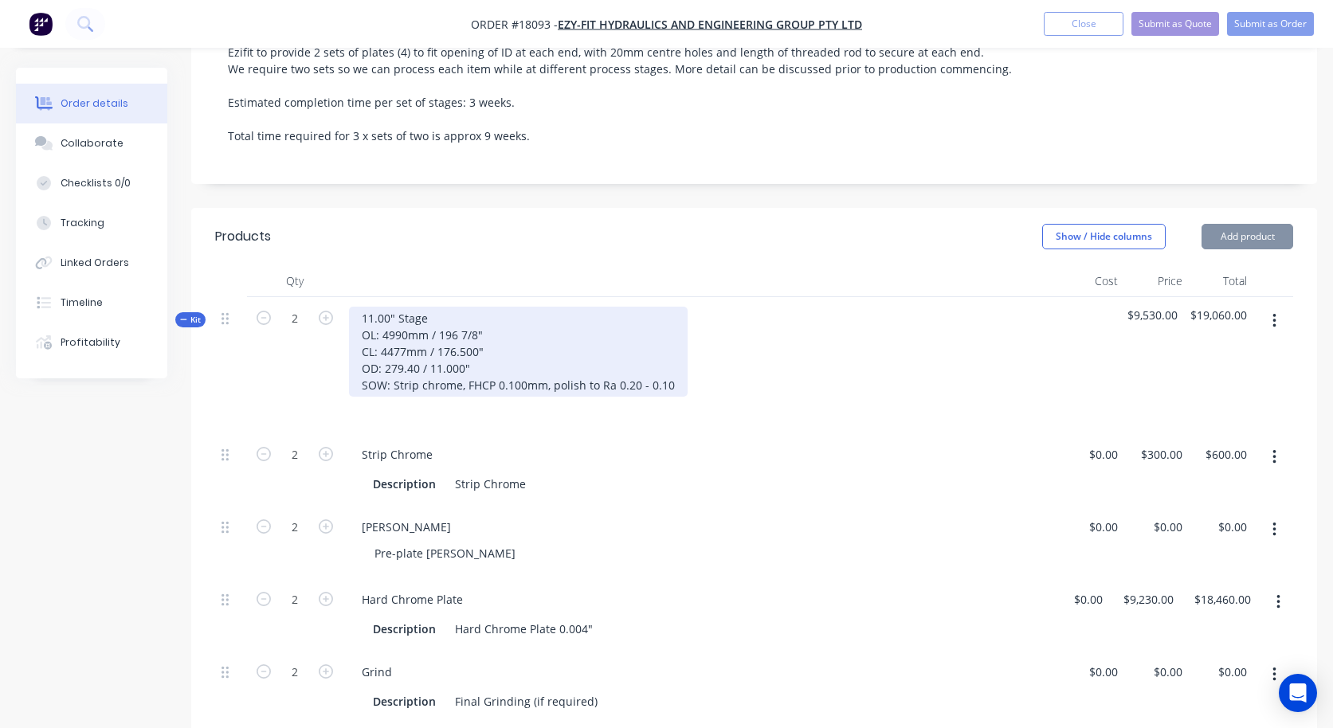
click at [679, 364] on div "11.00" Stage OL: 4990mm / 196 7/8" CL: 4477mm / 176.500" OD: 279.40 / 11.000" S…" at bounding box center [518, 352] width 339 height 90
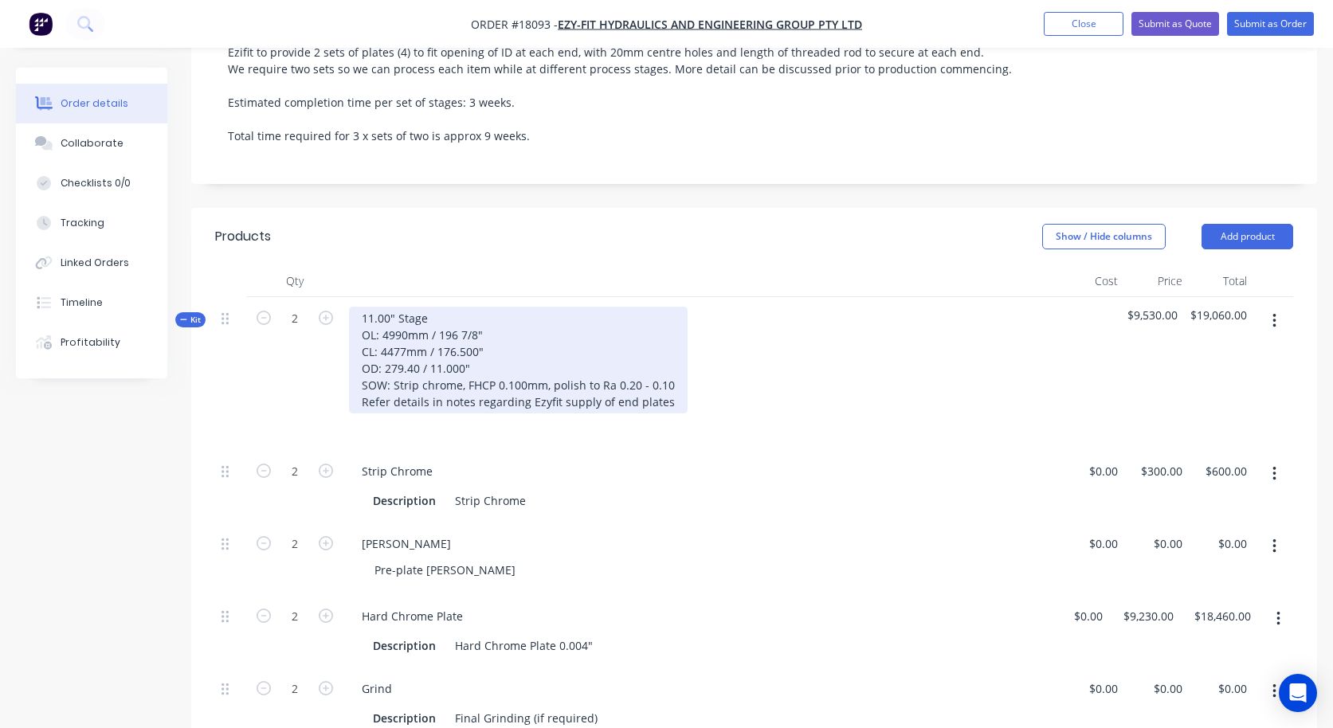
click at [636, 390] on div "11.00" Stage OL: 4990mm / 196 7/8" CL: 4477mm / 176.500" OD: 279.40 / 11.000" S…" at bounding box center [518, 360] width 339 height 107
click at [666, 387] on div "11.00" Stage OL: 4990mm / 196 7/8" CL: 4477mm / 176.500" OD: 279.40 / 11.000" S…" at bounding box center [518, 360] width 339 height 107
drag, startPoint x: 661, startPoint y: 385, endPoint x: 338, endPoint y: 386, distance: 323.6
click at [338, 386] on div "Kit 2 11.00" Stage OL: 4990mm / 196 7/8" CL: 4477mm / 176.500" OD: 279.40 / 11.…" at bounding box center [754, 373] width 1078 height 153
drag, startPoint x: 670, startPoint y: 387, endPoint x: 354, endPoint y: 391, distance: 316.4
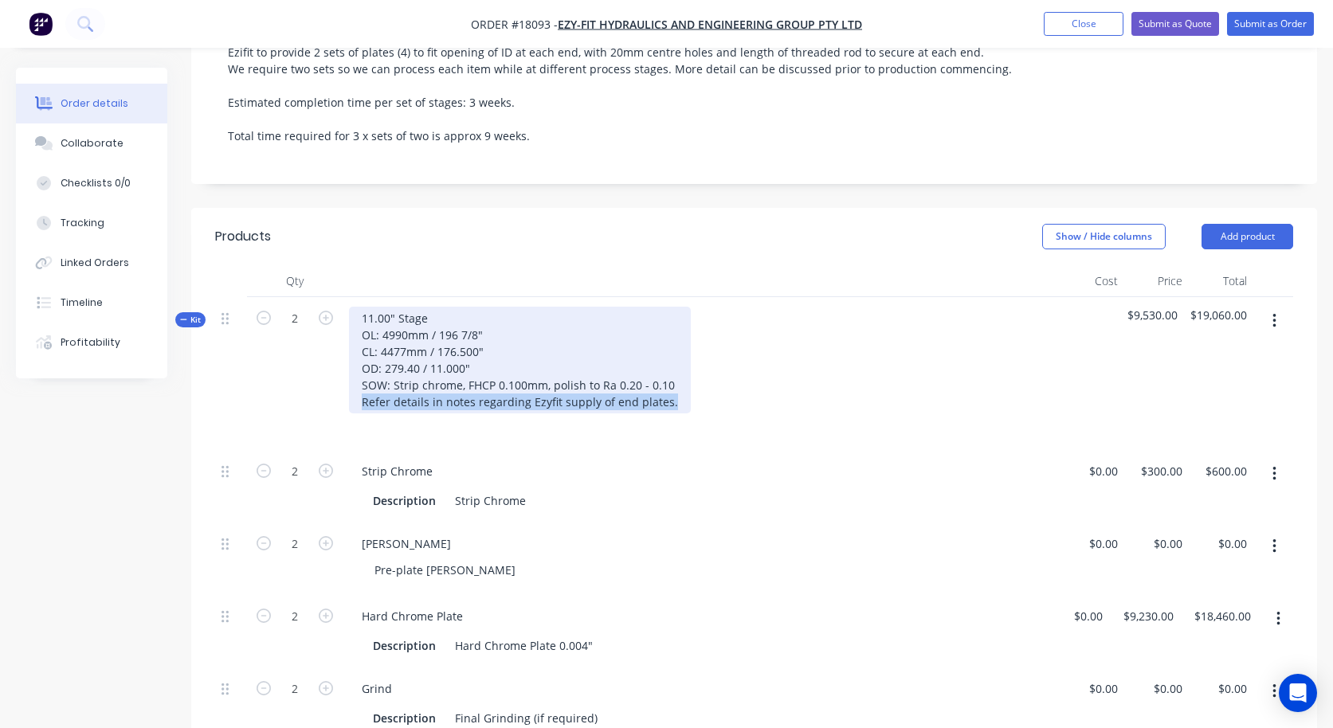
click at [353, 388] on div "11.00" Stage OL: 4990mm / 196 7/8" CL: 4477mm / 176.500" OD: 279.40 / 11.000" S…" at bounding box center [520, 360] width 342 height 107
copy div "Refer details in notes regarding Ezyfit supply of end plates."
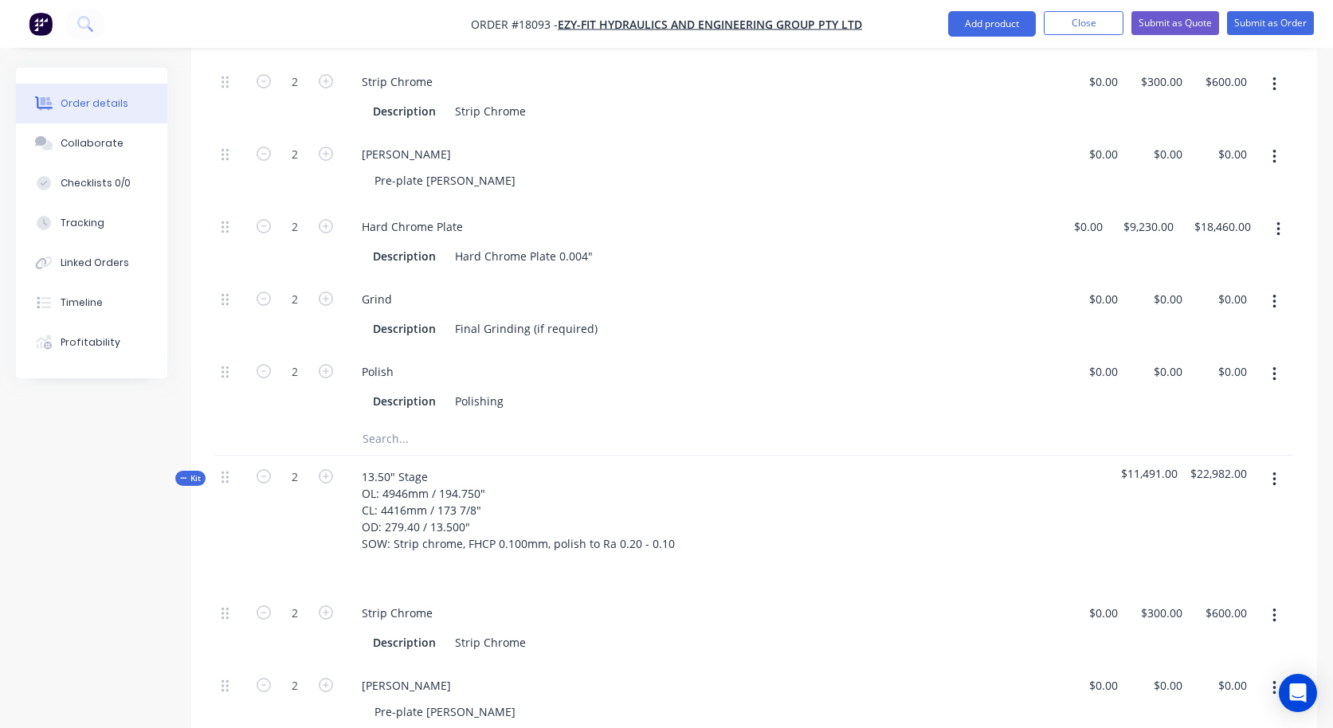
scroll to position [790, 0]
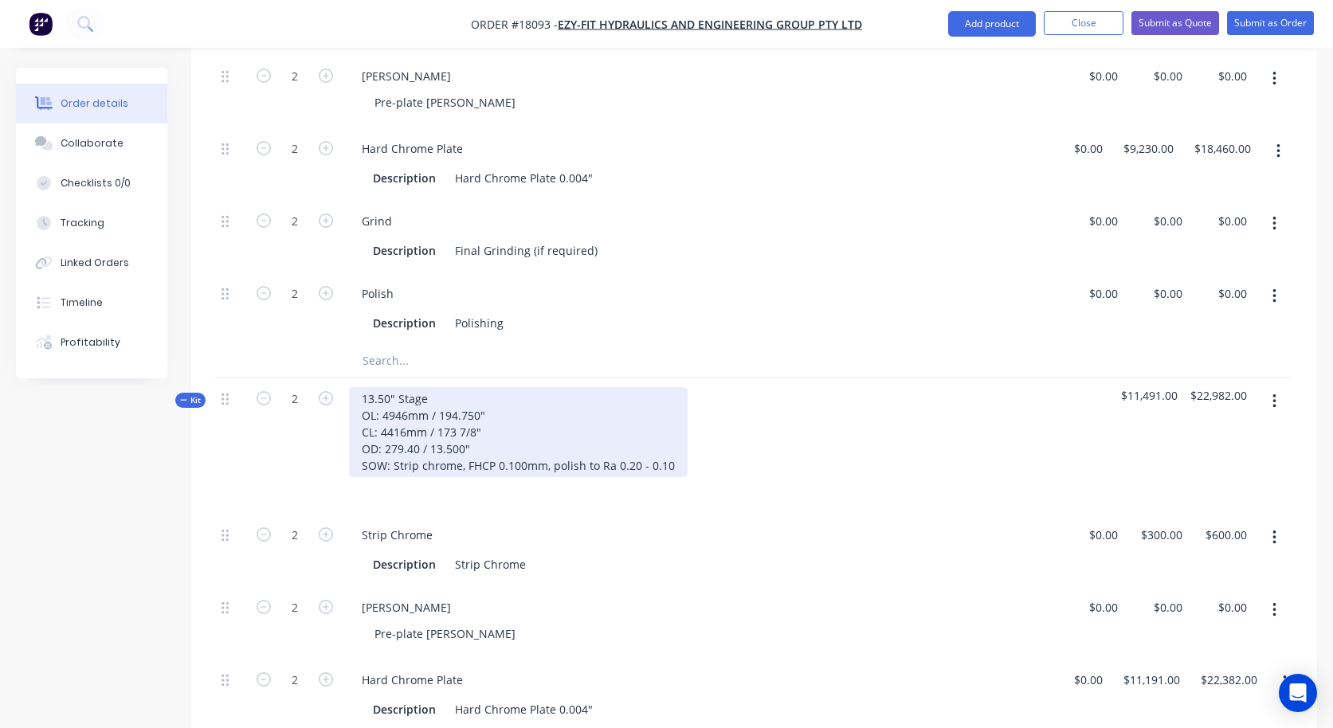
click at [677, 450] on div "13.50" Stage OL: 4946mm / 194.750" CL: 4416mm / 173 7/8" OD: 279.40 / 13.500" S…" at bounding box center [518, 432] width 339 height 90
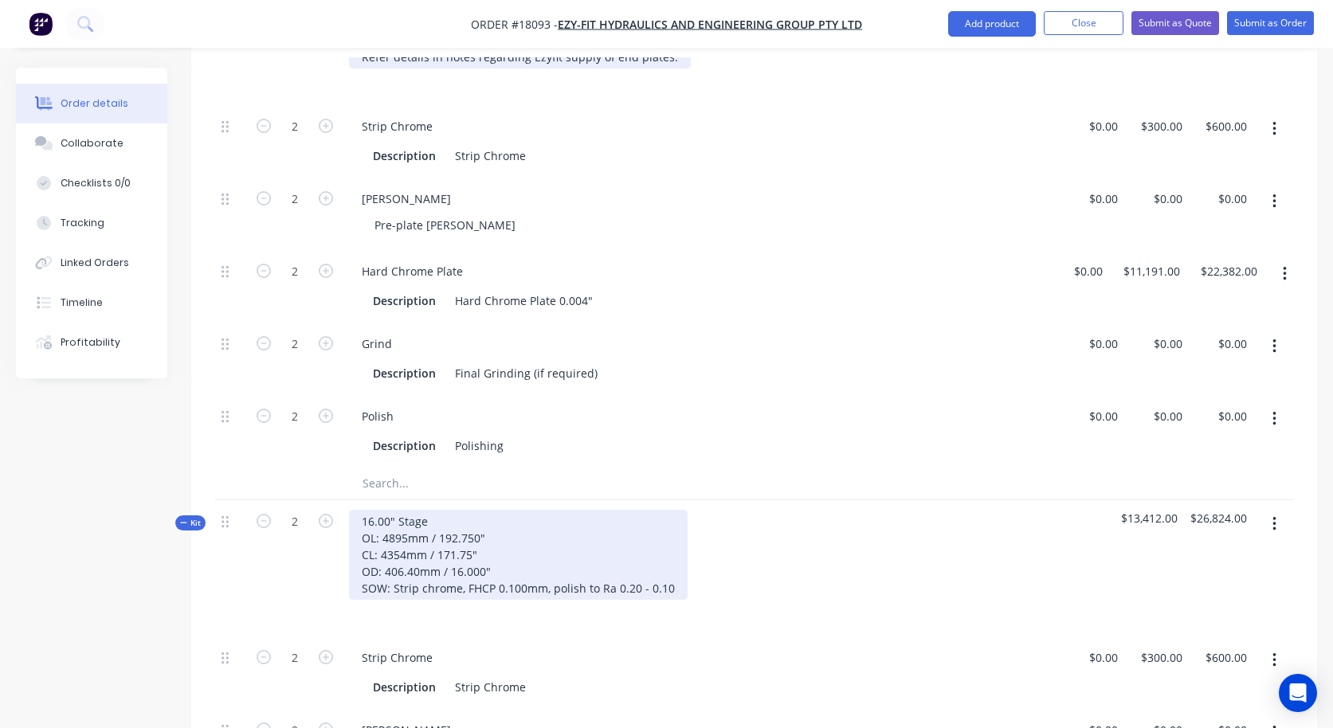
scroll to position [1227, 0]
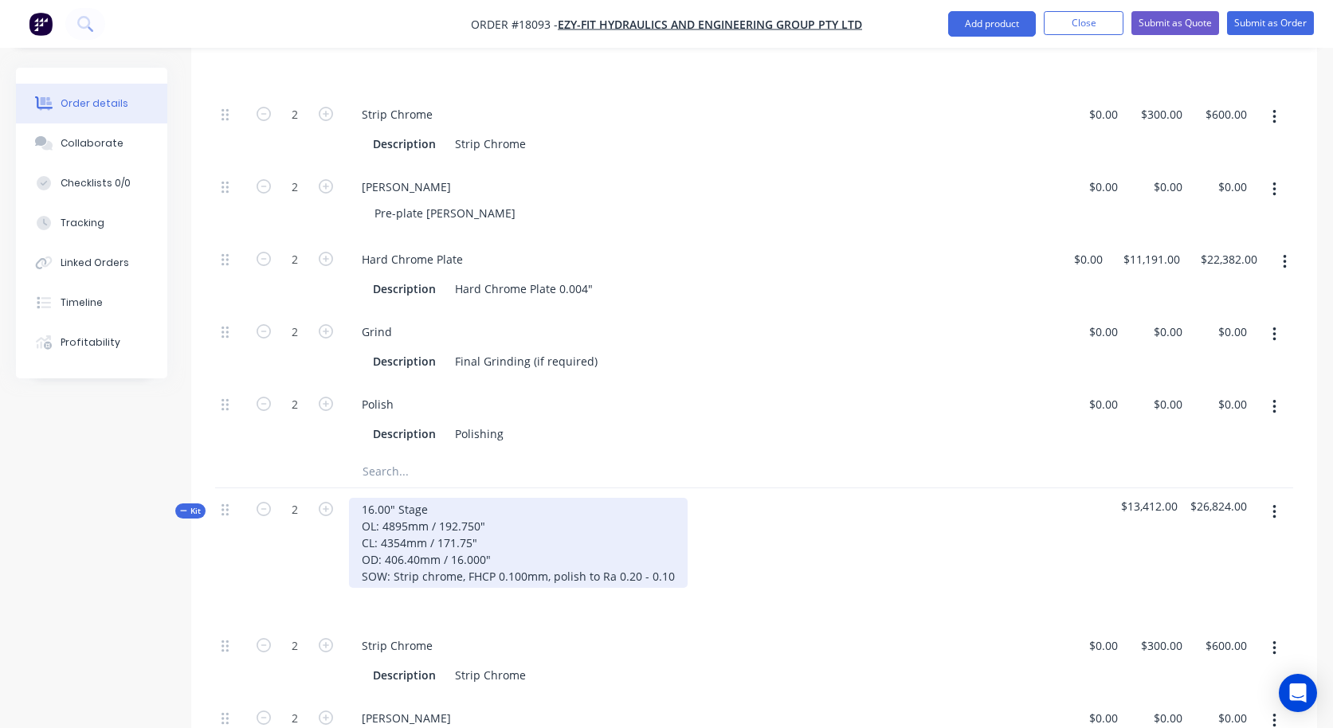
click at [671, 559] on div "16.00" Stage OL: 4895mm / 192.750" CL: 4354mm / 171.75" OD: 406.40mm / 16.000" …" at bounding box center [518, 543] width 339 height 90
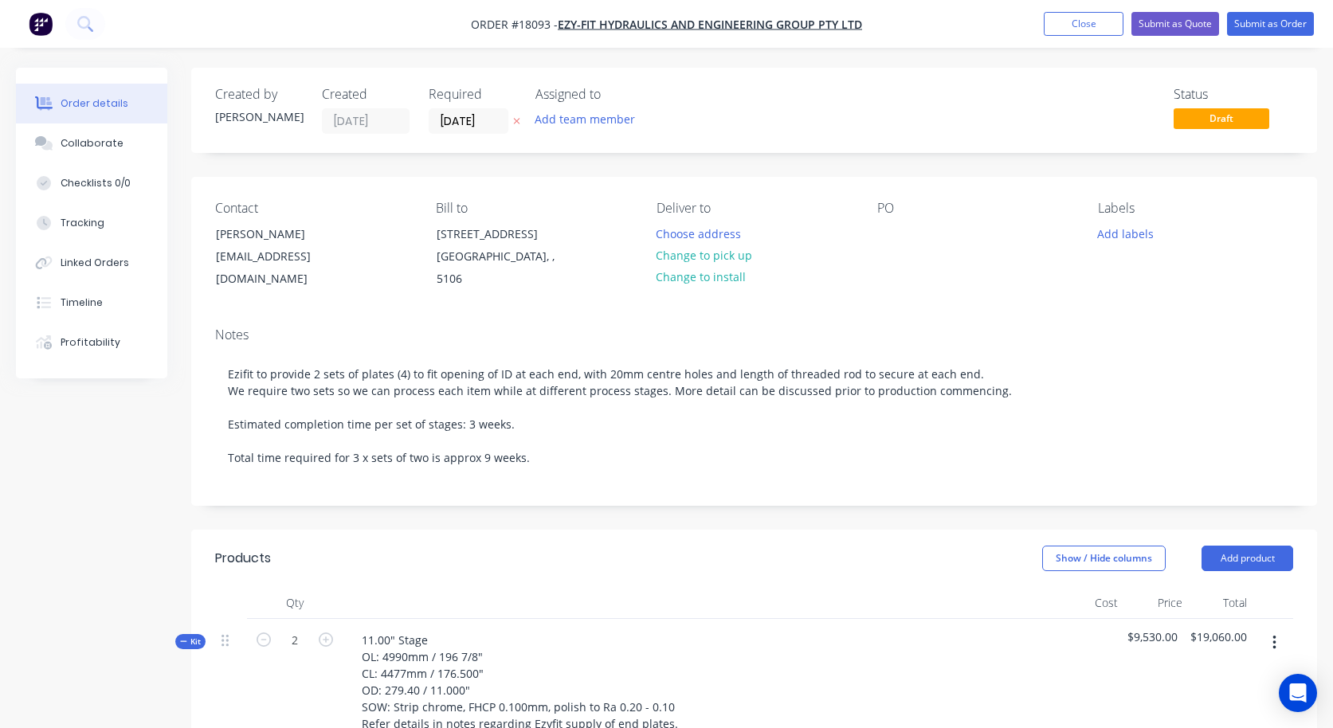
scroll to position [0, 0]
click at [1180, 5] on nav "Order #18093 - Ezy-Fit Hydraulics and Engineering Group Pty Ltd Add product Clo…" at bounding box center [666, 24] width 1333 height 48
click at [1172, 25] on button "Submit as Quote" at bounding box center [1176, 24] width 88 height 24
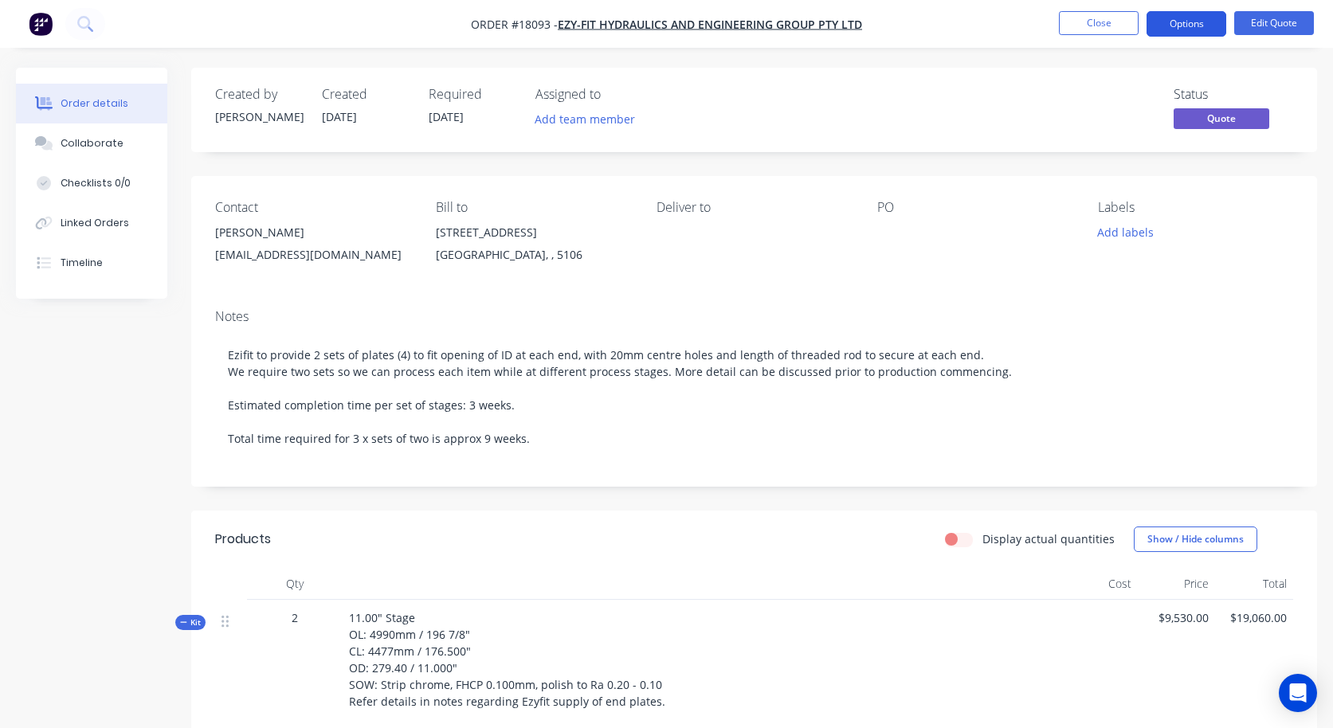
click at [1188, 24] on button "Options" at bounding box center [1187, 24] width 80 height 26
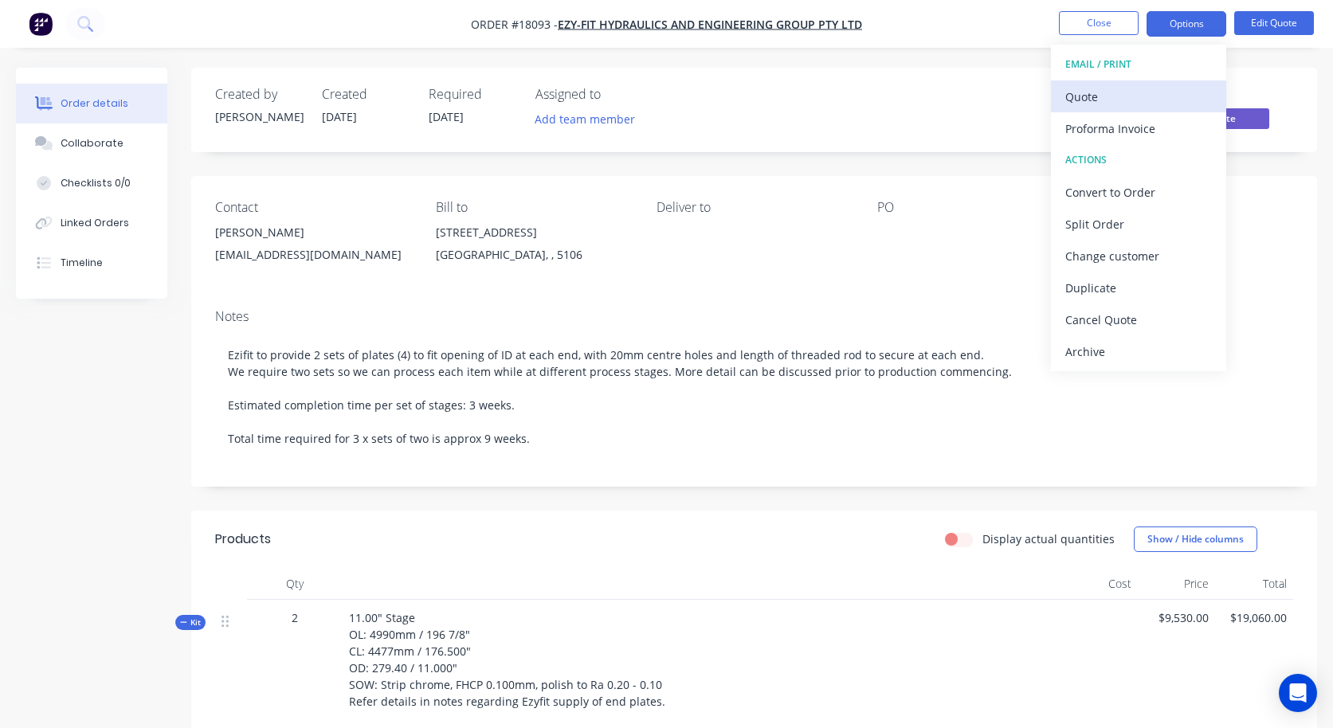
click at [1158, 102] on div "Quote" at bounding box center [1139, 96] width 147 height 23
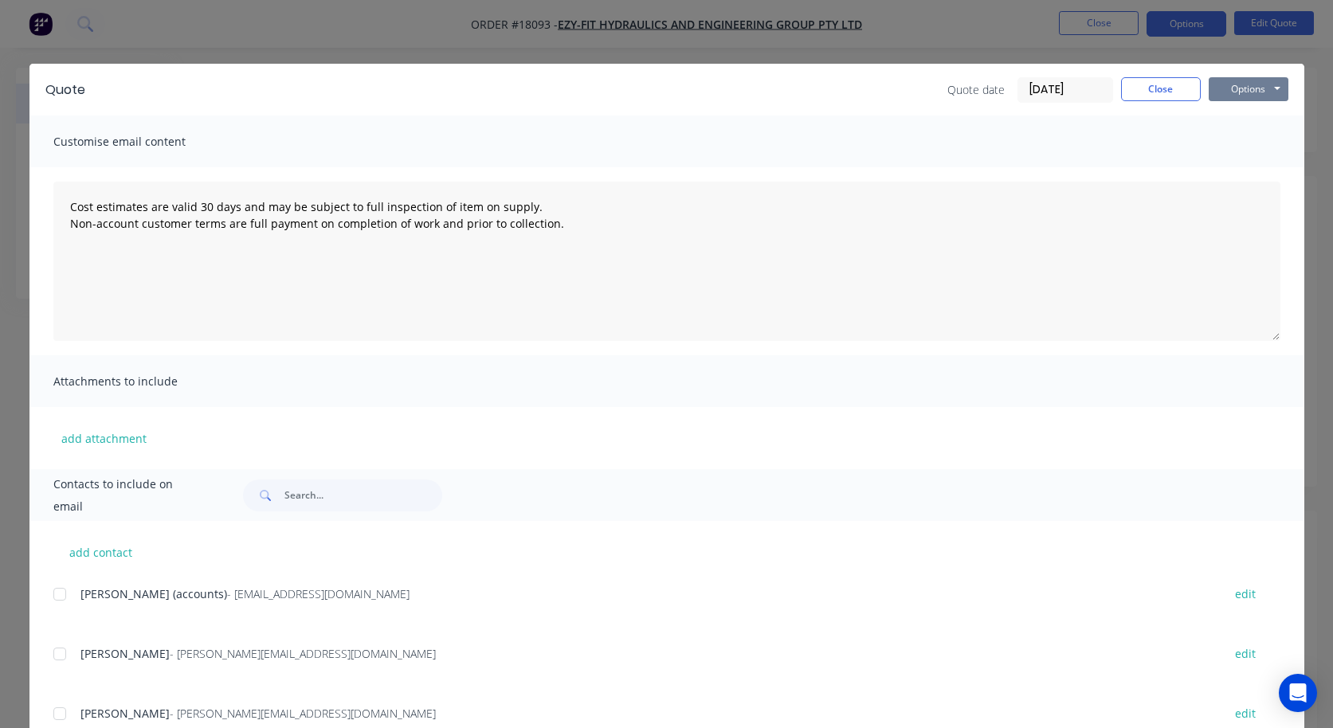
click at [1255, 89] on button "Options" at bounding box center [1249, 89] width 80 height 24
click at [1243, 120] on button "Preview" at bounding box center [1260, 117] width 102 height 26
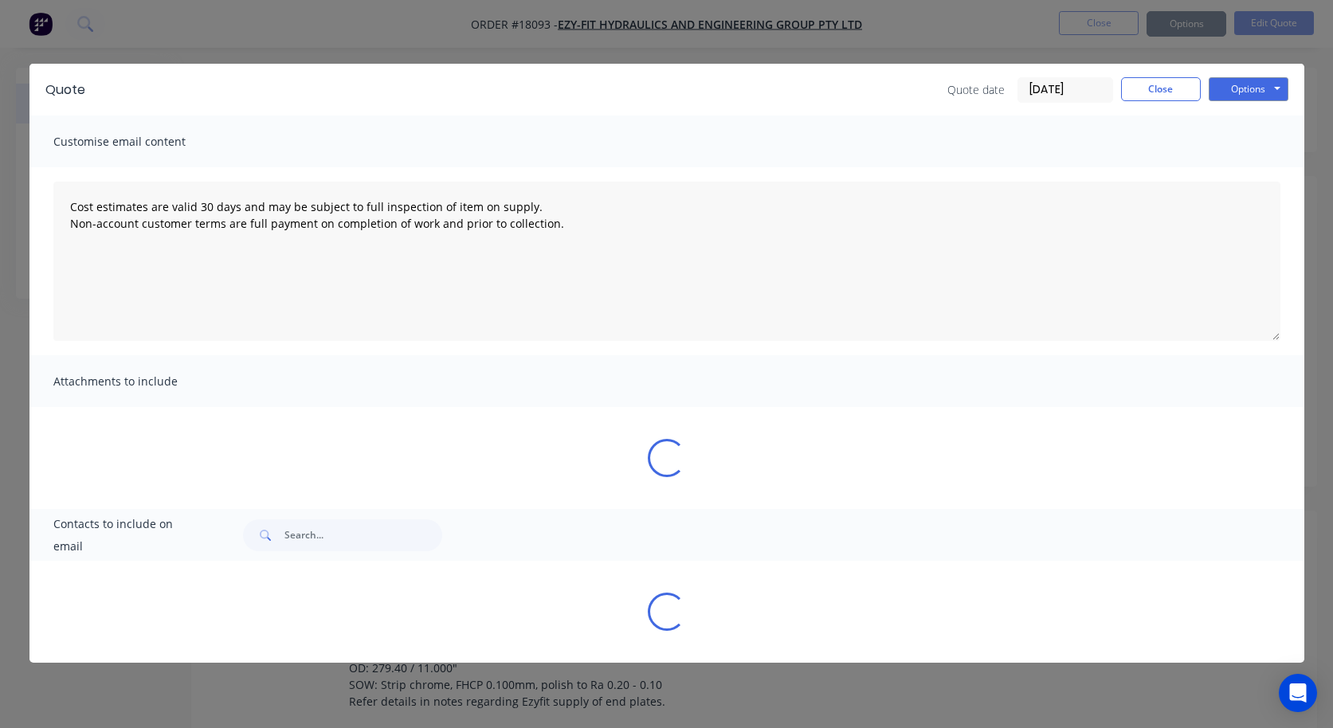
type textarea "Cost estimates are valid 30 days and may be subject to full inspection of item …"
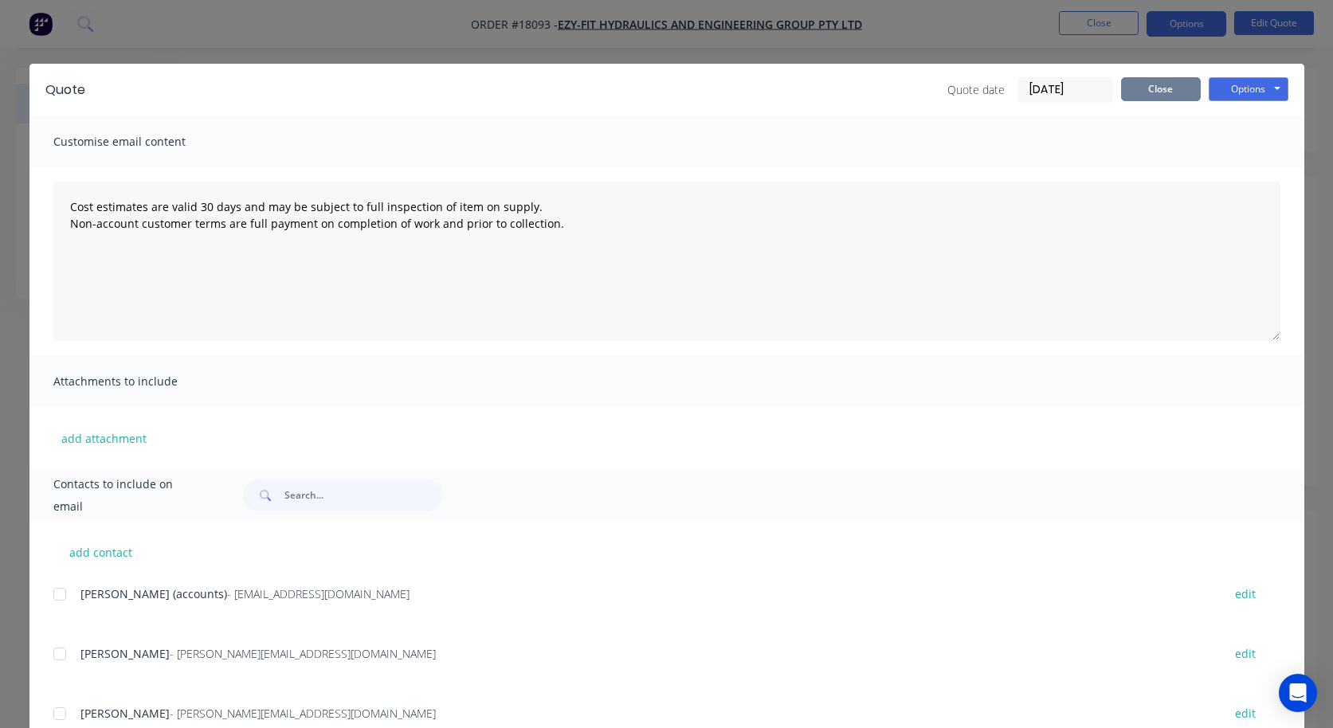
click at [1158, 88] on button "Close" at bounding box center [1161, 89] width 80 height 24
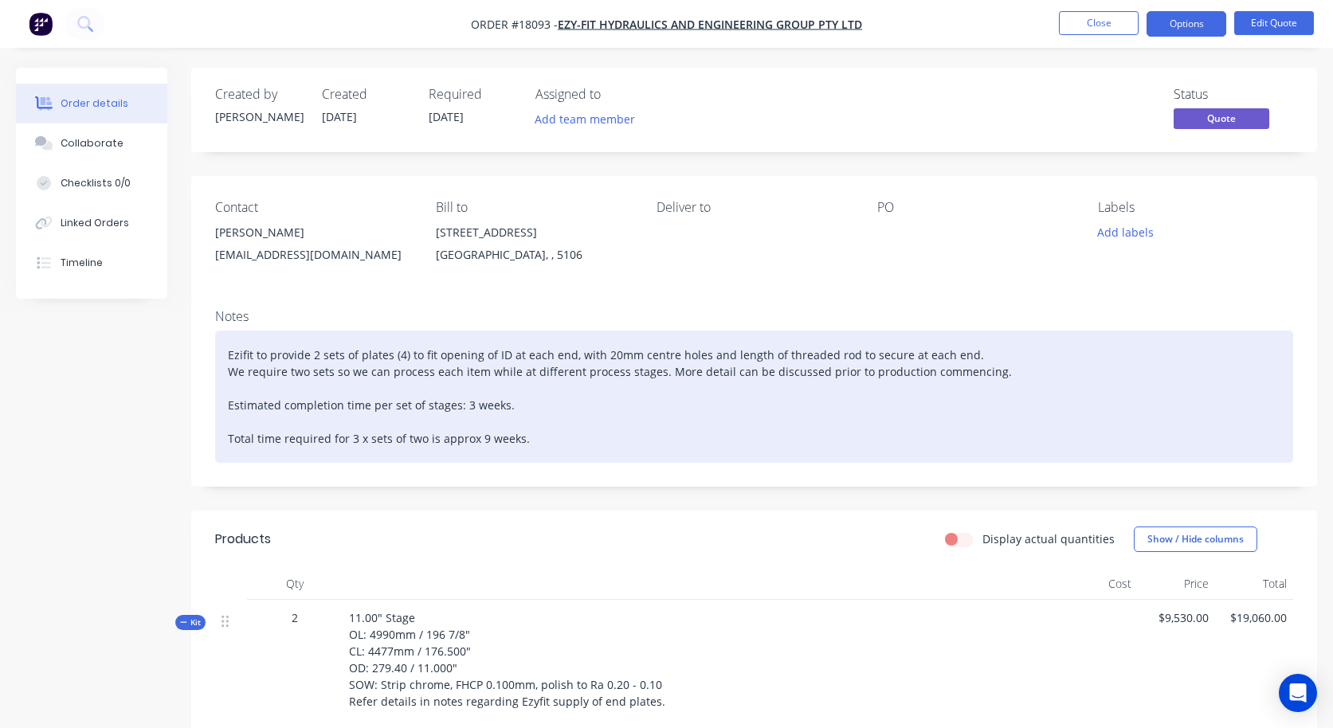
scroll to position [26, 0]
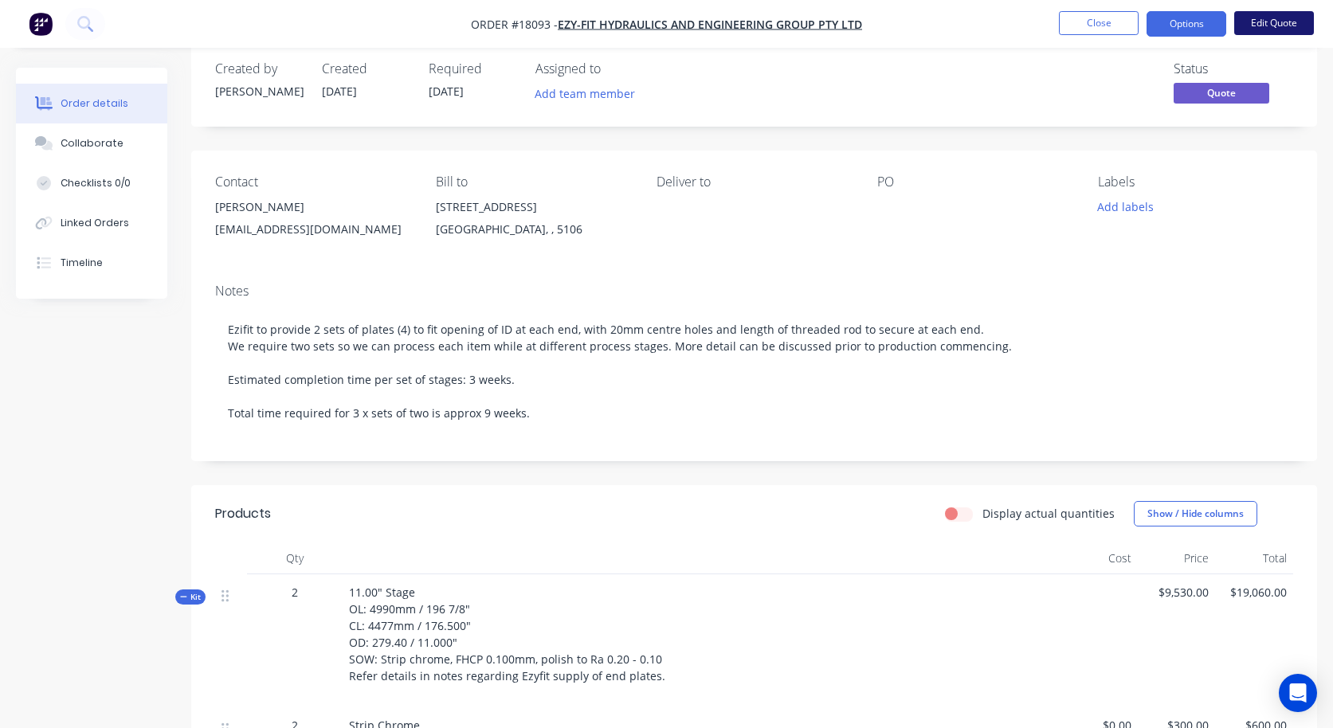
click at [1270, 33] on button "Edit Quote" at bounding box center [1274, 23] width 80 height 24
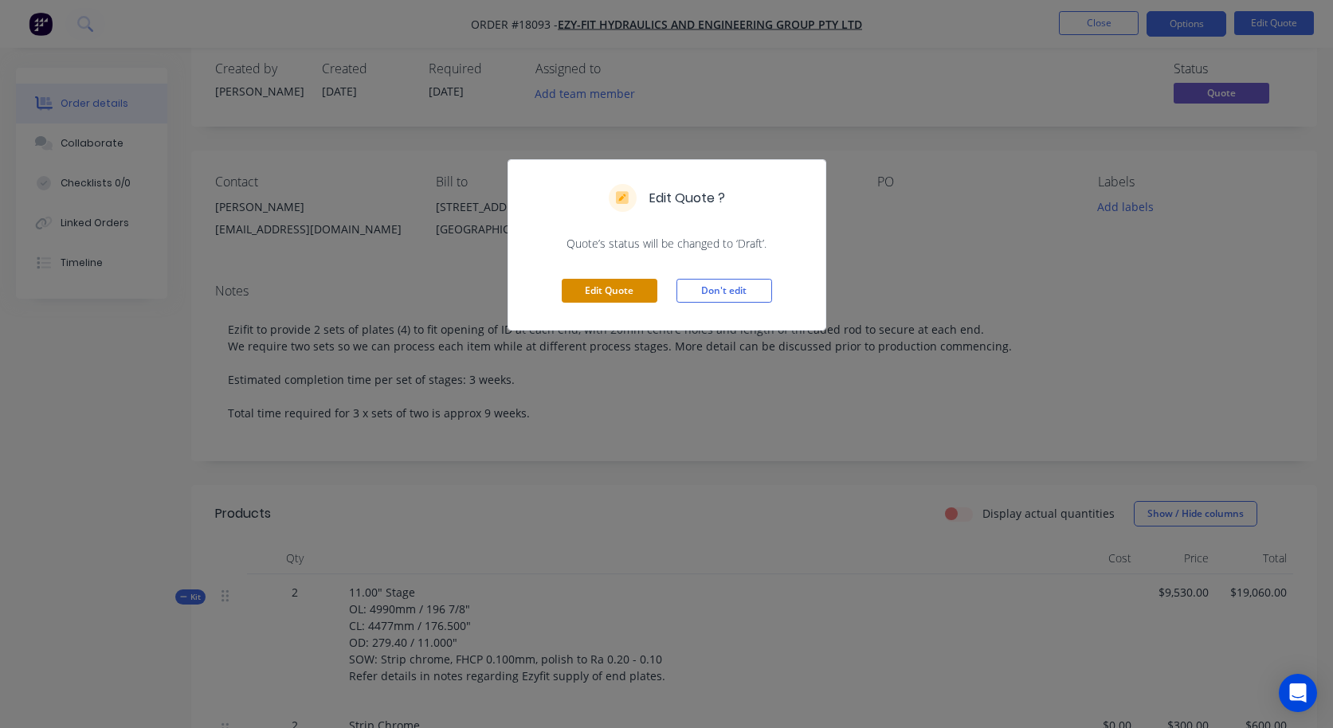
click at [603, 292] on button "Edit Quote" at bounding box center [610, 291] width 96 height 24
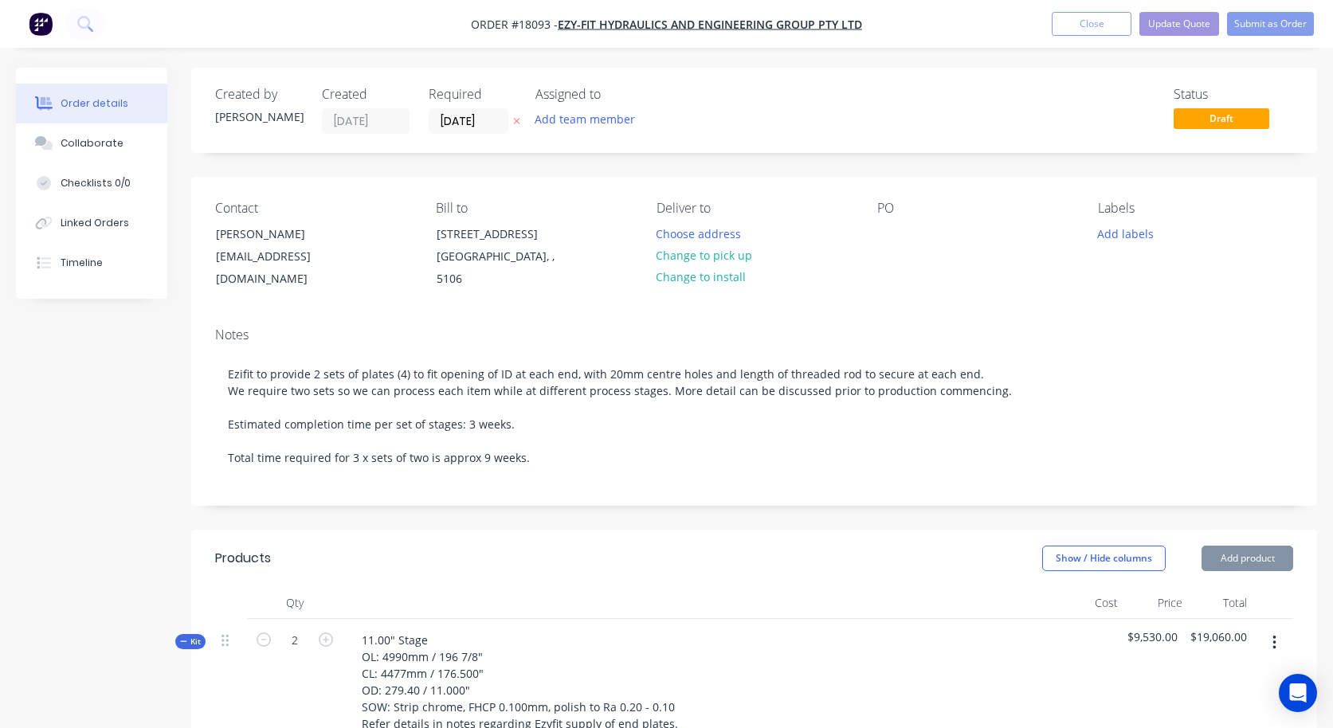
type input "$300.00"
type input "$600.00"
type input "$9,230.00"
type input "$18,460.00"
type input "$300.00"
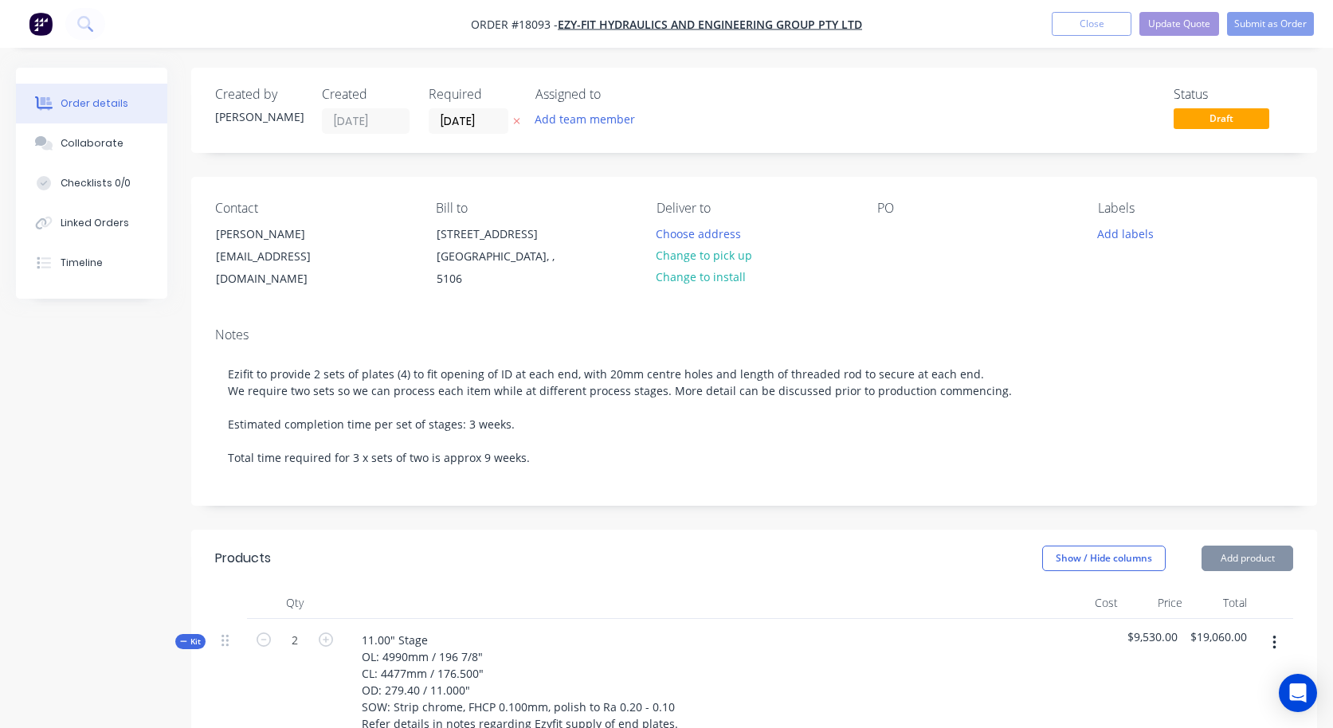
type input "$600.00"
type input "$11,191.00"
type input "$22,382.00"
type input "$300.00"
type input "$600.00"
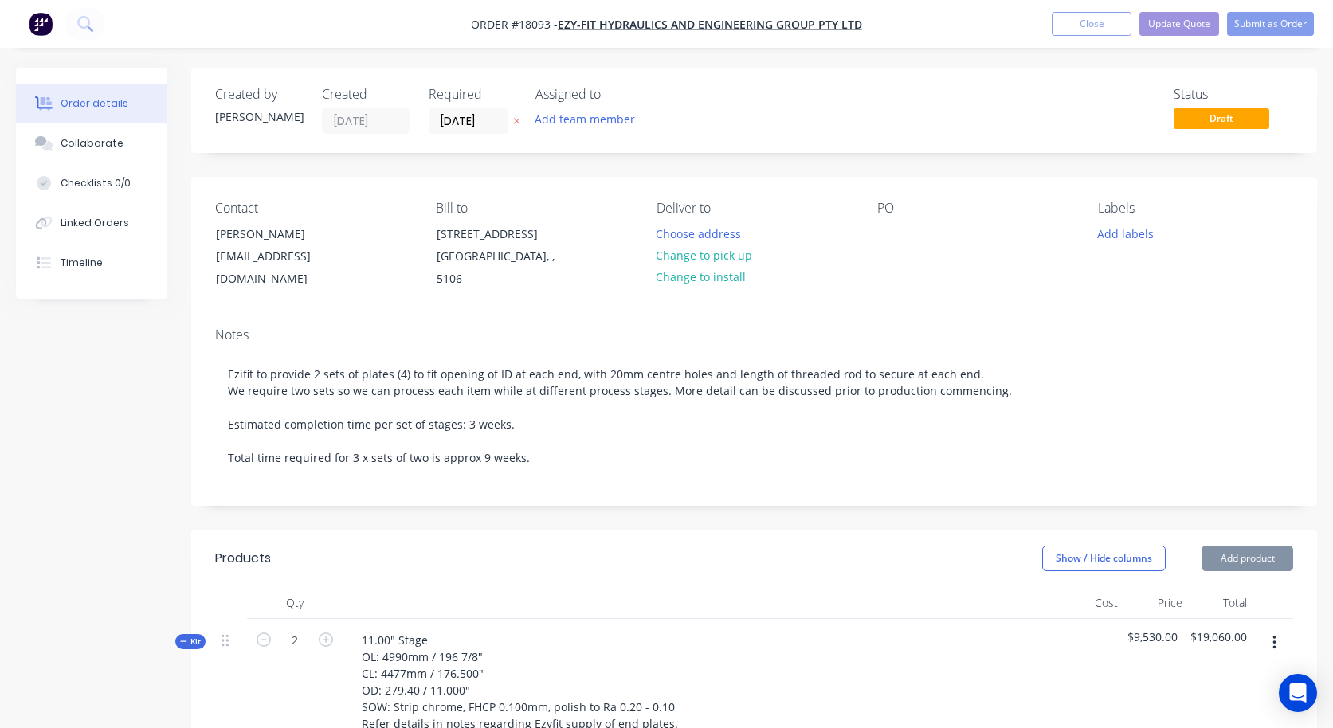
type input "$13,112.00"
type input "$26,224.00"
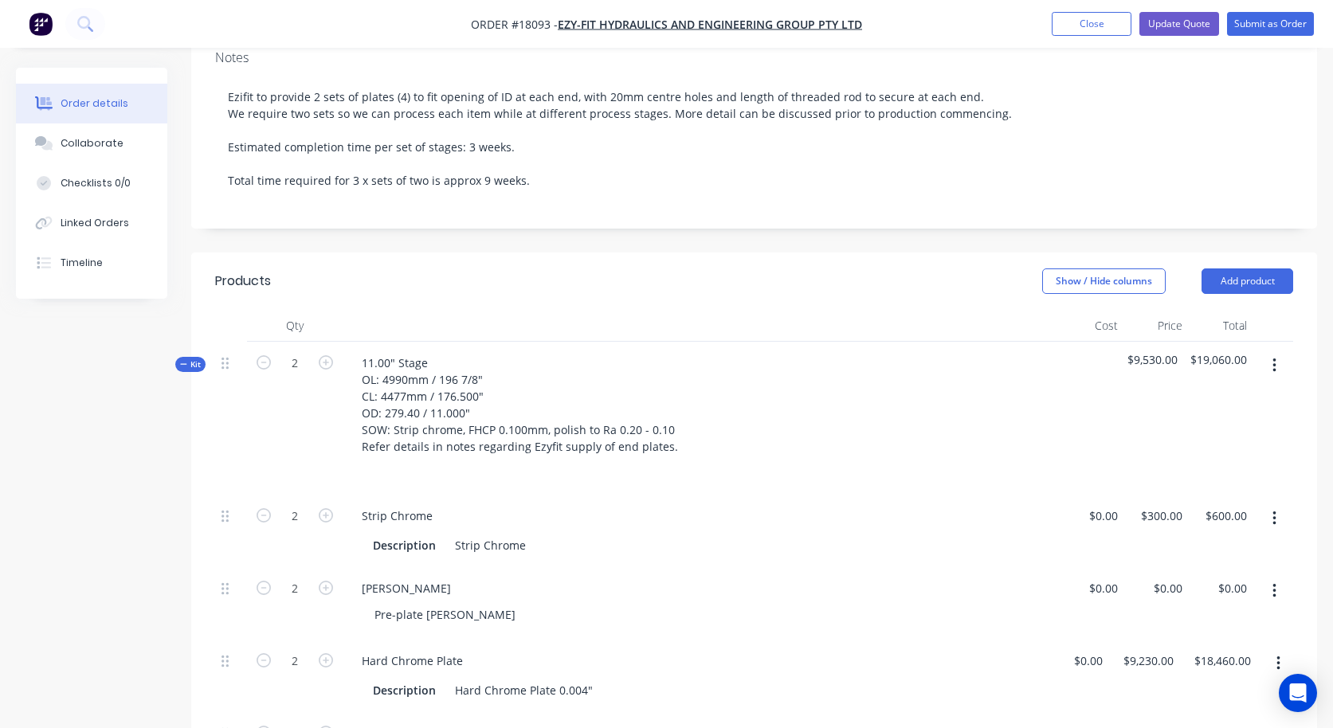
scroll to position [342, 0]
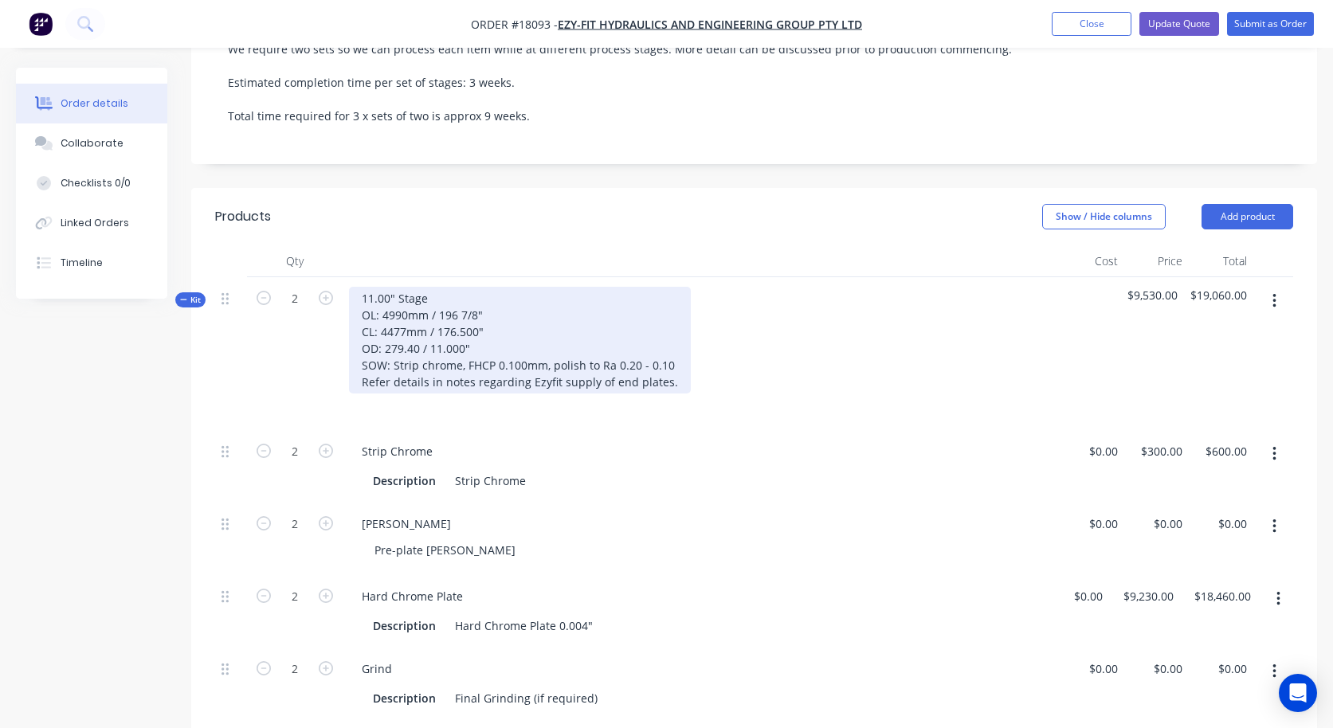
click at [473, 349] on div "11.00" Stage OL: 4990mm / 196 7/8" CL: 4477mm / 176.500" OD: 279.40 / 11.000" S…" at bounding box center [520, 340] width 342 height 107
click at [545, 353] on div "11.00" Stage OL: 4990mm / 196 7/8" CL: 4477mm / 176.500" OD: 279.40 / 11.000" S…" at bounding box center [520, 340] width 342 height 107
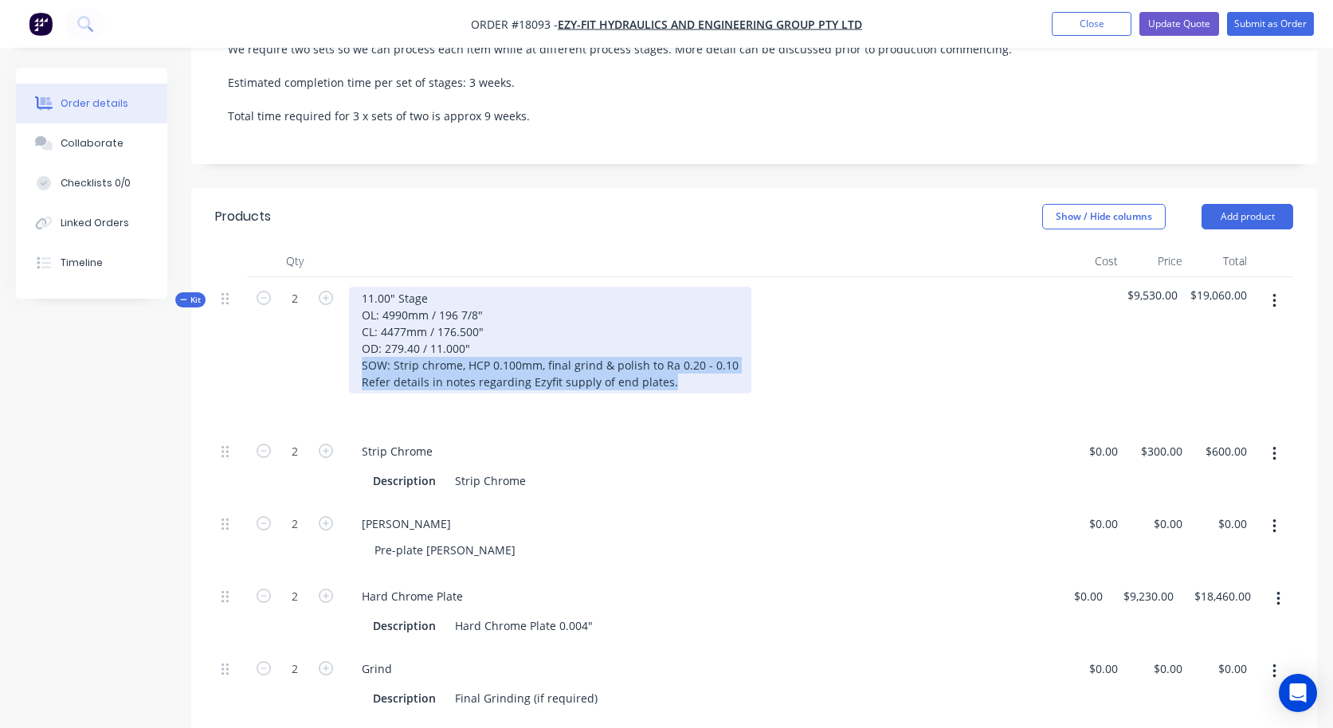
drag, startPoint x: 680, startPoint y: 363, endPoint x: 347, endPoint y: 347, distance: 333.5
click at [347, 347] on div "11.00" Stage OL: 4990mm / 196 7/8" CL: 4477mm / 176.500" OD: 279.40 / 11.000" S…" at bounding box center [701, 353] width 717 height 153
copy div "SOW: Strip chrome, HCP 0.100mm, final grind & polish to Ra 0.20 - 0.10 Refer de…"
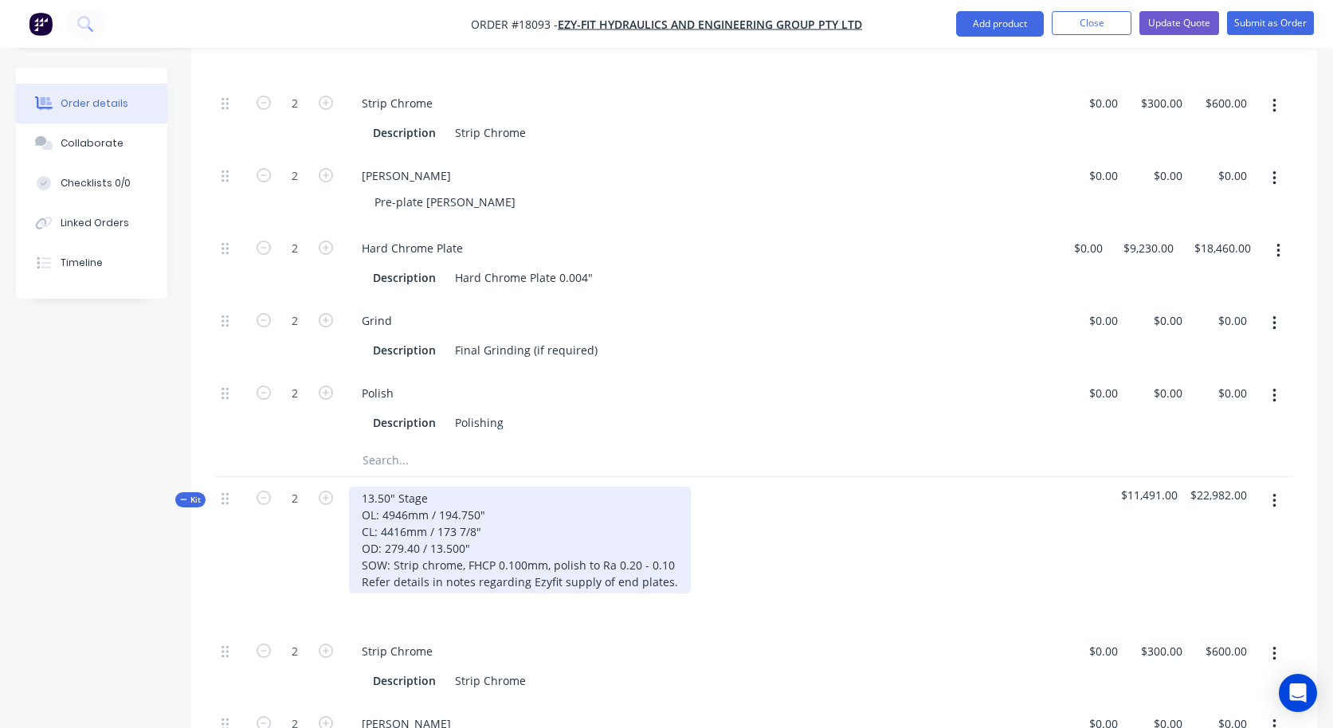
scroll to position [703, 0]
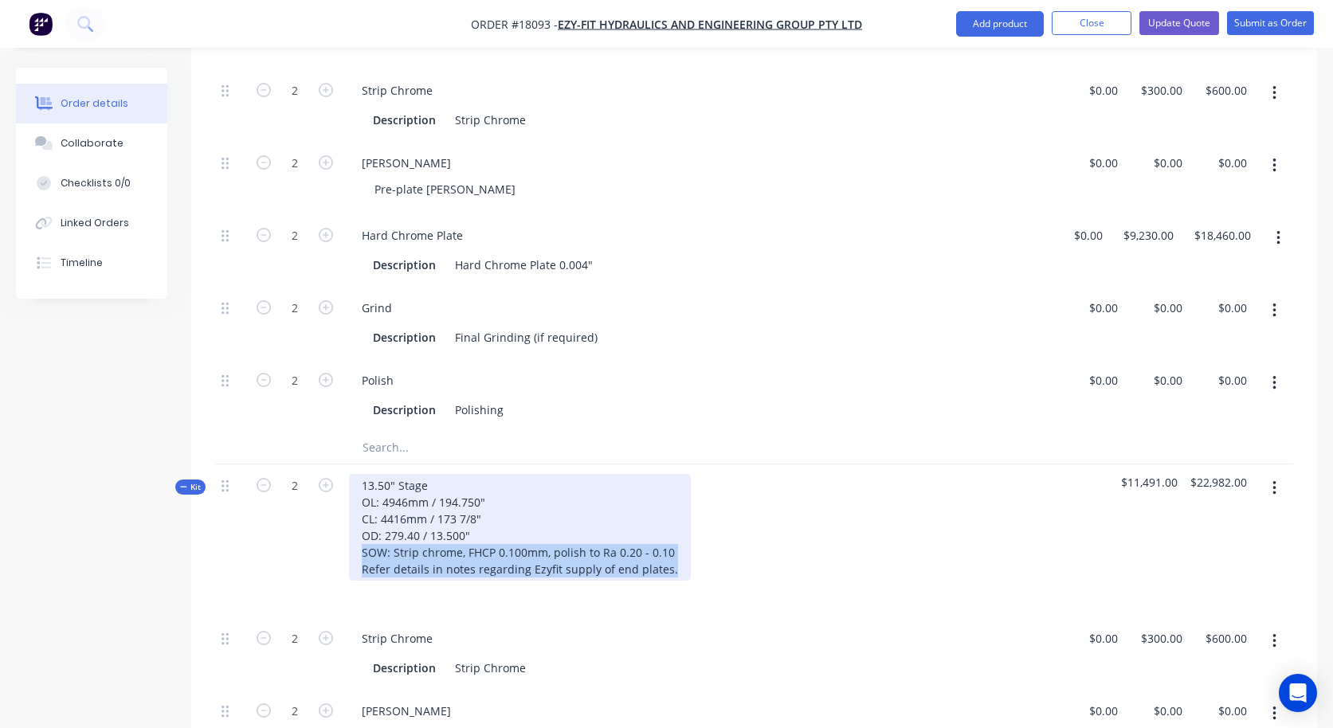
drag, startPoint x: 674, startPoint y: 551, endPoint x: 332, endPoint y: 532, distance: 343.2
click at [332, 532] on div "Kit 2 13.50" Stage OL: 4946mm / 194.750" CL: 4416mm / 173 7/8" OD: 279.40 / 13.…" at bounding box center [754, 541] width 1078 height 153
paste div
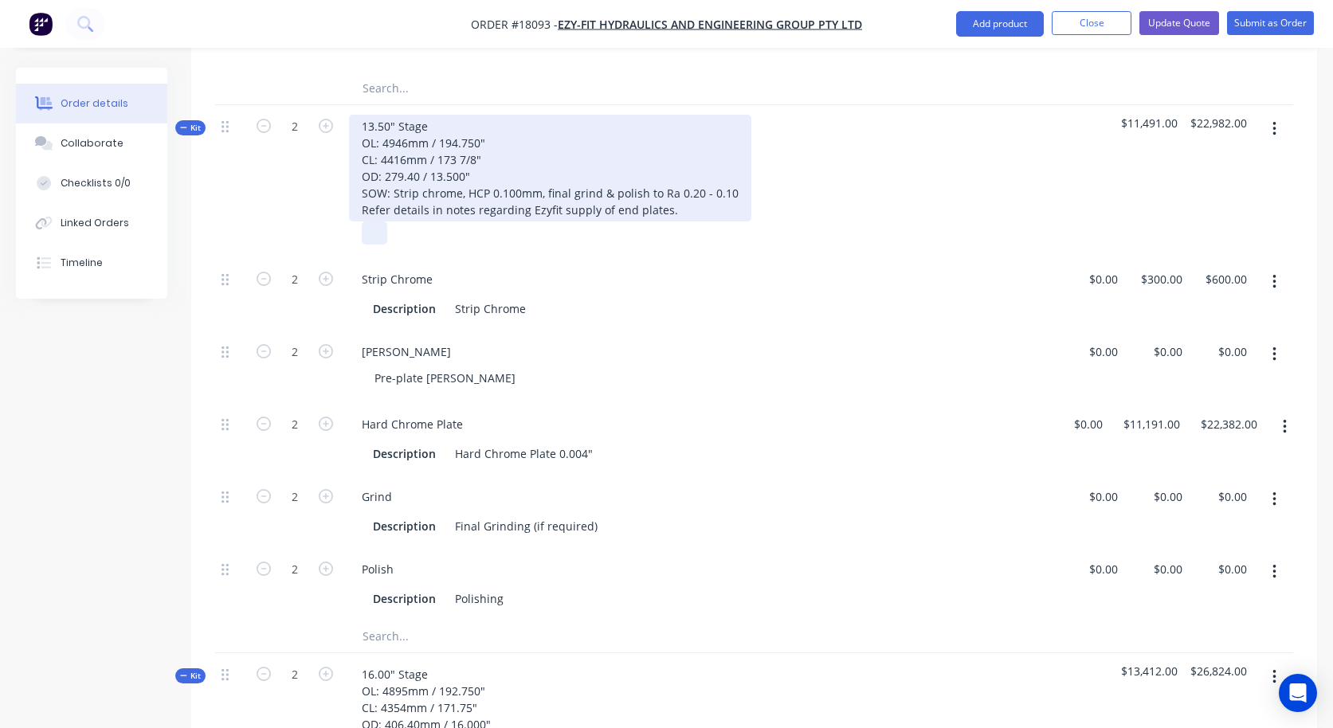
scroll to position [1109, 0]
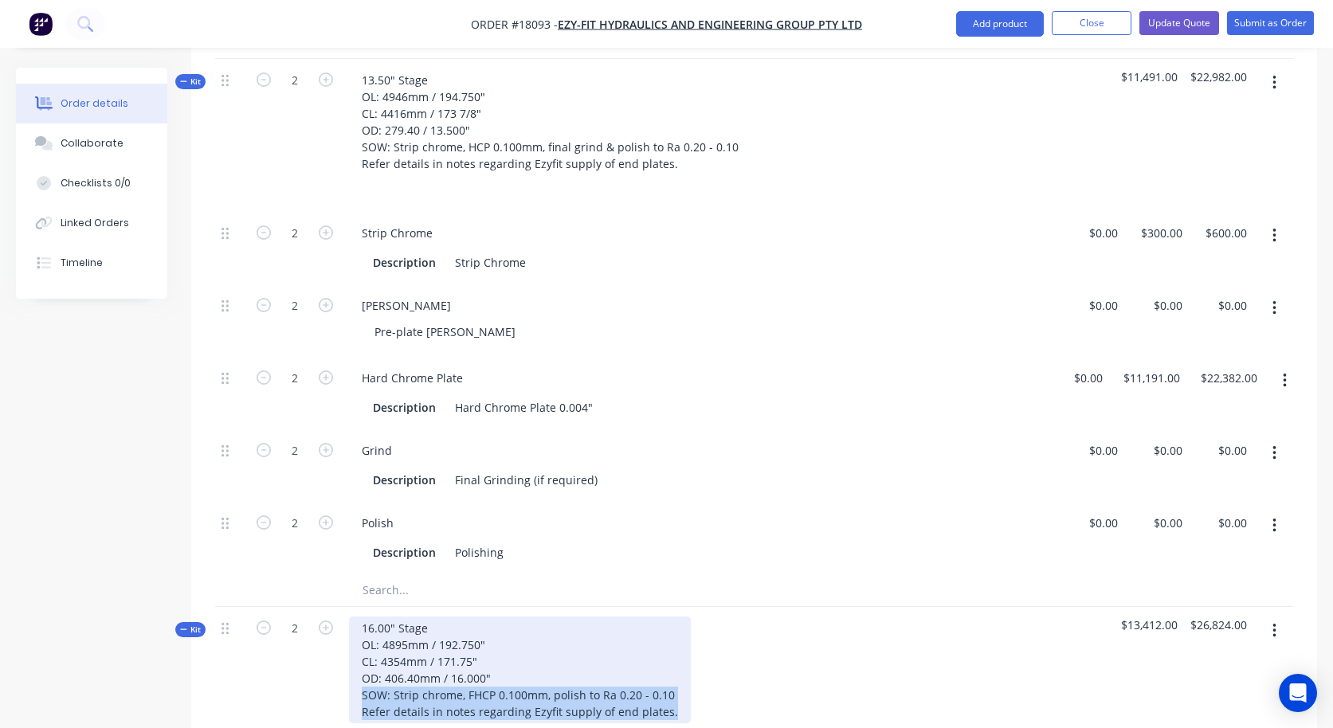
drag, startPoint x: 670, startPoint y: 694, endPoint x: 345, endPoint y: 673, distance: 325.9
click at [345, 673] on div "16.00" Stage OL: 4895mm / 192.750" CL: 4354mm / 171.75" OD: 406.40mm / 16.000" …" at bounding box center [701, 683] width 717 height 153
paste div
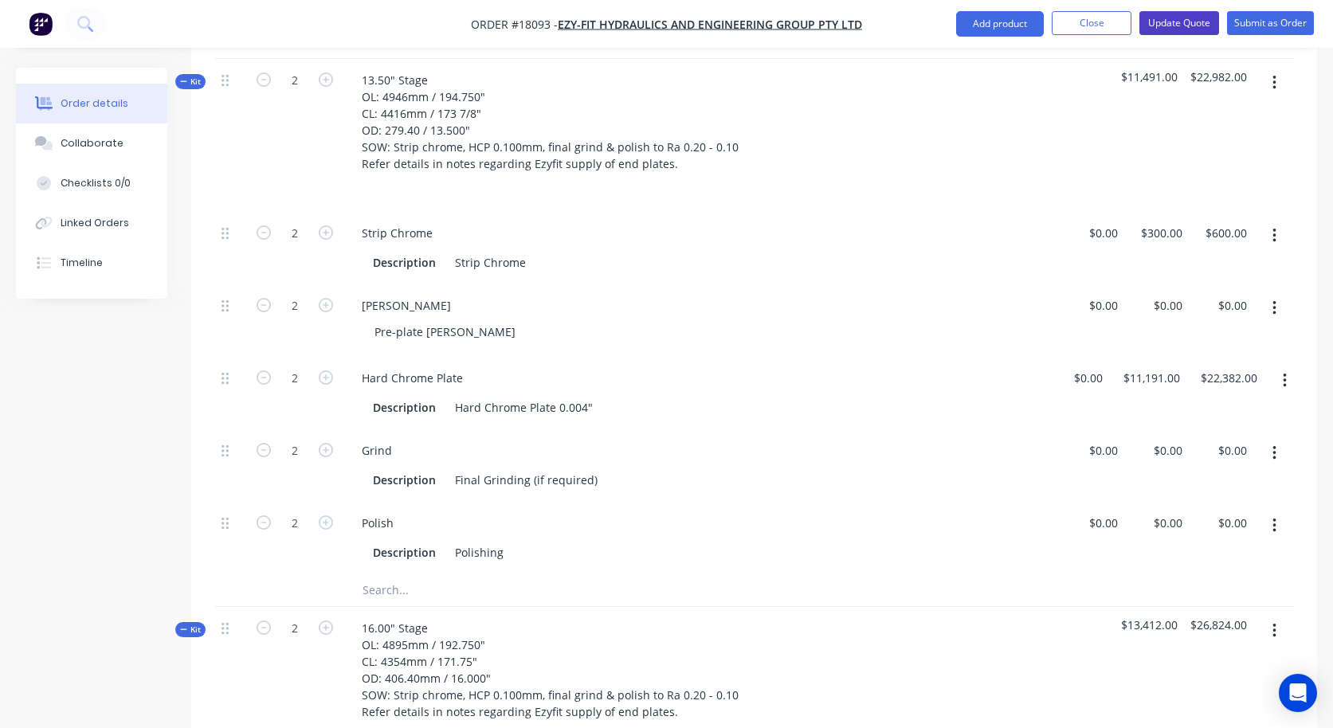
click at [1175, 22] on button "Update Quote" at bounding box center [1180, 23] width 80 height 24
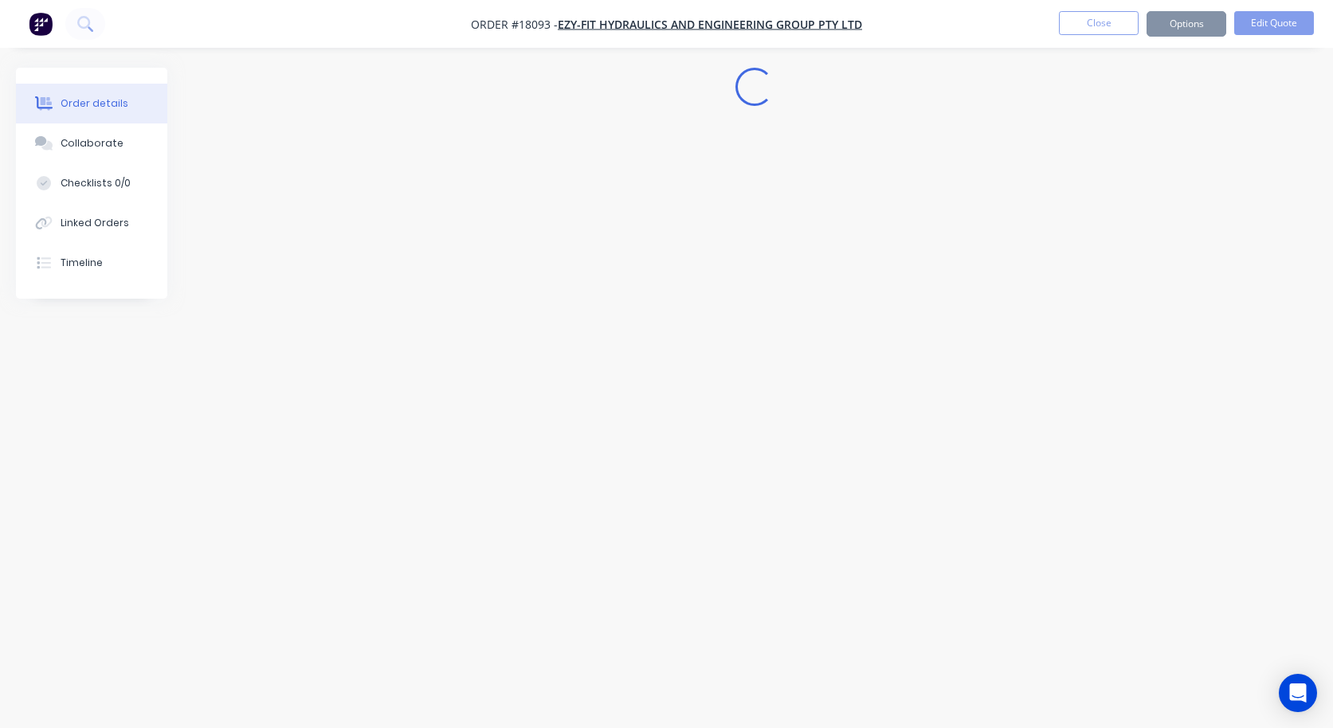
scroll to position [0, 0]
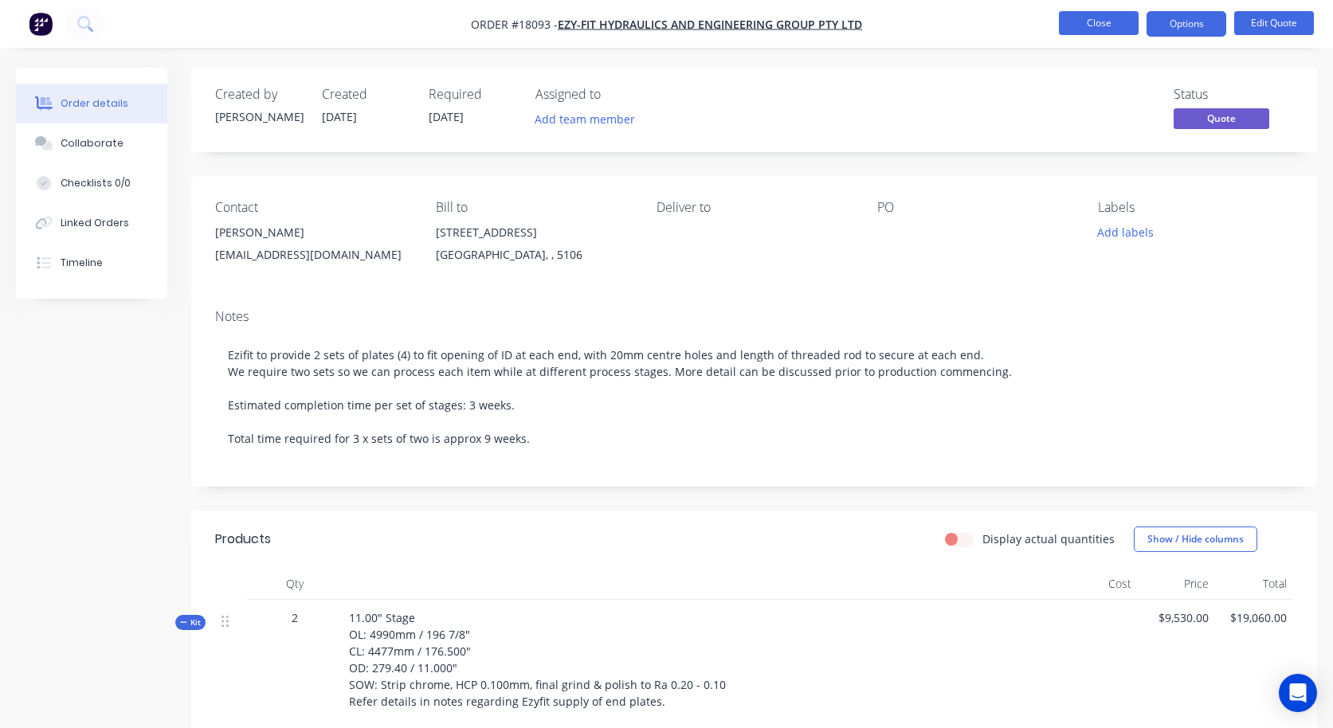
click at [1098, 24] on button "Close" at bounding box center [1099, 23] width 80 height 24
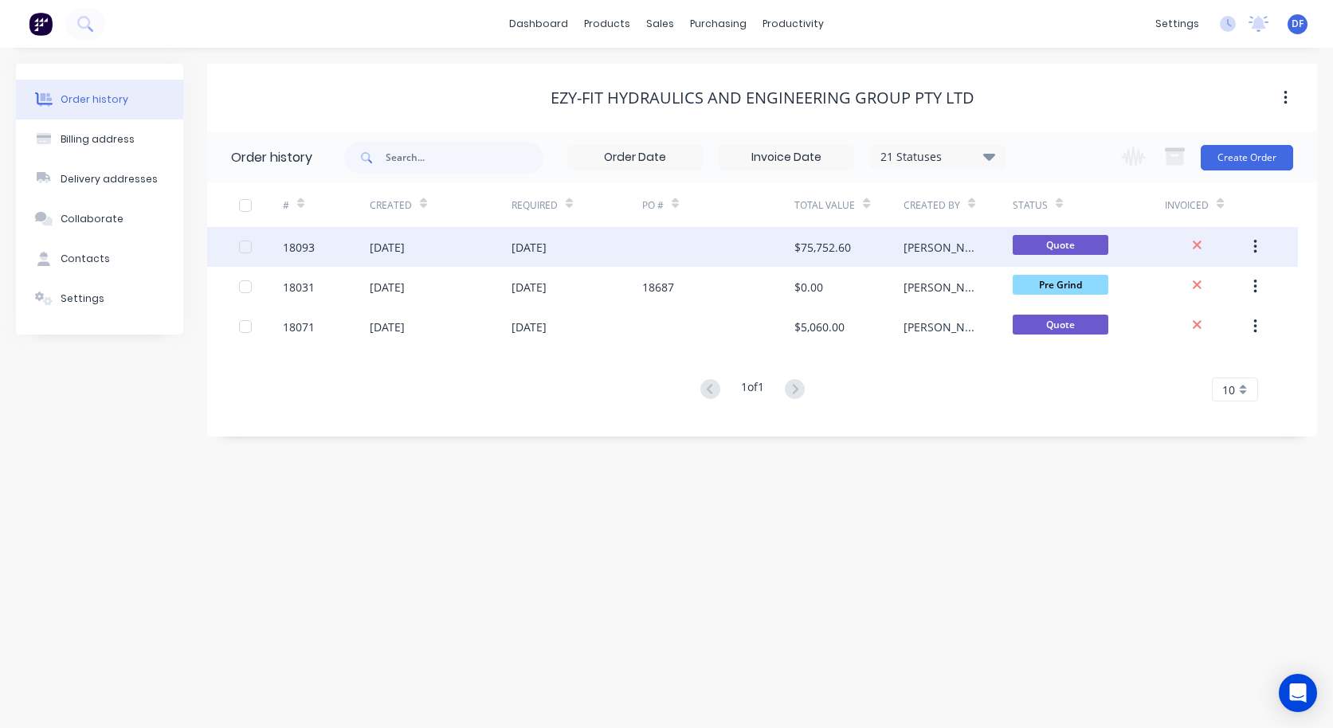
click at [392, 249] on div "[DATE]" at bounding box center [387, 247] width 35 height 17
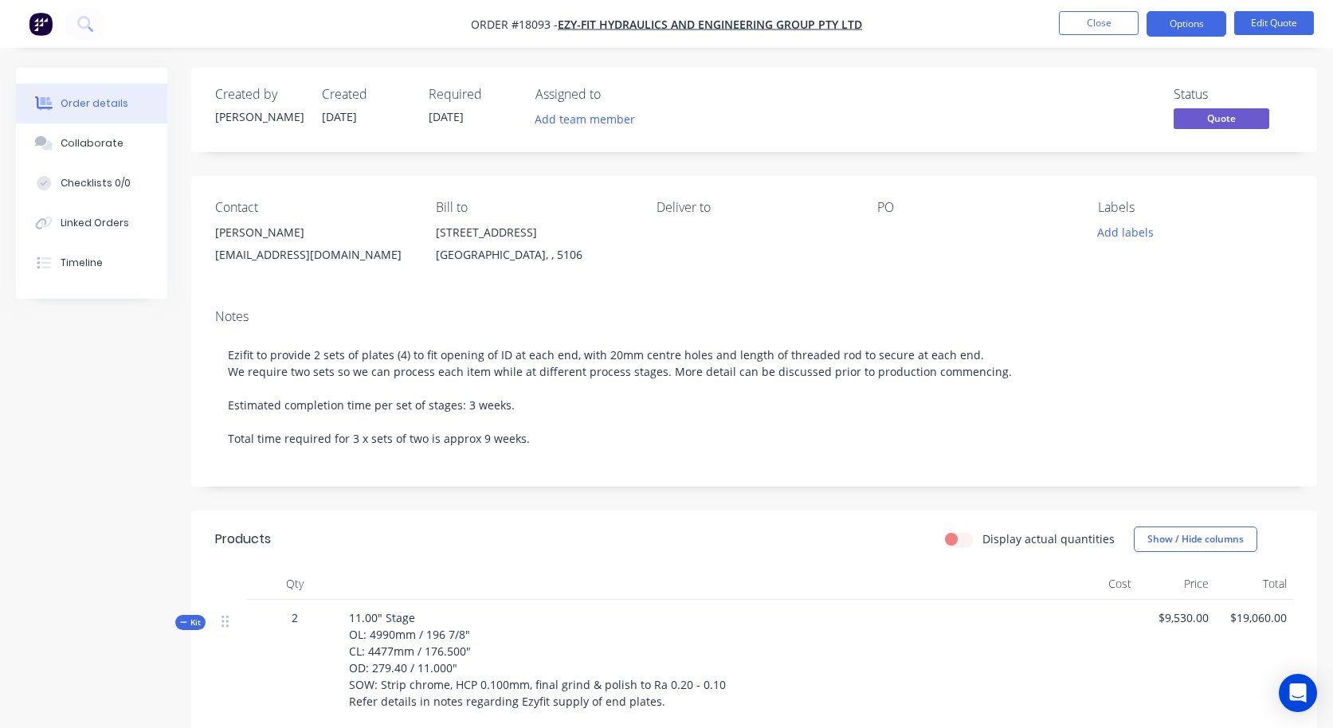
click at [248, 227] on div "[PERSON_NAME]" at bounding box center [312, 233] width 195 height 22
click at [1179, 23] on button "Options" at bounding box center [1187, 24] width 80 height 26
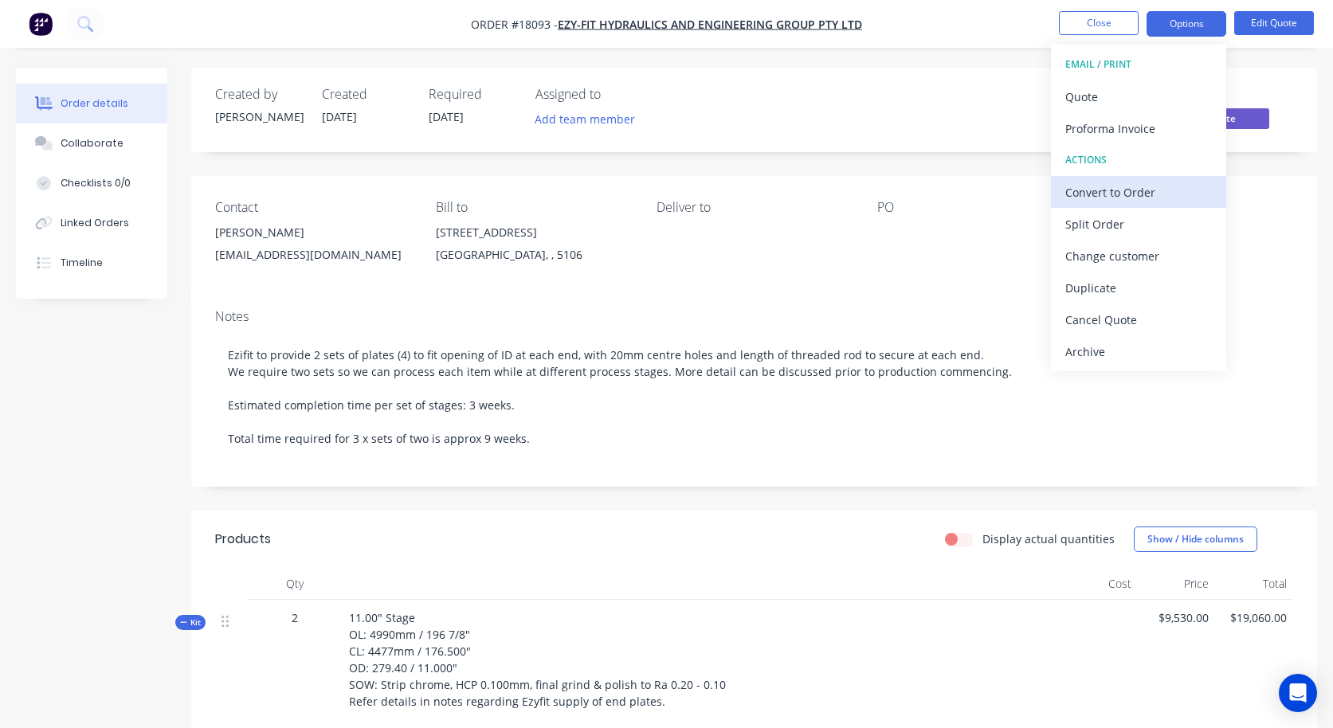
click at [1099, 190] on div "Convert to Order" at bounding box center [1139, 192] width 147 height 23
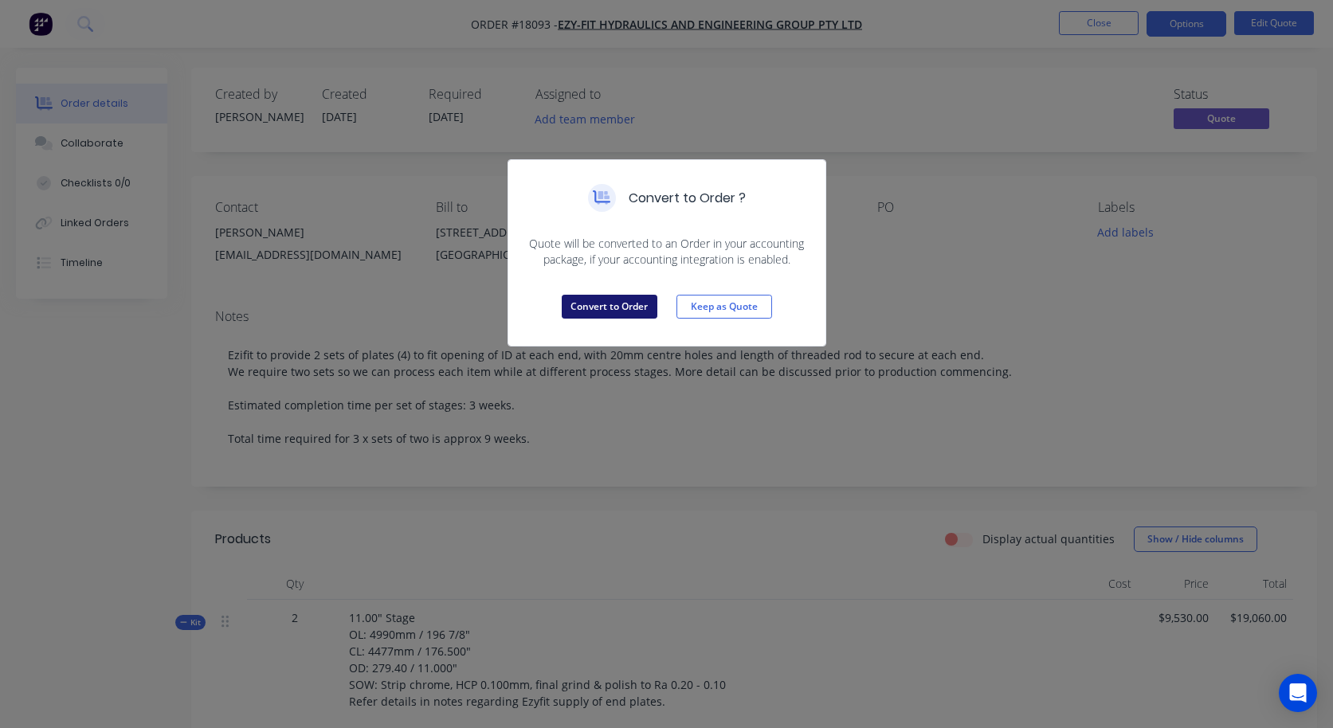
click at [591, 307] on button "Convert to Order" at bounding box center [610, 307] width 96 height 24
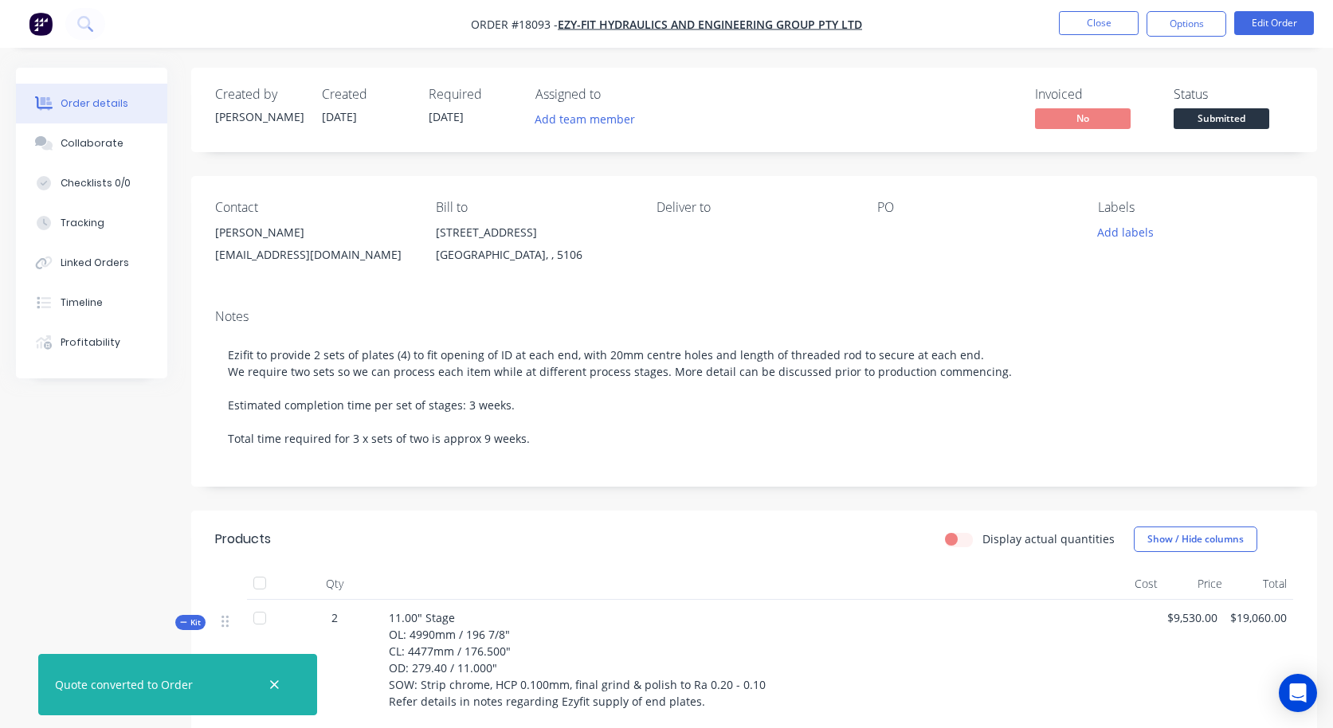
click at [246, 238] on div "[PERSON_NAME]" at bounding box center [312, 233] width 195 height 22
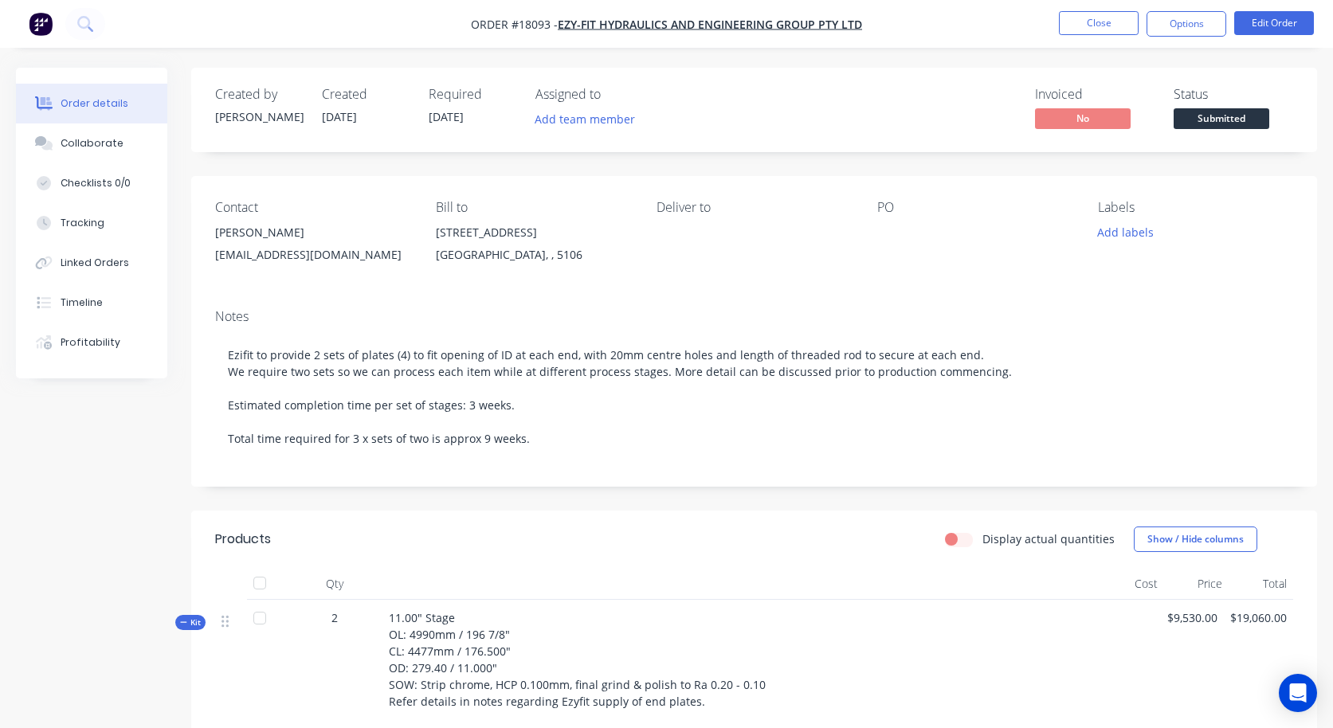
click at [246, 238] on div "[PERSON_NAME]" at bounding box center [312, 233] width 195 height 22
click at [244, 218] on div "Contact [PERSON_NAME] [EMAIL_ADDRESS][DOMAIN_NAME]" at bounding box center [312, 236] width 195 height 73
click at [1269, 22] on button "Edit Order" at bounding box center [1274, 23] width 80 height 24
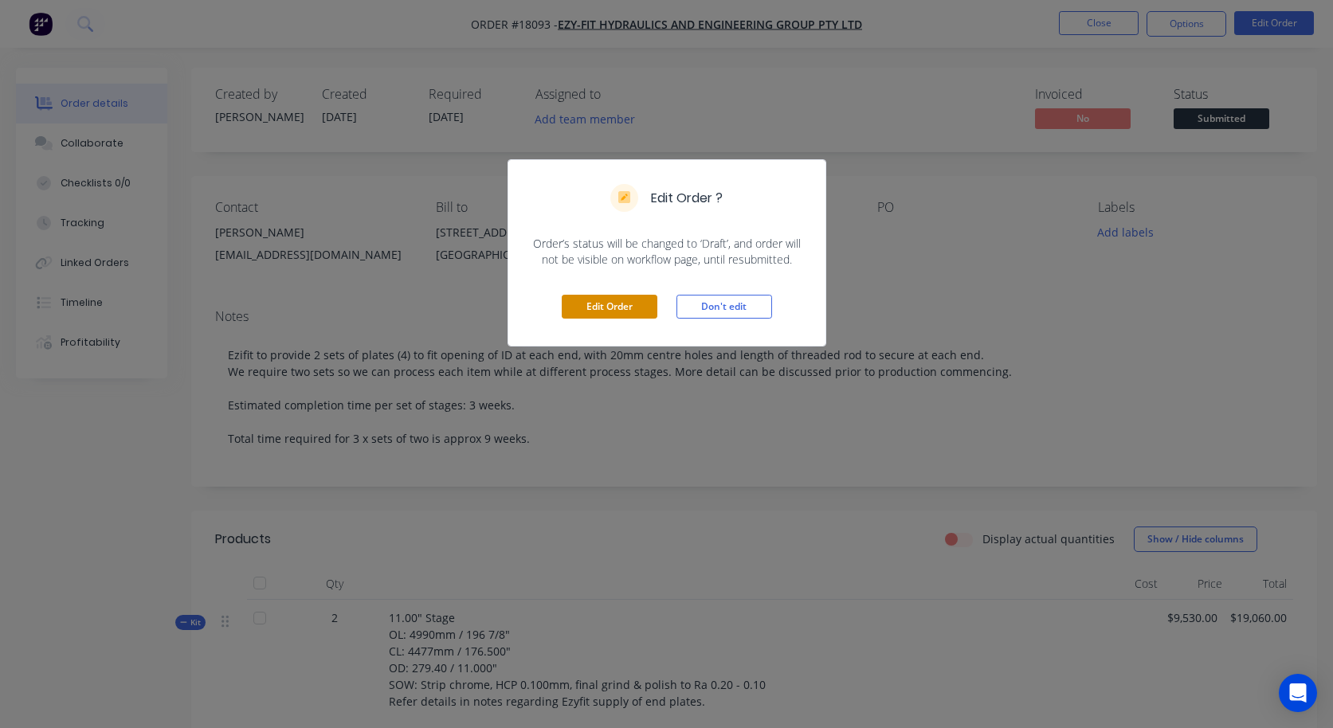
click at [610, 304] on button "Edit Order" at bounding box center [610, 307] width 96 height 24
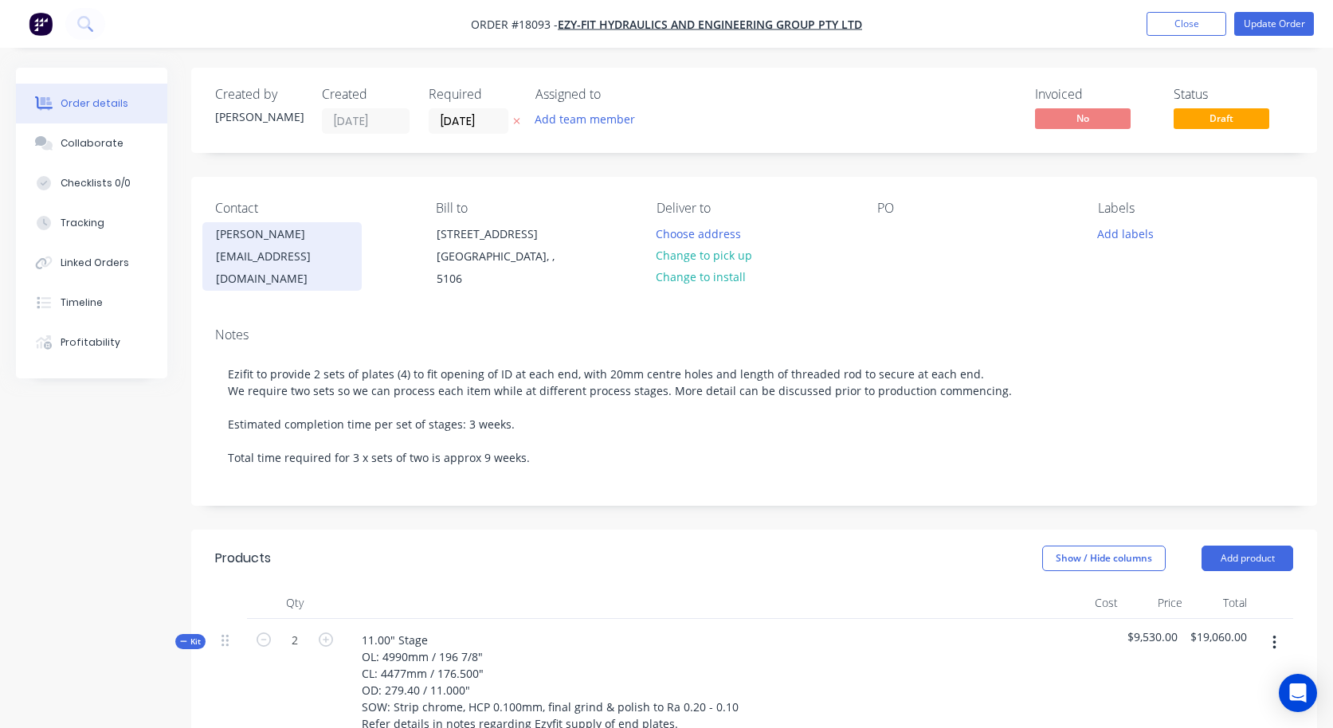
click at [237, 245] on div "[PERSON_NAME]" at bounding box center [282, 234] width 132 height 22
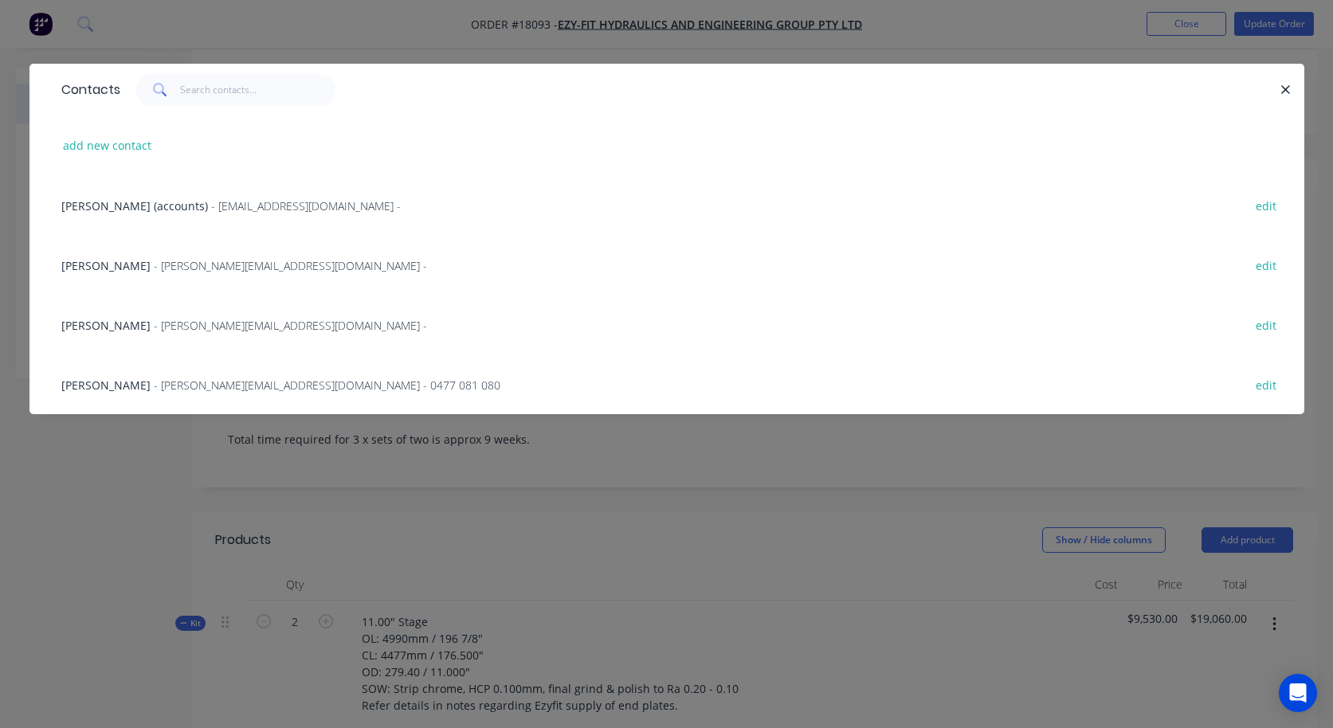
scroll to position [18, 0]
click at [120, 144] on button "add new contact" at bounding box center [107, 146] width 105 height 22
select select "AU"
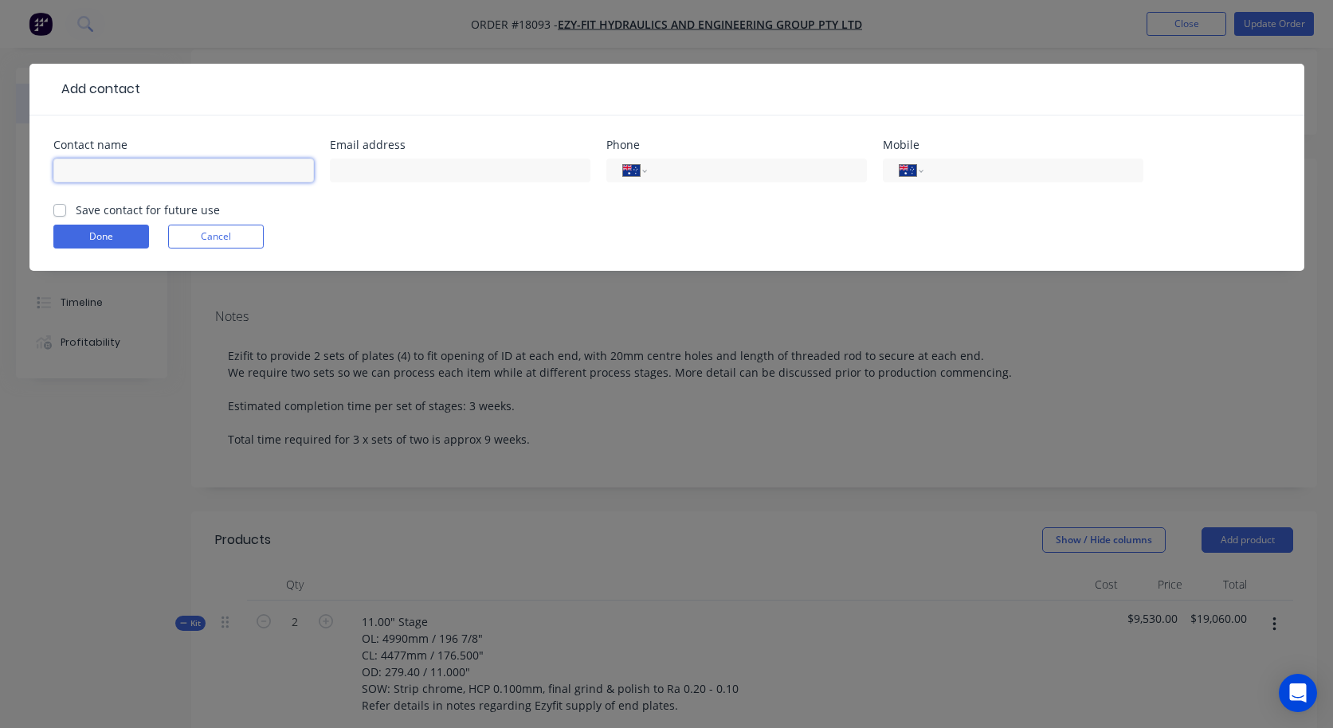
paste input "[PERSON_NAME]"
type input "[PERSON_NAME]"
paste input "[PERSON_NAME][EMAIL_ADDRESS][DOMAIN_NAME]"
type input "[PERSON_NAME][EMAIL_ADDRESS][DOMAIN_NAME]"
click at [678, 169] on input "tel" at bounding box center [753, 171] width 191 height 18
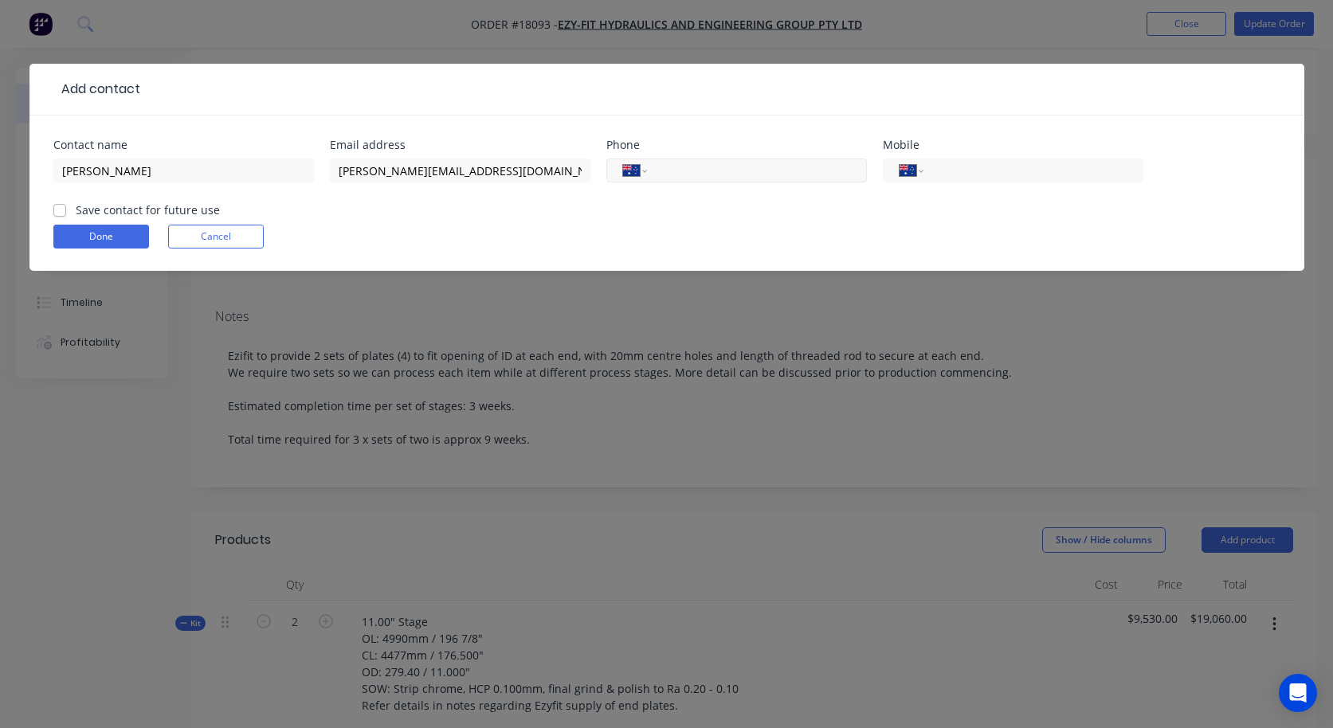
paste input "[PHONE_NUMBER]"
type input "[PHONE_NUMBER]"
click at [959, 164] on input "tel" at bounding box center [1030, 171] width 191 height 18
paste input "0439 840 256"
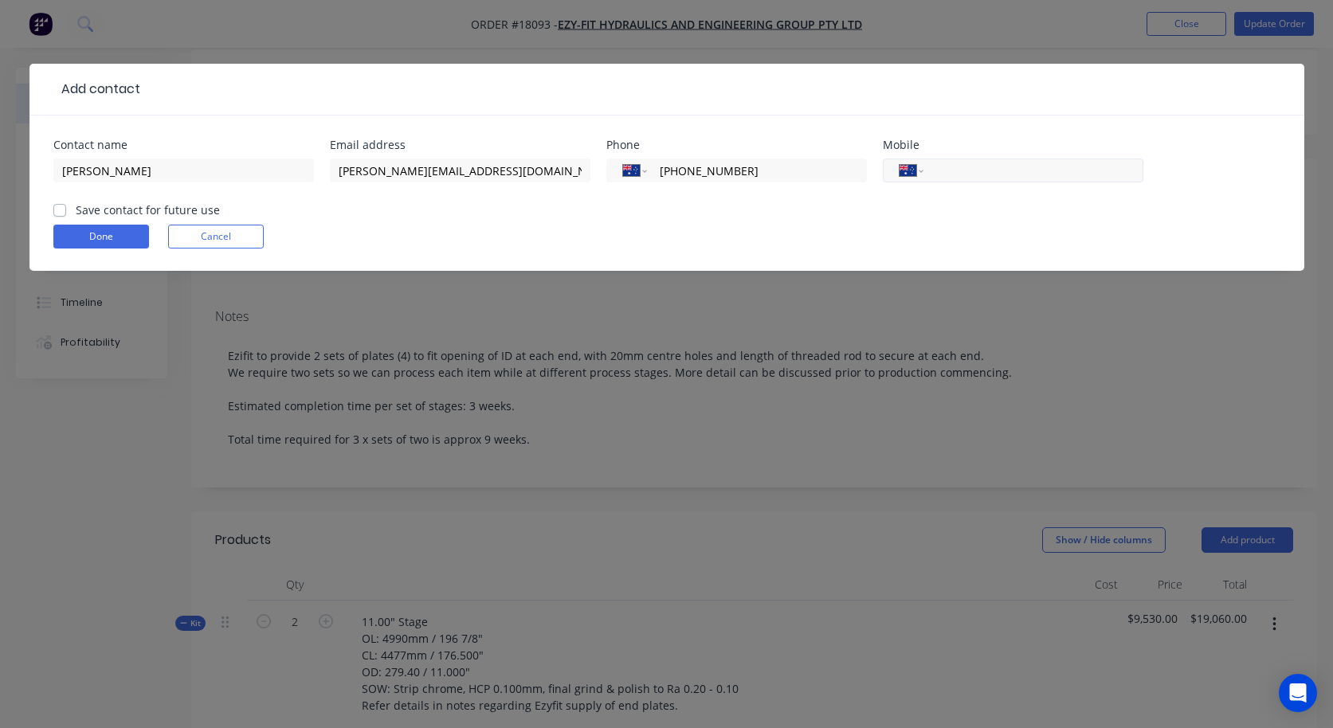
type input "0439 840 256"
click at [76, 214] on label "Save contact for future use" at bounding box center [148, 210] width 144 height 17
click at [62, 214] on input "Save contact for future use" at bounding box center [59, 209] width 13 height 15
checkbox input "true"
click at [107, 239] on button "Done" at bounding box center [101, 237] width 96 height 24
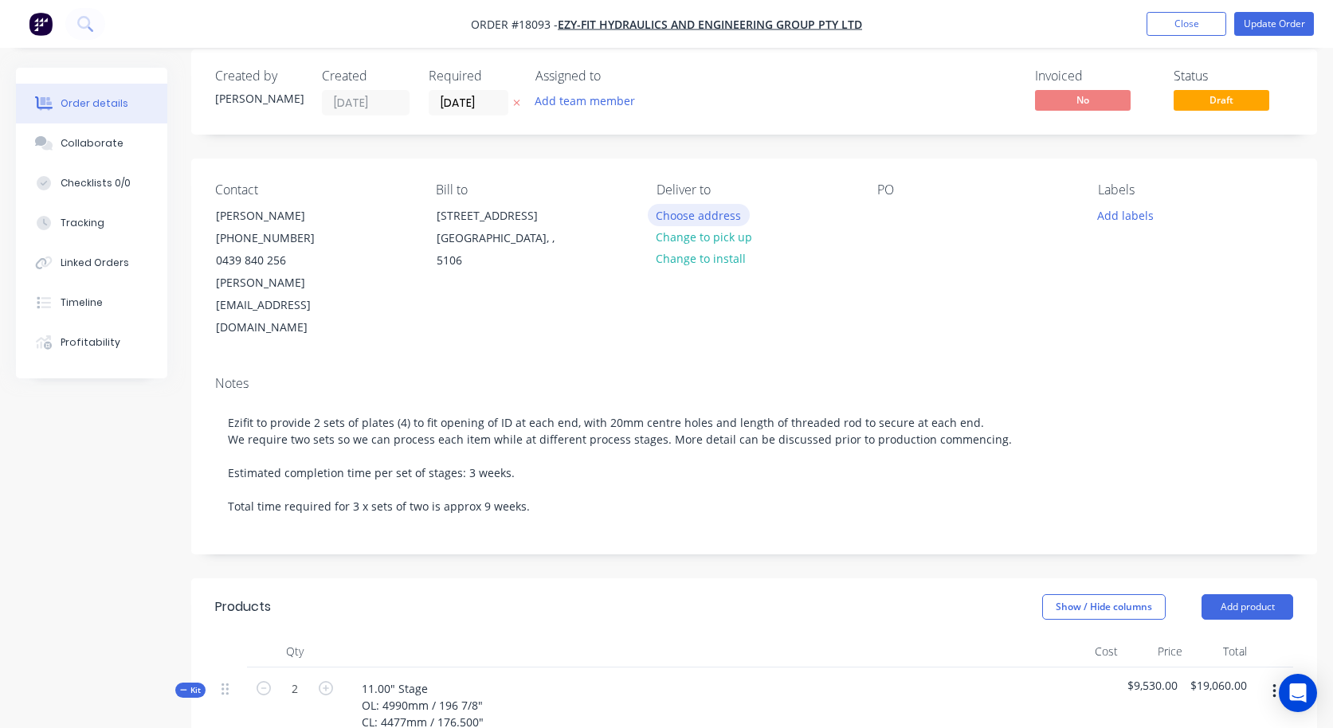
click at [688, 212] on button "Choose address" at bounding box center [699, 215] width 102 height 22
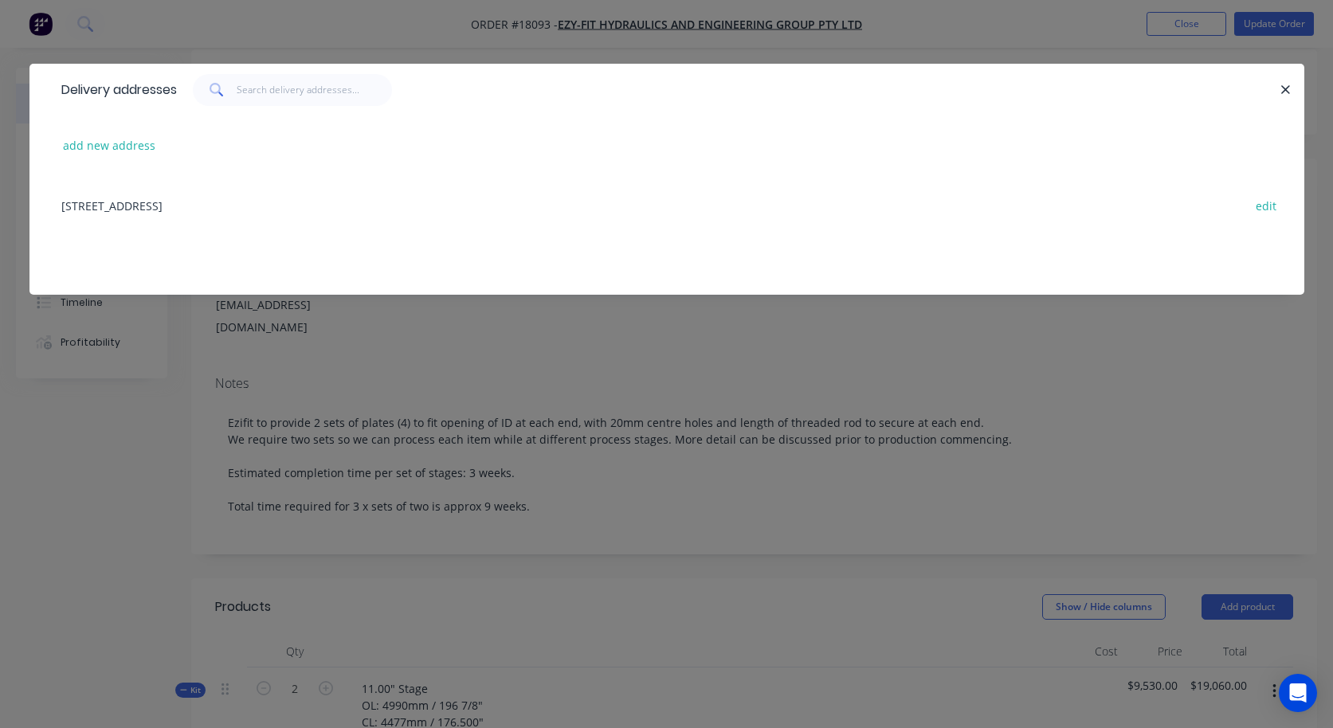
click at [101, 205] on div "[STREET_ADDRESS] edit" at bounding box center [666, 205] width 1227 height 60
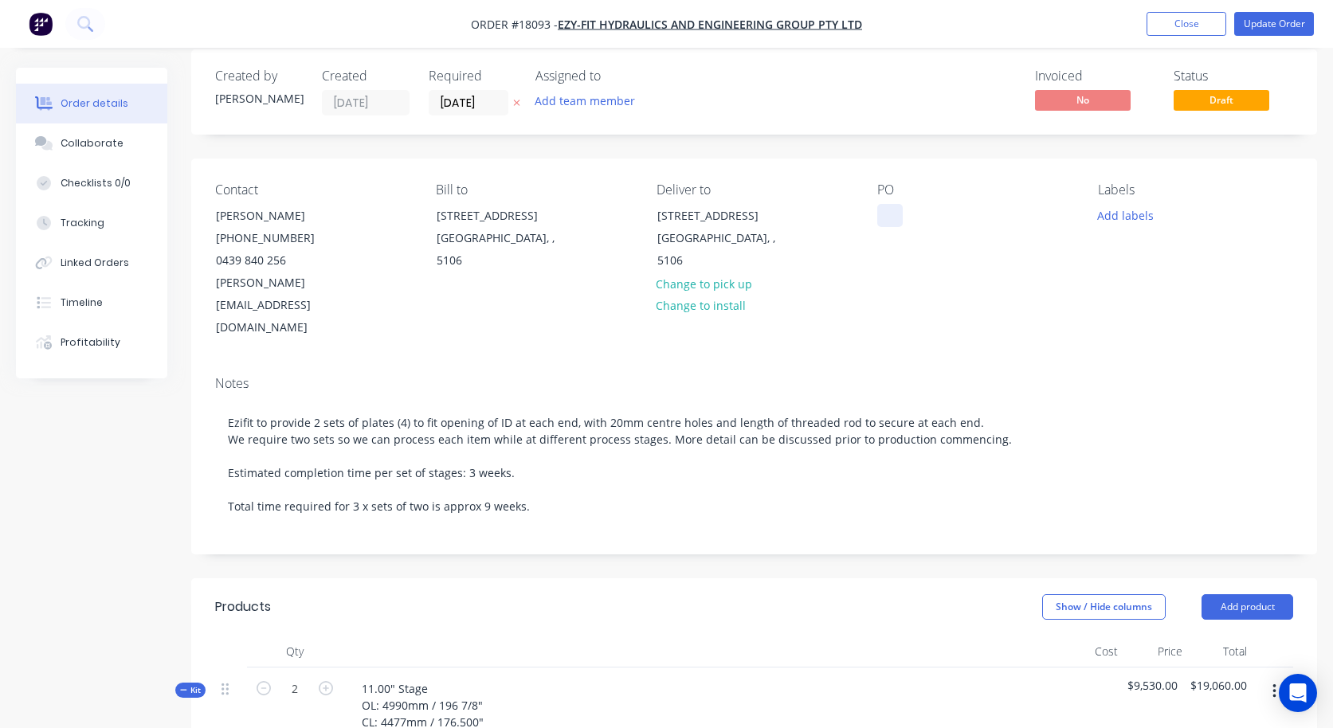
click at [884, 219] on div at bounding box center [890, 215] width 26 height 23
click at [1068, 298] on div "Contact [PERSON_NAME] [PHONE_NUMBER] [PERSON_NAME][EMAIL_ADDRESS][DOMAIN_NAME] …" at bounding box center [754, 261] width 1126 height 205
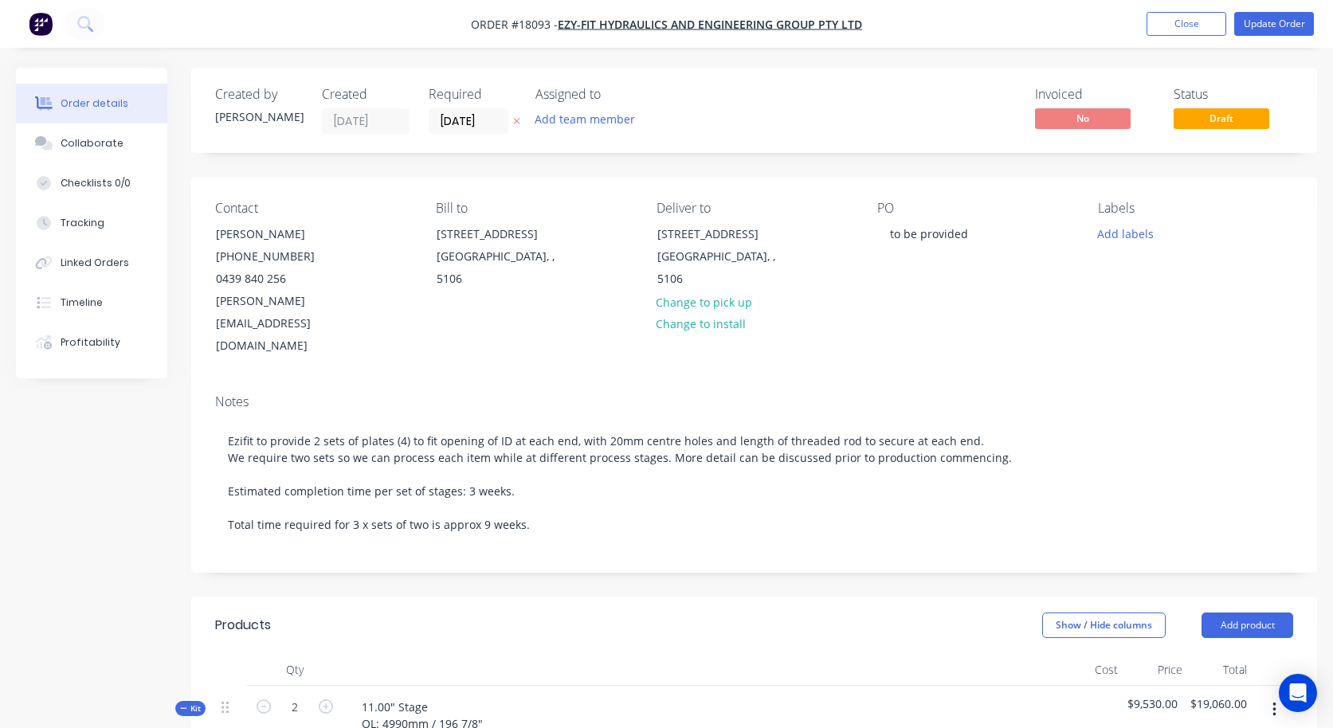
scroll to position [0, 0]
click at [1277, 23] on button "Update Order" at bounding box center [1274, 24] width 80 height 24
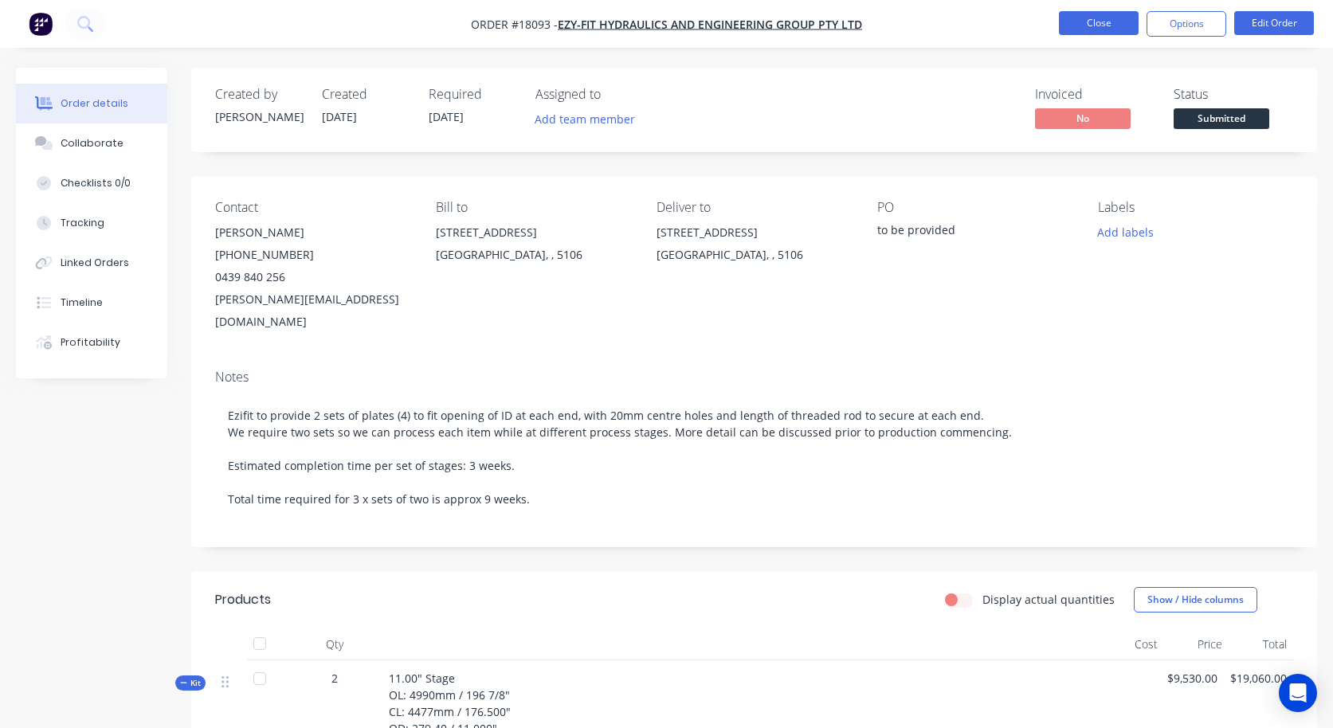
click at [1107, 25] on button "Close" at bounding box center [1099, 23] width 80 height 24
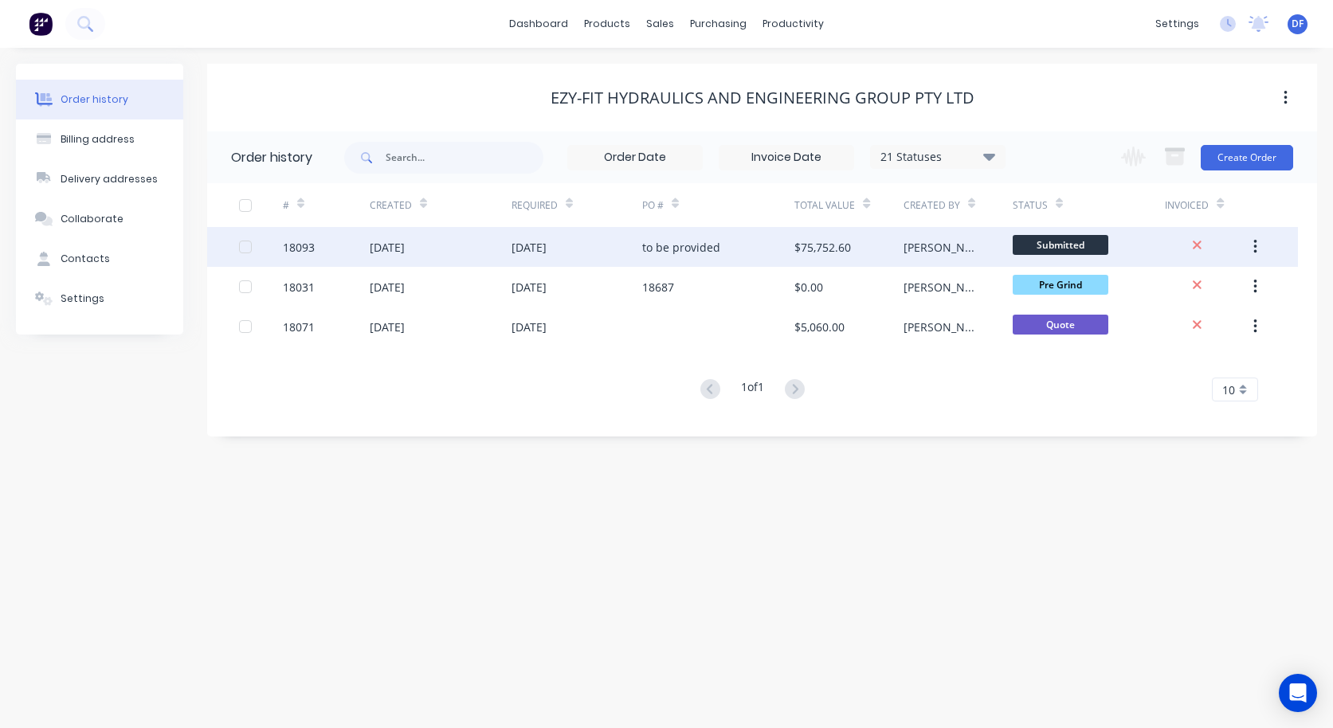
click at [540, 245] on div "[DATE]" at bounding box center [529, 247] width 35 height 17
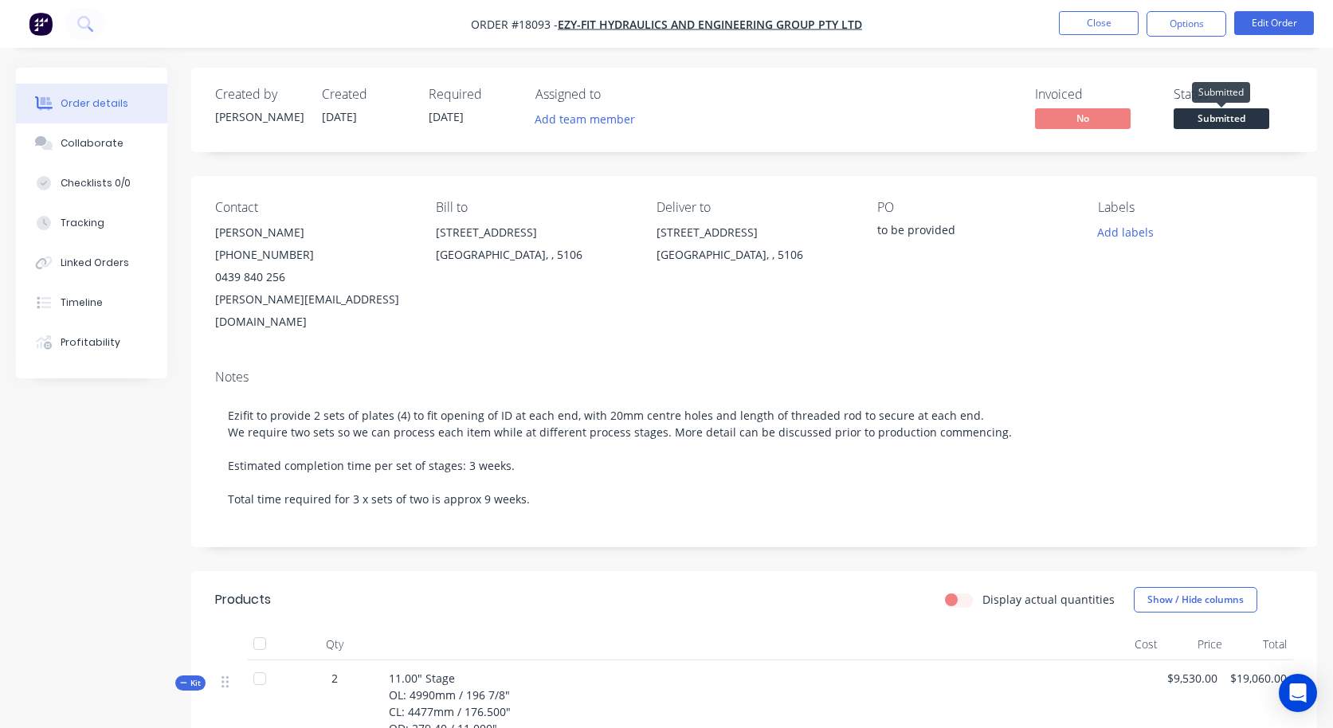
click at [1207, 120] on span "Submitted" at bounding box center [1222, 118] width 96 height 20
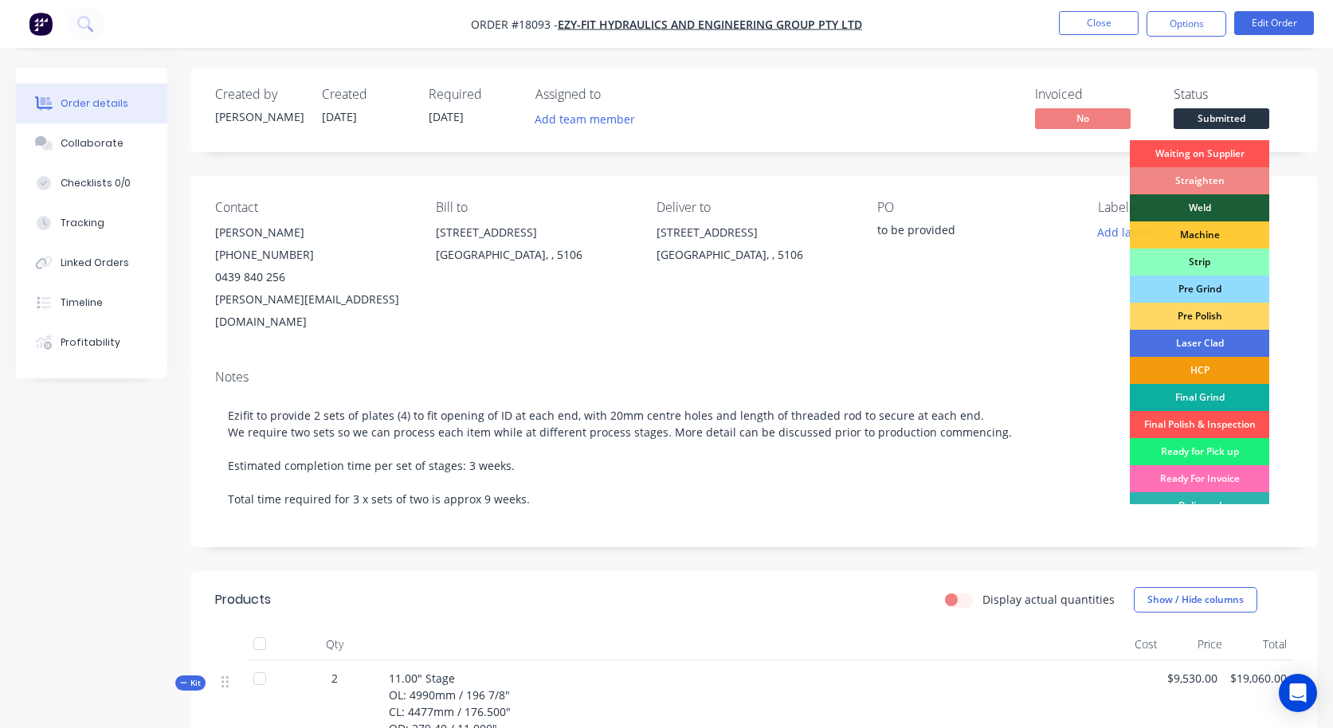
click at [976, 118] on div "Invoiced No Status Submitted Waiting on Supplier Straighten Weld Machine Strip …" at bounding box center [994, 110] width 599 height 46
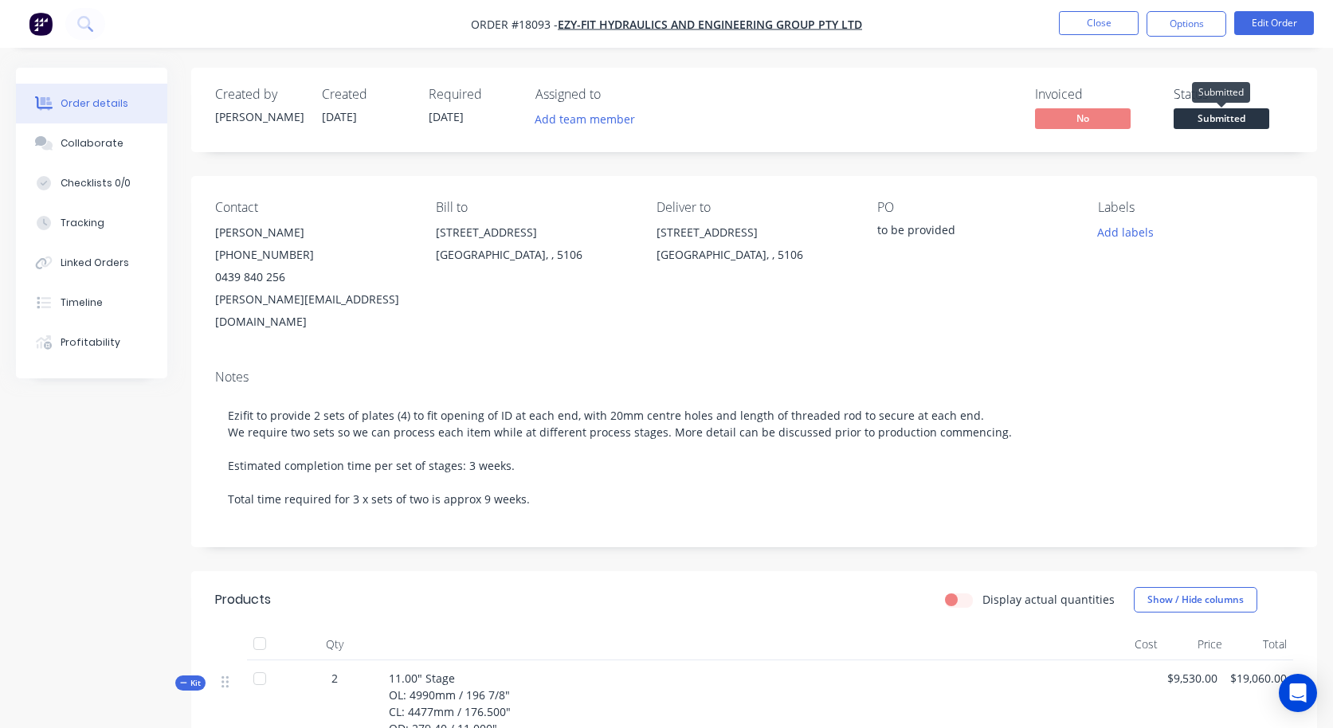
click at [1200, 122] on span "Submitted" at bounding box center [1222, 118] width 96 height 20
click at [1002, 357] on div "Notes Ezifit to provide 2 sets of plates (4) to fit opening of ID at each end, …" at bounding box center [754, 452] width 1126 height 190
click at [1098, 19] on button "Close" at bounding box center [1099, 23] width 80 height 24
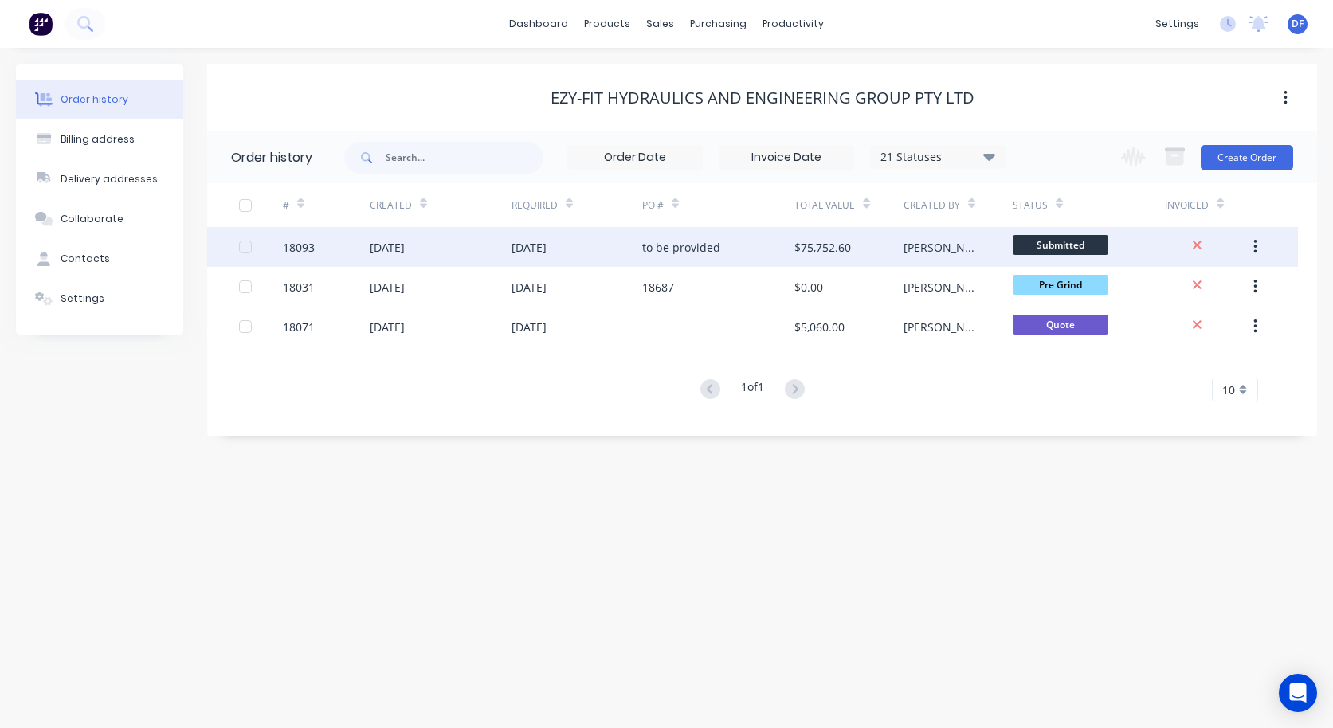
click at [824, 248] on div "$75,752.60" at bounding box center [823, 247] width 57 height 17
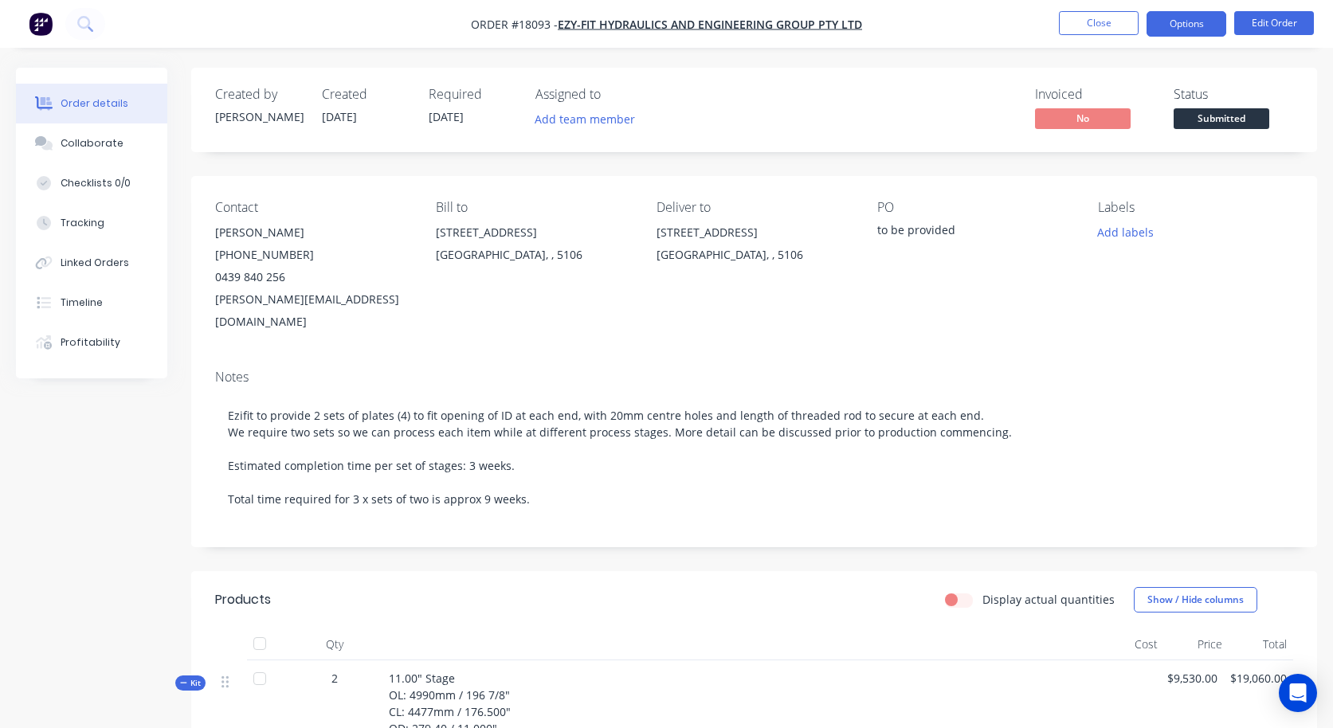
click at [1192, 24] on button "Options" at bounding box center [1187, 24] width 80 height 26
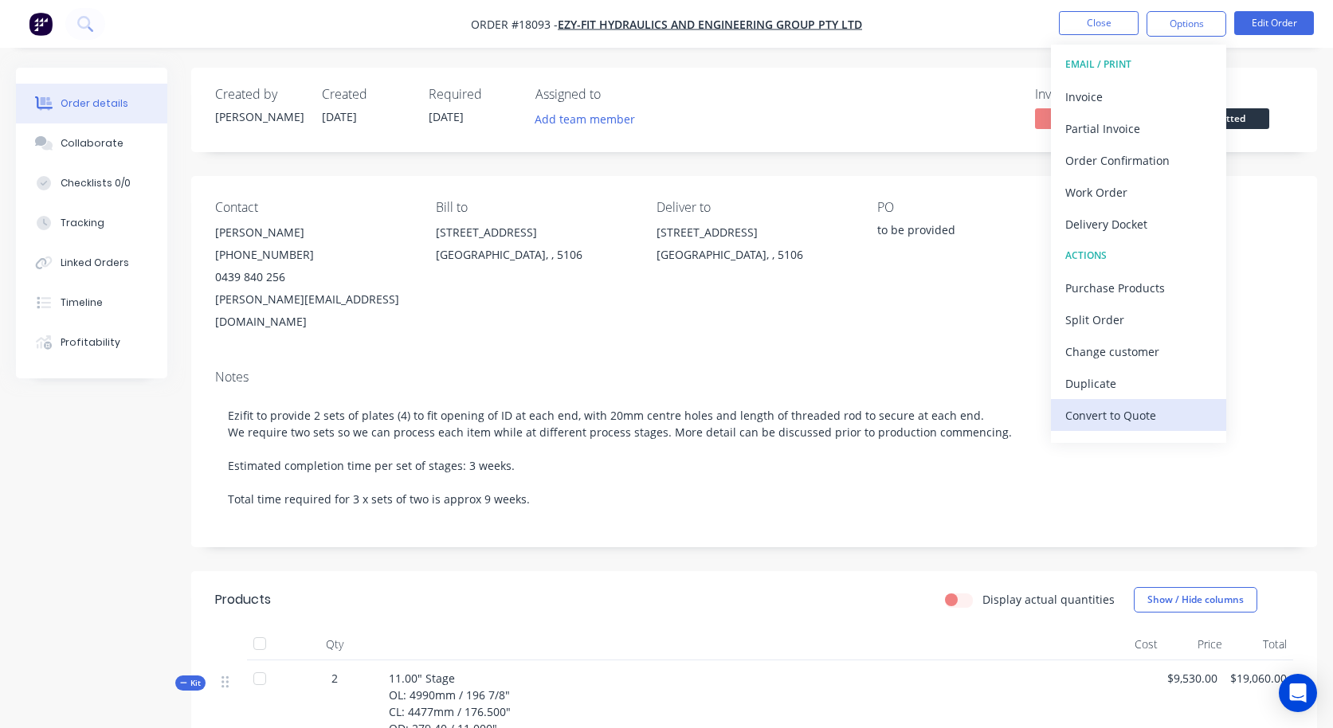
click at [1104, 410] on div "Convert to Quote" at bounding box center [1139, 415] width 147 height 23
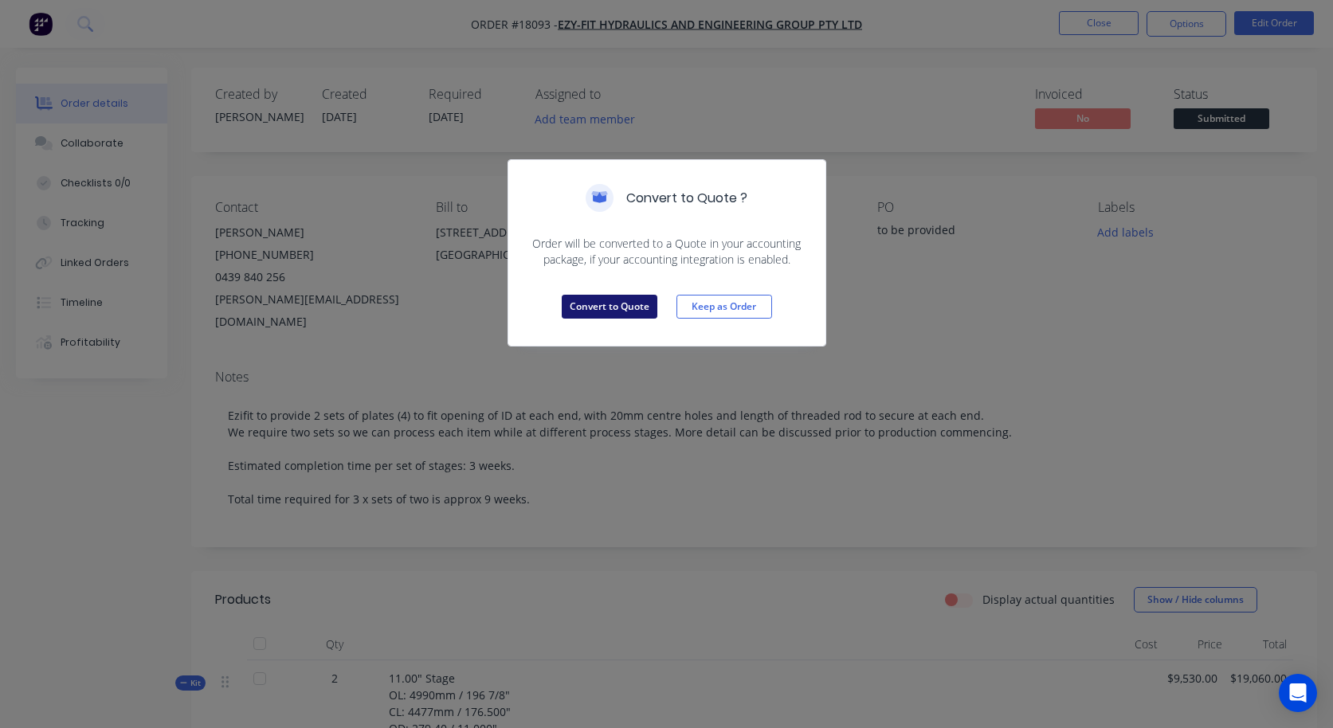
click at [596, 305] on button "Convert to Quote" at bounding box center [610, 307] width 96 height 24
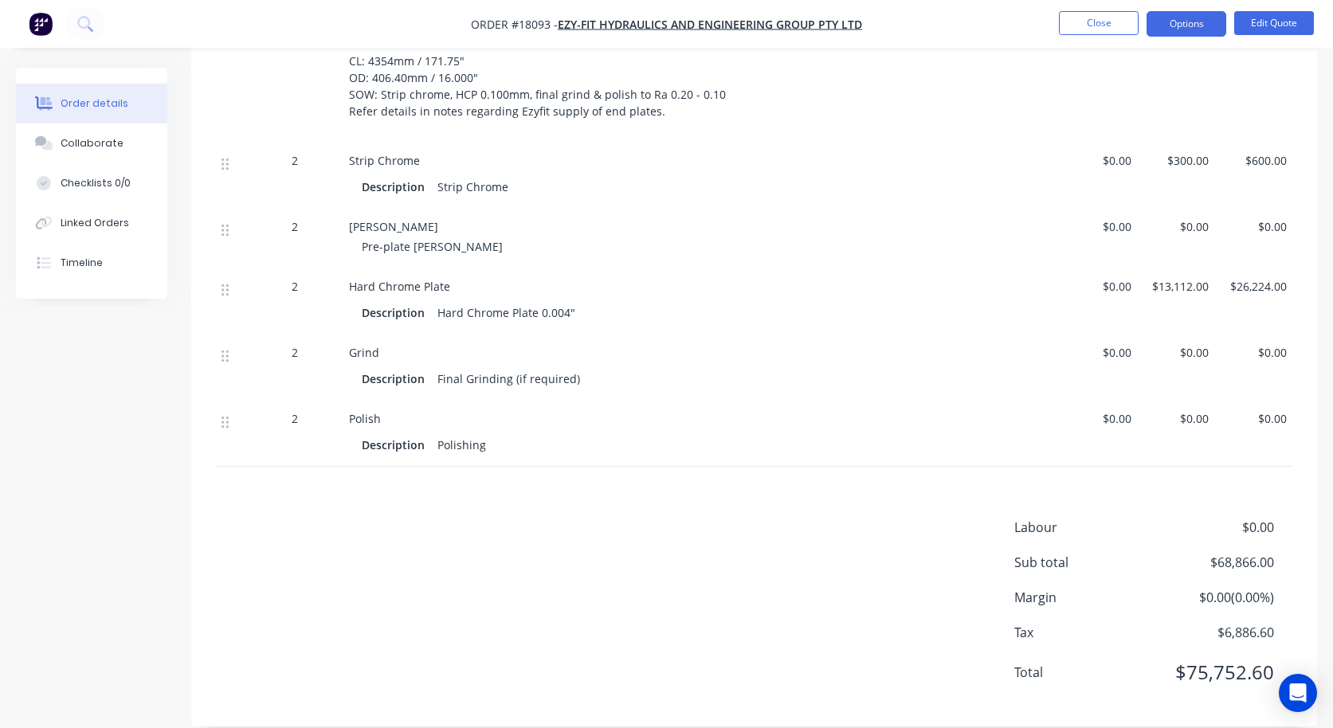
scroll to position [1565, 0]
click at [1186, 17] on button "Options" at bounding box center [1187, 24] width 80 height 26
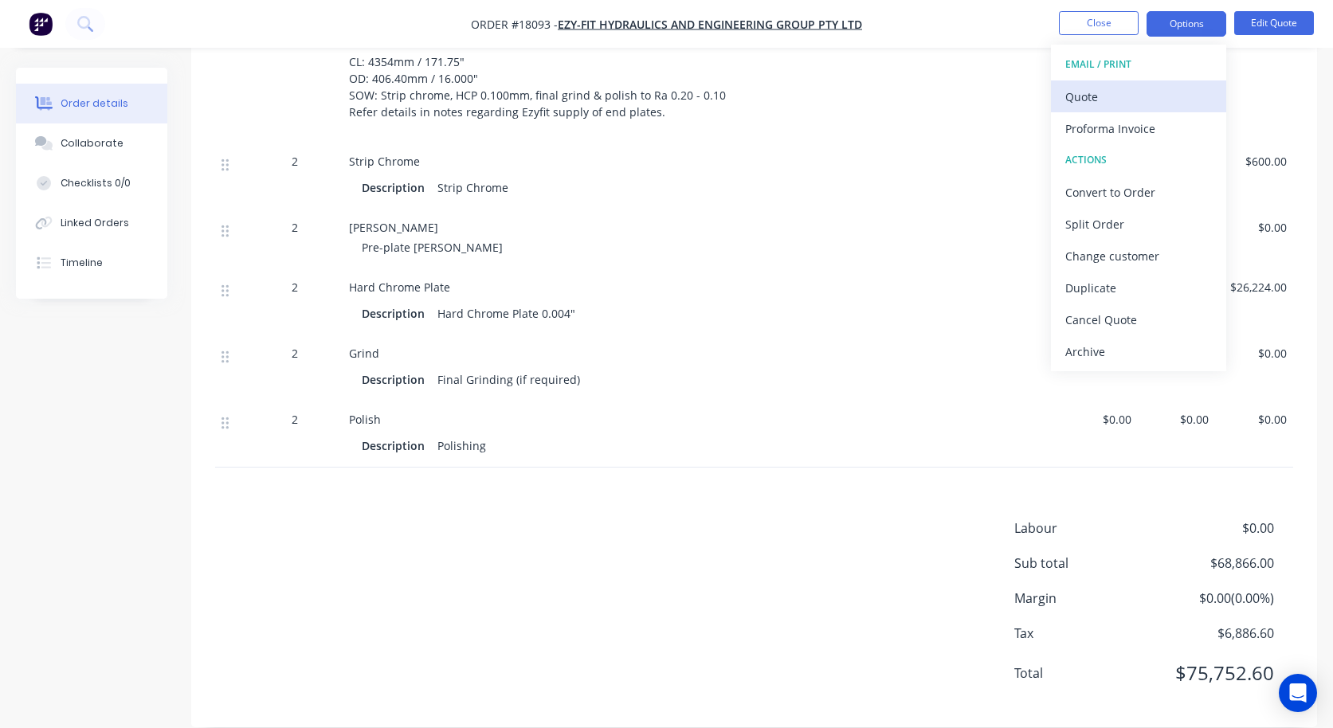
click at [1111, 92] on div "Quote" at bounding box center [1139, 96] width 147 height 23
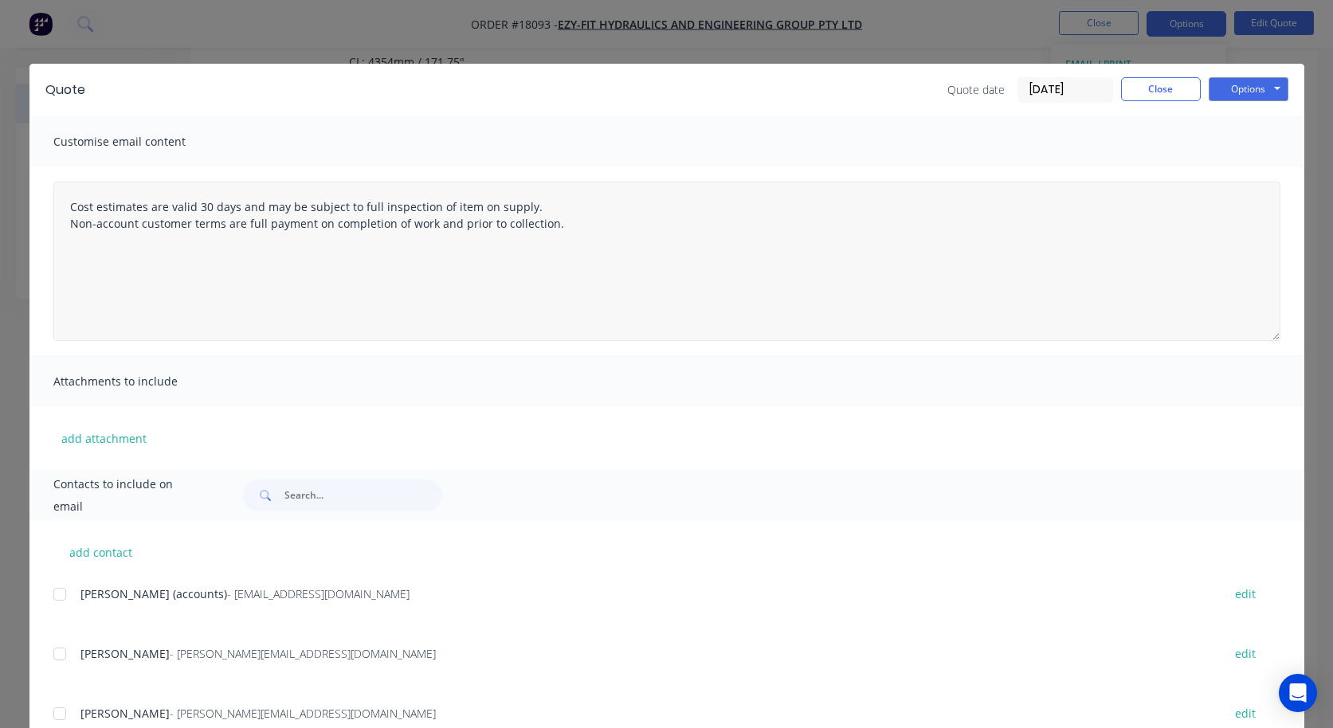
scroll to position [0, 0]
click at [1262, 89] on button "Options" at bounding box center [1249, 89] width 80 height 24
click at [1241, 119] on button "Preview" at bounding box center [1260, 117] width 102 height 26
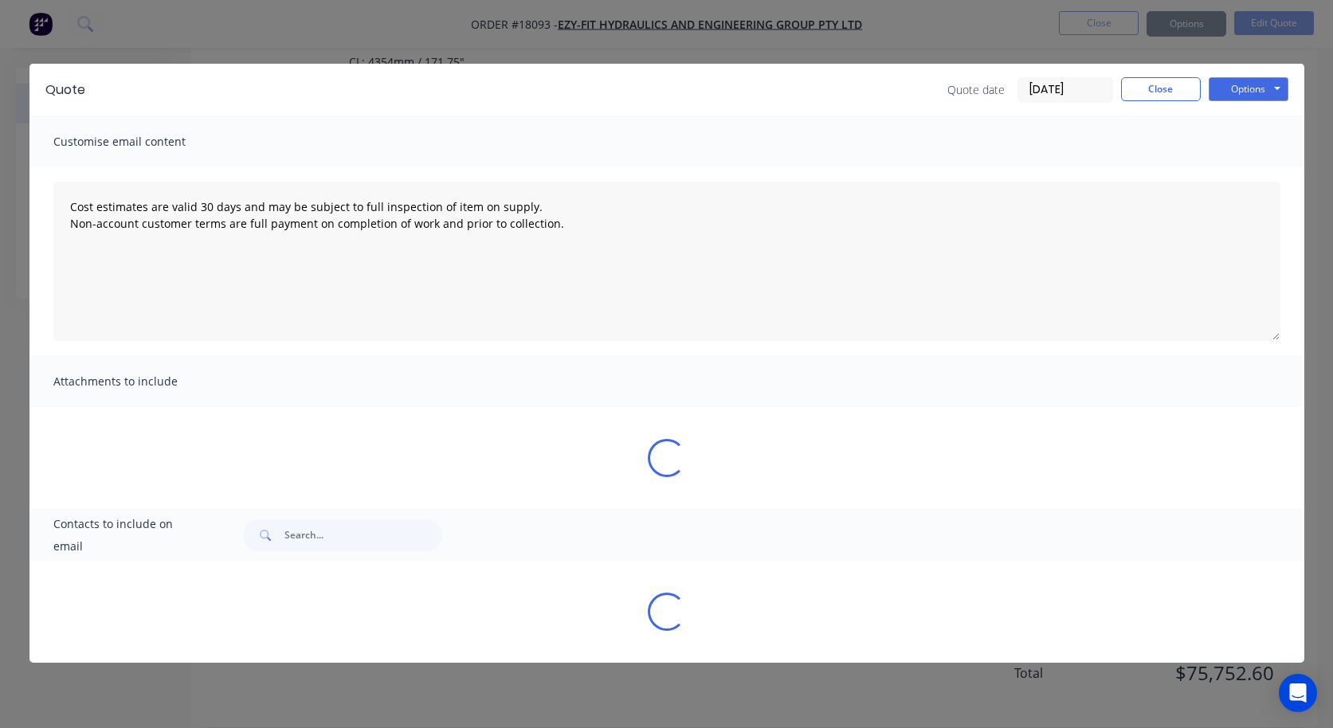
type textarea "Cost estimates are valid 30 days and may be subject to full inspection of item …"
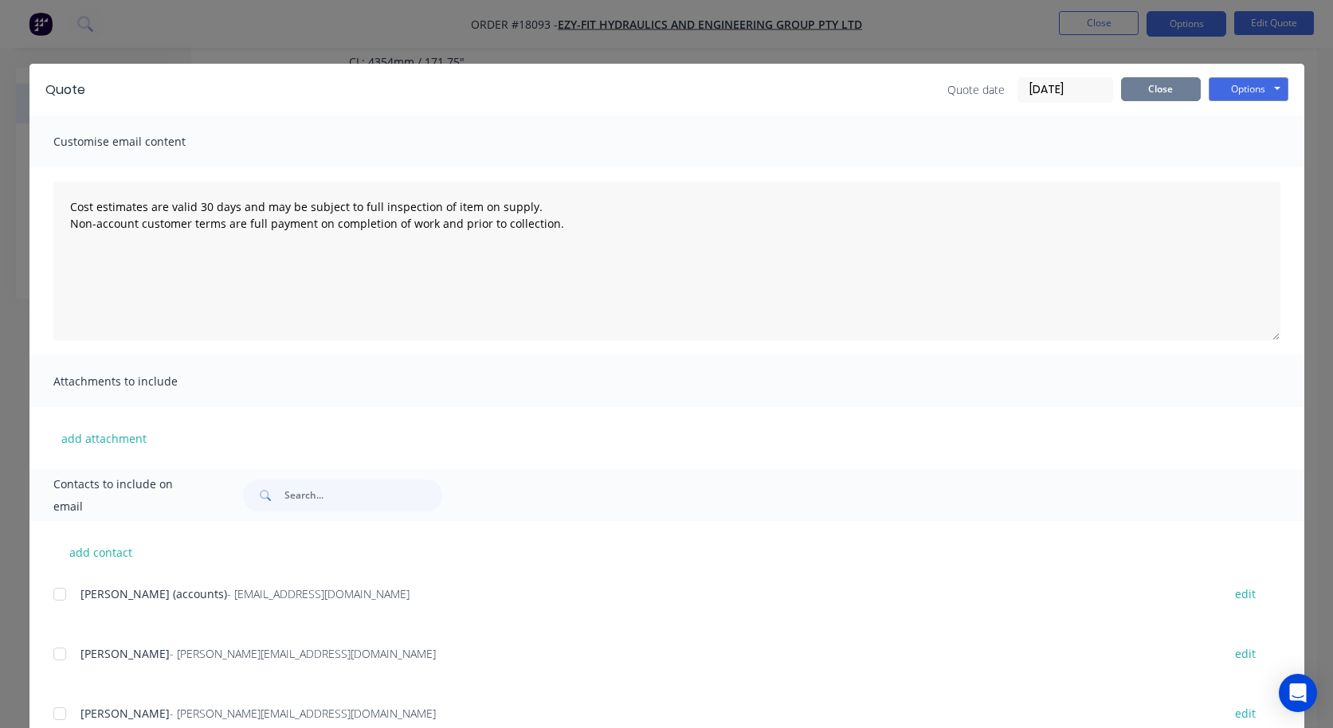
click at [1164, 92] on button "Close" at bounding box center [1161, 89] width 80 height 24
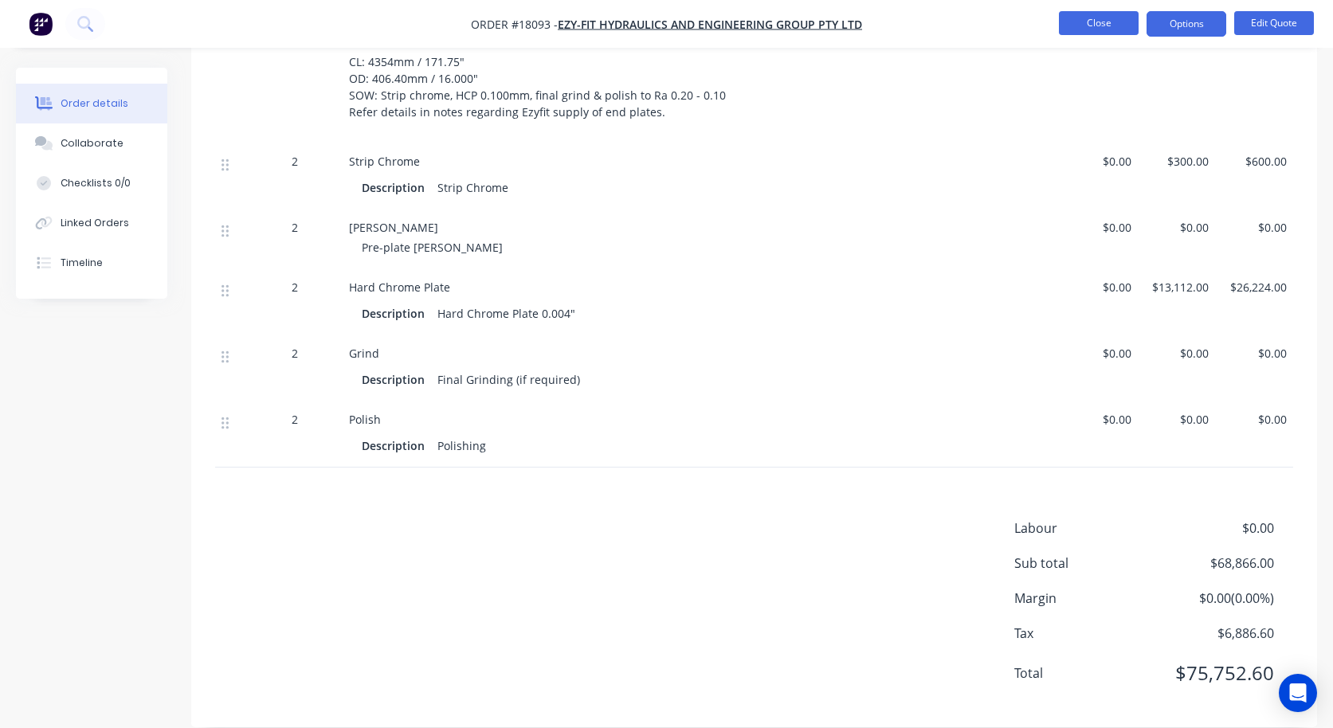
click at [1103, 22] on button "Close" at bounding box center [1099, 23] width 80 height 24
